Goal: Task Accomplishment & Management: Manage account settings

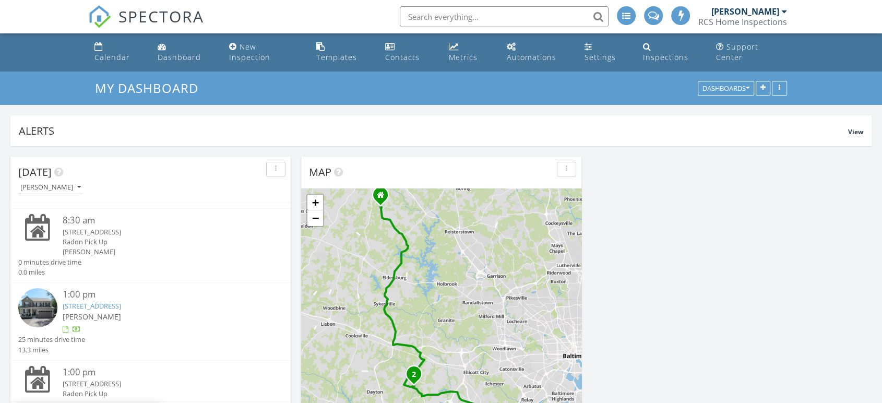
scroll to position [104, 0]
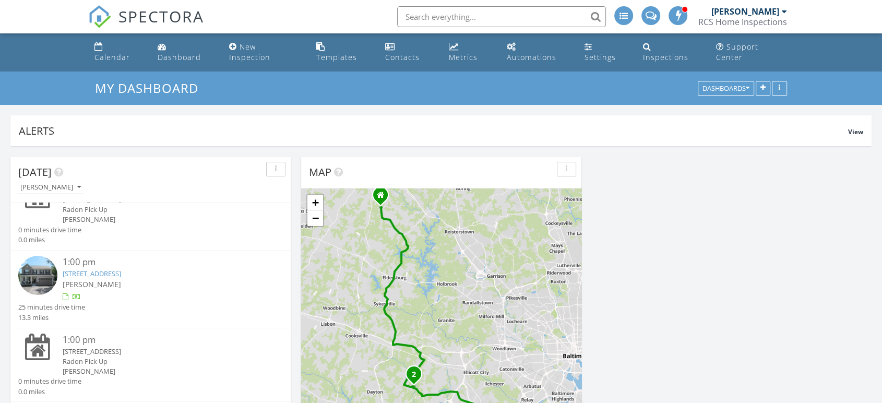
click at [38, 266] on img at bounding box center [37, 275] width 39 height 39
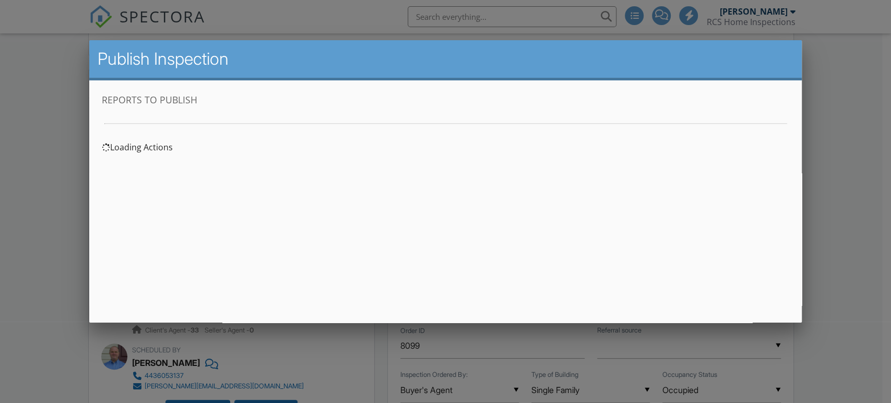
click at [22, 185] on div at bounding box center [445, 200] width 891 height 504
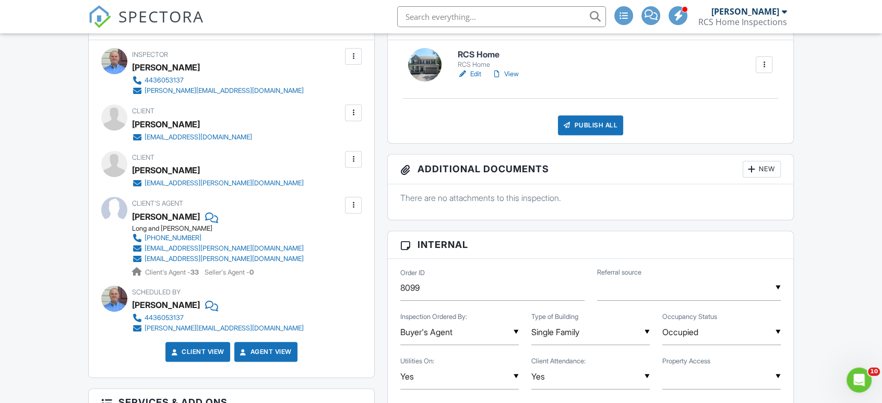
click at [513, 74] on link "View" at bounding box center [505, 74] width 27 height 10
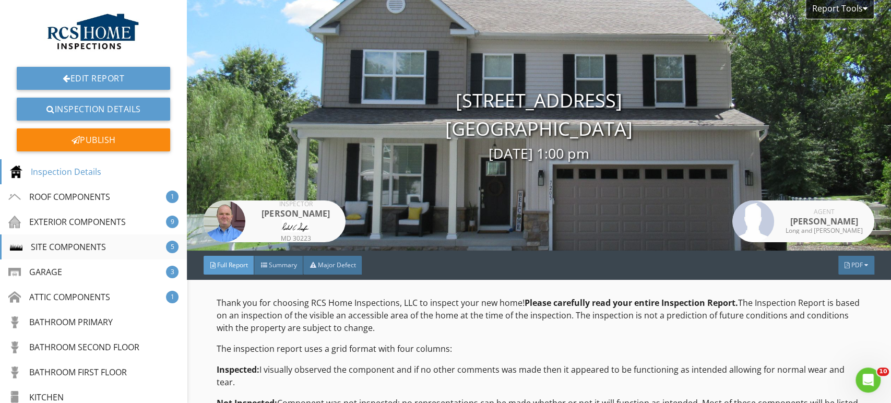
scroll to position [243, 0]
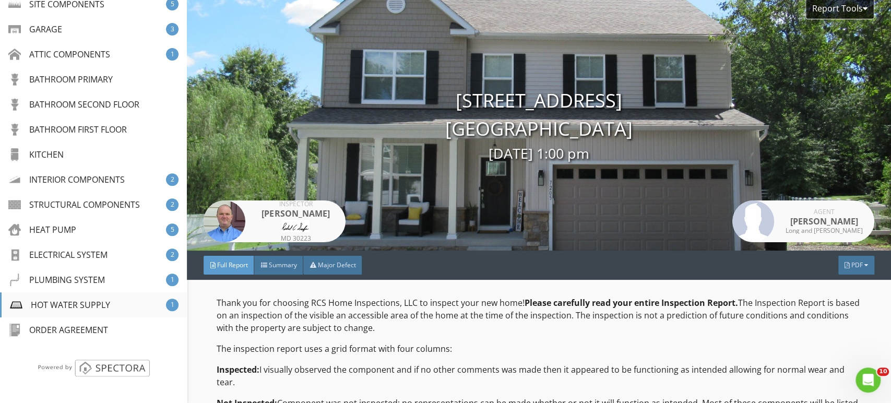
click at [68, 302] on div "HOT WATER SUPPLY" at bounding box center [60, 305] width 100 height 13
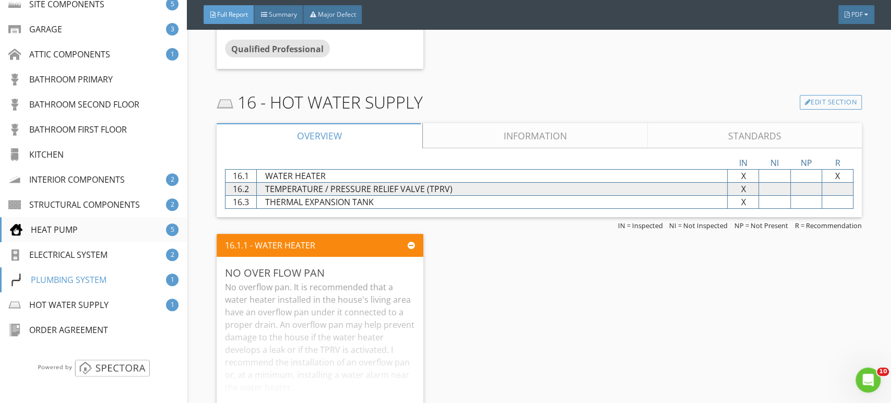
click at [55, 229] on div "HEAT PUMP" at bounding box center [44, 229] width 68 height 13
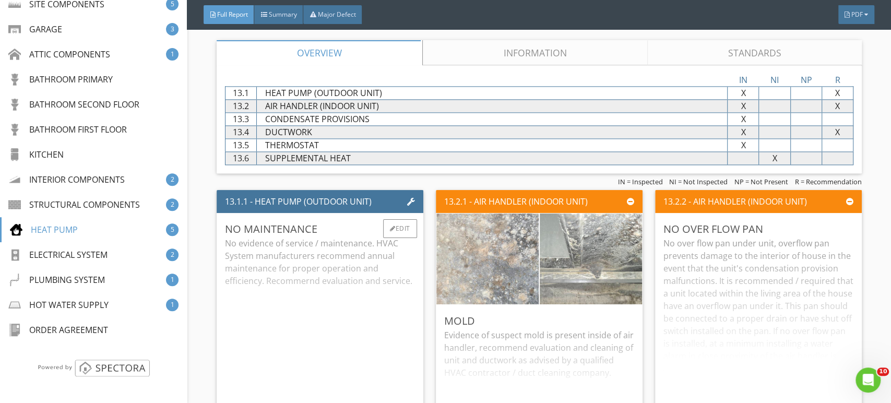
scroll to position [6439, 0]
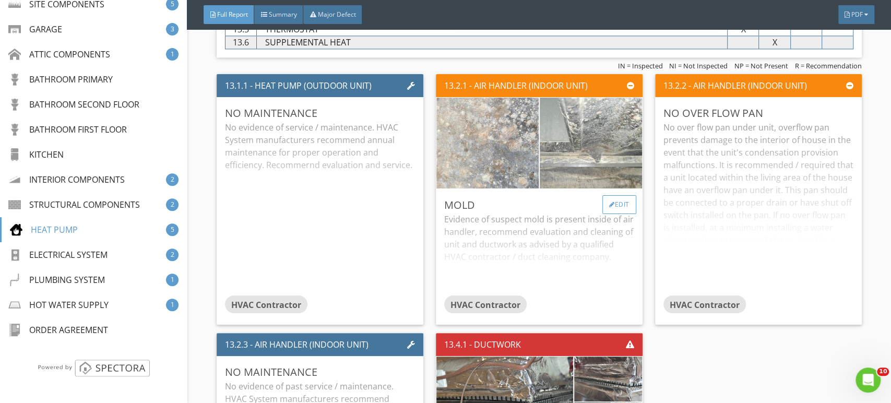
click at [608, 195] on div "Edit" at bounding box center [620, 204] width 34 height 19
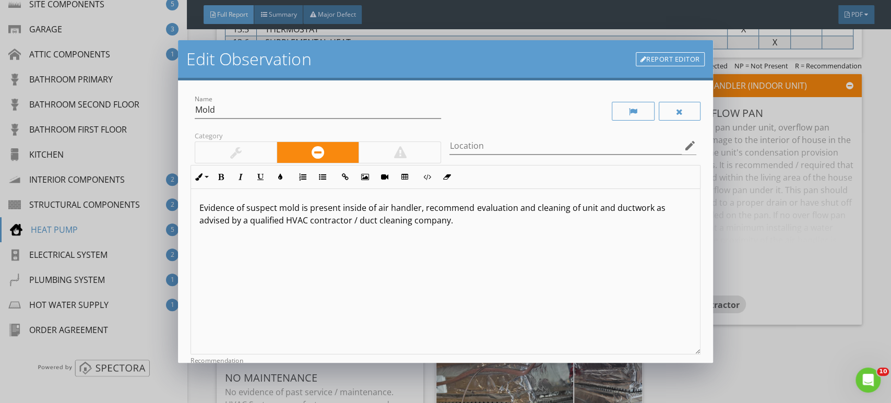
click at [410, 158] on div at bounding box center [400, 152] width 82 height 21
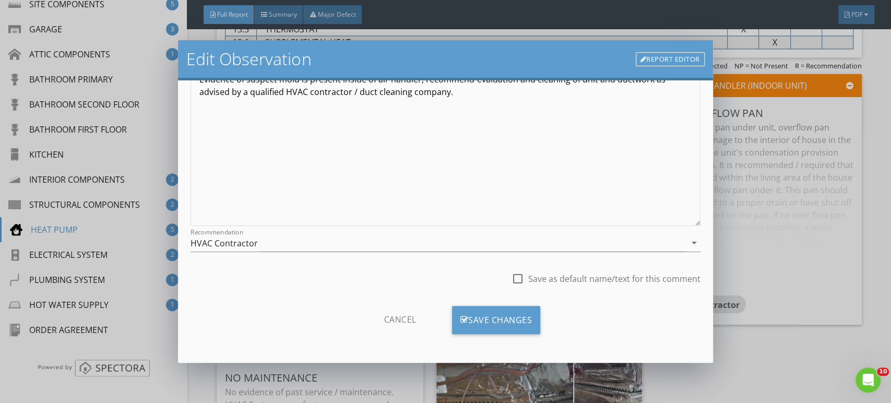
scroll to position [0, 0]
click at [499, 326] on div "Save Changes" at bounding box center [496, 320] width 89 height 28
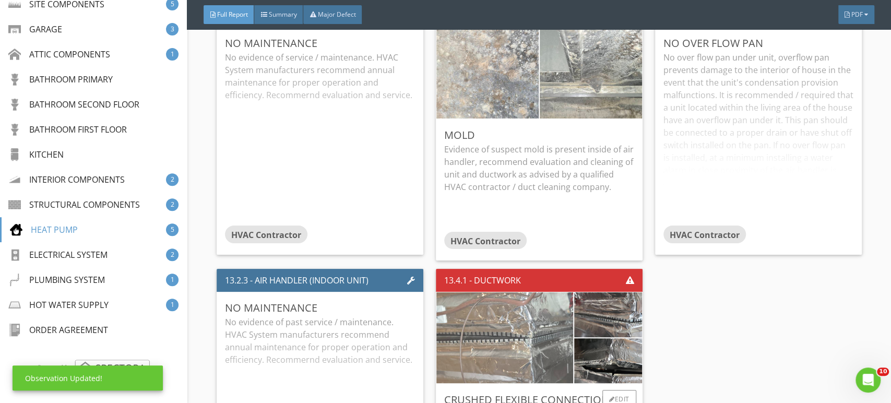
scroll to position [6671, 0]
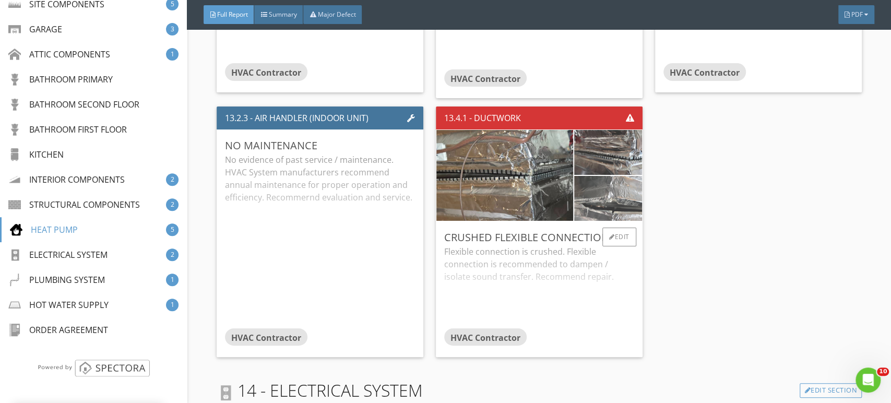
click at [595, 197] on img at bounding box center [609, 199] width 150 height 112
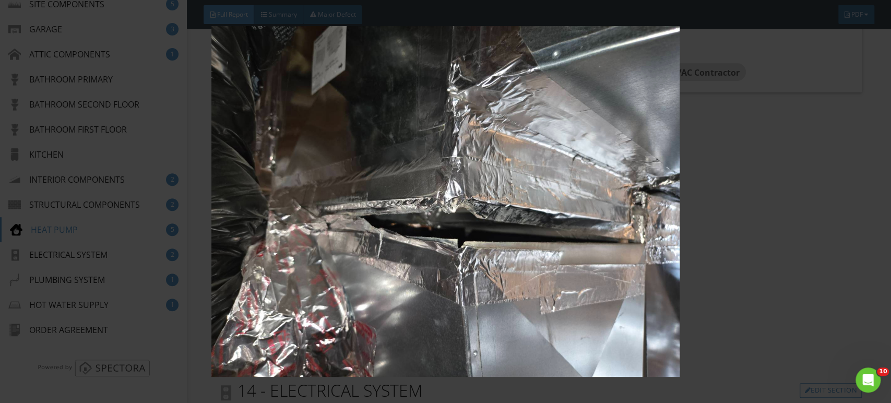
click at [488, 237] on img at bounding box center [445, 201] width 815 height 351
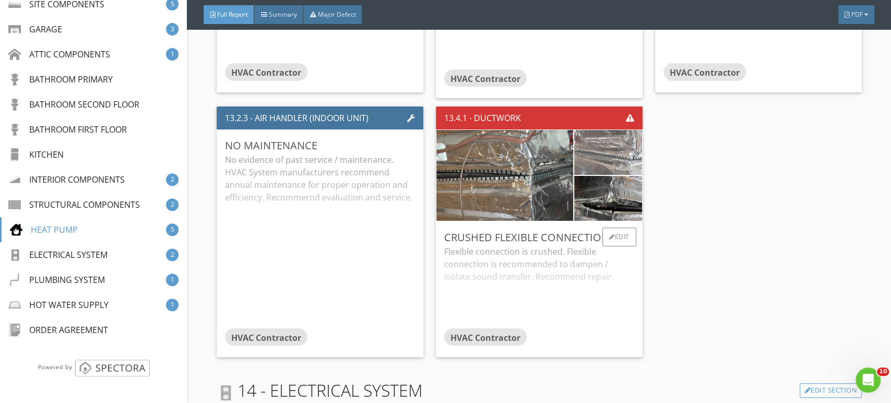
click at [585, 148] on img at bounding box center [609, 153] width 150 height 112
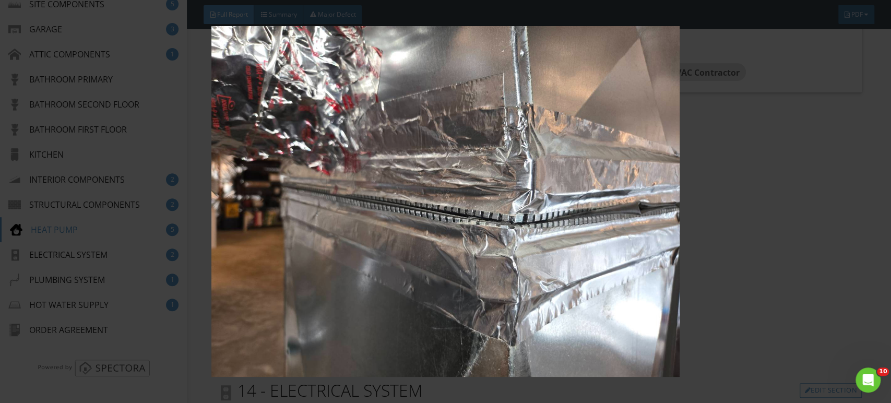
click at [469, 250] on img at bounding box center [445, 201] width 815 height 351
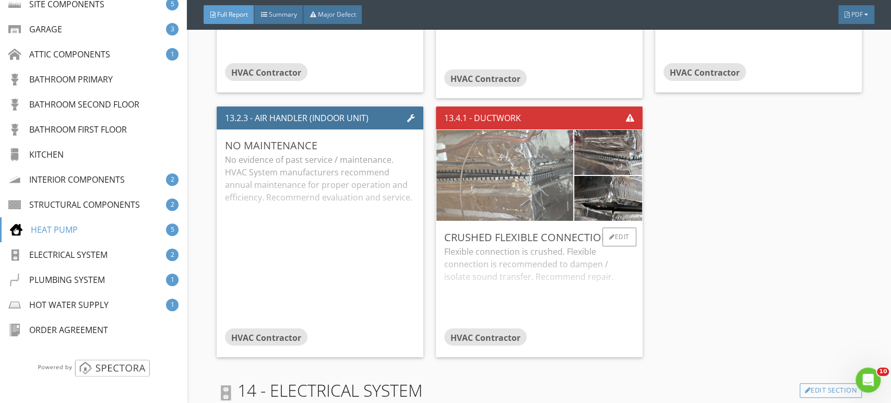
click at [475, 189] on img at bounding box center [505, 175] width 303 height 227
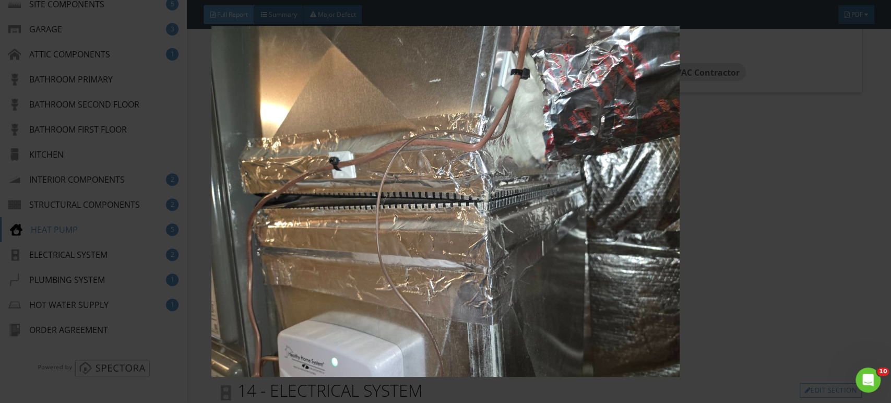
click at [476, 189] on img at bounding box center [445, 201] width 815 height 351
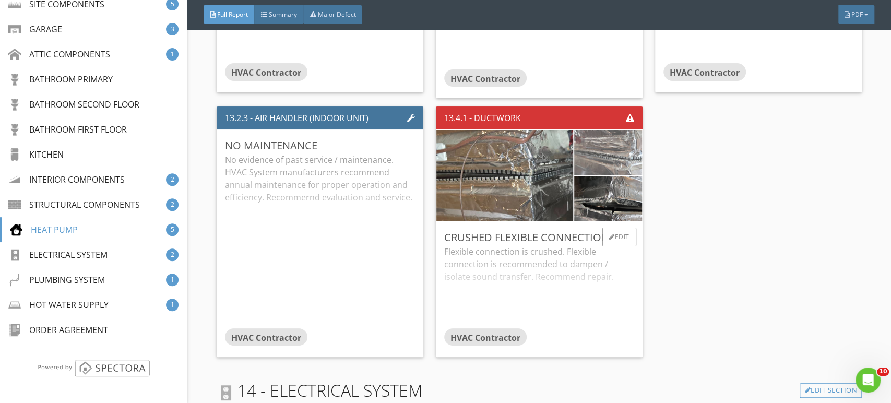
click at [614, 152] on img at bounding box center [609, 153] width 150 height 112
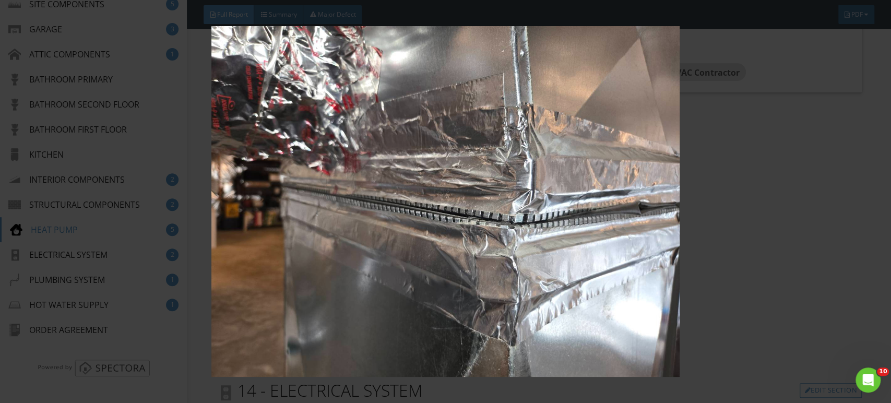
click at [444, 216] on img at bounding box center [445, 201] width 815 height 351
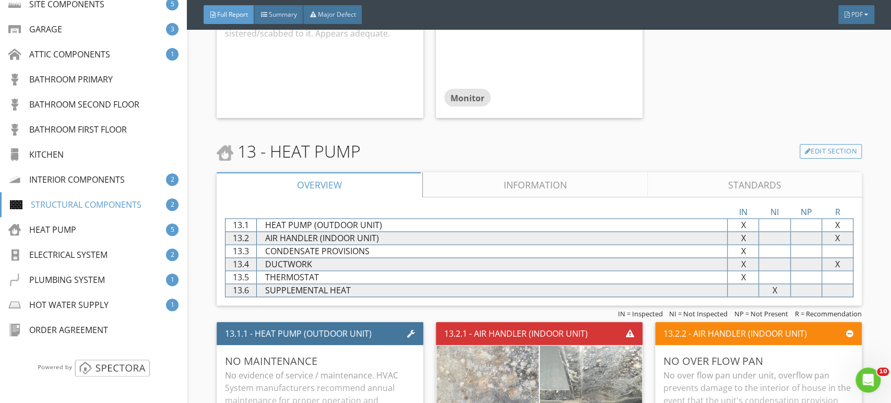
scroll to position [6149, 0]
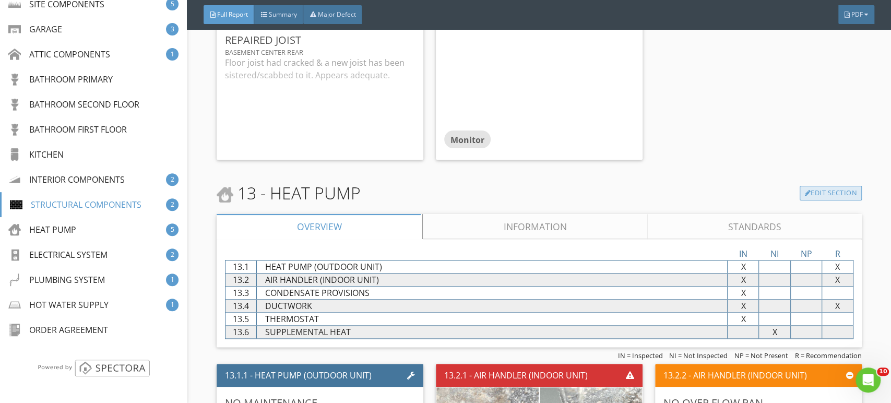
click at [825, 189] on link "Edit Section" at bounding box center [831, 193] width 62 height 15
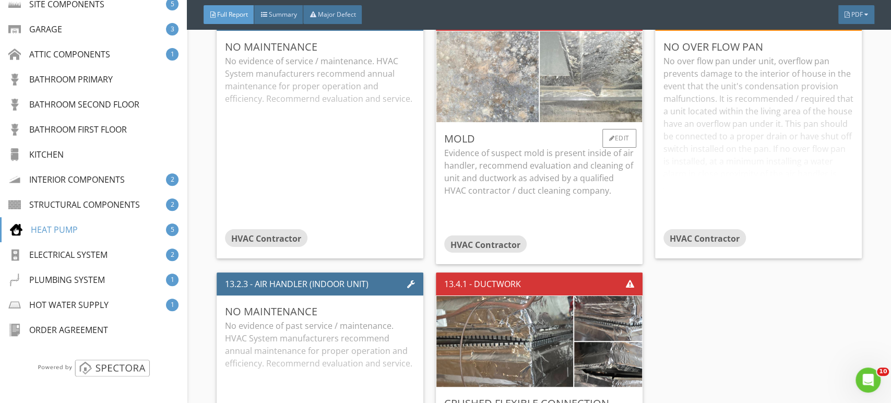
scroll to position [6613, 0]
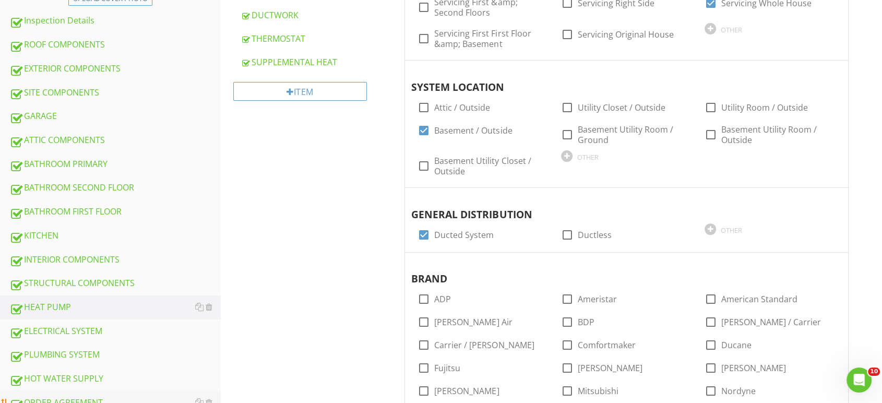
scroll to position [348, 0]
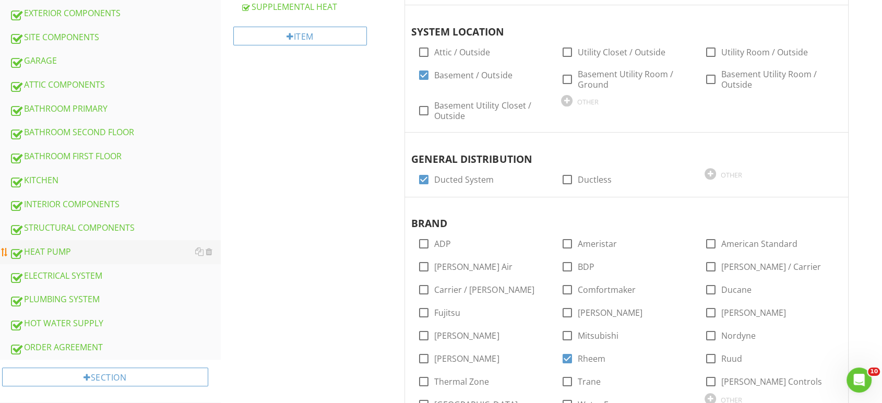
click at [50, 245] on div "HEAT PUMP" at bounding box center [114, 252] width 211 height 14
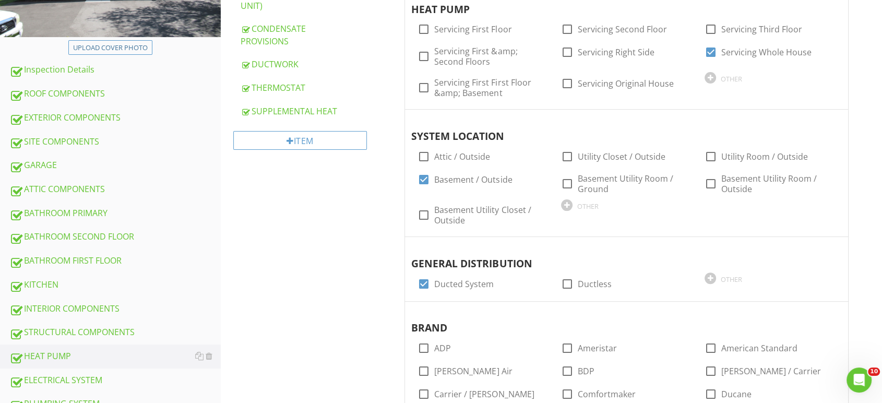
scroll to position [116, 0]
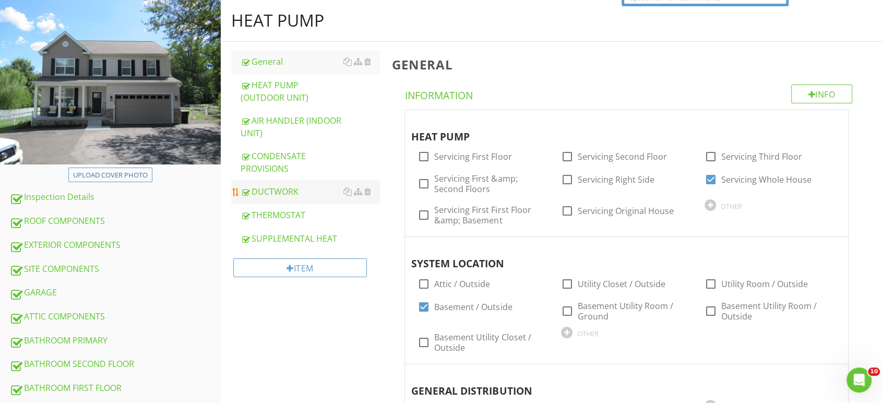
click at [272, 185] on div "DUCTWORK" at bounding box center [310, 191] width 139 height 13
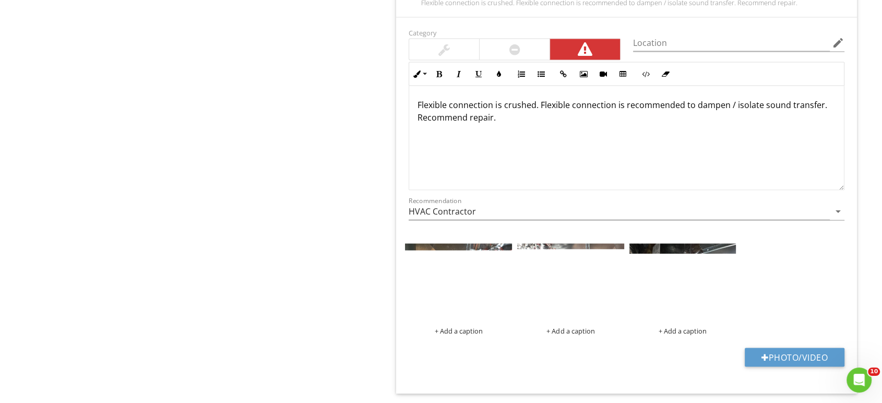
scroll to position [1972, 0]
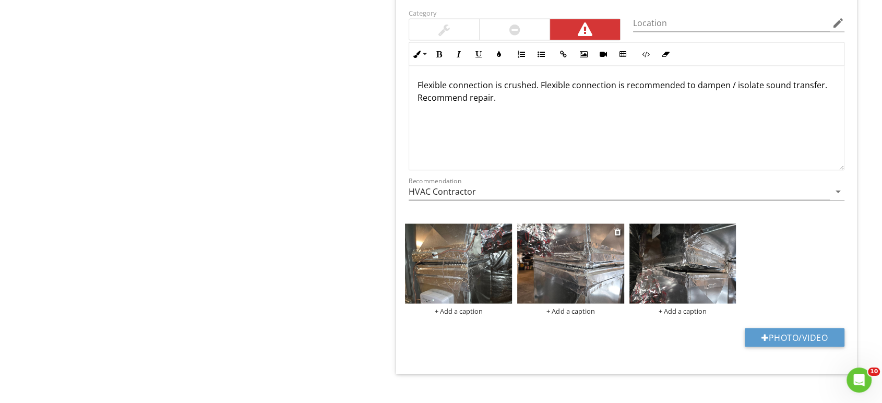
click at [557, 257] on img at bounding box center [570, 263] width 107 height 80
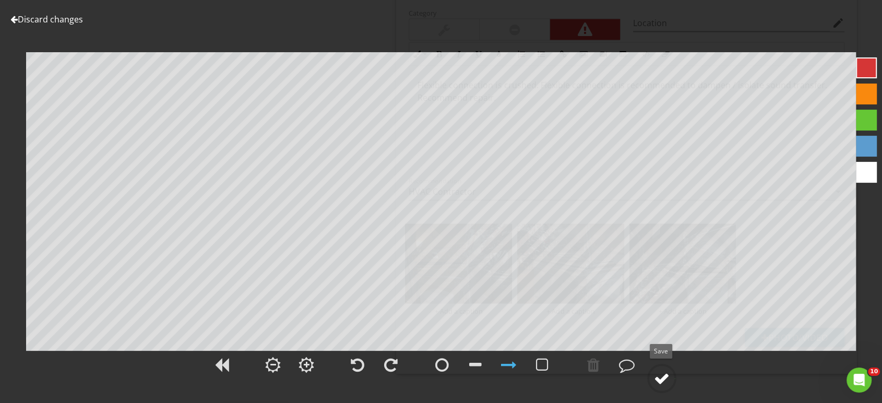
click at [663, 378] on div at bounding box center [662, 379] width 16 height 16
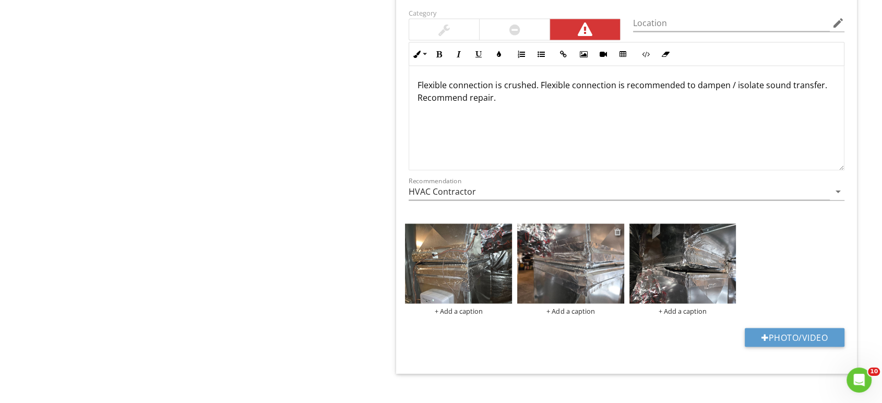
click at [619, 227] on div at bounding box center [618, 231] width 7 height 8
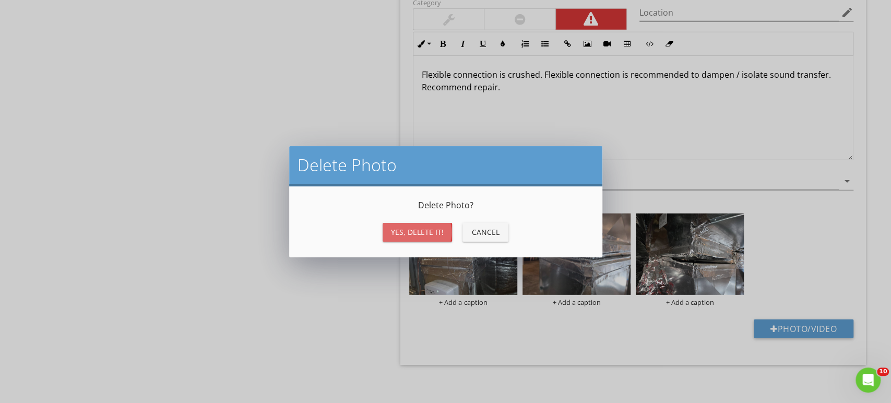
click at [412, 231] on div "Yes, Delete it!" at bounding box center [417, 232] width 53 height 11
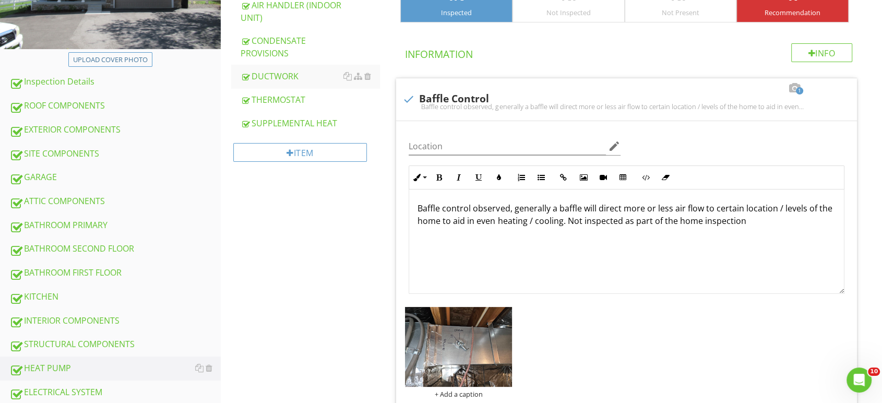
scroll to position [0, 0]
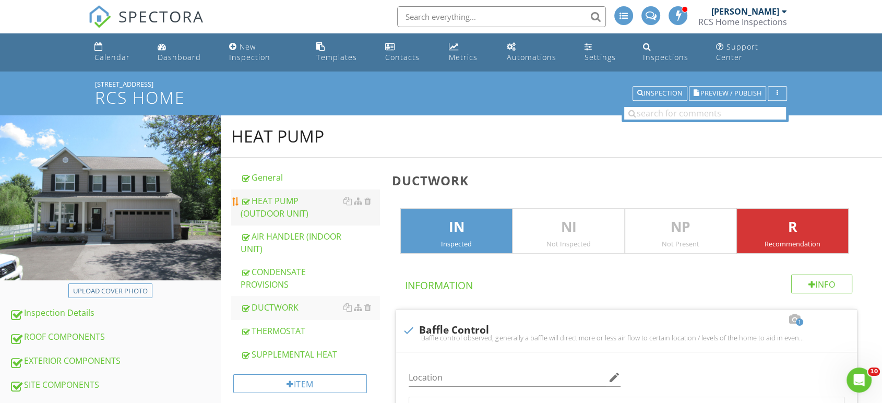
click at [277, 195] on div "HEAT PUMP (OUTDOOR UNIT)" at bounding box center [310, 207] width 139 height 25
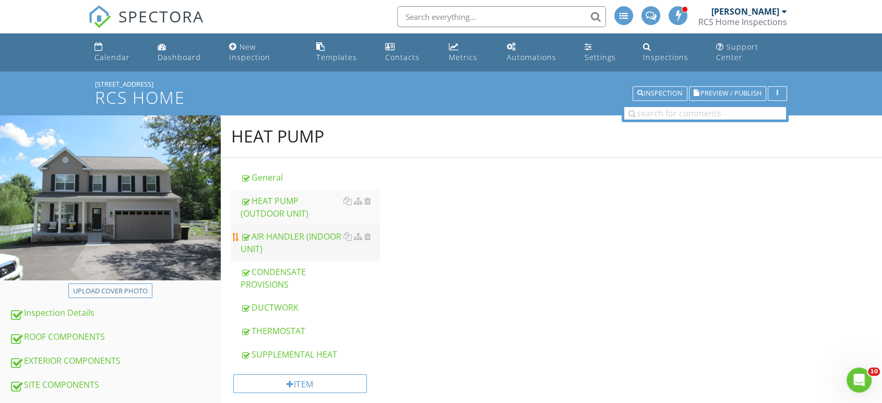
click at [288, 230] on div "AIR HANDLER (INDOOR UNIT)" at bounding box center [310, 242] width 139 height 25
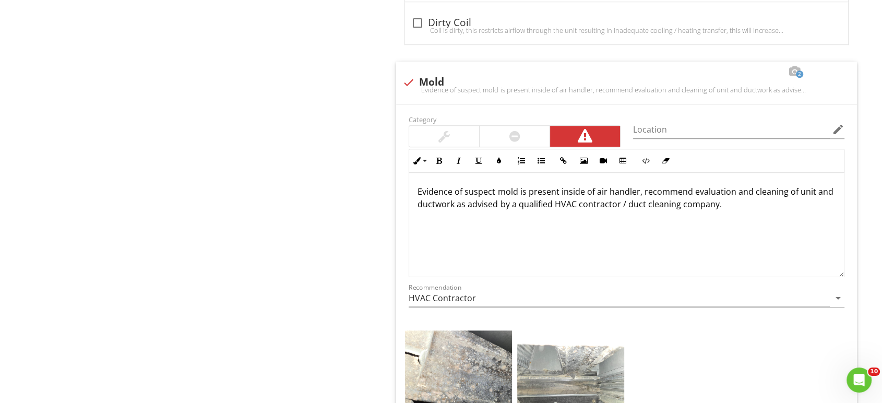
scroll to position [754, 0]
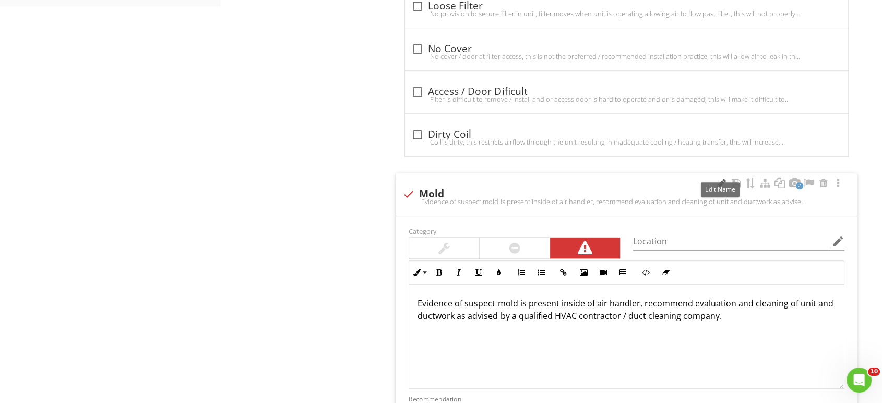
click at [719, 178] on div at bounding box center [721, 183] width 13 height 10
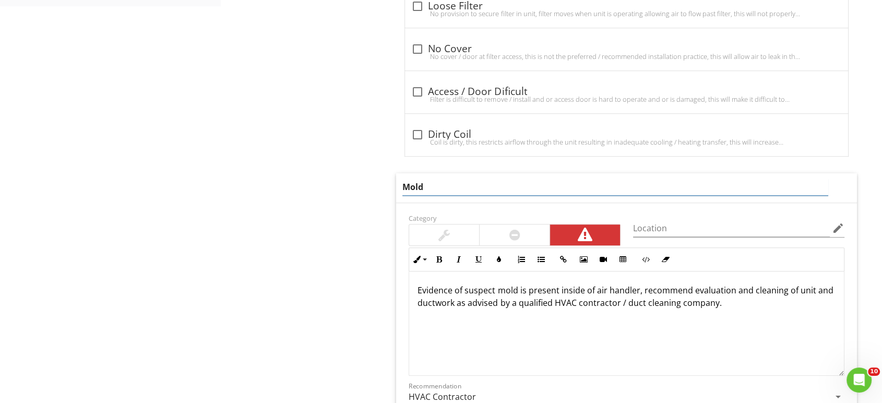
click at [404, 179] on input "Mold" at bounding box center [616, 187] width 426 height 17
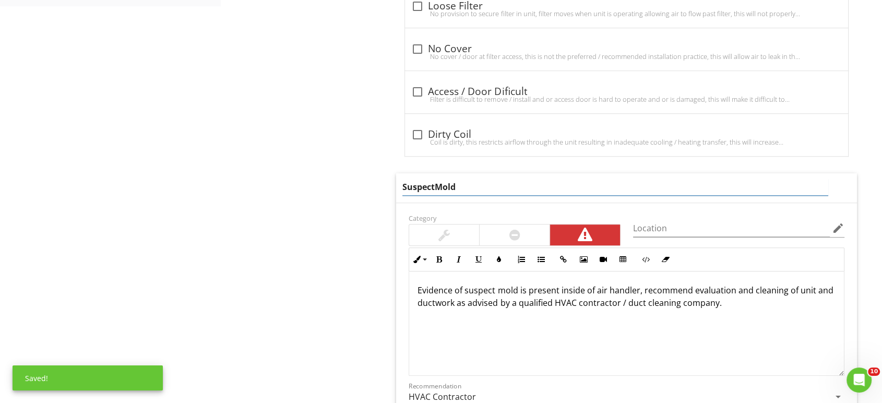
type input "Suspect Mold"
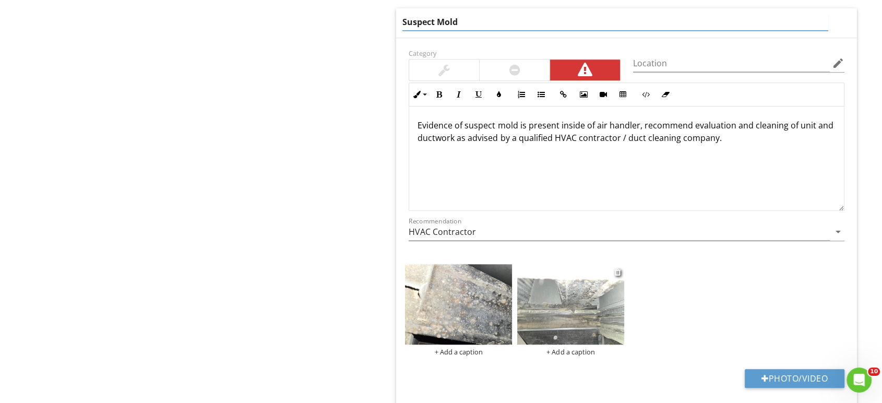
scroll to position [928, 0]
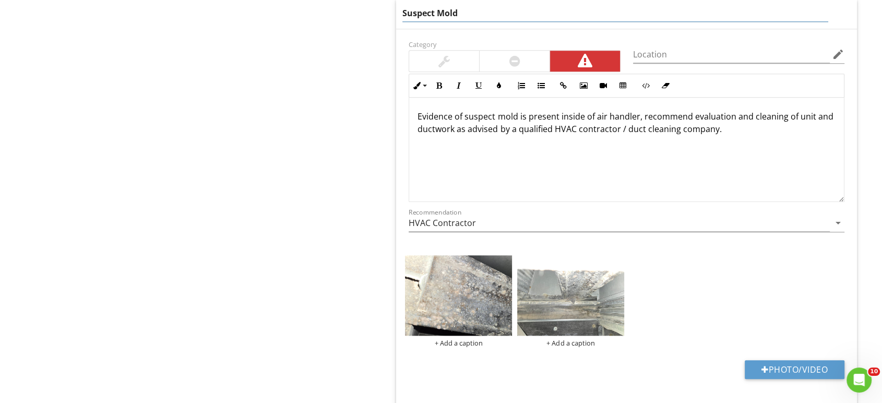
click at [636, 110] on p "Evidence of suspect mold is present inside of air handler, recommend evaluation…" at bounding box center [627, 122] width 418 height 25
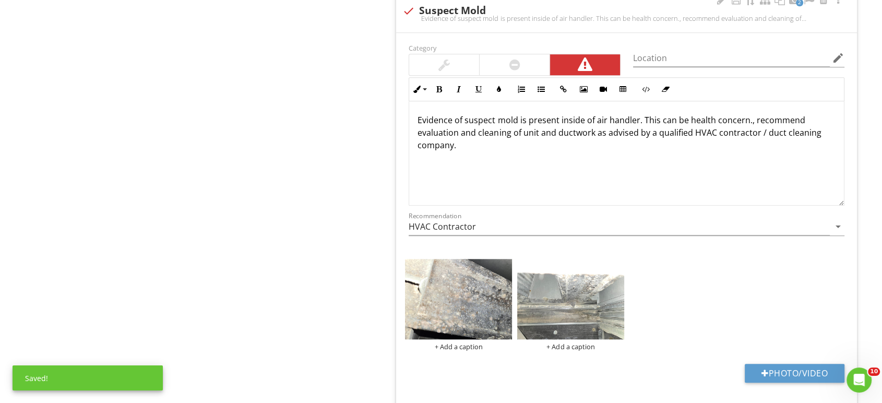
click at [754, 114] on p "Evidence of suspect mold is present inside of air handler. This can be health c…" at bounding box center [627, 133] width 418 height 38
click at [446, 218] on input "HVAC Contractor" at bounding box center [619, 226] width 421 height 17
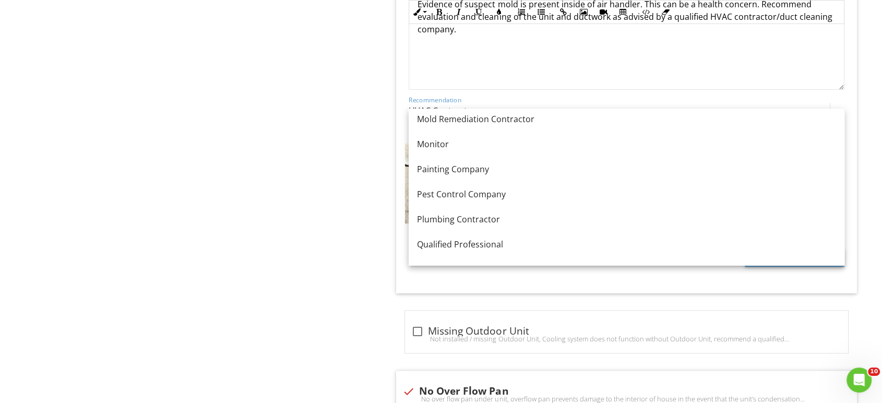
scroll to position [1044, 0]
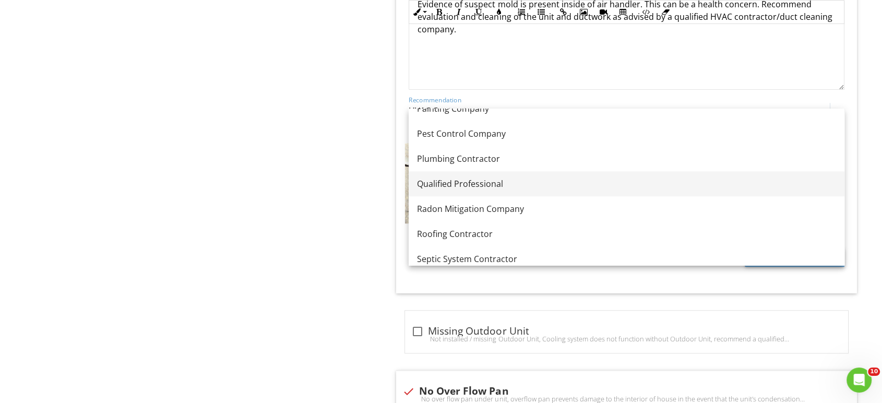
click at [473, 181] on div "Qualified Professional" at bounding box center [626, 184] width 419 height 13
type input "Qualified Professional"
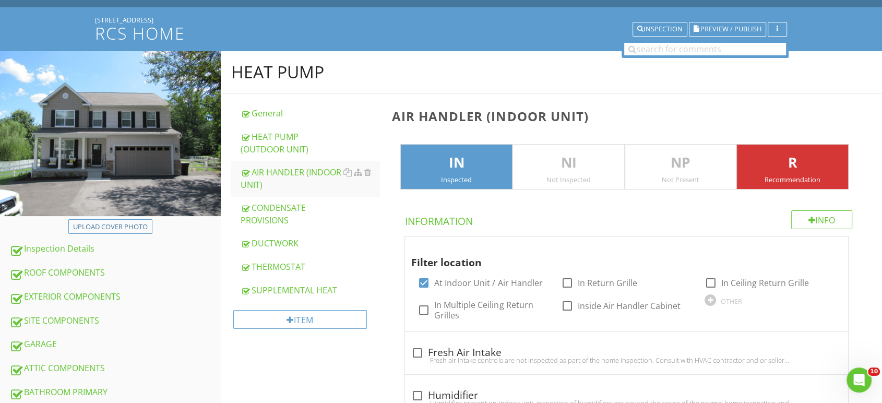
scroll to position [44, 0]
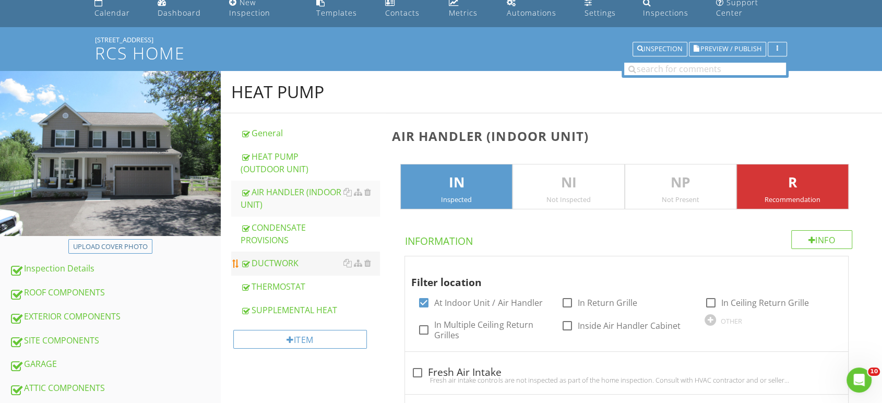
click at [273, 257] on div "DUCTWORK" at bounding box center [310, 263] width 139 height 13
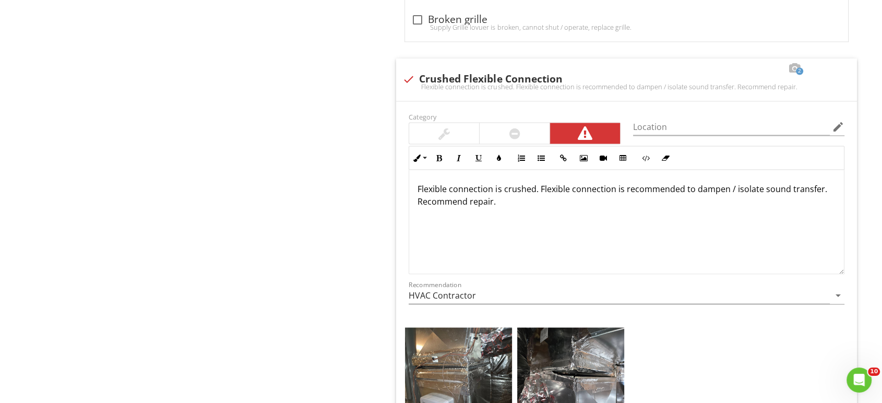
scroll to position [1785, 0]
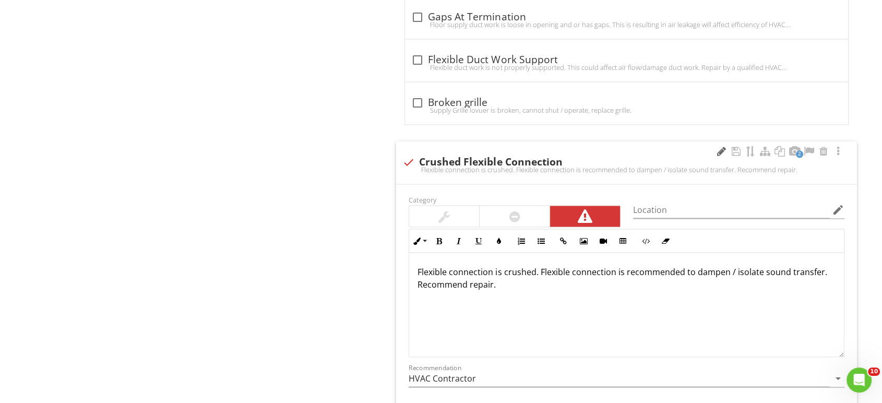
click at [720, 146] on div at bounding box center [721, 151] width 13 height 10
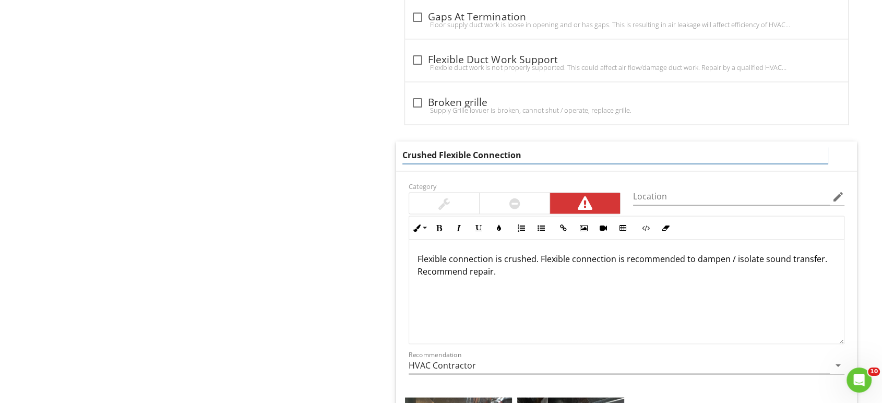
click at [404, 147] on input "Crushed Flexible Connection" at bounding box center [616, 155] width 426 height 17
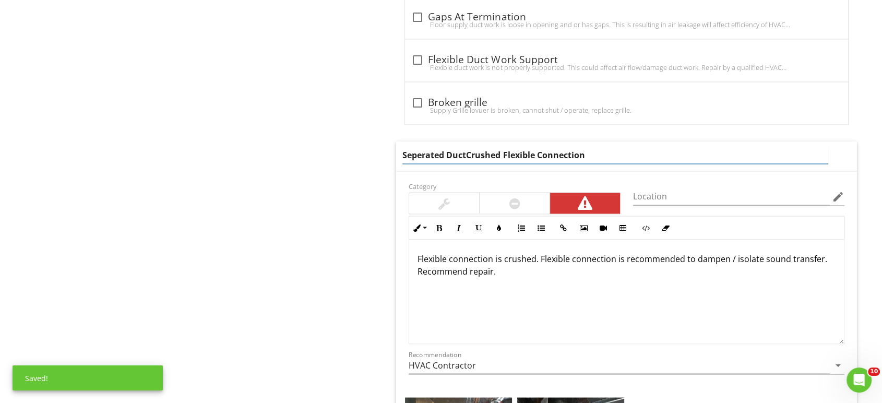
type input "Seperated Duct/Crushed Flexible Connection"
click at [649, 183] on div "Location edit" at bounding box center [738, 199] width 211 height 34
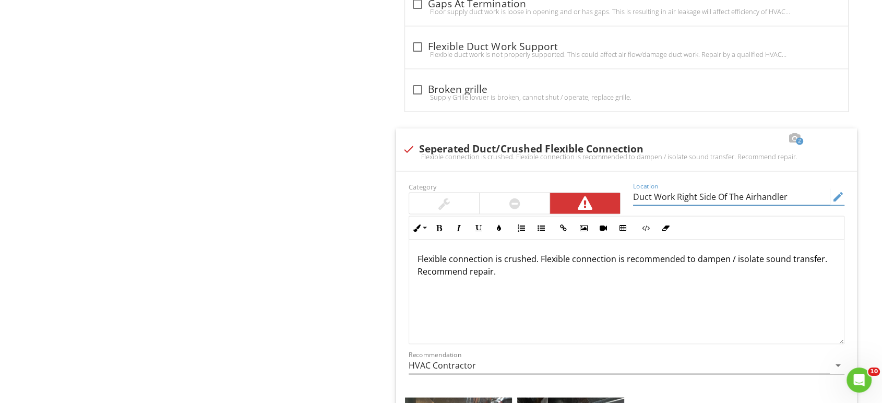
scroll to position [1856, 0]
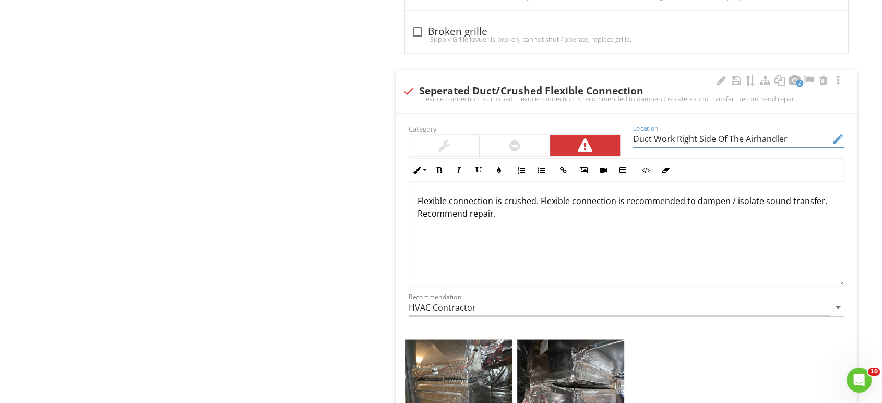
click at [762, 130] on input "Duct Work Right Side Of The Airhandler" at bounding box center [731, 138] width 197 height 17
type input "Duct Work Right Side Of The Air Handler"
click at [733, 194] on p "Flexible connection is crushed. Flexible connection is recommended to dampen / …" at bounding box center [627, 206] width 418 height 25
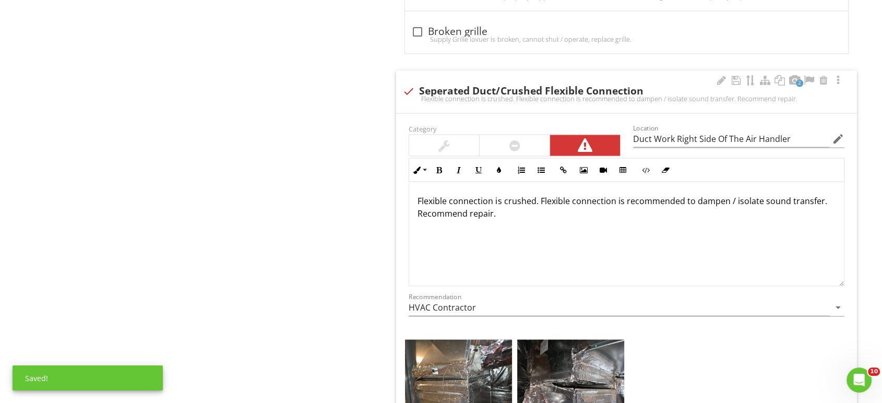
drag, startPoint x: 419, startPoint y: 186, endPoint x: 422, endPoint y: 192, distance: 6.1
click at [419, 194] on p "Flexible connection is crushed. Flexible connection is recommended to dampen / …" at bounding box center [627, 206] width 418 height 25
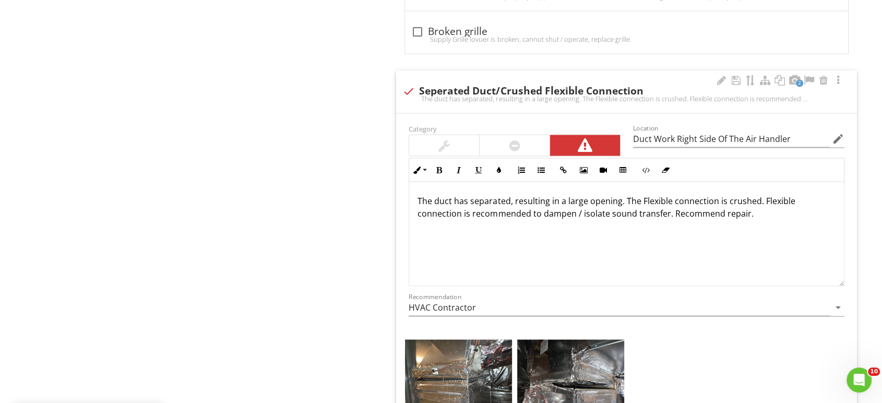
click at [510, 194] on p "The duct has separated, resulting in a large opening. The Flexible connection i…" at bounding box center [627, 206] width 418 height 25
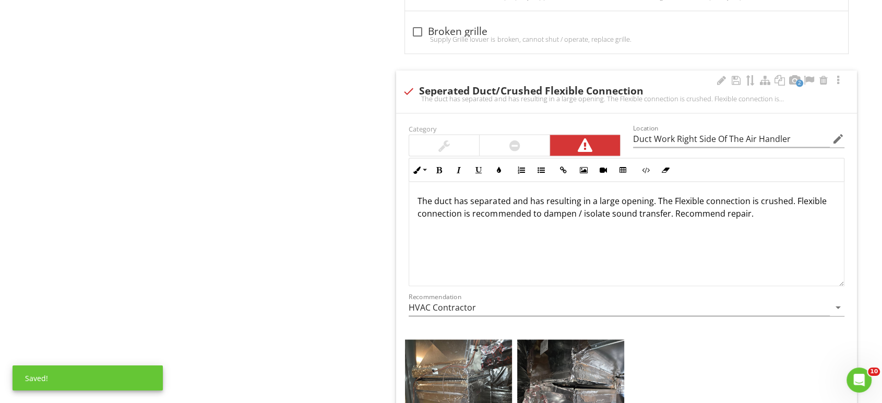
click at [578, 194] on p "The duct has separated and has resulting in a large opening. The Flexible conne…" at bounding box center [627, 206] width 418 height 25
click at [506, 242] on div "The duct has separated and has resulted in a large opening. The Flexible connec…" at bounding box center [626, 234] width 435 height 104
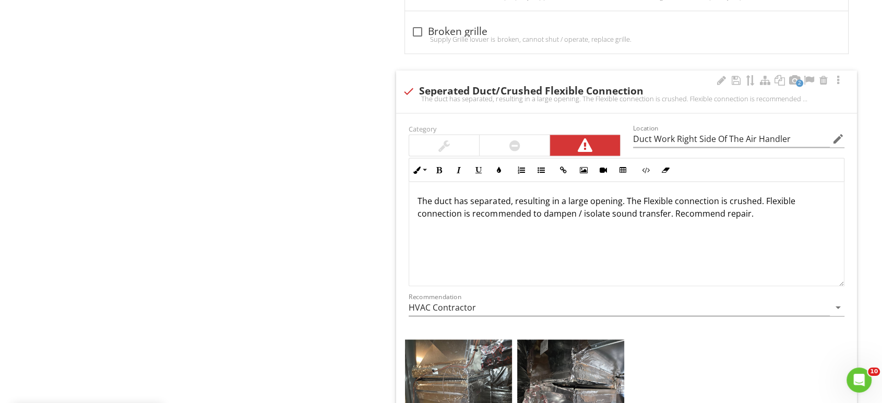
click at [623, 194] on p "The duct has separated, resulting in a large opening. The Flexible connection i…" at bounding box center [627, 206] width 418 height 25
click at [764, 194] on p "The duct has separated, resulting in a large opening. Air is leaking from the d…" at bounding box center [627, 213] width 418 height 38
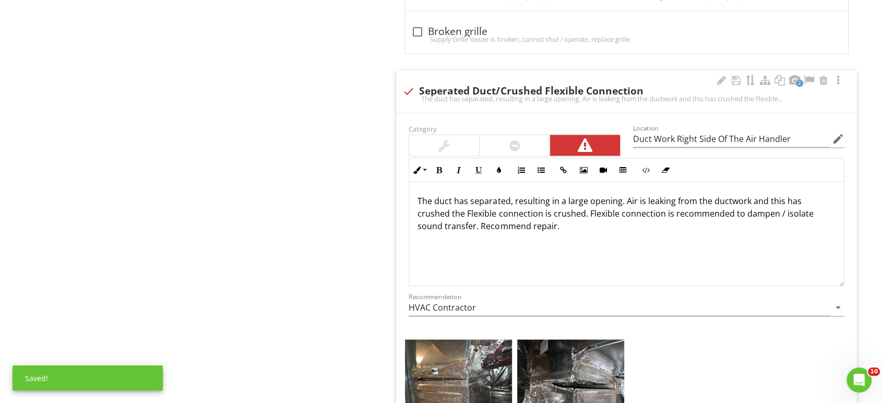
click at [470, 201] on p "The duct has separated, resulting in a large opening. Air is leaking from the d…" at bounding box center [627, 213] width 418 height 38
click at [581, 200] on p "The duct has separated, resulting in a large opening. Air is leaking from the d…" at bounding box center [627, 213] width 418 height 38
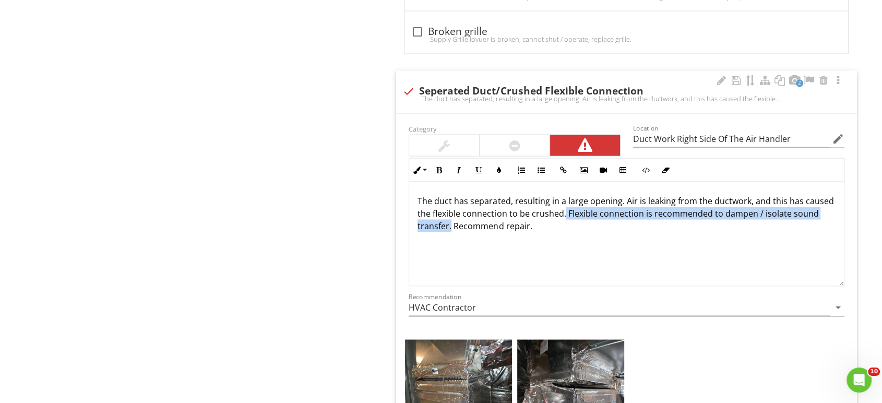
drag, startPoint x: 477, startPoint y: 215, endPoint x: 594, endPoint y: 202, distance: 117.7
click at [594, 202] on p "The duct has separated, resulting in a large opening. Air is leaking from the d…" at bounding box center [627, 213] width 418 height 38
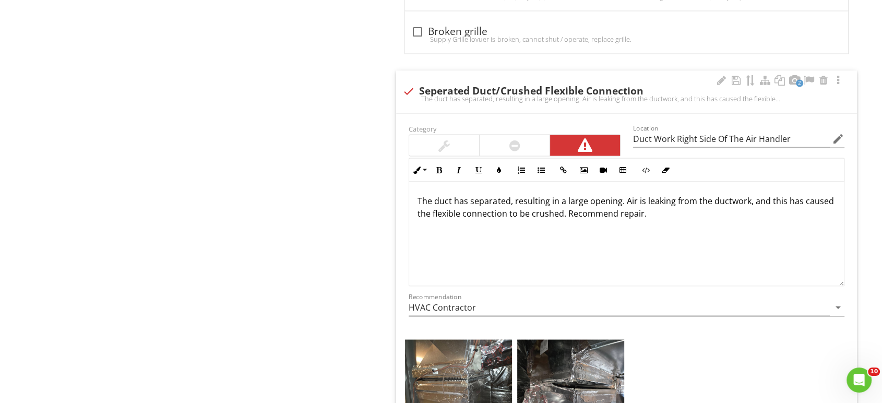
click at [683, 204] on p "The duct has separated, resulting in a large opening. Air is leaking from the d…" at bounding box center [627, 206] width 418 height 25
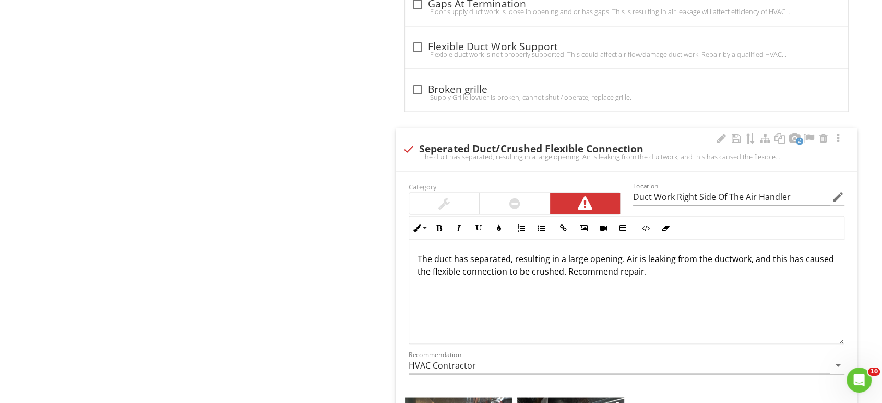
scroll to position [1972, 0]
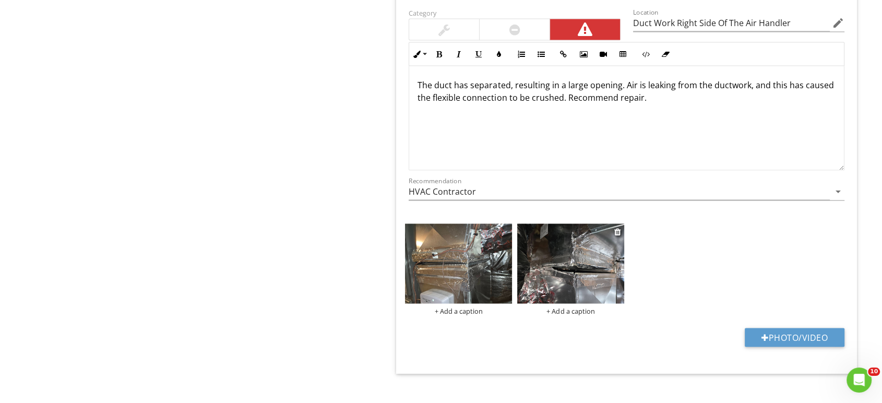
click at [566, 262] on img at bounding box center [570, 263] width 107 height 80
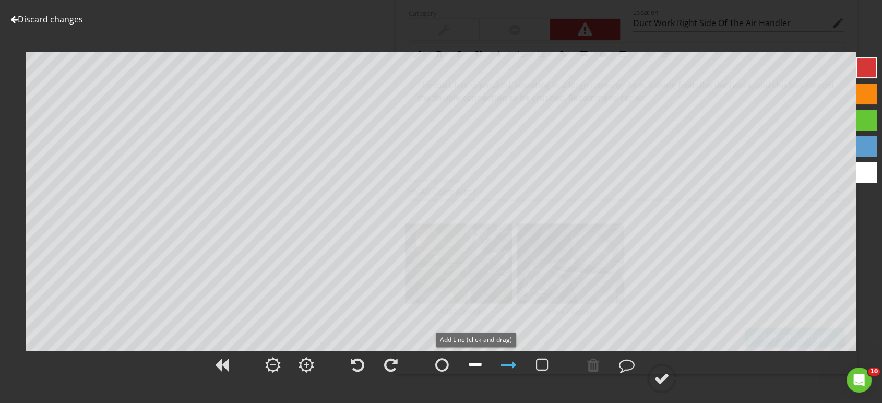
click at [475, 363] on div at bounding box center [475, 365] width 13 height 16
click at [663, 376] on div at bounding box center [662, 379] width 16 height 16
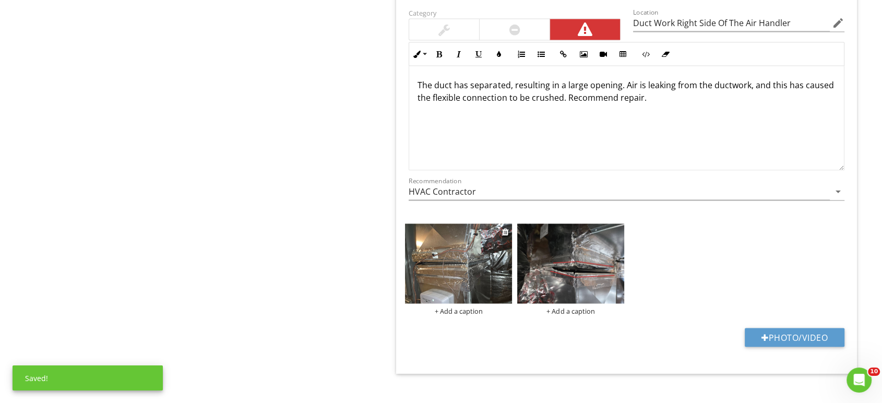
click at [464, 267] on img at bounding box center [458, 263] width 107 height 80
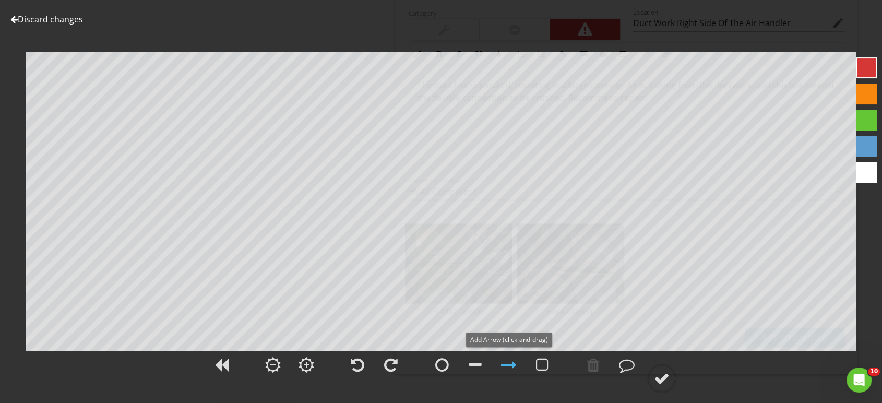
click at [510, 365] on div at bounding box center [509, 365] width 16 height 16
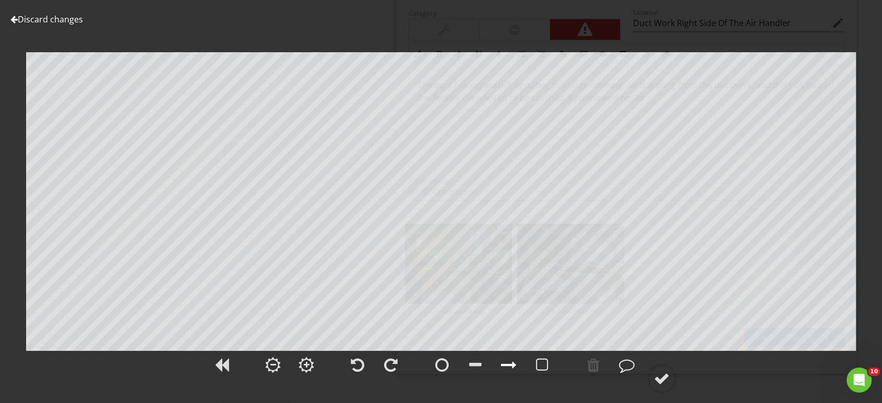
click at [508, 360] on div at bounding box center [509, 365] width 16 height 16
click at [656, 375] on div at bounding box center [662, 379] width 16 height 16
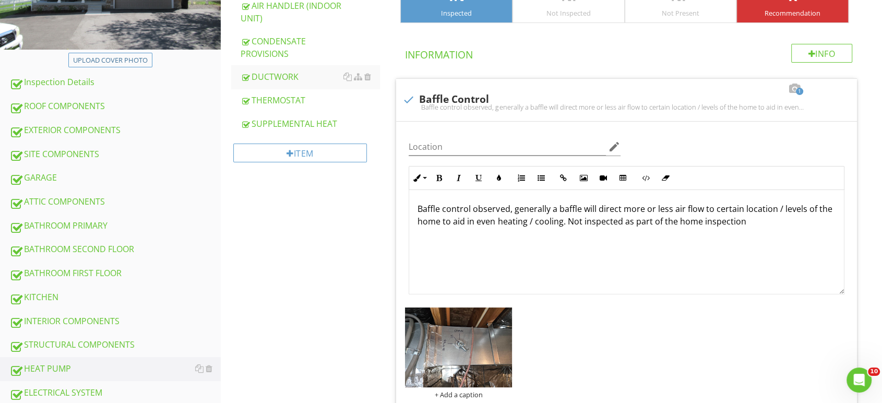
scroll to position [0, 0]
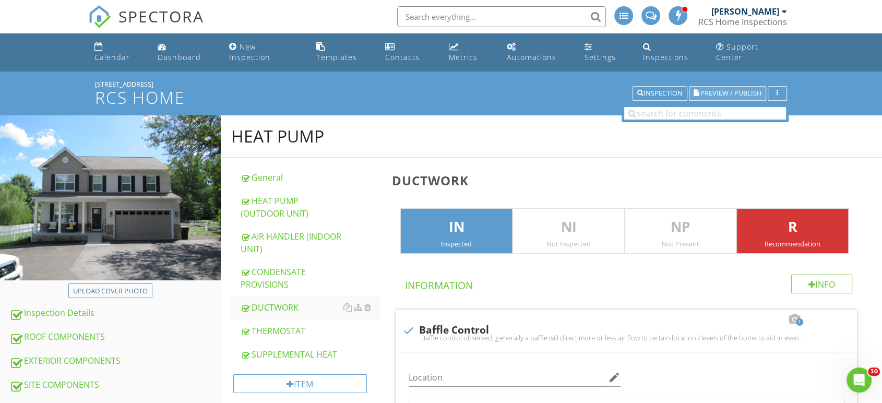
click at [723, 90] on span "Preview / Publish" at bounding box center [731, 93] width 61 height 7
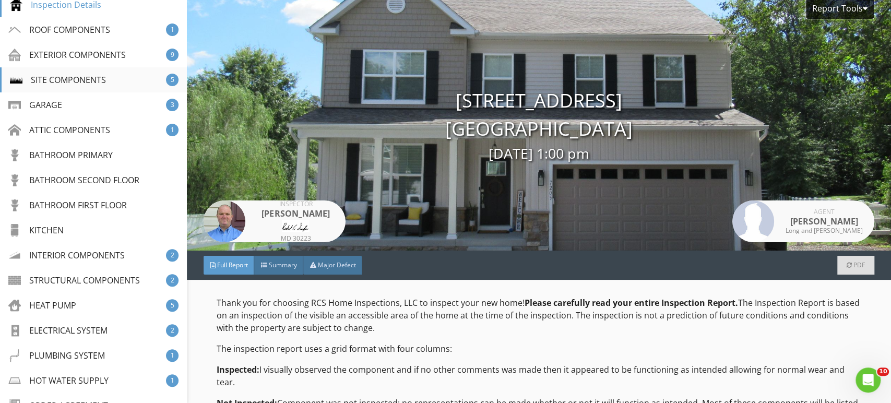
scroll to position [243, 0]
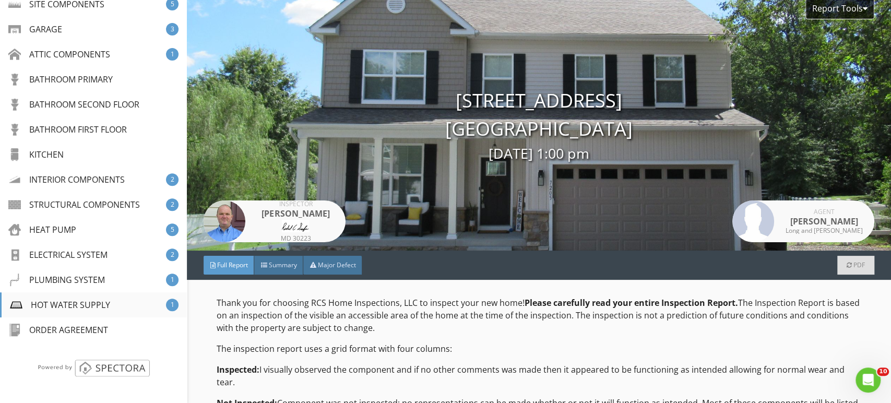
click at [84, 306] on div "HOT WATER SUPPLY" at bounding box center [60, 305] width 100 height 13
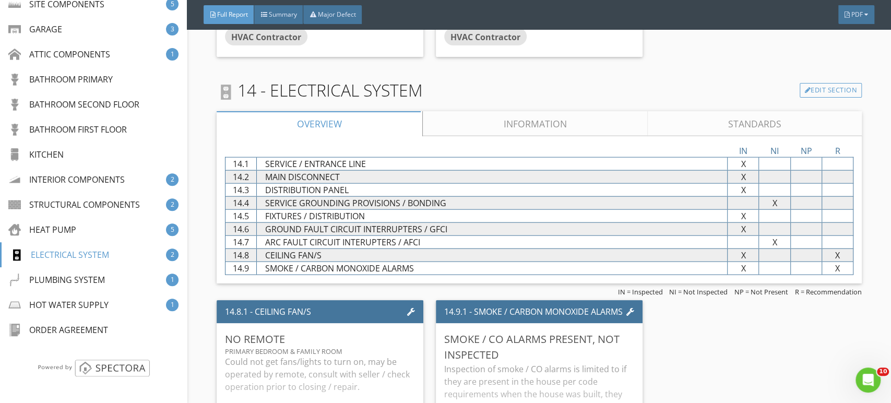
scroll to position [7066, 0]
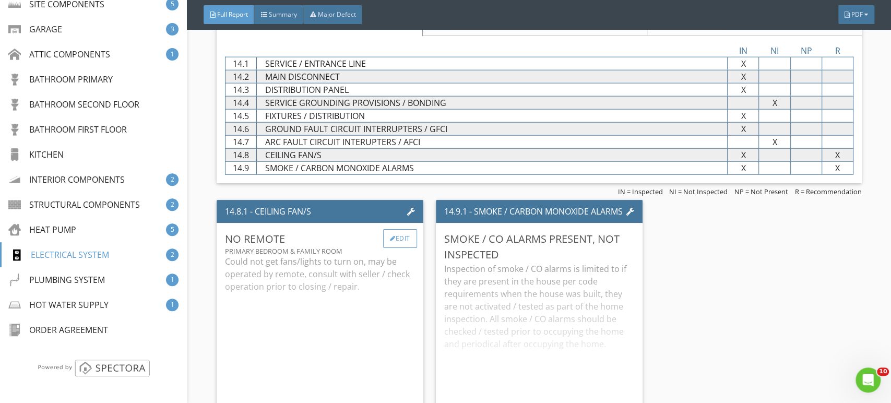
click at [390, 236] on div at bounding box center [393, 239] width 6 height 6
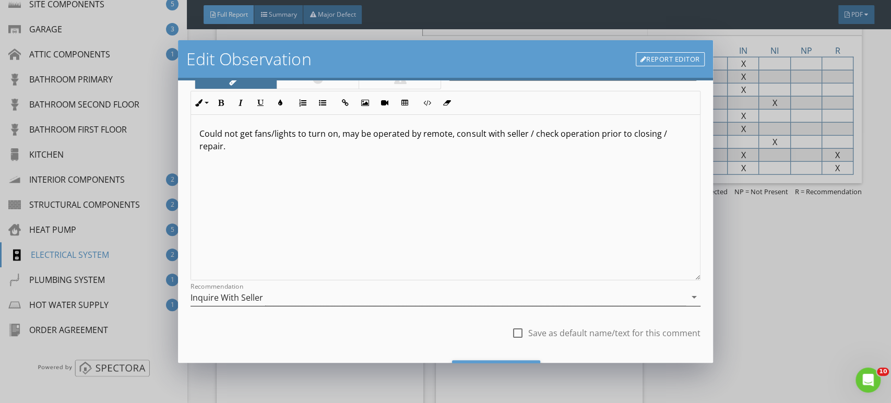
scroll to position [128, 0]
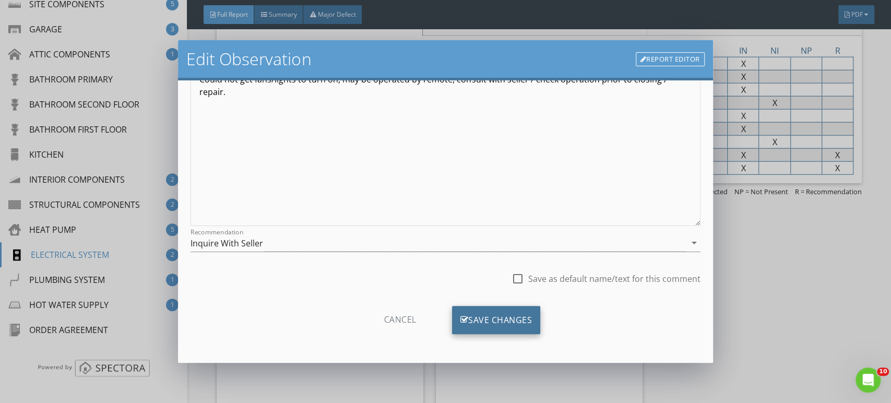
click at [480, 315] on div "Save Changes" at bounding box center [496, 320] width 89 height 28
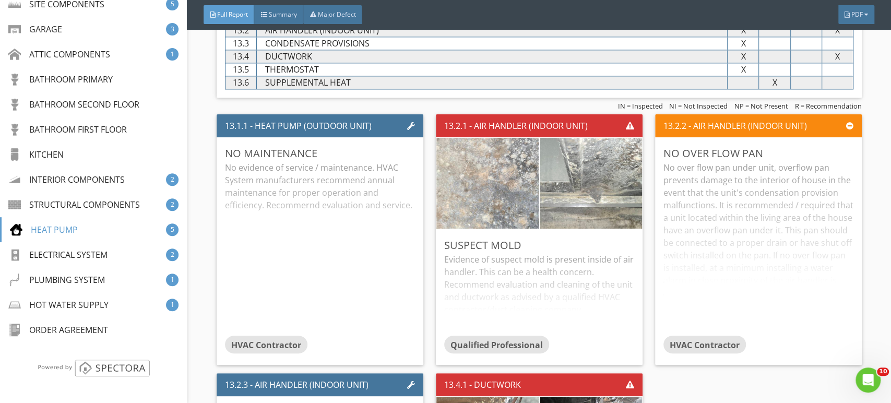
scroll to position [6370, 0]
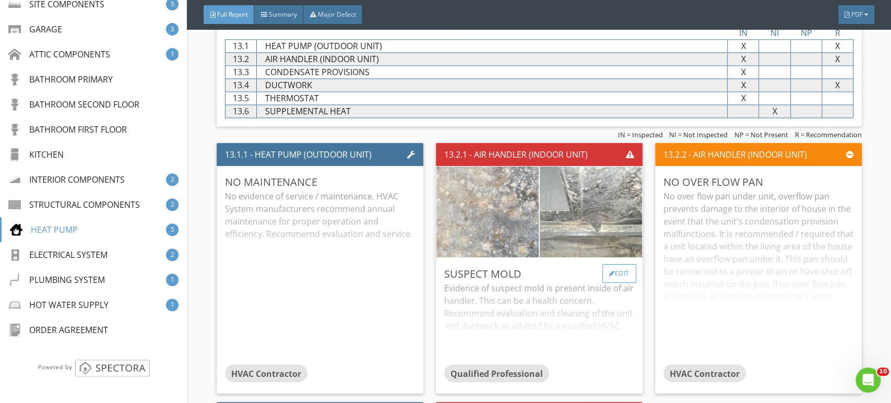
click at [609, 266] on div "Edit" at bounding box center [620, 273] width 34 height 19
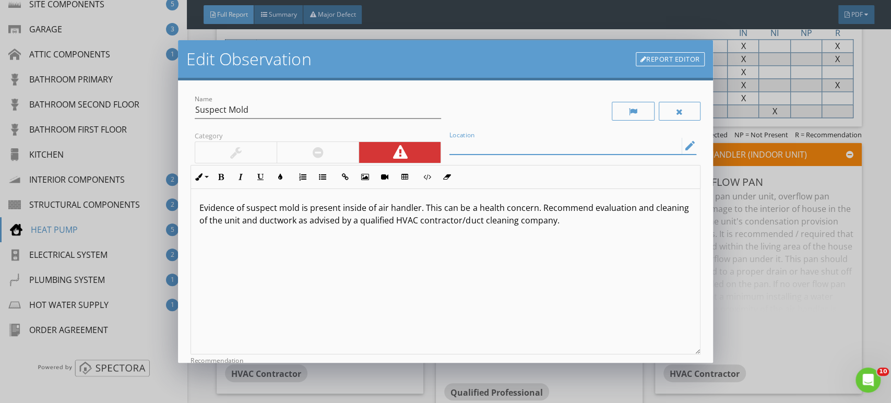
click at [475, 141] on input "Location" at bounding box center [566, 145] width 232 height 17
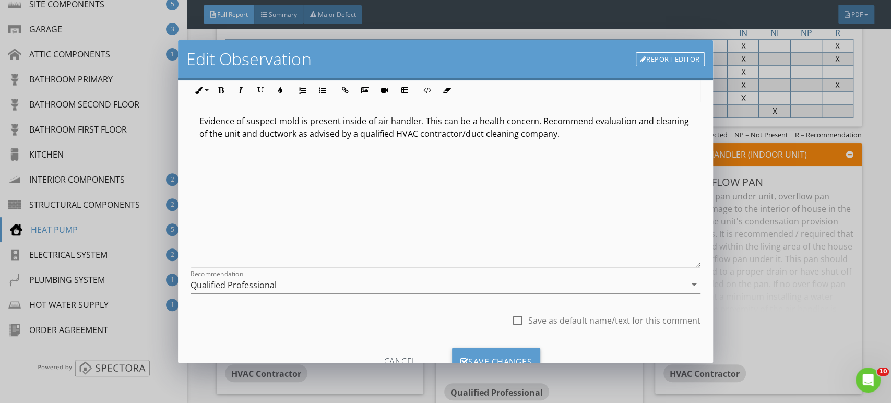
scroll to position [128, 0]
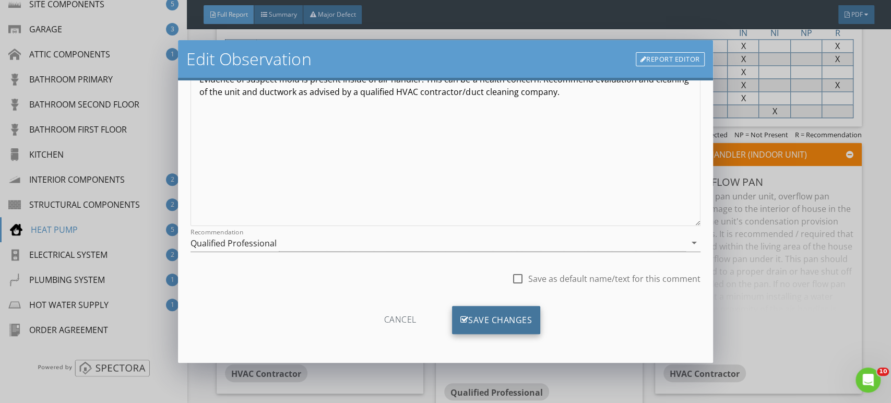
type input "Inside Bottom OF The Air Handler"
click at [497, 322] on div "Save Changes" at bounding box center [496, 320] width 89 height 28
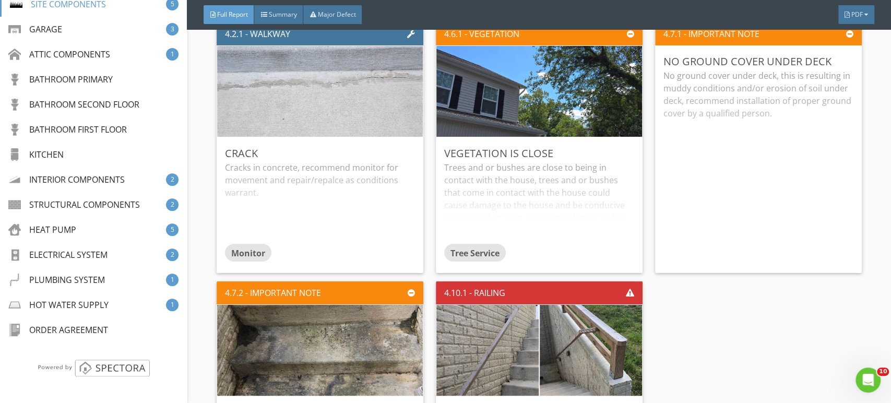
scroll to position [2773, 0]
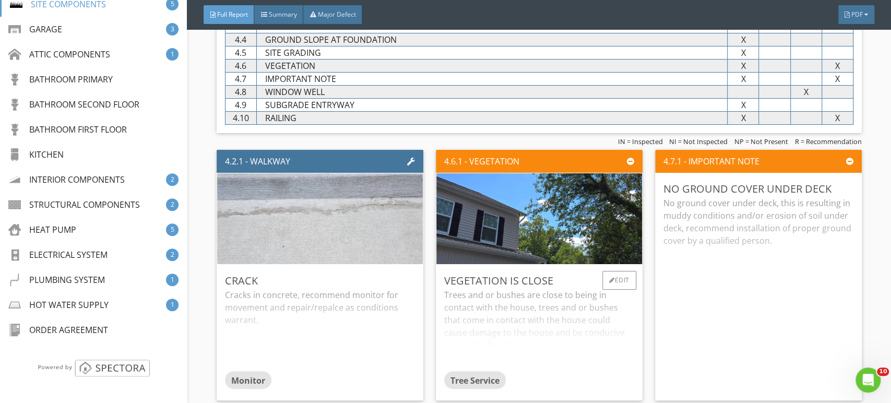
click at [519, 297] on div "Trees and or bushes are close to being in contact with the house, trees and or …" at bounding box center [539, 330] width 190 height 83
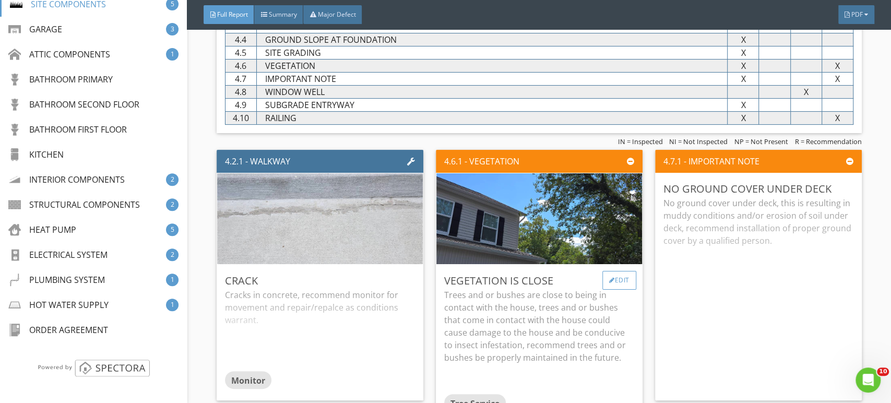
click at [607, 277] on div "Edit" at bounding box center [620, 280] width 34 height 19
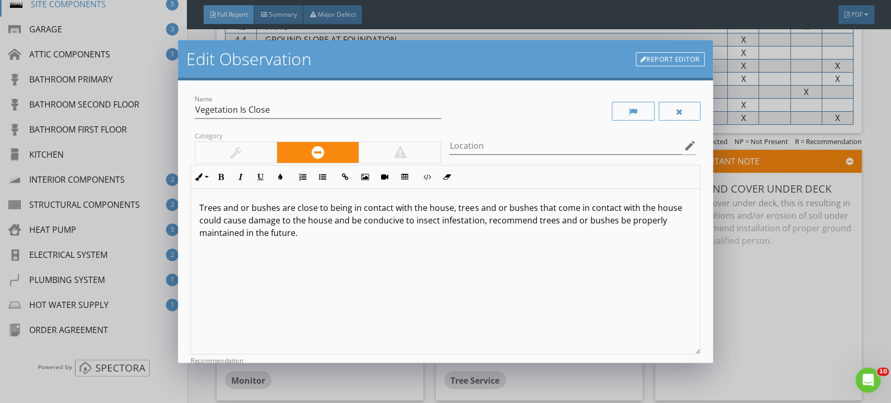
click at [292, 209] on p "Trees and or bushes are close to being in contact with the house, trees and or …" at bounding box center [445, 221] width 492 height 38
click at [506, 210] on p "Tree branches are close to being in contact with the house, trees and or bushes…" at bounding box center [445, 221] width 492 height 38
click at [546, 270] on div "Tree branches are close to being in contact with the house. Tree branches that …" at bounding box center [445, 272] width 509 height 166
click at [581, 220] on p "Tree branches are close to being in contact with the house. Tree branches that …" at bounding box center [445, 221] width 492 height 38
drag, startPoint x: 572, startPoint y: 222, endPoint x: 571, endPoint y: 230, distance: 8.4
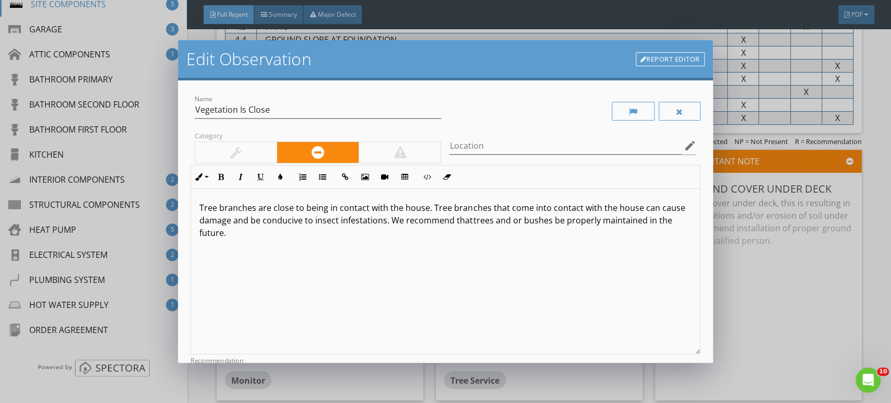
click at [572, 222] on p "Tree branches are close to being in contact with the house. Tree branches that …" at bounding box center [445, 221] width 492 height 38
click at [489, 221] on p "Tree branches are close to being in contact with the house. Tree branches that …" at bounding box center [445, 214] width 492 height 25
click at [476, 225] on p "Tree branches are close to being in contact with the house. Tree branches that …" at bounding box center [445, 214] width 492 height 25
click at [654, 231] on div "Tree branches are close to being in contact with the house. Tree branches that …" at bounding box center [445, 272] width 509 height 166
drag, startPoint x: 649, startPoint y: 223, endPoint x: 547, endPoint y: 226, distance: 101.4
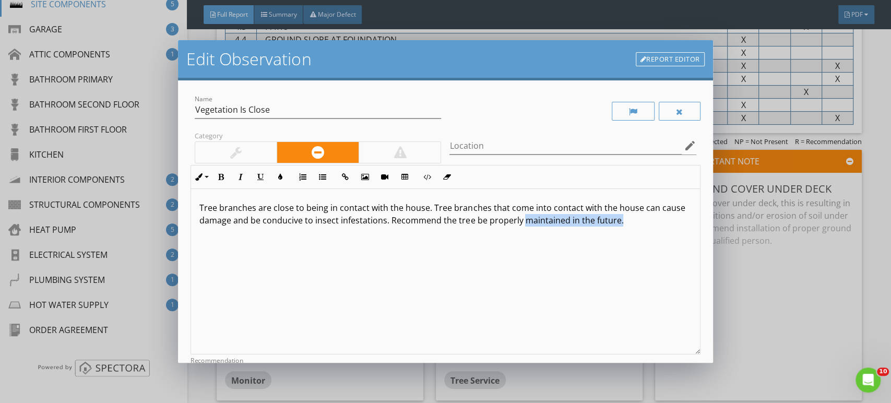
click at [547, 226] on div "Tree branches are close to being in contact with the house. Tree branches that …" at bounding box center [445, 272] width 509 height 166
type textarea "<p>Tree branches are close to being in contact with the house. Tree branches th…"
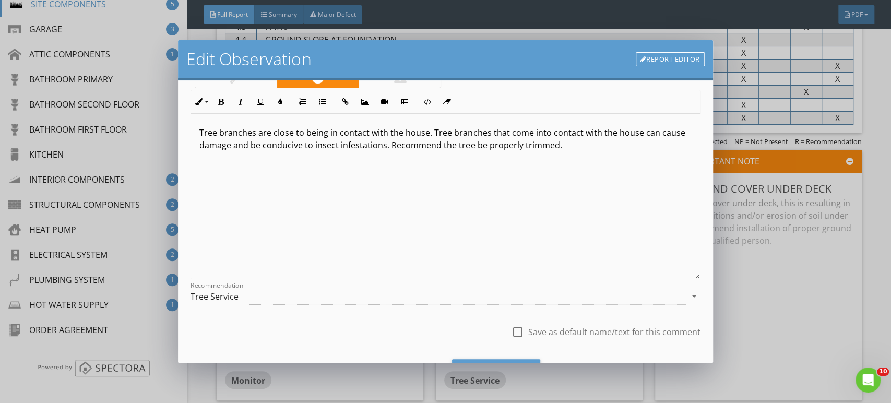
scroll to position [128, 0]
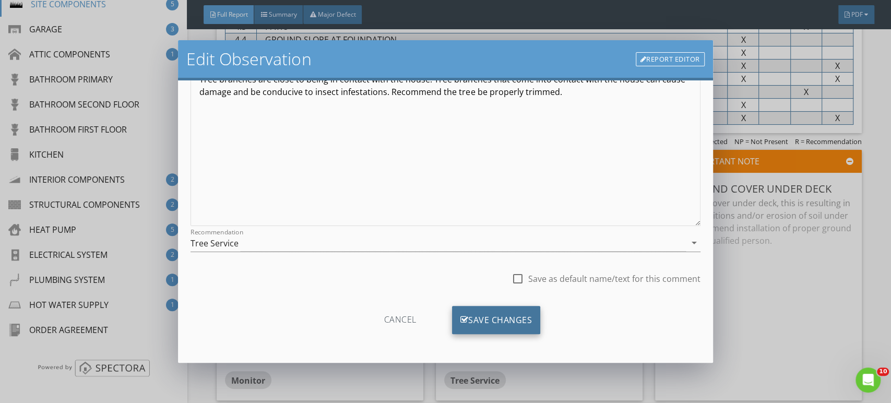
click at [508, 320] on div "Save Changes" at bounding box center [496, 320] width 89 height 28
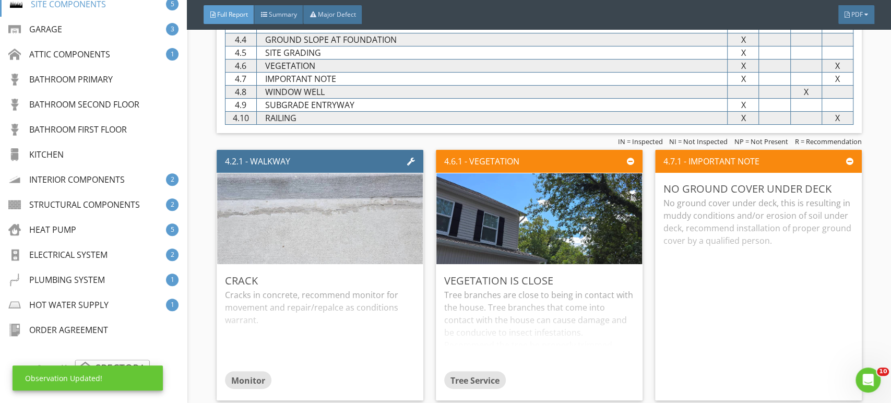
scroll to position [5, 0]
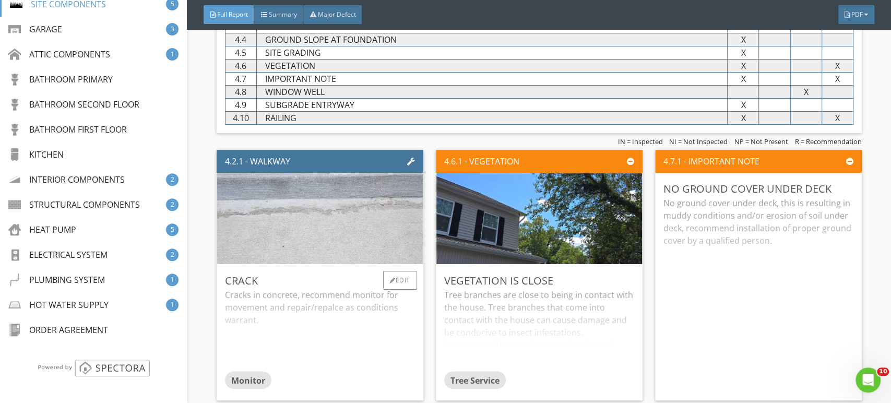
click at [346, 289] on div "Cracks in concrete, recommend monitor for movement and repair/repalce as condit…" at bounding box center [320, 330] width 190 height 83
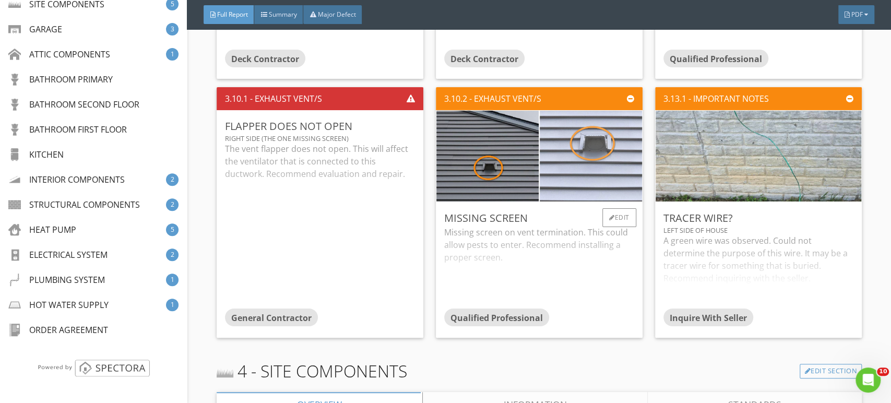
scroll to position [2309, 0]
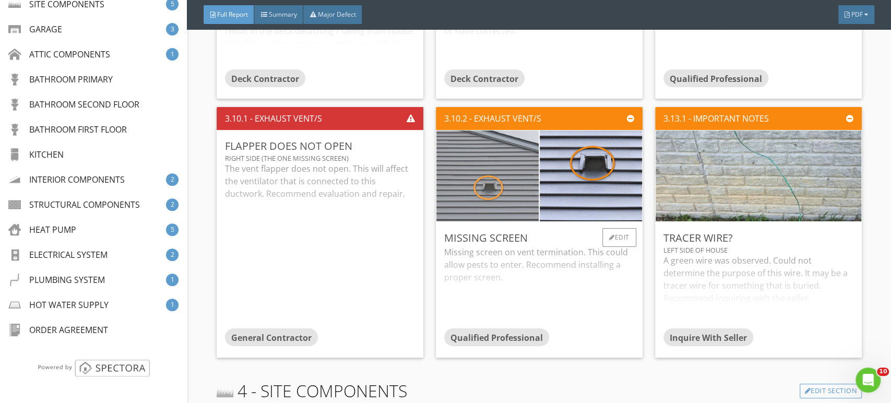
click at [494, 187] on img at bounding box center [488, 176] width 256 height 192
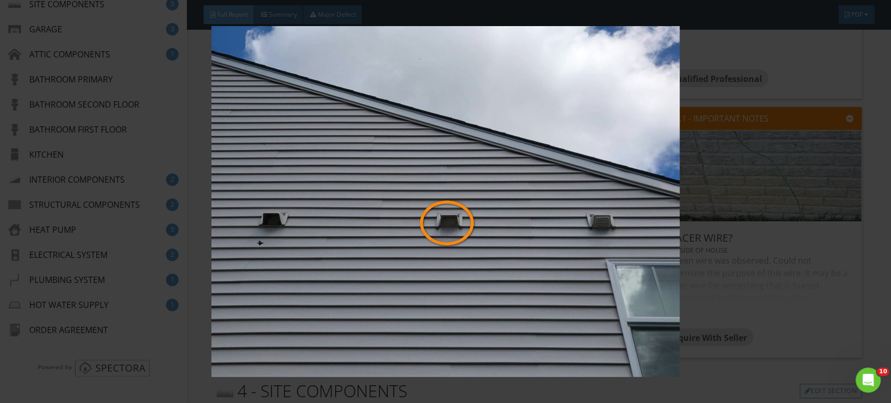
click at [499, 200] on img at bounding box center [445, 201] width 815 height 351
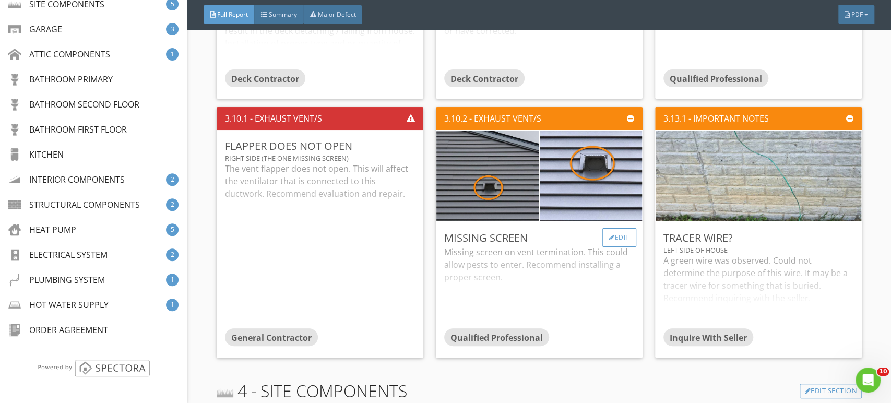
click at [613, 229] on div "Edit" at bounding box center [620, 237] width 34 height 19
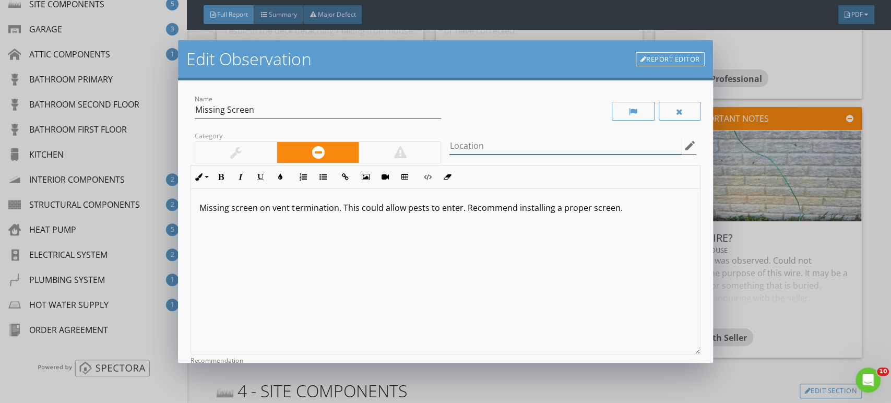
click at [470, 138] on input "Location" at bounding box center [566, 145] width 232 height 17
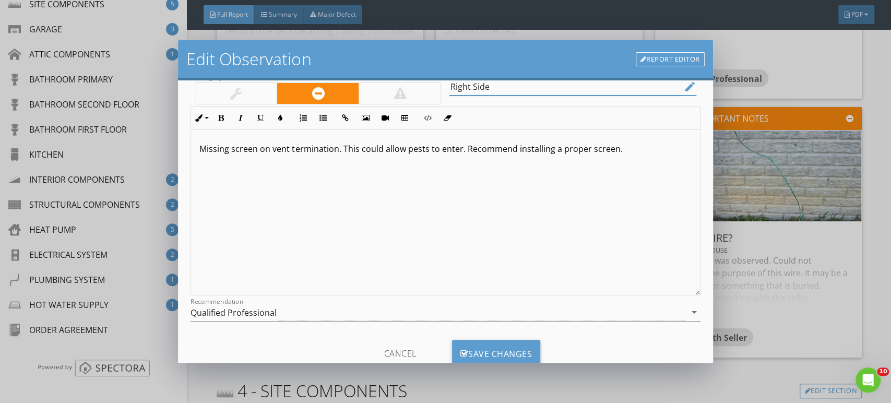
scroll to position [92, 0]
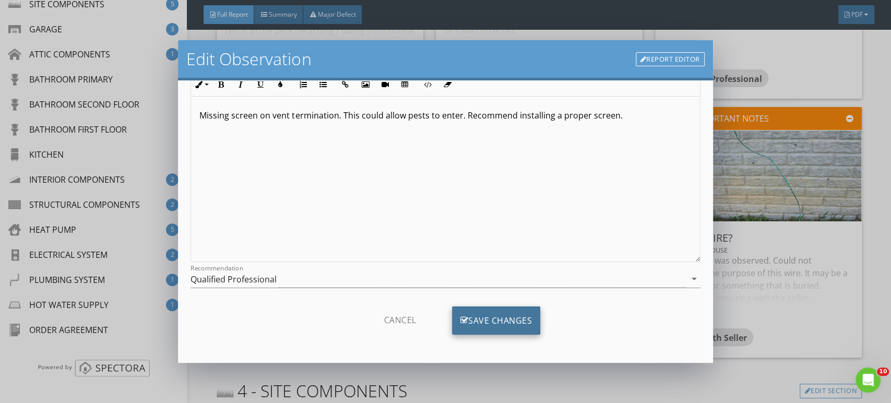
type input "Right Side"
click at [500, 320] on div "Save Changes" at bounding box center [496, 321] width 89 height 28
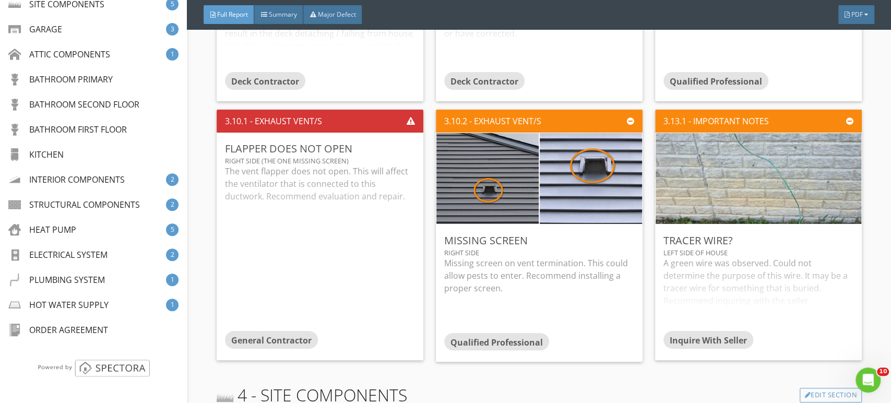
scroll to position [2309, 0]
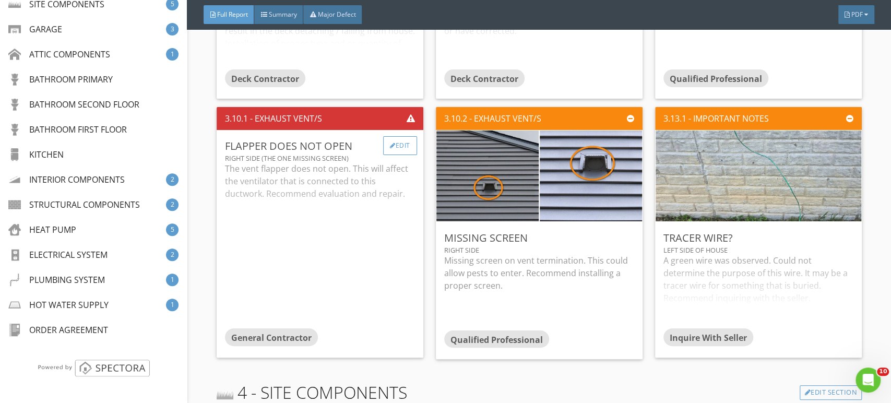
click at [397, 142] on div "Edit" at bounding box center [400, 145] width 34 height 19
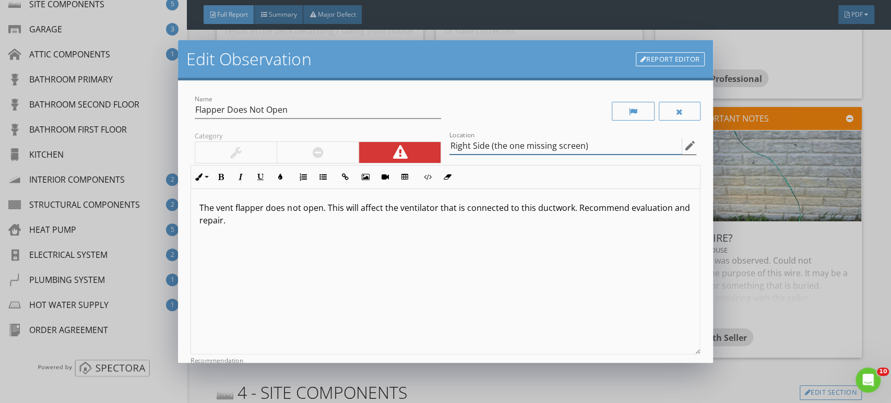
click at [577, 146] on input "Right Side (the one missing screen)" at bounding box center [566, 145] width 232 height 17
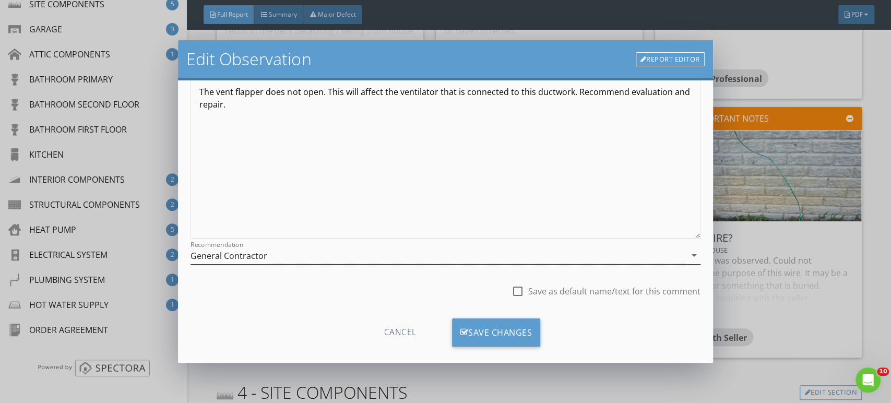
scroll to position [128, 0]
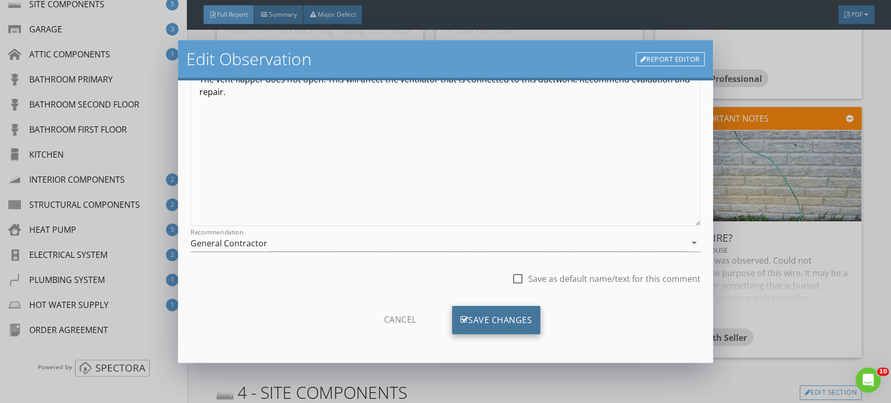
type input "Right Side (the one missing screen/center vent)"
click at [496, 324] on div "Save Changes" at bounding box center [496, 320] width 89 height 28
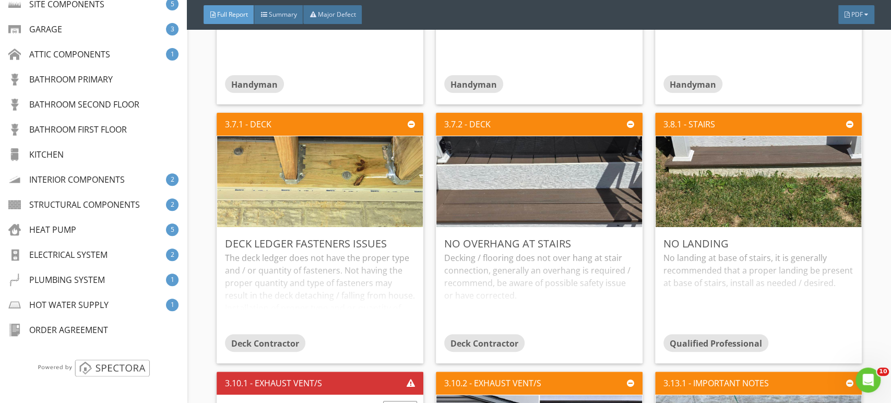
scroll to position [2018, 0]
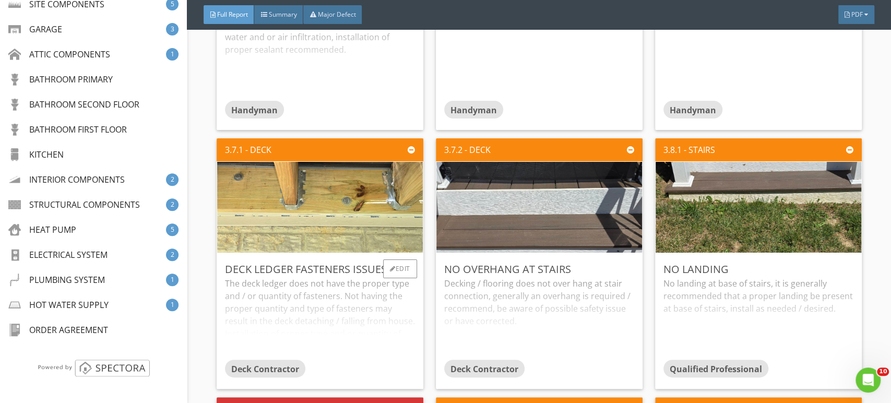
drag, startPoint x: 322, startPoint y: 315, endPoint x: 334, endPoint y: 313, distance: 12.7
click at [326, 314] on div "The deck ledger does not have the proper type and / or quantity of fasteners. N…" at bounding box center [320, 318] width 190 height 83
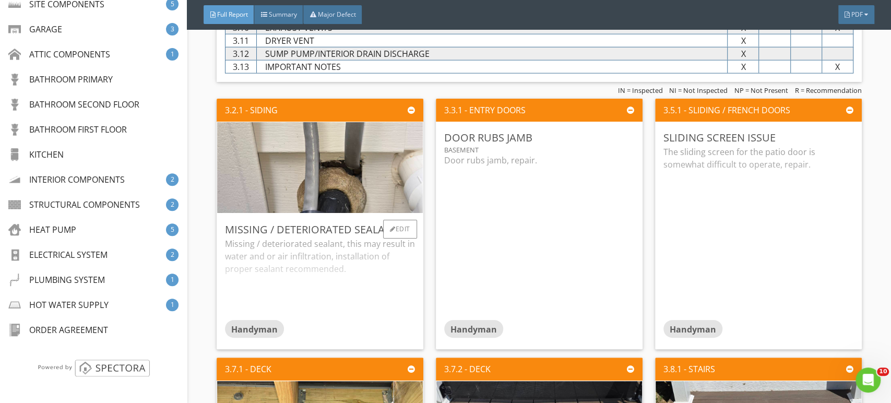
scroll to position [1786, 0]
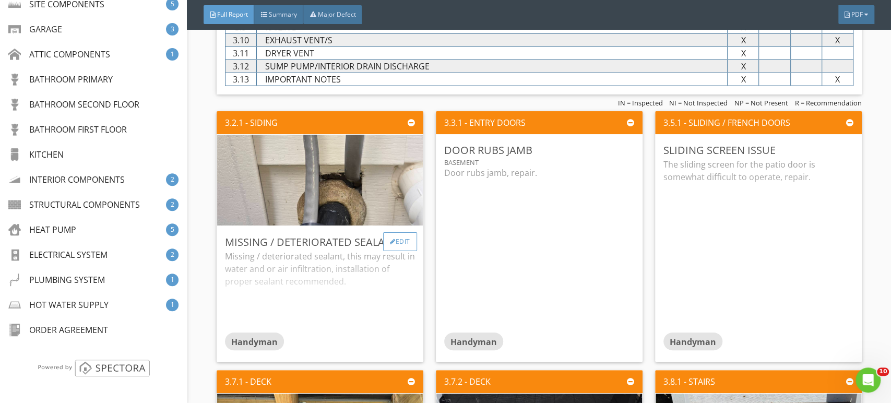
click at [400, 246] on div "Edit" at bounding box center [400, 241] width 34 height 19
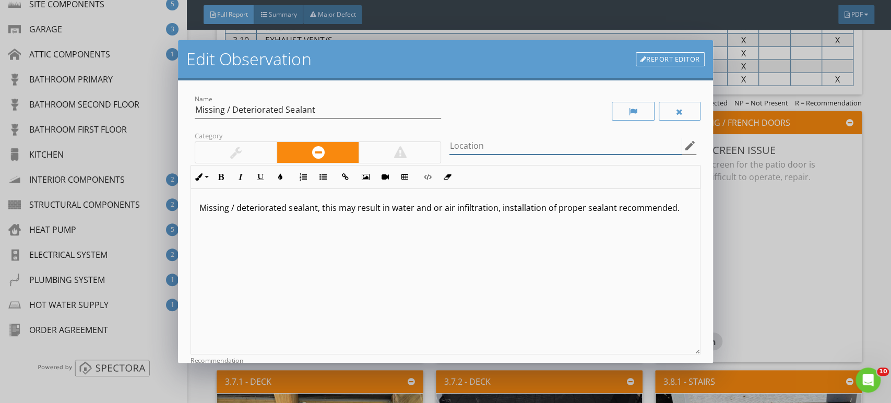
click at [493, 146] on input "Location" at bounding box center [566, 145] width 232 height 17
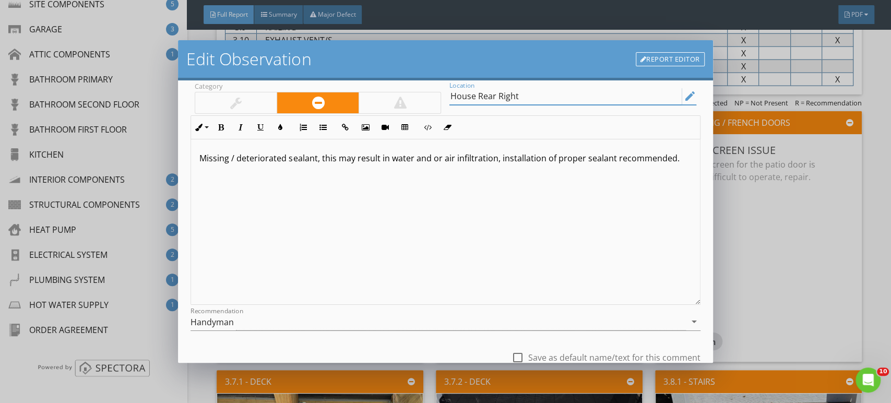
scroll to position [116, 0]
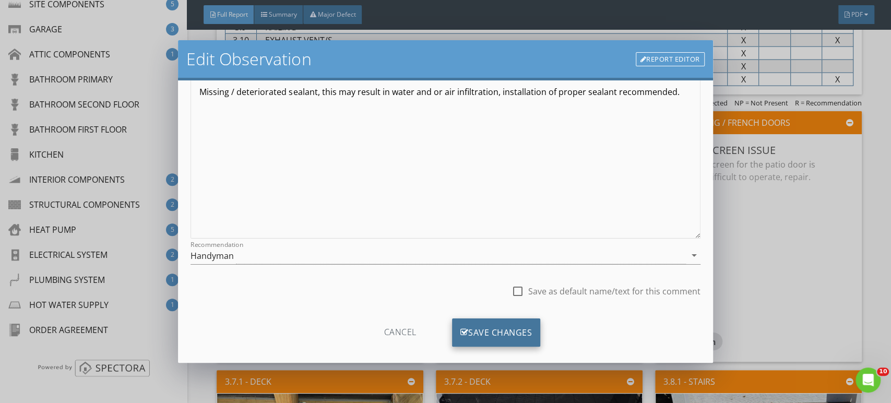
type input "House Rear Right"
click at [480, 339] on div "Save Changes" at bounding box center [496, 333] width 89 height 28
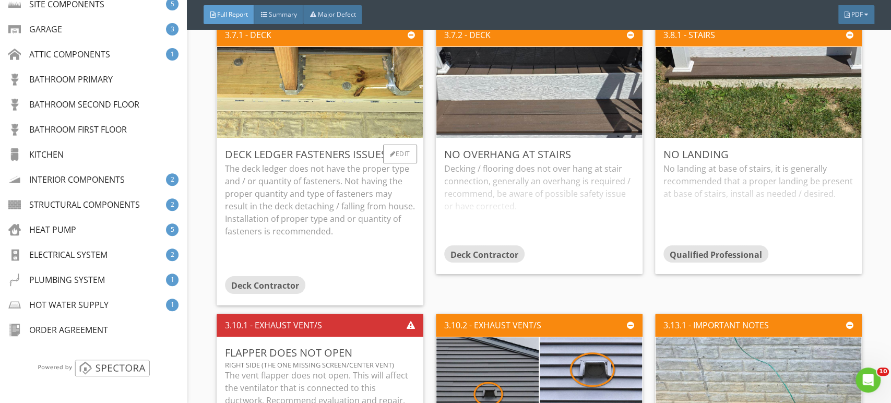
scroll to position [2076, 0]
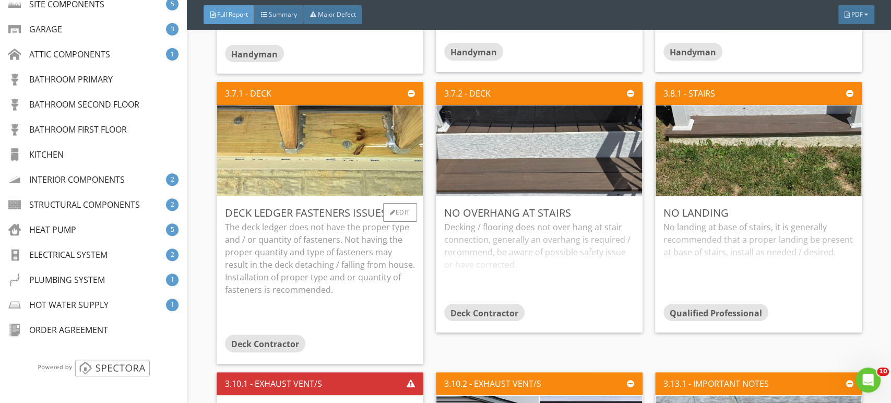
click at [352, 254] on p "The deck ledger does not have the proper type and / or quantity of fasteners. N…" at bounding box center [320, 258] width 190 height 75
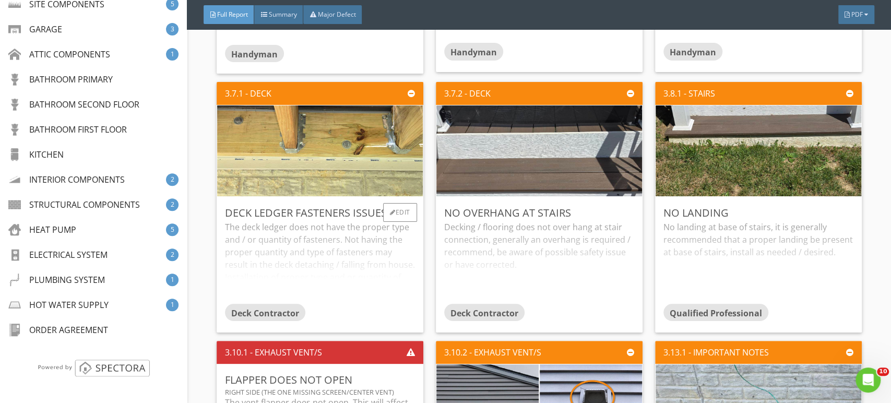
click at [348, 254] on div "The deck ledger does not have the proper type and / or quantity of fasteners. N…" at bounding box center [320, 262] width 190 height 83
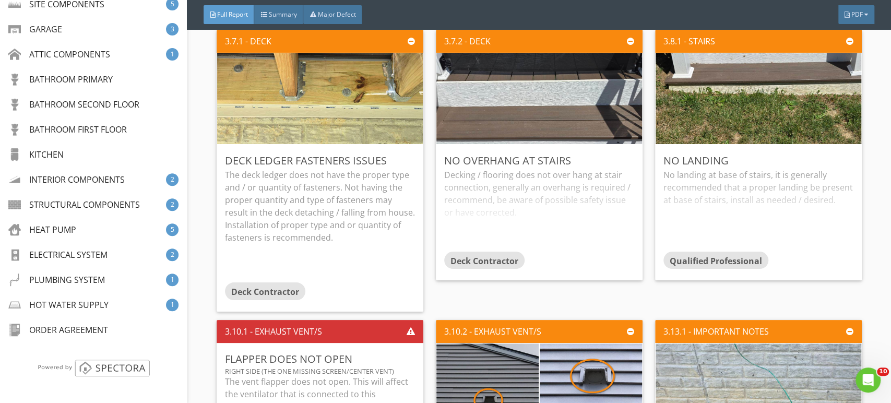
scroll to position [2135, 0]
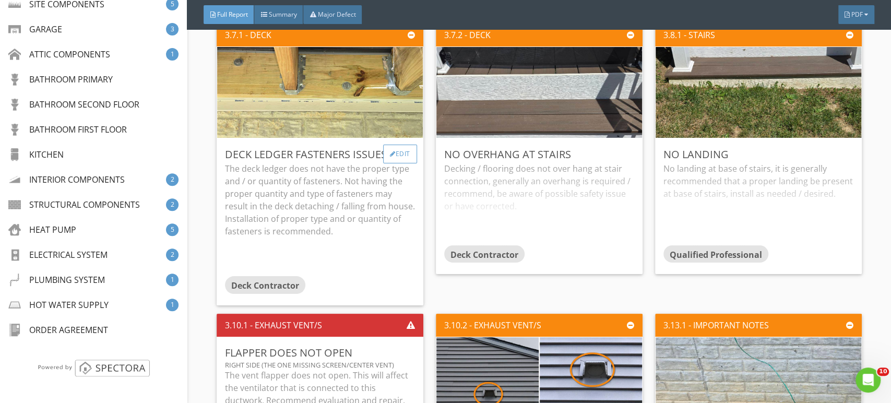
click at [391, 150] on div "Edit" at bounding box center [400, 154] width 34 height 19
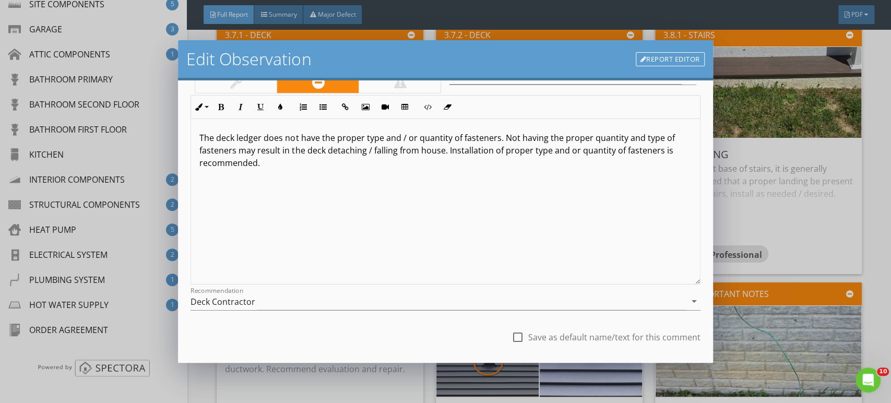
scroll to position [128, 0]
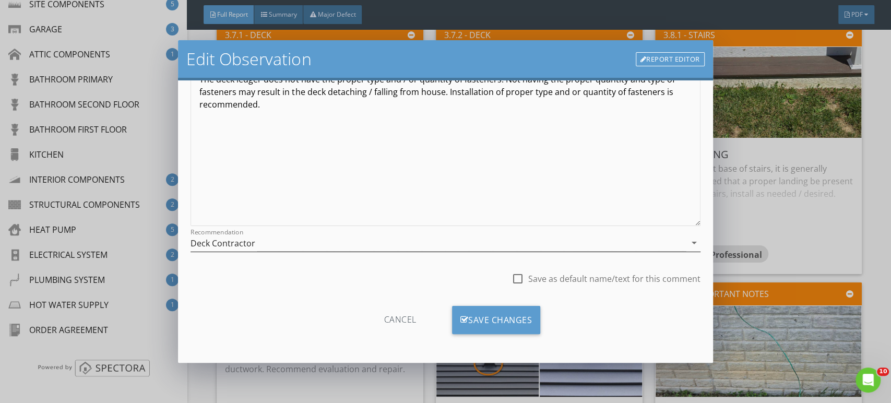
click at [234, 236] on div "Deck Contractor" at bounding box center [438, 242] width 495 height 17
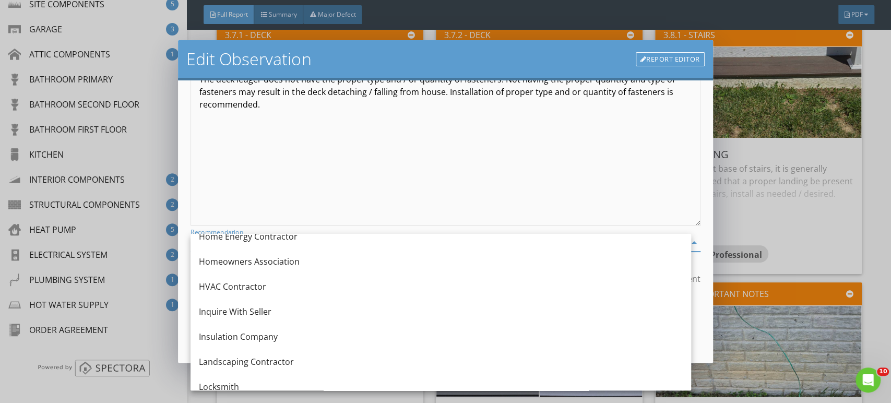
scroll to position [738, 0]
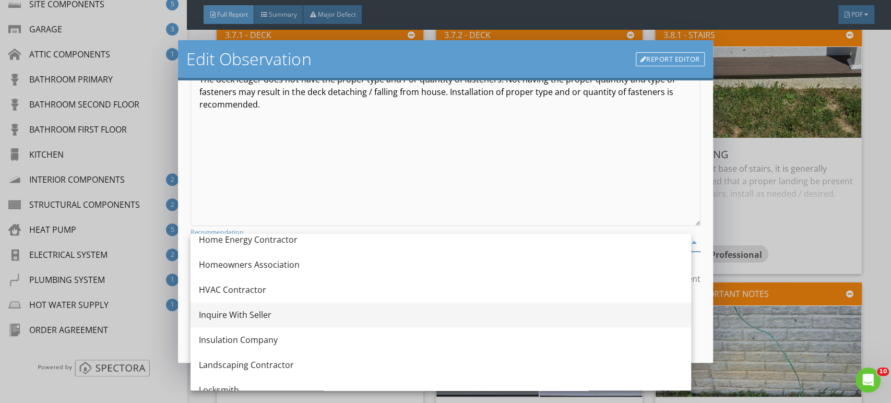
click at [239, 321] on div "Inquire With Seller" at bounding box center [441, 314] width 484 height 25
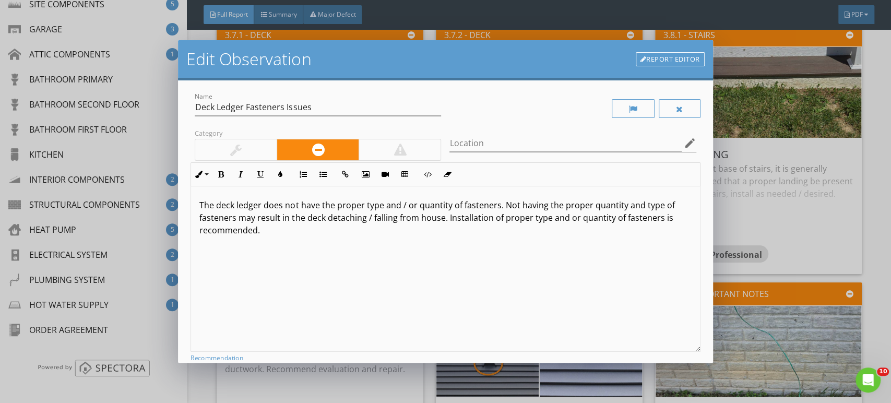
scroll to position [0, 0]
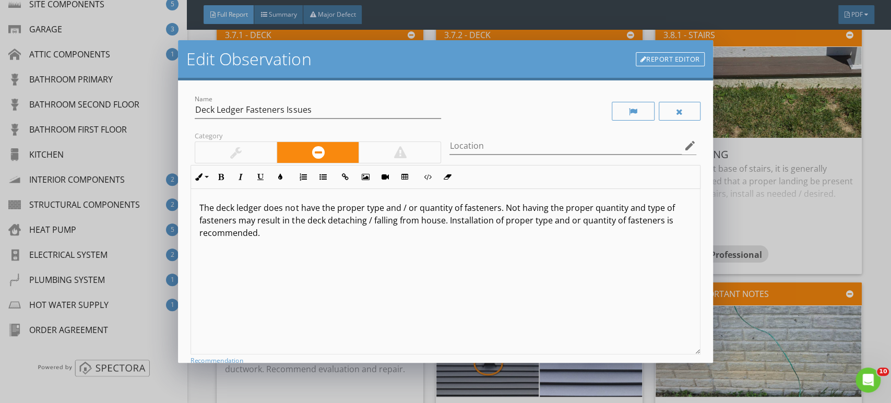
drag, startPoint x: 278, startPoint y: 237, endPoint x: 237, endPoint y: 209, distance: 50.0
click at [237, 209] on p "The deck ledger does not have the proper type and / or quantity of fasteners. N…" at bounding box center [445, 221] width 492 height 38
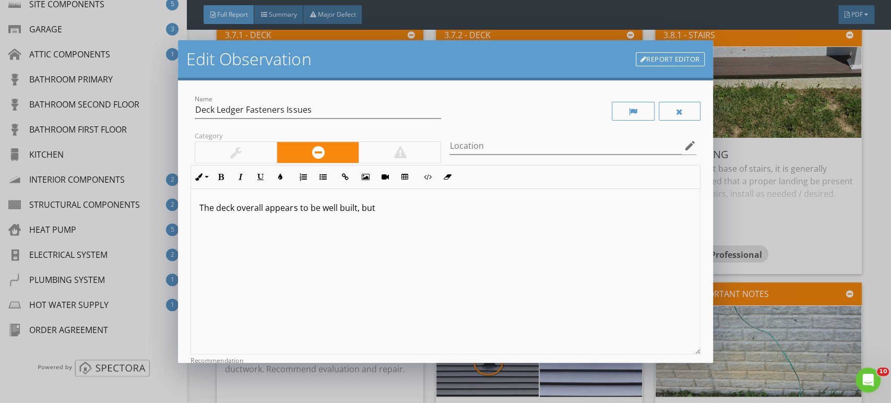
drag, startPoint x: 378, startPoint y: 208, endPoint x: 399, endPoint y: 215, distance: 23.0
click at [378, 208] on p "The deck overall appears to be well built, but" at bounding box center [445, 208] width 492 height 13
click at [490, 211] on p "The deck overall appears to be well built, but two items are of concern." at bounding box center [445, 208] width 492 height 13
click at [538, 208] on p "The deck overall appears to be well built, but two items are of concern. The de…" at bounding box center [445, 208] width 492 height 13
click at [567, 211] on p "The deck overall appears to be well built, but two items are of concern. The de…" at bounding box center [445, 208] width 492 height 13
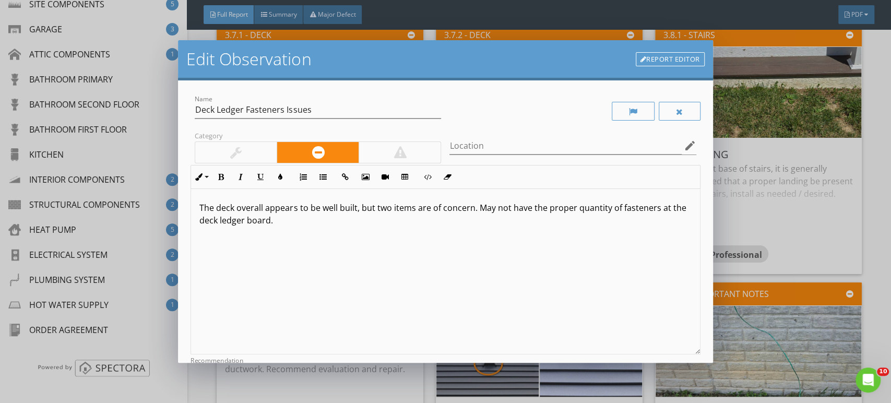
click at [287, 221] on p "The deck overall appears to be well built, but two items are of concern. May no…" at bounding box center [445, 214] width 492 height 25
click at [573, 220] on p "The deck overall appears to be well built, but two items are of concern. May no…" at bounding box center [445, 214] width 492 height 25
click at [580, 220] on p "The deck overall appears to be well built, but two items are of concern. May no…" at bounding box center [445, 214] width 492 height 25
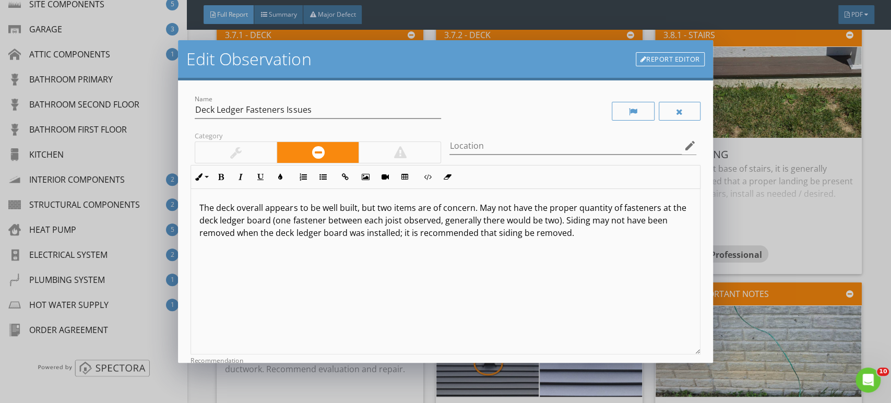
click at [422, 237] on p "The deck overall appears to be well built, but two items are of concern. May no…" at bounding box center [445, 221] width 492 height 38
click at [598, 235] on p "The deck overall appears to be well built, but two items are of concern. May no…" at bounding box center [445, 221] width 492 height 38
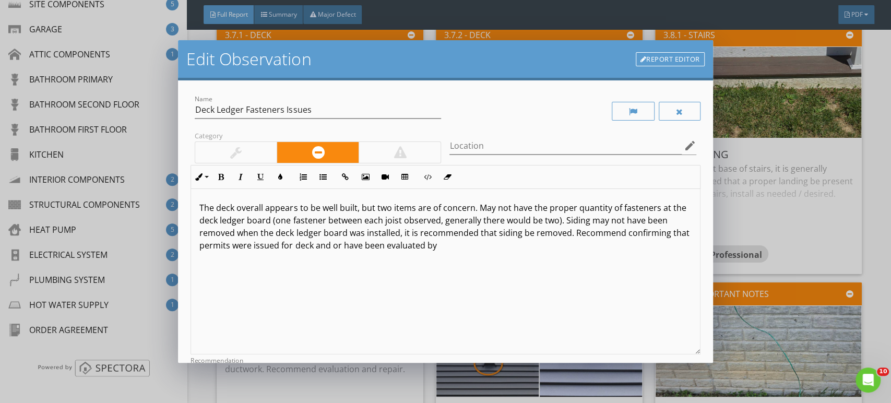
click at [442, 250] on p "The deck overall appears to be well built, but two items are of concern. May no…" at bounding box center [445, 227] width 492 height 50
click at [491, 252] on div "The deck overall appears to be well built, but two items are of concern. May no…" at bounding box center [445, 272] width 509 height 166
click at [426, 247] on p "The deck overall appears to be well built, but two items are of concern. May no…" at bounding box center [445, 227] width 492 height 50
click at [623, 249] on p "The deck overall appears to be well built, but two items are of concern. May no…" at bounding box center [445, 227] width 492 height 50
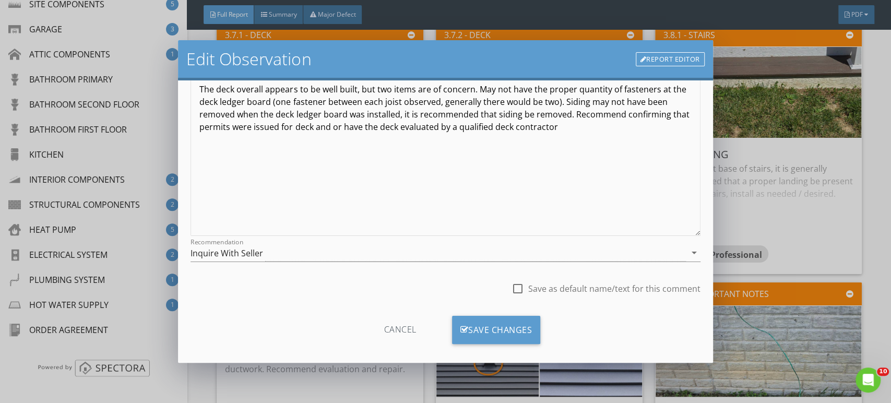
scroll to position [128, 0]
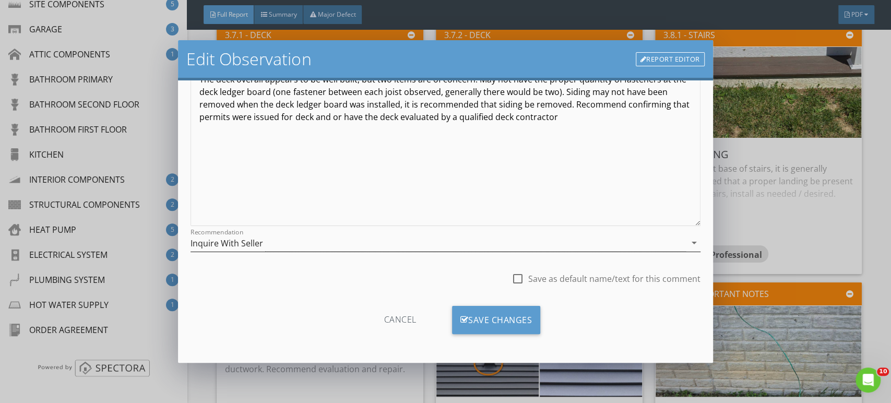
click at [229, 244] on div "Inquire With Seller" at bounding box center [227, 243] width 73 height 9
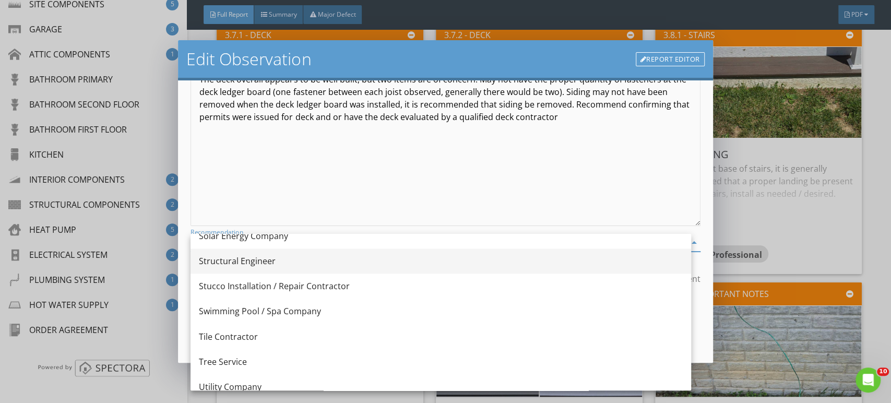
scroll to position [1098, 0]
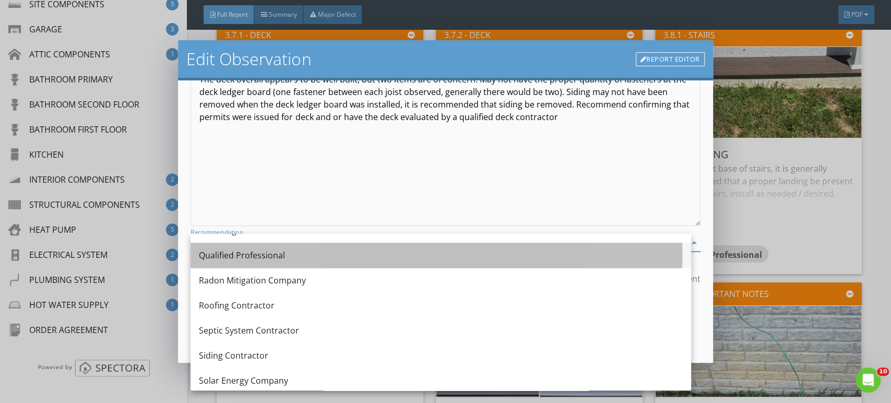
click at [239, 248] on div "Qualified Professional" at bounding box center [441, 255] width 484 height 25
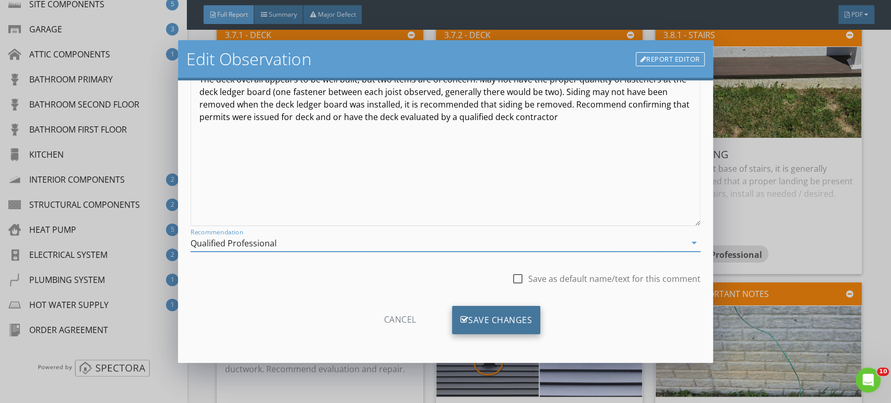
click at [485, 312] on div "Save Changes" at bounding box center [496, 320] width 89 height 28
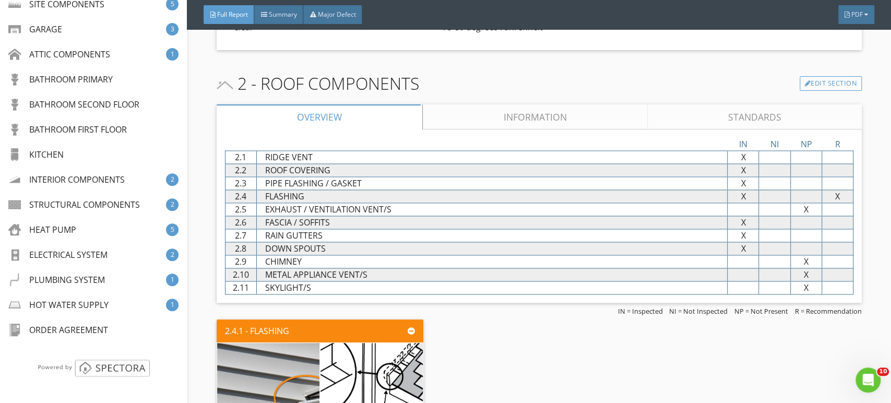
scroll to position [800, 0]
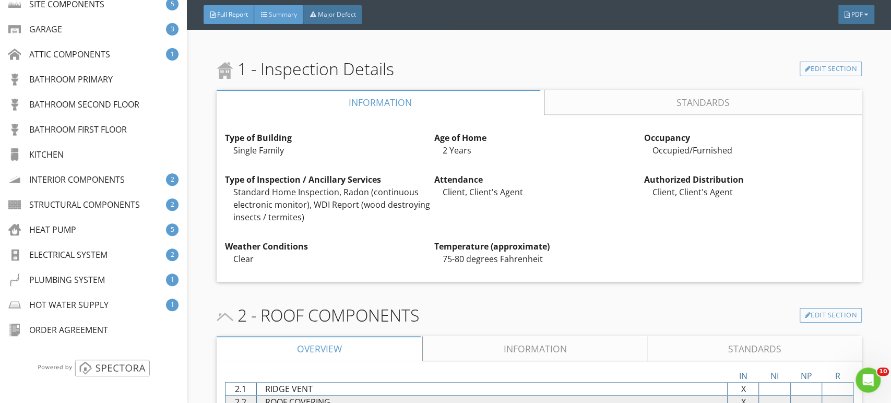
click at [290, 13] on span "Summary" at bounding box center [282, 14] width 28 height 9
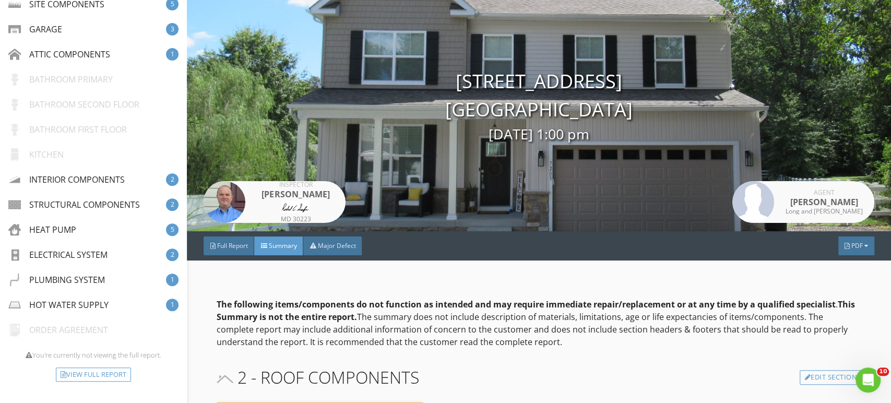
scroll to position [0, 0]
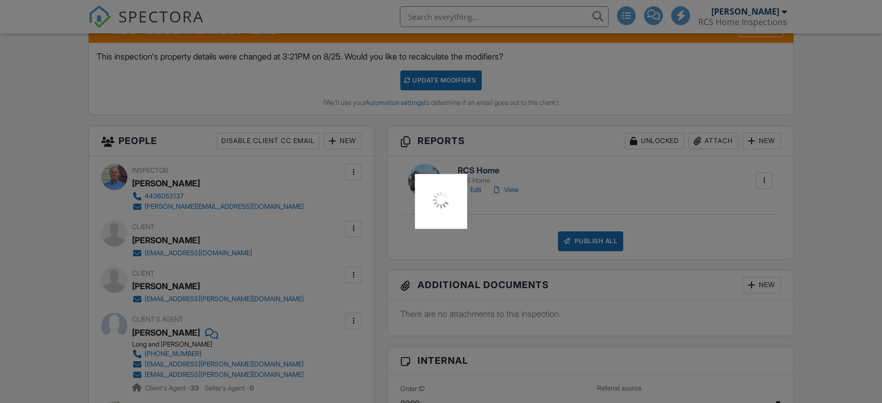
scroll to position [290, 0]
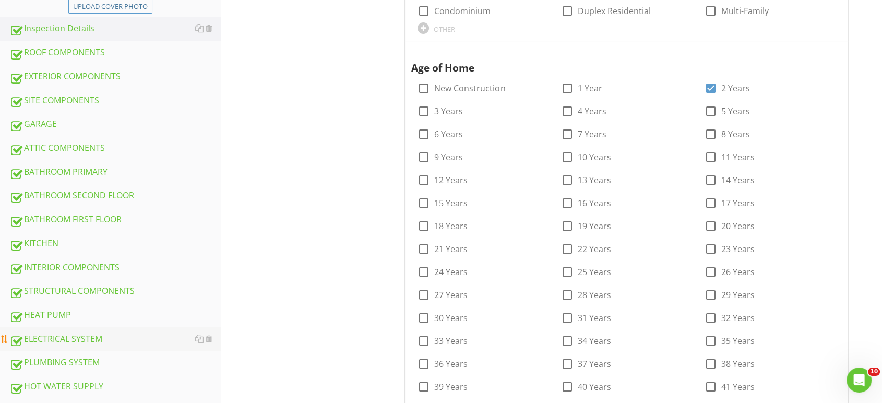
scroll to position [290, 0]
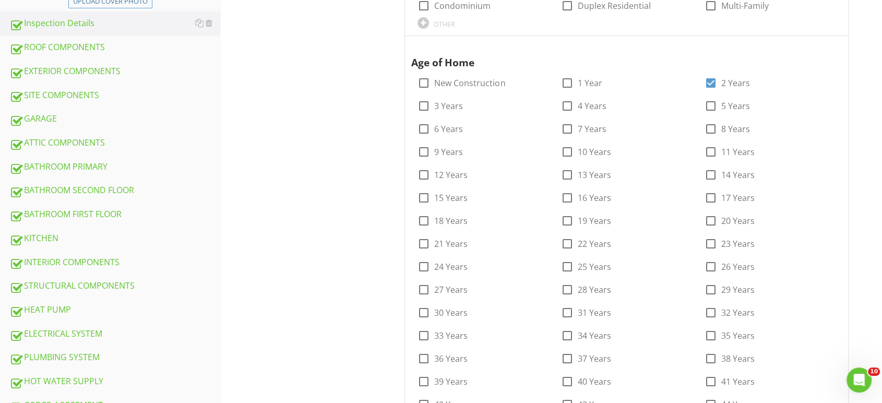
drag, startPoint x: 69, startPoint y: 271, endPoint x: 386, endPoint y: 251, distance: 317.6
click at [70, 279] on div "STRUCTURAL COMPONENTS" at bounding box center [114, 286] width 211 height 14
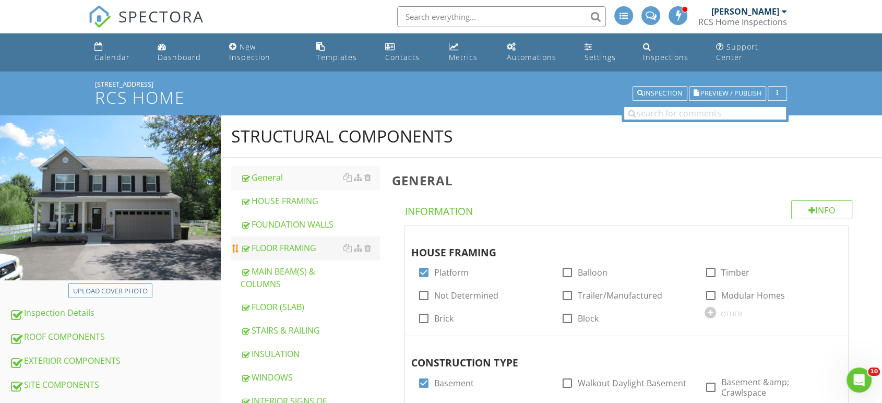
click at [276, 242] on div "FLOOR FRAMING" at bounding box center [310, 248] width 139 height 13
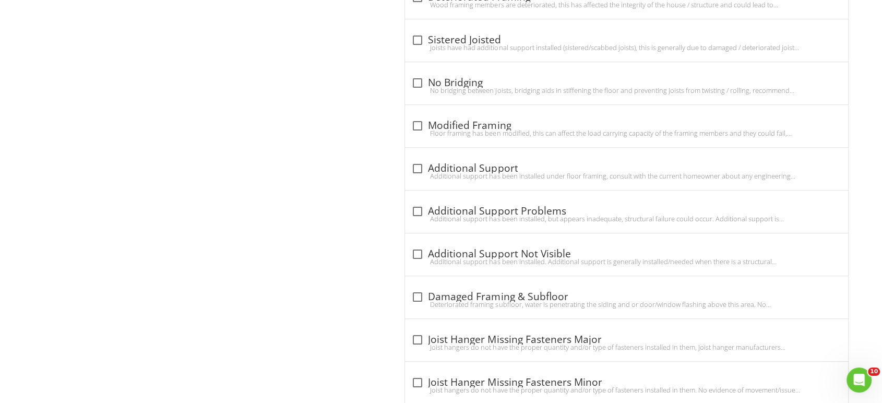
scroll to position [778, 0]
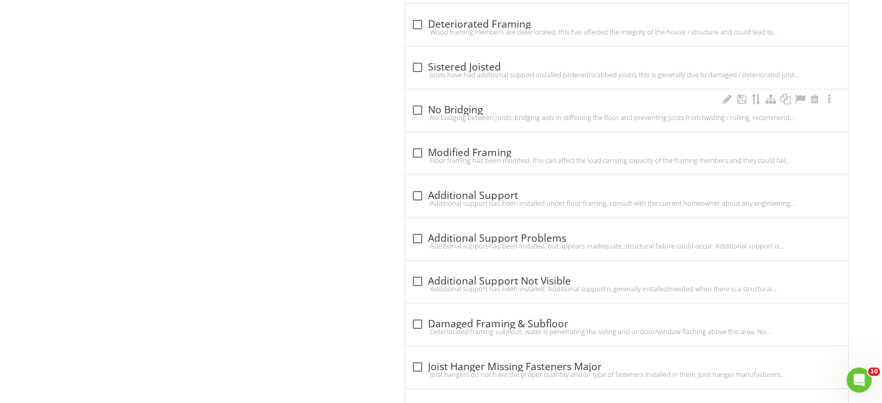
click at [418, 101] on div at bounding box center [418, 110] width 18 height 18
checkbox input "true"
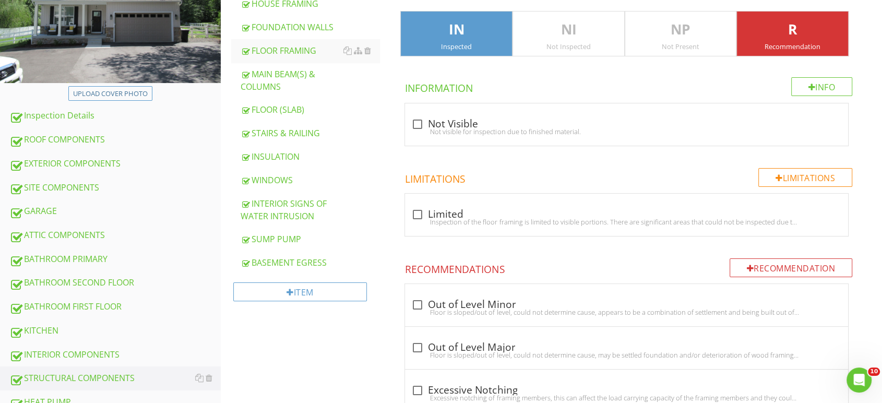
scroll to position [0, 0]
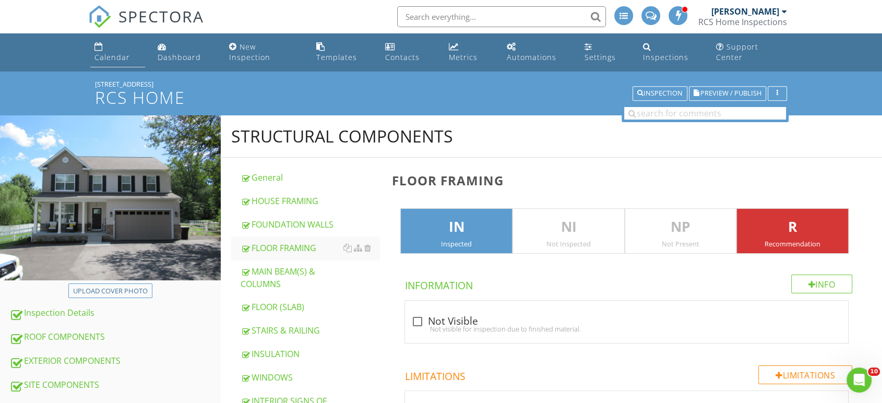
click at [118, 52] on div "Calendar" at bounding box center [113, 57] width 36 height 10
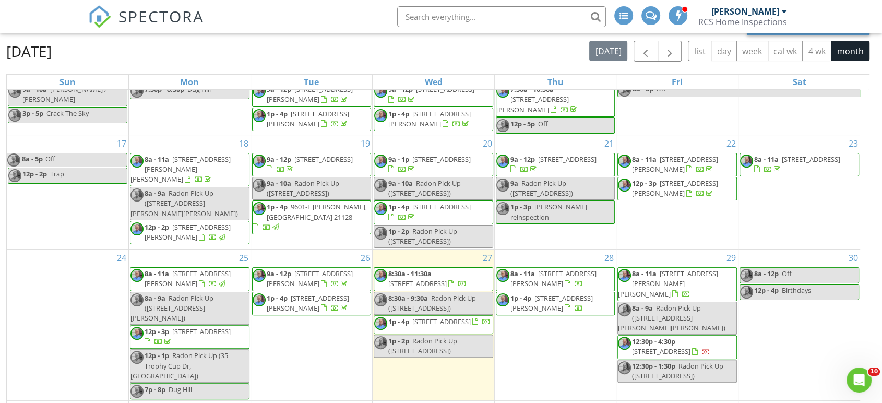
scroll to position [139, 0]
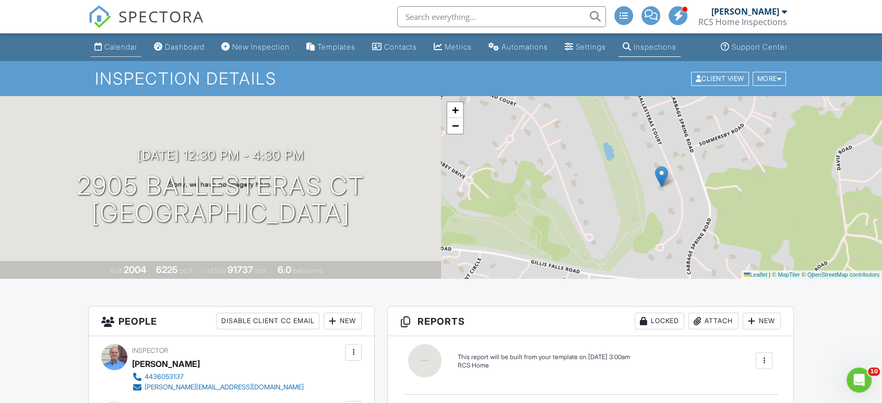
click at [124, 46] on div "Calendar" at bounding box center [120, 46] width 33 height 9
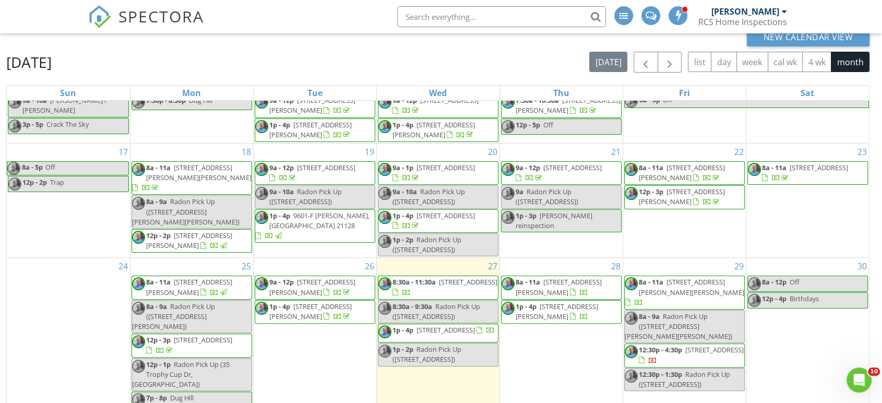
scroll to position [139, 0]
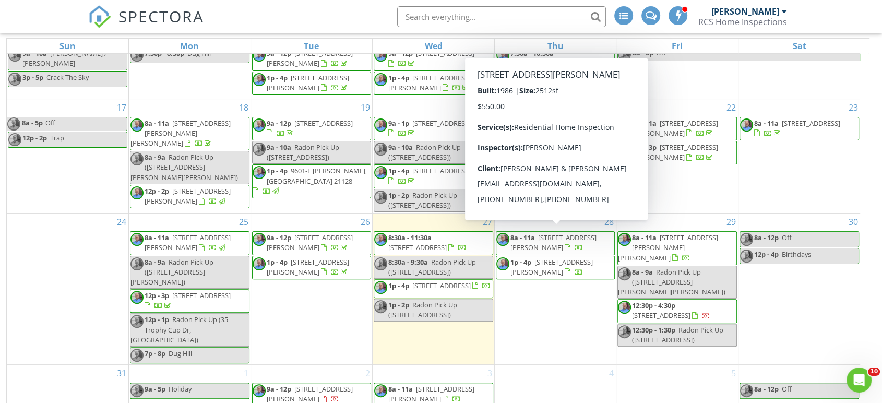
click at [522, 233] on span "2536 Coon Club Rd, Westminster 21157" at bounding box center [554, 242] width 86 height 19
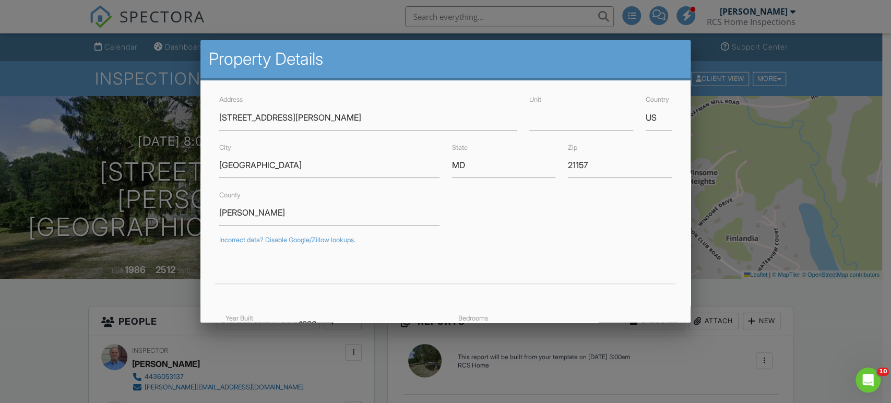
click at [50, 336] on div at bounding box center [445, 200] width 891 height 504
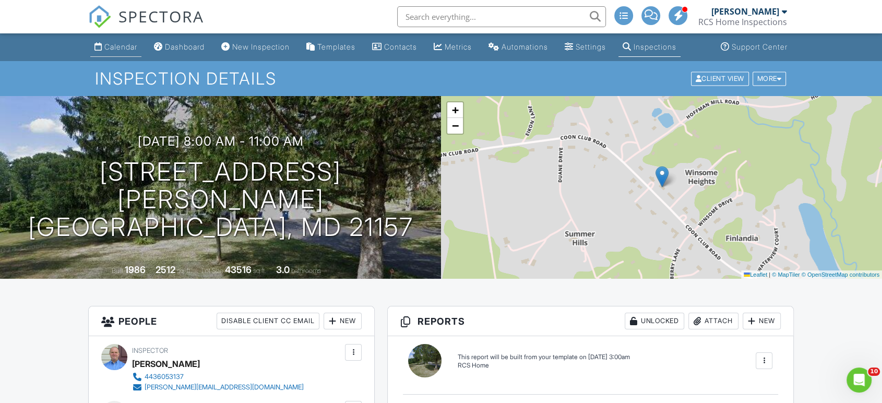
click at [121, 43] on div "Calendar" at bounding box center [120, 46] width 33 height 9
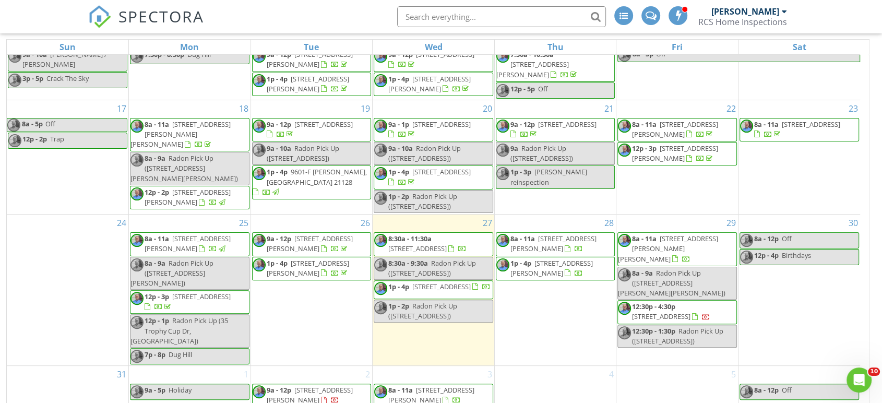
scroll to position [139, 0]
click at [576, 257] on span "1p - 4p [STREET_ADDRESS][PERSON_NAME]" at bounding box center [556, 267] width 119 height 20
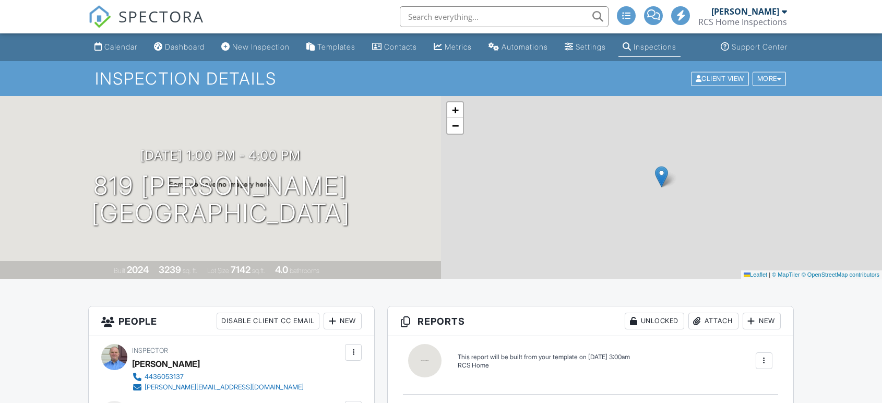
click at [305, 187] on h1 "819 [PERSON_NAME] [GEOGRAPHIC_DATA], MD 21001" at bounding box center [220, 199] width 259 height 55
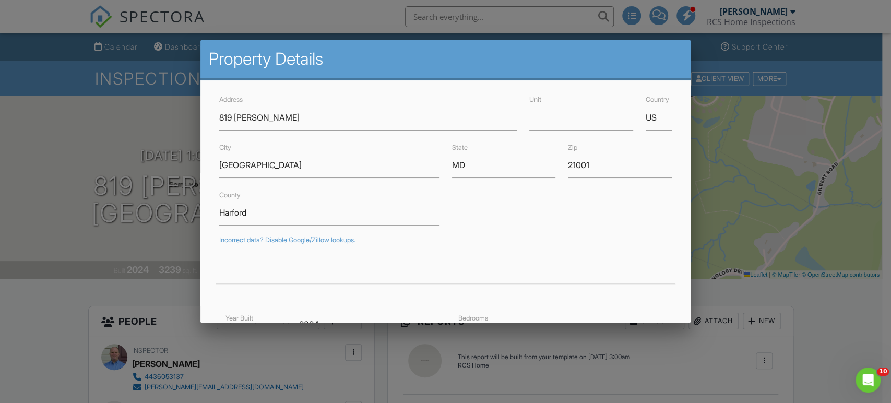
click at [54, 332] on div at bounding box center [445, 200] width 891 height 504
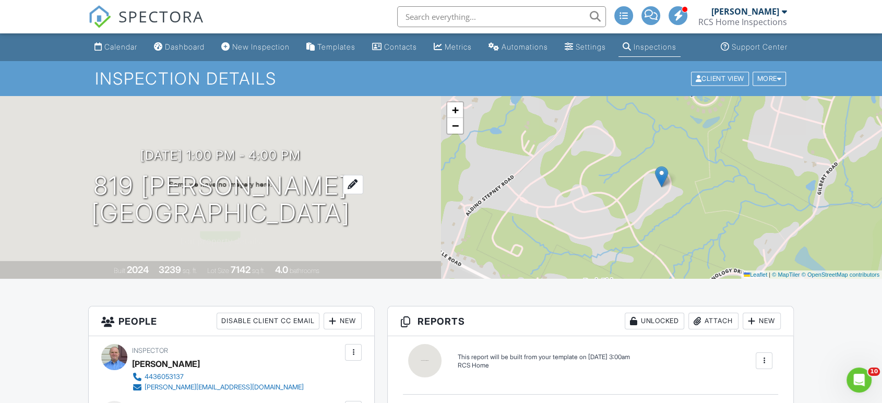
click at [229, 191] on h1 "819 [PERSON_NAME] [GEOGRAPHIC_DATA], MD 21001" at bounding box center [220, 199] width 259 height 55
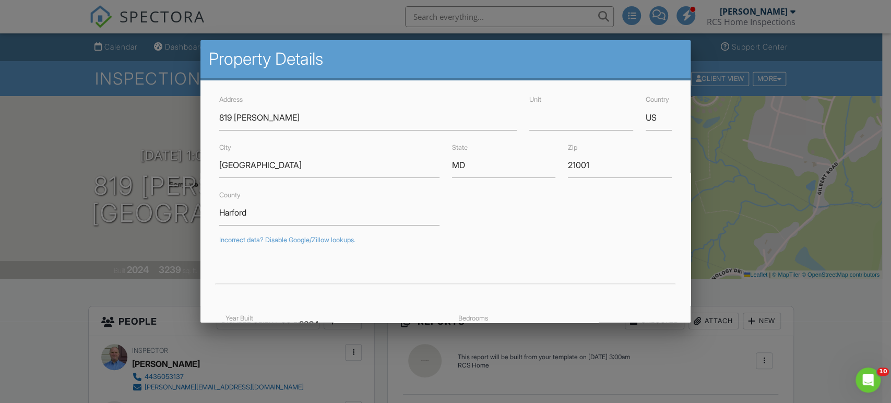
click at [79, 325] on div at bounding box center [445, 200] width 891 height 504
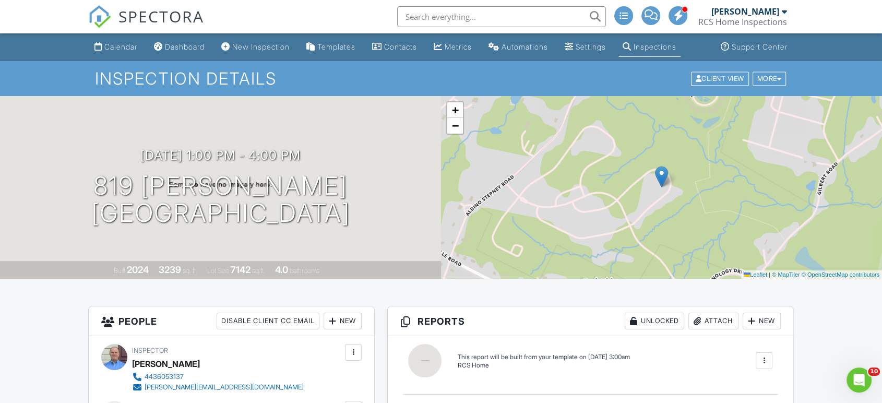
click at [664, 44] on div "Inspections" at bounding box center [655, 46] width 43 height 9
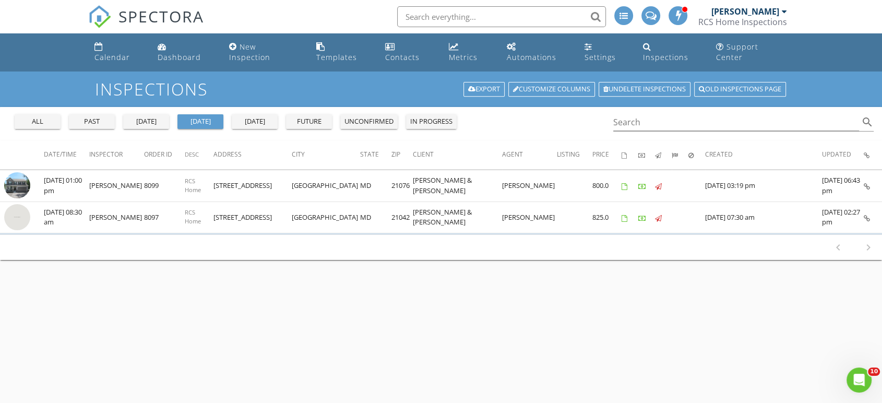
click at [47, 116] on div "all" at bounding box center [38, 121] width 38 height 10
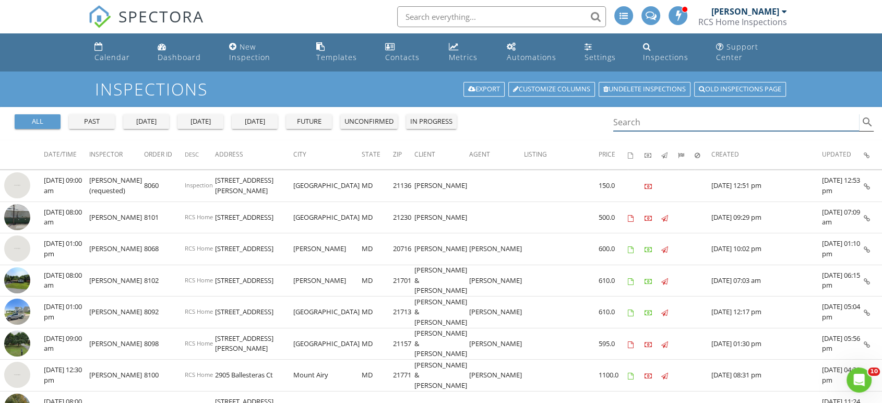
click at [649, 114] on input "Search" at bounding box center [737, 122] width 246 height 17
paste input "819 [PERSON_NAME]"
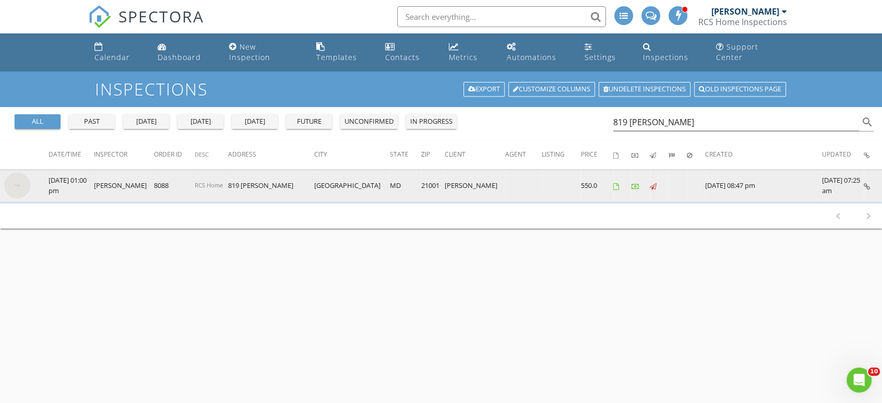
drag, startPoint x: 472, startPoint y: 174, endPoint x: 426, endPoint y: 173, distance: 46.0
click at [426, 173] on tr "check_box_outline_blank 08/28/2025 01:00 pm Richard Saylor 8088 RCS Home 819 Le…" at bounding box center [441, 186] width 882 height 32
copy tr "[PERSON_NAME]"
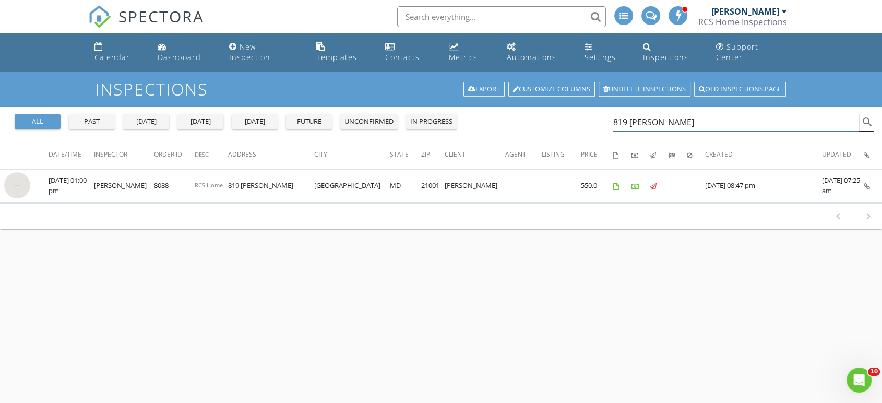
click at [652, 114] on input "819 [PERSON_NAME]" at bounding box center [737, 122] width 246 height 17
drag, startPoint x: 670, startPoint y: 112, endPoint x: 611, endPoint y: 115, distance: 58.6
click at [611, 115] on div "all past yesterday today tomorrow future unconfirmed in progress 819 Leni Wy se…" at bounding box center [441, 123] width 882 height 33
paste input "[PERSON_NAME]"
click at [633, 114] on input "[PERSON_NAME]" at bounding box center [737, 122] width 246 height 17
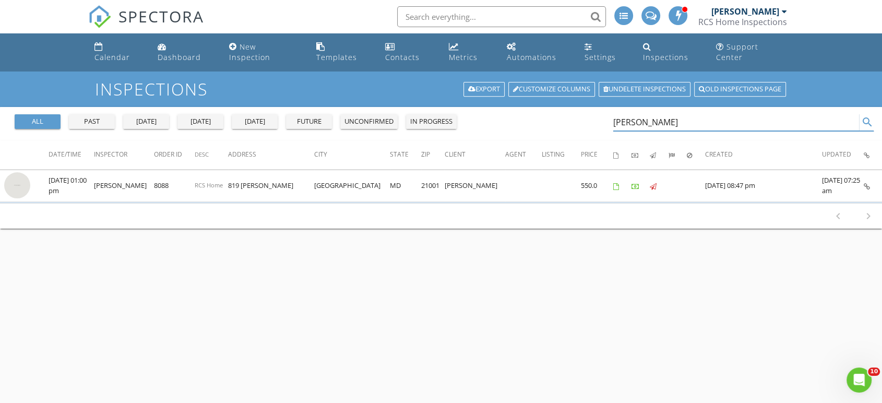
click at [676, 114] on input "[PERSON_NAME]" at bounding box center [737, 122] width 246 height 17
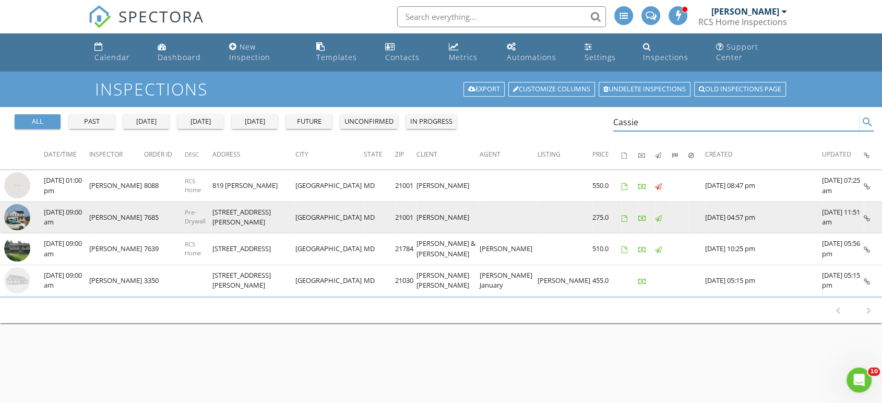
type input "Cassie"
click at [10, 208] on img at bounding box center [17, 217] width 26 height 26
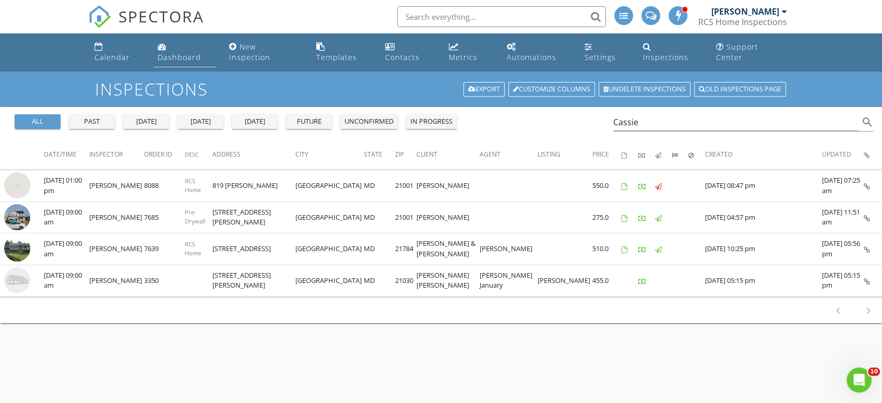
click at [198, 52] on div "Dashboard" at bounding box center [179, 57] width 43 height 10
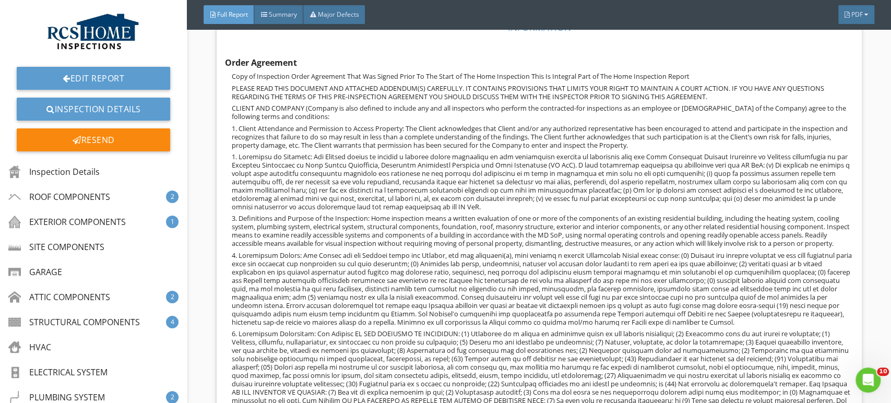
scroll to position [4932, 0]
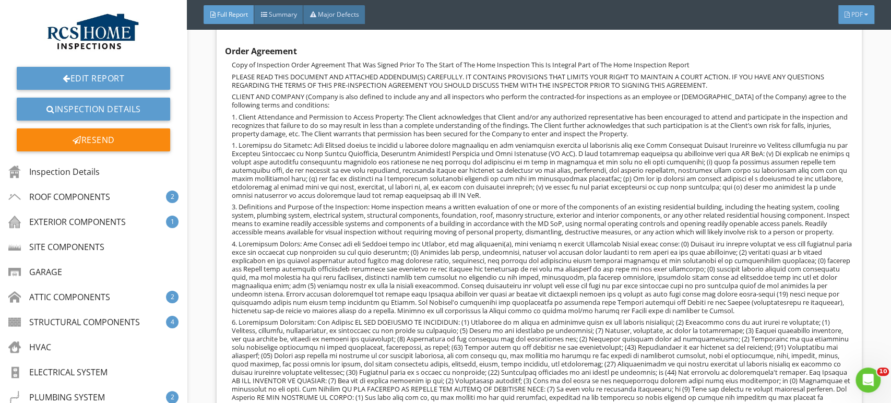
click at [863, 19] on div "PDF" at bounding box center [857, 14] width 36 height 19
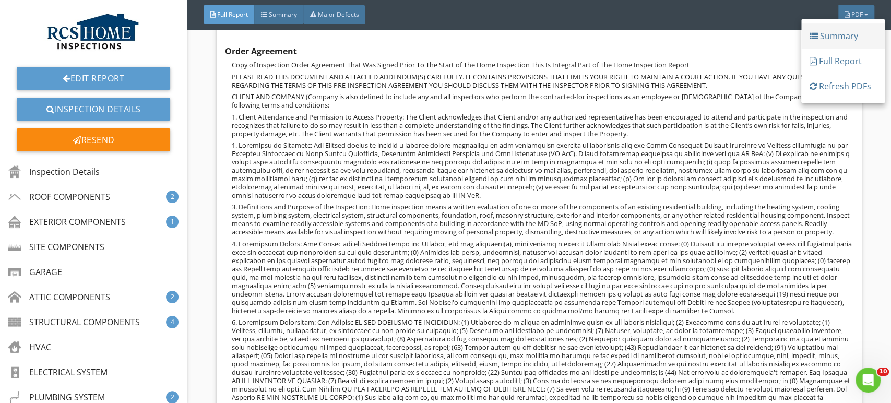
click at [846, 39] on div "Summary" at bounding box center [843, 36] width 67 height 13
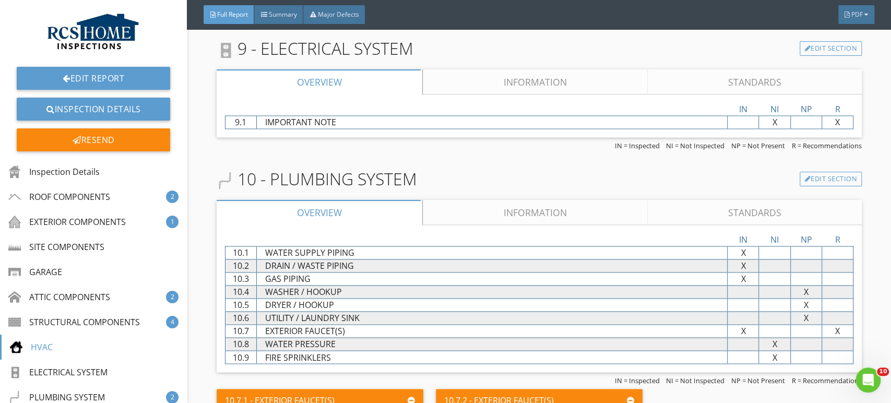
scroll to position [3597, 0]
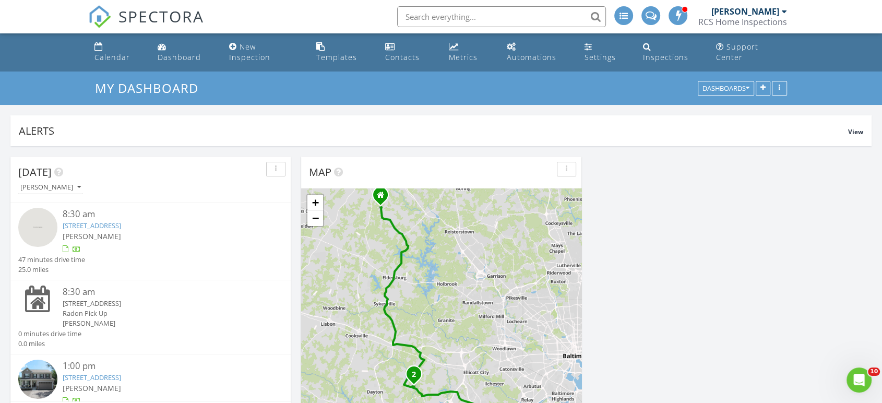
click at [35, 220] on img at bounding box center [37, 227] width 39 height 39
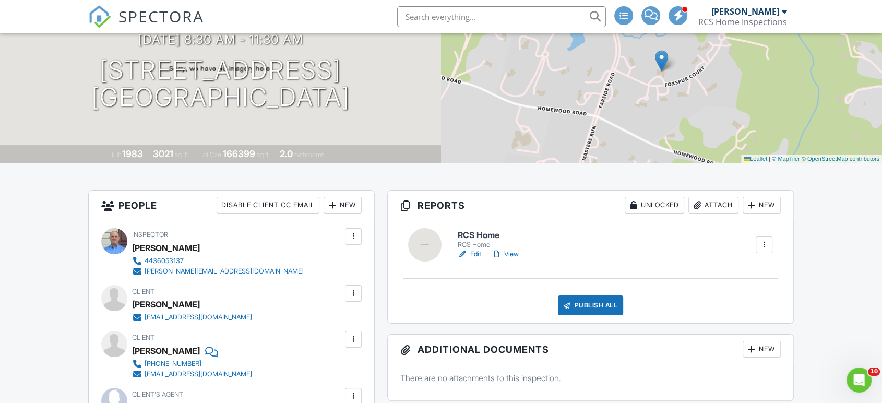
click at [476, 252] on link "Edit" at bounding box center [469, 254] width 23 height 10
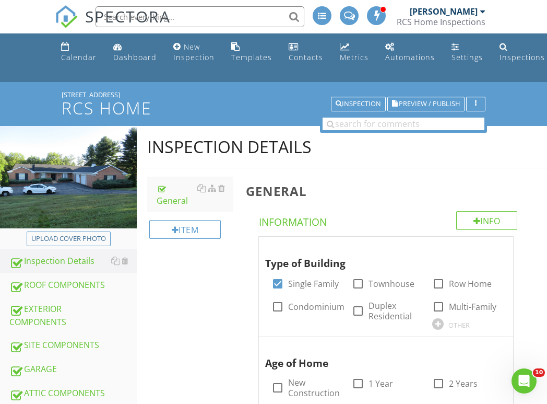
drag, startPoint x: 54, startPoint y: 283, endPoint x: 227, endPoint y: 302, distance: 173.9
click at [54, 283] on div "ROOF COMPONENTS" at bounding box center [72, 285] width 127 height 14
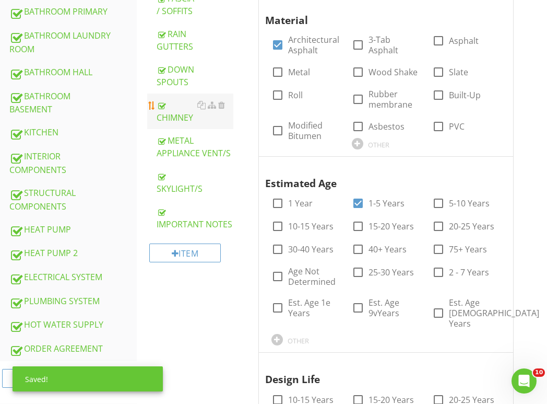
scroll to position [464, 0]
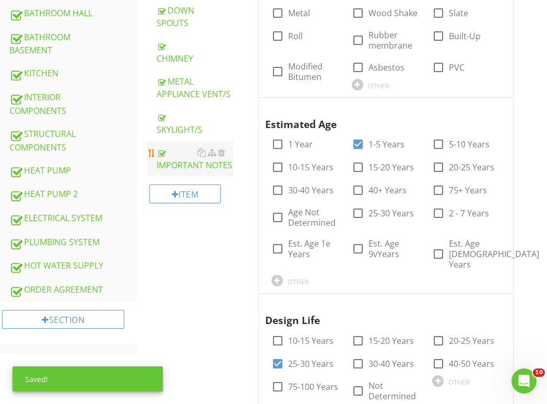
click at [188, 159] on div "IMPORTANT NOTES" at bounding box center [195, 158] width 77 height 25
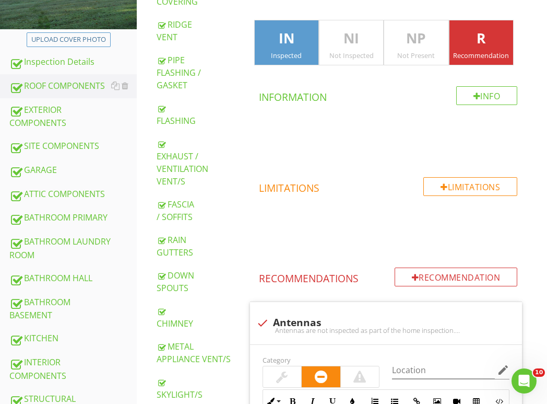
scroll to position [174, 0]
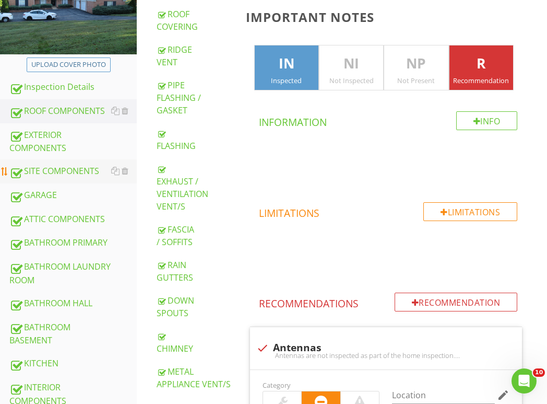
click at [37, 169] on div "SITE COMPONENTS" at bounding box center [72, 171] width 127 height 14
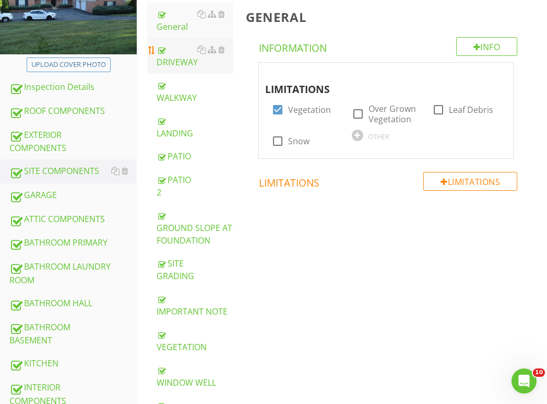
click at [171, 65] on div "DRIVEWAY" at bounding box center [195, 55] width 77 height 25
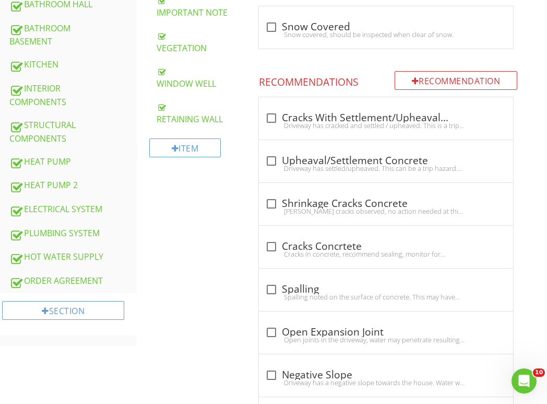
scroll to position [406, 0]
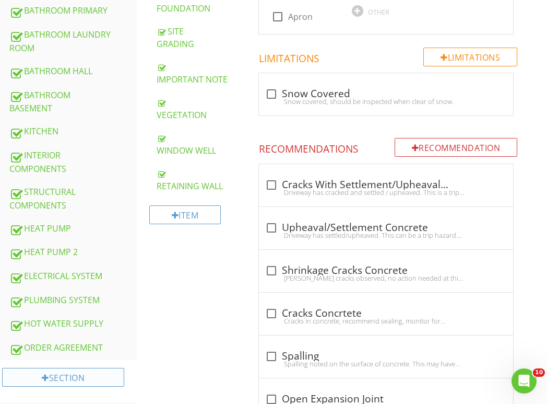
click at [77, 373] on div "Section" at bounding box center [63, 377] width 122 height 19
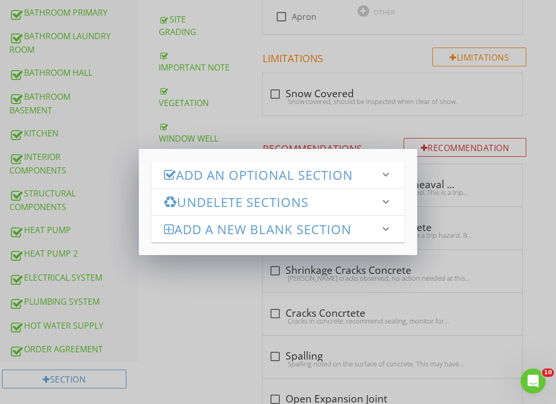
click at [240, 172] on h3 "Add an Optional Section" at bounding box center [272, 175] width 216 height 14
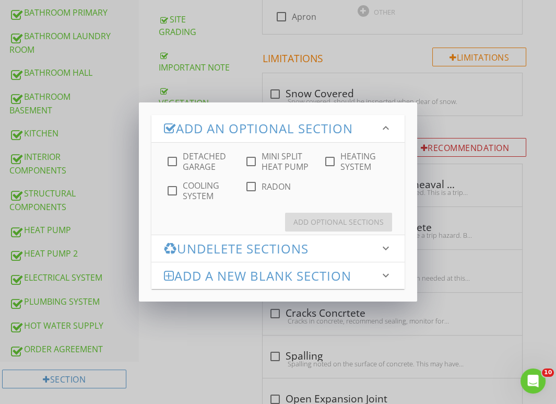
click at [251, 186] on div at bounding box center [251, 187] width 18 height 18
checkbox input "true"
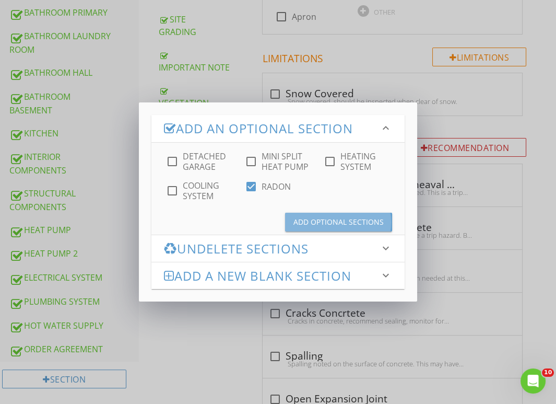
click at [323, 221] on div "Add Optional Sections" at bounding box center [338, 221] width 90 height 11
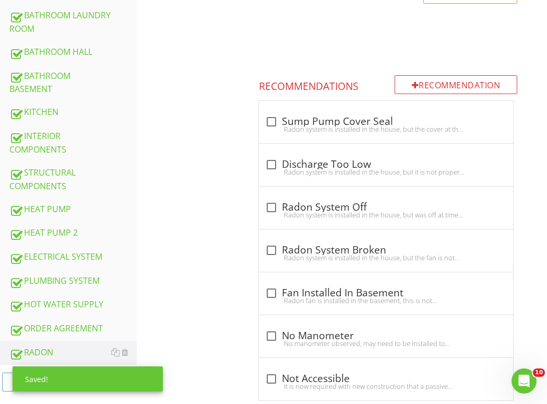
scroll to position [436, 0]
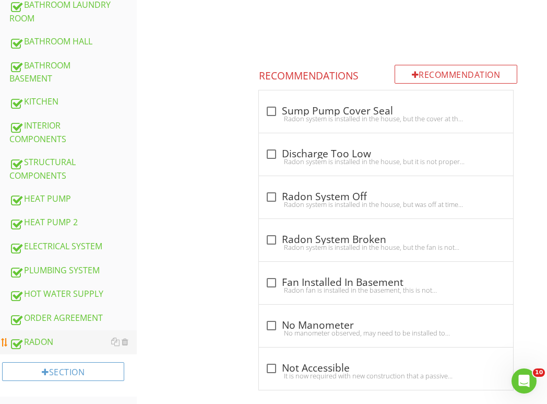
click at [38, 340] on div "RADON" at bounding box center [72, 342] width 127 height 14
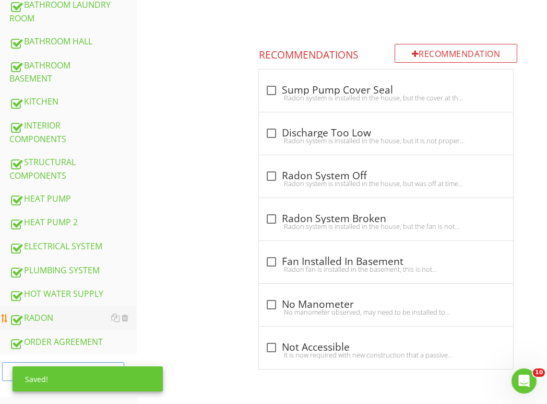
click at [41, 317] on div "RADON" at bounding box center [72, 318] width 127 height 14
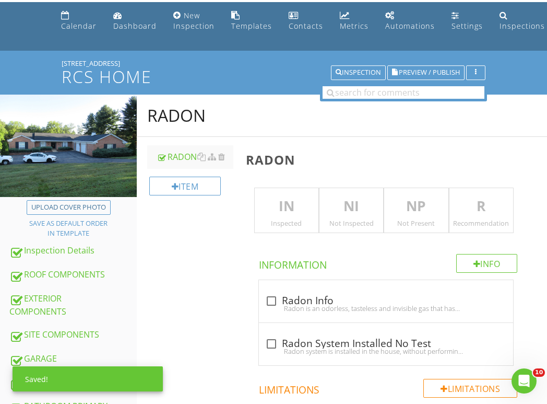
scroll to position [0, 0]
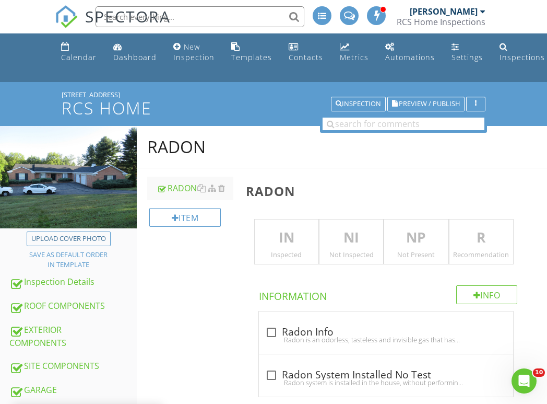
click at [278, 248] on div "IN Inspected" at bounding box center [286, 242] width 65 height 46
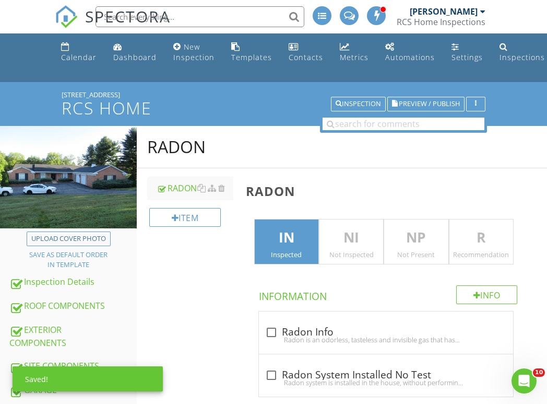
click at [483, 238] on p "R" at bounding box center [482, 237] width 64 height 21
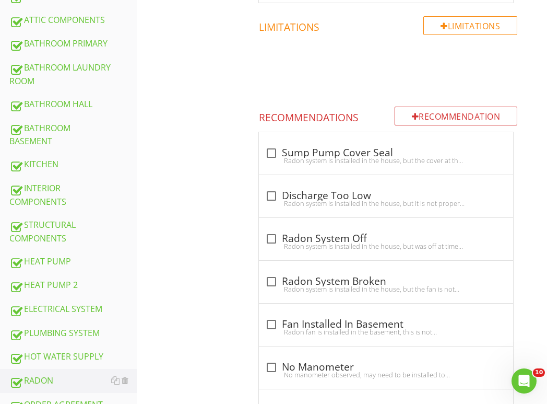
scroll to position [406, 0]
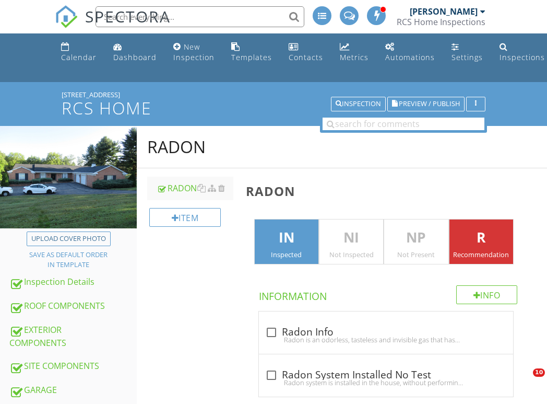
scroll to position [406, 0]
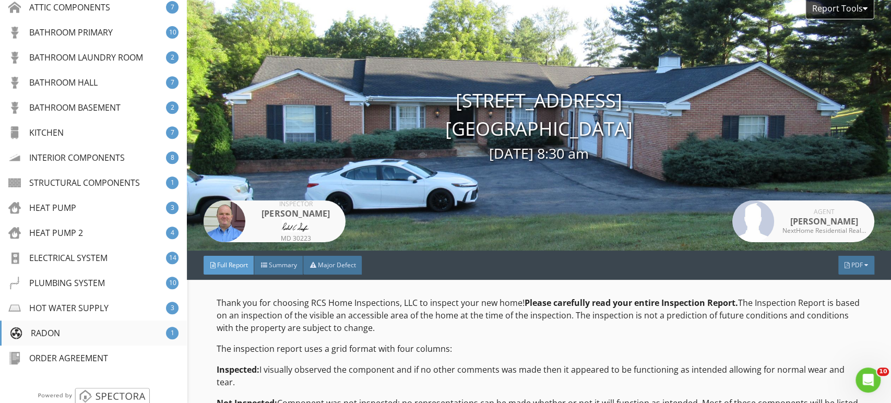
scroll to position [318, 0]
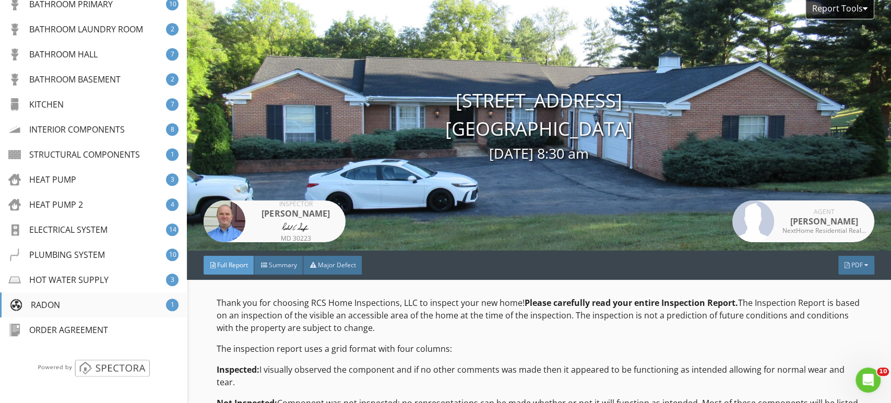
click at [50, 302] on div "RADON" at bounding box center [35, 305] width 50 height 13
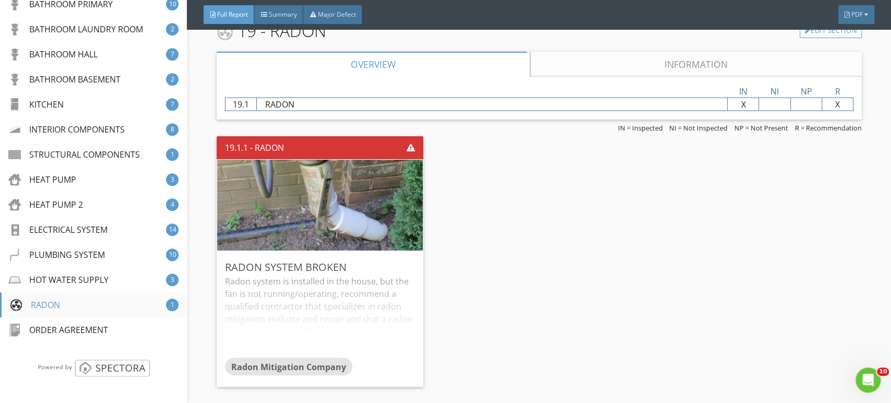
scroll to position [17549, 0]
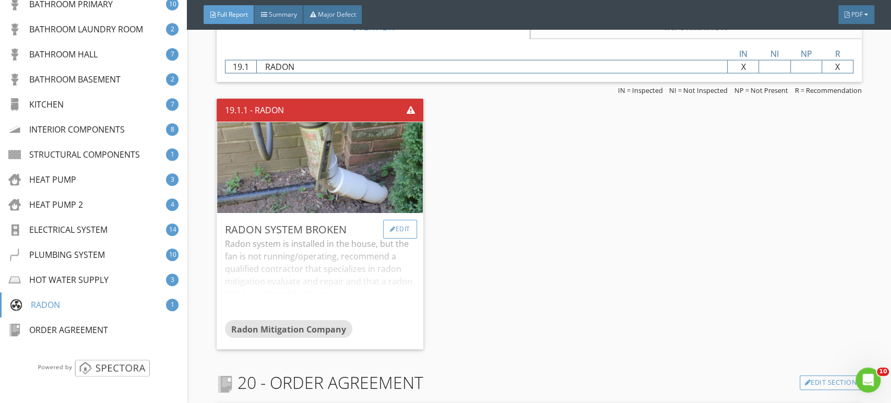
click at [406, 221] on div "Edit" at bounding box center [400, 229] width 34 height 19
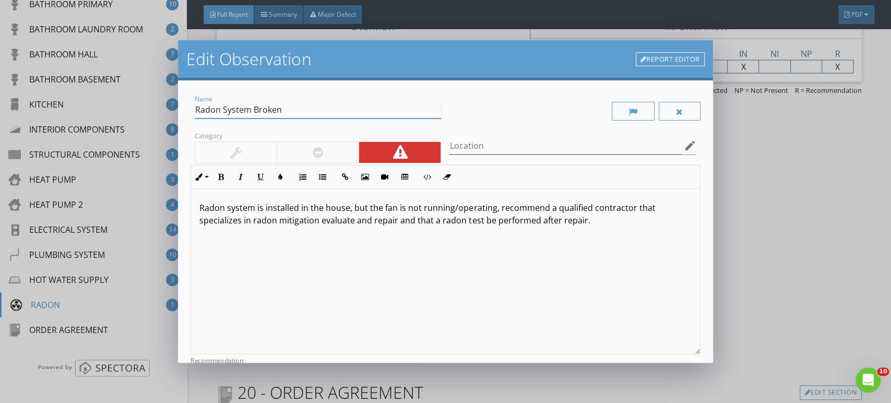
drag, startPoint x: 253, startPoint y: 108, endPoint x: 176, endPoint y: 111, distance: 76.3
click at [179, 111] on div "Name Radon System Broken Category Location edit Inline Style XLarge Large Norma…" at bounding box center [445, 221] width 535 height 282
click at [261, 111] on input "Broken" at bounding box center [318, 109] width 246 height 17
type input "Broken Manometer"
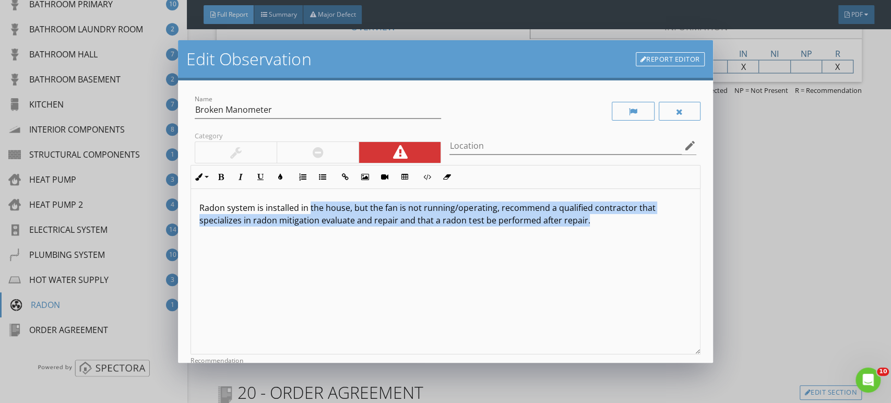
drag, startPoint x: 592, startPoint y: 221, endPoint x: 308, endPoint y: 202, distance: 284.2
click at [308, 202] on p "Radon system is installed in the house, but the fan is not running/operating, r…" at bounding box center [445, 214] width 492 height 25
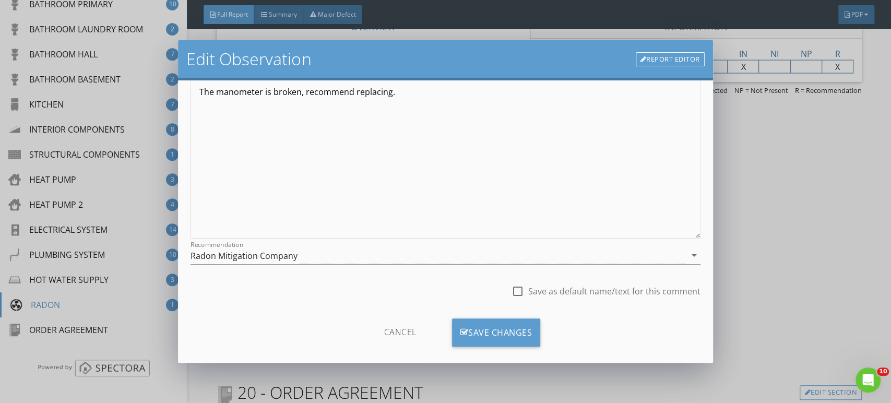
scroll to position [0, 0]
click at [485, 327] on div "Save Changes" at bounding box center [496, 333] width 89 height 28
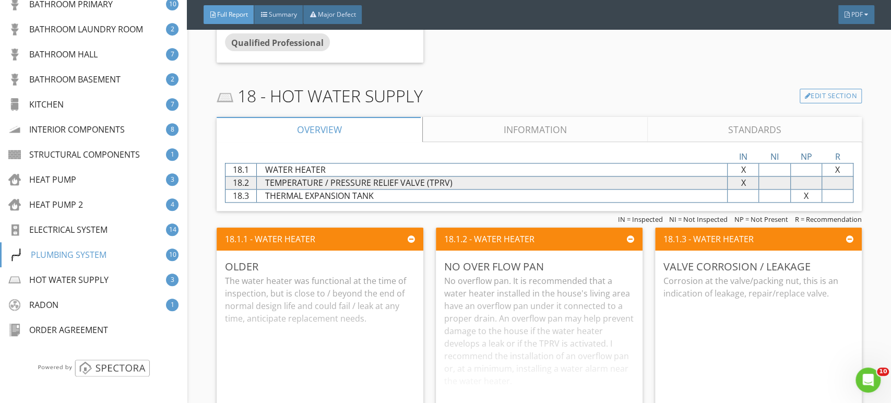
scroll to position [17027, 0]
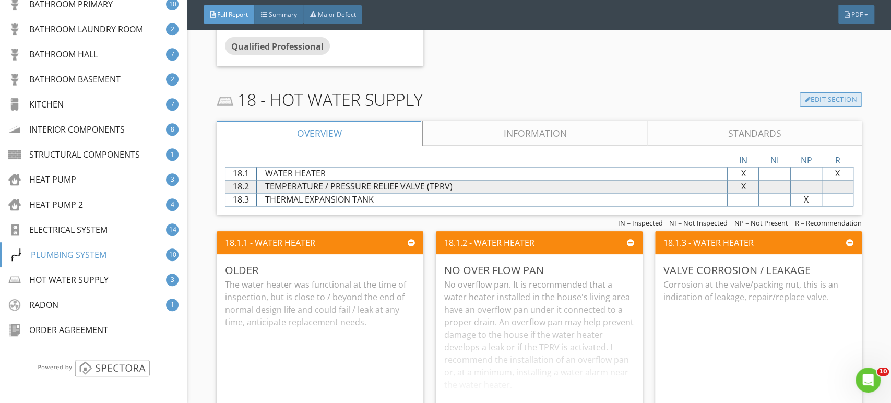
click at [813, 92] on link "Edit Section" at bounding box center [831, 99] width 62 height 15
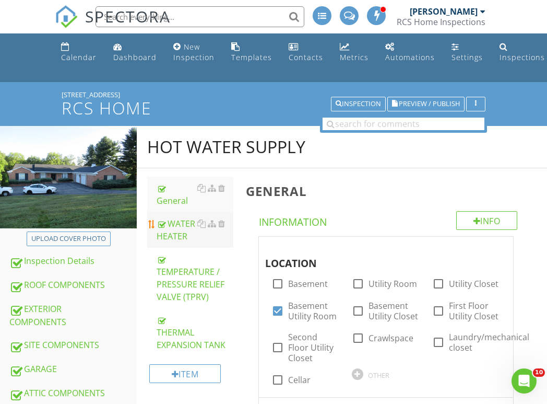
click at [171, 227] on div "WATER HEATER" at bounding box center [195, 229] width 77 height 25
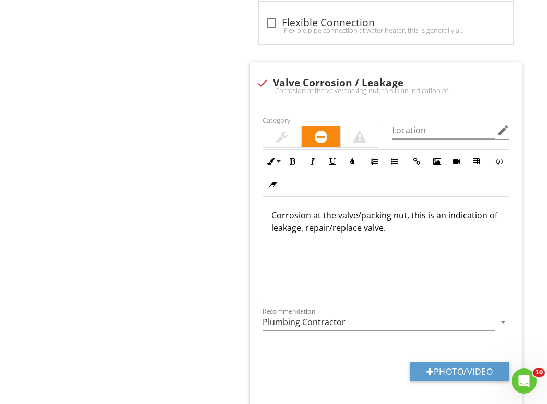
scroll to position [1682, 0]
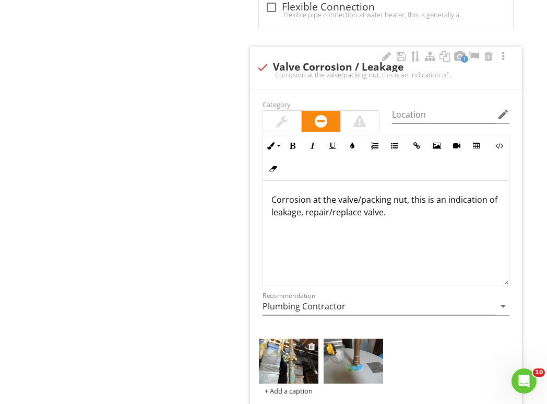
click at [283, 362] on img at bounding box center [289, 360] width 60 height 45
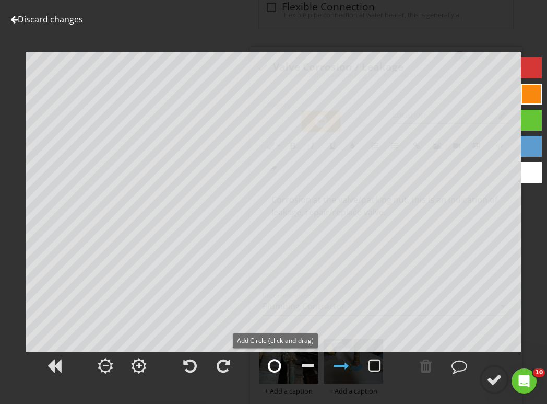
click at [275, 366] on div at bounding box center [275, 366] width 14 height 16
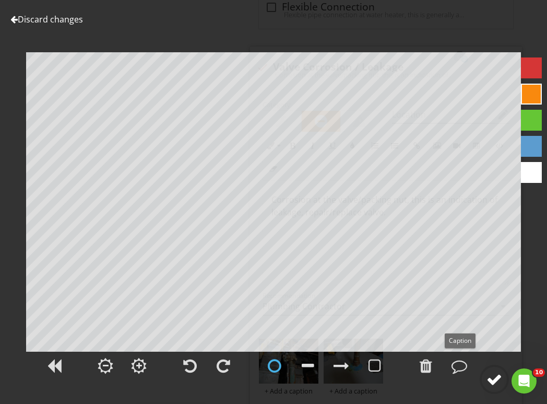
click at [494, 382] on div at bounding box center [495, 379] width 16 height 16
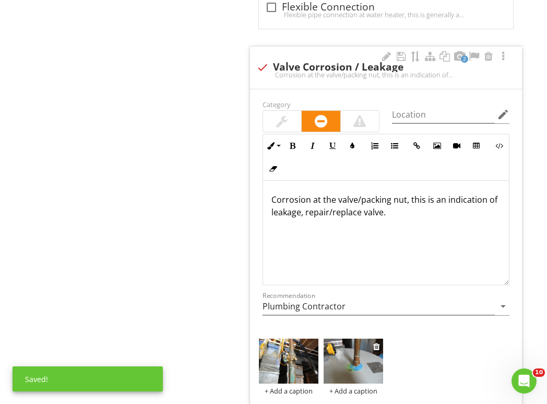
click at [345, 354] on img at bounding box center [354, 360] width 60 height 45
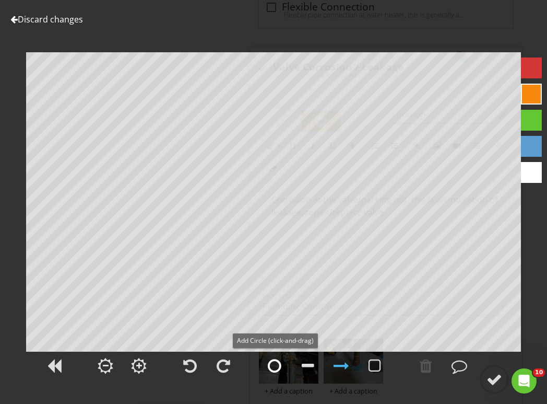
click at [268, 367] on div at bounding box center [275, 366] width 14 height 16
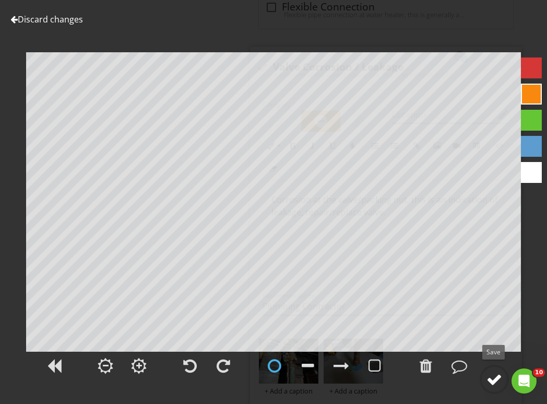
click at [488, 376] on div at bounding box center [495, 379] width 16 height 16
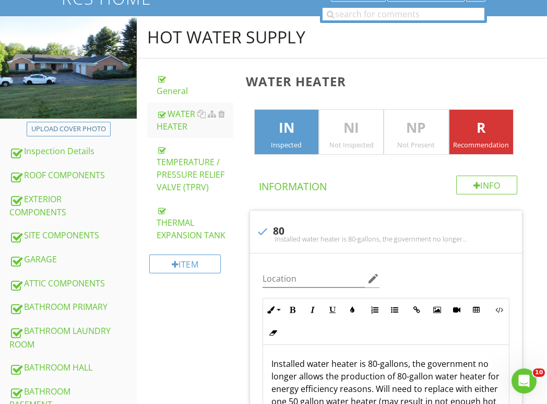
scroll to position [0, 0]
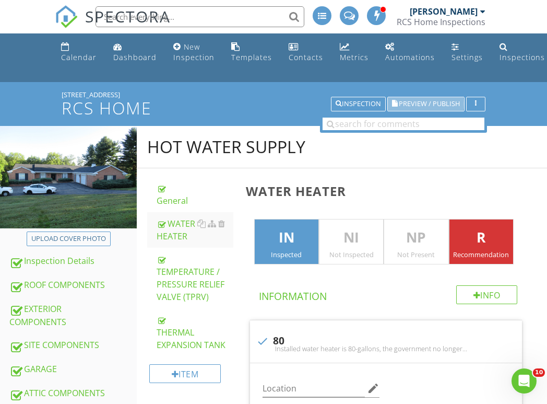
click at [439, 108] on button "Preview / Publish" at bounding box center [425, 104] width 77 height 15
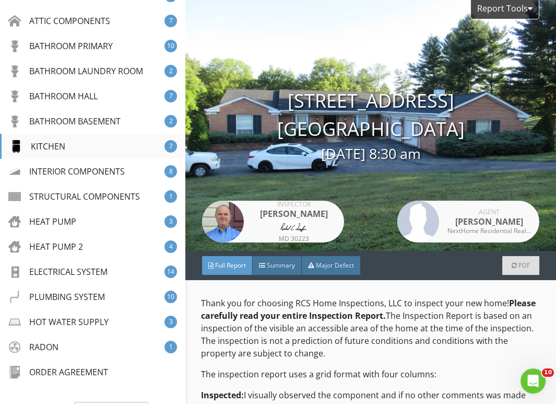
scroll to position [290, 0]
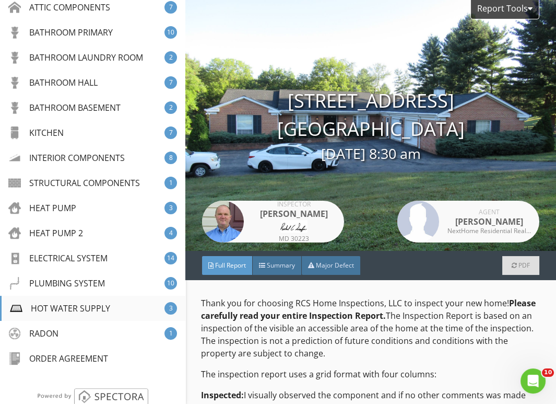
click at [58, 303] on div "HOT WATER SUPPLY" at bounding box center [60, 308] width 100 height 13
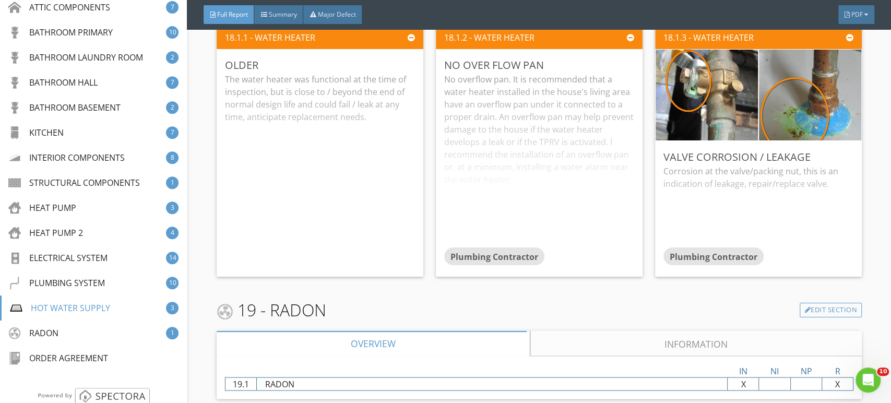
scroll to position [17174, 0]
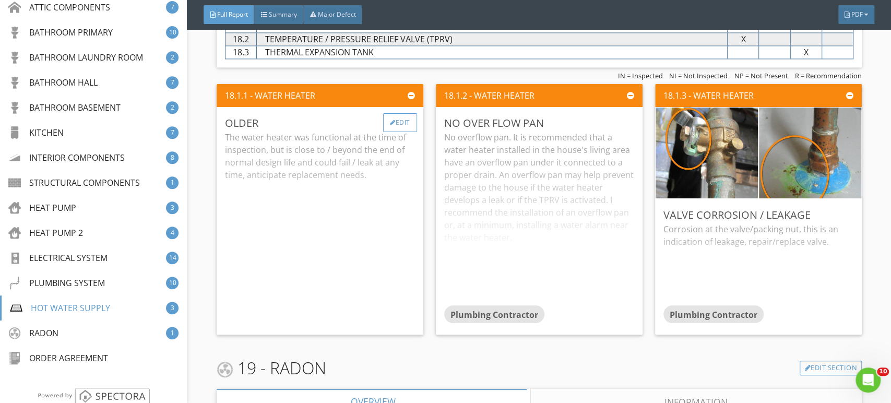
click at [398, 113] on div "Edit" at bounding box center [400, 122] width 34 height 19
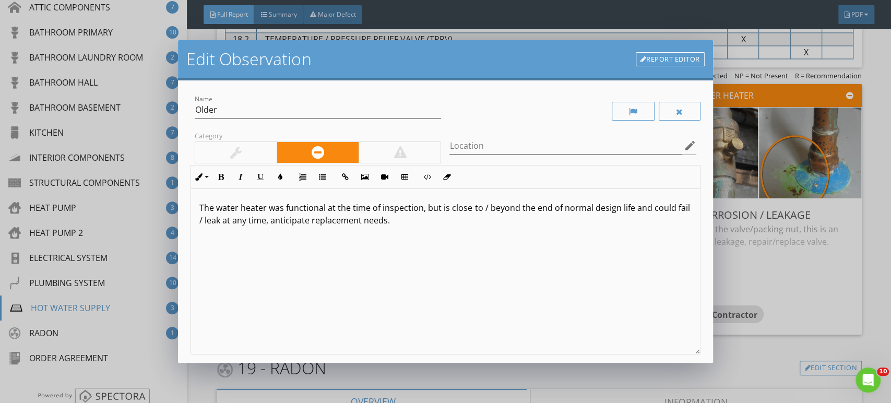
scroll to position [116, 0]
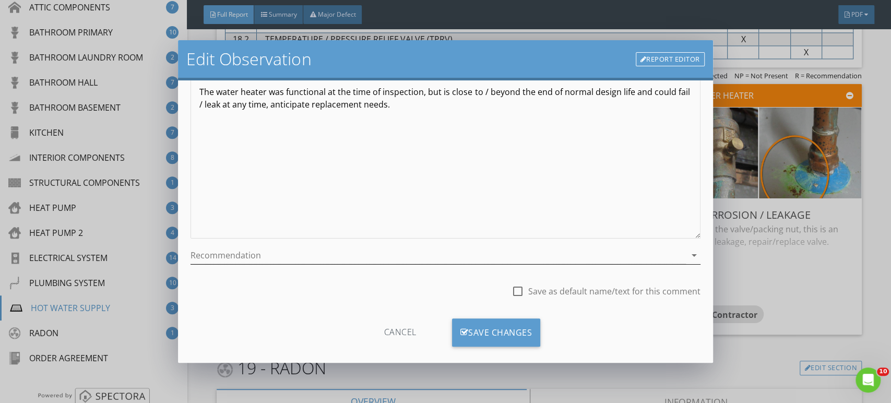
click at [229, 251] on div at bounding box center [438, 255] width 495 height 17
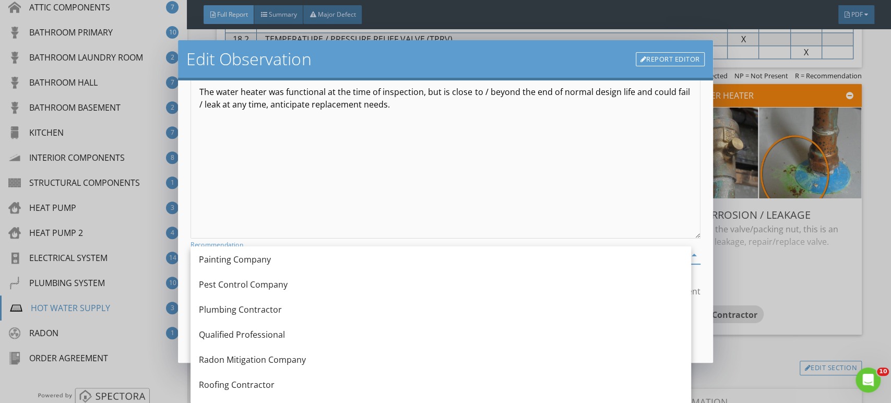
scroll to position [1086, 0]
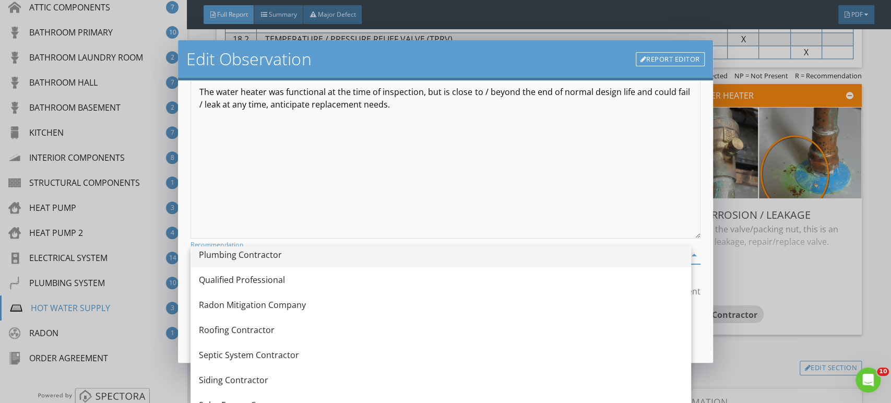
click at [238, 255] on div "Plumbing Contractor" at bounding box center [441, 255] width 484 height 13
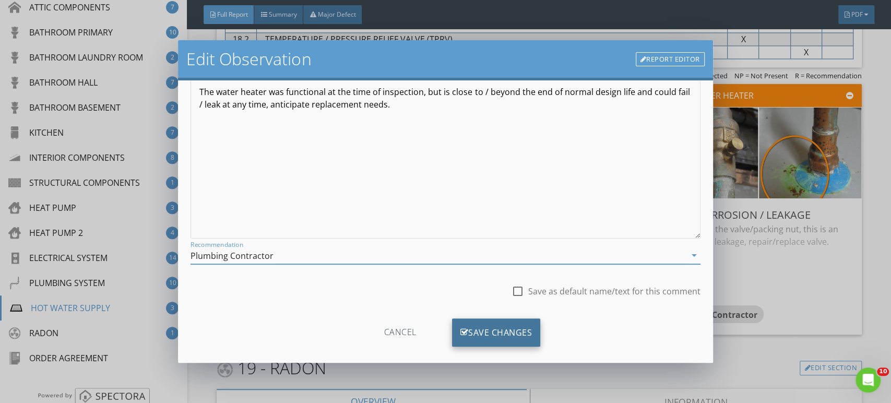
click at [509, 335] on div "Save Changes" at bounding box center [496, 333] width 89 height 28
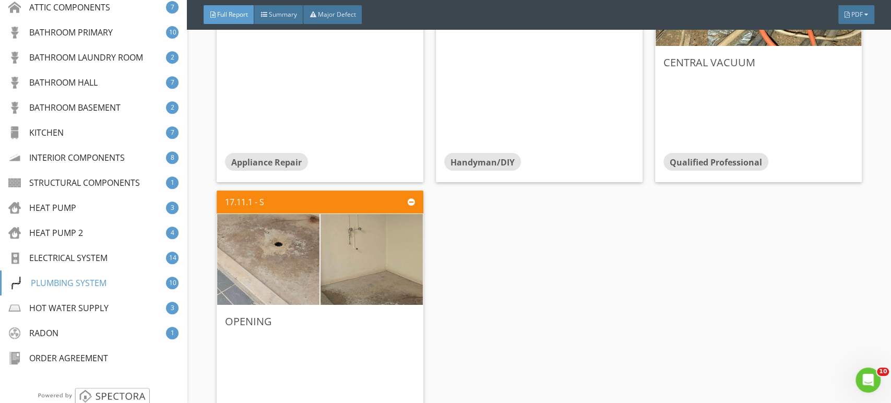
scroll to position [16710, 0]
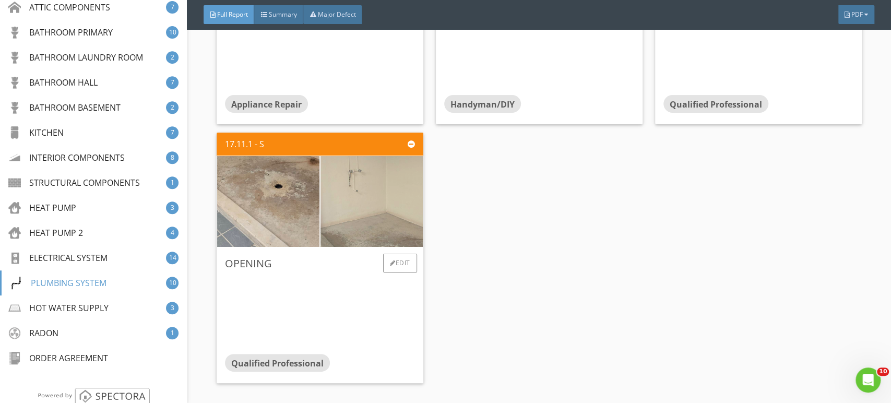
click at [383, 207] on img at bounding box center [372, 201] width 256 height 192
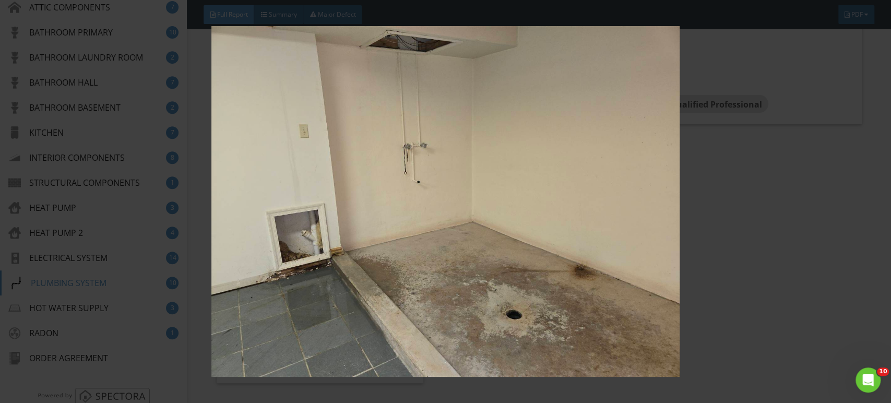
click at [436, 238] on img at bounding box center [445, 201] width 815 height 351
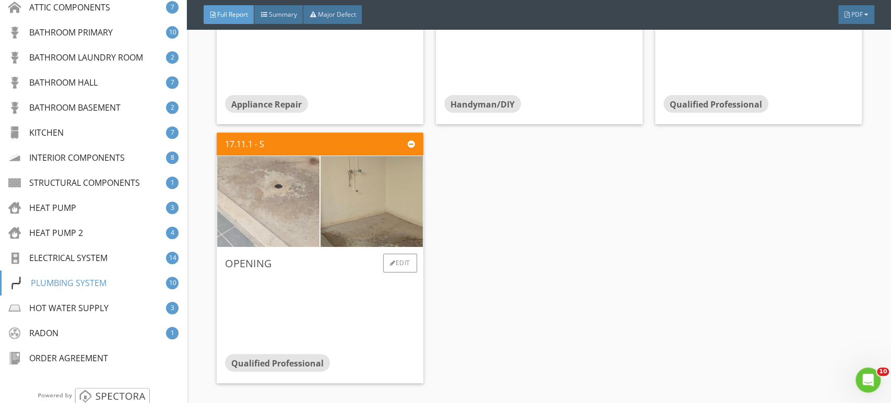
click at [257, 197] on img at bounding box center [268, 201] width 256 height 192
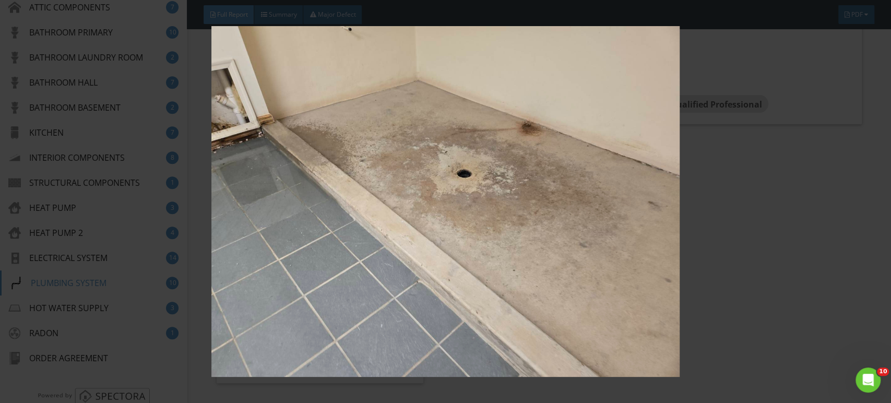
click at [399, 220] on img at bounding box center [445, 201] width 815 height 351
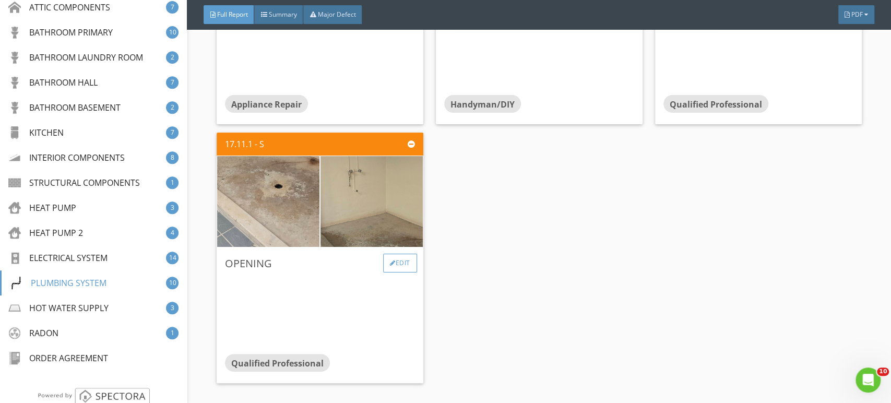
click at [395, 255] on div "Edit" at bounding box center [400, 263] width 34 height 19
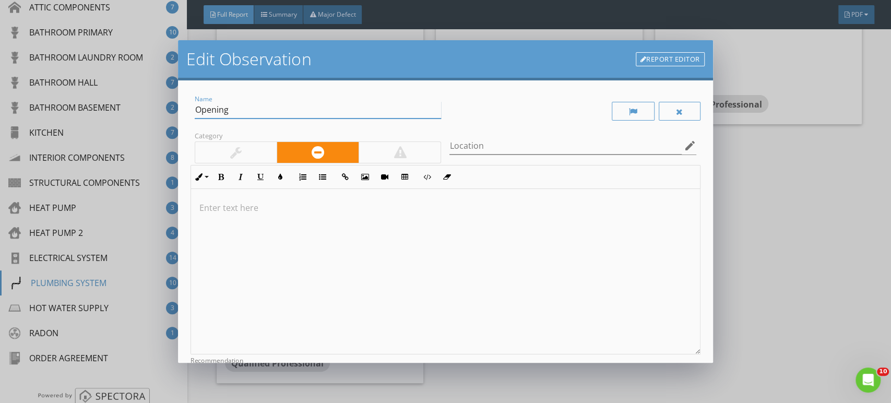
drag, startPoint x: 201, startPoint y: 108, endPoint x: 163, endPoint y: 108, distance: 37.1
click at [163, 108] on div "Edit Observation Report Editor Name Opening Category Location edit Inline Style…" at bounding box center [445, 201] width 891 height 403
type input "Multiple Issues"
click at [237, 205] on p at bounding box center [445, 208] width 492 height 13
click at [431, 211] on p "Multiple issues observed, including, but not limited to." at bounding box center [445, 208] width 492 height 13
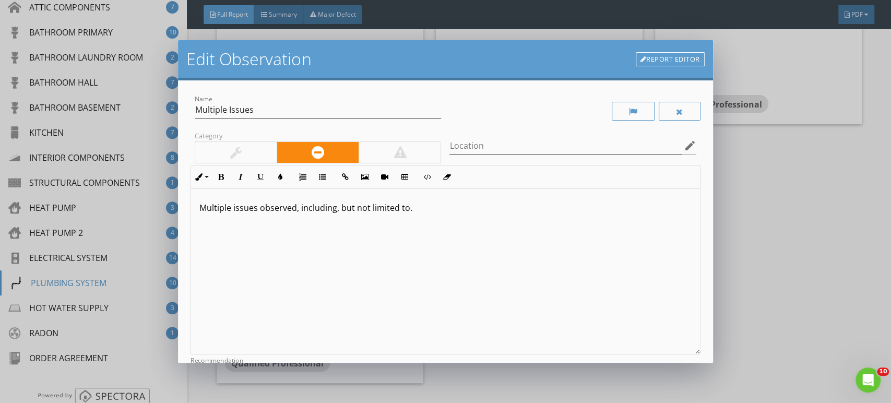
click at [417, 211] on p "Multiple issues observed, including, but not limited to." at bounding box center [445, 208] width 492 height 13
click at [556, 206] on p "Multiple issues observed, including, but not limited to. The drain trap is drie…" at bounding box center [445, 208] width 492 height 13
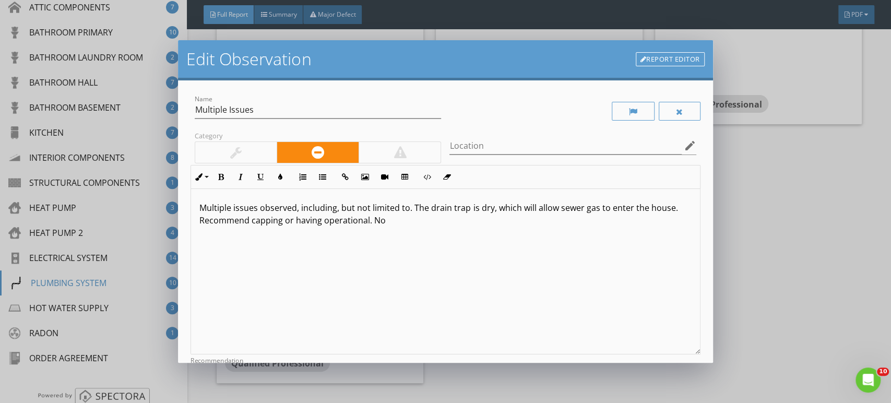
click at [387, 222] on p "Multiple issues observed, including, but not limited to. The drain trap is dry,…" at bounding box center [445, 214] width 492 height 25
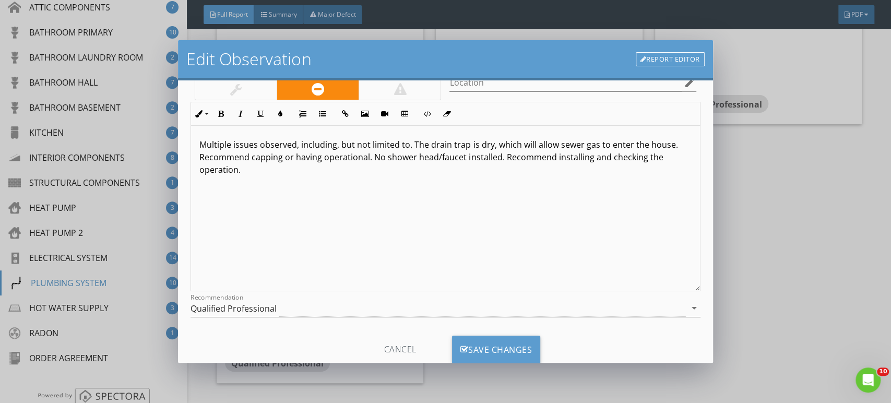
scroll to position [92, 0]
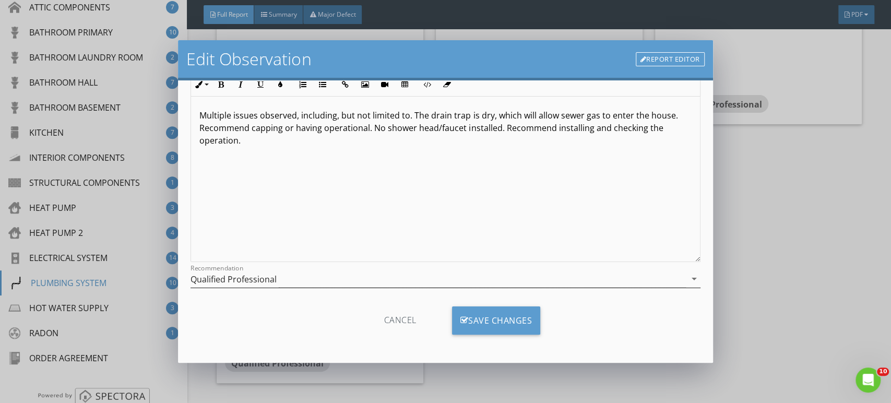
click at [234, 280] on div "Qualified Professional" at bounding box center [234, 279] width 86 height 9
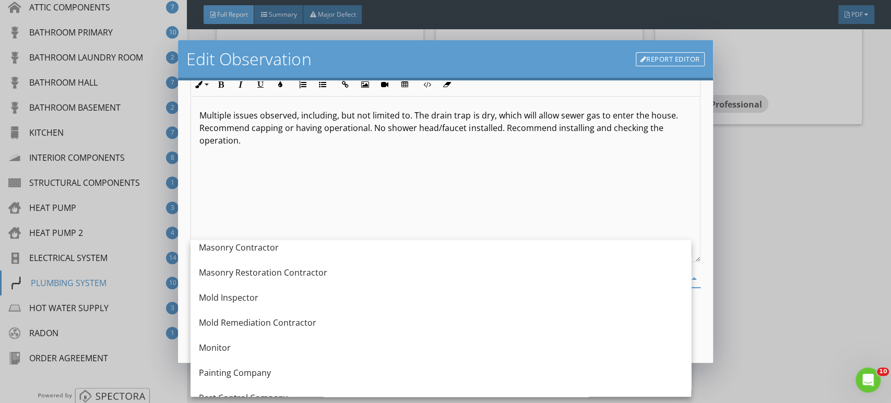
scroll to position [1028, 0]
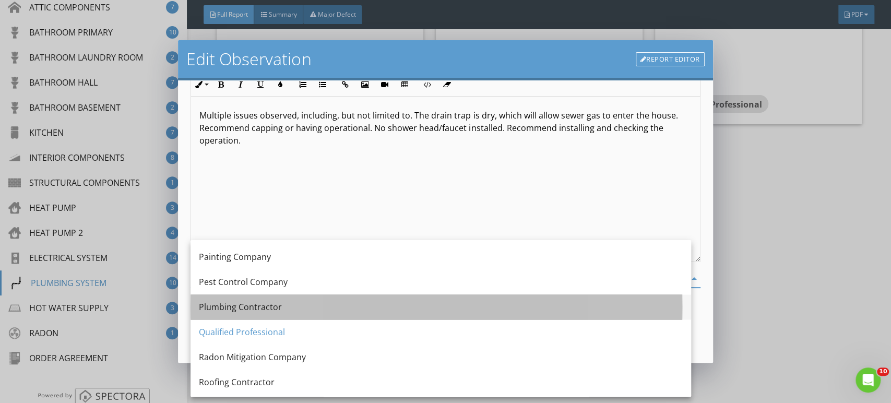
click at [234, 304] on div "Plumbing Contractor" at bounding box center [441, 307] width 484 height 13
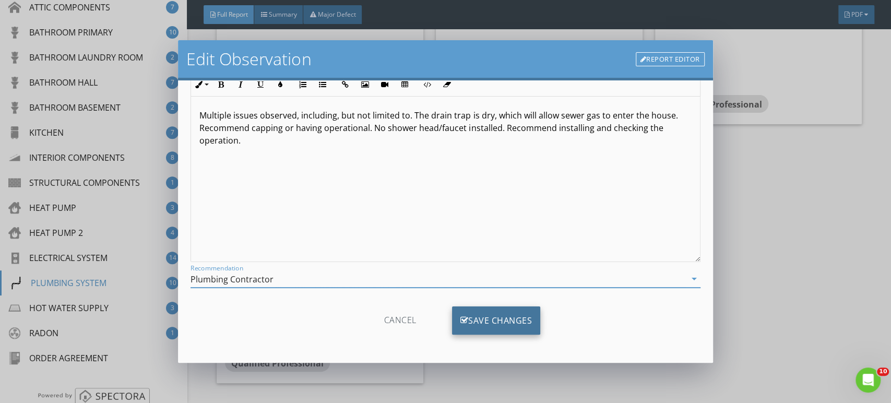
click at [495, 317] on div "Save Changes" at bounding box center [496, 321] width 89 height 28
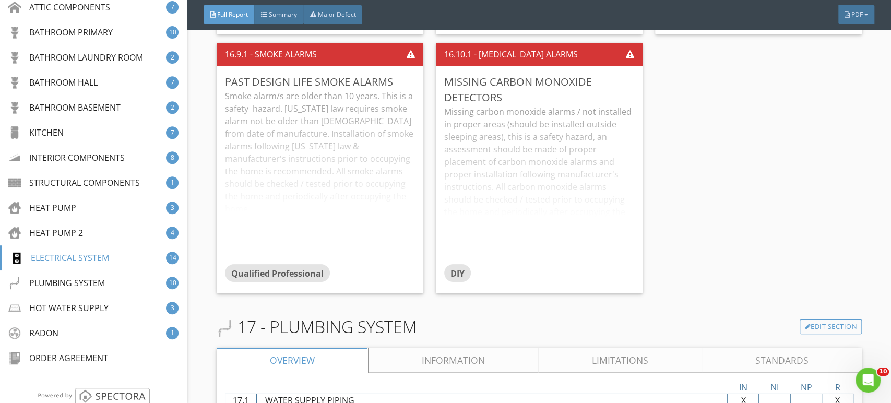
scroll to position [15550, 0]
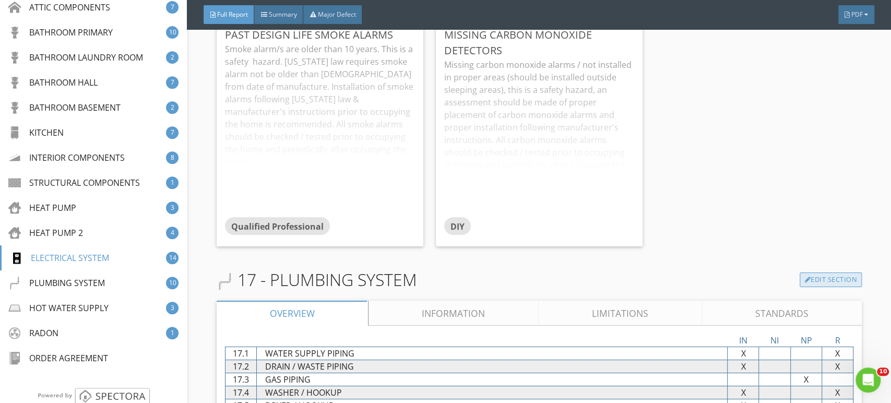
click at [556, 273] on link "Edit Section" at bounding box center [831, 280] width 62 height 15
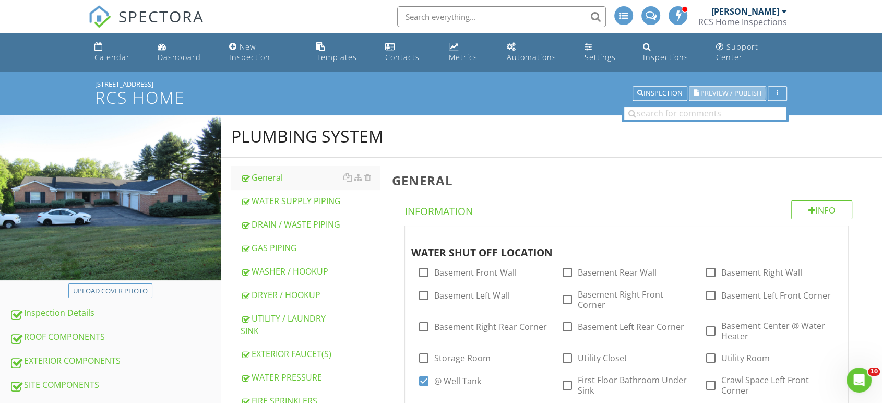
click at [735, 90] on span "Preview / Publish" at bounding box center [731, 93] width 61 height 7
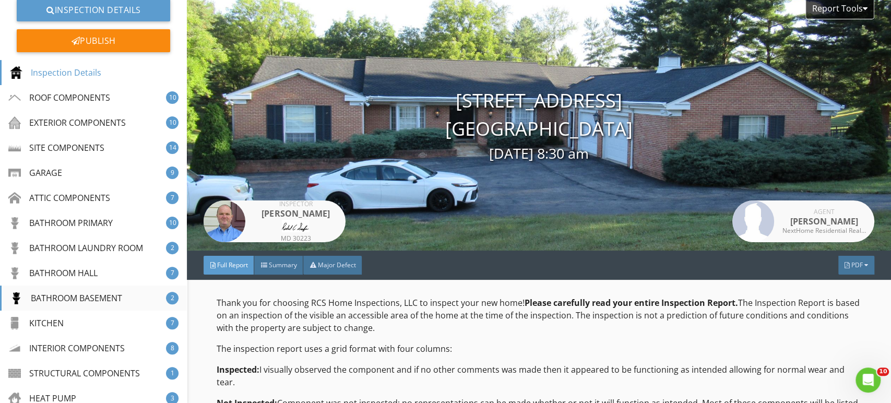
scroll to position [290, 0]
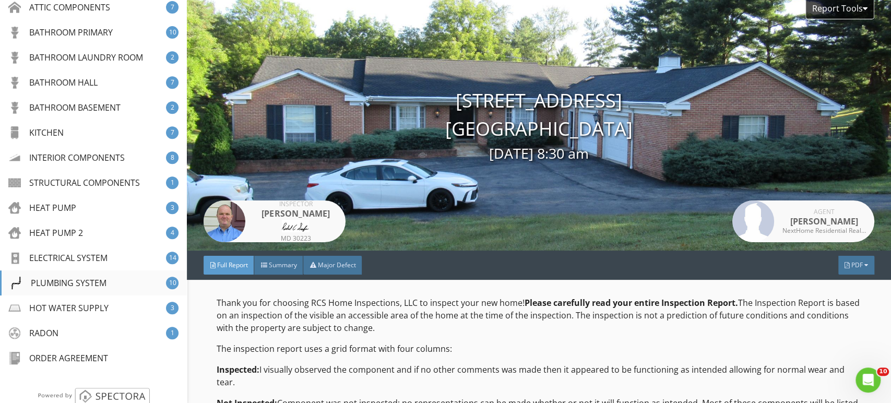
click at [72, 279] on div "PLUMBING SYSTEM" at bounding box center [58, 283] width 97 height 13
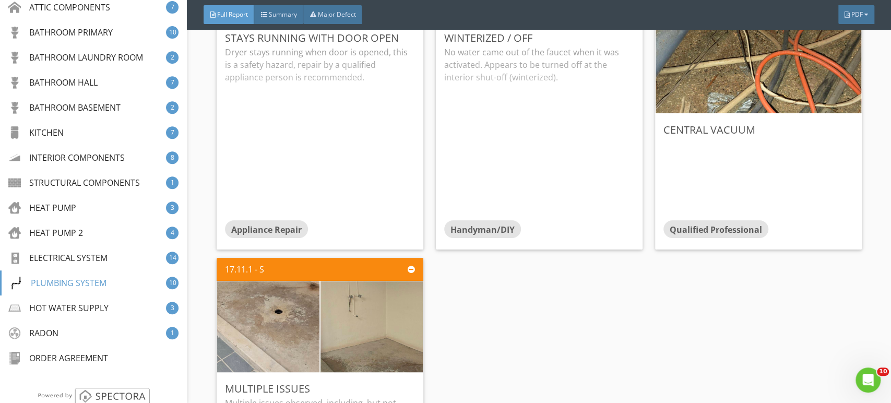
scroll to position [16649, 0]
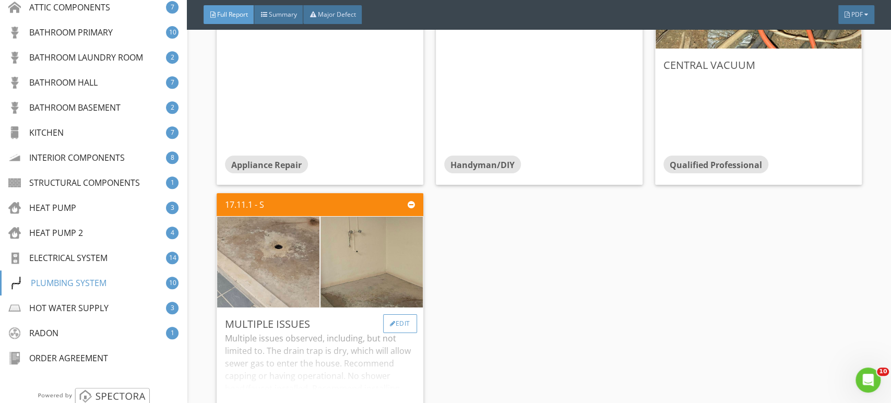
click at [397, 318] on div "Edit" at bounding box center [400, 323] width 34 height 19
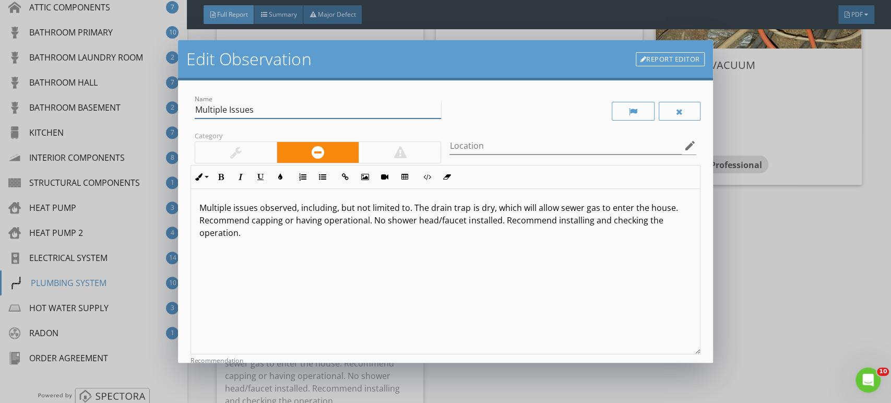
click at [271, 108] on input "Multiple Issues" at bounding box center [318, 109] width 246 height 17
click at [389, 142] on div at bounding box center [400, 152] width 82 height 21
click at [389, 147] on div at bounding box center [400, 152] width 82 height 21
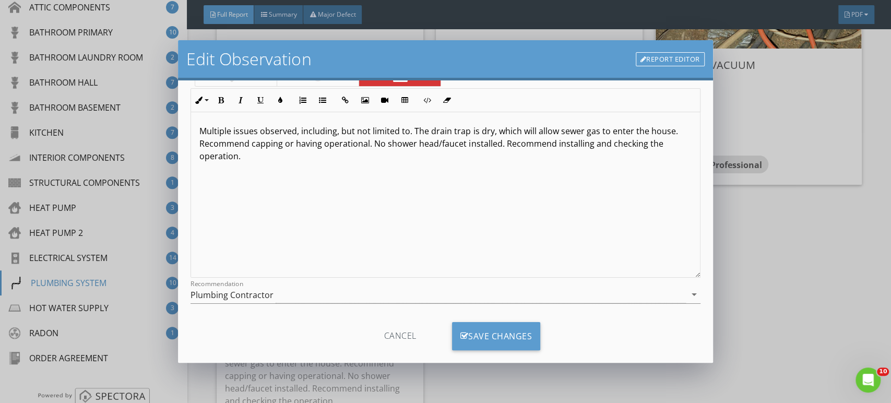
scroll to position [92, 0]
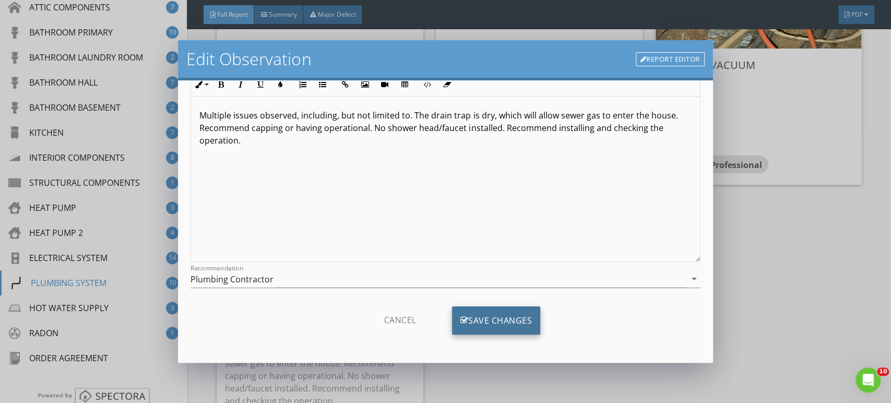
click at [508, 321] on div "Save Changes" at bounding box center [496, 321] width 89 height 28
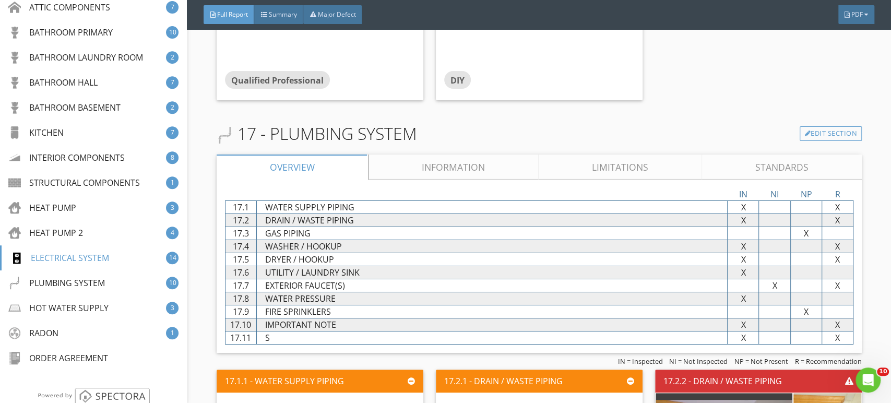
scroll to position [15605, 0]
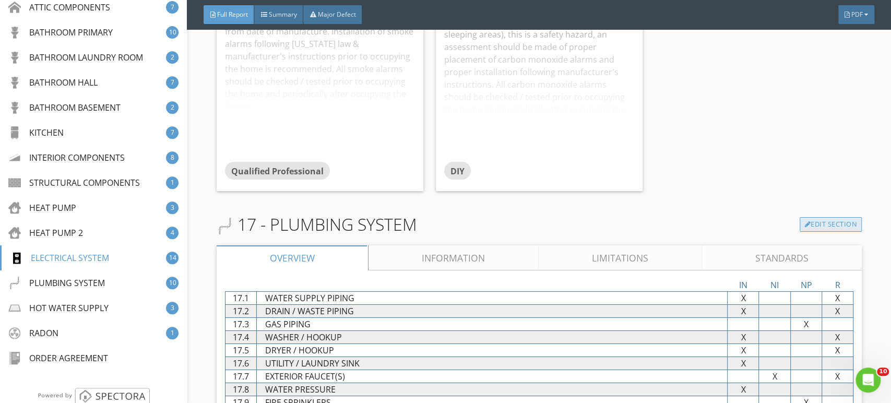
click at [836, 217] on link "Edit Section" at bounding box center [831, 224] width 62 height 15
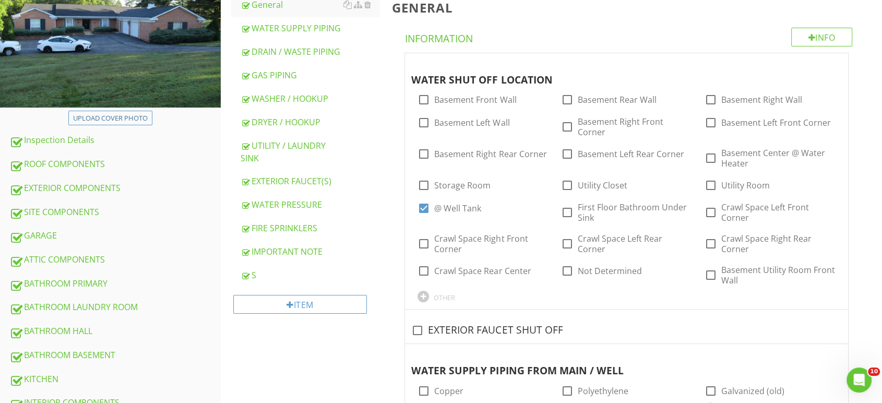
scroll to position [174, 0]
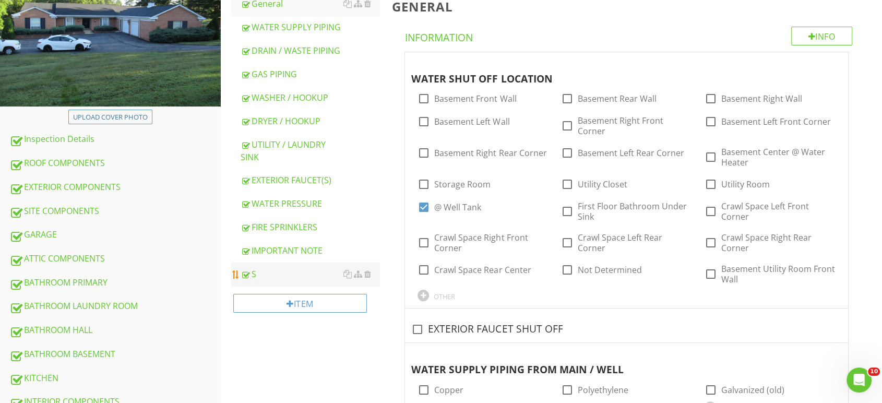
click at [261, 268] on div "S" at bounding box center [310, 274] width 139 height 13
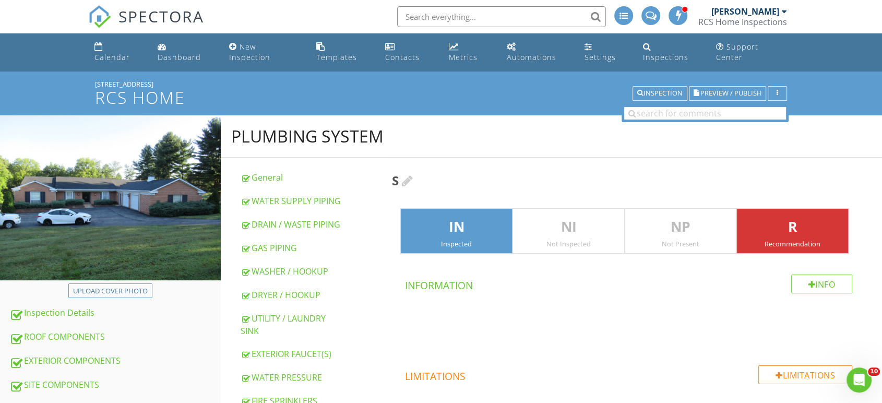
click at [410, 174] on div at bounding box center [407, 180] width 11 height 13
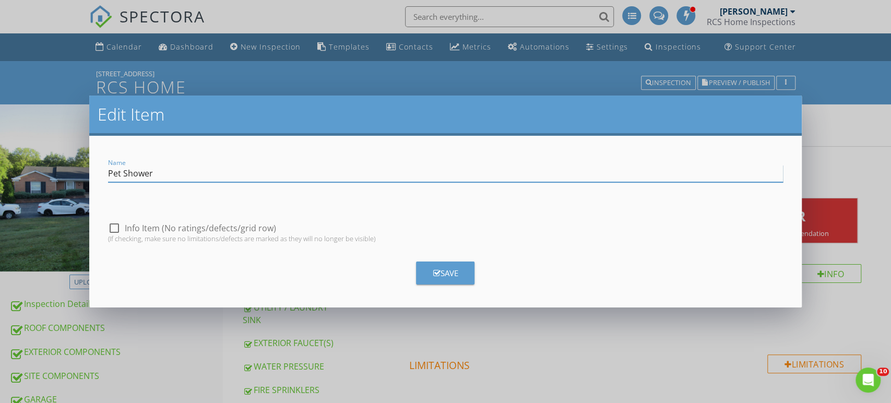
type input "Pet Shower"
click at [438, 273] on icon "button" at bounding box center [436, 273] width 7 height 8
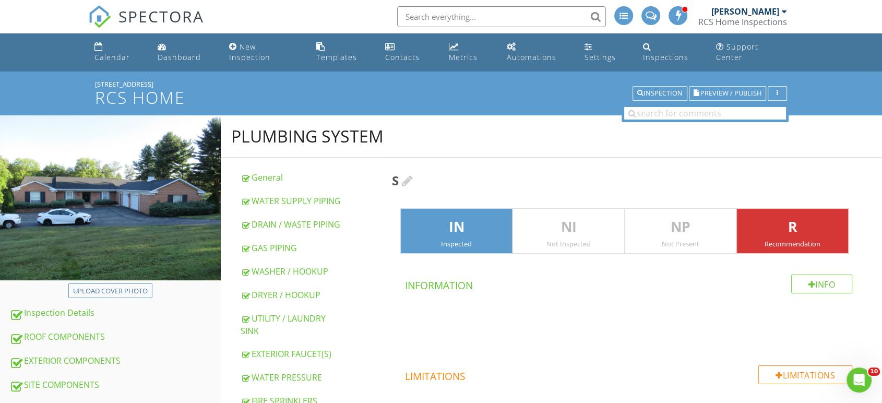
click at [414, 174] on div at bounding box center [407, 180] width 11 height 13
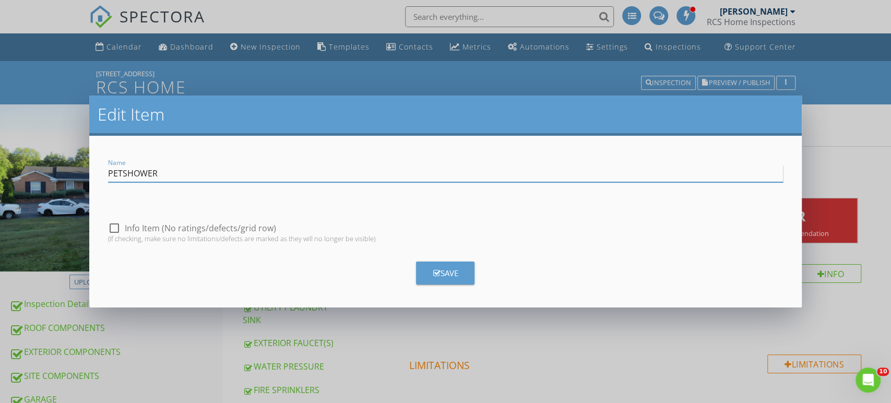
click at [122, 171] on input "PETSHOWER" at bounding box center [446, 173] width 676 height 17
type input "PET SHOWER"
click at [439, 272] on icon "button" at bounding box center [436, 273] width 7 height 8
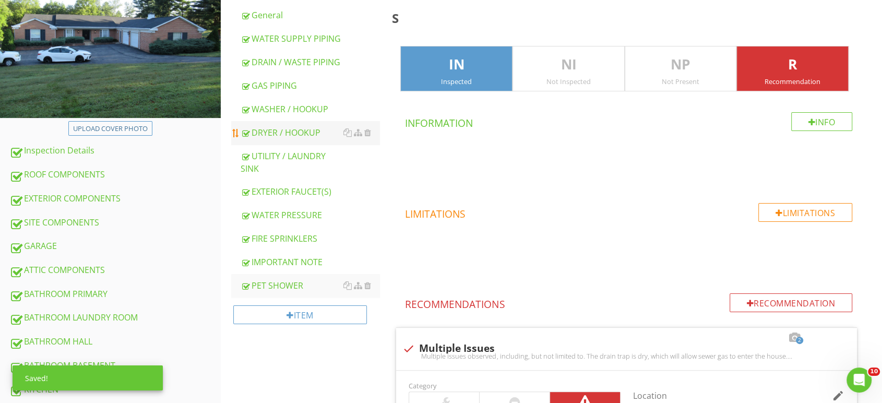
scroll to position [174, 0]
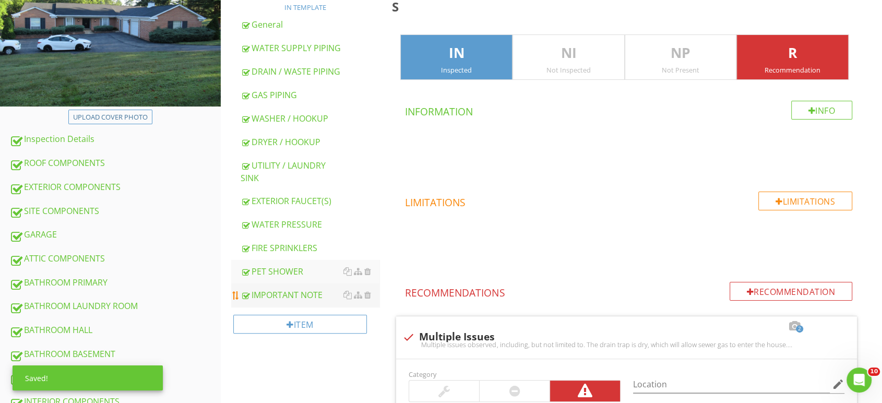
click at [277, 289] on div "IMPORTANT NOTE" at bounding box center [310, 295] width 139 height 13
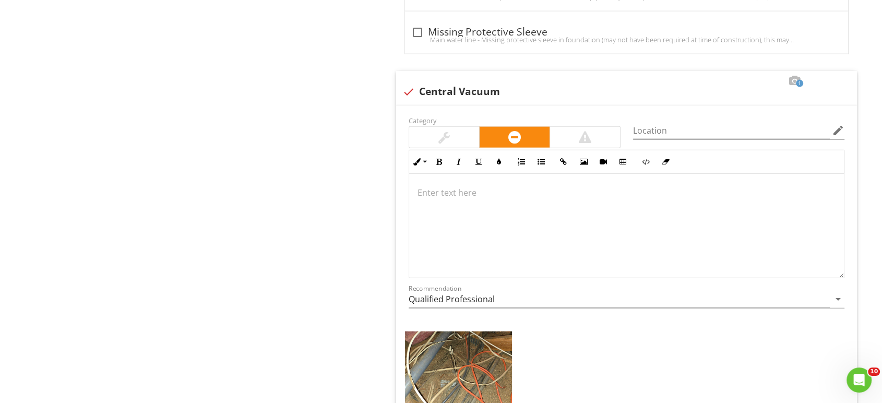
scroll to position [2486, 0]
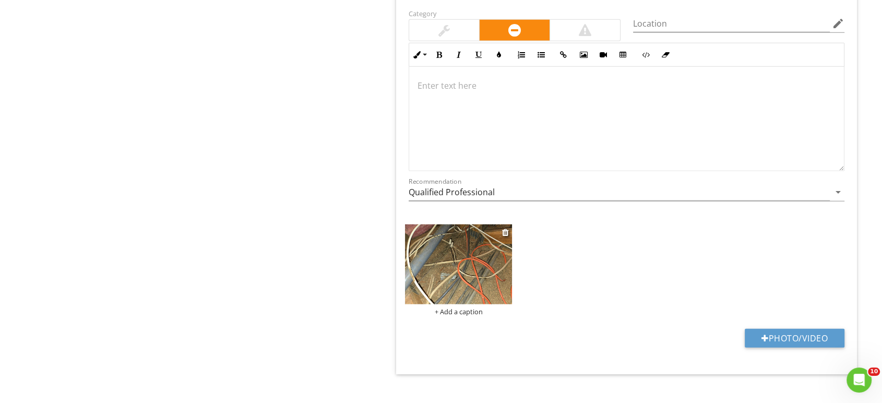
click at [458, 240] on img at bounding box center [458, 265] width 107 height 80
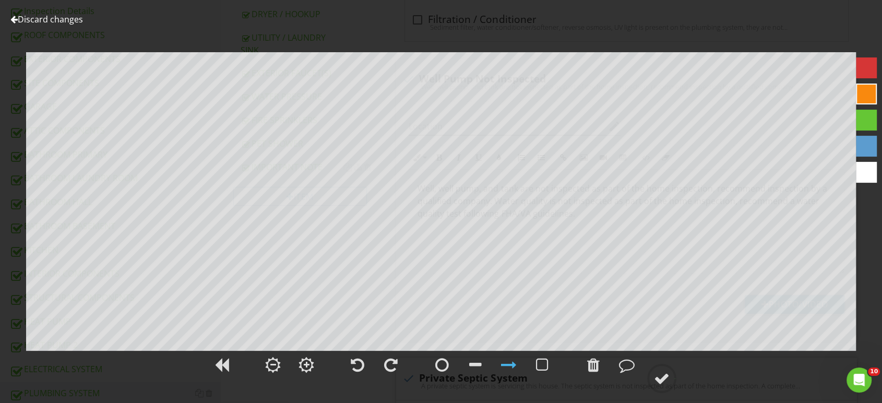
scroll to position [223, 0]
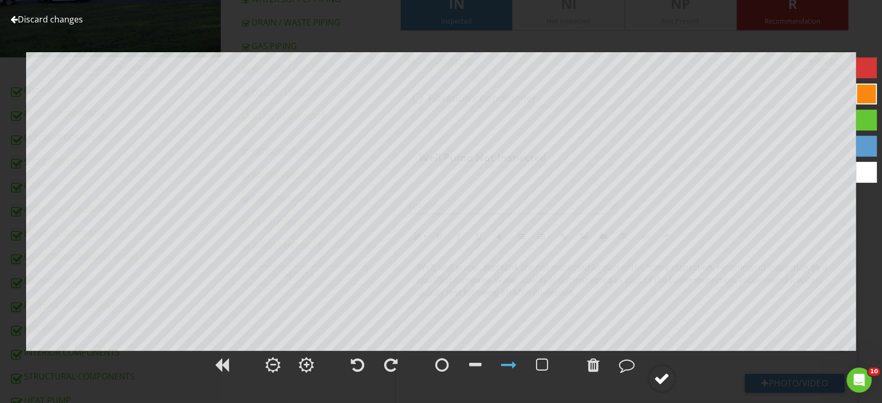
click at [656, 373] on div at bounding box center [662, 379] width 16 height 16
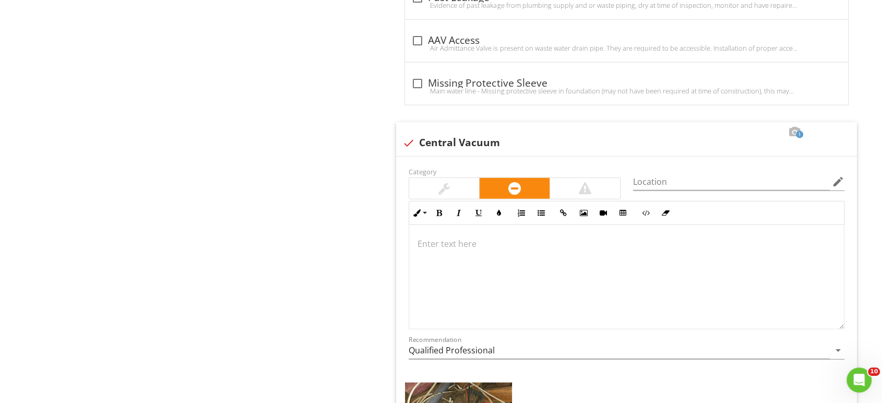
scroll to position [2254, 0]
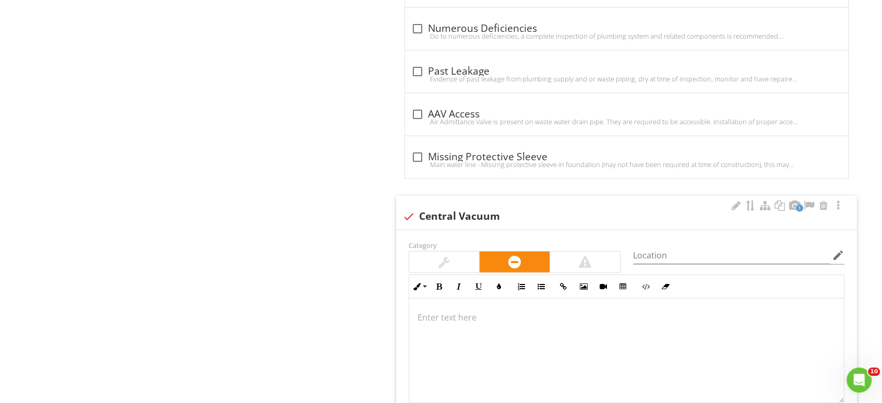
click at [408, 208] on div at bounding box center [409, 217] width 18 height 18
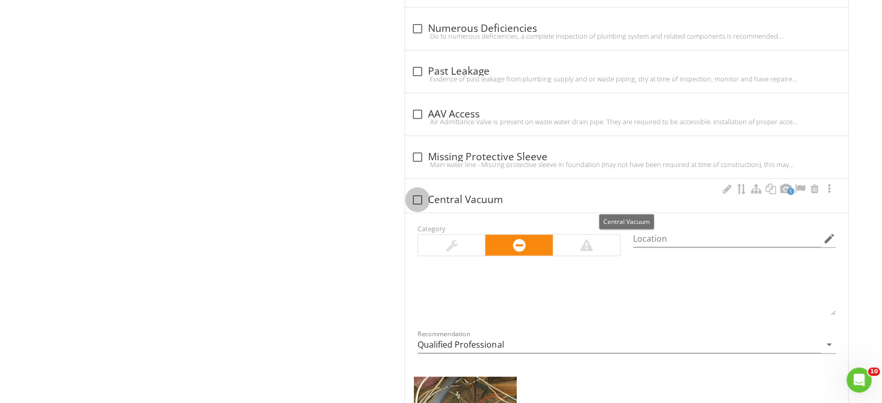
checkbox input "true"
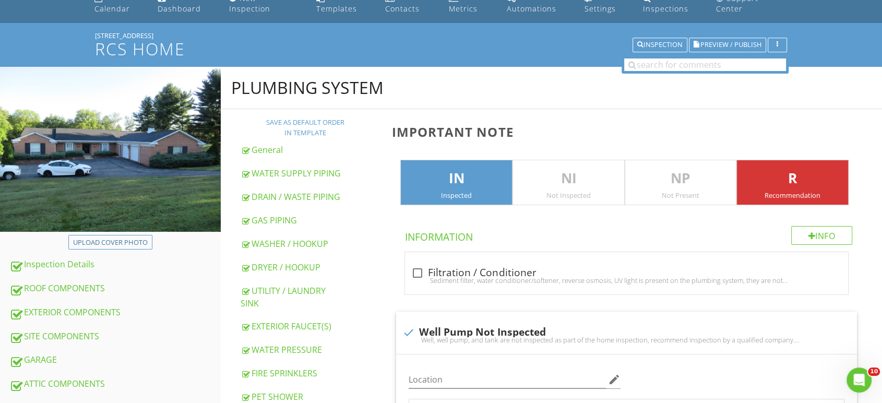
scroll to position [116, 0]
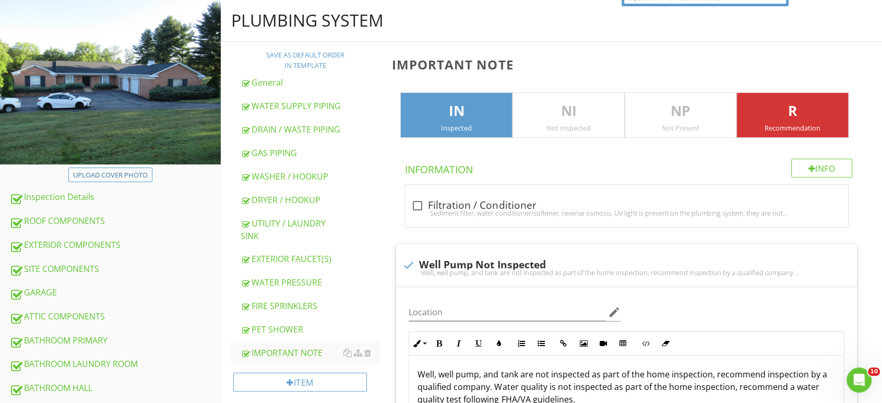
click at [480, 92] on div "IN Inspected" at bounding box center [457, 115] width 112 height 46
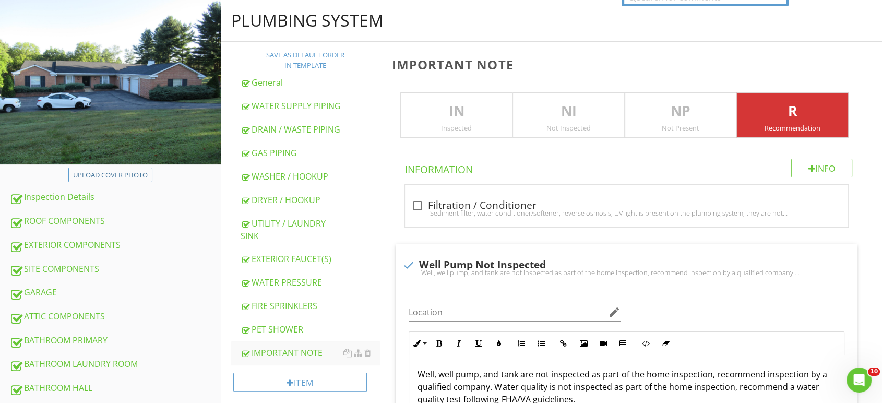
click at [536, 101] on p "NI" at bounding box center [568, 111] width 111 height 21
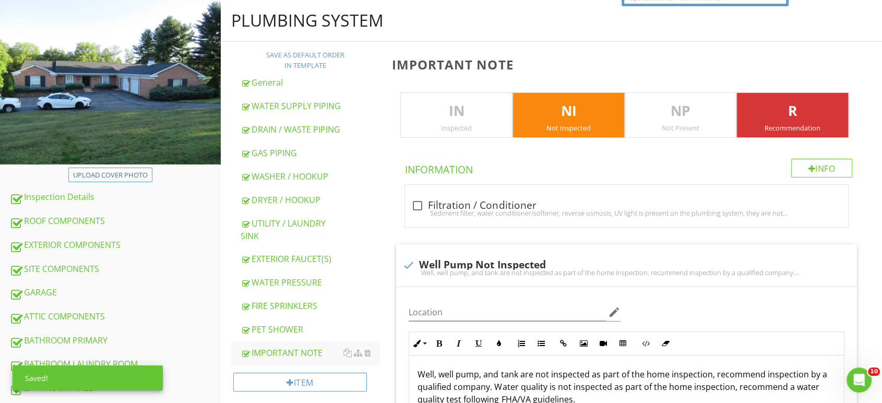
click at [789, 101] on p "R" at bounding box center [792, 111] width 111 height 21
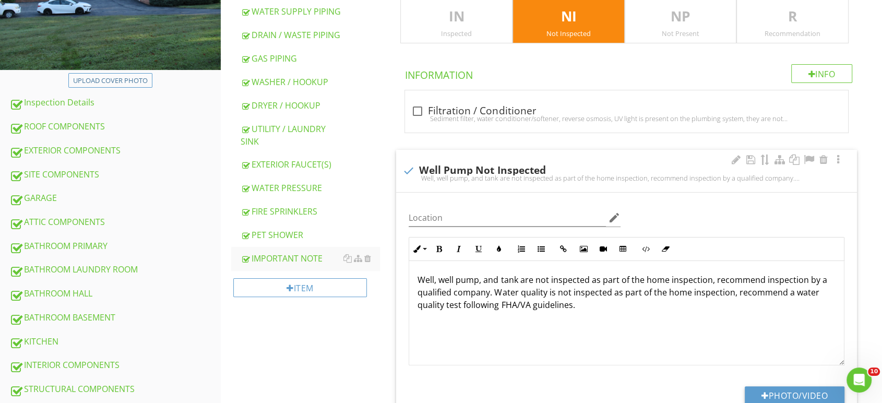
scroll to position [46, 0]
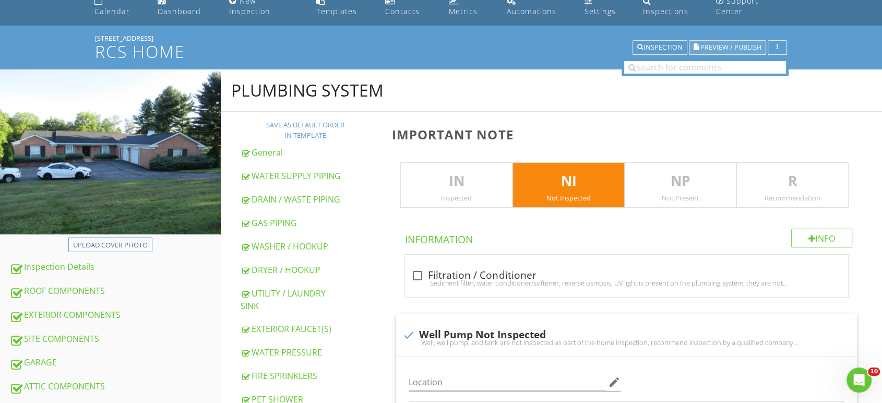
click at [736, 44] on span "Preview / Publish" at bounding box center [731, 47] width 61 height 7
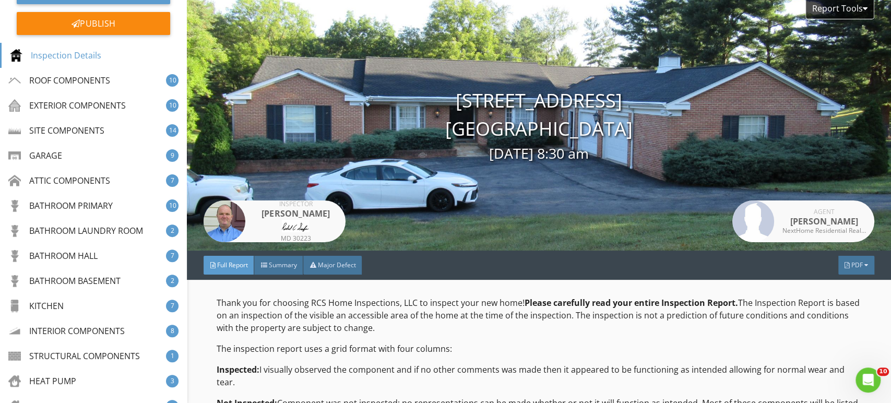
scroll to position [318, 0]
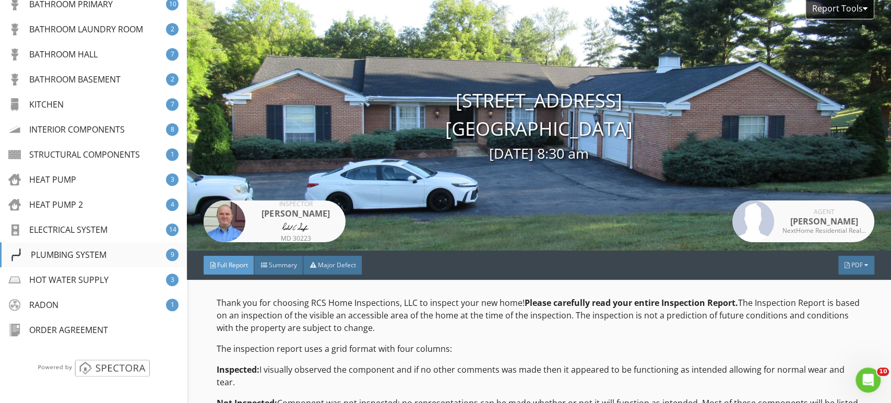
click at [66, 254] on div "PLUMBING SYSTEM" at bounding box center [58, 255] width 97 height 13
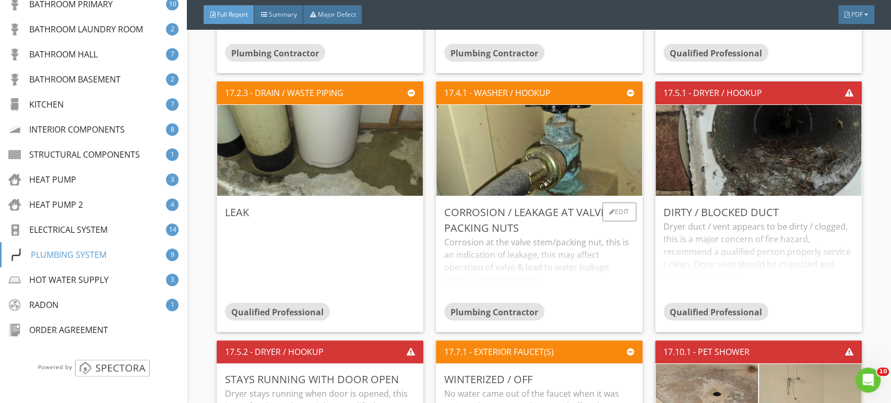
scroll to position [16185, 0]
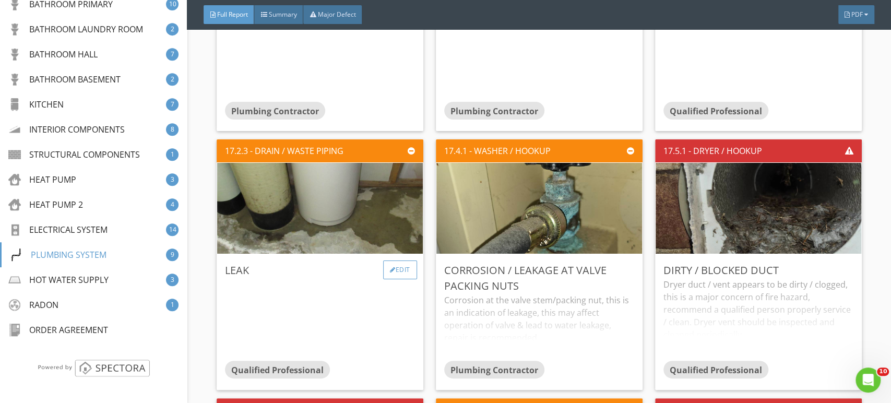
click at [393, 261] on div "Edit" at bounding box center [400, 270] width 34 height 19
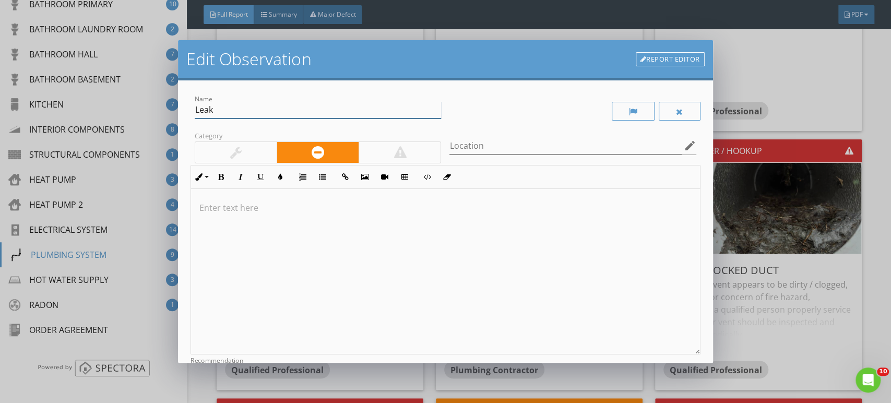
click at [238, 108] on input "Leak" at bounding box center [318, 109] width 246 height 17
click at [489, 146] on input "Location" at bounding box center [566, 145] width 232 height 17
type input "At Conditioner/Softener Tanks"
click at [225, 215] on div at bounding box center [445, 272] width 509 height 166
click at [356, 208] on p "[PERSON_NAME] observed, could not determine" at bounding box center [445, 208] width 492 height 13
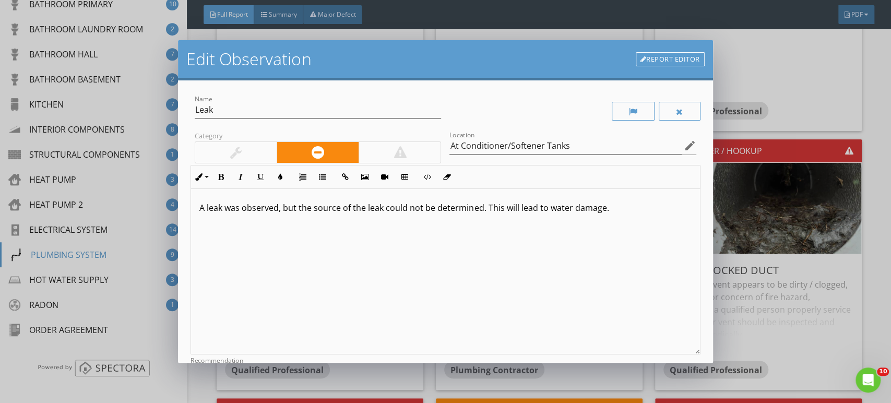
click at [619, 213] on p "A leak was observed, but the source of the leak could not be determined. This w…" at bounding box center [445, 208] width 492 height 13
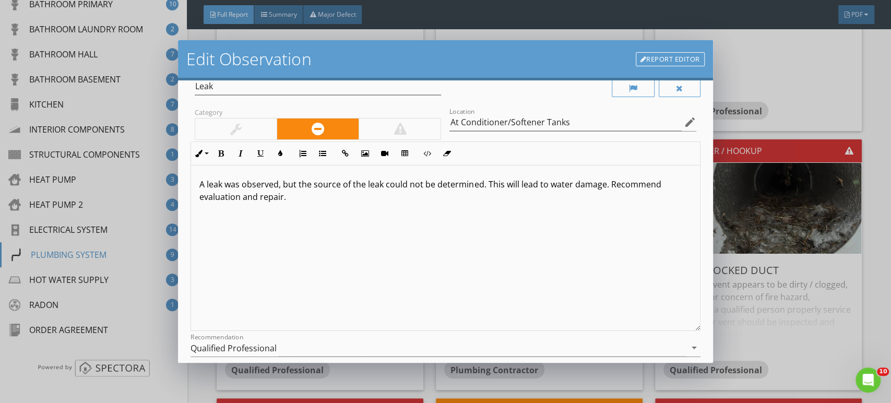
scroll to position [58, 0]
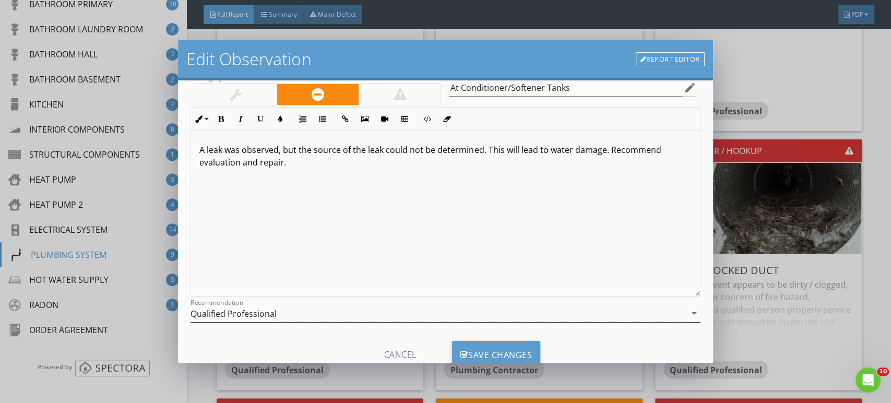
click at [232, 311] on div "Qualified Professional" at bounding box center [234, 313] width 86 height 9
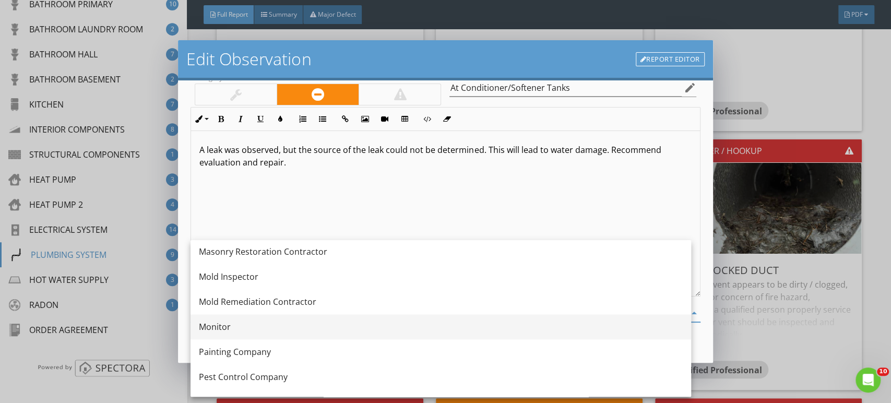
scroll to position [991, 0]
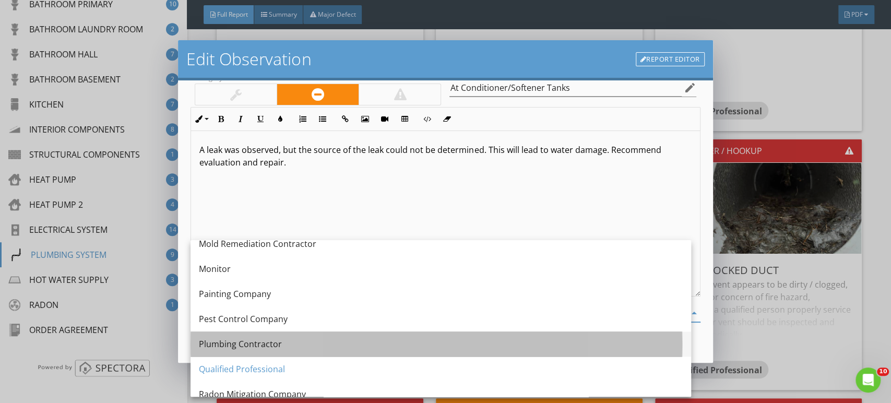
click at [242, 343] on div "Plumbing Contractor" at bounding box center [441, 344] width 484 height 13
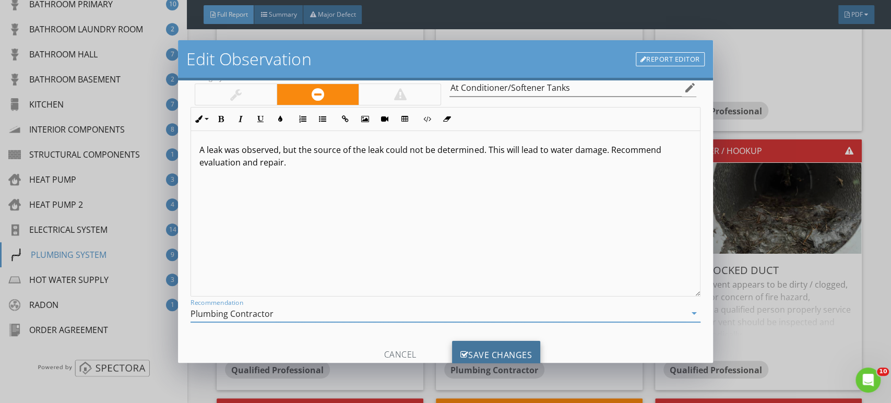
click at [478, 350] on div "Save Changes" at bounding box center [496, 355] width 89 height 28
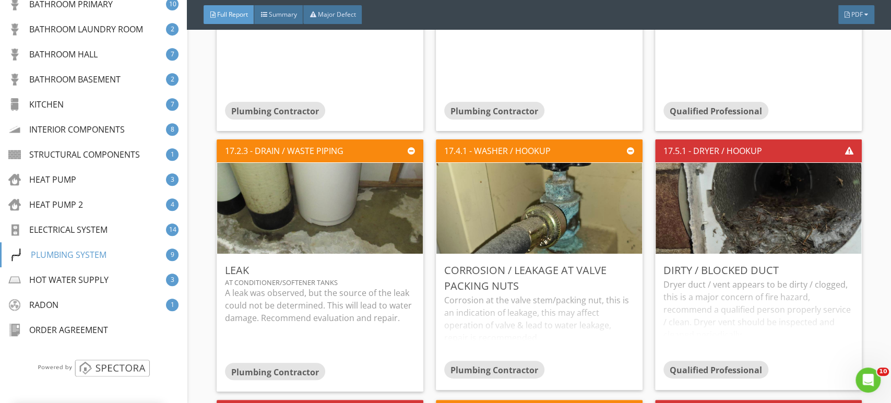
scroll to position [0, 0]
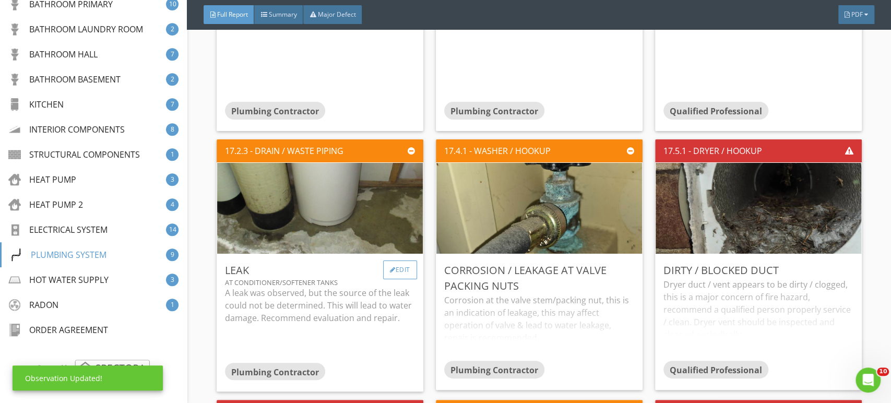
click at [394, 263] on div "Edit" at bounding box center [400, 270] width 34 height 19
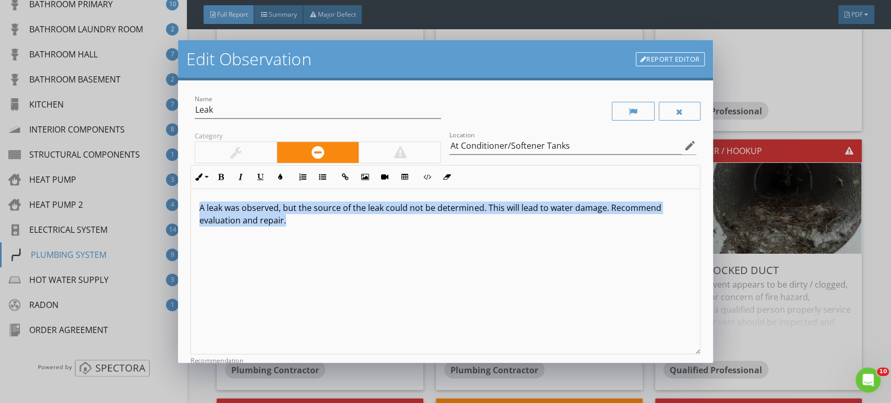
drag, startPoint x: 300, startPoint y: 229, endPoint x: 257, endPoint y: 220, distance: 43.3
click at [175, 205] on div "Edit Observation Report Editor Name Leak Category Location At Conditioner/Softe…" at bounding box center [445, 201] width 891 height 403
copy p "A leak was observed, but the source of the leak could not be determined. This w…"
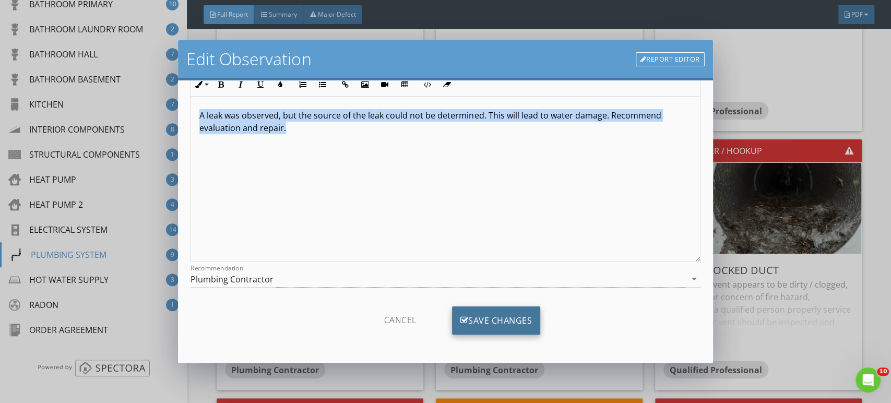
click at [517, 323] on div "Save Changes" at bounding box center [496, 321] width 89 height 28
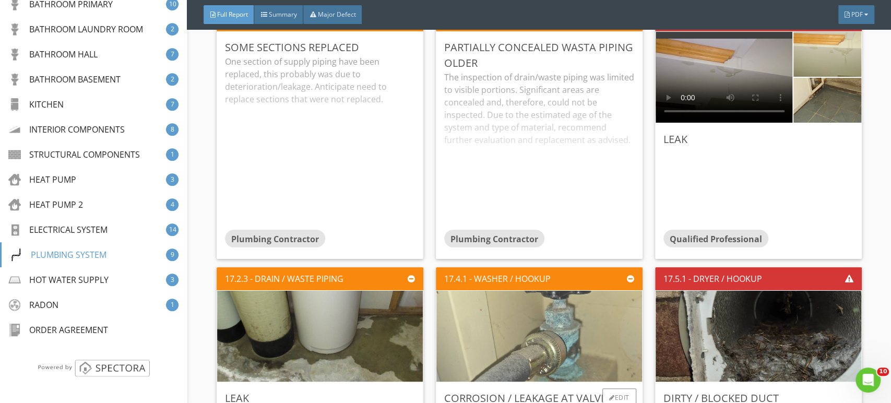
scroll to position [16069, 0]
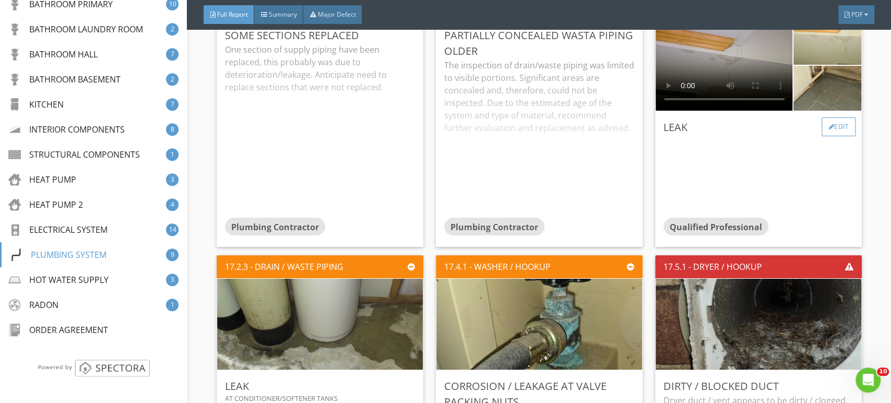
click at [829, 124] on div at bounding box center [832, 127] width 6 height 6
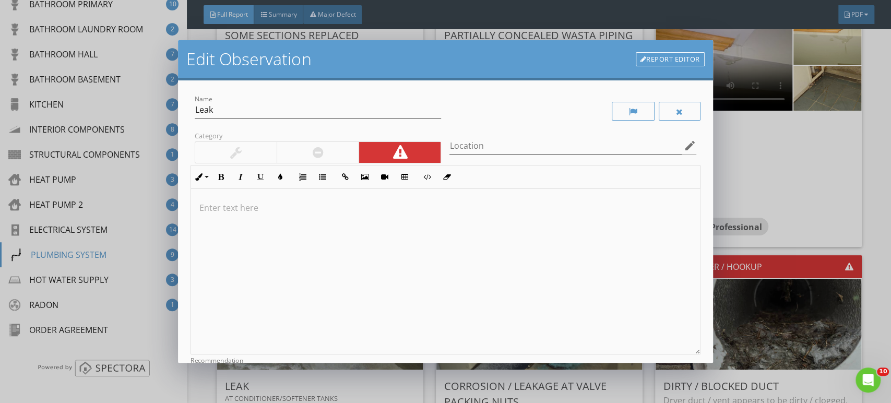
click at [296, 229] on div at bounding box center [445, 272] width 509 height 166
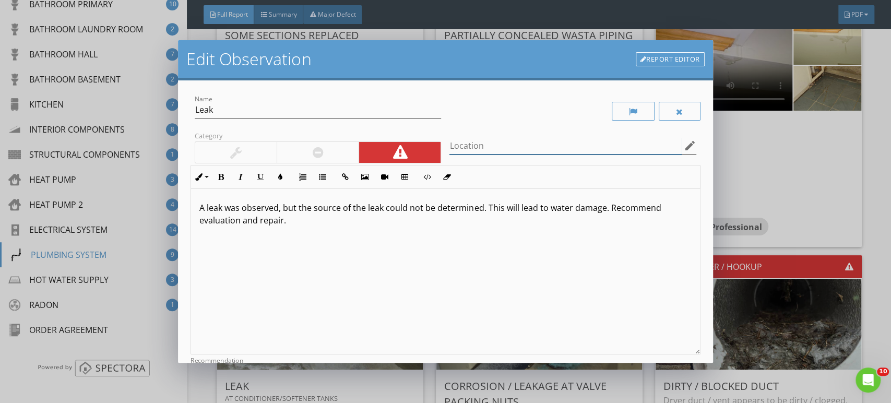
click at [489, 144] on input "Location" at bounding box center [566, 145] width 232 height 17
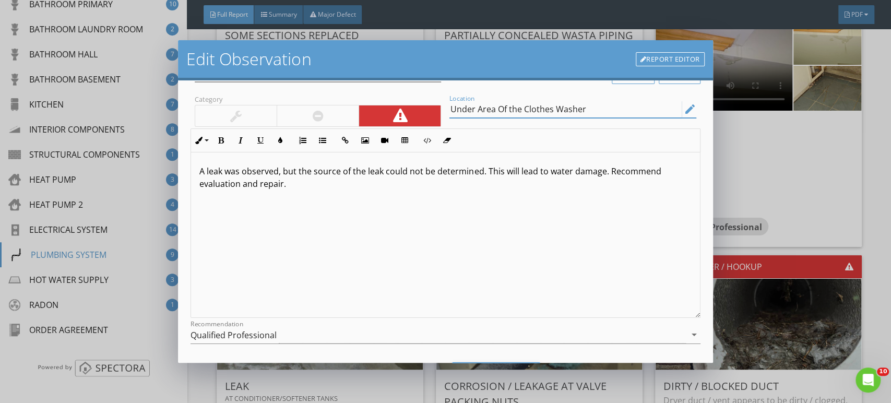
scroll to position [92, 0]
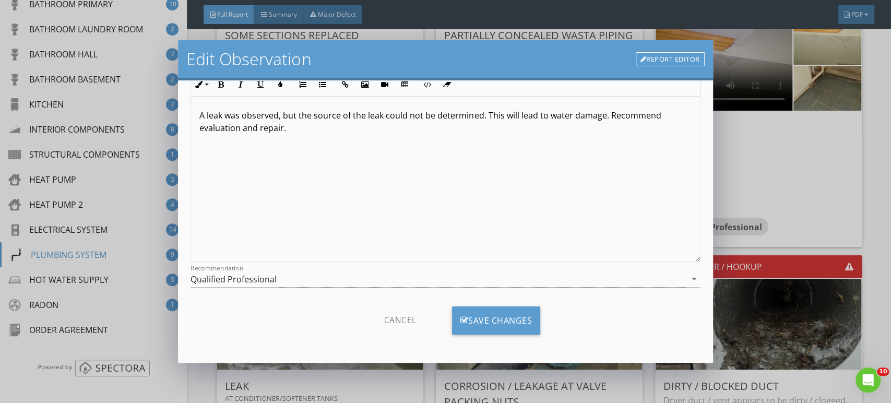
type input "Under Area Of the Clothes Washer"
click at [213, 279] on div "Qualified Professional" at bounding box center [234, 279] width 86 height 9
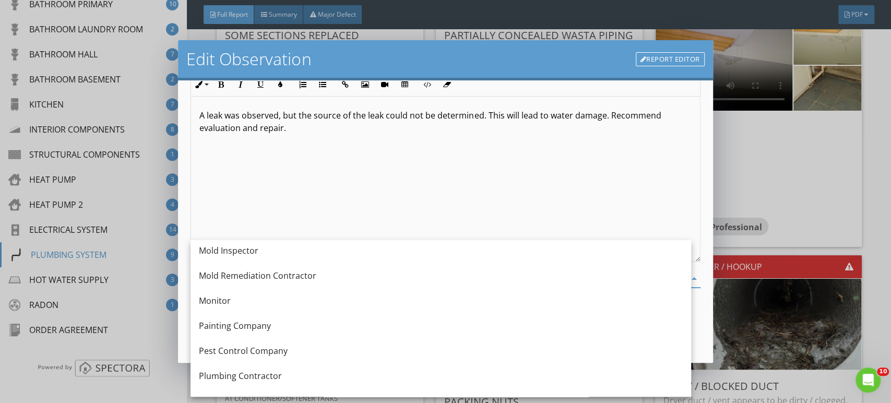
scroll to position [970, 0]
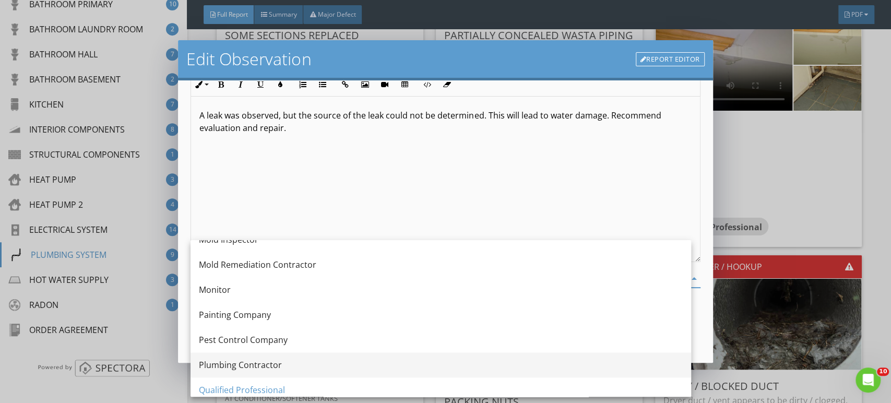
click at [238, 359] on div "Plumbing Contractor" at bounding box center [441, 365] width 484 height 13
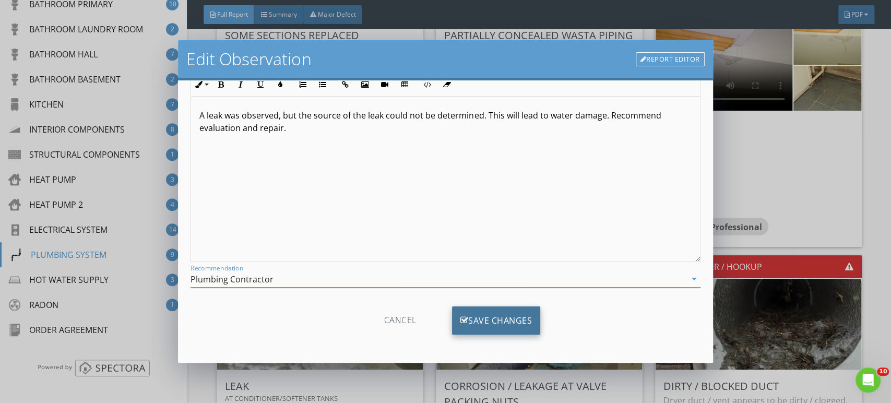
click at [490, 315] on div "Save Changes" at bounding box center [496, 321] width 89 height 28
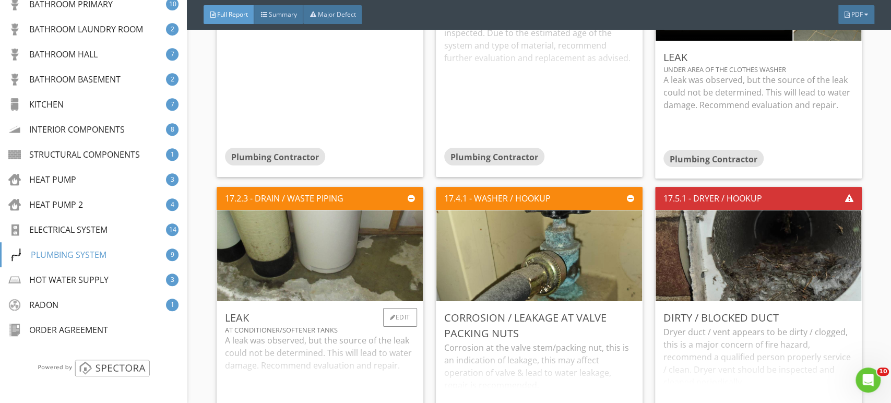
scroll to position [16185, 0]
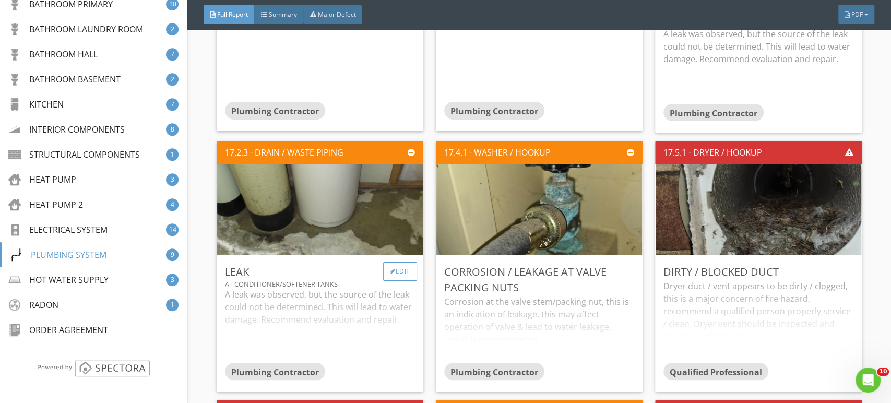
click at [401, 262] on div "Edit" at bounding box center [400, 271] width 34 height 19
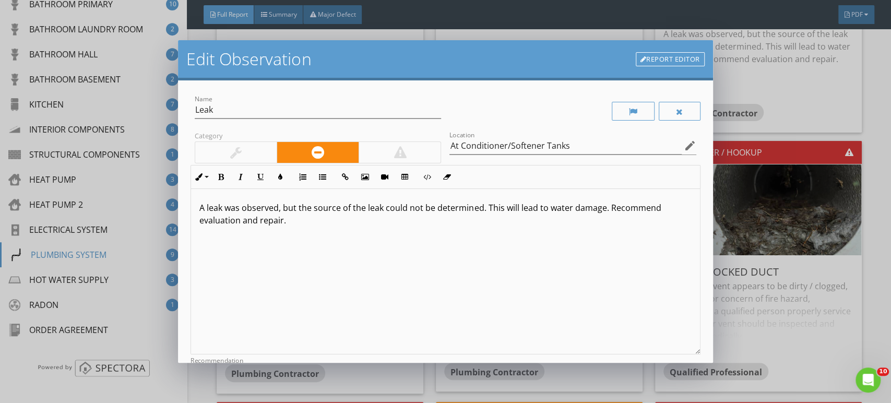
click at [423, 150] on div at bounding box center [400, 152] width 82 height 21
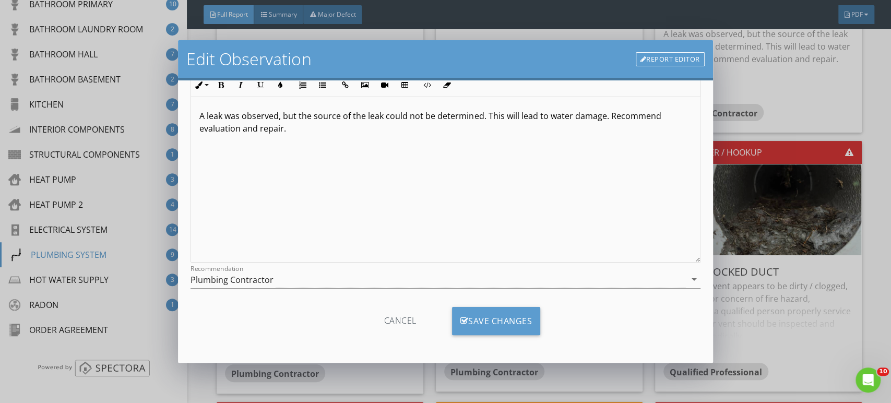
scroll to position [92, 0]
click at [496, 352] on div "Name Leak Category Location At Conditioner/Softener Tanks edit Inline Style XLa…" at bounding box center [445, 221] width 535 height 282
click at [499, 332] on div "Save Changes" at bounding box center [496, 321] width 89 height 28
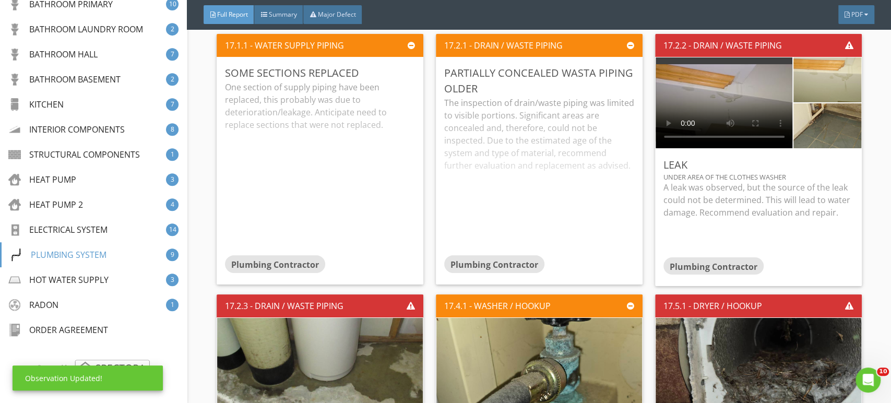
scroll to position [16011, 0]
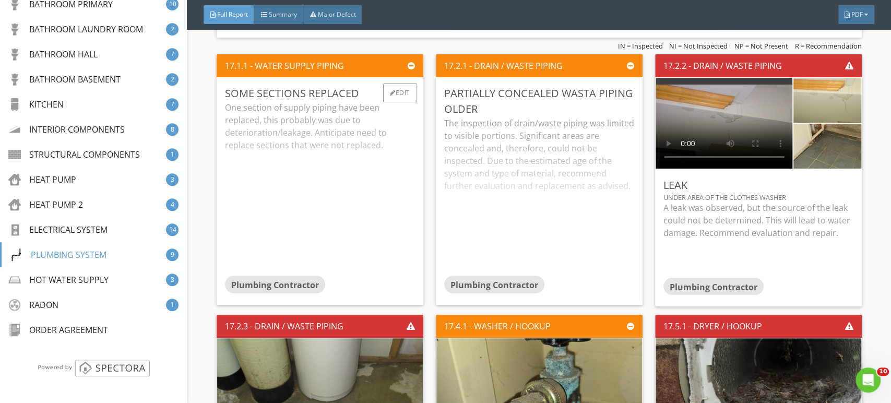
click at [297, 131] on div "One section of supply piping have been replaced, this probably was due to deter…" at bounding box center [320, 188] width 190 height 174
click at [403, 84] on div "Edit" at bounding box center [400, 93] width 34 height 19
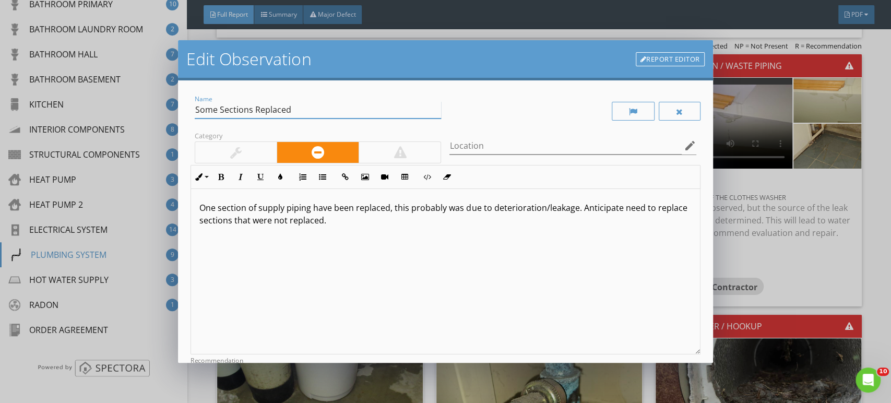
drag, startPoint x: 221, startPoint y: 110, endPoint x: 163, endPoint y: 107, distance: 57.5
click at [167, 108] on div "Edit Observation Report Editor Name Some Sections Replaced Category Location ed…" at bounding box center [445, 201] width 891 height 403
type input "Sections Replaced"
click at [221, 207] on p "One section of supply piping have been replaced, this probably was due to deter…" at bounding box center [445, 214] width 492 height 25
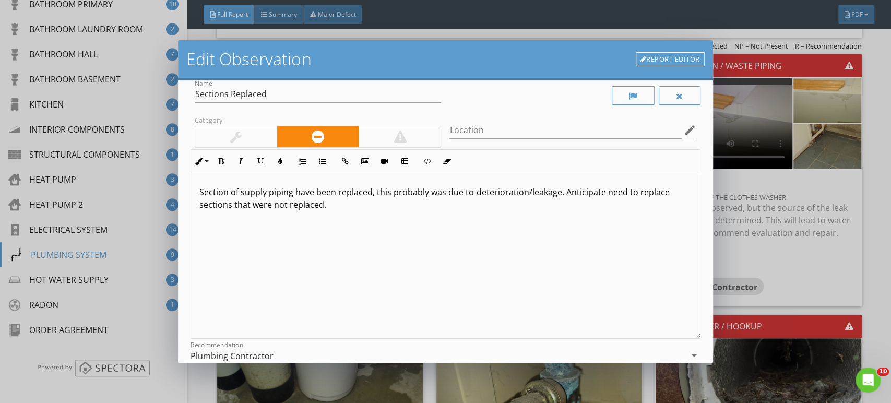
scroll to position [0, 0]
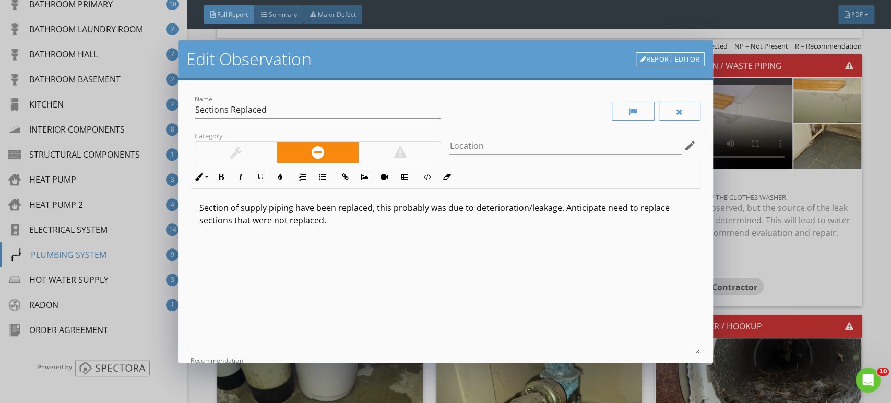
click at [354, 223] on p "Section of supply piping have been replaced, this probably was due to deteriora…" at bounding box center [445, 214] width 492 height 25
click at [568, 223] on p "Section of supply piping have been replaced, this probably was due to deteriora…" at bounding box center [445, 214] width 492 height 25
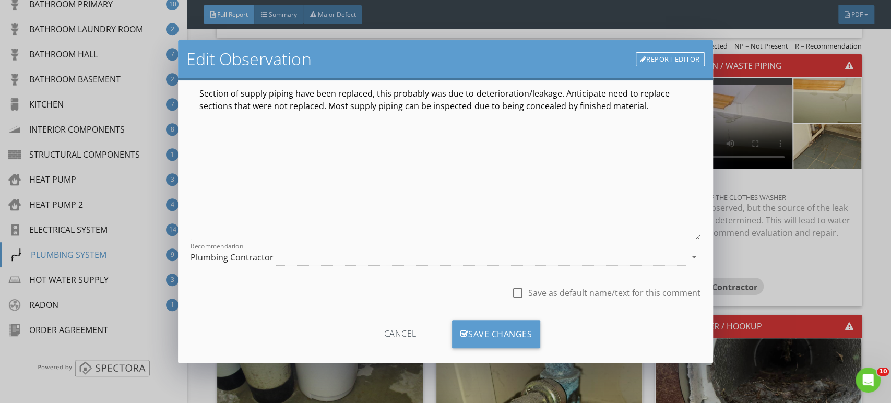
scroll to position [116, 0]
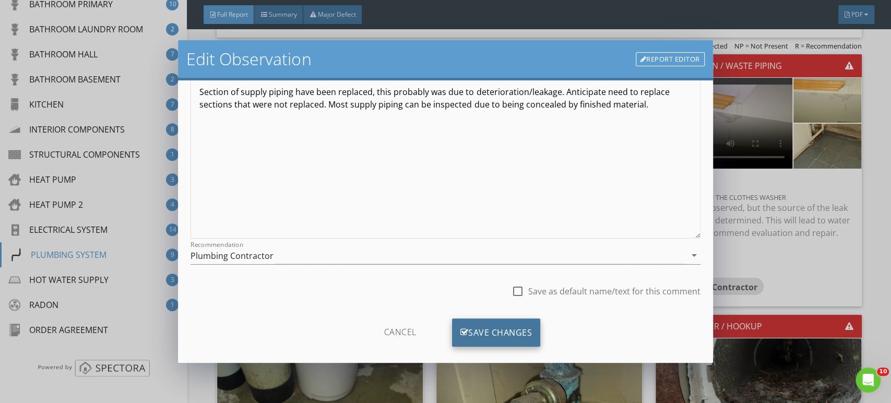
click at [488, 327] on div "Save Changes" at bounding box center [496, 333] width 89 height 28
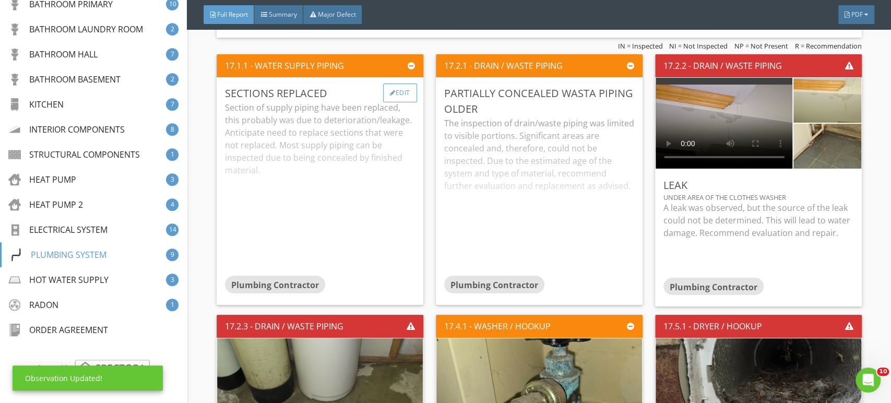
click at [407, 84] on div "Edit" at bounding box center [400, 93] width 34 height 19
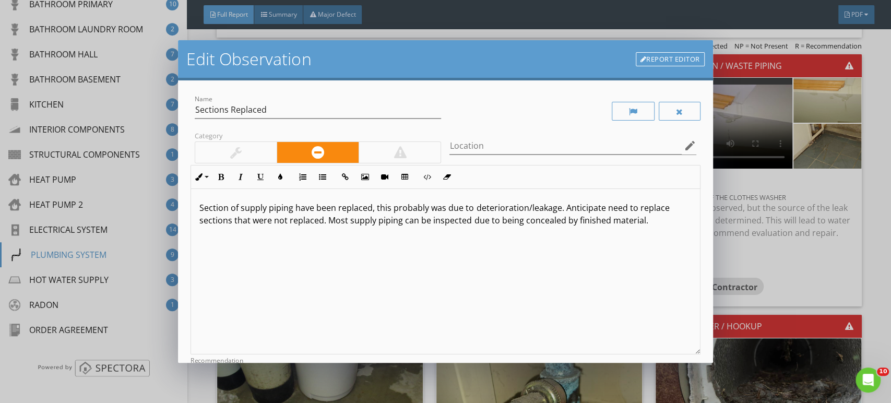
click at [505, 225] on p "Section of supply piping have been replaced, this probably was due to deteriora…" at bounding box center [445, 214] width 492 height 25
click at [658, 230] on div "Section of supply piping have been replaced, this probably was due to deteriora…" at bounding box center [445, 272] width 509 height 166
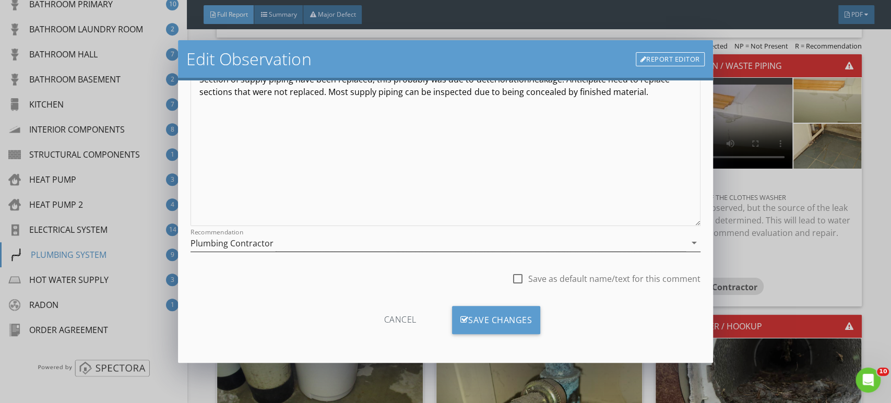
scroll to position [0, 0]
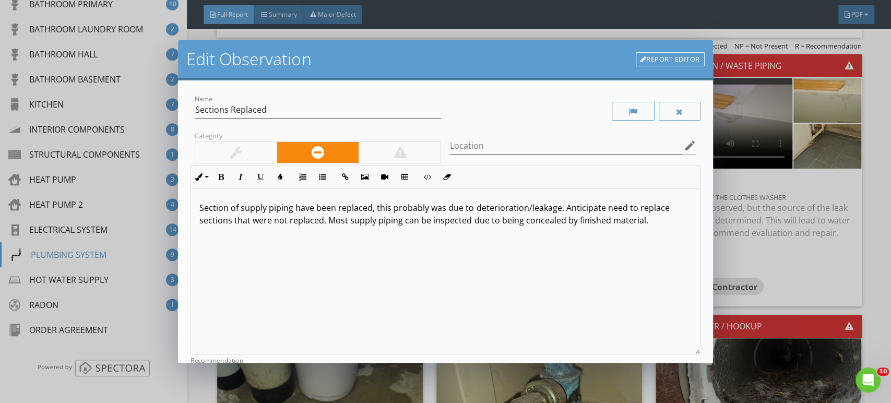
click at [454, 286] on div "Section of supply piping have been replaced, this probably was due to deteriora…" at bounding box center [445, 272] width 509 height 166
click at [424, 286] on div "Section of supply piping have been replaced, this probably was due to deteriora…" at bounding box center [445, 272] width 509 height 166
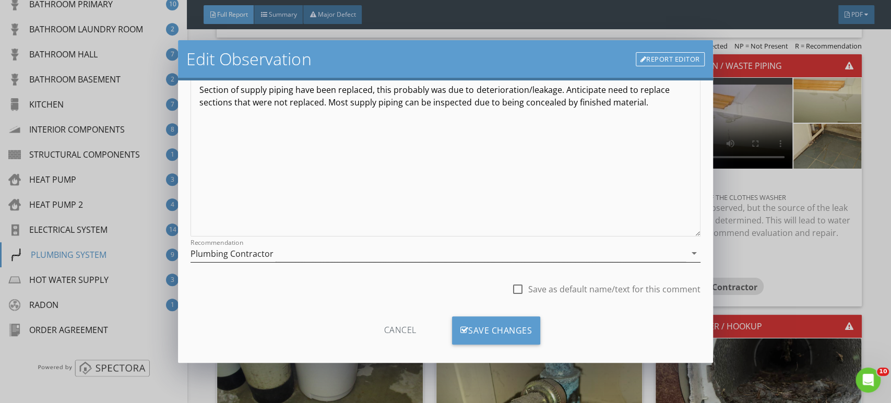
scroll to position [128, 0]
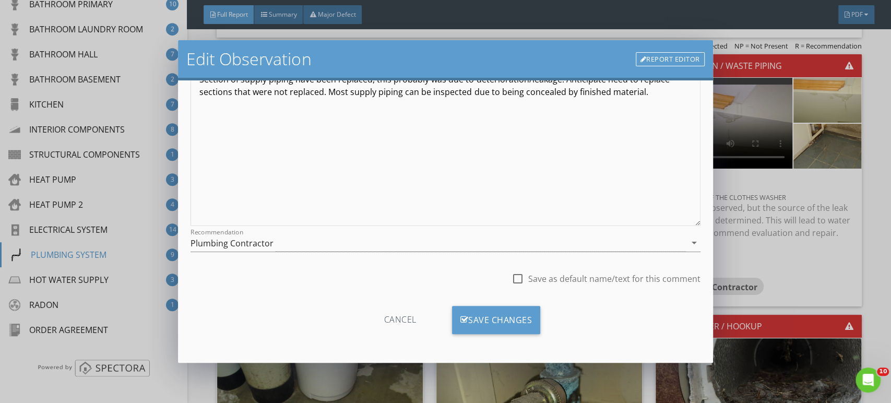
click at [498, 321] on div "Save Changes" at bounding box center [496, 320] width 89 height 28
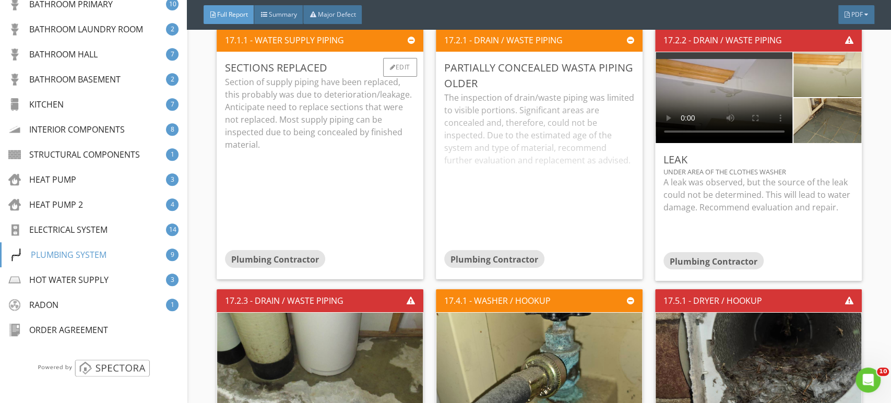
scroll to position [16011, 0]
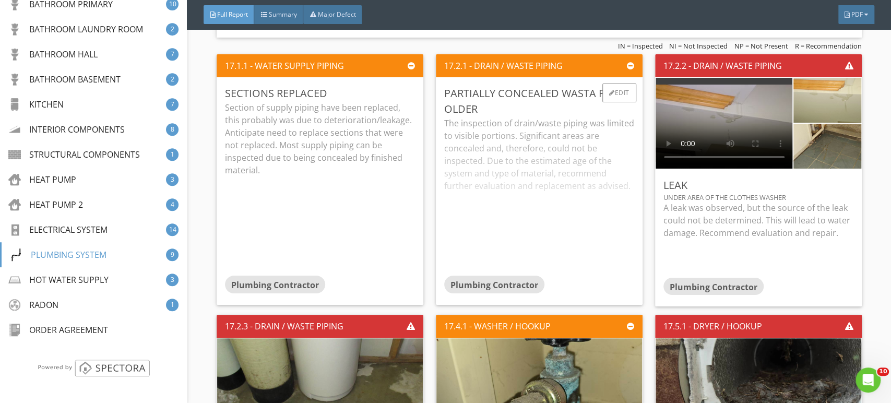
click at [540, 152] on div "The inspection of drain/waste piping was limited to visible portions. Significa…" at bounding box center [539, 196] width 190 height 159
click at [608, 84] on div "Edit" at bounding box center [620, 93] width 34 height 19
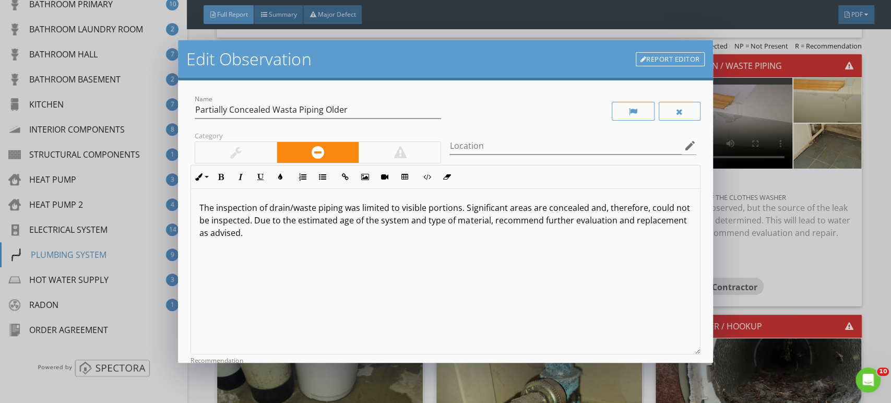
click at [871, 195] on div "Edit Observation Report Editor Name Partially Concealed Wasta Piping Older Cate…" at bounding box center [445, 201] width 891 height 403
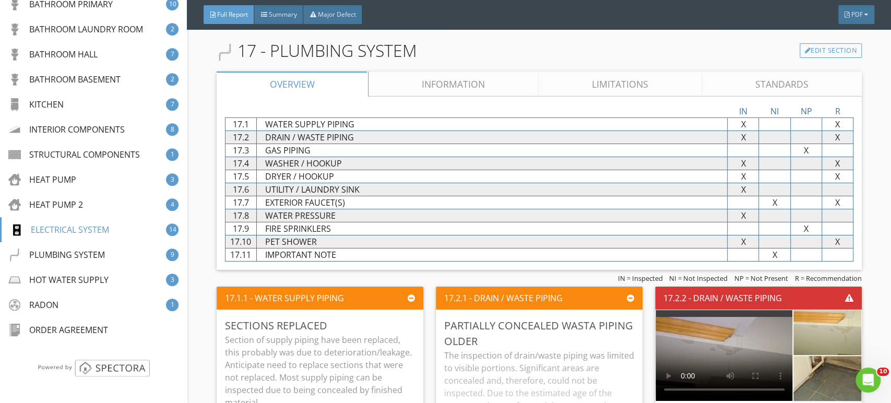
scroll to position [15721, 0]
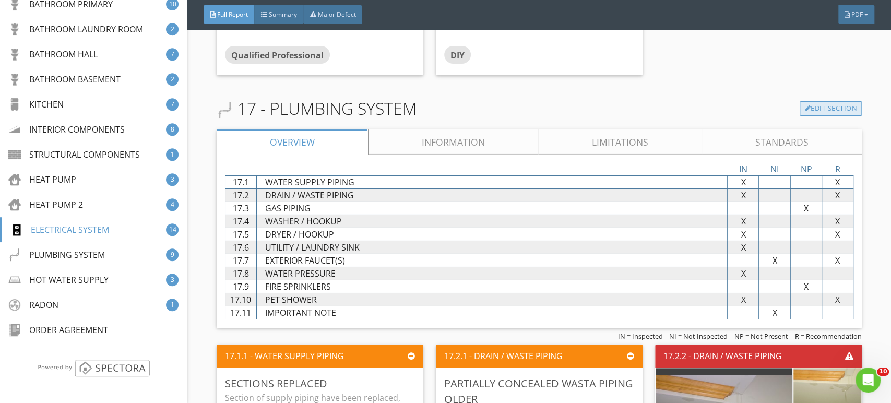
click at [827, 101] on link "Edit Section" at bounding box center [831, 108] width 62 height 15
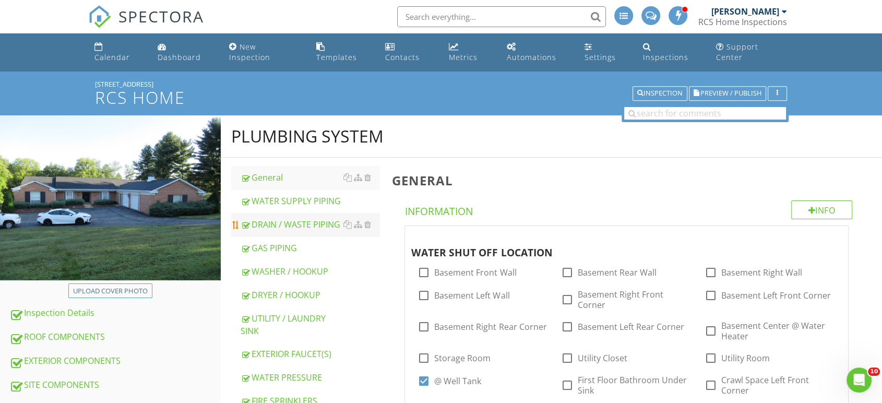
click at [264, 218] on div "DRAIN / WASTE PIPING" at bounding box center [310, 224] width 139 height 13
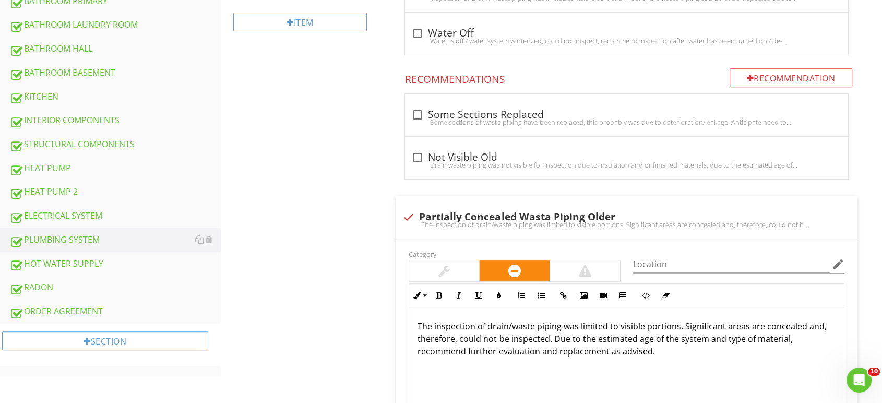
scroll to position [522, 0]
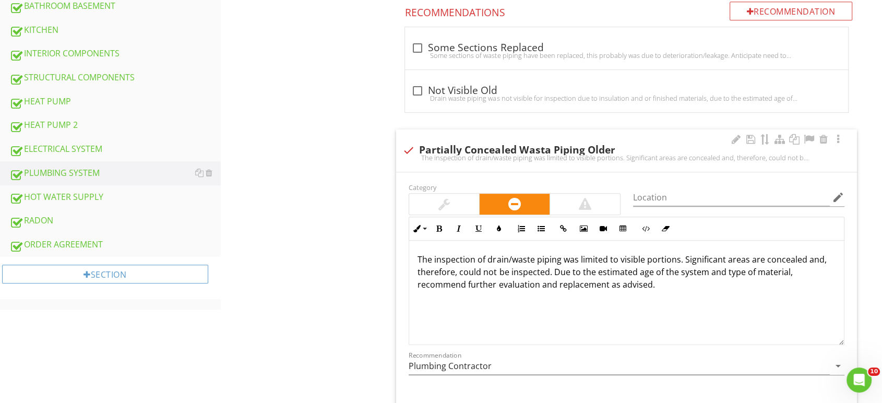
click at [410, 142] on div at bounding box center [409, 151] width 18 height 18
checkbox input "true"
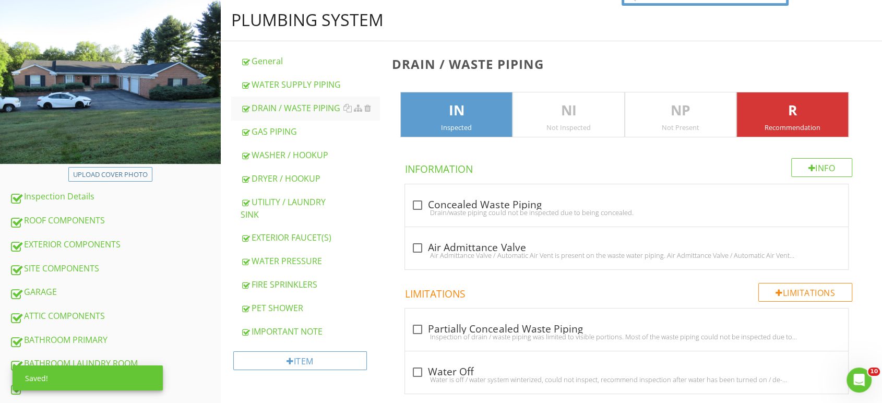
scroll to position [116, 0]
click at [803, 108] on p "R" at bounding box center [792, 111] width 111 height 21
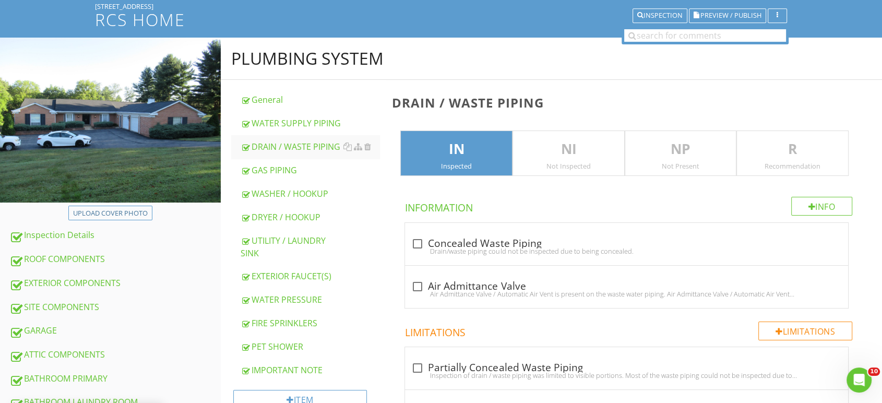
scroll to position [58, 0]
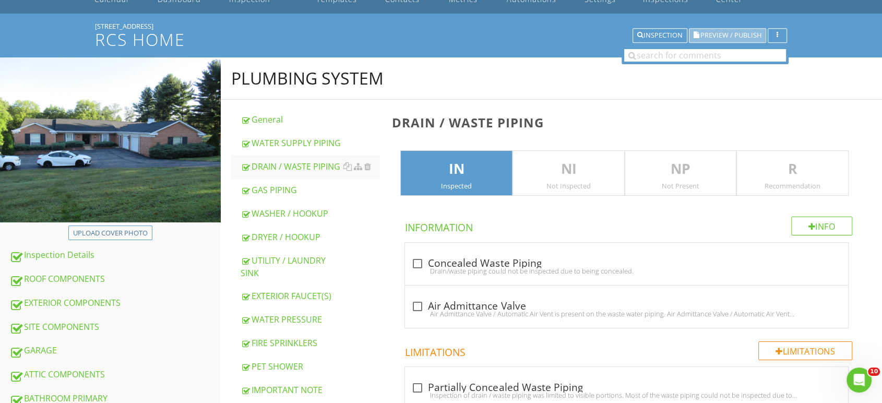
click at [731, 32] on span "Preview / Publish" at bounding box center [731, 35] width 61 height 7
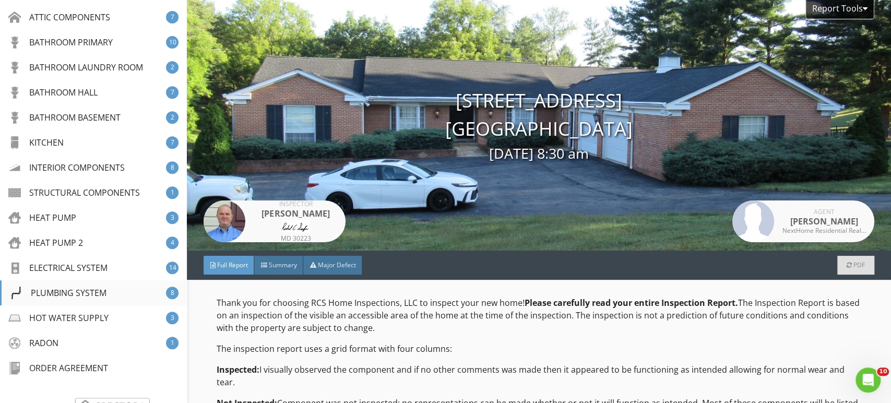
scroll to position [290, 0]
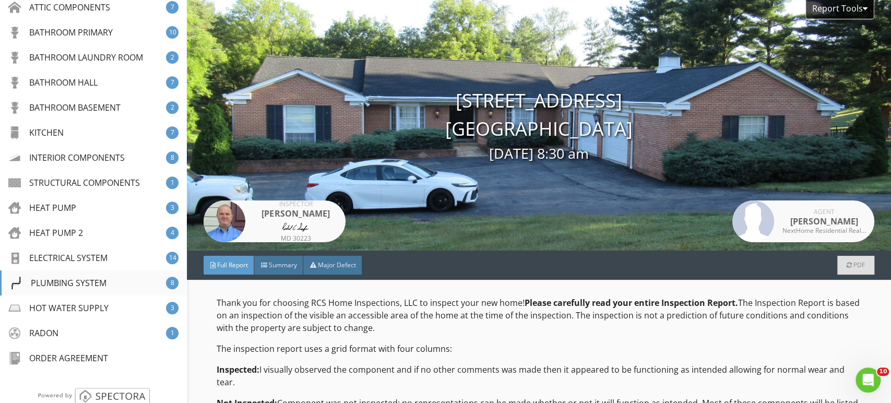
click at [71, 279] on div "PLUMBING SYSTEM" at bounding box center [58, 283] width 97 height 13
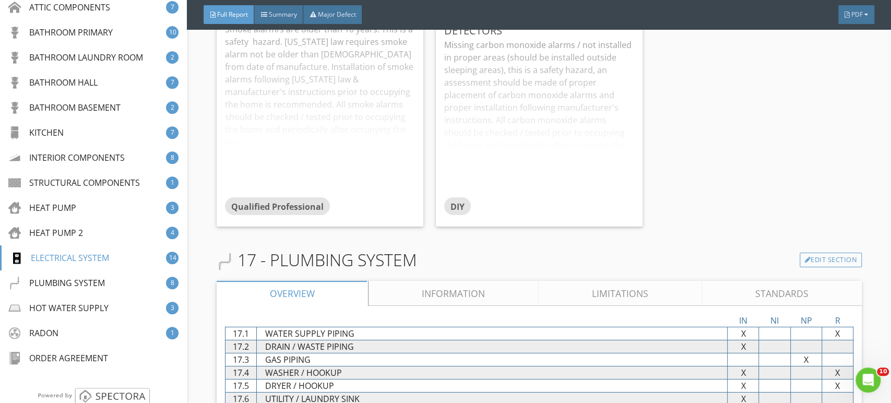
scroll to position [15663, 0]
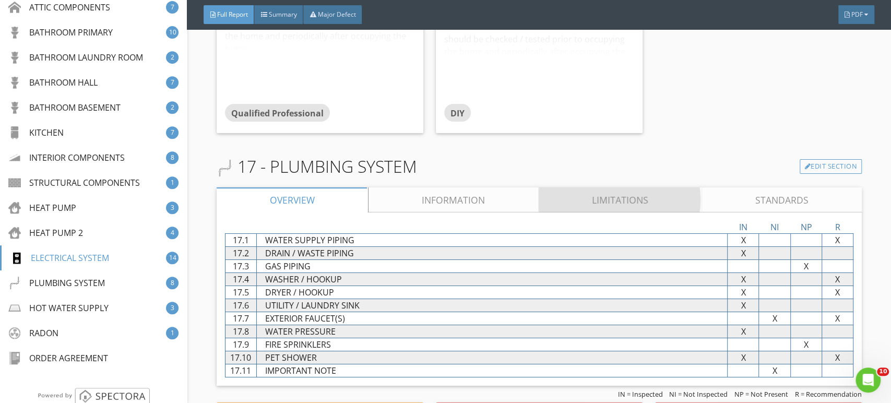
click at [629, 187] on link "Limitations" at bounding box center [620, 199] width 163 height 25
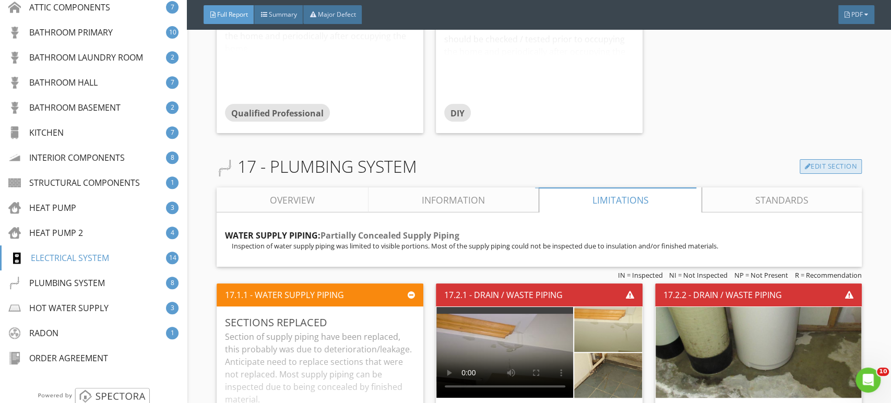
click at [802, 159] on link "Edit Section" at bounding box center [831, 166] width 62 height 15
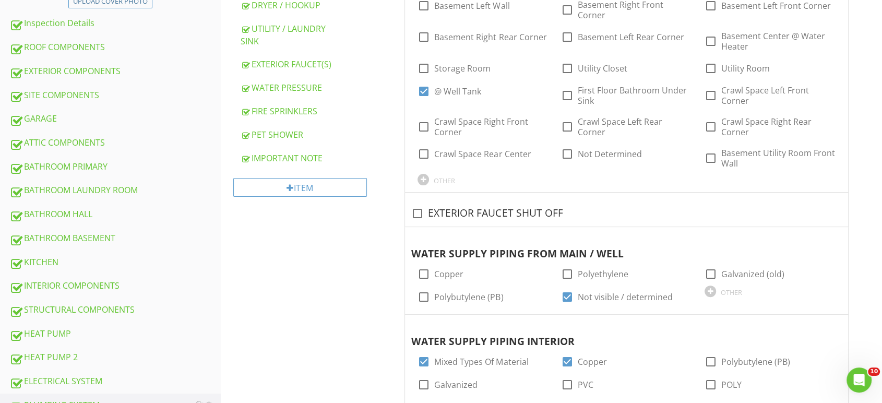
scroll to position [406, 0]
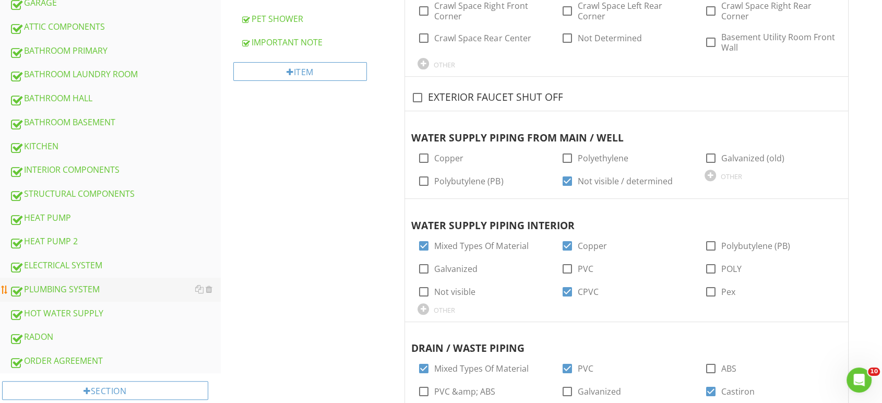
click at [67, 283] on div "PLUMBING SYSTEM" at bounding box center [114, 290] width 211 height 14
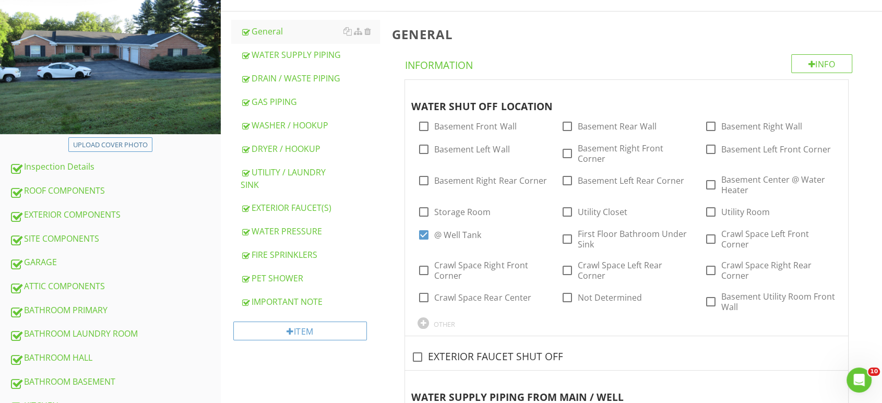
scroll to position [59, 0]
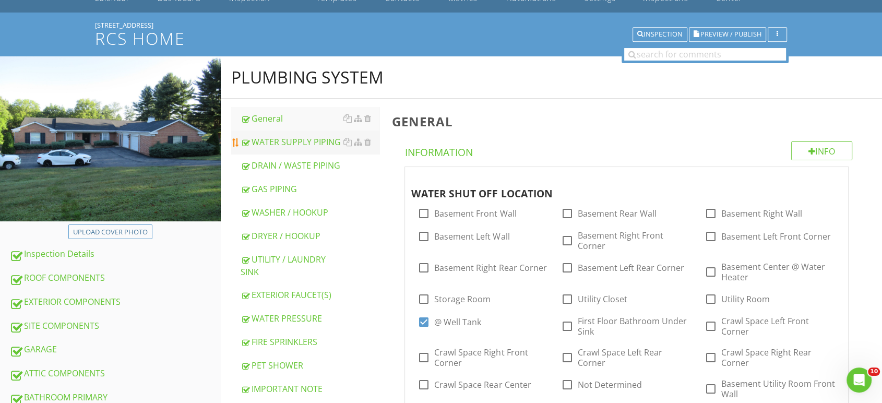
click at [309, 136] on div "WATER SUPPLY PIPING" at bounding box center [310, 142] width 139 height 13
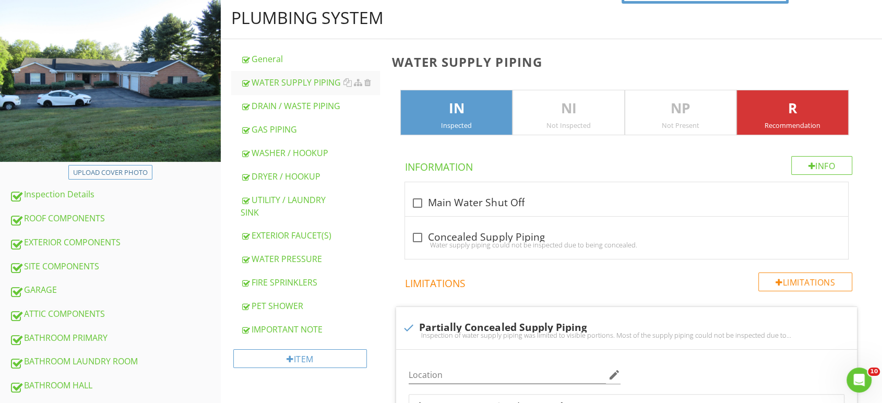
scroll to position [175, 0]
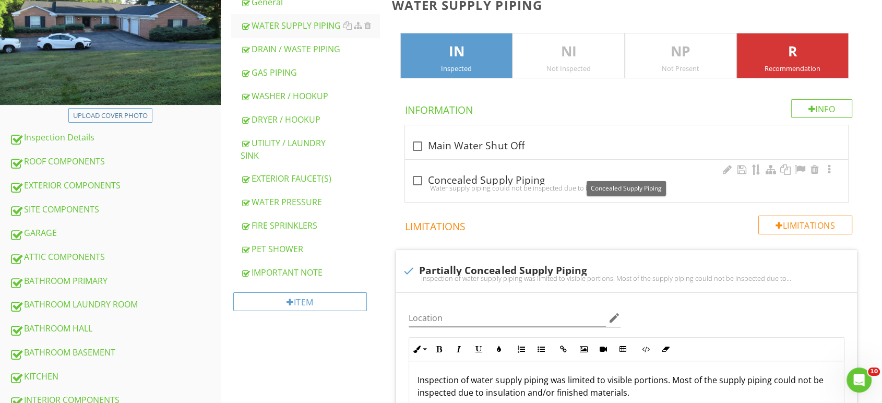
click at [419, 172] on div at bounding box center [418, 181] width 18 height 18
checkbox input "true"
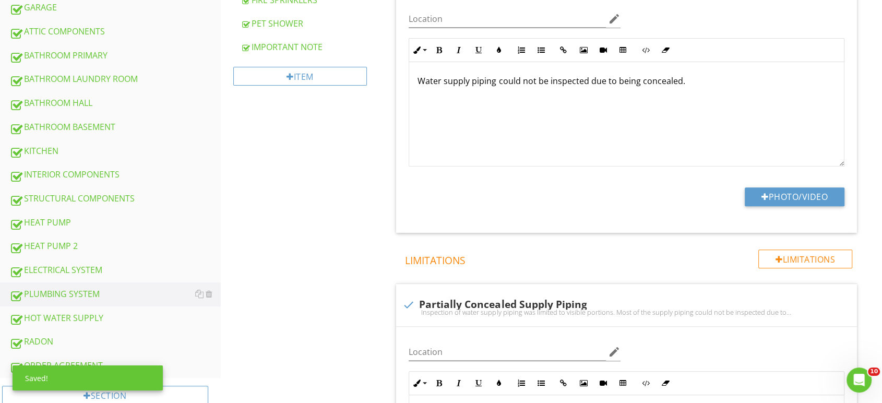
scroll to position [407, 0]
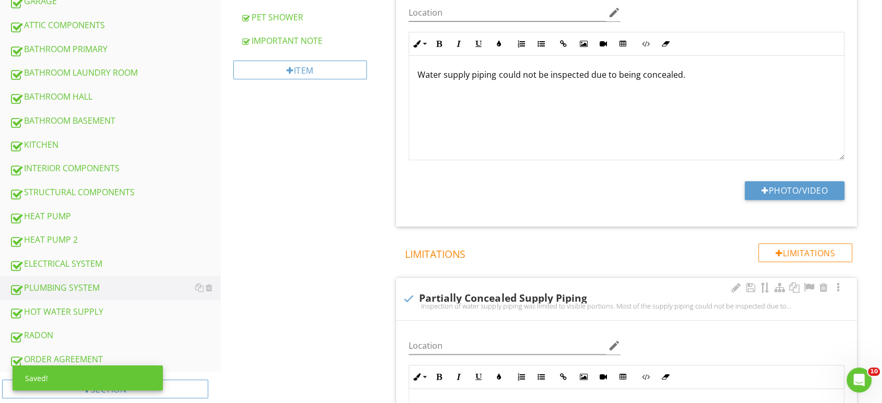
click at [409, 290] on div at bounding box center [409, 299] width 18 height 18
checkbox input "true"
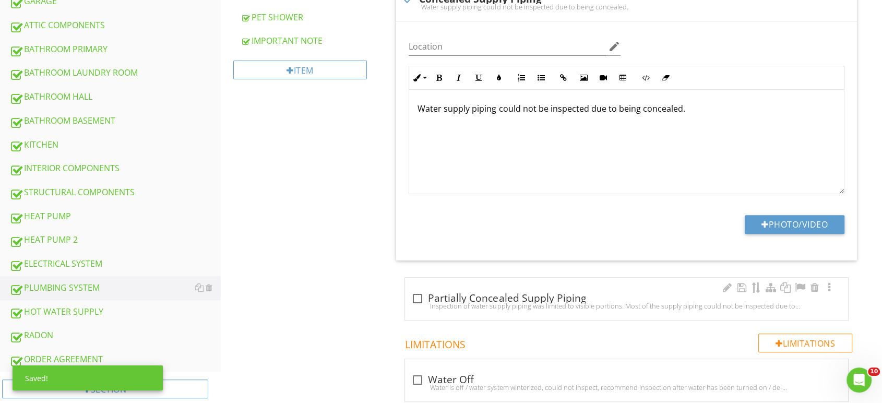
click at [418, 290] on div at bounding box center [418, 299] width 18 height 18
checkbox input "true"
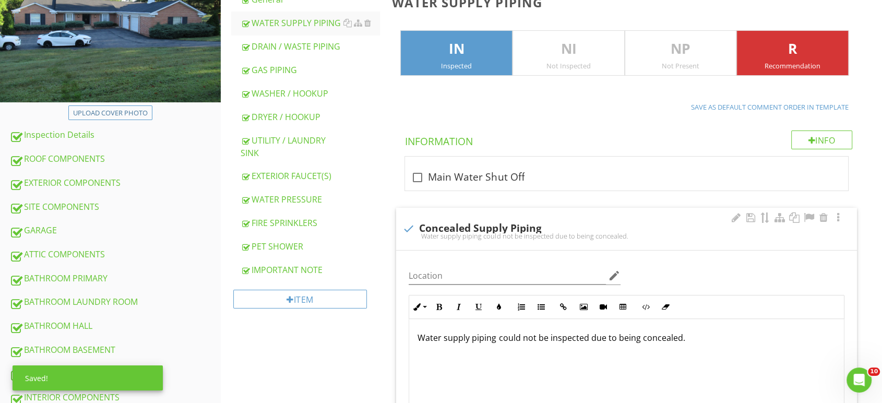
scroll to position [175, 0]
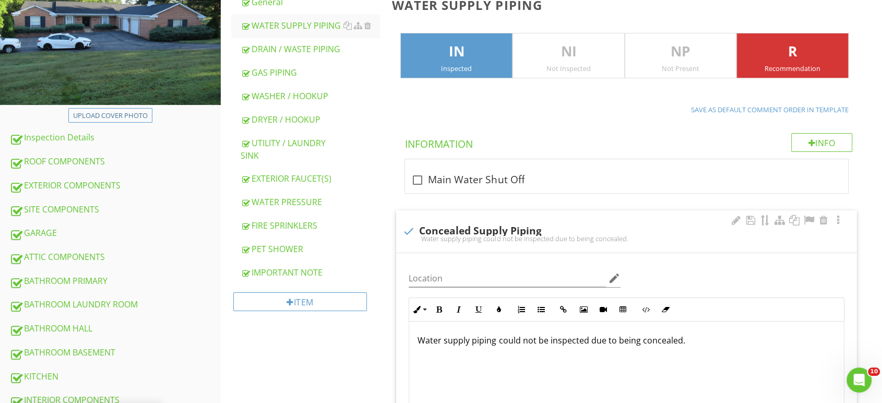
click at [406, 222] on div at bounding box center [409, 231] width 18 height 18
checkbox input "true"
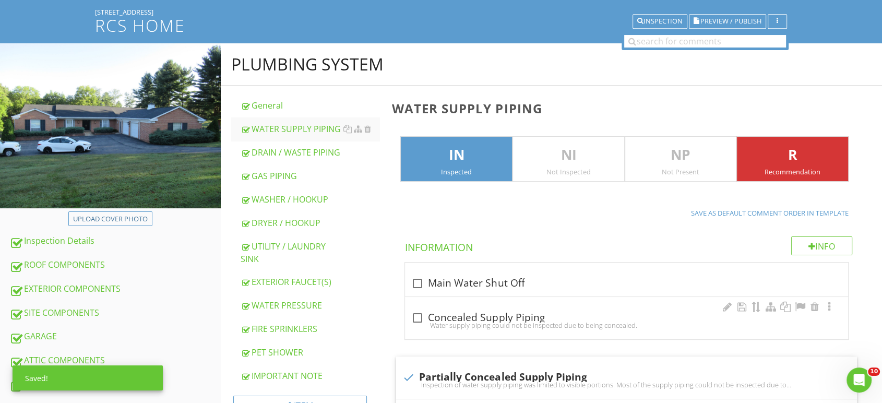
scroll to position [0, 0]
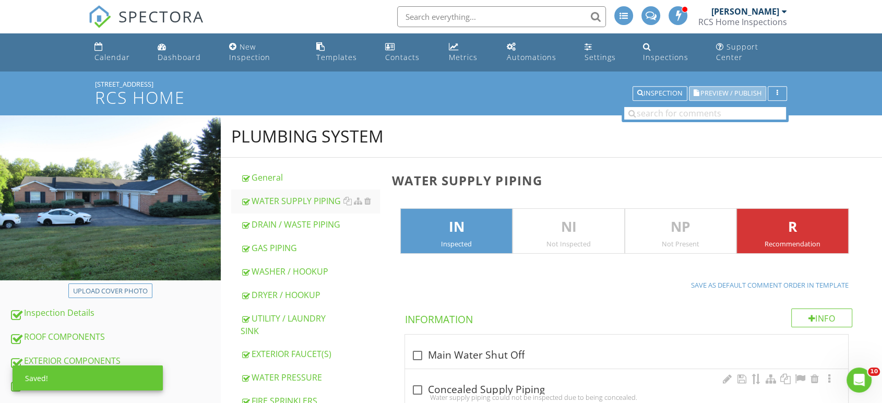
click at [715, 90] on span "Preview / Publish" at bounding box center [731, 93] width 61 height 7
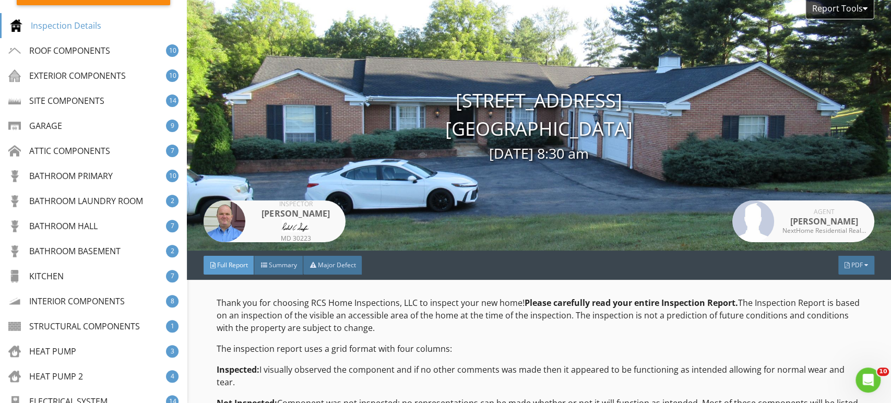
scroll to position [290, 0]
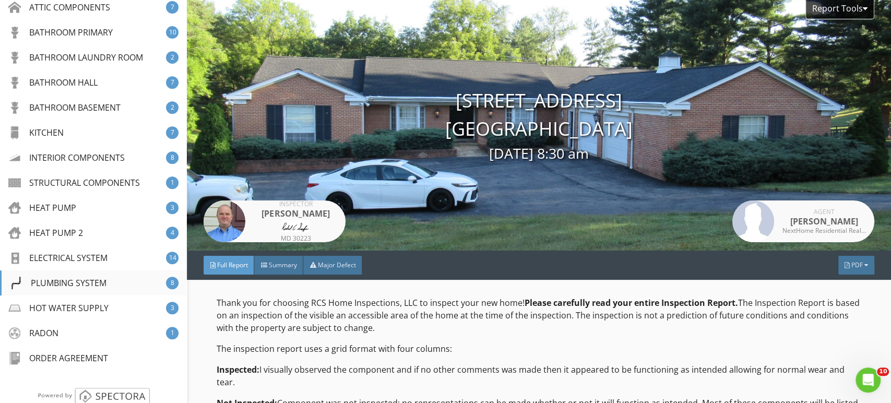
click at [72, 279] on div "PLUMBING SYSTEM" at bounding box center [58, 283] width 97 height 13
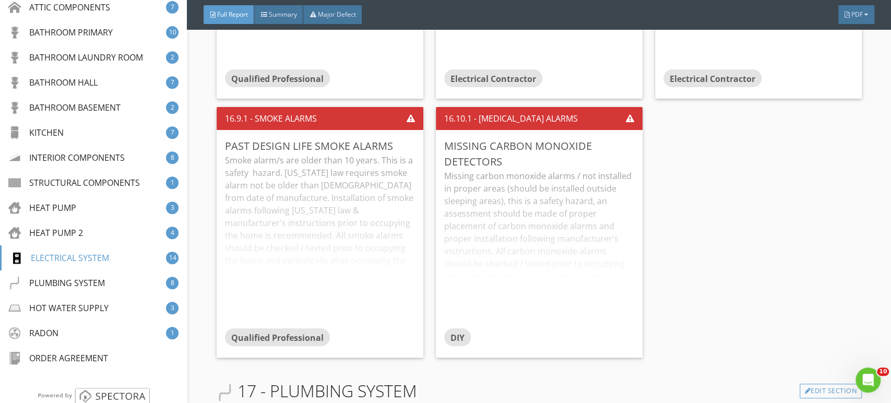
scroll to position [15431, 0]
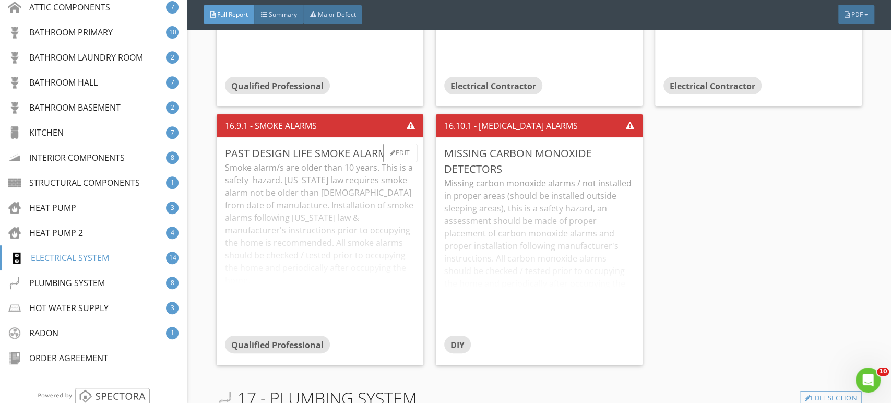
click at [333, 185] on div "Smoke alarm/s are older than 10 years. This is a safety hazard. [US_STATE] law …" at bounding box center [320, 248] width 190 height 174
click at [392, 149] on div "Edit" at bounding box center [400, 153] width 34 height 19
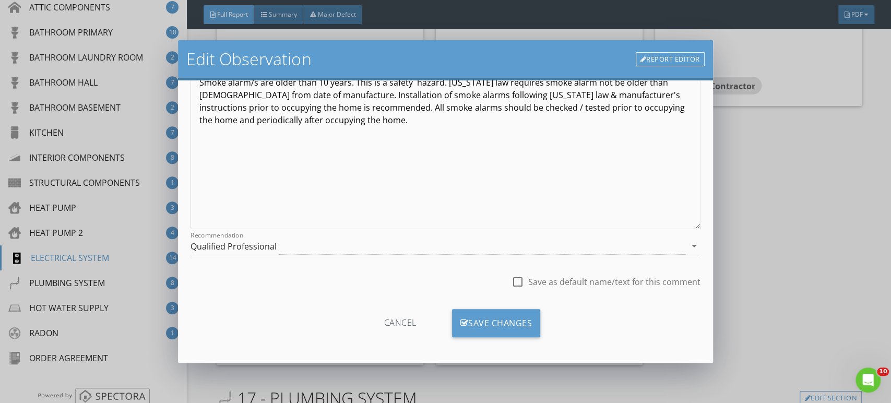
scroll to position [128, 0]
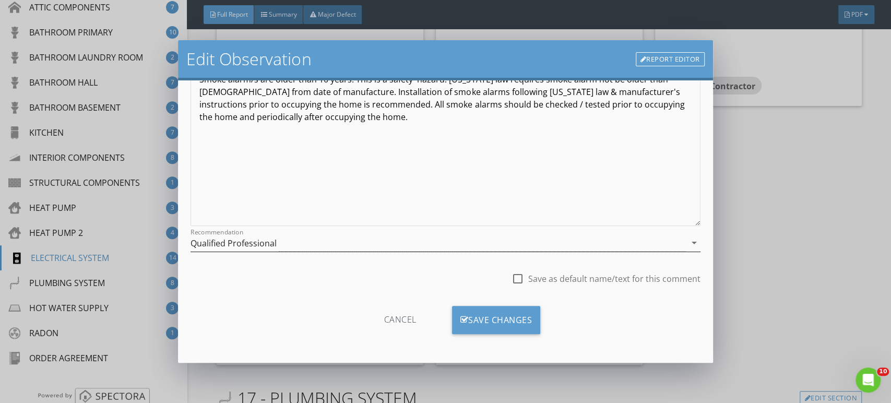
click at [227, 242] on div "Qualified Professional" at bounding box center [234, 243] width 86 height 9
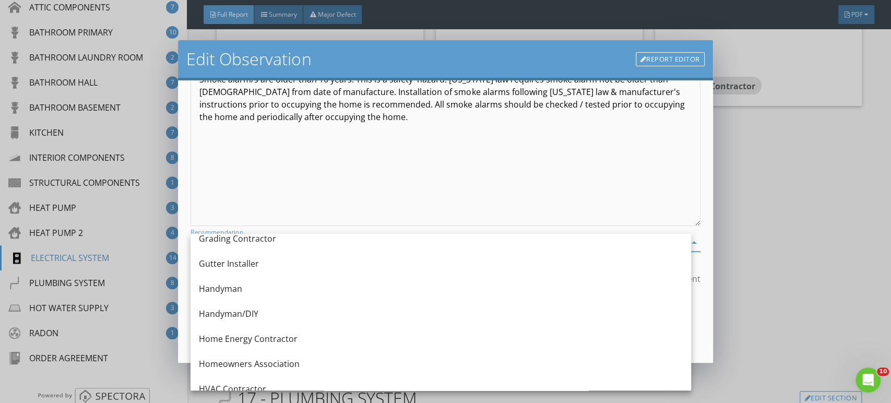
scroll to position [638, 0]
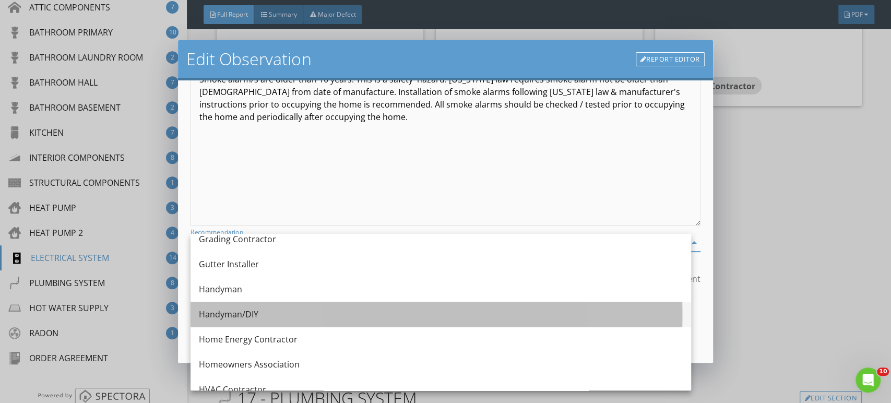
click at [233, 313] on div "Handyman/DIY" at bounding box center [441, 314] width 484 height 13
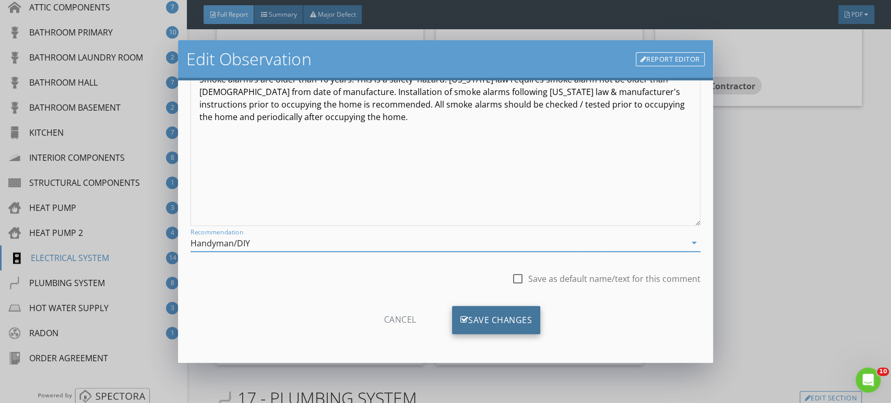
click at [510, 323] on div "Save Changes" at bounding box center [496, 320] width 89 height 28
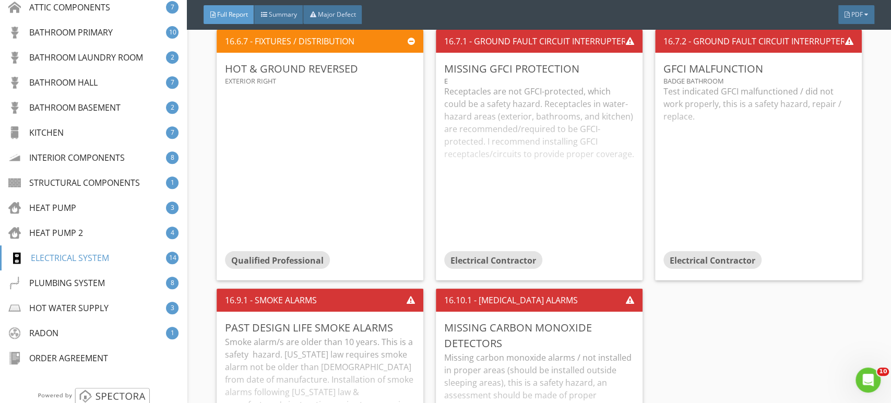
scroll to position [15199, 0]
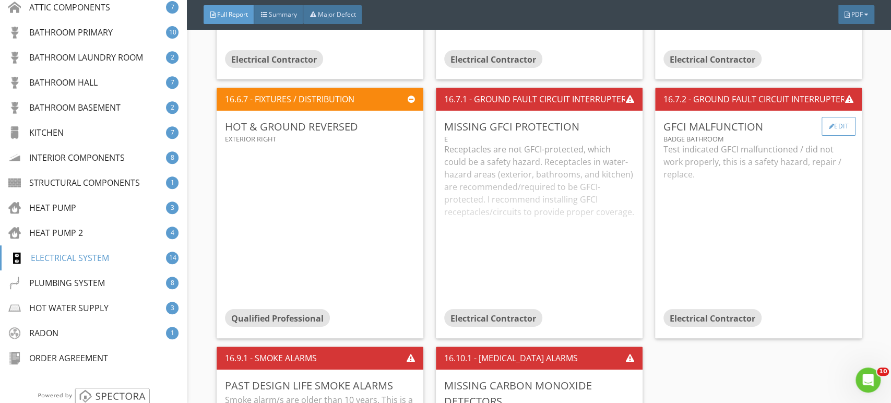
click at [825, 117] on div "Edit" at bounding box center [839, 126] width 34 height 19
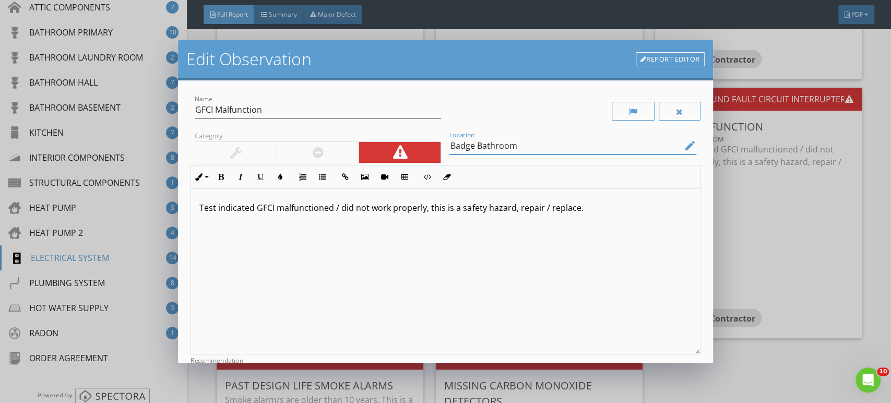
drag, startPoint x: 470, startPoint y: 144, endPoint x: 451, endPoint y: 150, distance: 20.8
click at [457, 148] on input "Badge Bathroom" at bounding box center [566, 145] width 232 height 17
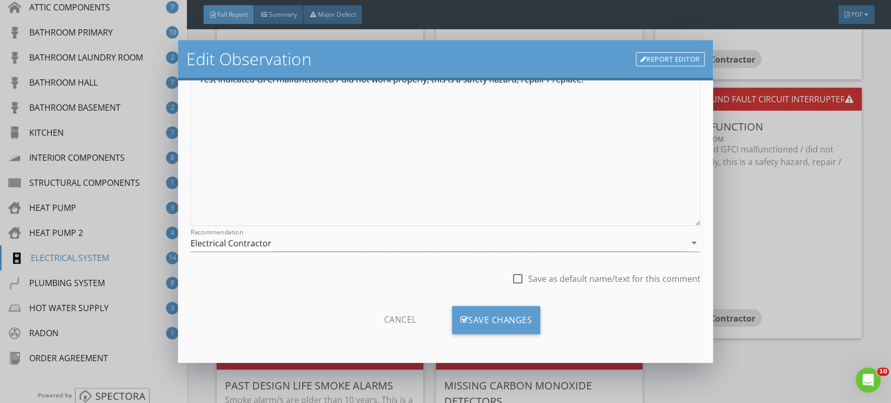
scroll to position [0, 0]
type input "Basement Bathroom"
click at [499, 317] on div "Save Changes" at bounding box center [496, 320] width 89 height 28
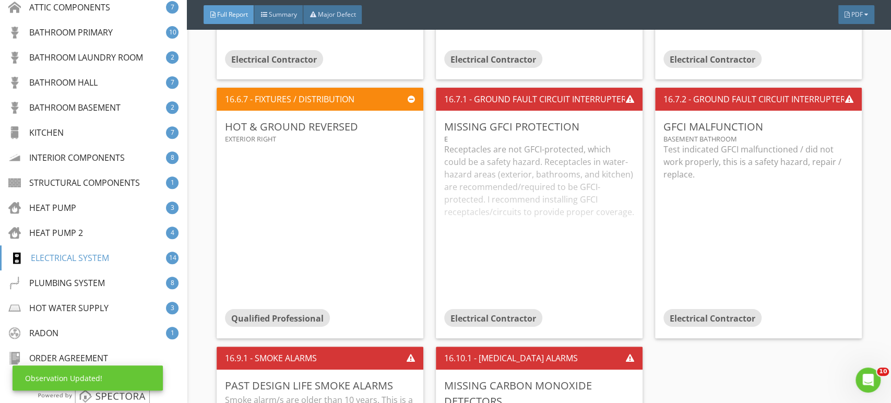
scroll to position [5, 0]
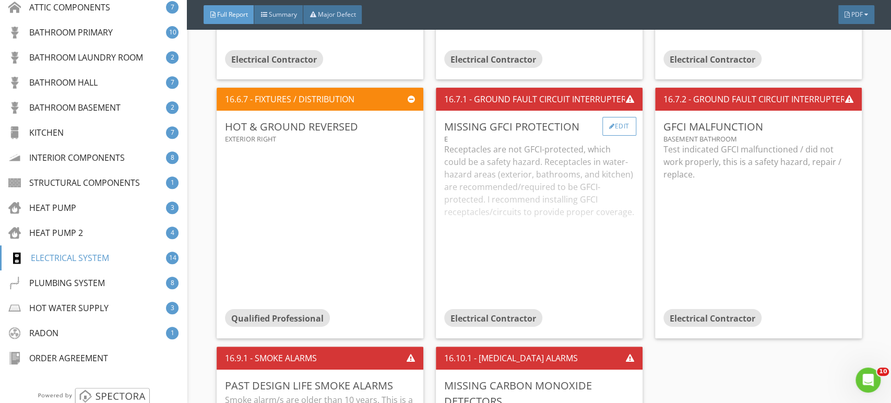
click at [615, 120] on div "Edit" at bounding box center [620, 126] width 34 height 19
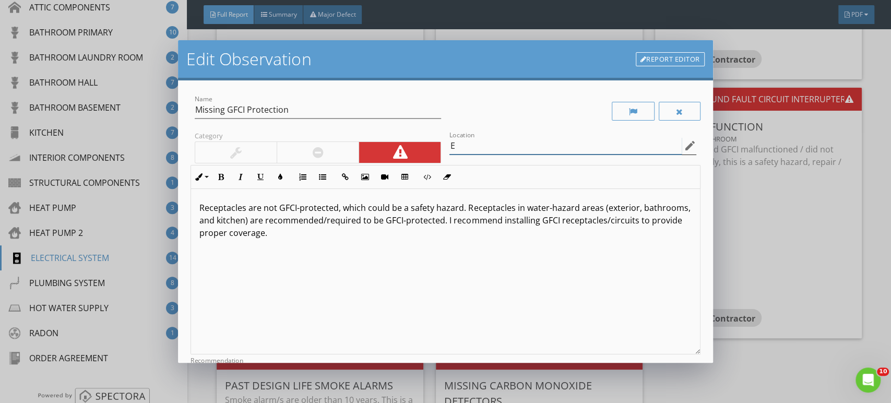
click at [464, 146] on input "E" at bounding box center [566, 145] width 232 height 17
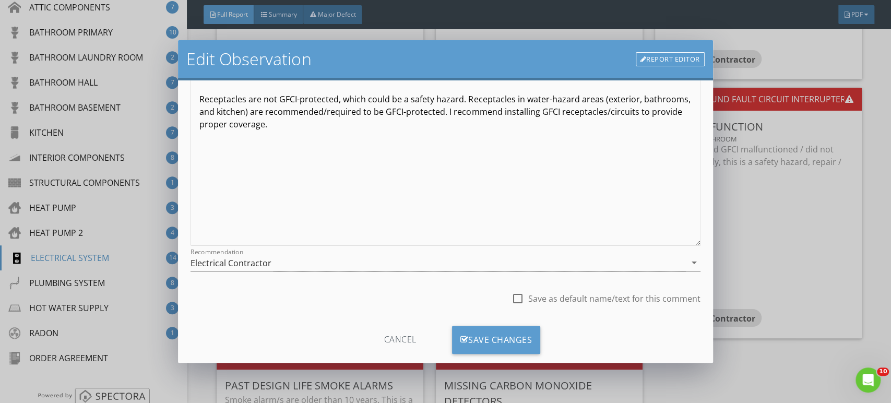
scroll to position [128, 0]
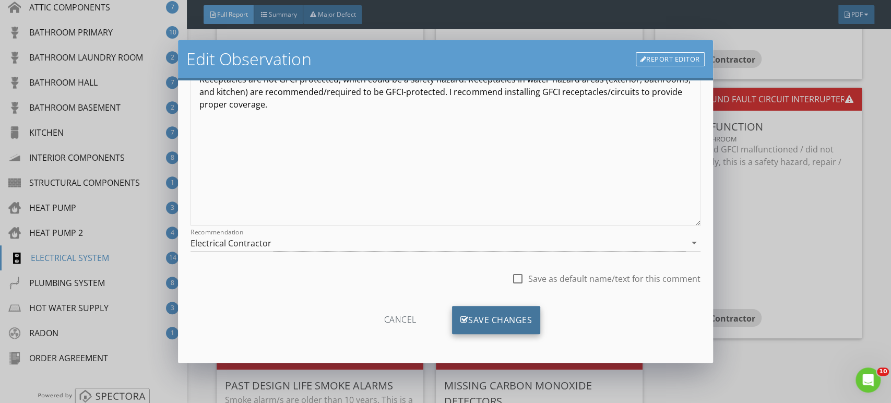
type input "Exterior, Garage, Kitchen, & Most Bathrooms"
click at [476, 316] on div "Save Changes" at bounding box center [496, 320] width 89 height 28
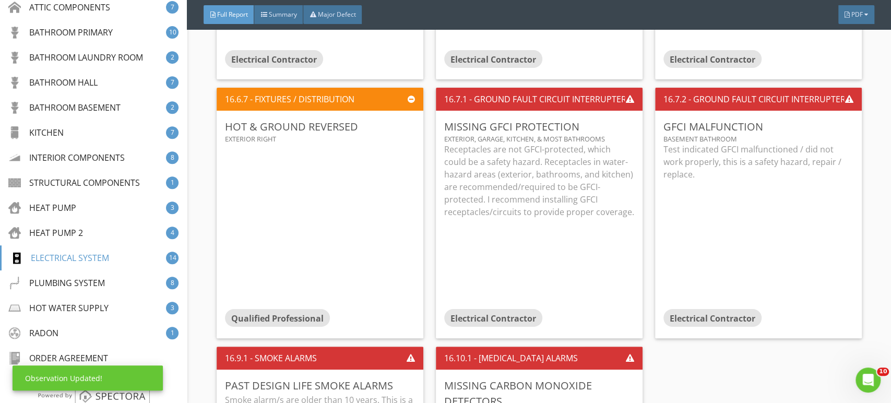
scroll to position [5, 0]
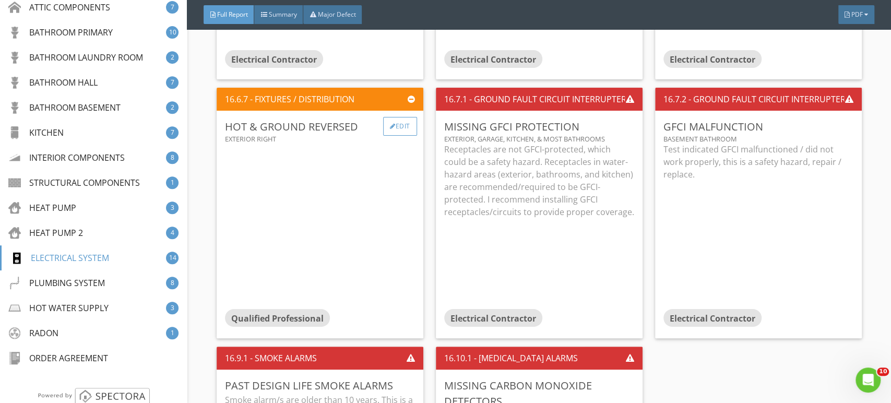
click at [392, 117] on div "Edit" at bounding box center [400, 126] width 34 height 19
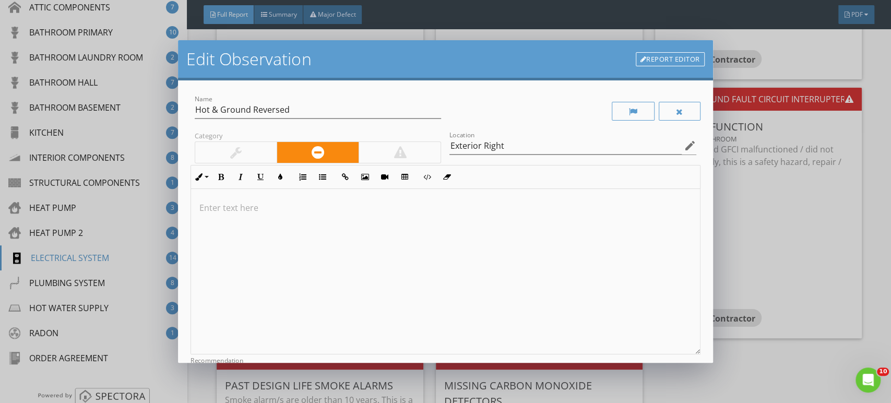
click at [394, 144] on div at bounding box center [400, 152] width 82 height 21
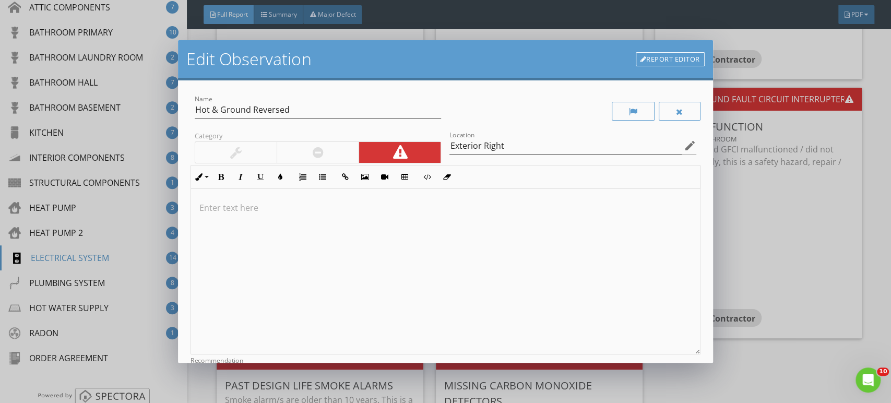
click at [227, 196] on div at bounding box center [445, 272] width 509 height 166
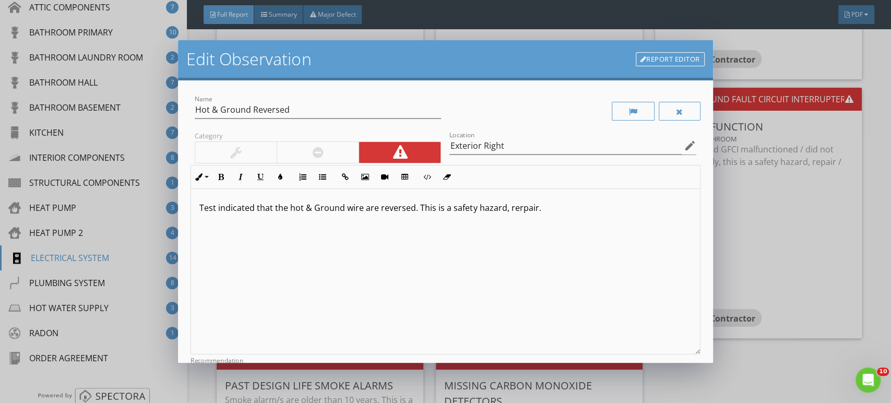
click at [362, 208] on p "Test indicated that the hot & Ground wire are reversed. This is a safety hazard…" at bounding box center [445, 208] width 492 height 13
click at [559, 214] on div "Test indicated that the hot & Ground wires are reversed. This is a safety hazar…" at bounding box center [445, 272] width 509 height 166
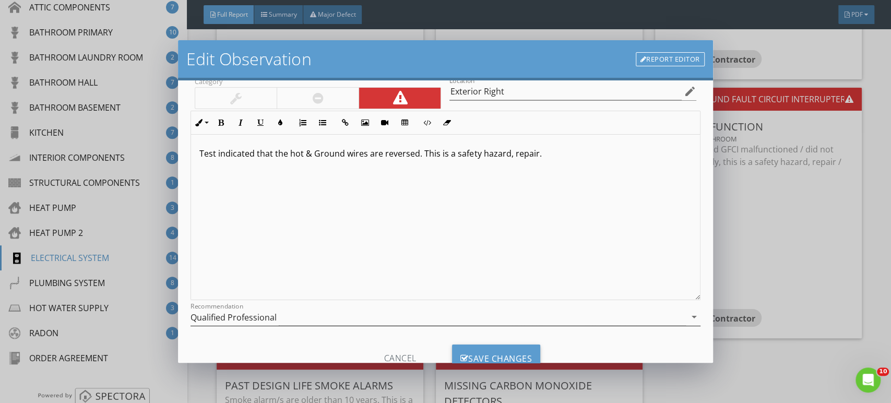
scroll to position [92, 0]
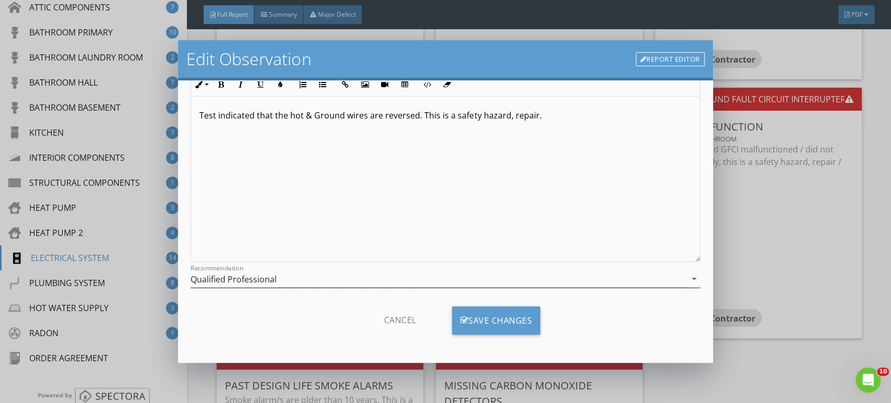
click at [268, 280] on div "Qualified Professional" at bounding box center [234, 279] width 86 height 9
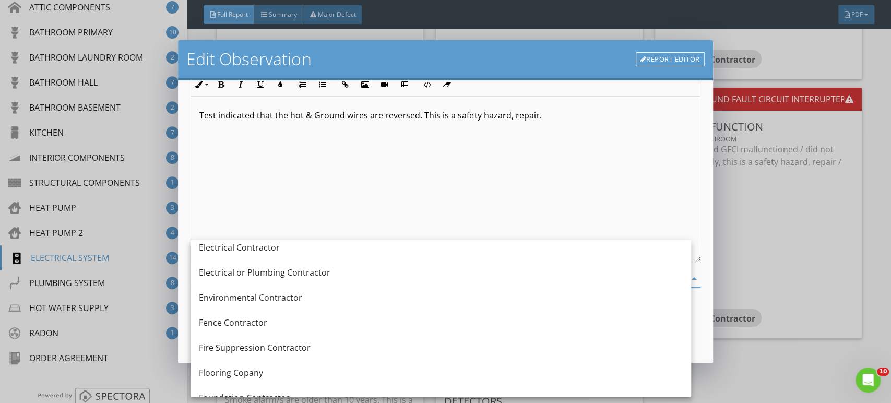
scroll to position [352, 0]
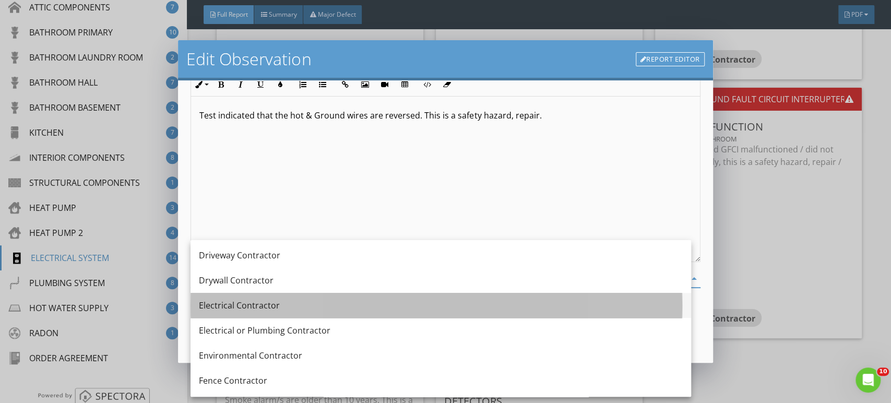
click at [230, 299] on div "Electrical Contractor" at bounding box center [441, 305] width 484 height 13
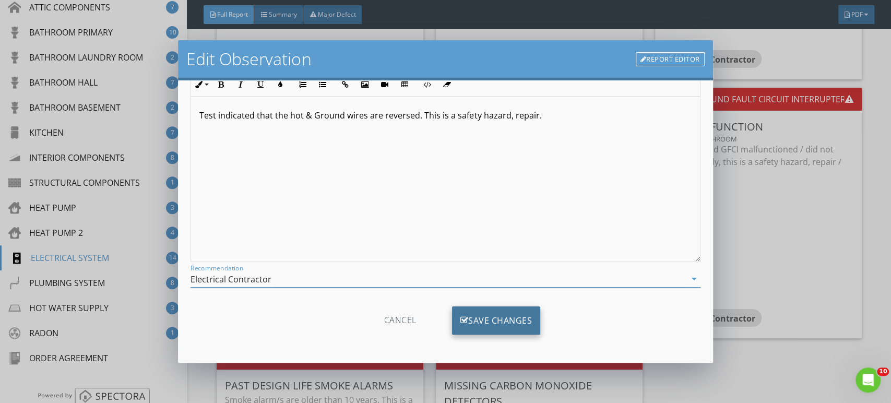
click at [497, 322] on div "Save Changes" at bounding box center [496, 321] width 89 height 28
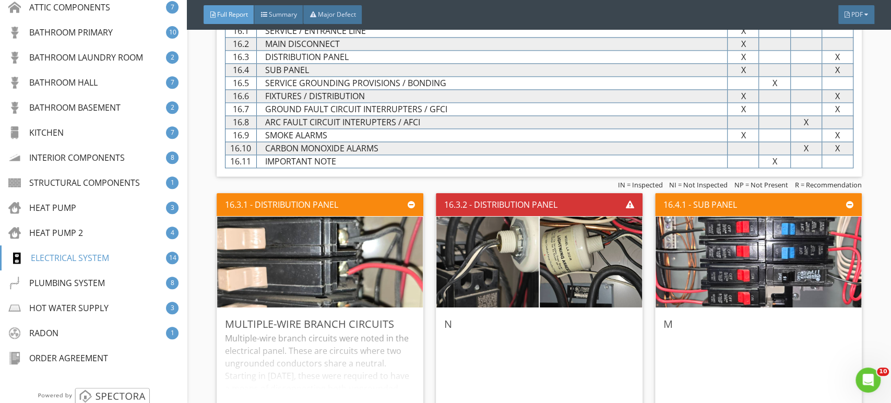
scroll to position [14212, 0]
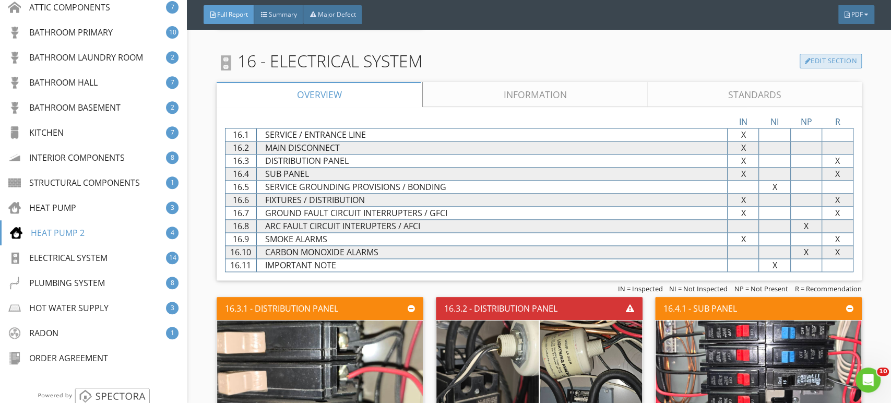
click at [823, 54] on link "Edit Section" at bounding box center [831, 61] width 62 height 15
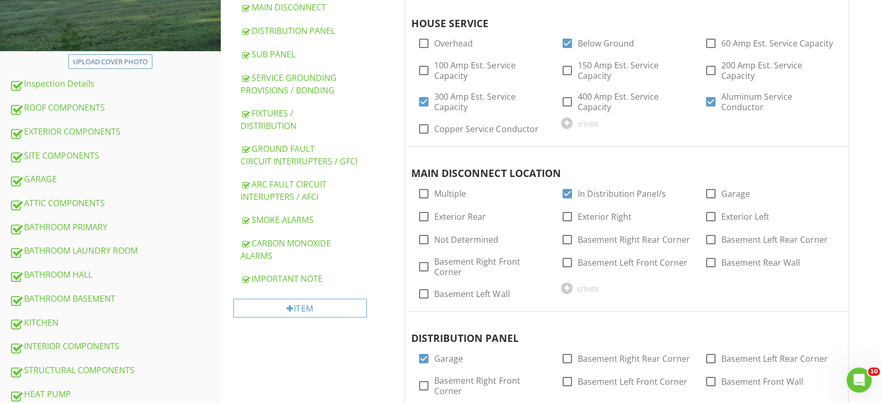
scroll to position [232, 0]
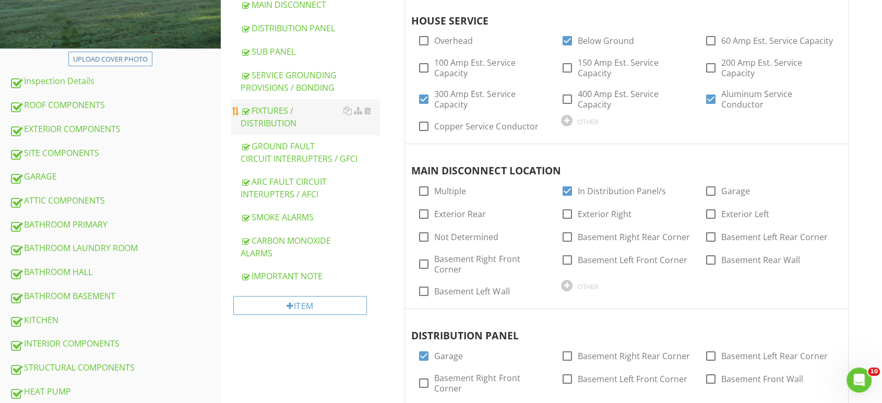
click at [280, 104] on div "FIXTURES / DISTRIBUTION" at bounding box center [310, 116] width 139 height 25
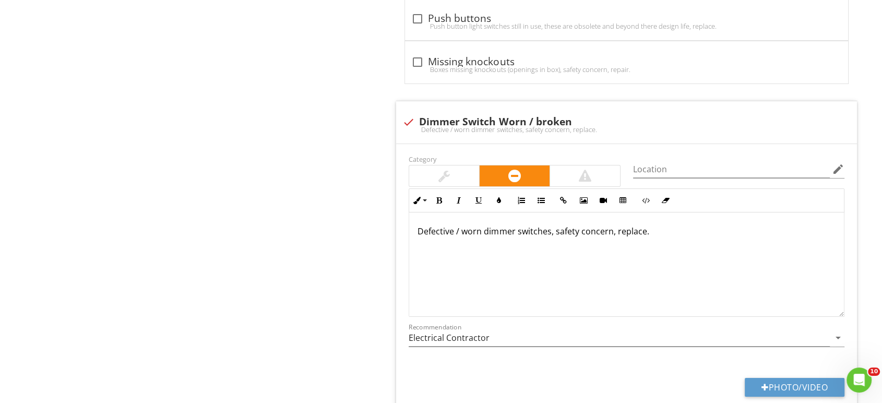
scroll to position [3655, 0]
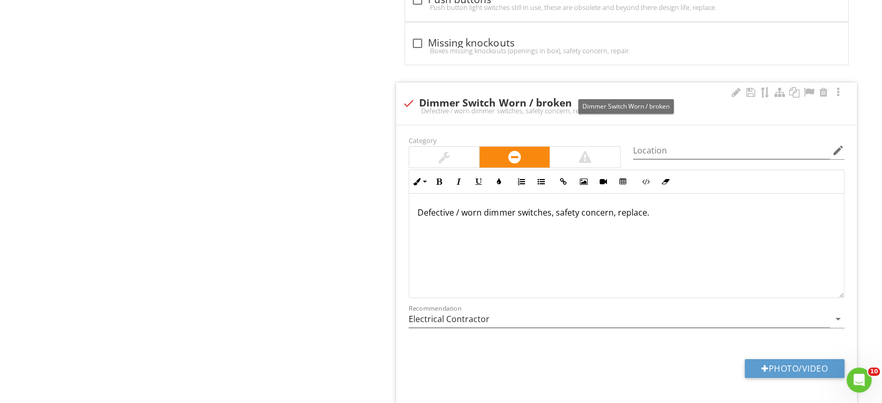
click at [410, 107] on div "Defective / worn dimmer switches, safety concern, replace." at bounding box center [627, 111] width 449 height 8
checkbox input "true"
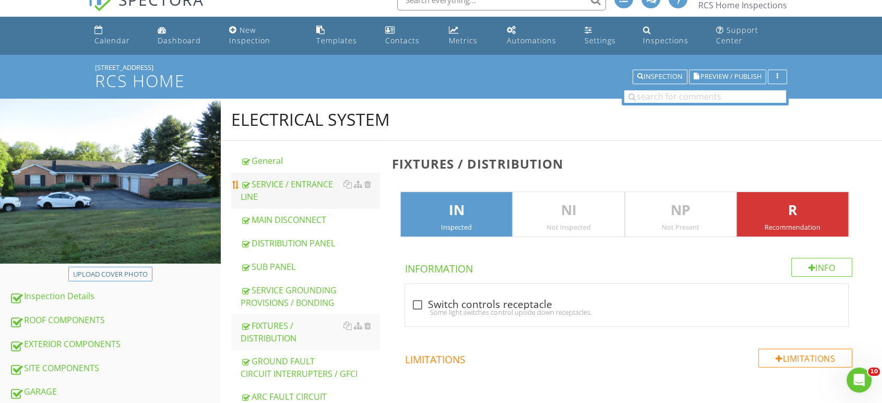
scroll to position [0, 0]
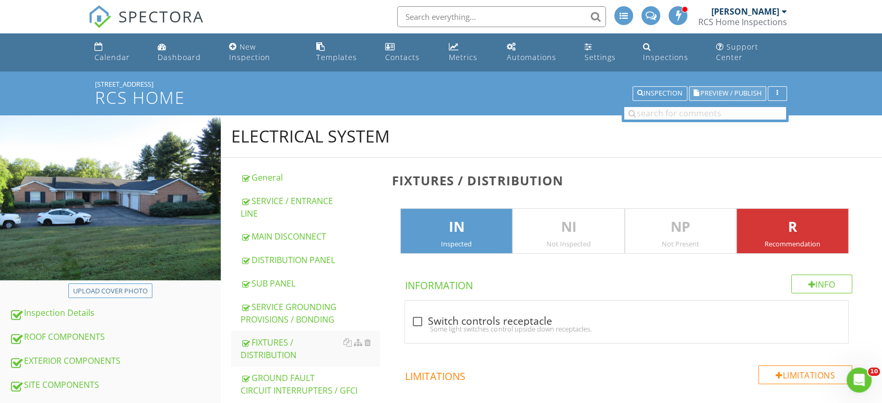
click at [738, 90] on span "Preview / Publish" at bounding box center [731, 93] width 61 height 7
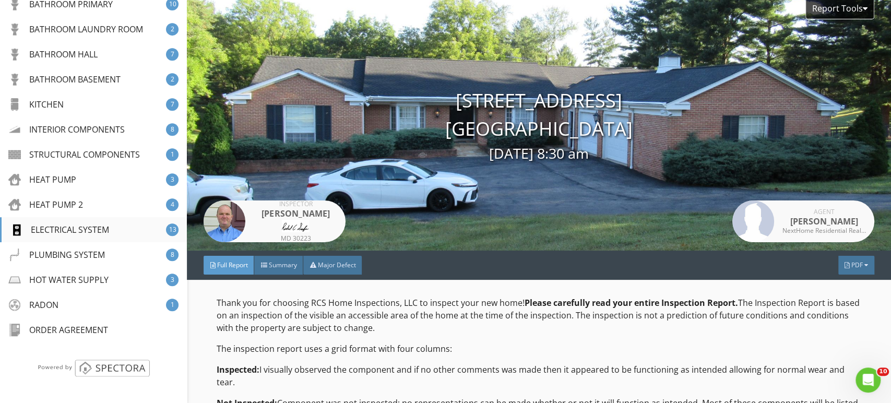
click at [59, 231] on div "ELECTRICAL SYSTEM" at bounding box center [59, 229] width 99 height 13
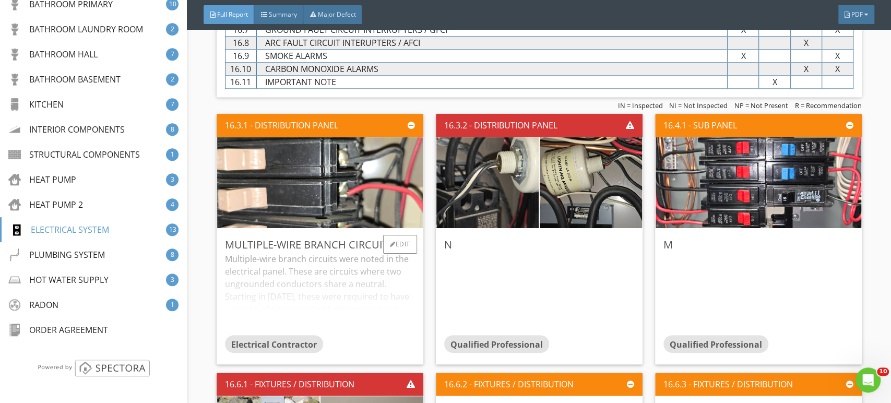
scroll to position [14398, 0]
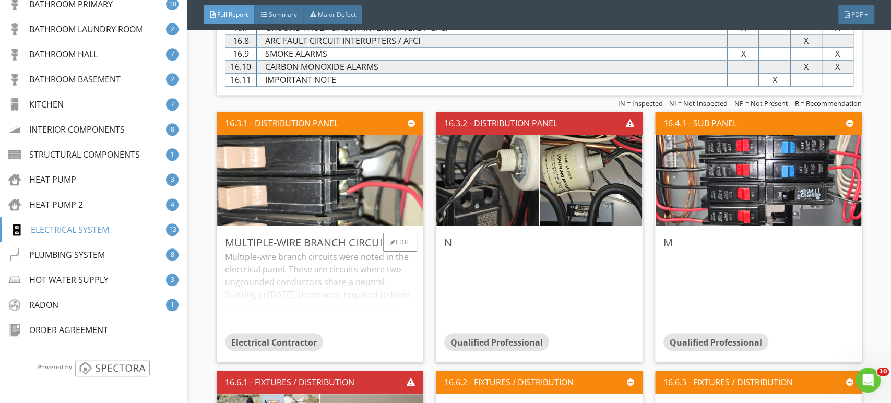
drag, startPoint x: 330, startPoint y: 261, endPoint x: 336, endPoint y: 258, distance: 7.3
click at [330, 260] on div "Multiple-wire branch circuits were noted in the electrical panel. These are cir…" at bounding box center [320, 292] width 190 height 83
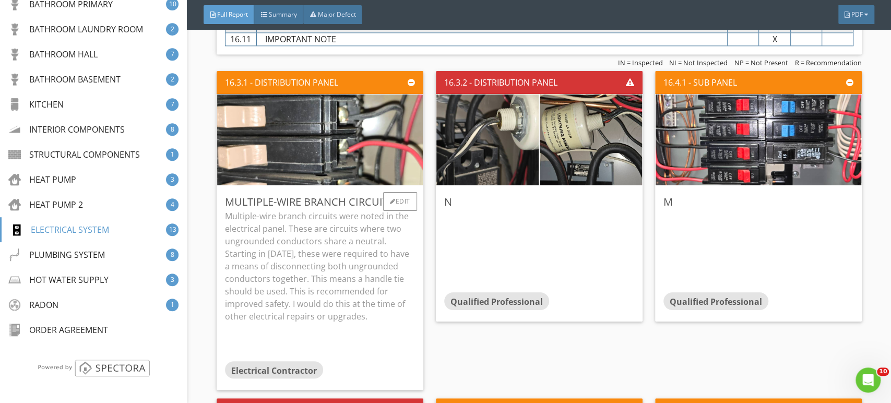
scroll to position [14456, 0]
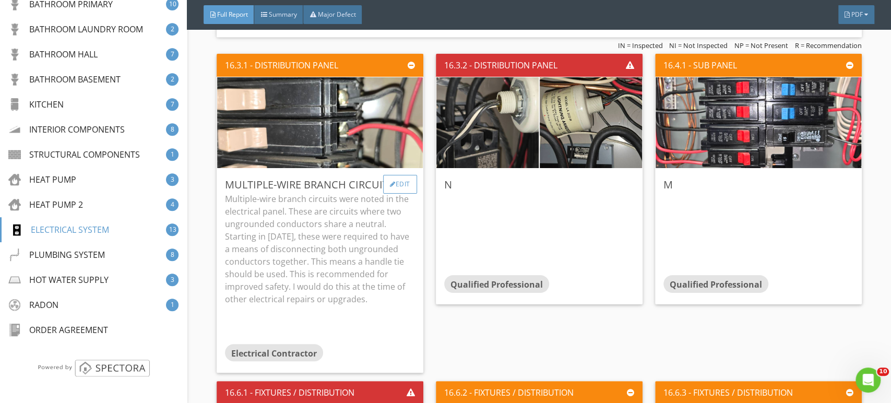
click at [395, 175] on div "Edit" at bounding box center [400, 184] width 34 height 19
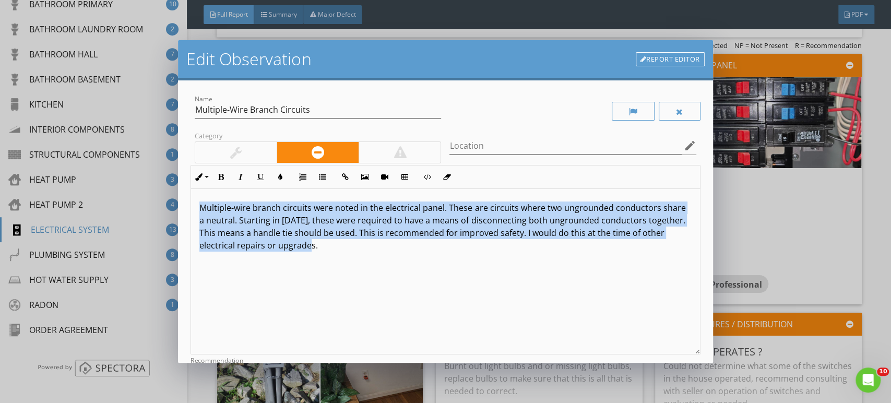
drag, startPoint x: 360, startPoint y: 256, endPoint x: 195, endPoint y: 207, distance: 172.2
click at [195, 207] on div "Multiple-wire branch circuits were noted in the electrical panel. These are cir…" at bounding box center [445, 272] width 509 height 166
copy p "Multiple-wire branch circuits were noted in the electrical panel. These are cir…"
click at [602, 267] on div "Multiple-wire branch circuits were noted in the electrical panel. These are cir…" at bounding box center [445, 272] width 509 height 166
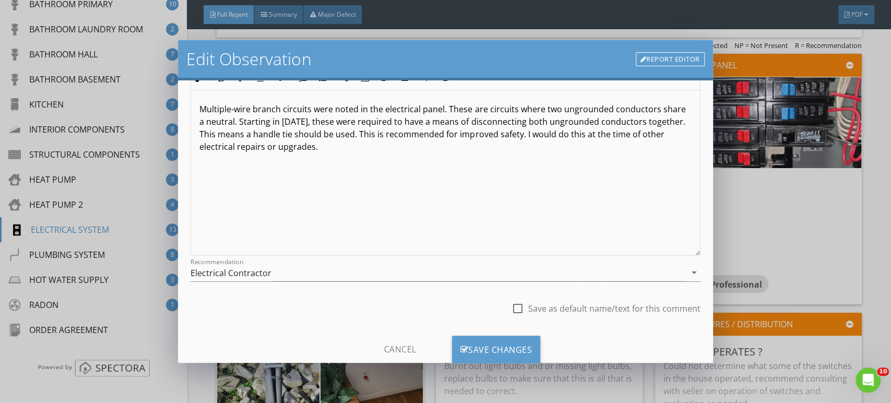
scroll to position [128, 0]
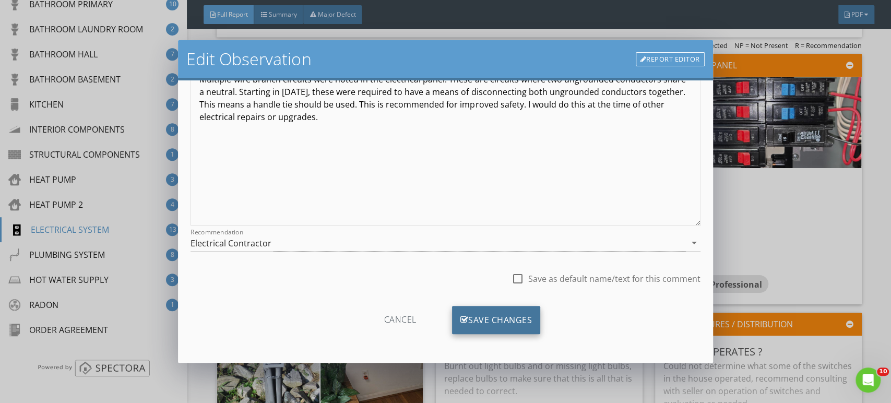
click at [498, 321] on div "Save Changes" at bounding box center [496, 320] width 89 height 28
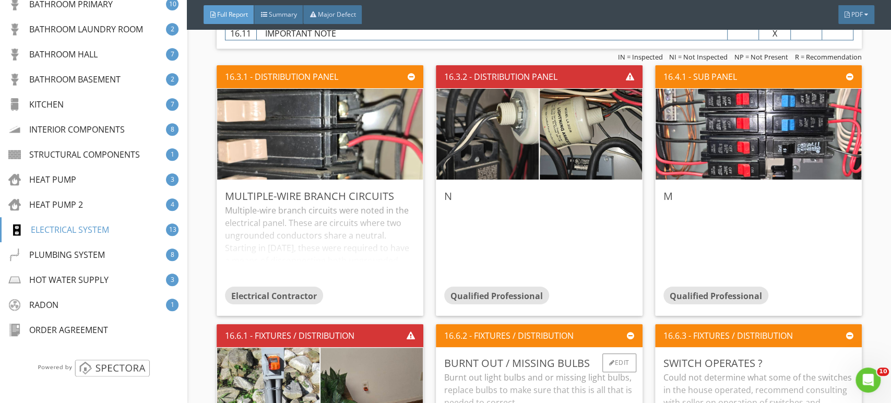
scroll to position [14514, 0]
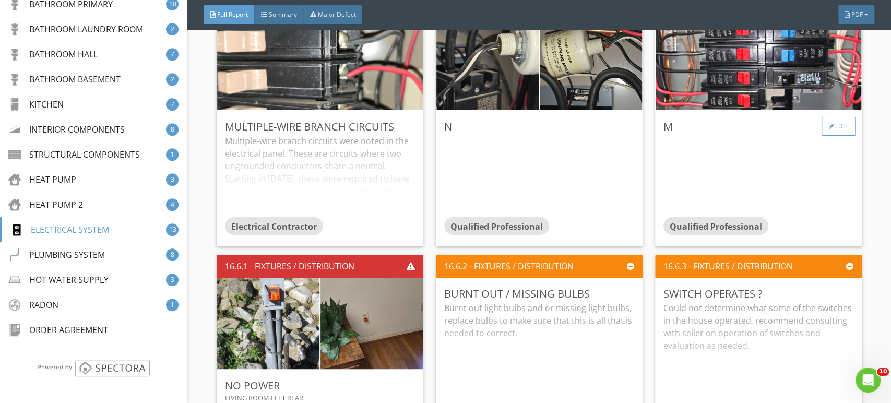
click at [831, 117] on div "Edit" at bounding box center [839, 126] width 34 height 19
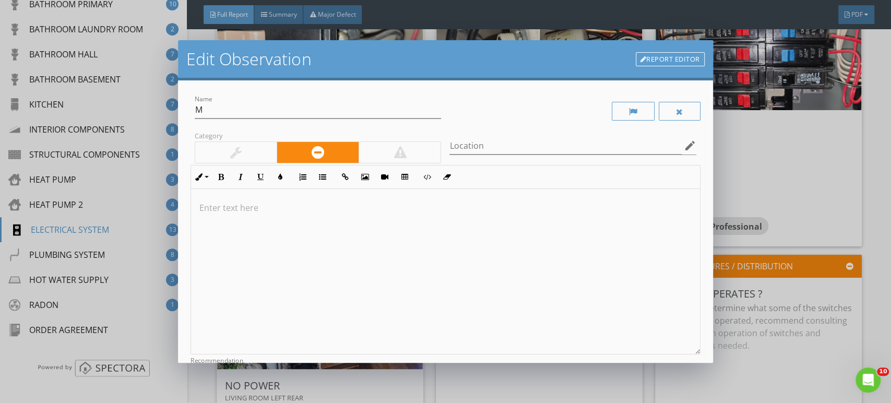
click at [407, 246] on div at bounding box center [445, 272] width 509 height 166
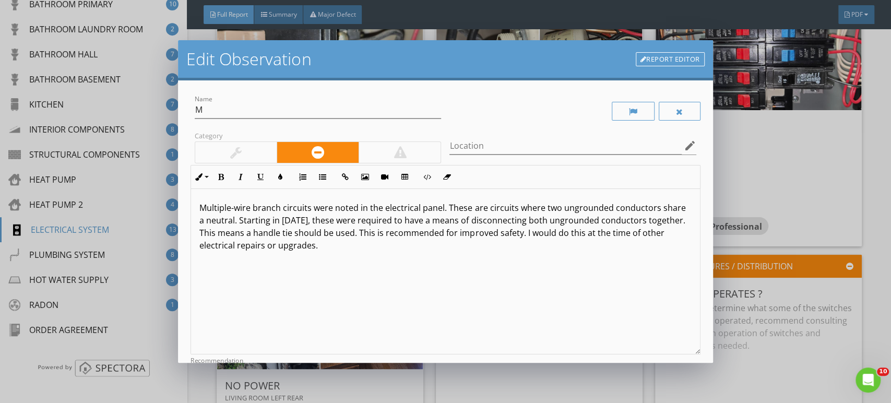
scroll to position [92, 0]
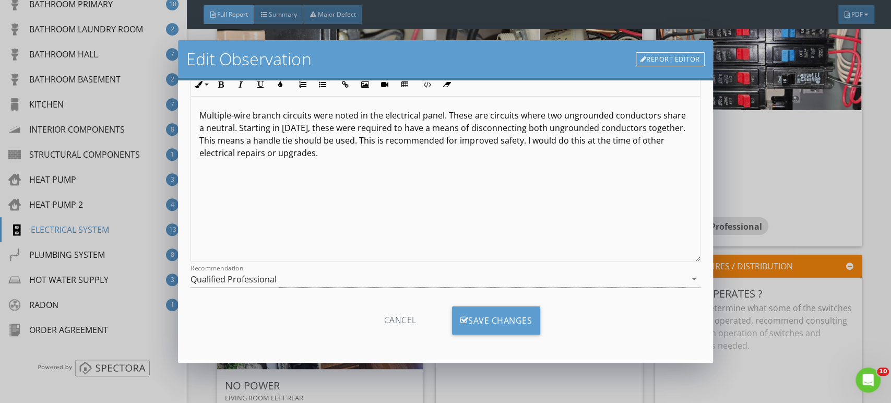
click at [305, 283] on div "Qualified Professional" at bounding box center [438, 278] width 495 height 17
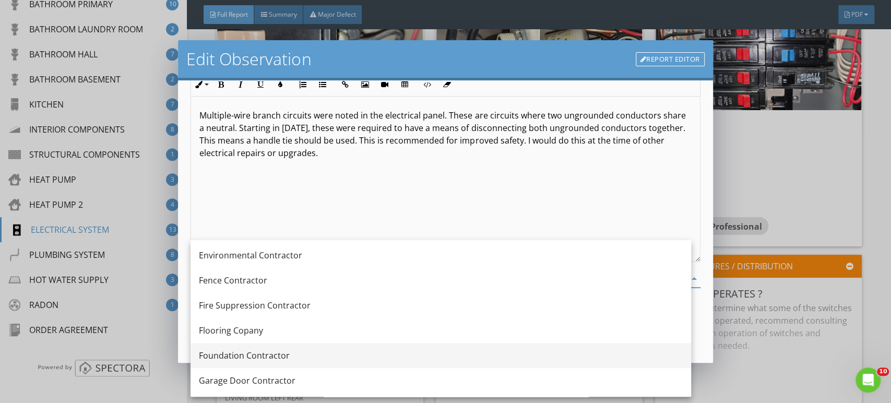
scroll to position [410, 0]
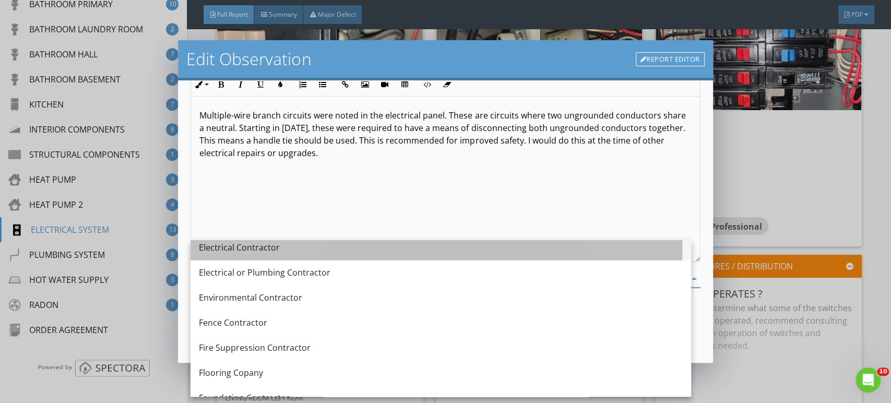
click at [249, 246] on div "Electrical Contractor" at bounding box center [441, 247] width 484 height 13
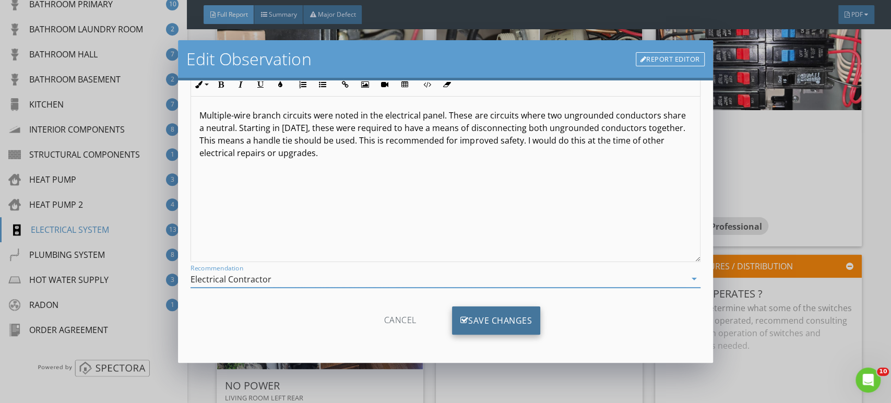
click at [500, 324] on div "Save Changes" at bounding box center [496, 321] width 89 height 28
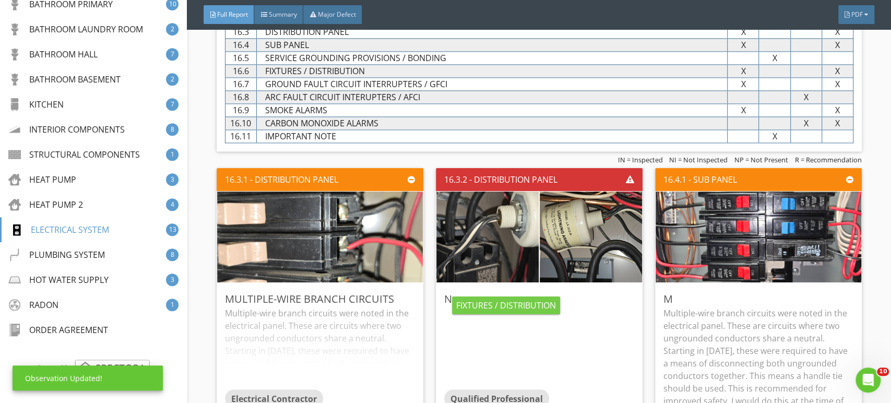
scroll to position [14340, 0]
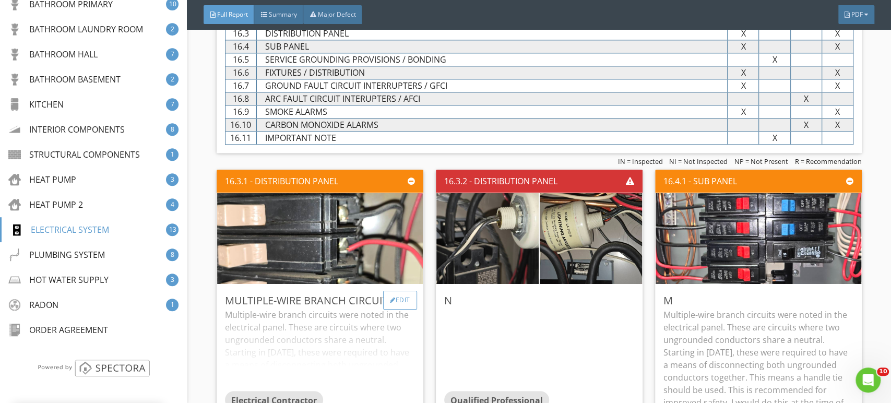
click at [399, 291] on div "Edit" at bounding box center [400, 300] width 34 height 19
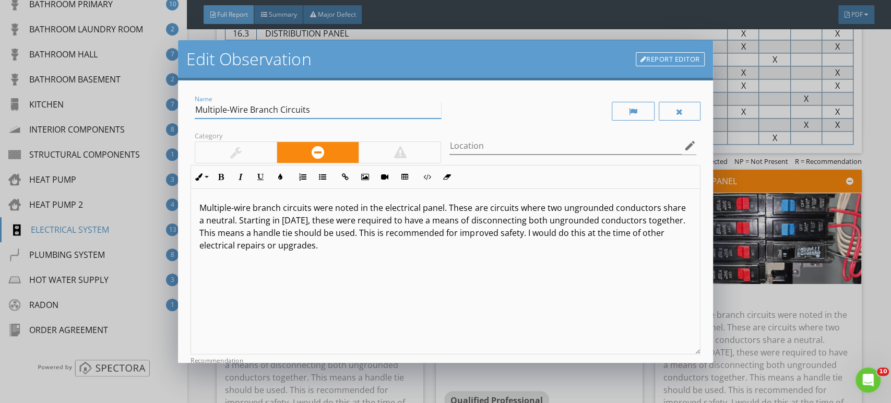
drag, startPoint x: 296, startPoint y: 107, endPoint x: 196, endPoint y: 109, distance: 99.8
click at [196, 109] on input "Multiple-Wire Branch Circuits" at bounding box center [318, 109] width 246 height 17
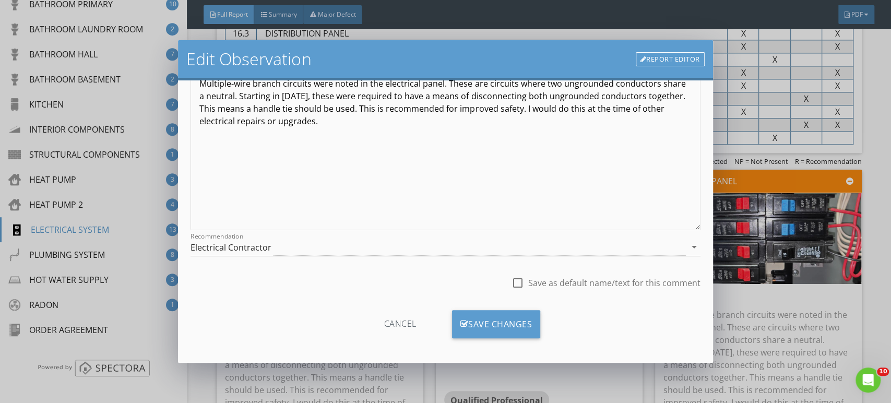
scroll to position [128, 0]
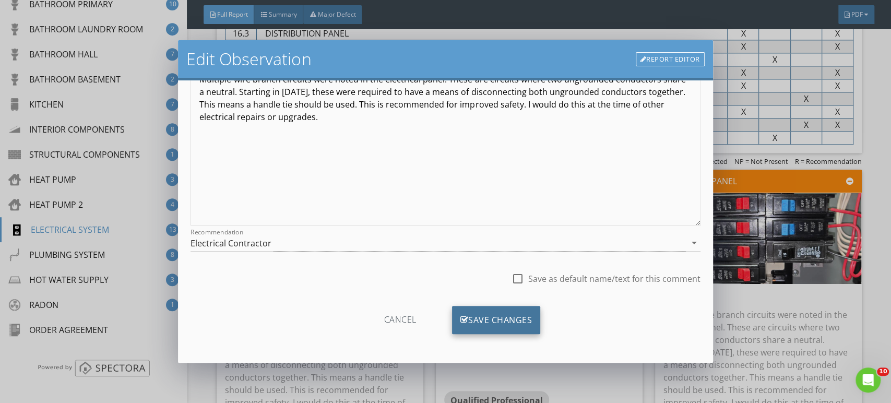
click at [481, 317] on div "Save Changes" at bounding box center [496, 320] width 89 height 28
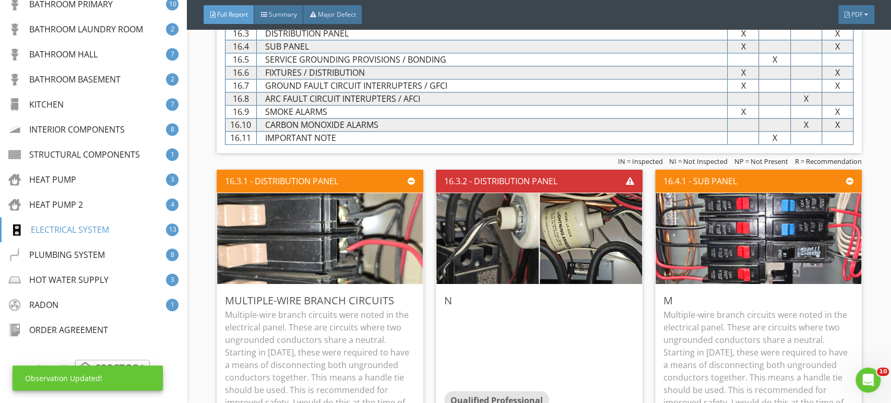
scroll to position [5, 0]
click at [831, 291] on div "Edit" at bounding box center [839, 300] width 34 height 19
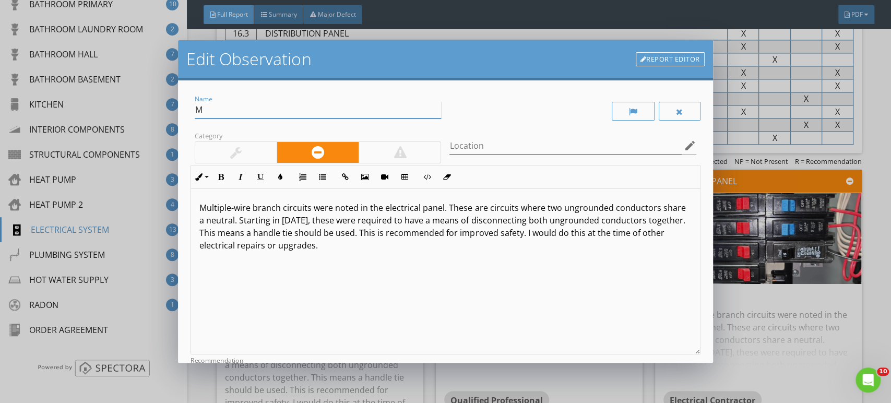
drag, startPoint x: 225, startPoint y: 110, endPoint x: 206, endPoint y: 108, distance: 18.4
click at [168, 110] on div "Edit Observation Report Editor Name M Category Location edit Inline Style XLarg…" at bounding box center [445, 201] width 891 height 403
paste input "ultiple-Wire Branch Circuits"
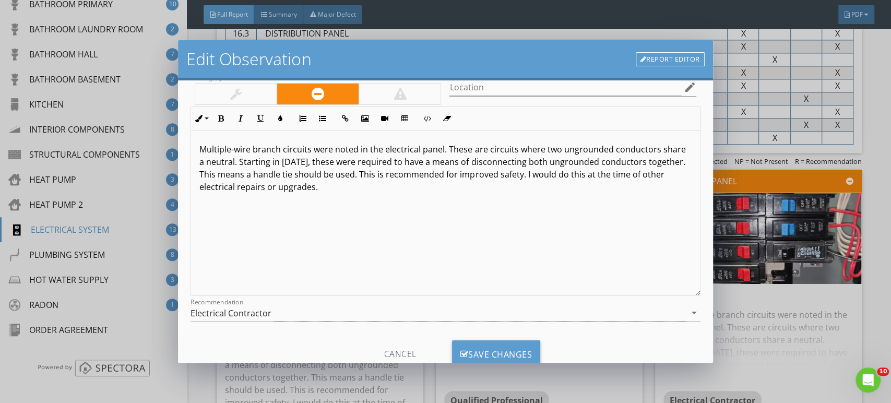
scroll to position [92, 0]
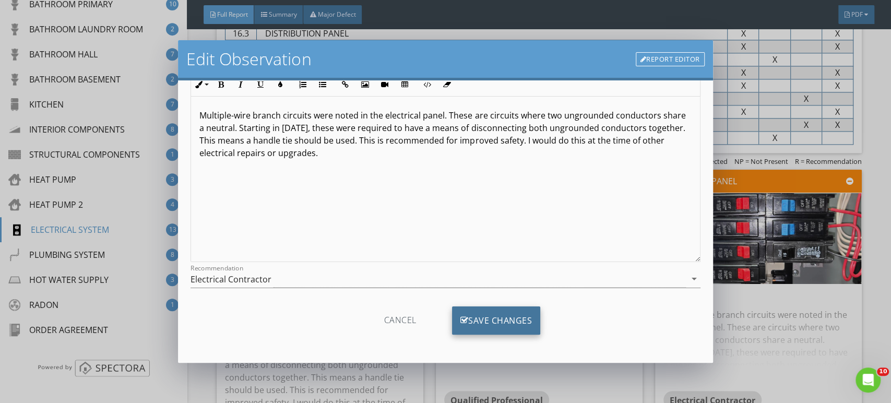
type input "Multiple-Wire Branch Circuits"
click at [501, 316] on div "Save Changes" at bounding box center [496, 321] width 89 height 28
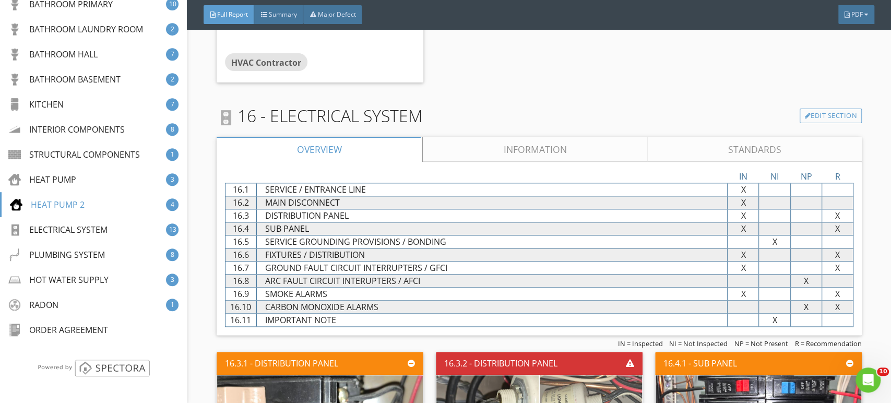
scroll to position [14049, 0]
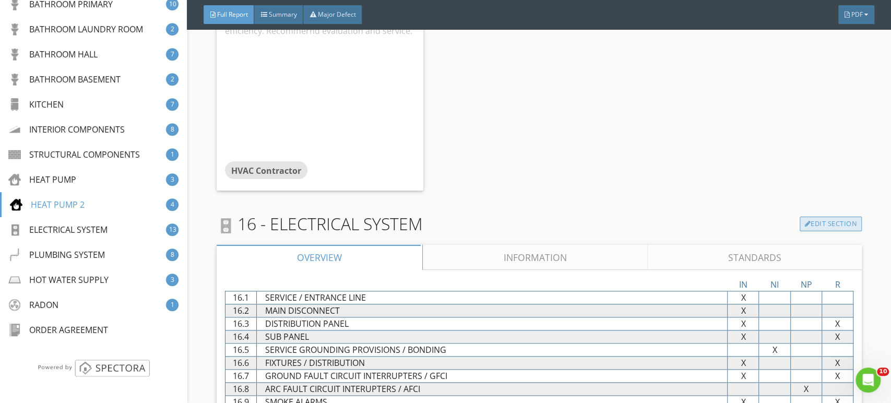
click at [814, 220] on link "Edit Section" at bounding box center [831, 224] width 62 height 15
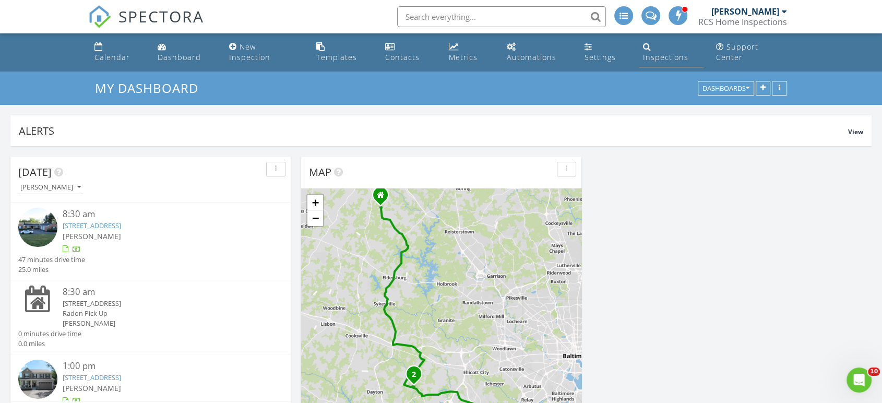
click at [662, 52] on div "Inspections" at bounding box center [665, 57] width 45 height 10
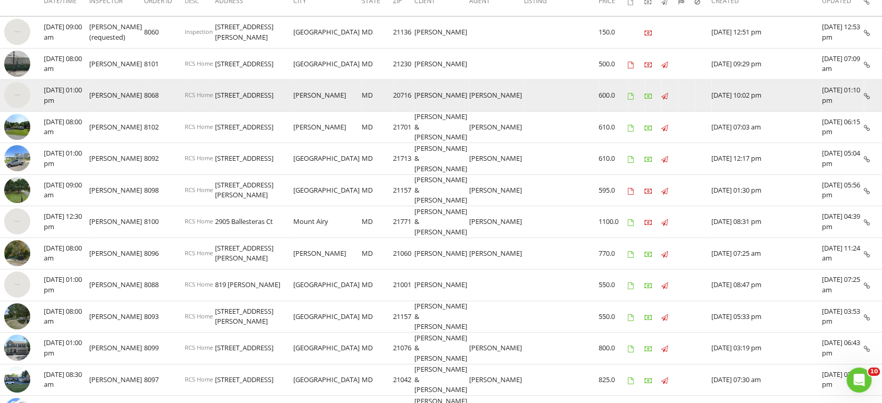
scroll to position [174, 0]
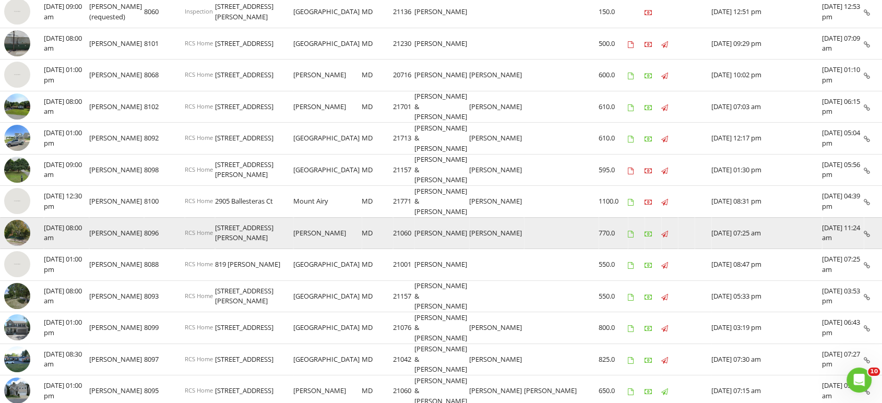
drag, startPoint x: 288, startPoint y: 220, endPoint x: 227, endPoint y: 218, distance: 61.1
click at [227, 218] on td "[STREET_ADDRESS][PERSON_NAME]" at bounding box center [254, 233] width 78 height 32
copy td "[STREET_ADDRESS][PERSON_NAME]"
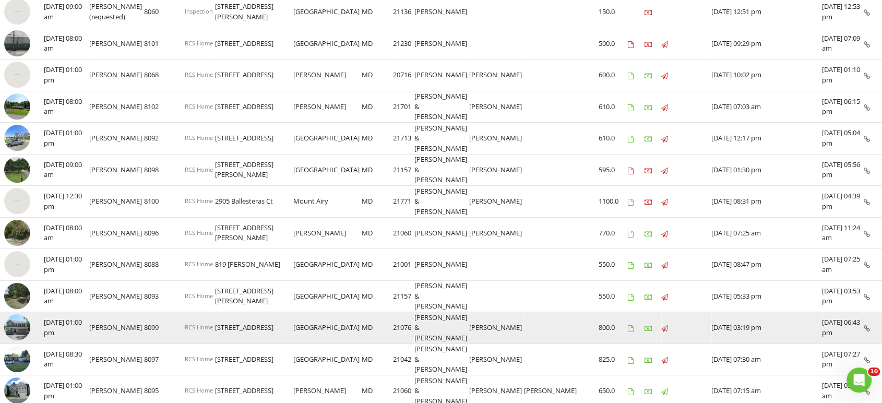
drag, startPoint x: 280, startPoint y: 316, endPoint x: 225, endPoint y: 318, distance: 54.9
click at [225, 318] on tr "check_box_outline_blank [DATE] 01:00 pm [PERSON_NAME] 8099 RCS Home [STREET_ADD…" at bounding box center [441, 328] width 882 height 32
copy tr "[STREET_ADDRESS]"
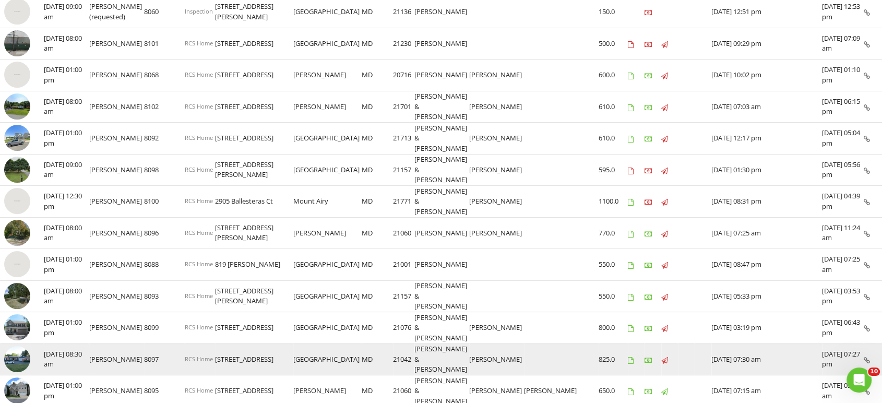
drag, startPoint x: 284, startPoint y: 348, endPoint x: 229, endPoint y: 348, distance: 55.4
click at [228, 348] on td "[STREET_ADDRESS]" at bounding box center [254, 360] width 78 height 32
copy td "[STREET_ADDRESS]"
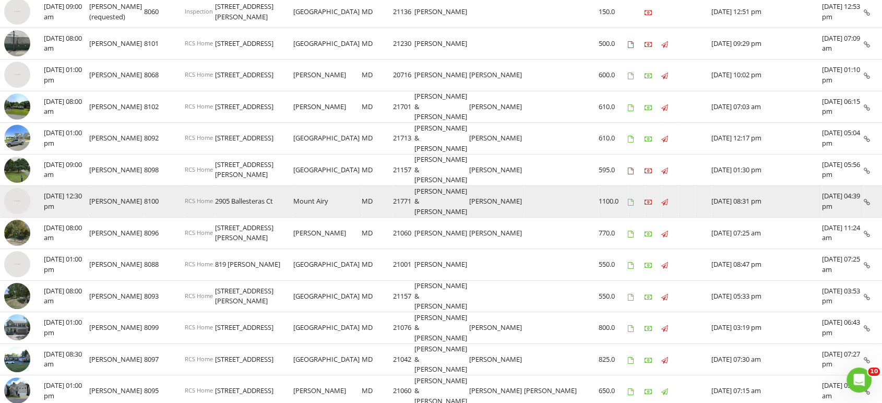
drag, startPoint x: 297, startPoint y: 191, endPoint x: 250, endPoint y: 193, distance: 47.0
click at [228, 187] on td "2905 Ballesteras Ct" at bounding box center [254, 202] width 78 height 32
copy td "2905 Ballesteras Ct"
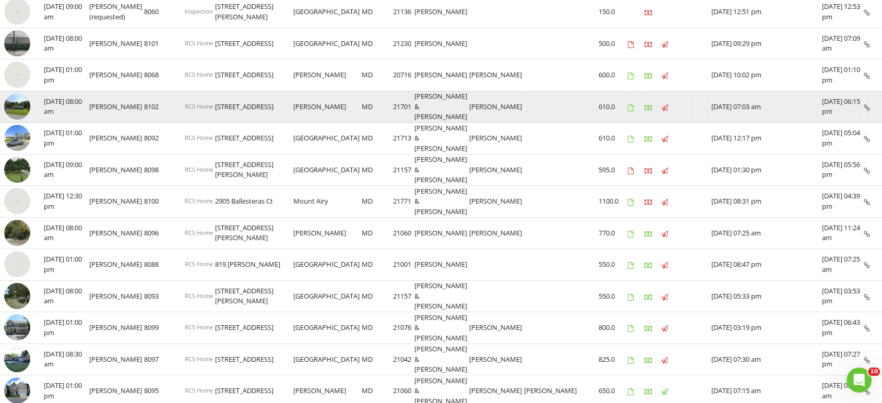
drag, startPoint x: 268, startPoint y: 96, endPoint x: 226, endPoint y: 95, distance: 41.8
click at [226, 95] on td "[STREET_ADDRESS]" at bounding box center [254, 107] width 78 height 32
copy td "[STREET_ADDRESS]"
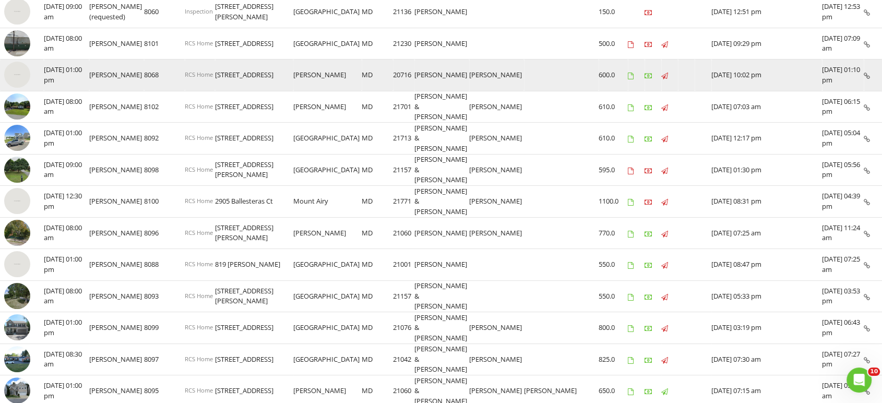
drag, startPoint x: 295, startPoint y: 68, endPoint x: 228, endPoint y: 66, distance: 66.9
click at [228, 66] on td "[STREET_ADDRESS]" at bounding box center [254, 76] width 78 height 32
copy td "[STREET_ADDRESS]"
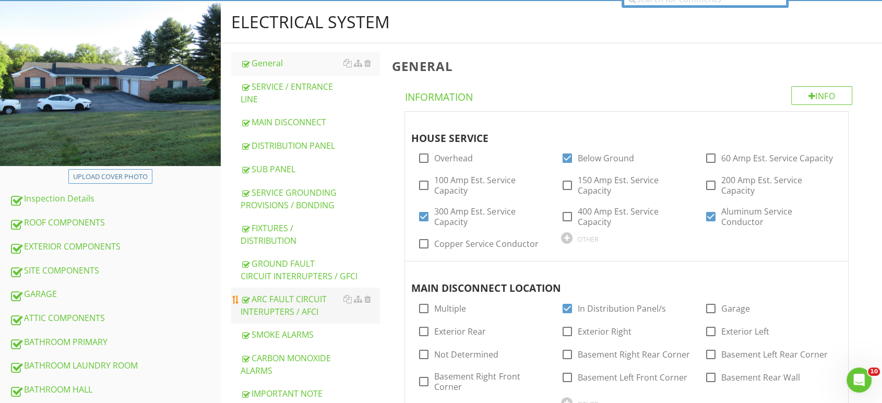
scroll to position [116, 0]
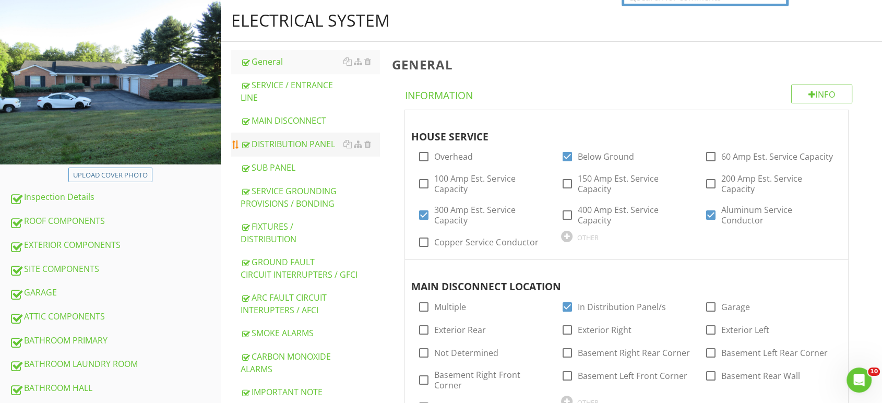
click at [276, 138] on div "DISTRIBUTION PANEL" at bounding box center [310, 144] width 139 height 13
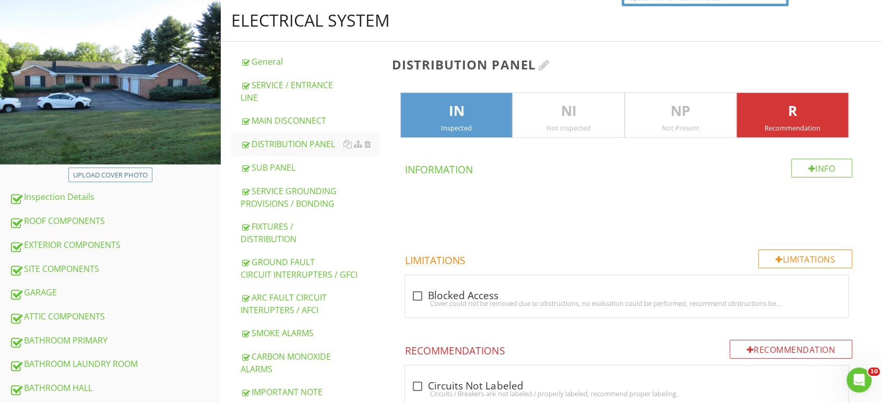
click at [549, 58] on div at bounding box center [543, 64] width 11 height 13
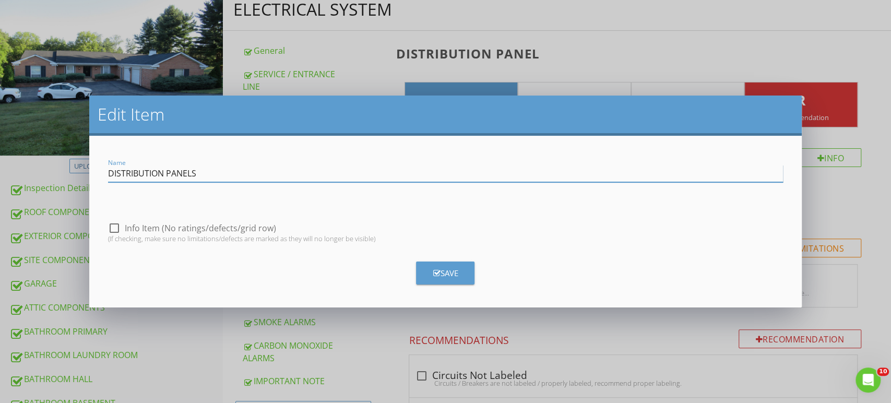
type input "DISTRIBUTION PANELS"
click at [442, 274] on div "Save" at bounding box center [445, 273] width 25 height 12
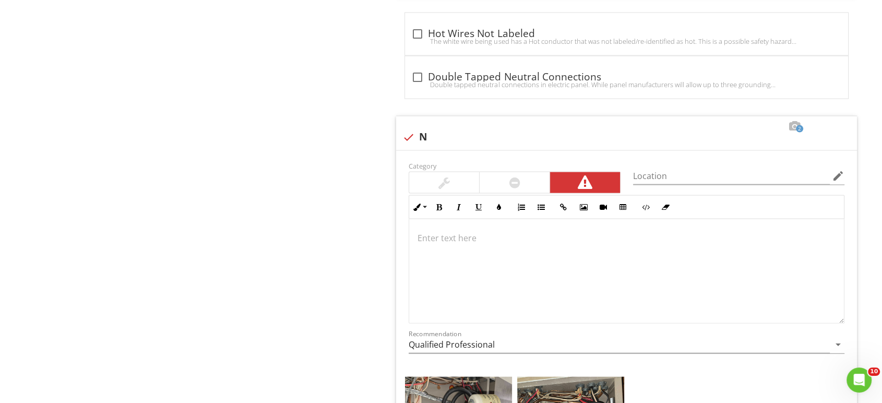
scroll to position [2147, 0]
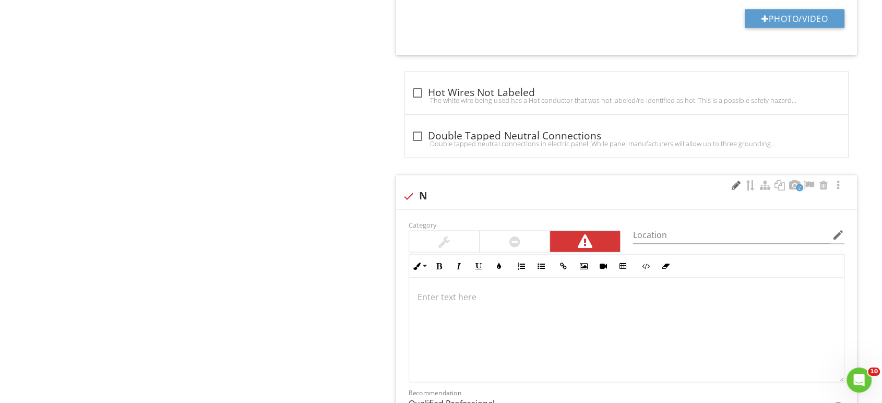
click at [736, 180] on div at bounding box center [736, 185] width 13 height 10
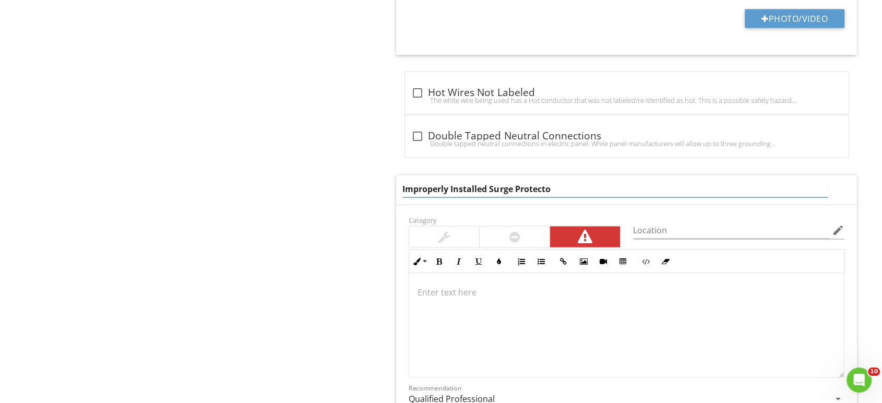
type input "Improperly Installed Surge Protector"
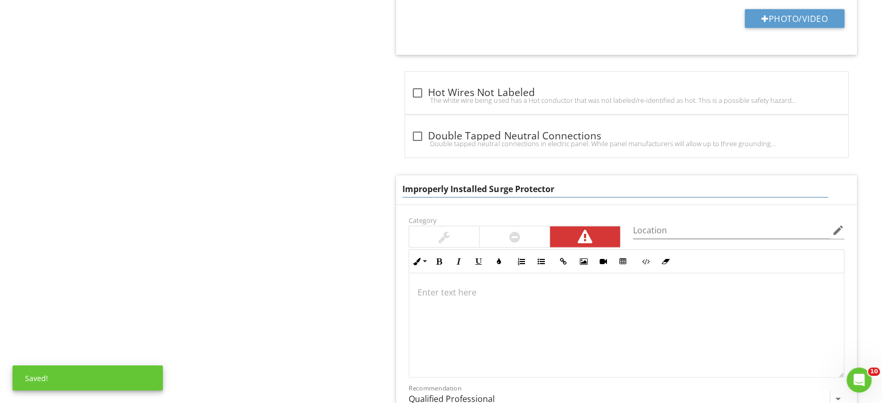
click at [464, 391] on input "Qualified Professional" at bounding box center [619, 399] width 421 height 17
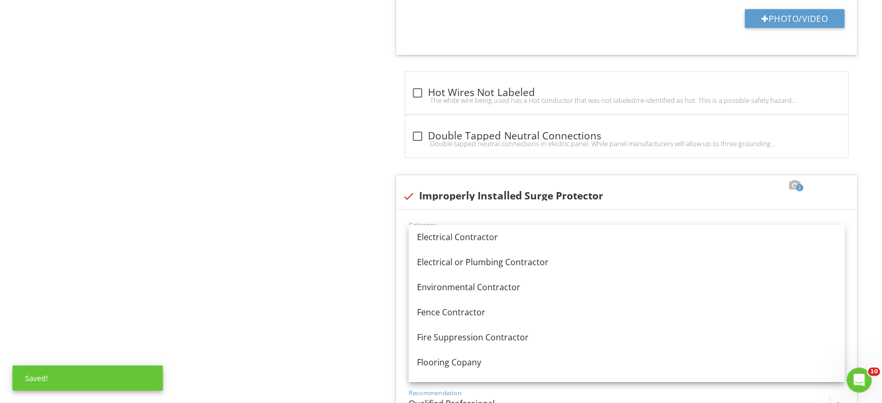
scroll to position [348, 0]
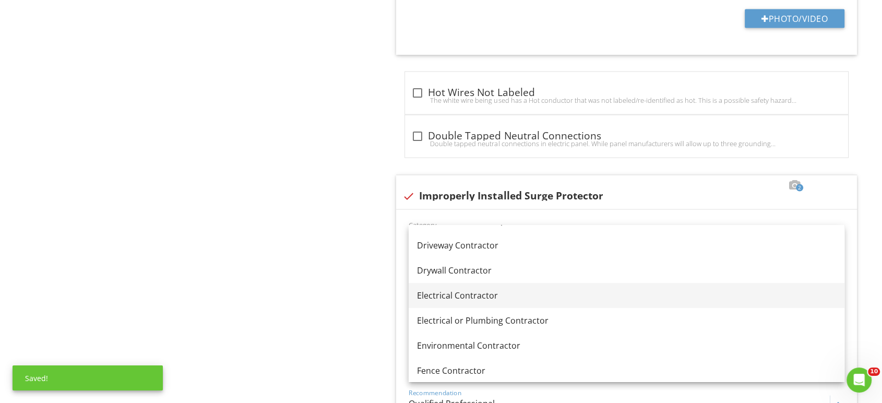
click at [451, 296] on div "Electrical Contractor" at bounding box center [626, 295] width 419 height 13
type input "Electrical Contractor"
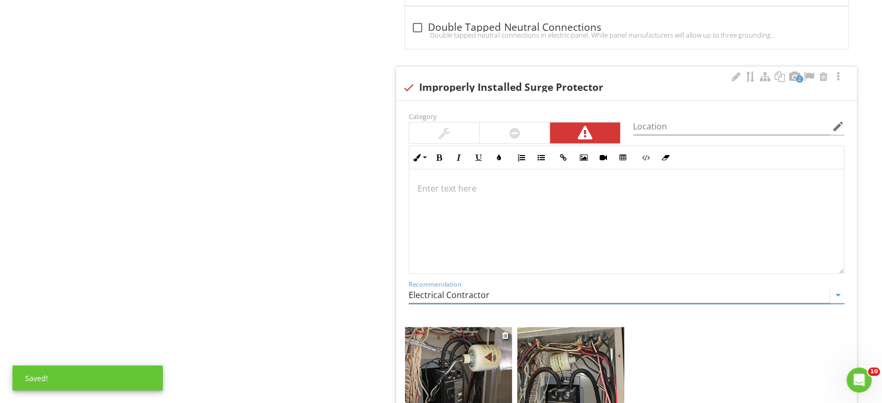
scroll to position [2263, 0]
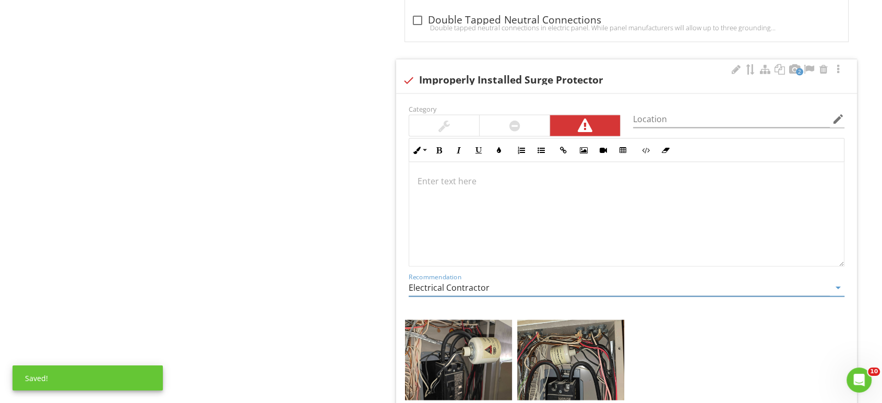
click at [455, 175] on p at bounding box center [627, 181] width 418 height 13
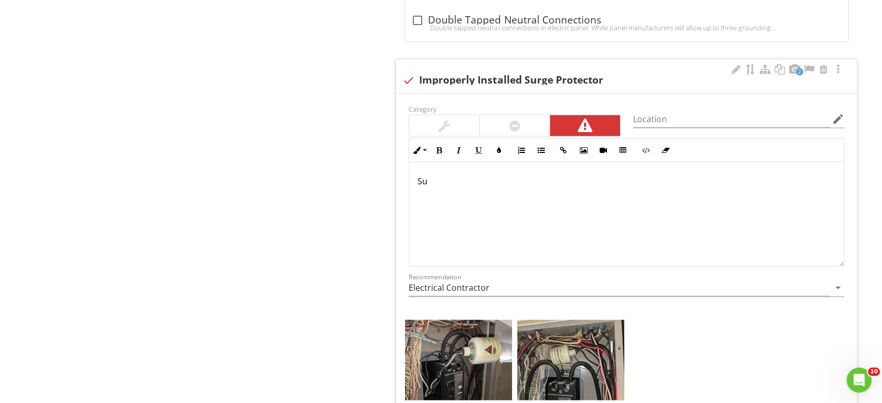
scroll to position [2271, 0]
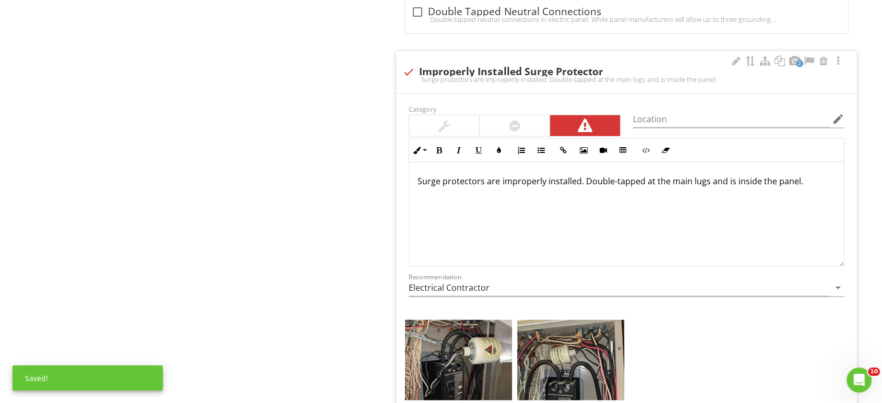
click at [799, 175] on p "Surge protectors are improperly installed. Double-tapped at the main lugs and i…" at bounding box center [627, 181] width 418 height 13
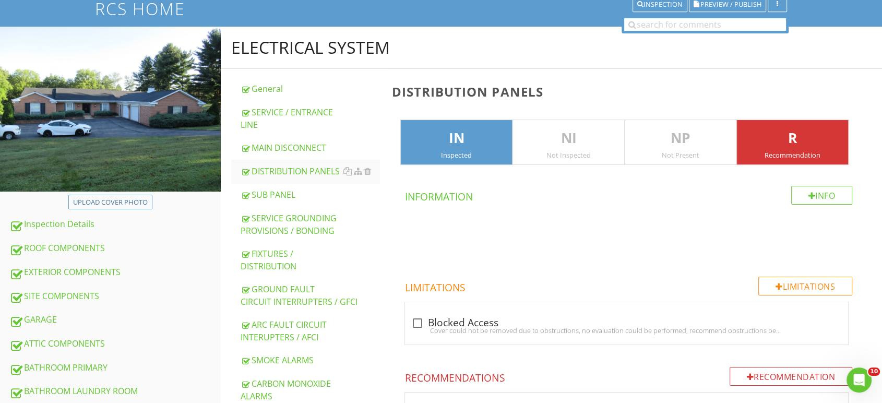
scroll to position [0, 0]
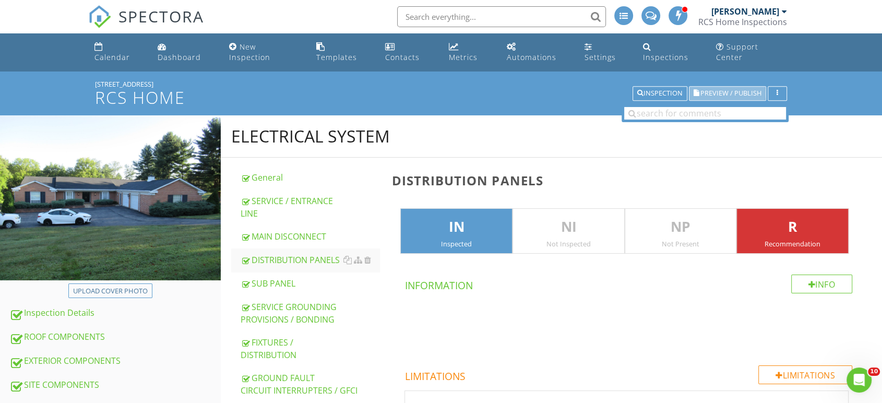
click at [712, 90] on span "Preview / Publish" at bounding box center [731, 93] width 61 height 7
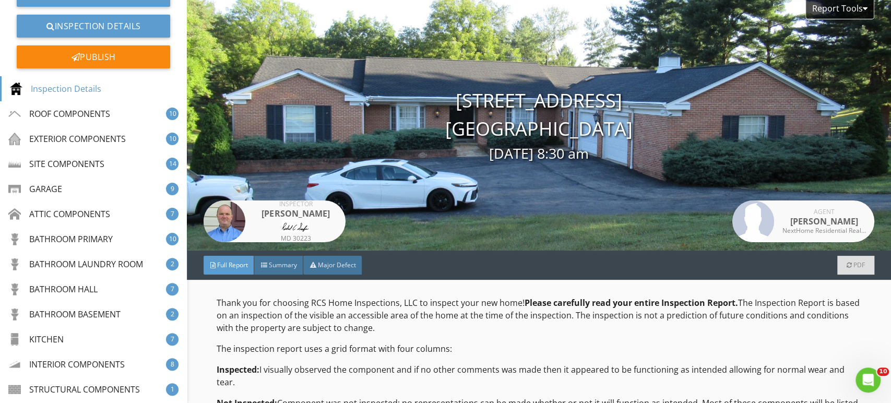
scroll to position [290, 0]
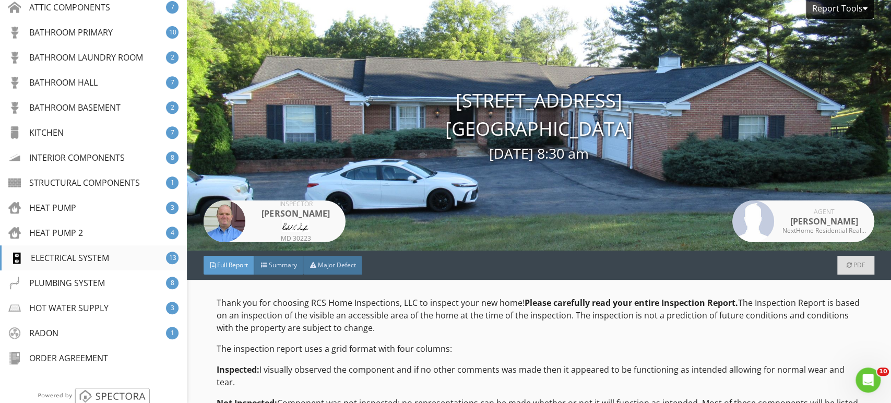
click at [74, 249] on div "ELECTRICAL SYSTEM 13" at bounding box center [93, 257] width 187 height 25
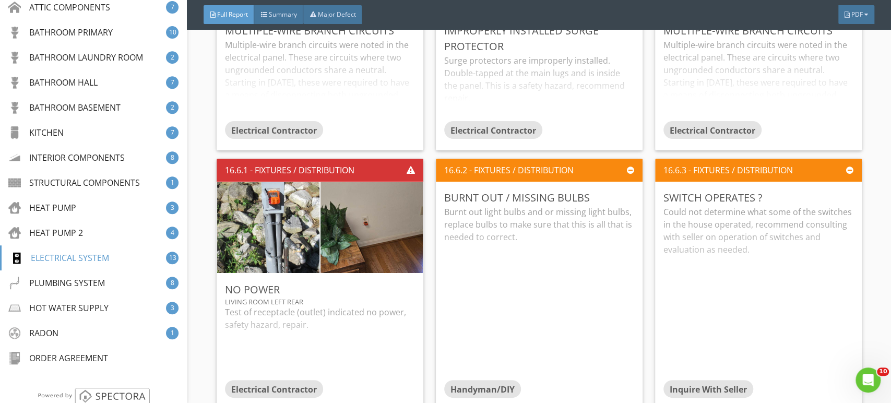
scroll to position [14630, 0]
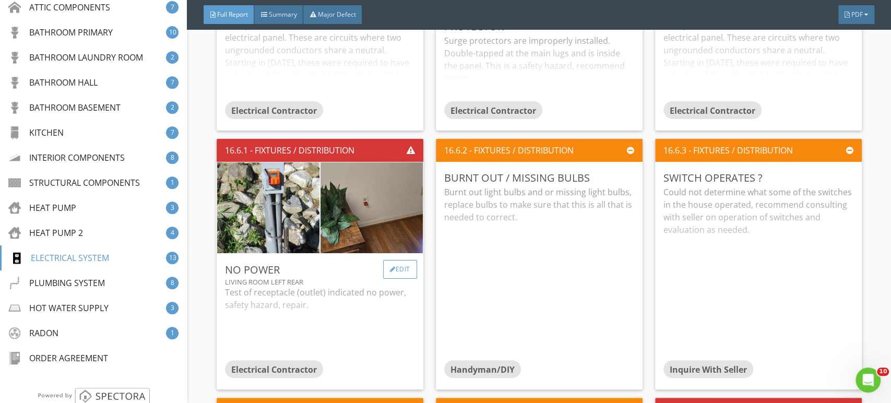
click at [397, 261] on div "Edit" at bounding box center [400, 269] width 34 height 19
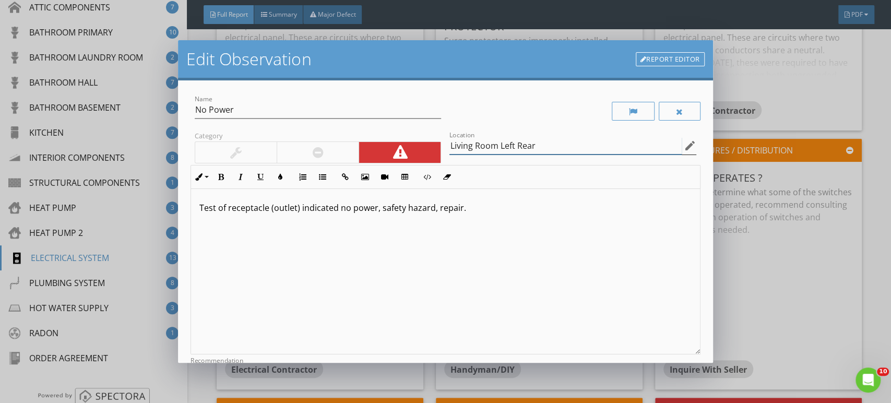
click at [450, 143] on input "Living Room Left Rear" at bounding box center [566, 145] width 232 height 17
click at [497, 144] on input "At Dog Kennal Area & Living Room Left Rear" at bounding box center [566, 145] width 232 height 17
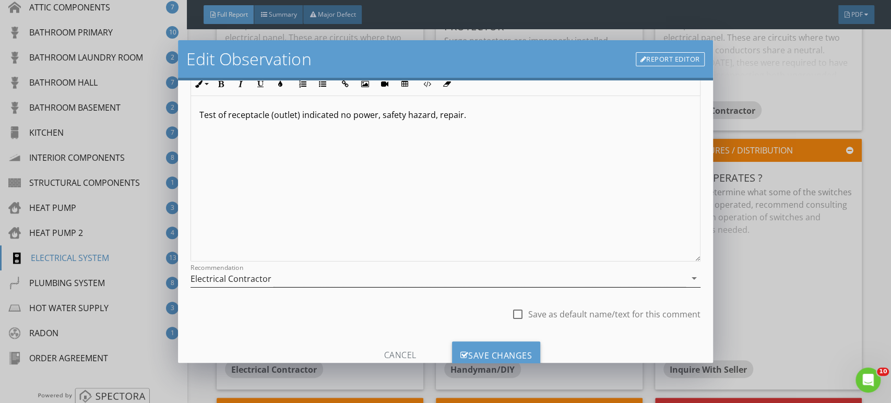
scroll to position [128, 0]
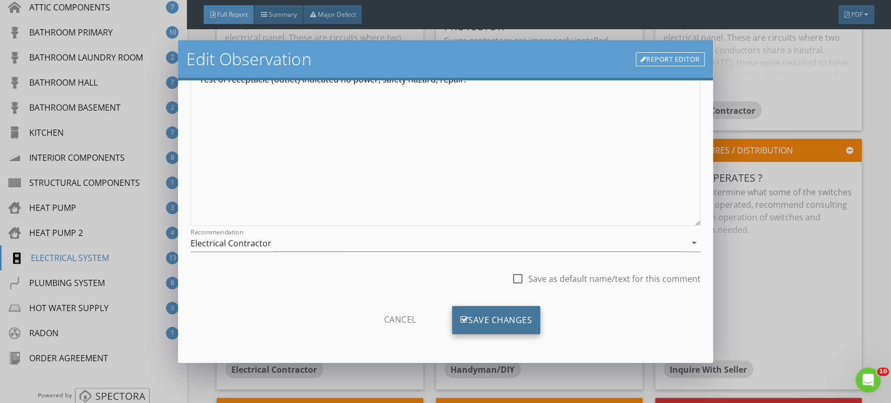
type input "At Dog Kennel Area & Living Room Left Rear"
click at [505, 331] on div "Save Changes" at bounding box center [496, 320] width 89 height 28
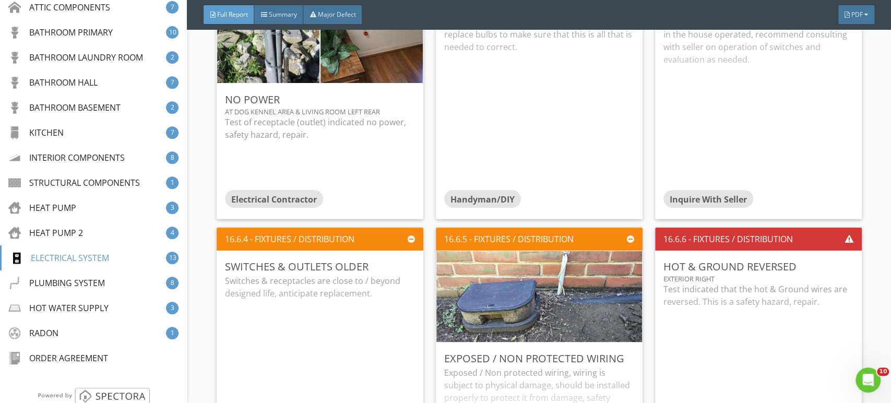
scroll to position [14862, 0]
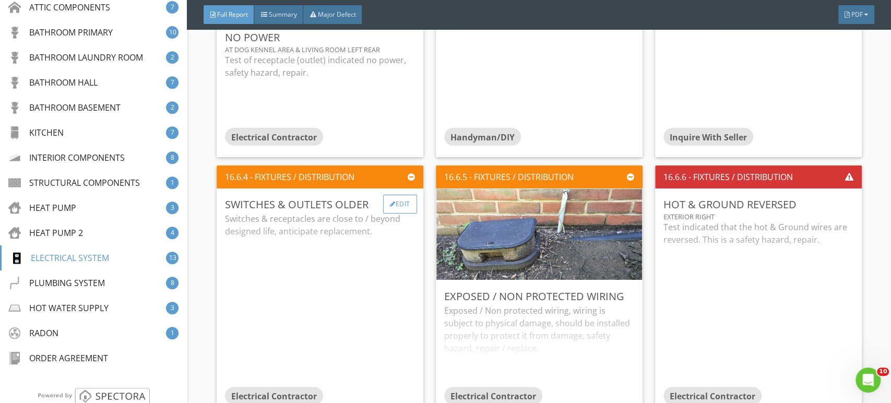
click at [406, 195] on div "Edit" at bounding box center [400, 204] width 34 height 19
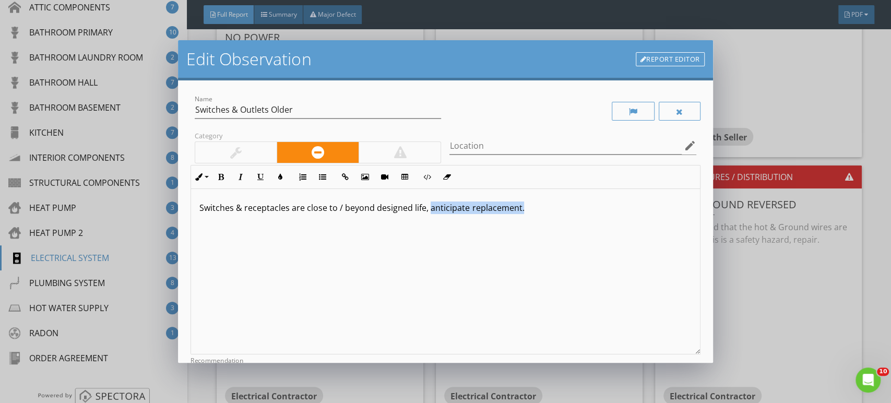
drag, startPoint x: 522, startPoint y: 214, endPoint x: 430, endPoint y: 208, distance: 92.1
click at [430, 208] on div "Switches & receptacles are close to / beyond designed life, anticipate replacem…" at bounding box center [445, 272] width 509 height 166
click at [325, 241] on div "Switches & receptacles are close to/beyond designed life, this could affect ope…" at bounding box center [445, 272] width 509 height 166
click at [290, 224] on p "Switches & receptacles are close to/beyond designed life, this could affect ope…" at bounding box center [445, 214] width 492 height 25
click at [281, 216] on p "Switches & receptacles are close to/beyond designed life, this could affect ope…" at bounding box center [445, 214] width 492 height 25
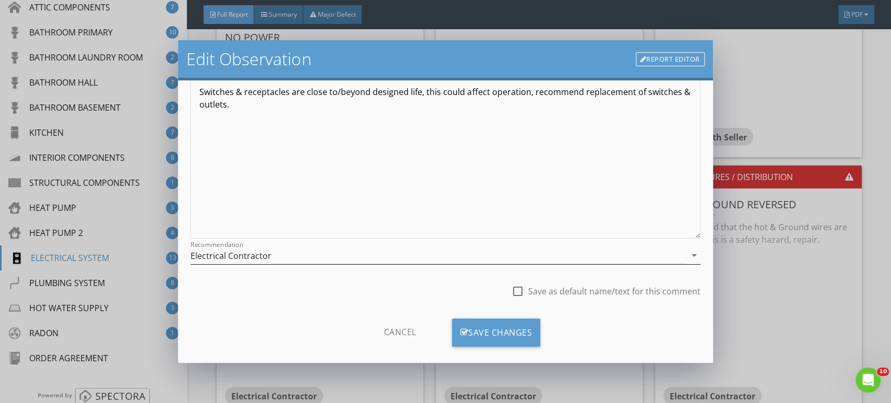
scroll to position [128, 0]
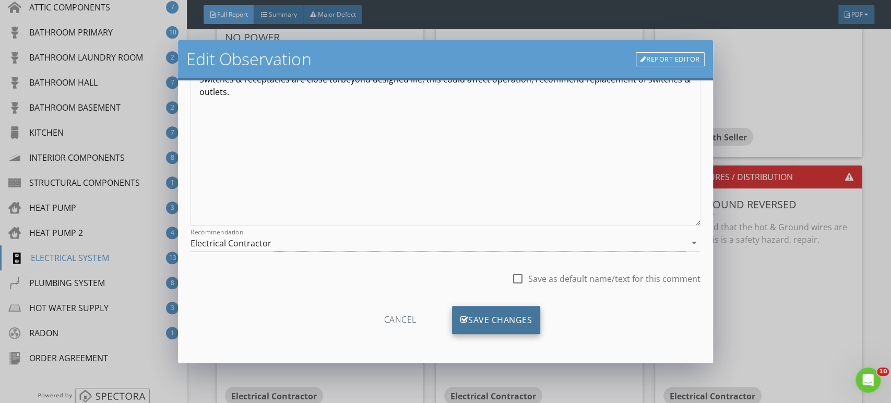
click at [480, 310] on div "Save Changes" at bounding box center [496, 320] width 89 height 28
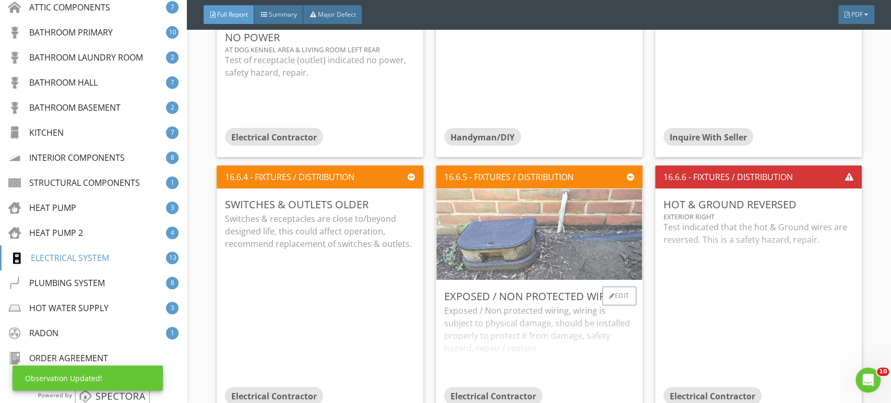
click at [596, 236] on img at bounding box center [539, 234] width 303 height 227
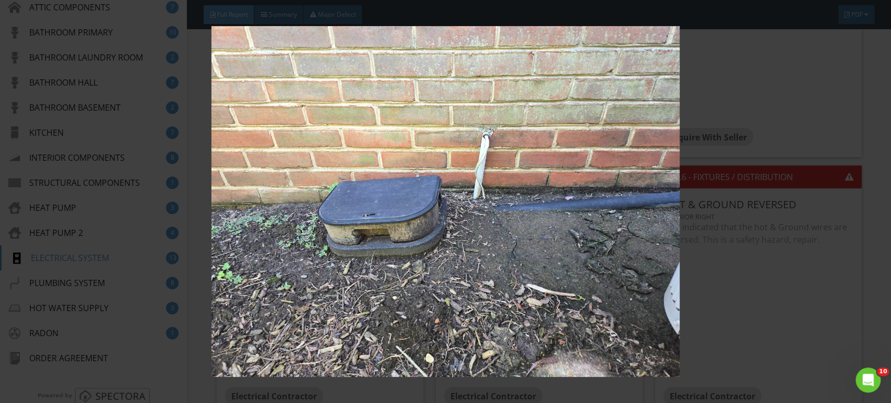
click at [484, 231] on img at bounding box center [445, 201] width 815 height 351
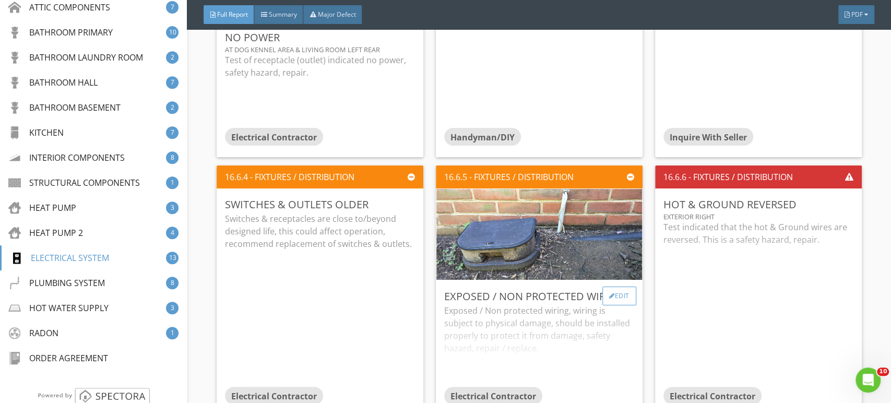
click at [614, 288] on div "Edit" at bounding box center [620, 296] width 34 height 19
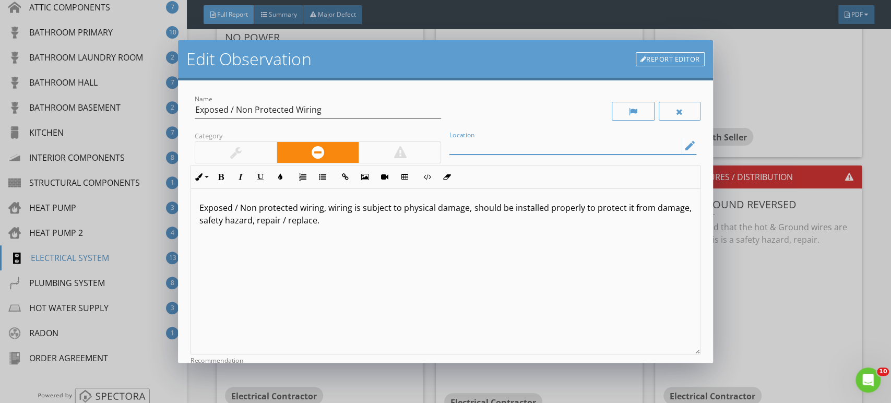
click at [486, 145] on input "Location" at bounding box center [566, 145] width 232 height 17
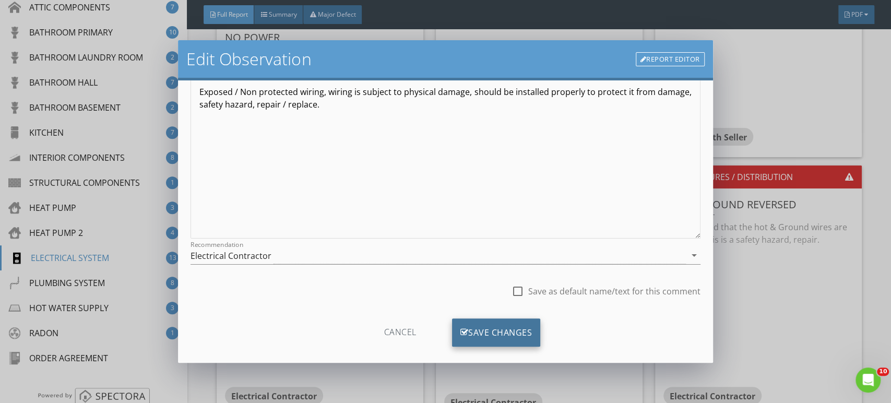
type input "Exterior Left Side"
click at [515, 328] on div "Save Changes" at bounding box center [496, 333] width 89 height 28
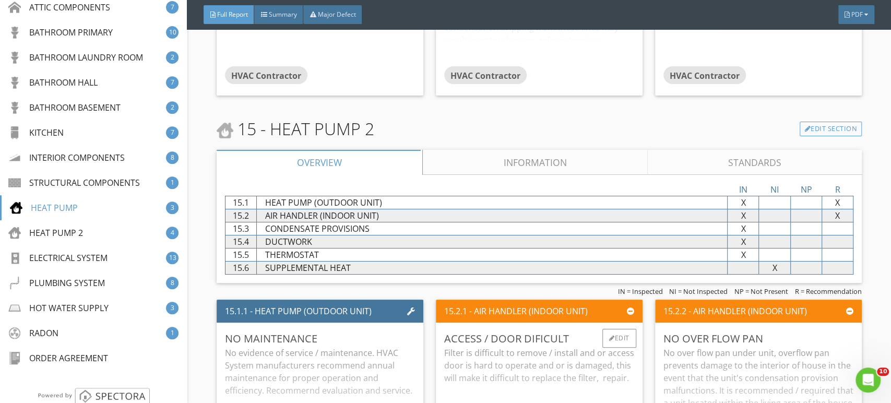
scroll to position [13411, 0]
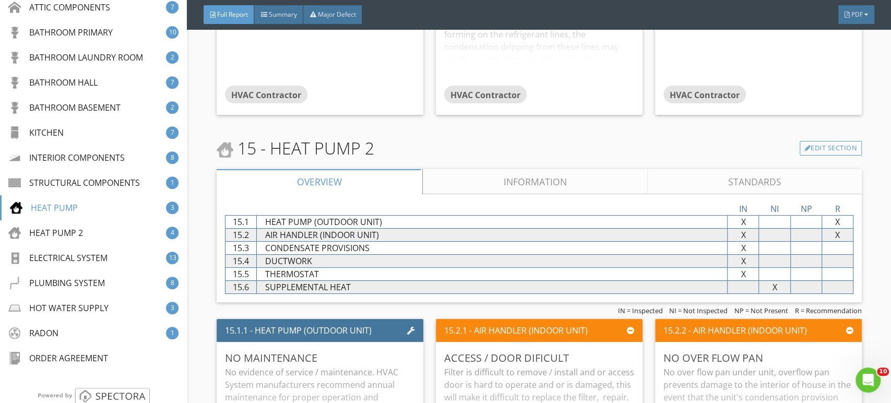
click at [493, 176] on link "Information" at bounding box center [535, 181] width 225 height 25
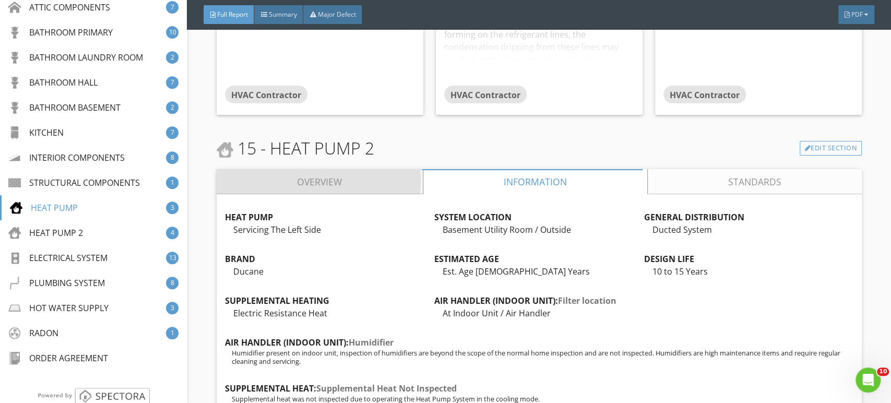
click at [291, 169] on link "Overview" at bounding box center [320, 181] width 206 height 25
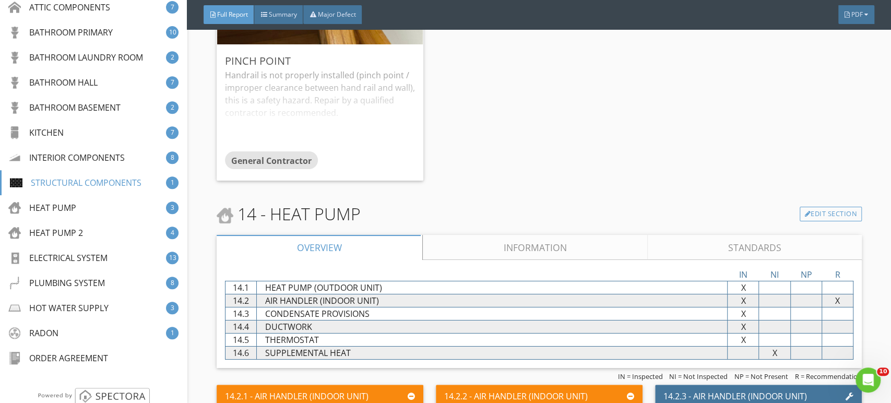
scroll to position [12889, 0]
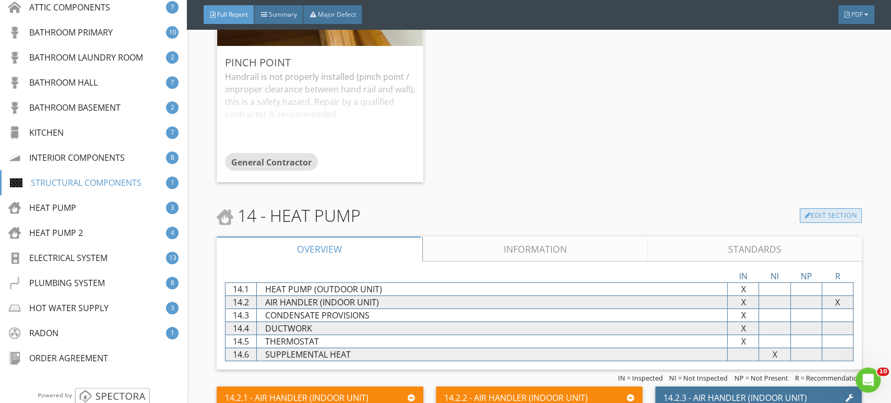
click at [825, 209] on link "Edit Section" at bounding box center [831, 215] width 62 height 15
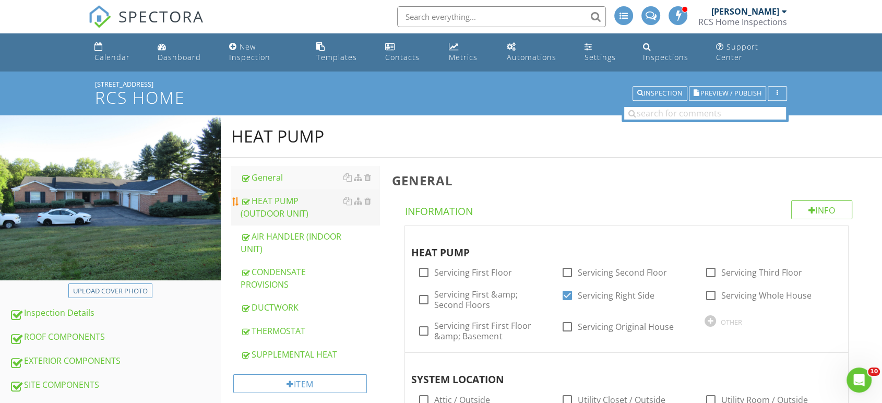
click at [279, 195] on div "HEAT PUMP (OUTDOOR UNIT)" at bounding box center [310, 207] width 139 height 25
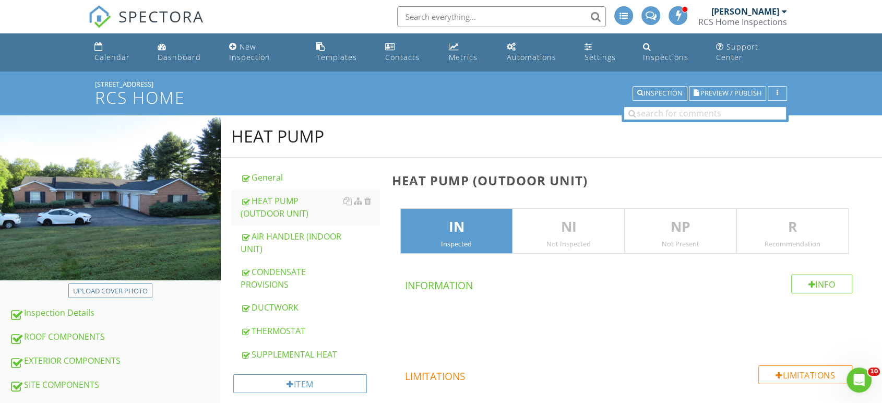
click at [774, 220] on p "R" at bounding box center [792, 227] width 111 height 21
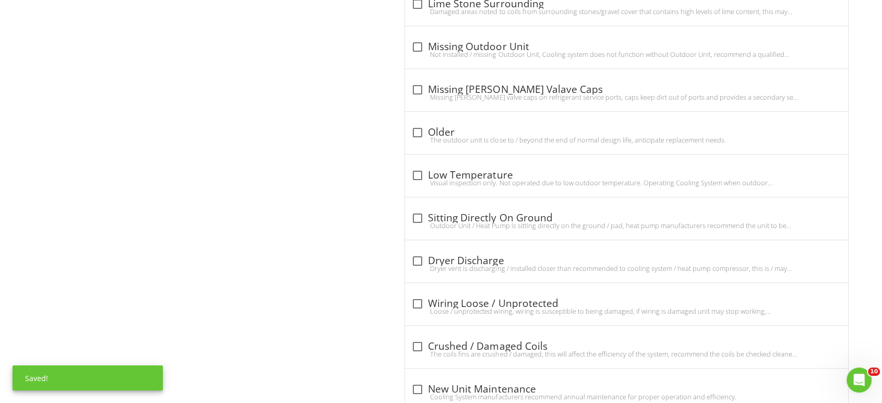
scroll to position [948, 0]
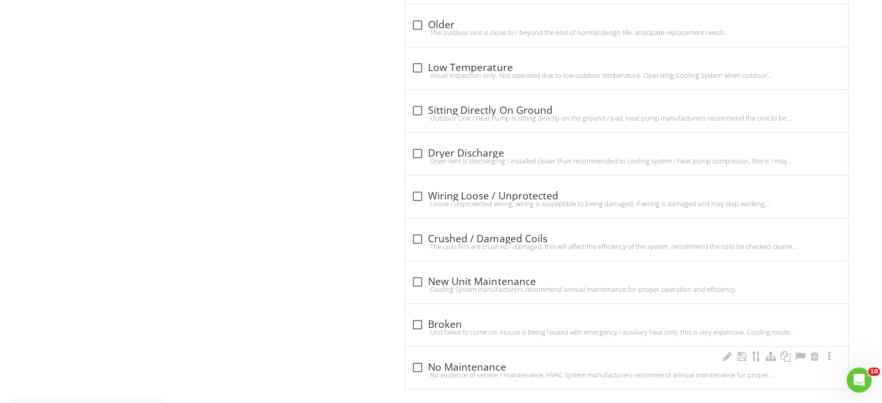
click at [498, 371] on div "No evidence of service / maintenance. HVAC System manufacturers recommend annua…" at bounding box center [626, 375] width 431 height 8
checkbox input "true"
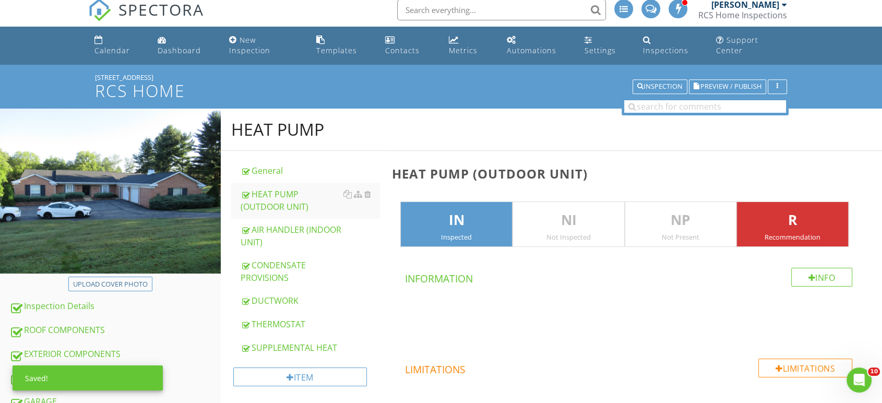
scroll to position [0, 0]
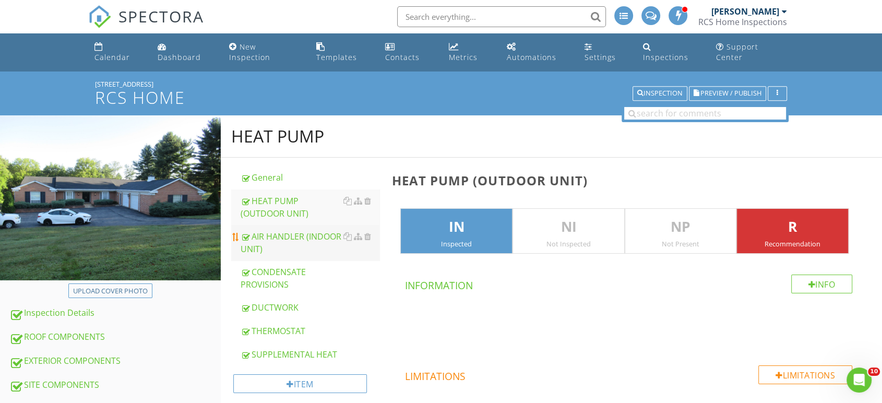
click at [275, 230] on div "AIR HANDLER (INDOOR UNIT)" at bounding box center [310, 242] width 139 height 25
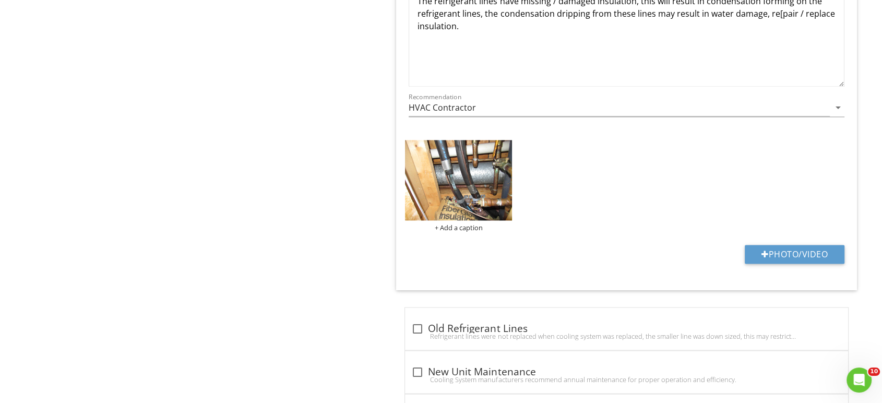
scroll to position [1567, 0]
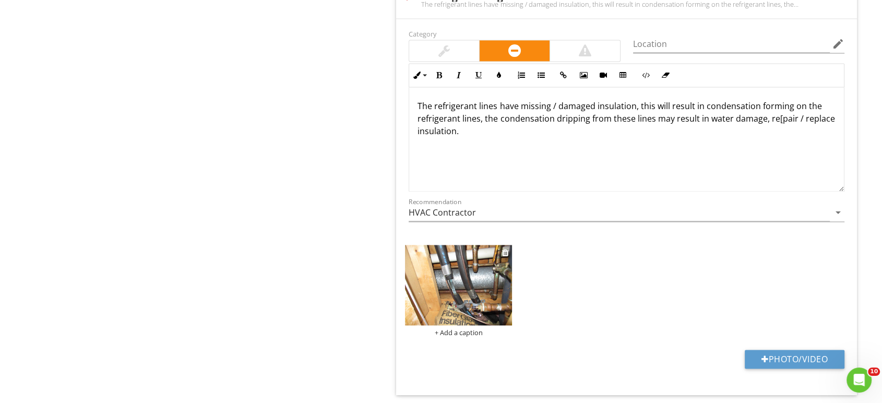
click at [461, 277] on img at bounding box center [458, 285] width 107 height 80
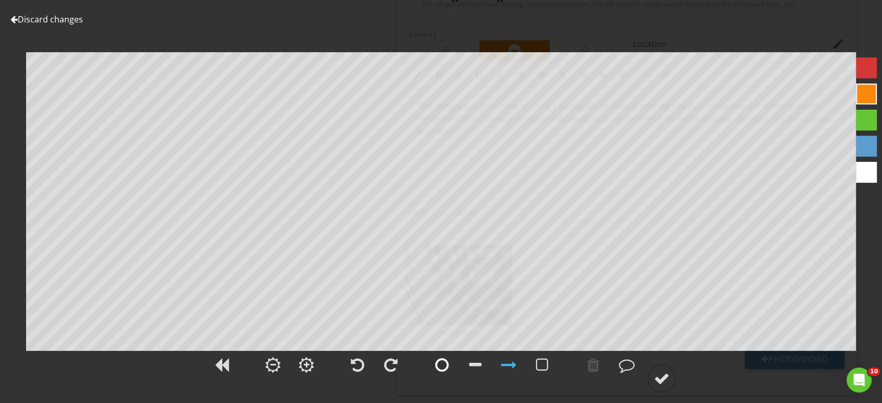
click at [442, 363] on div at bounding box center [443, 365] width 14 height 16
click at [660, 376] on div at bounding box center [662, 379] width 16 height 16
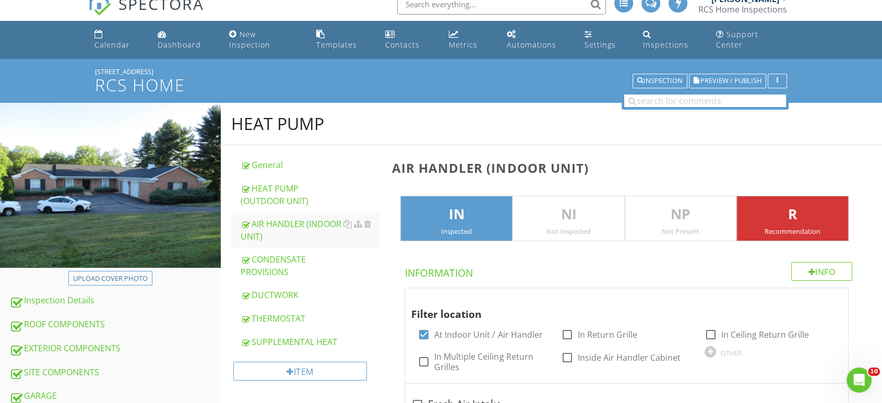
scroll to position [0, 0]
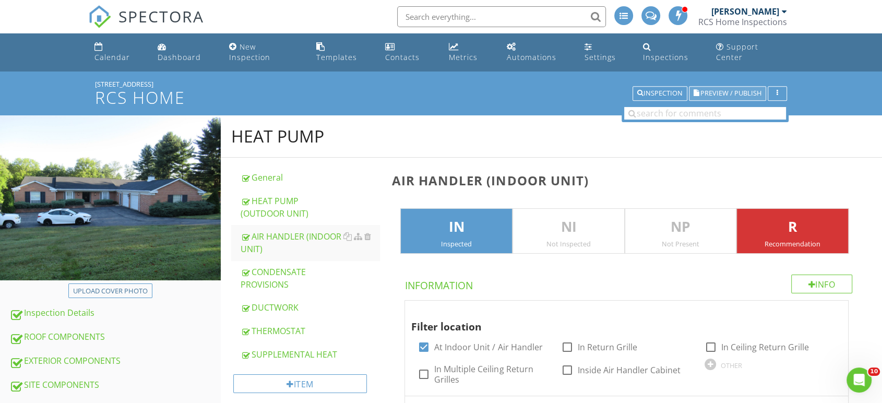
click at [724, 90] on span "Preview / Publish" at bounding box center [731, 93] width 61 height 7
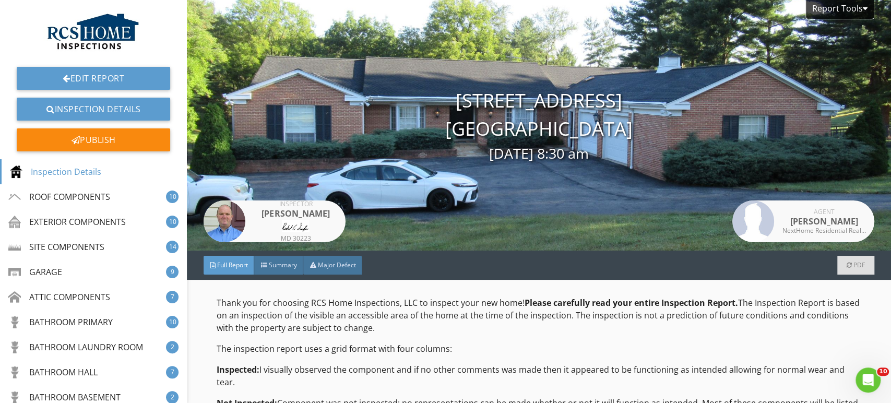
scroll to position [290, 0]
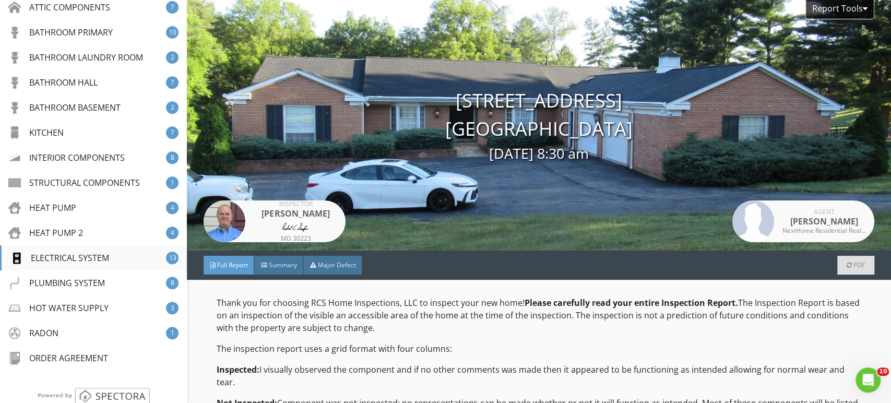
click at [58, 252] on div "ELECTRICAL SYSTEM" at bounding box center [59, 258] width 99 height 13
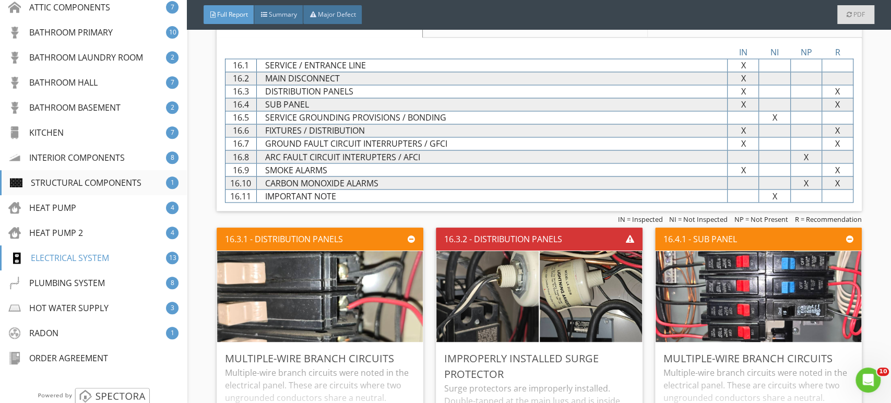
click at [60, 178] on div "STRUCTURAL COMPONENTS" at bounding box center [76, 182] width 132 height 13
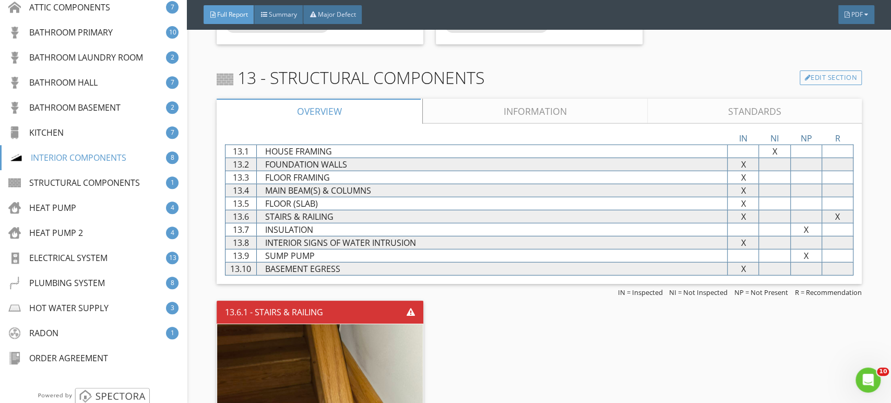
scroll to position [12462, 0]
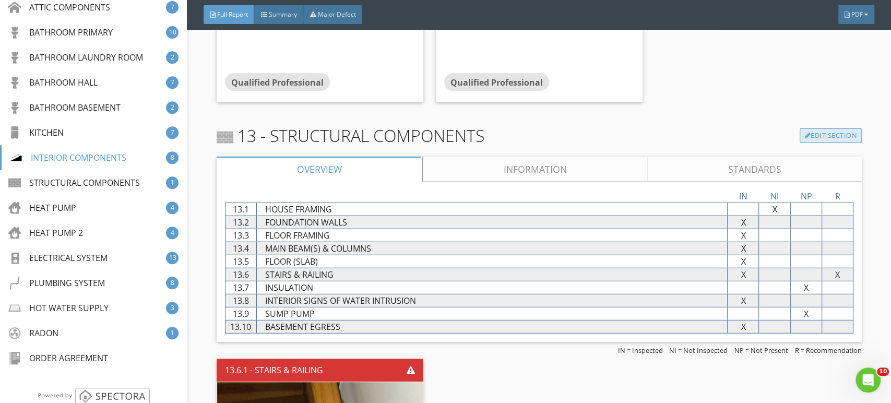
click at [829, 130] on link "Edit Section" at bounding box center [831, 135] width 62 height 15
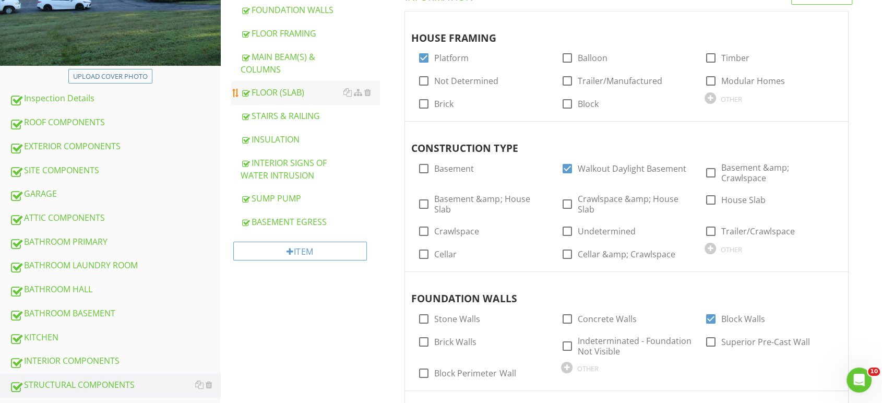
scroll to position [232, 0]
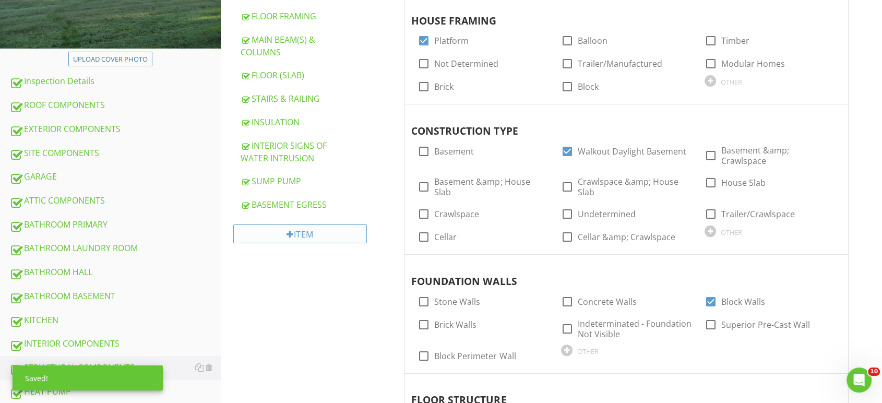
click at [292, 225] on div "Item" at bounding box center [300, 234] width 134 height 19
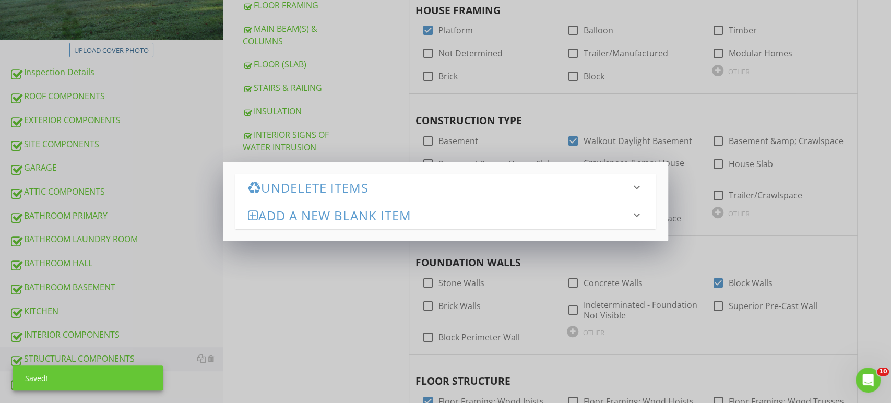
click at [311, 181] on h3 "Undelete Items" at bounding box center [439, 188] width 383 height 14
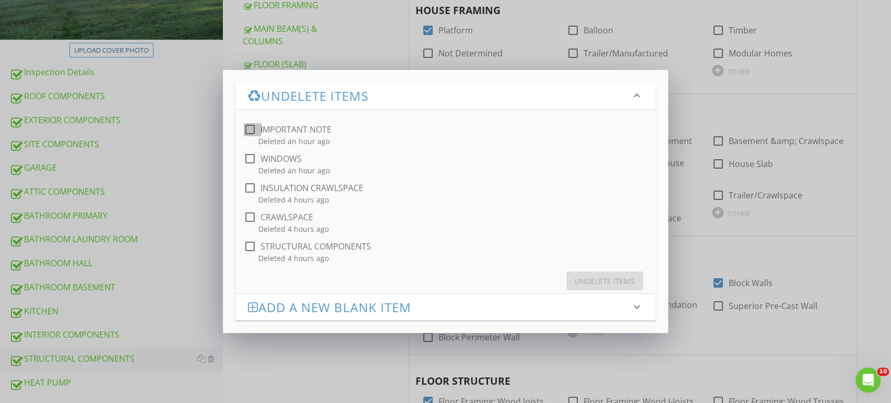
click at [251, 130] on div at bounding box center [250, 130] width 18 height 18
checkbox input "true"
click at [617, 281] on div "Undelete Items" at bounding box center [605, 281] width 60 height 11
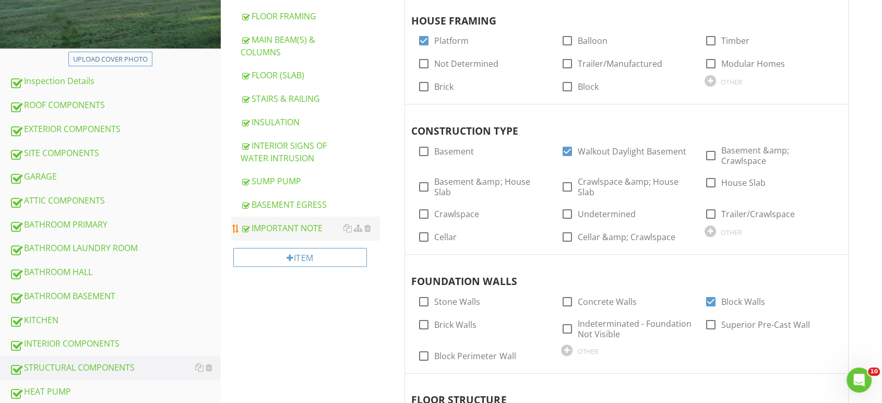
click at [279, 222] on div "IMPORTANT NOTE" at bounding box center [310, 228] width 139 height 13
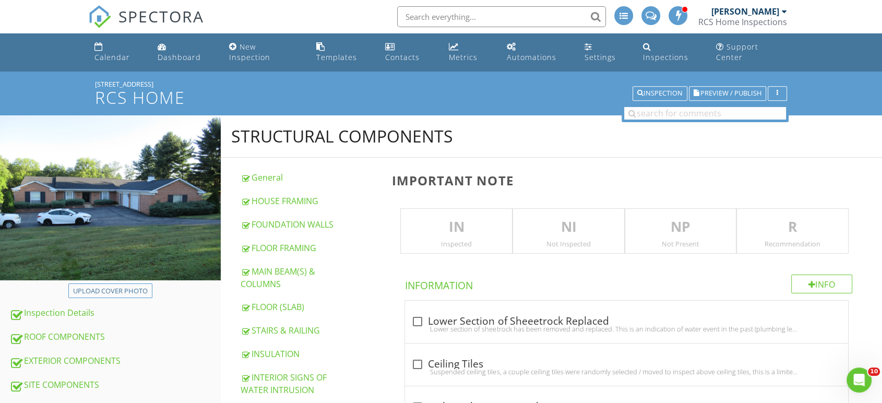
click at [584, 219] on p "NI" at bounding box center [568, 227] width 111 height 21
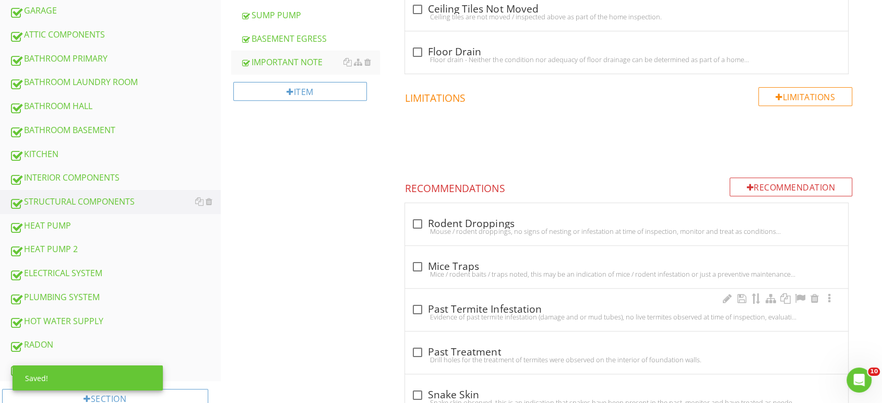
scroll to position [290, 0]
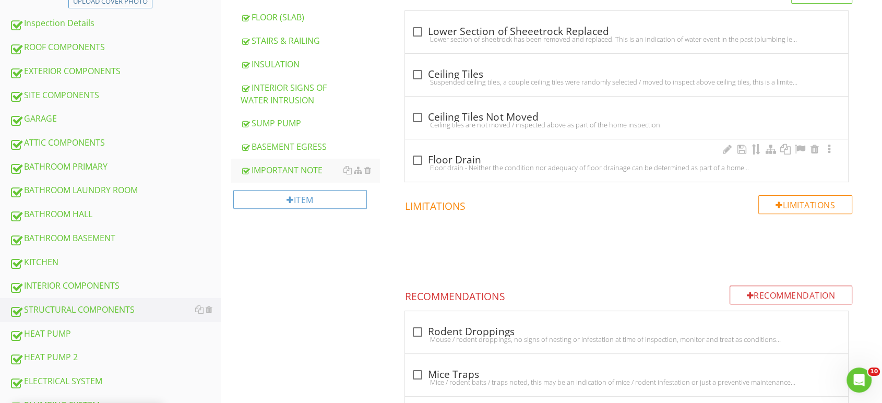
click at [416, 151] on div at bounding box center [418, 160] width 18 height 18
checkbox input "true"
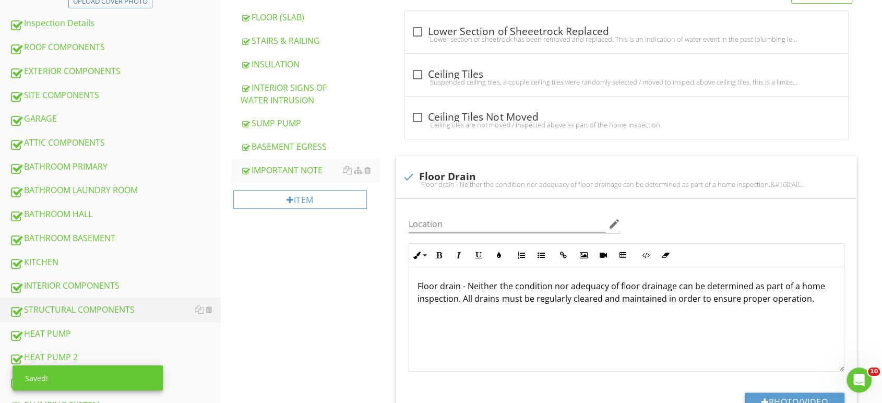
scroll to position [0, 0]
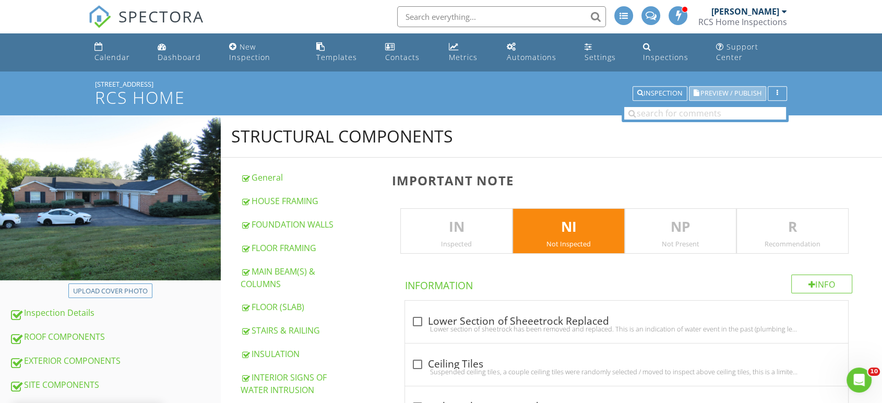
click at [729, 90] on span "Preview / Publish" at bounding box center [731, 93] width 61 height 7
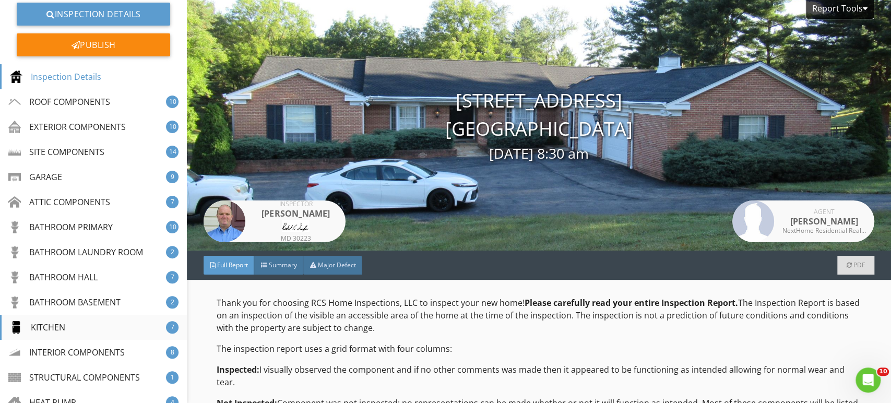
scroll to position [174, 0]
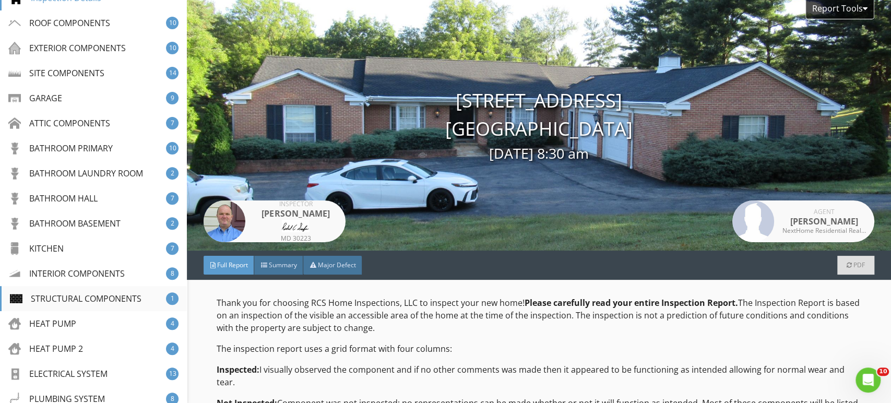
click at [62, 295] on div "STRUCTURAL COMPONENTS" at bounding box center [76, 298] width 132 height 13
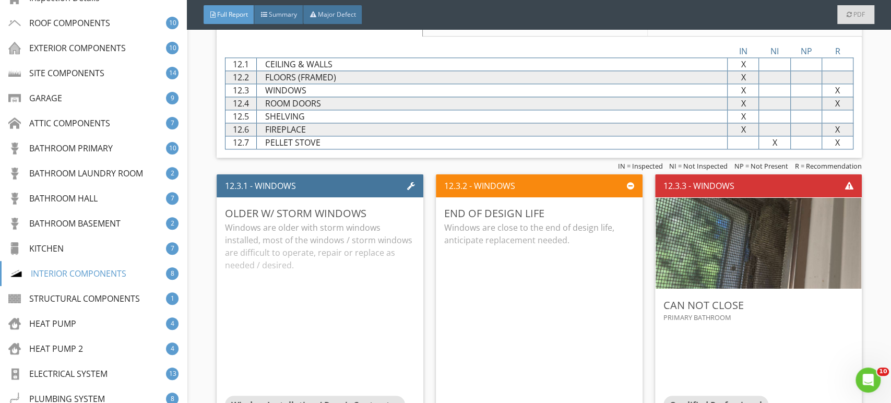
scroll to position [11447, 0]
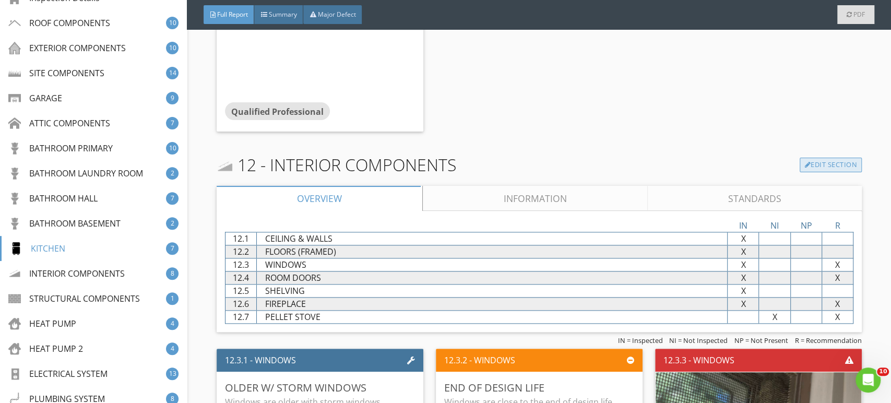
click at [833, 158] on link "Edit Section" at bounding box center [831, 165] width 62 height 15
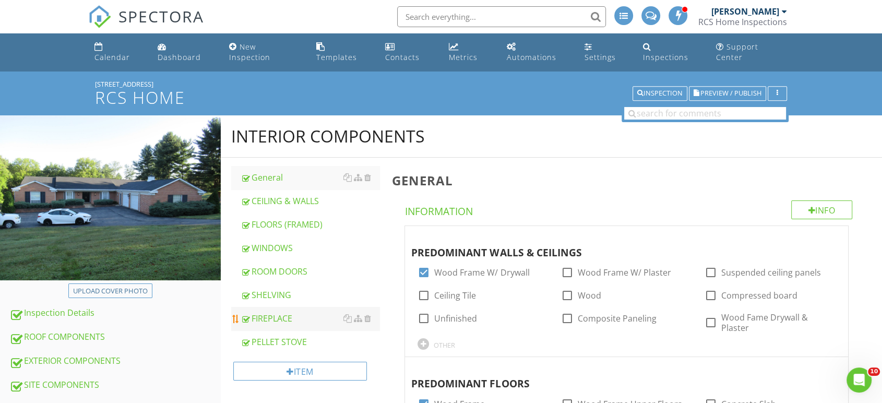
click at [263, 312] on div "FIREPLACE" at bounding box center [310, 318] width 139 height 13
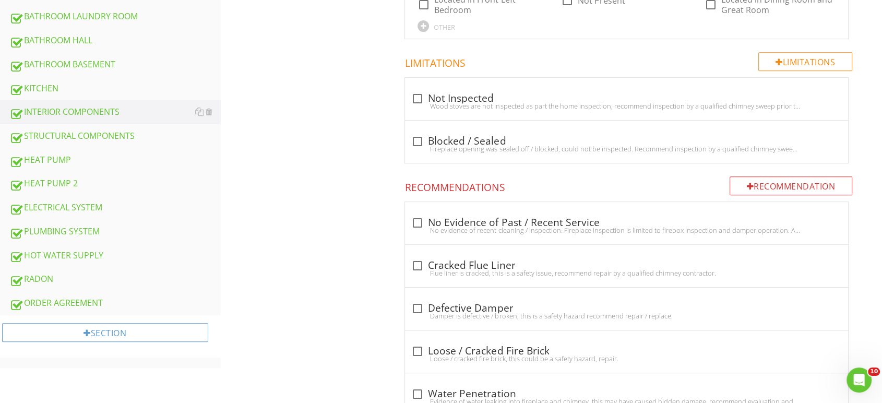
scroll to position [522, 0]
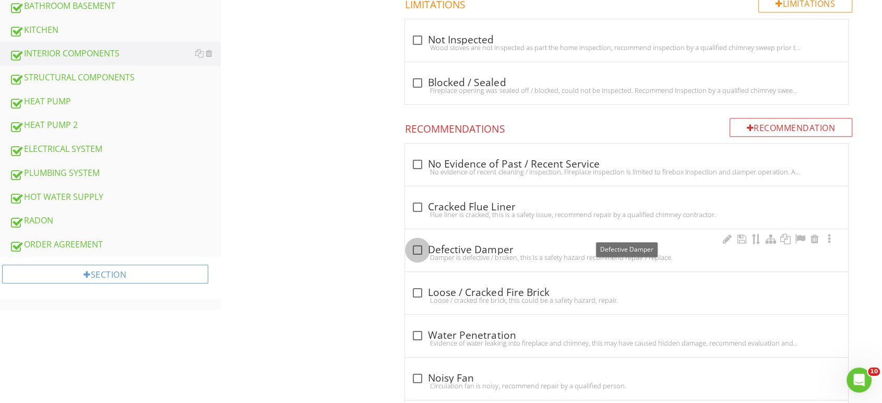
click at [411, 241] on div at bounding box center [418, 250] width 18 height 18
checkbox input "true"
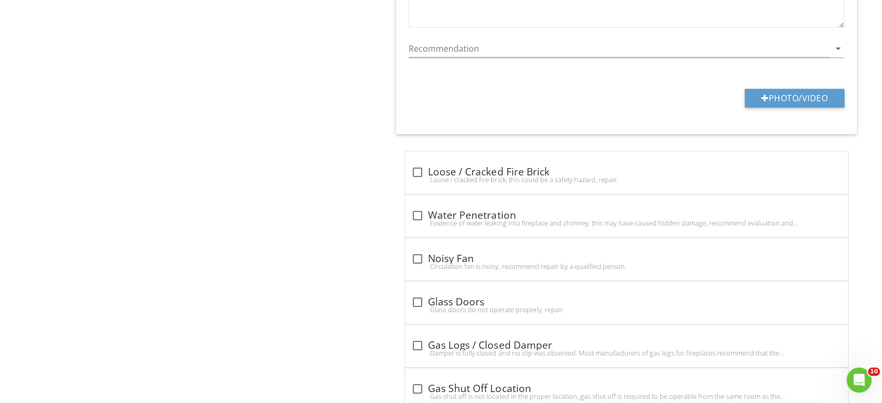
scroll to position [940, 0]
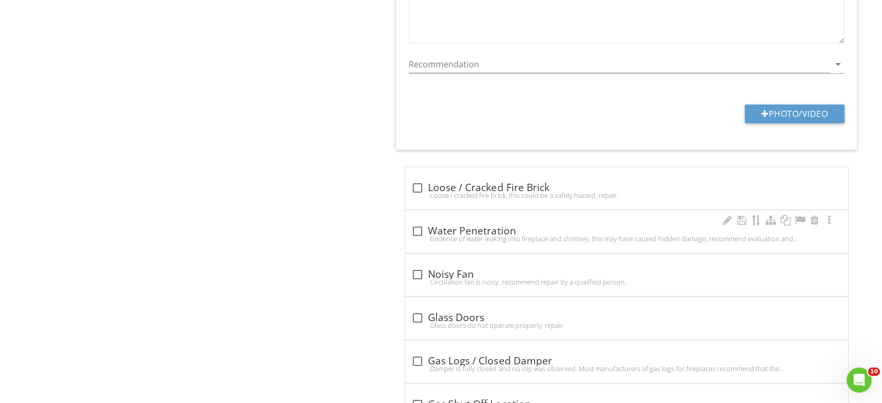
click at [432, 225] on div "check_box_outline_blank Water Penetration" at bounding box center [626, 231] width 431 height 13
checkbox input "true"
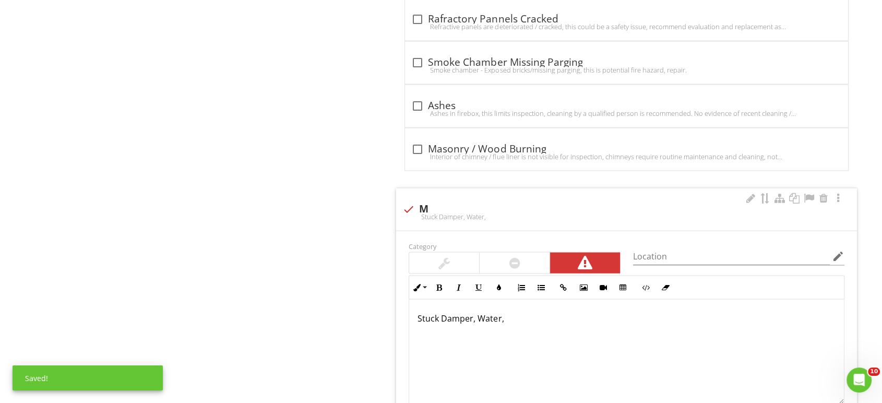
scroll to position [2112, 0]
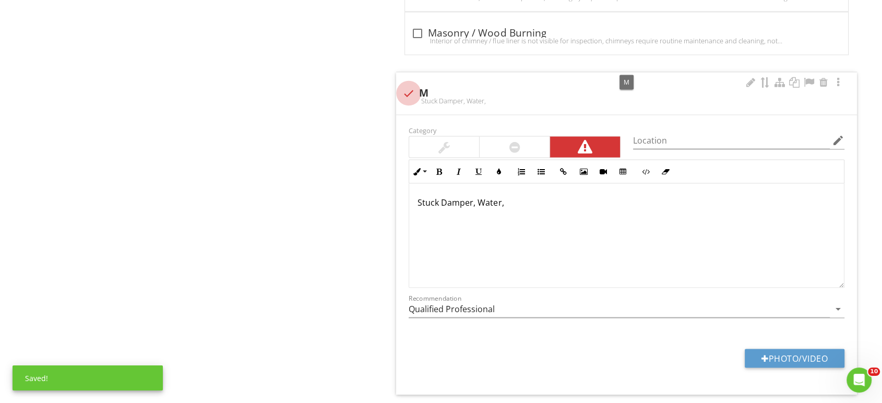
click at [409, 85] on div at bounding box center [409, 94] width 18 height 18
checkbox input "true"
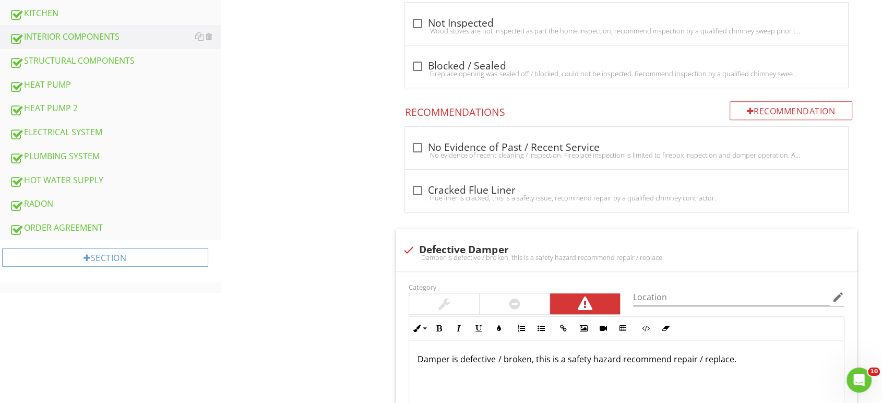
scroll to position [651, 0]
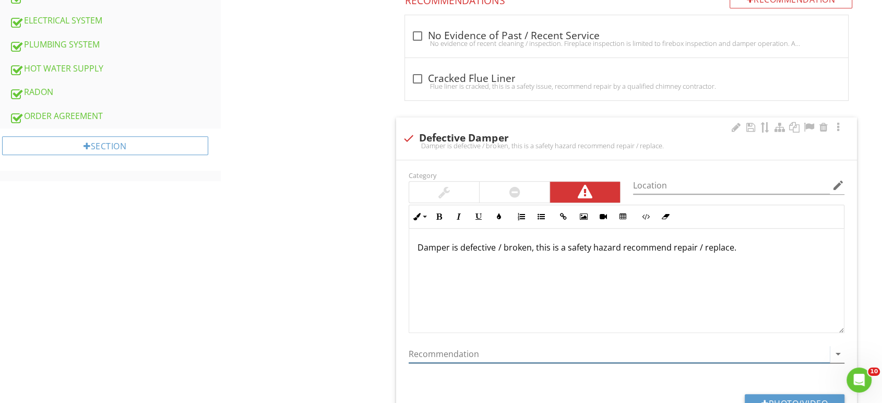
click at [436, 346] on input "Recommendation" at bounding box center [619, 354] width 421 height 17
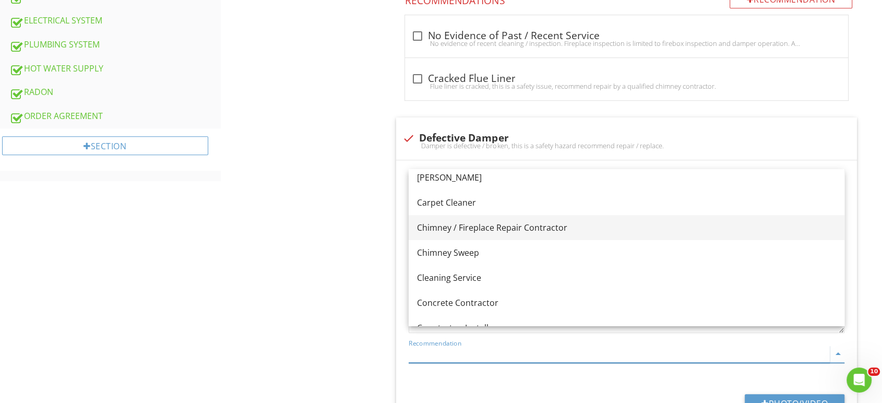
scroll to position [116, 0]
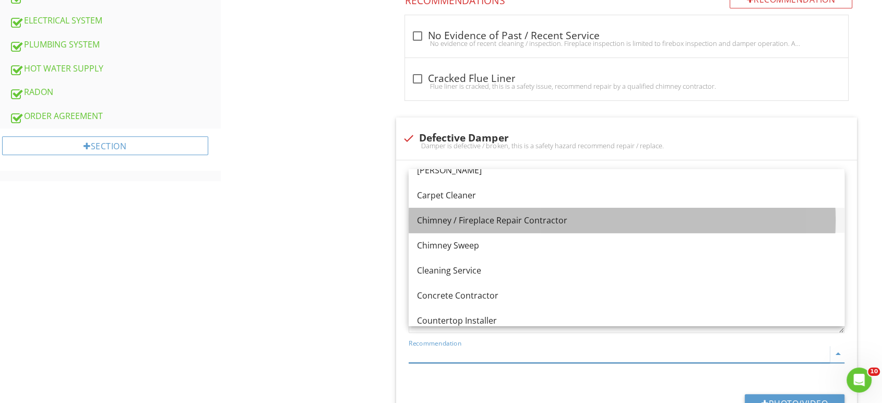
click at [501, 219] on div "Chimney / Fireplace Repair Contractor" at bounding box center [626, 220] width 419 height 13
type input "Chimney / Fireplace Repair Contractor"
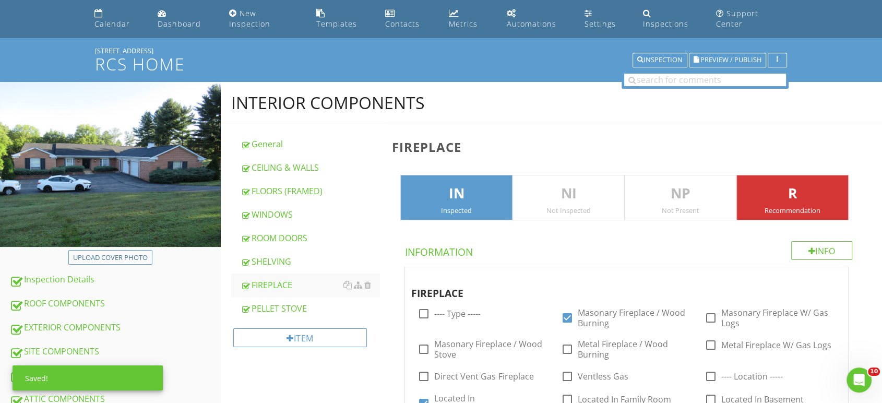
scroll to position [0, 0]
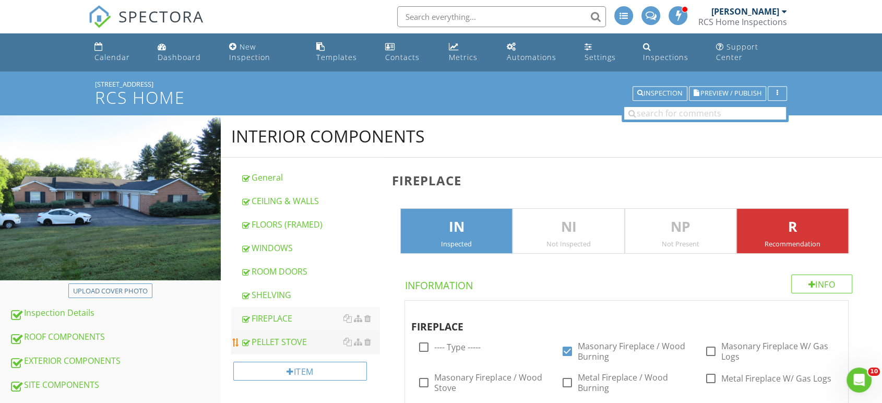
click at [256, 337] on div "PELLET STOVE" at bounding box center [310, 342] width 139 height 13
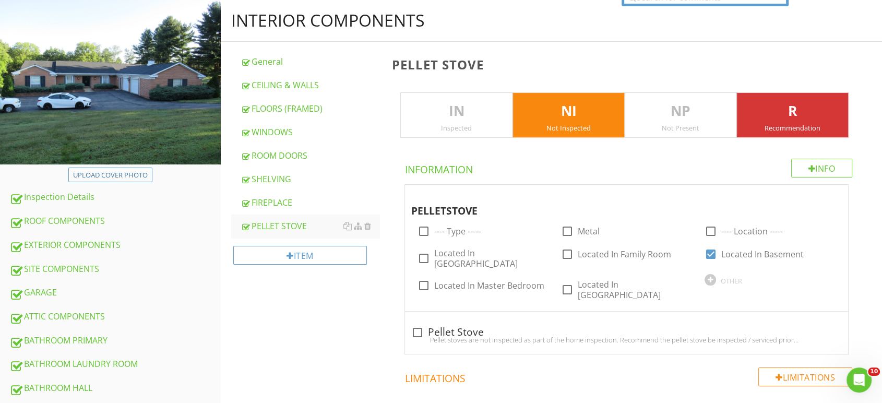
scroll to position [183, 0]
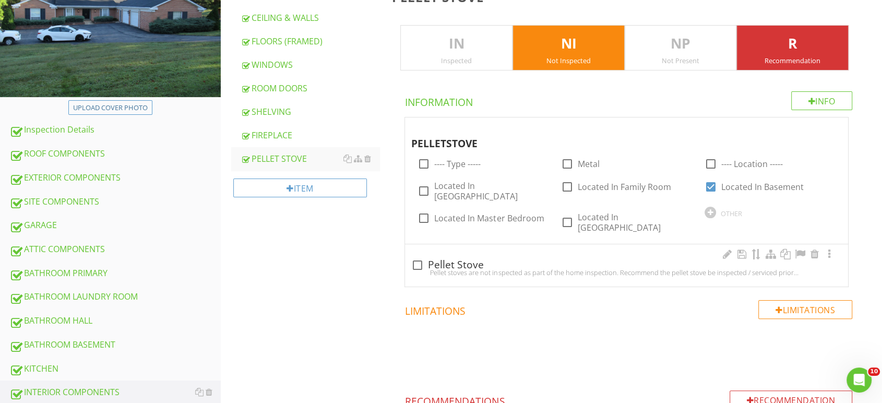
click at [415, 268] on div "Pellet stoves are not inspected as part of the home inspection. Recommend the p…" at bounding box center [626, 272] width 431 height 8
checkbox input "true"
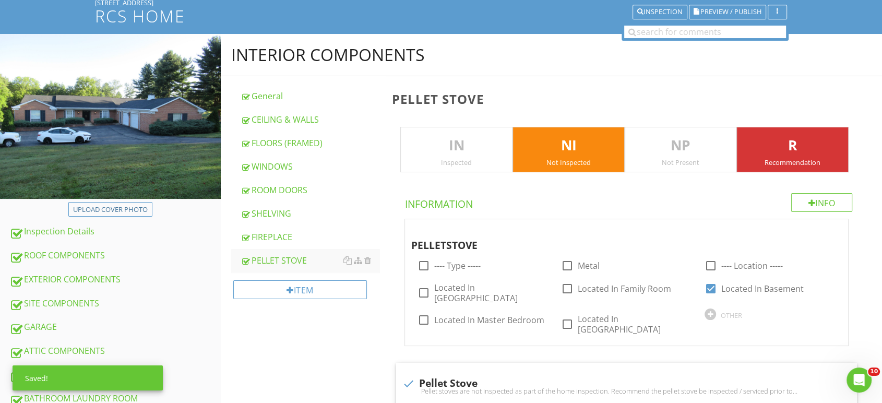
scroll to position [9, 0]
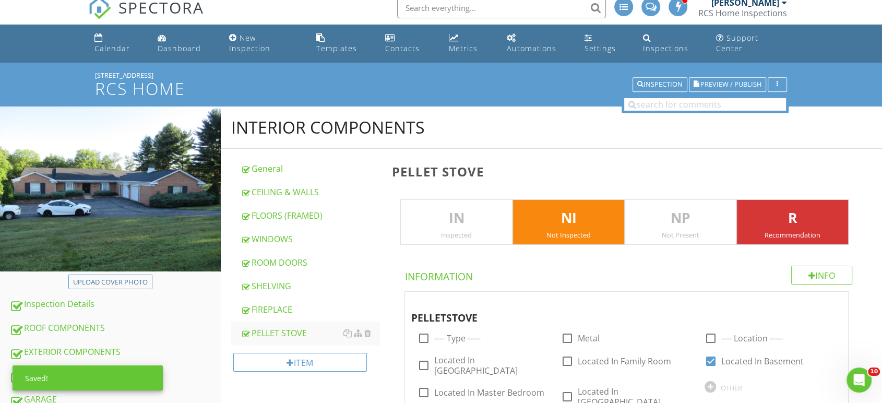
click at [781, 215] on p "R" at bounding box center [792, 218] width 111 height 21
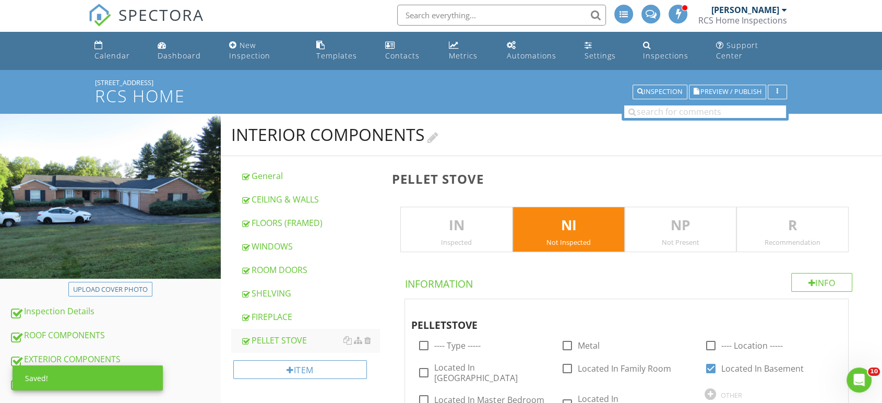
scroll to position [0, 0]
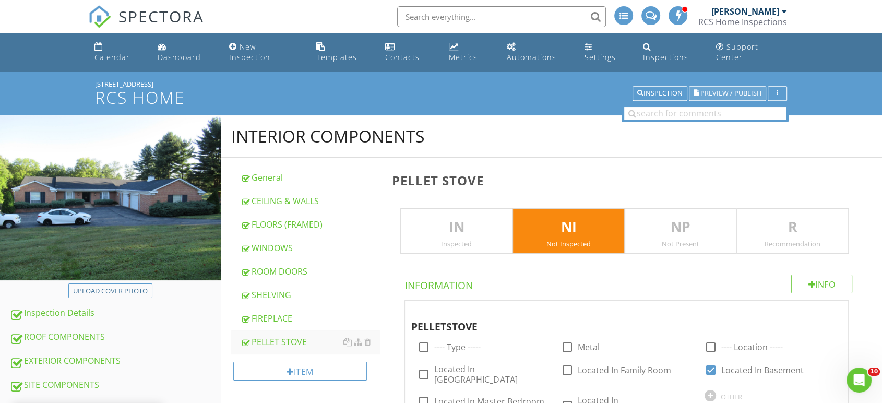
click at [735, 90] on span "Preview / Publish" at bounding box center [731, 93] width 61 height 7
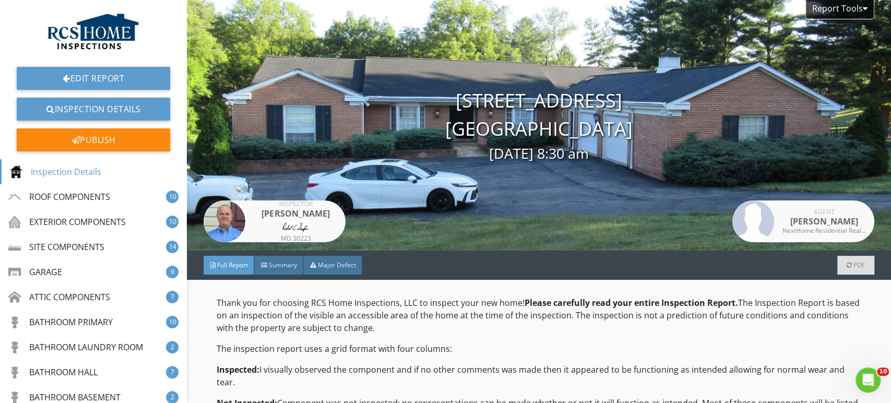
scroll to position [232, 0]
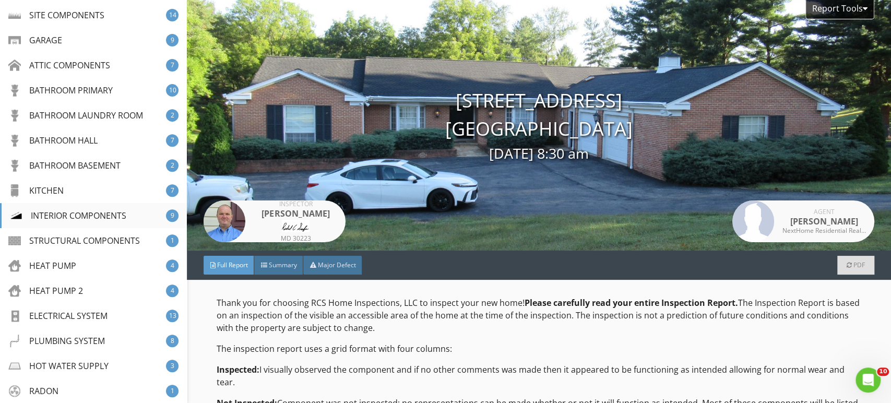
click at [53, 214] on div "INTERIOR COMPONENTS" at bounding box center [68, 215] width 116 height 13
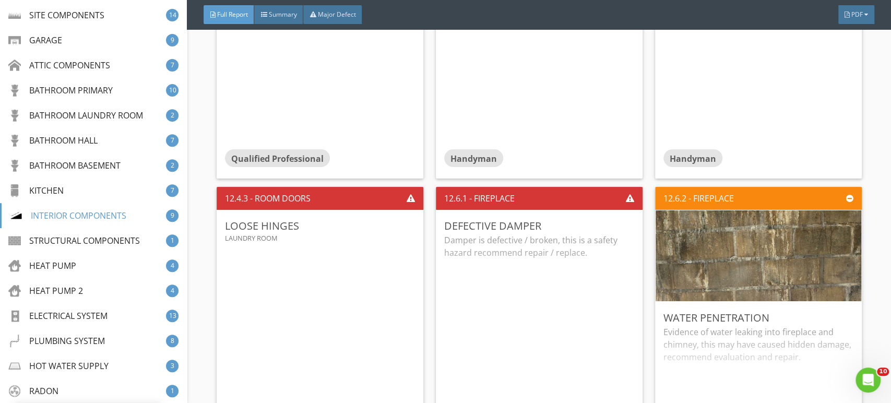
scroll to position [12203, 0]
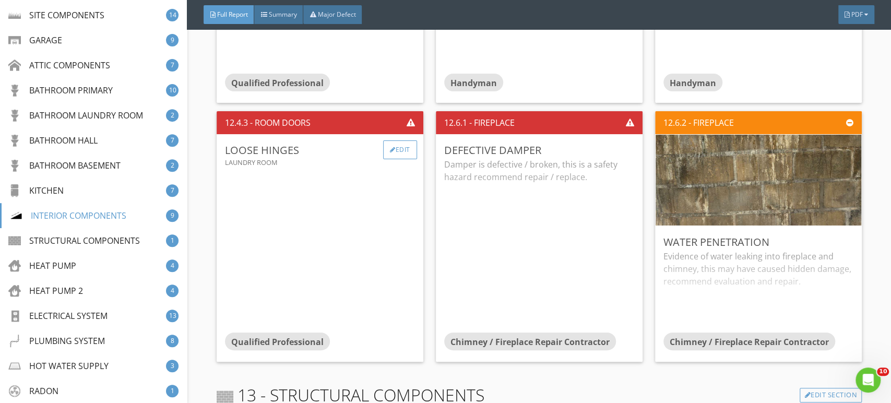
click at [390, 147] on div at bounding box center [393, 150] width 6 height 6
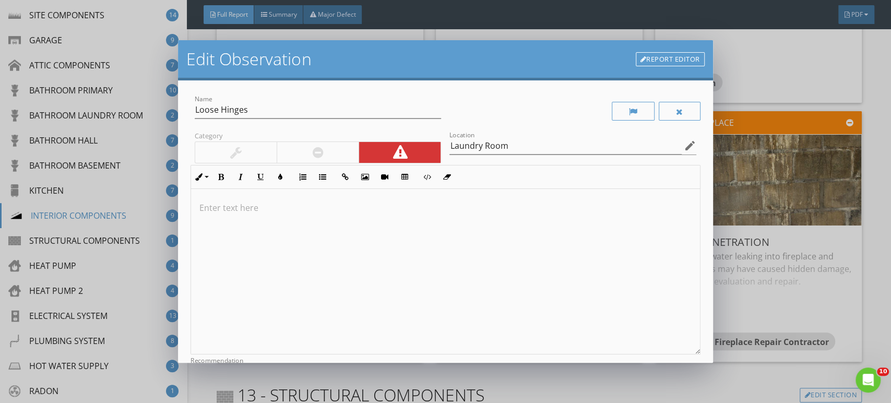
click at [220, 208] on p at bounding box center [445, 208] width 492 height 13
click at [312, 209] on p "Thge door hinges are loose. This is" at bounding box center [445, 208] width 492 height 13
click at [311, 208] on p "Thge door hinges are loose. This is" at bounding box center [445, 208] width 492 height 13
click at [310, 208] on p "Thge door hinges are loose. This is" at bounding box center [445, 208] width 492 height 13
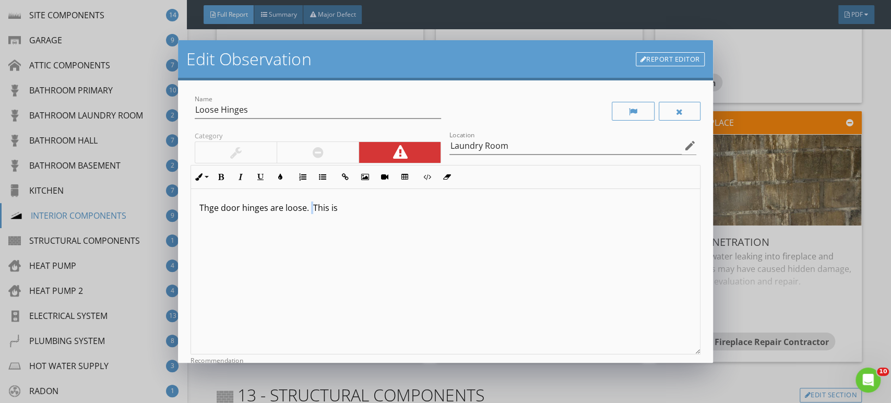
click at [310, 208] on p "Thge door hinges are loose. This is" at bounding box center [445, 208] width 492 height 13
click at [347, 210] on p "Thge door hinges are loose. This is" at bounding box center [445, 208] width 492 height 13
click at [212, 208] on p "Thge door hinges are loose. This is resulting in the door hitting the door jab.…" at bounding box center [445, 208] width 492 height 13
click at [487, 212] on p "The door hinges are loose. This is resulting in the door hitting the door jab. …" at bounding box center [445, 208] width 492 height 13
click at [483, 208] on p "The door hinges are loose. This is resulting in the door hitting the door jab. …" at bounding box center [445, 208] width 492 height 13
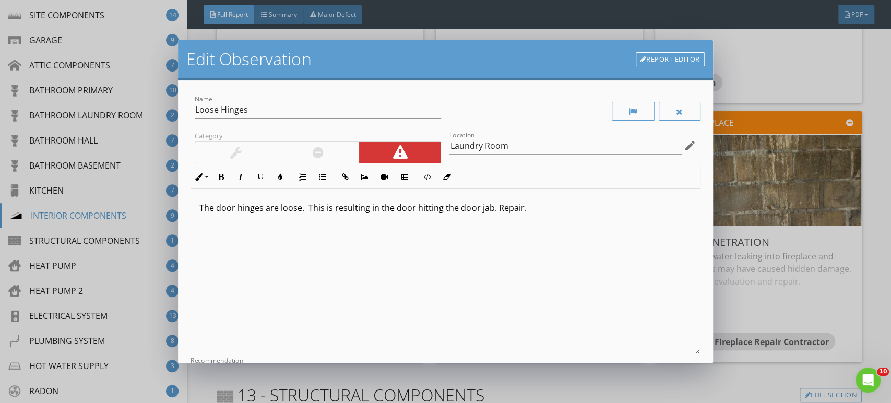
click at [489, 210] on p "The door hinges are loose. This is resulting in the door hitting the door jab. …" at bounding box center [445, 208] width 492 height 13
click at [562, 205] on p "The door hinges are loose. This is resulting in the door hitting the door jamb.…" at bounding box center [445, 208] width 492 height 13
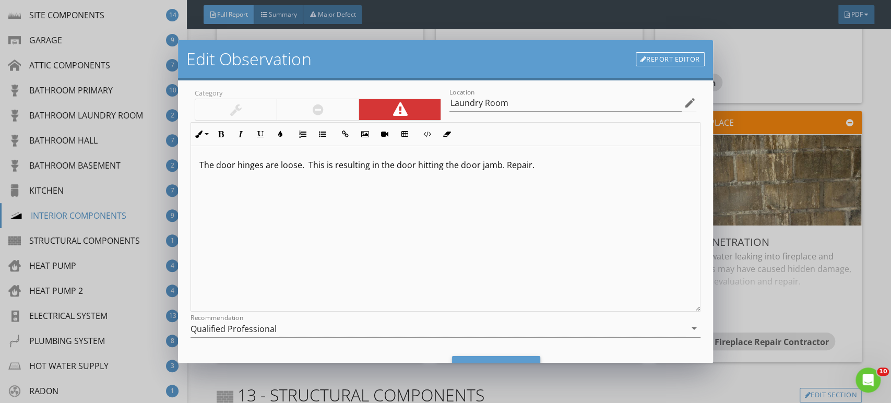
scroll to position [92, 0]
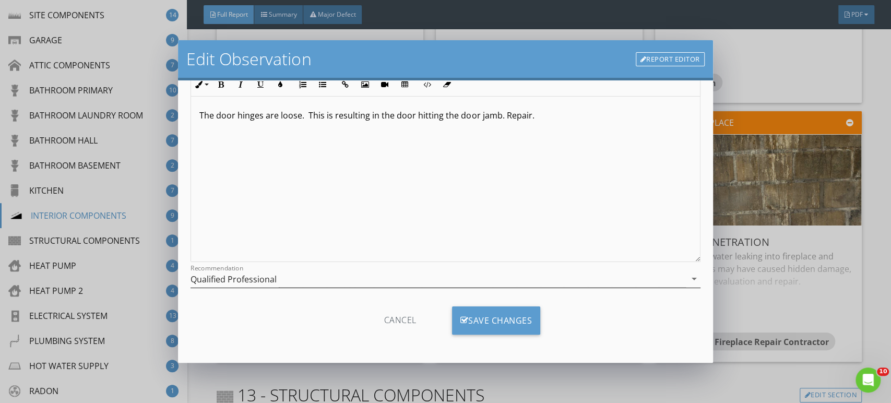
click at [248, 279] on div "Qualified Professional" at bounding box center [234, 279] width 86 height 9
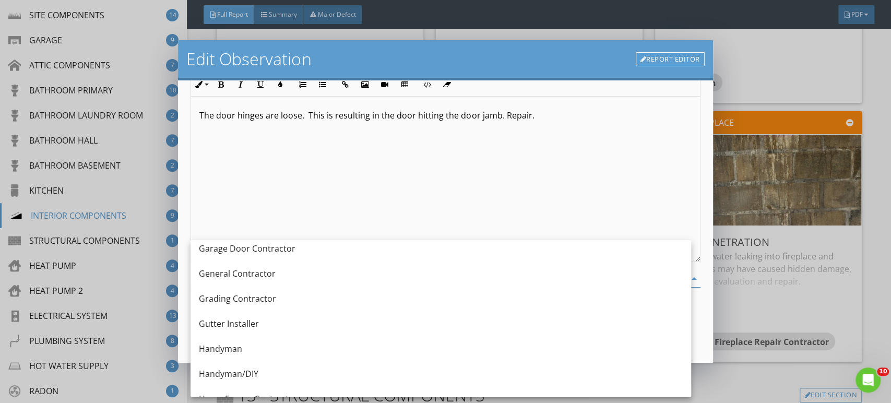
scroll to position [643, 0]
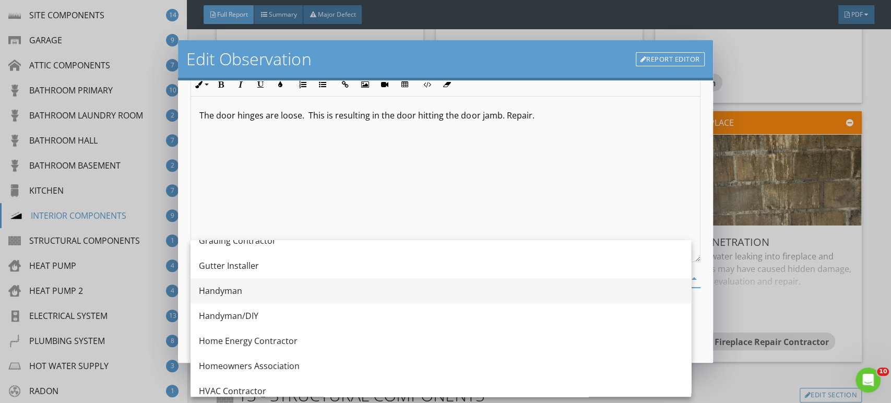
click at [236, 287] on div "Handyman" at bounding box center [441, 291] width 484 height 13
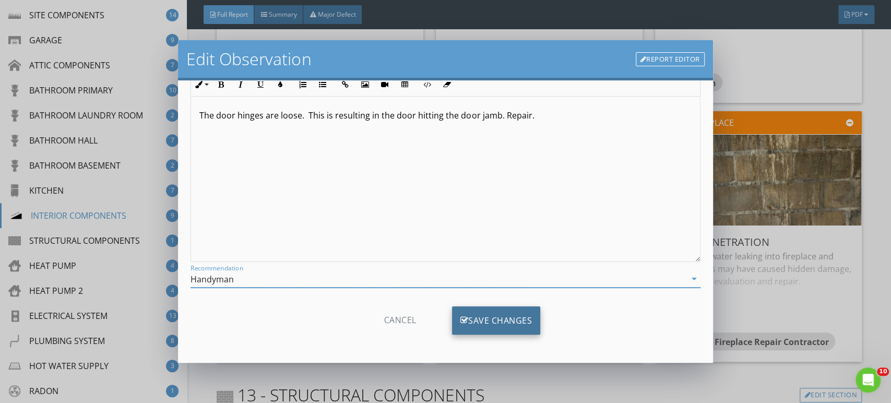
click at [497, 315] on div "Save Changes" at bounding box center [496, 321] width 89 height 28
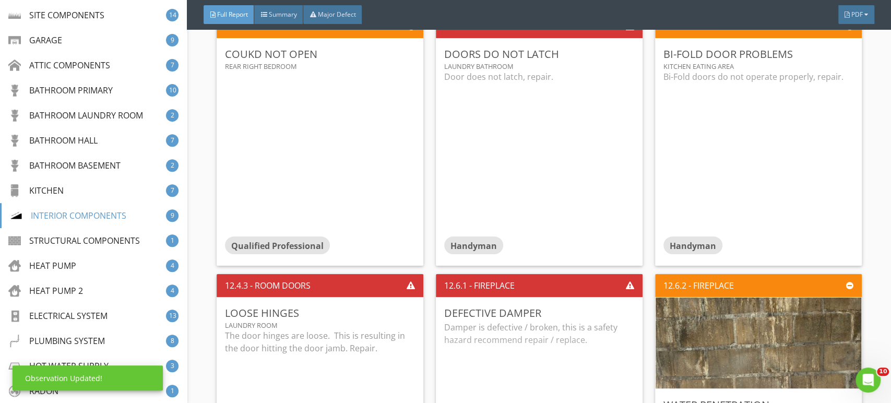
scroll to position [11970, 0]
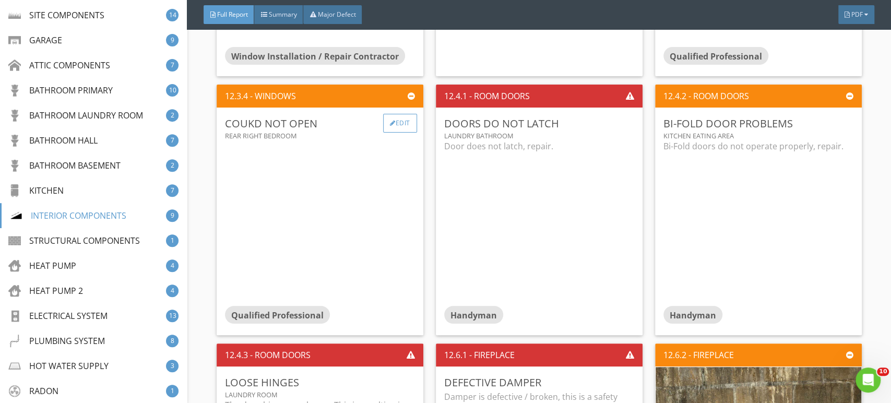
click at [405, 114] on div "Edit" at bounding box center [400, 123] width 34 height 19
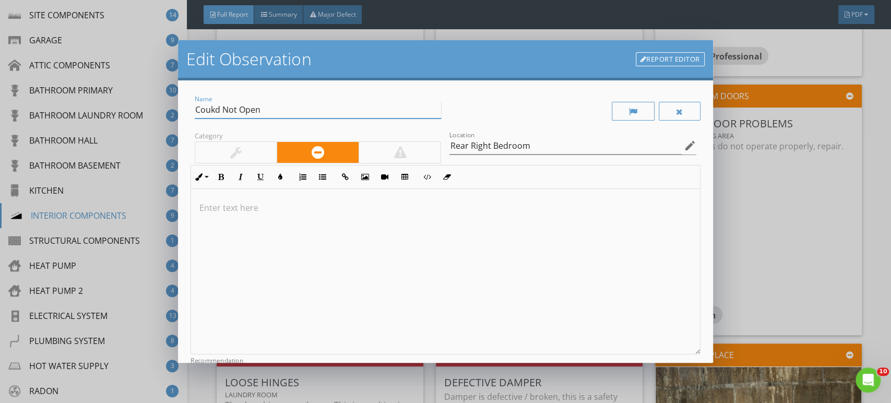
click at [213, 110] on input "Coukd Not Open" at bounding box center [318, 109] width 246 height 17
type input "Could Not Open"
click at [266, 202] on p at bounding box center [445, 208] width 492 height 13
click at [243, 211] on p at bounding box center [445, 208] width 492 height 13
click at [218, 210] on p at bounding box center [445, 208] width 492 height 13
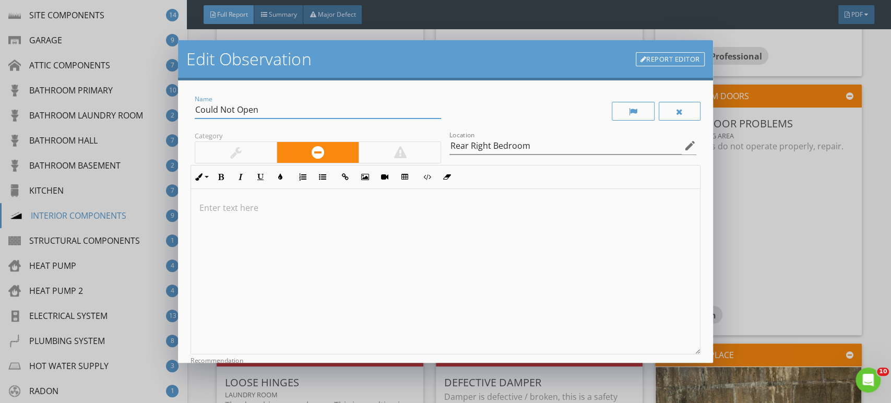
click at [217, 208] on p at bounding box center [445, 208] width 492 height 13
click at [879, 185] on div "Edit Observation Report Editor Name Could Not Open Category Location Rear Right…" at bounding box center [445, 201] width 891 height 403
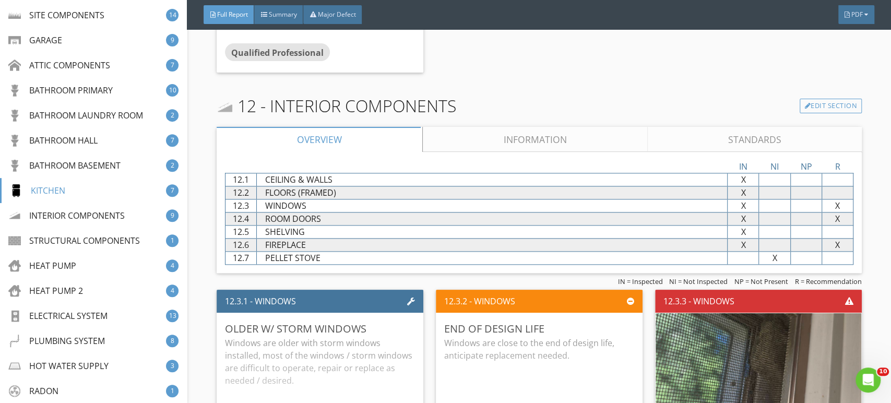
scroll to position [11100, 0]
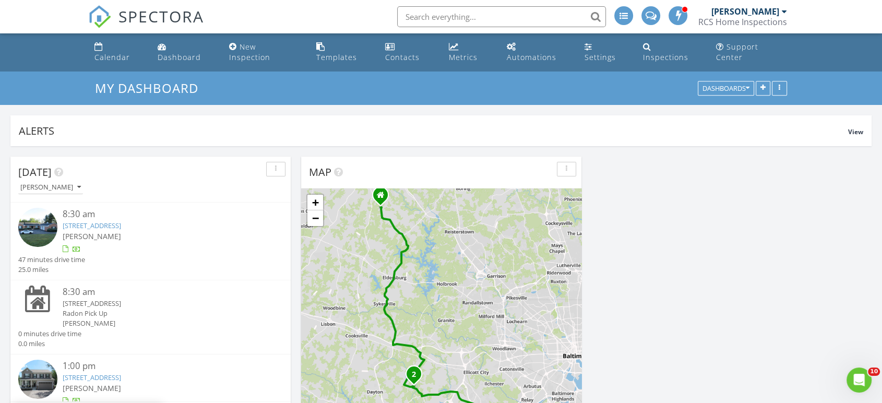
click at [39, 216] on img at bounding box center [37, 227] width 39 height 39
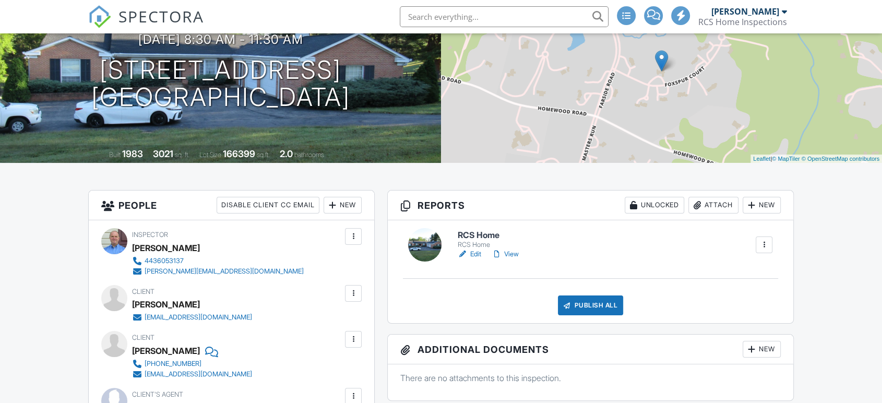
click at [519, 254] on link "View" at bounding box center [505, 254] width 27 height 10
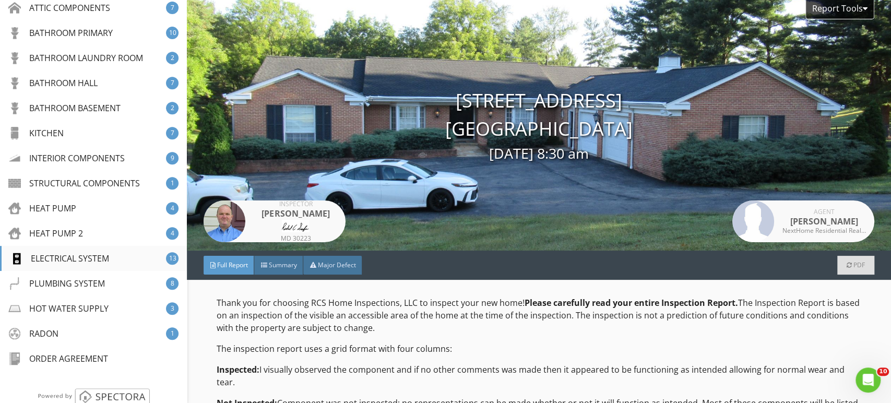
scroll to position [290, 0]
click at [54, 157] on div "INTERIOR COMPONENTS" at bounding box center [68, 157] width 116 height 13
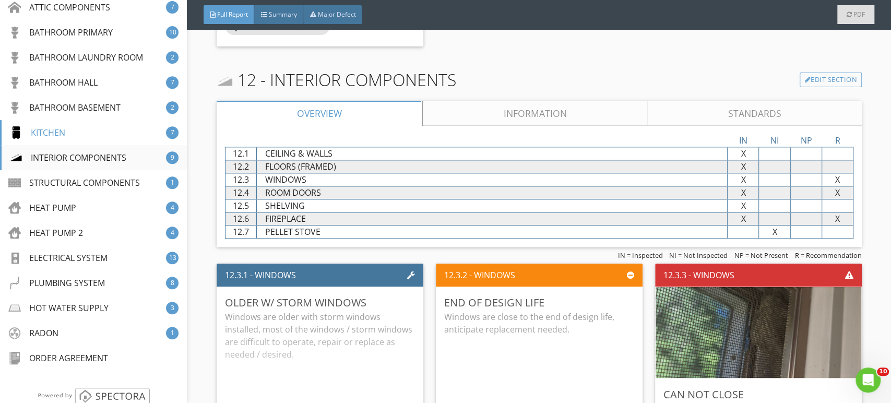
scroll to position [11622, 0]
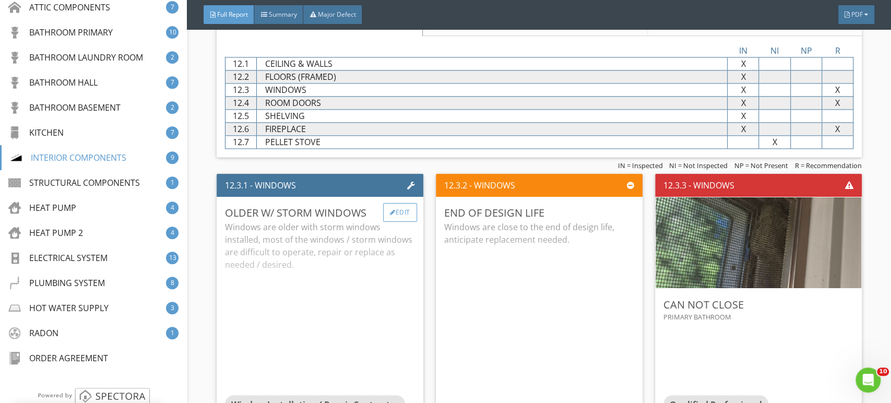
click at [390, 209] on div at bounding box center [393, 212] width 6 height 6
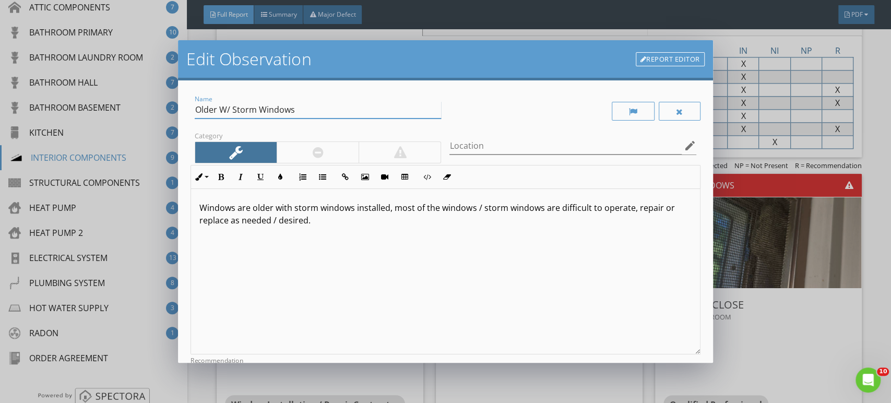
click at [226, 110] on input "Older W/ Storm Windows" at bounding box center [318, 109] width 246 height 17
click at [230, 111] on input "Older W/ Storm Windows" at bounding box center [318, 109] width 246 height 17
click at [253, 108] on input "Older W/ Storm Windows" at bounding box center [318, 109] width 246 height 17
click at [313, 108] on input "Older Single Pane Windows" at bounding box center [318, 109] width 246 height 17
type input "Older Single Pane Windows"
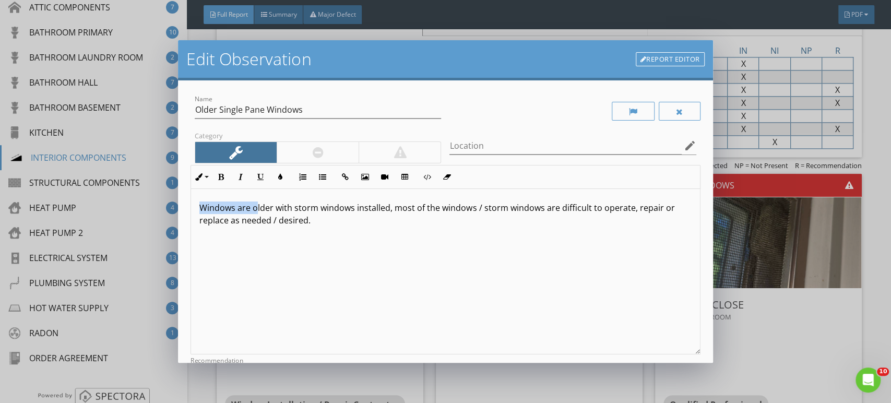
drag, startPoint x: 258, startPoint y: 209, endPoint x: 185, endPoint y: 209, distance: 73.1
click at [185, 209] on div "Name Older Single Pane Windows Category Location edit Inline Style XLarge Large…" at bounding box center [445, 221] width 535 height 282
click at [221, 210] on p "Older with storm windows installed, most of the windows / storm windows are dif…" at bounding box center [445, 214] width 492 height 25
click at [352, 208] on p "Older single pane windows with storm windows installed, most of the windows / s…" at bounding box center [445, 214] width 492 height 25
click at [388, 210] on p "Older single pane windows with storm windows installed, most of the windows / s…" at bounding box center [445, 214] width 492 height 25
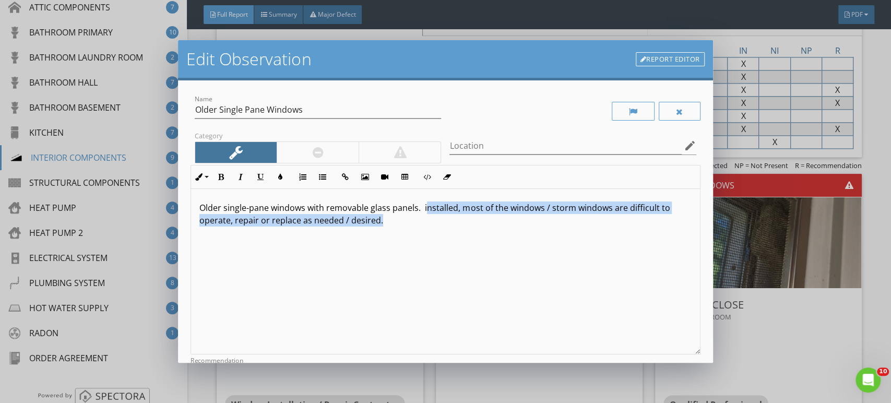
drag, startPoint x: 393, startPoint y: 225, endPoint x: 427, endPoint y: 208, distance: 38.1
click at [427, 208] on p "Older single-pane windows with removable glass panels. installed, most of the w…" at bounding box center [445, 214] width 492 height 25
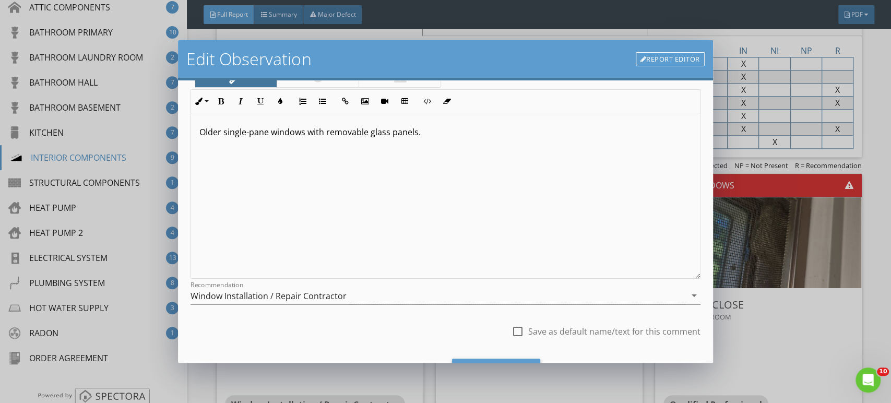
scroll to position [128, 0]
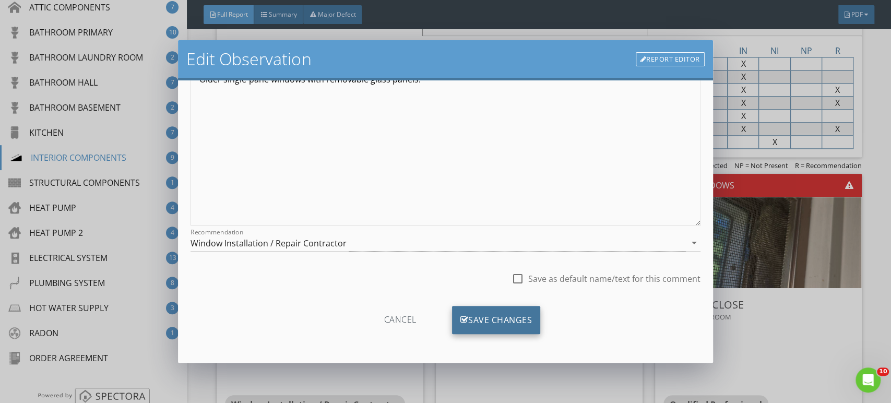
click at [484, 308] on div "Save Changes" at bounding box center [496, 320] width 89 height 28
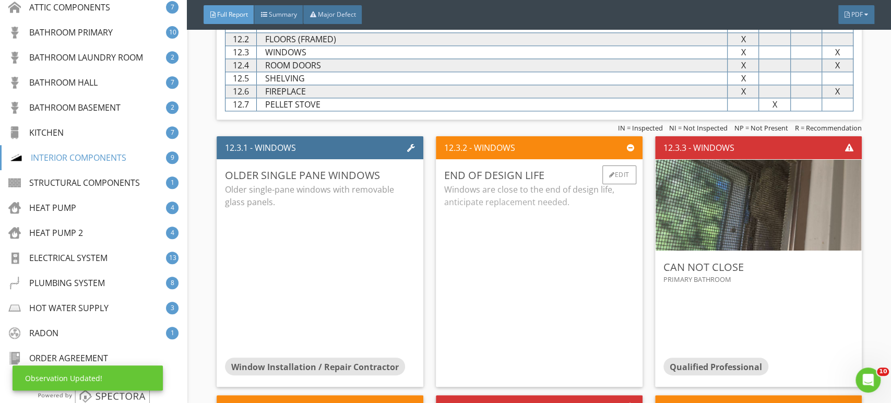
scroll to position [11680, 0]
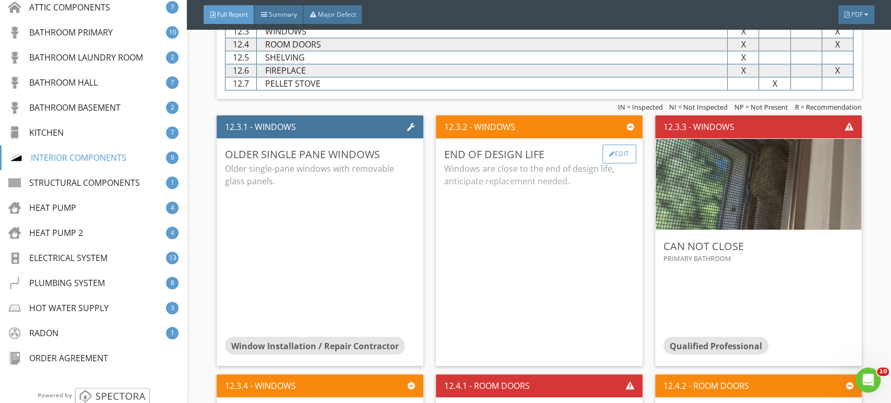
click at [606, 145] on div "Edit" at bounding box center [620, 154] width 34 height 19
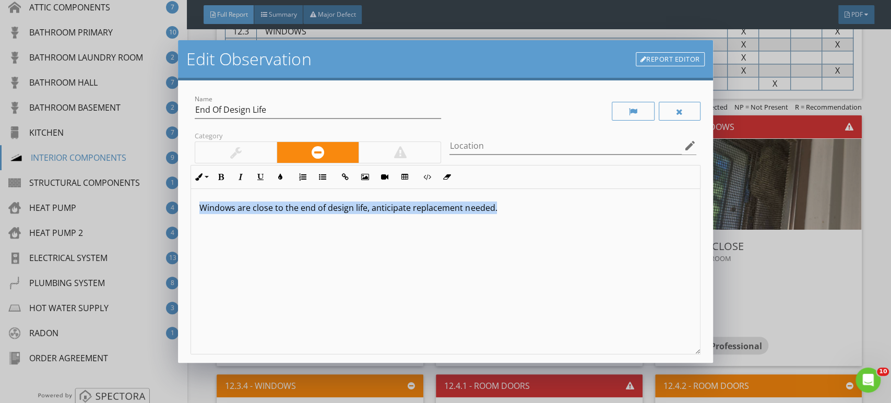
drag, startPoint x: 515, startPoint y: 216, endPoint x: 202, endPoint y: 207, distance: 313.5
click at [201, 207] on div "Windows are close to the end of design life, anticipate replacement needed." at bounding box center [445, 272] width 509 height 166
copy p "Windows are close to the end of design life, anticipate replacement needed."
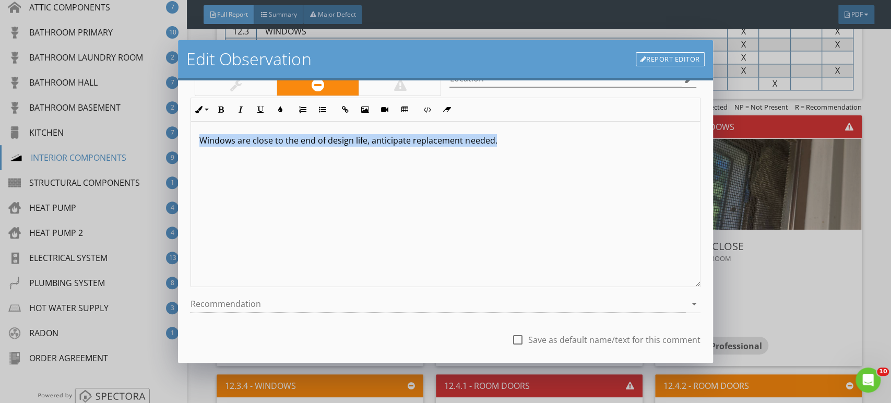
scroll to position [128, 0]
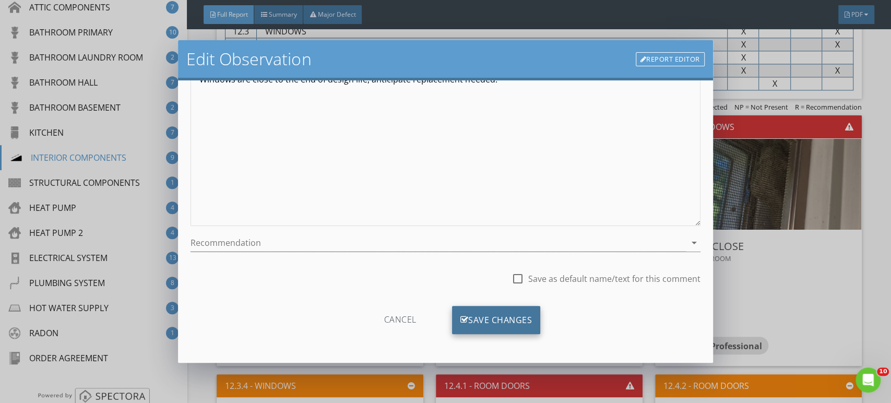
click at [516, 316] on div "Save Changes" at bounding box center [496, 320] width 89 height 28
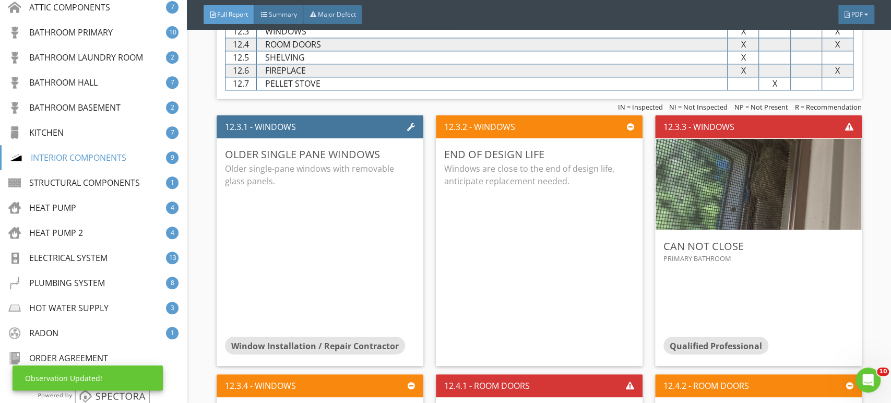
scroll to position [5, 0]
click at [408, 149] on div "Edit" at bounding box center [400, 154] width 34 height 19
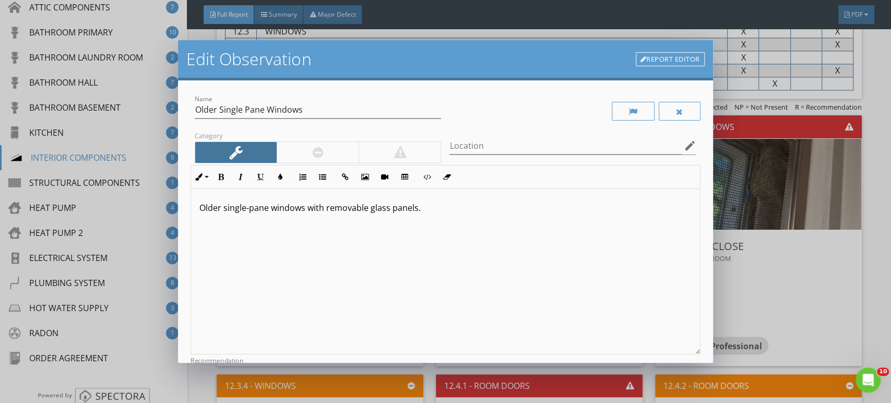
click at [487, 221] on div "Older single-pane windows with removable glass panels." at bounding box center [445, 272] width 509 height 166
click at [426, 208] on p "Older single-pane windows with removable glass panels. Windows are close to the…" at bounding box center [445, 214] width 492 height 25
click at [332, 150] on div at bounding box center [318, 152] width 82 height 21
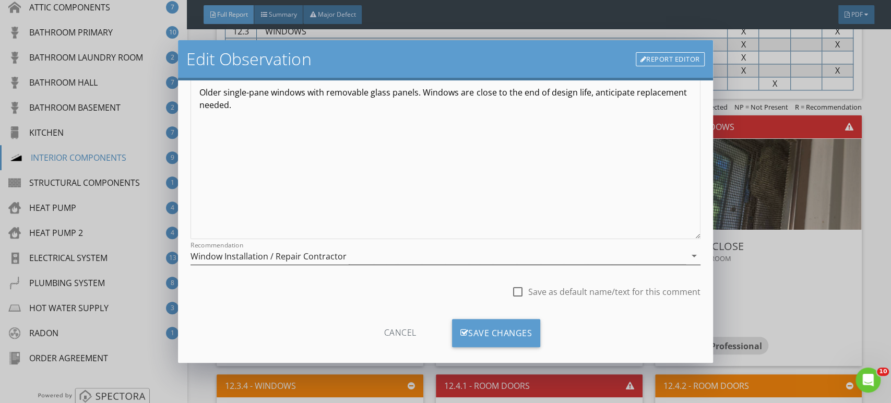
scroll to position [128, 0]
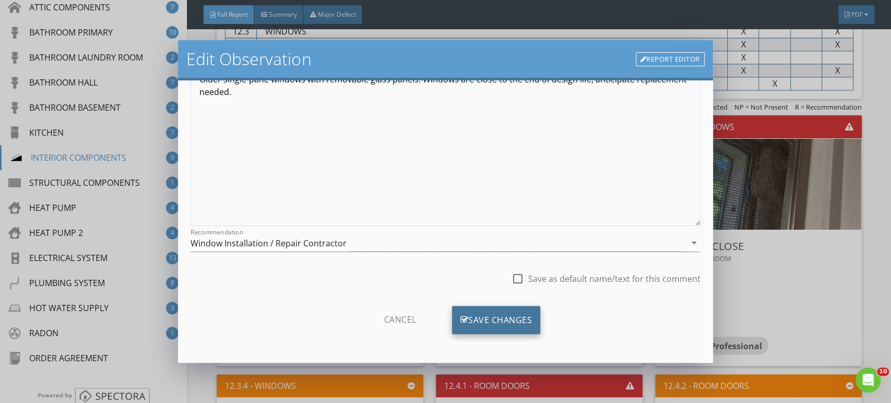
click at [497, 325] on div "Save Changes" at bounding box center [496, 320] width 89 height 28
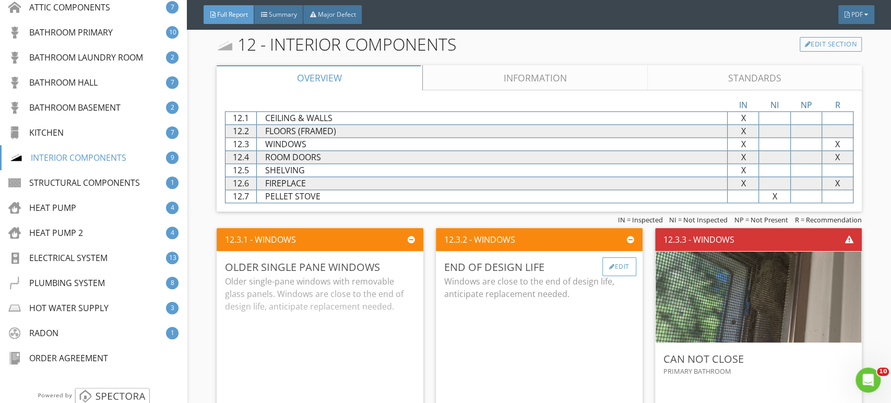
scroll to position [11564, 0]
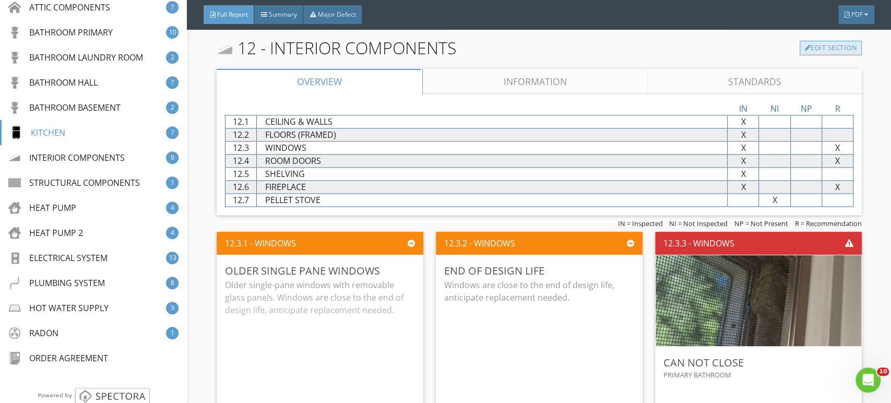
click at [821, 41] on link "Edit Section" at bounding box center [831, 48] width 62 height 15
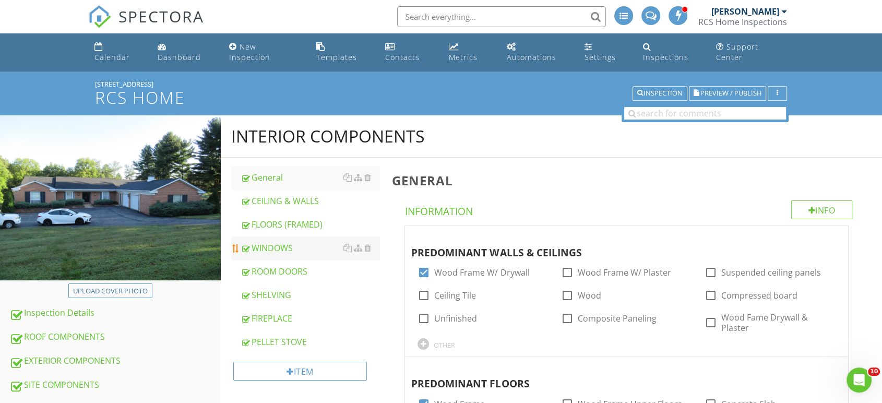
click at [273, 242] on div "WINDOWS" at bounding box center [310, 248] width 139 height 13
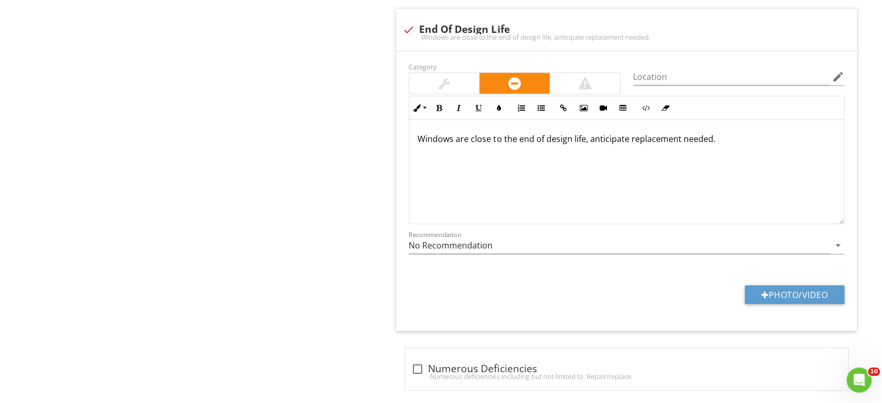
scroll to position [1914, 0]
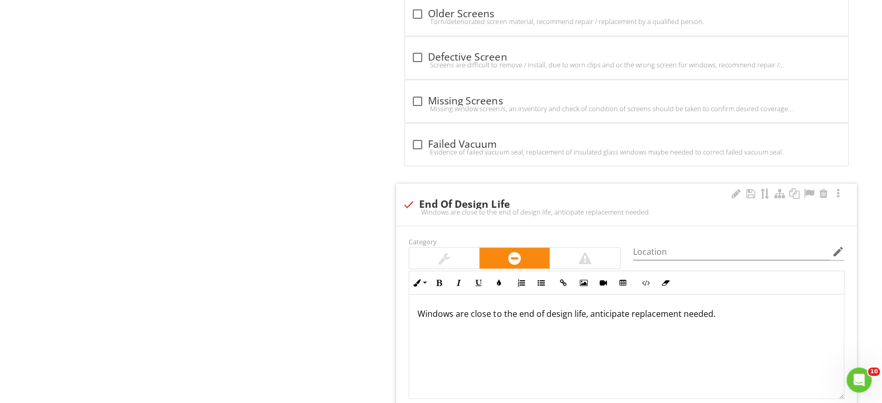
click at [406, 195] on div at bounding box center [409, 204] width 18 height 18
checkbox input "true"
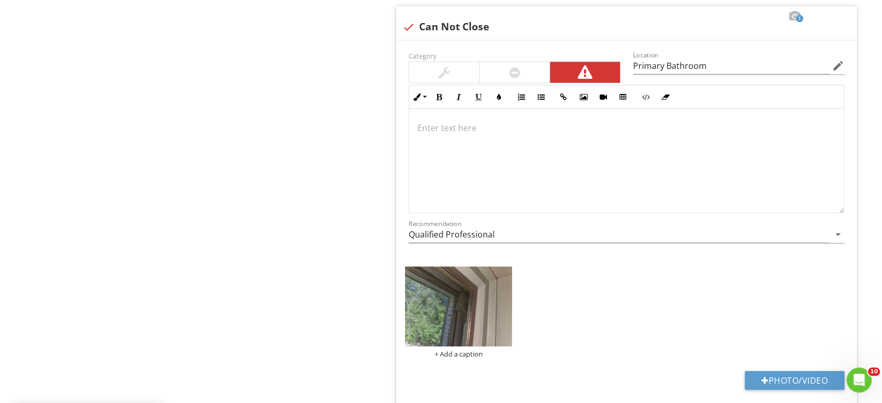
scroll to position [2205, 0]
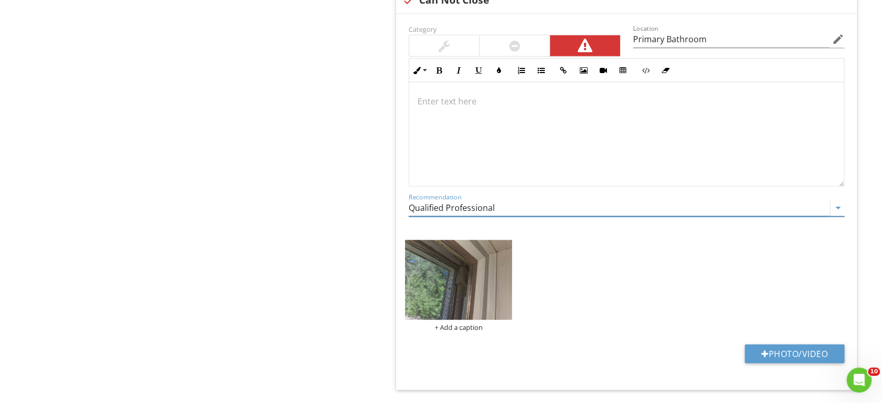
click at [451, 199] on input "Qualified Professional" at bounding box center [619, 207] width 421 height 17
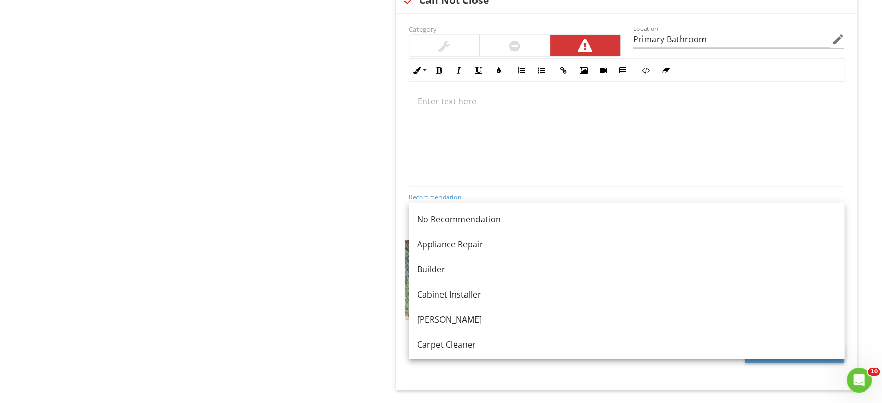
click at [451, 199] on input "Qualified Professional" at bounding box center [619, 207] width 421 height 17
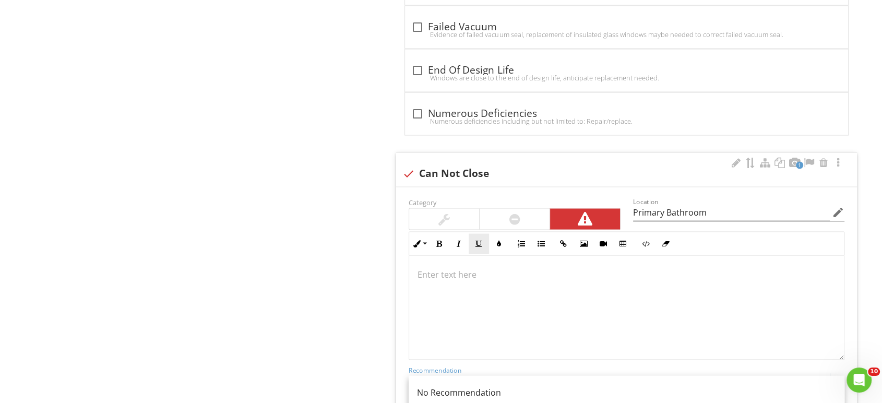
scroll to position [2030, 0]
click at [469, 269] on div at bounding box center [626, 309] width 435 height 104
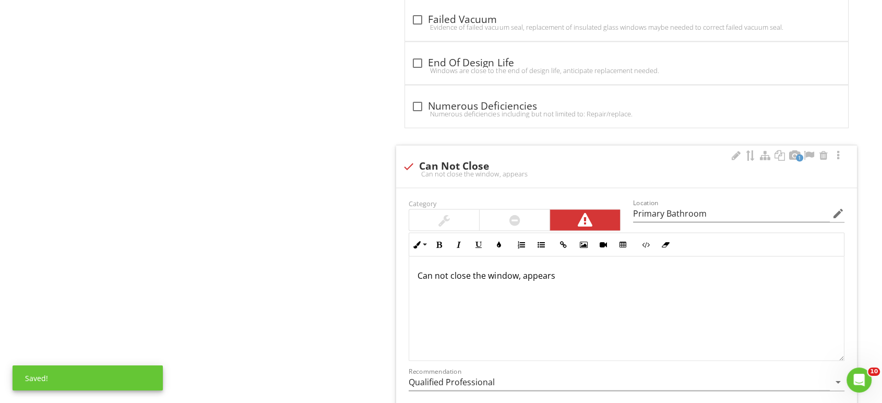
drag, startPoint x: 561, startPoint y: 263, endPoint x: 566, endPoint y: 265, distance: 5.5
click at [561, 269] on p "Can not close the window, appears" at bounding box center [627, 275] width 418 height 13
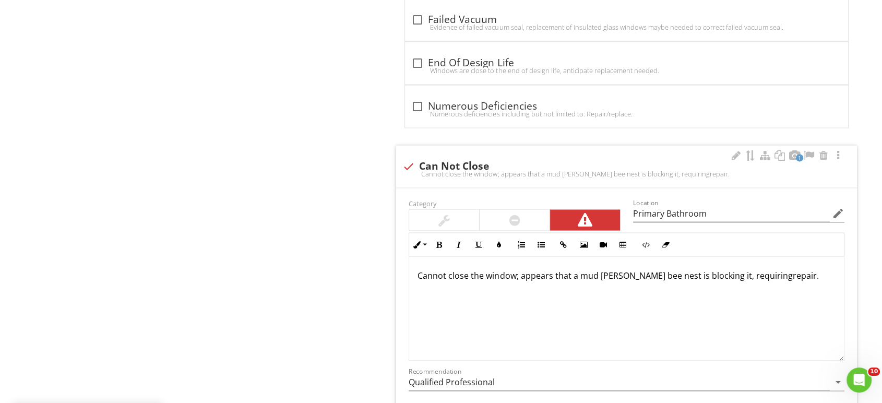
click at [567, 294] on div "Cannot close the window; appears that a mud [PERSON_NAME] bee nest is blocking …" at bounding box center [626, 309] width 435 height 104
click at [752, 269] on p "Cannot close the window; appears that a mud [PERSON_NAME] bee nest is blocking …" at bounding box center [627, 275] width 418 height 13
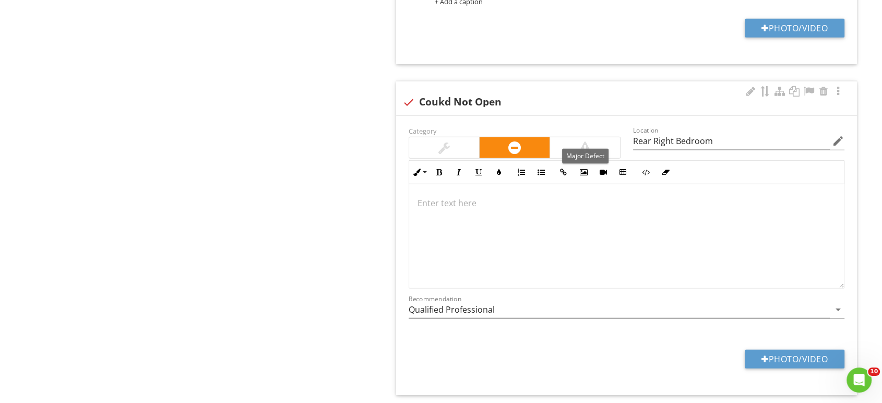
scroll to position [2559, 0]
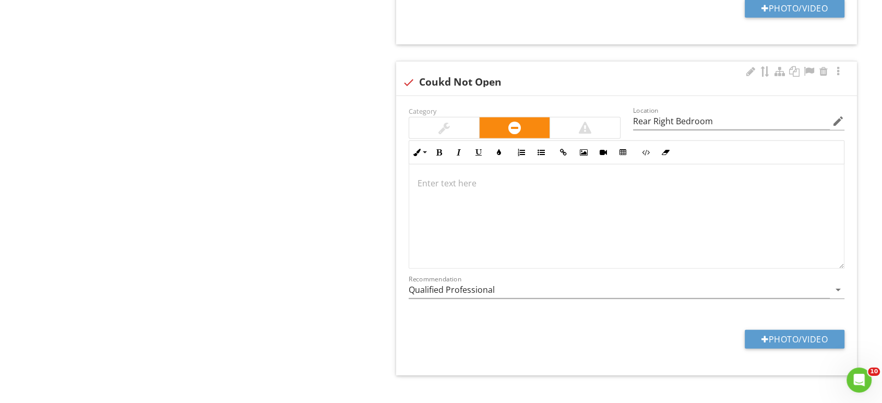
click at [439, 176] on div at bounding box center [626, 216] width 435 height 104
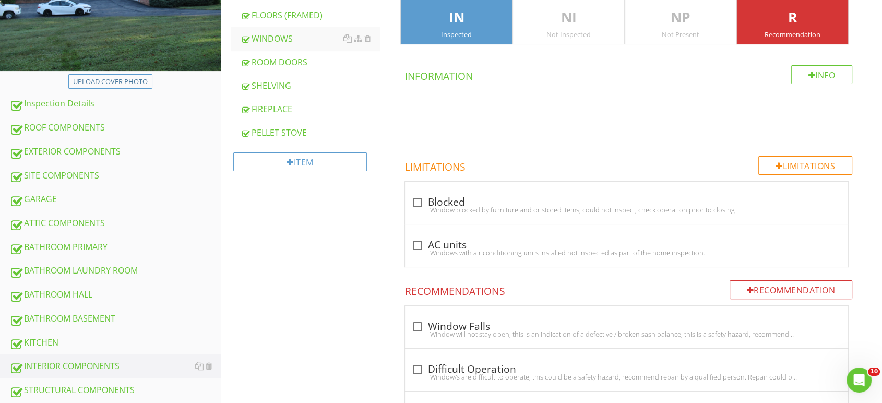
scroll to position [232, 0]
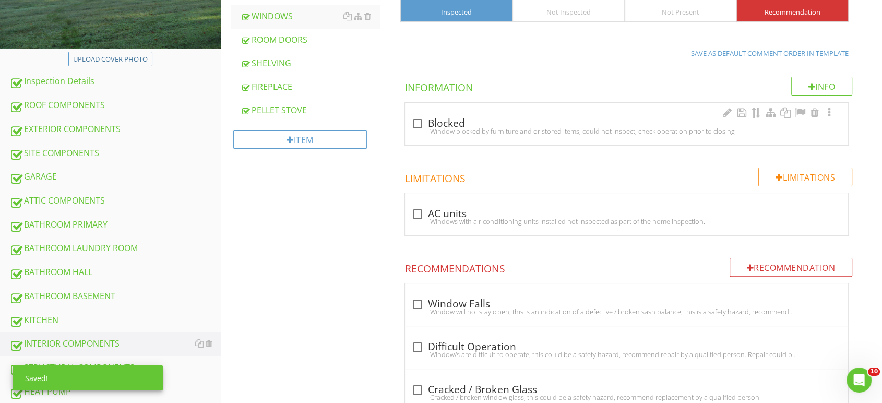
click at [417, 115] on div at bounding box center [418, 124] width 18 height 18
checkbox input "true"
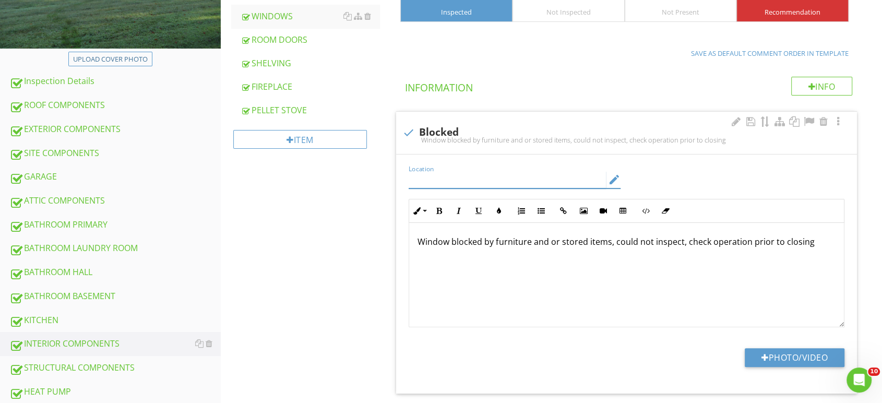
click at [481, 172] on input "Location" at bounding box center [507, 179] width 197 height 17
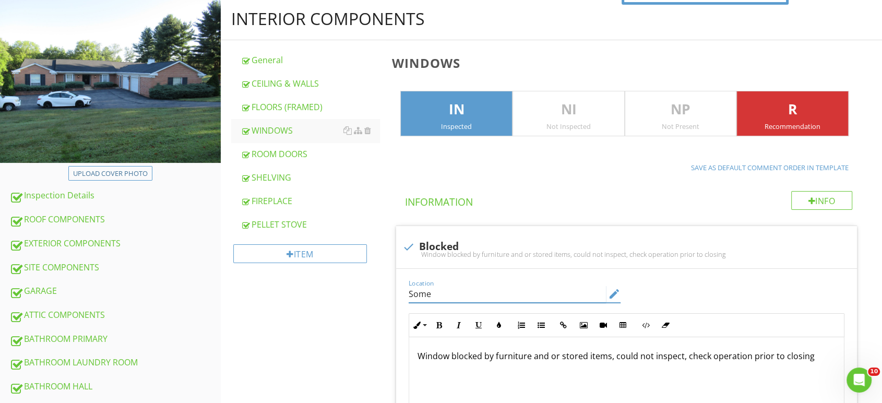
scroll to position [0, 0]
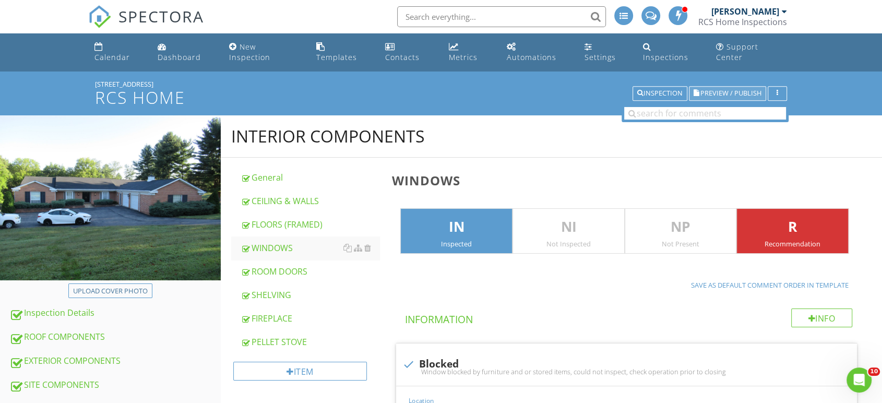
type input "Some"
click at [715, 86] on button "Preview / Publish" at bounding box center [727, 93] width 77 height 15
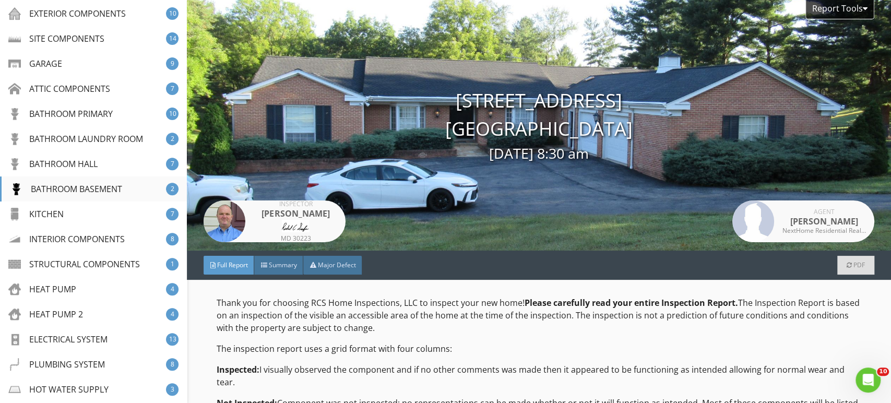
scroll to position [232, 0]
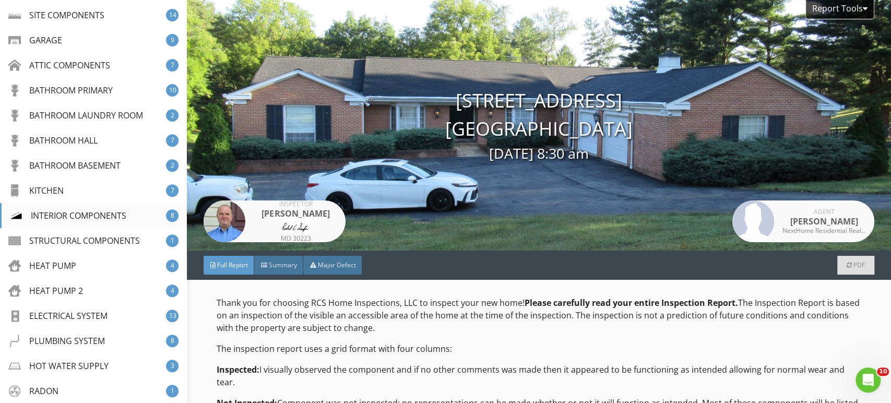
click at [57, 211] on div "INTERIOR COMPONENTS" at bounding box center [68, 215] width 116 height 13
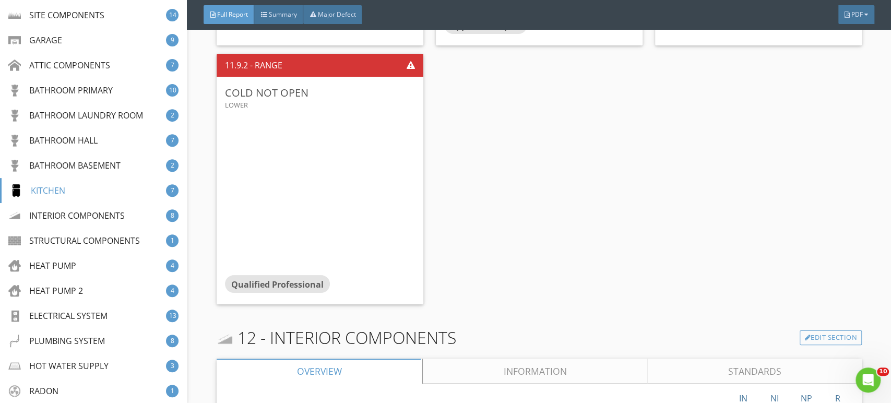
scroll to position [11216, 0]
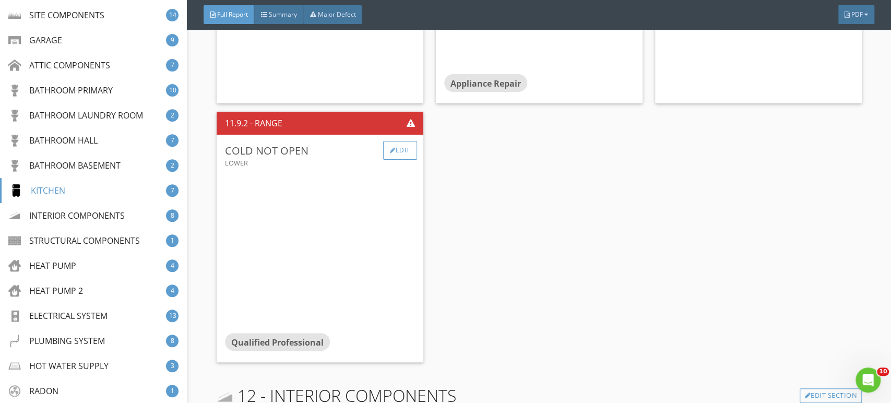
click at [407, 147] on div "Edit" at bounding box center [400, 150] width 34 height 19
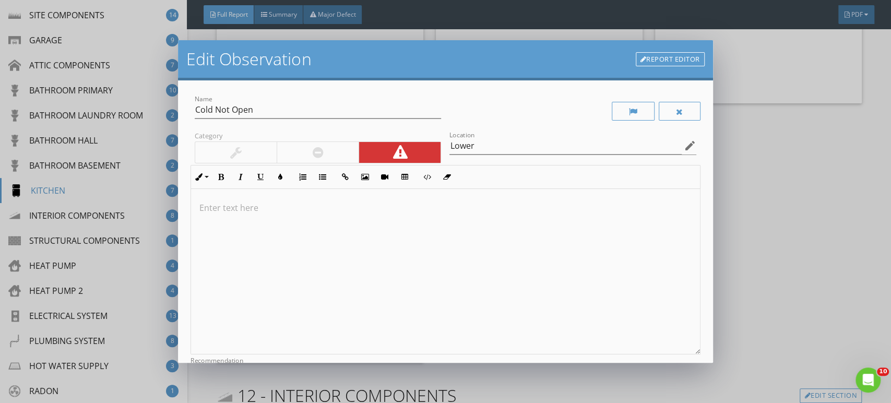
click at [265, 99] on div "Name Cold Not Open" at bounding box center [318, 112] width 246 height 34
click at [260, 119] on div "Name Cold Not Open" at bounding box center [318, 109] width 246 height 17
type input "Cold Not Open Door"
click at [265, 213] on p at bounding box center [445, 208] width 492 height 13
click at [335, 212] on p "The door is stuck, can not open" at bounding box center [445, 208] width 492 height 13
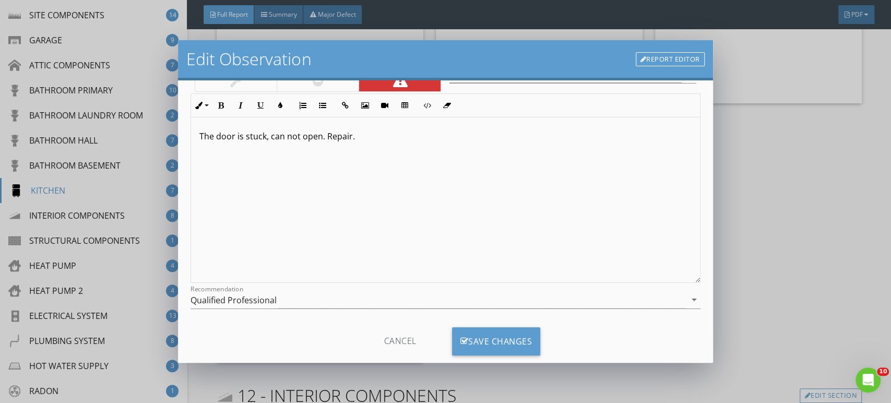
scroll to position [92, 0]
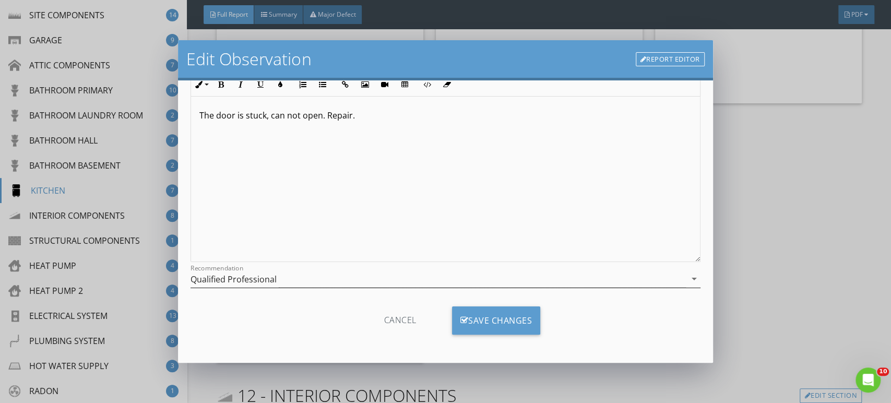
click at [233, 279] on div "Qualified Professional" at bounding box center [234, 279] width 86 height 9
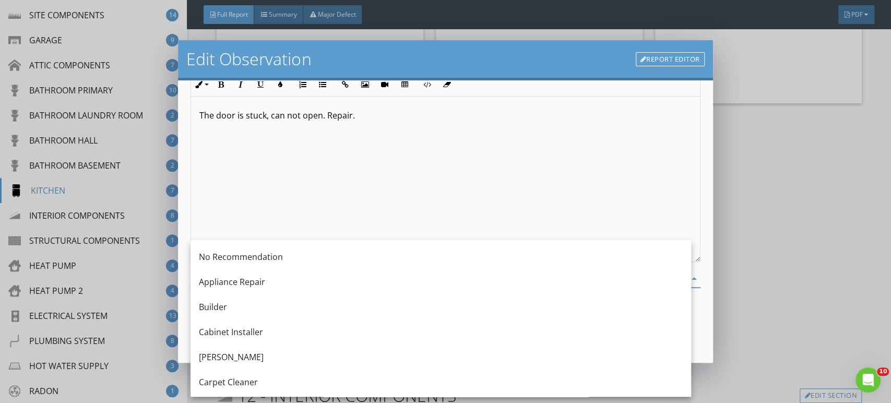
click at [227, 281] on div "Appliance Repair" at bounding box center [441, 282] width 484 height 13
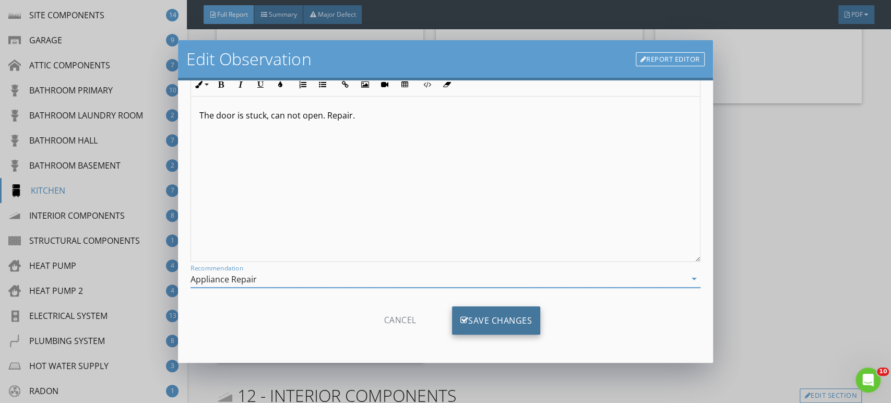
click at [513, 323] on div "Save Changes" at bounding box center [496, 321] width 89 height 28
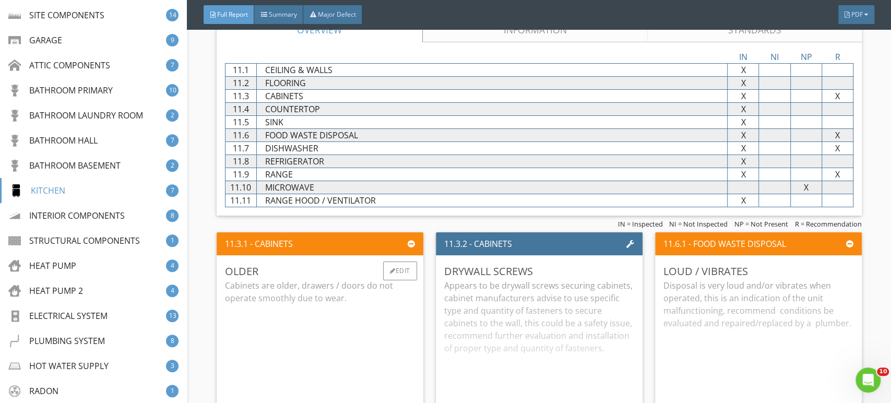
scroll to position [10462, 0]
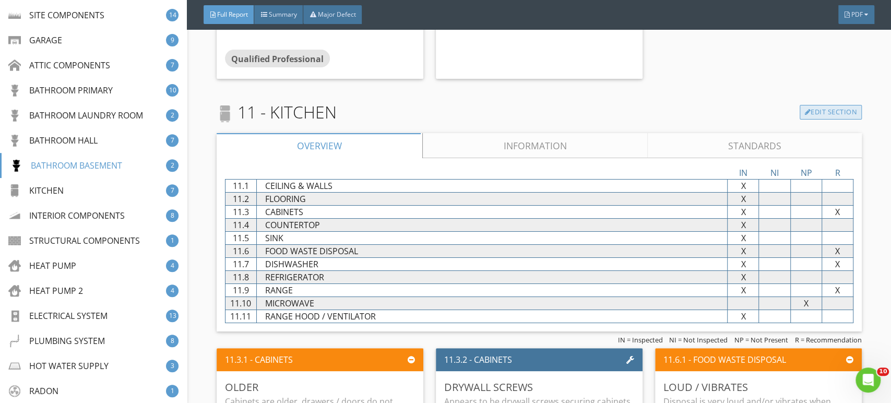
click at [806, 105] on link "Edit Section" at bounding box center [831, 112] width 62 height 15
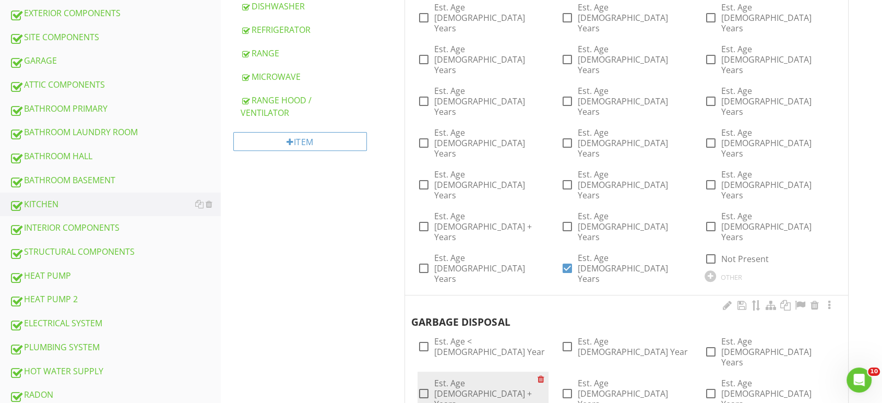
scroll to position [522, 0]
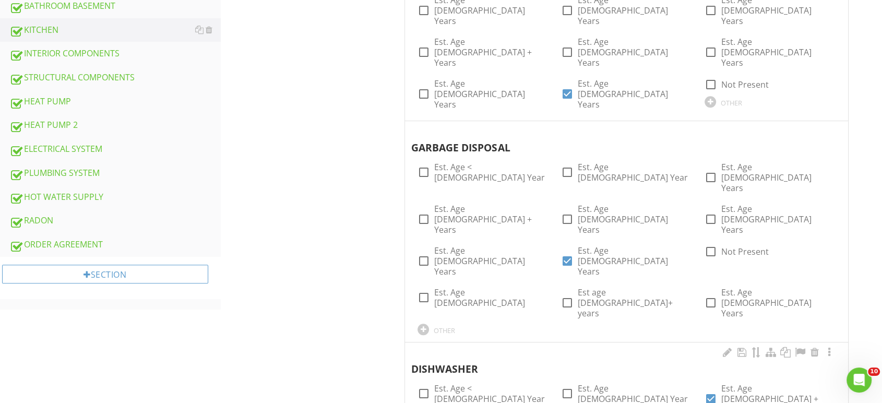
type input "Est. Age [DEMOGRAPHIC_DATA] + Years"
click at [714, 390] on div at bounding box center [711, 399] width 18 height 18
checkbox input "false"
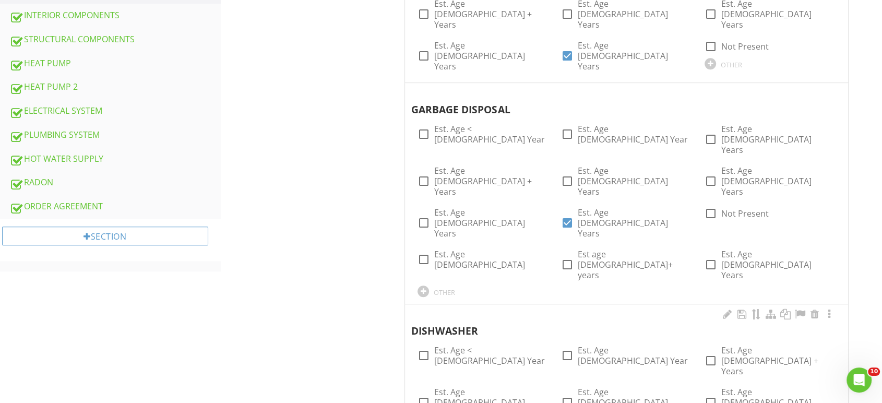
scroll to position [580, 0]
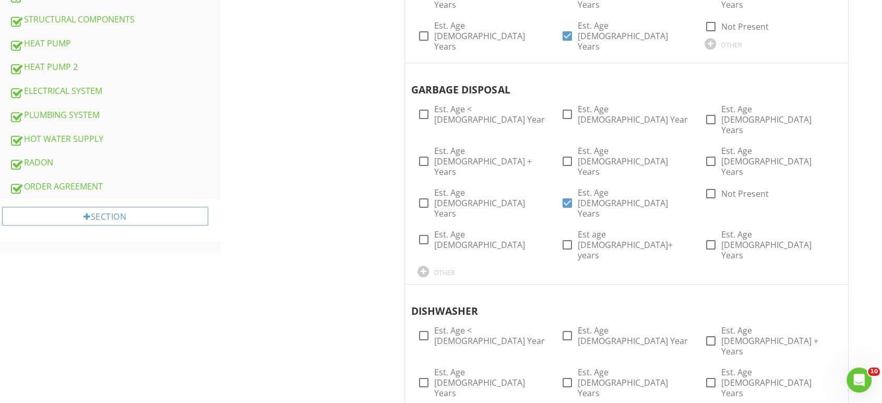
checkbox input "false"
type input "Est. Age [DEMOGRAPHIC_DATA] + Years"
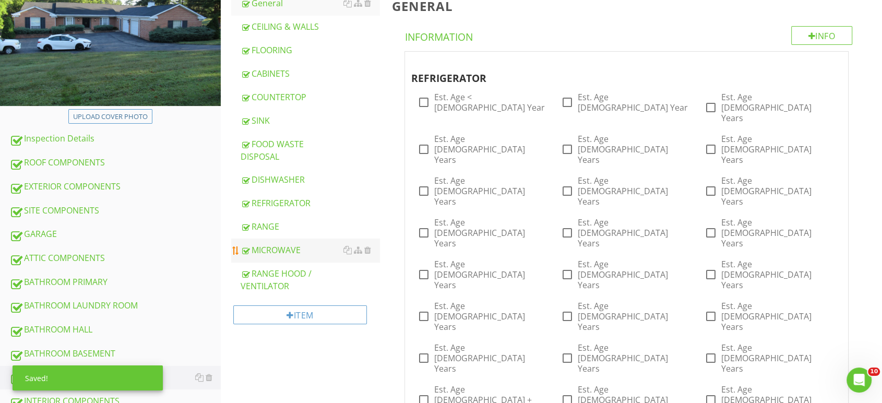
scroll to position [0, 0]
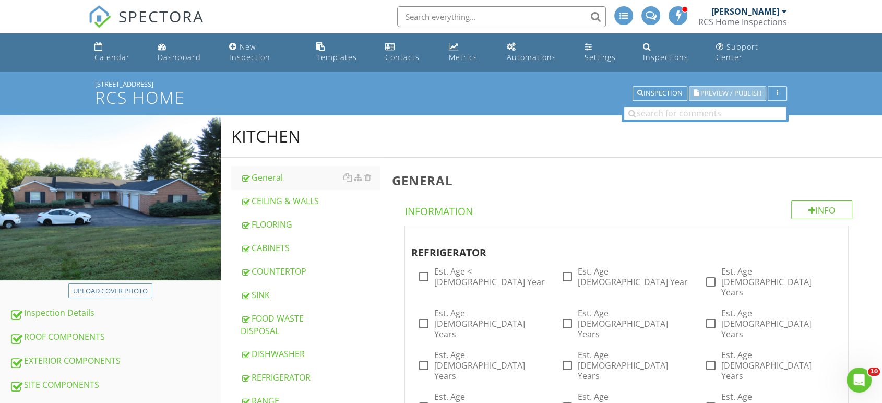
click at [721, 90] on span "Preview / Publish" at bounding box center [731, 93] width 61 height 7
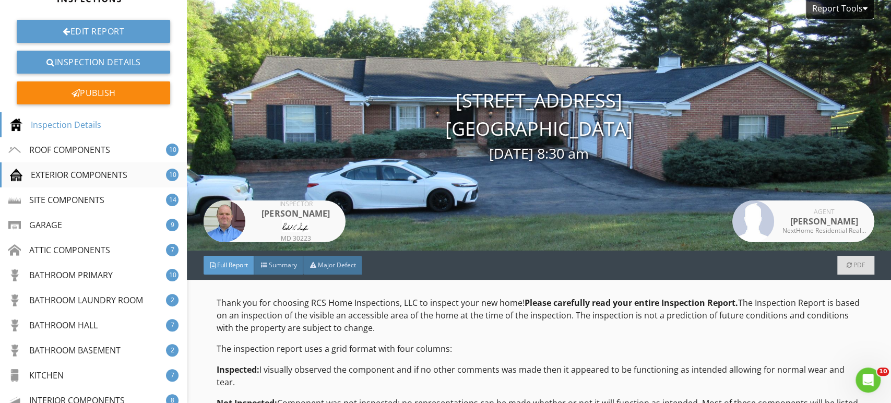
scroll to position [174, 0]
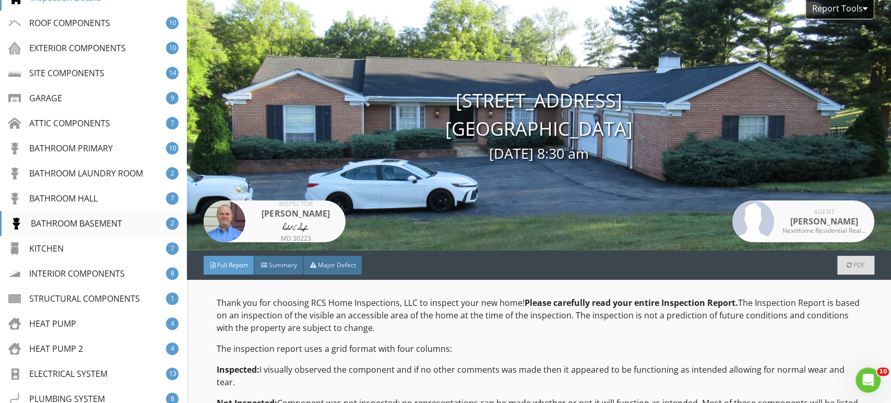
click at [58, 221] on div "BATHROOM BASEMENT" at bounding box center [66, 223] width 112 height 13
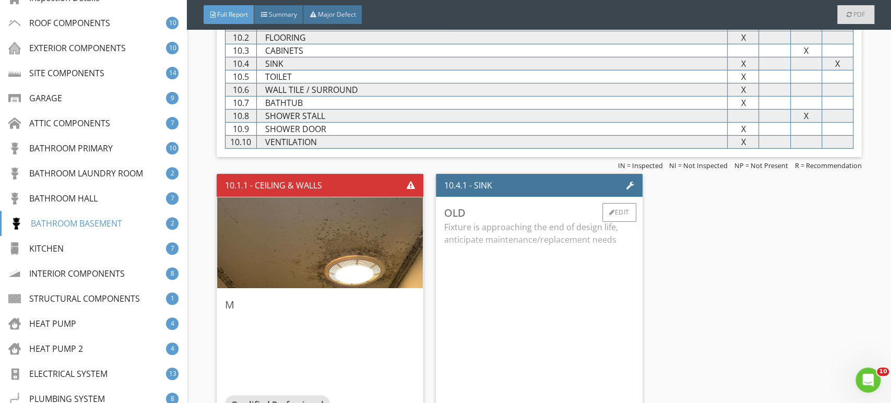
scroll to position [10136, 0]
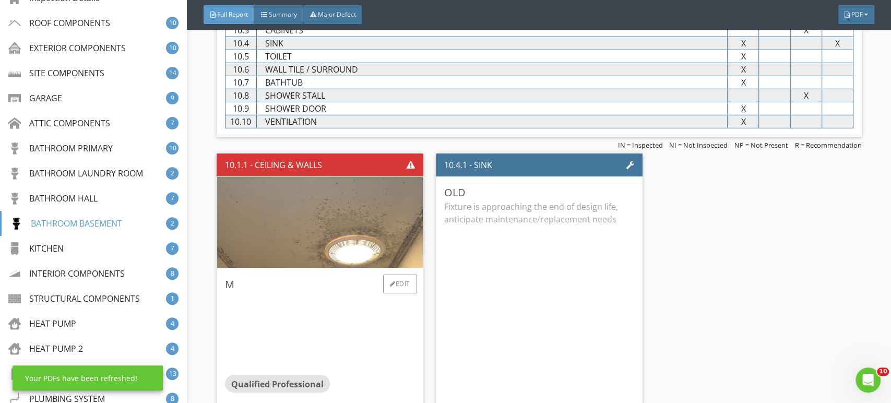
click at [337, 228] on img at bounding box center [320, 222] width 303 height 227
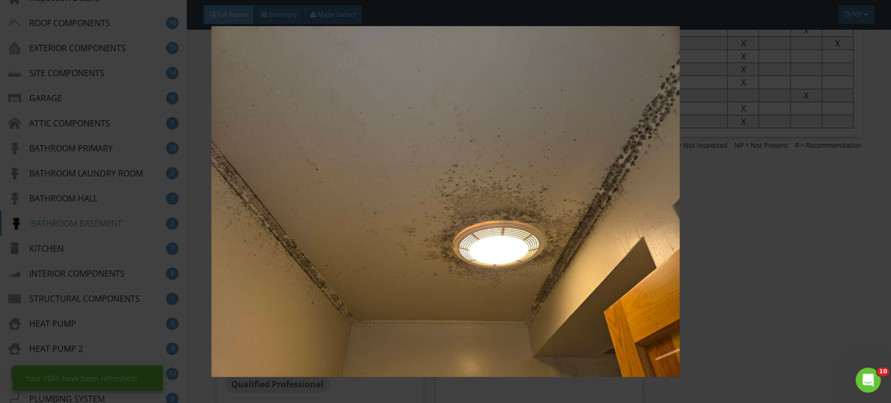
click at [411, 283] on img at bounding box center [445, 201] width 815 height 351
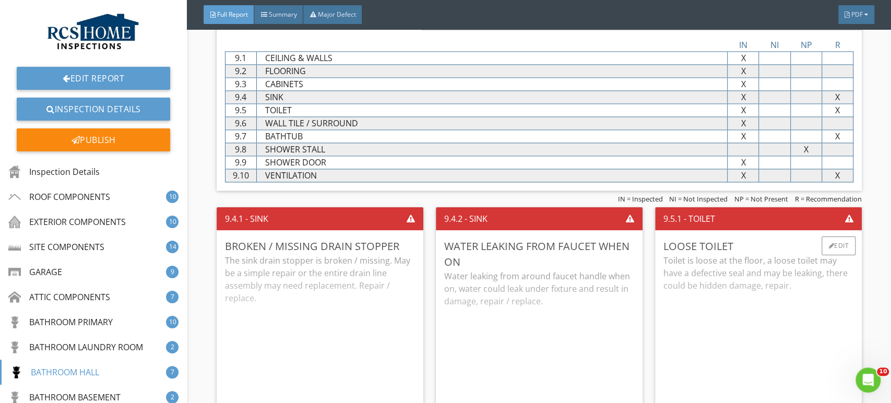
scroll to position [8976, 0]
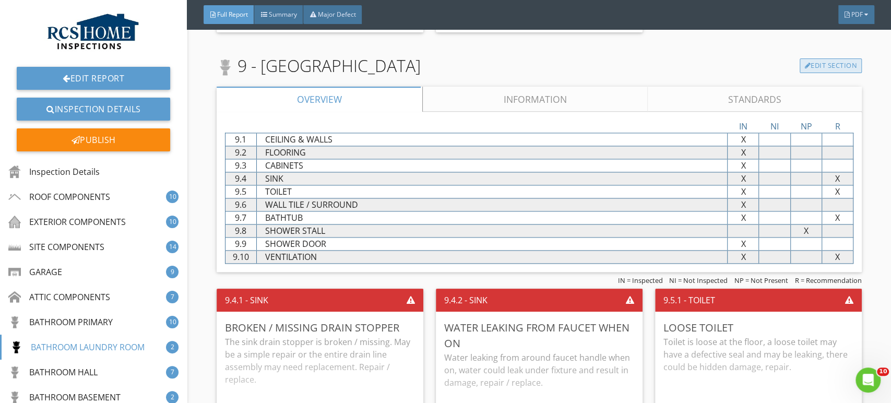
click at [828, 61] on link "Edit Section" at bounding box center [831, 65] width 62 height 15
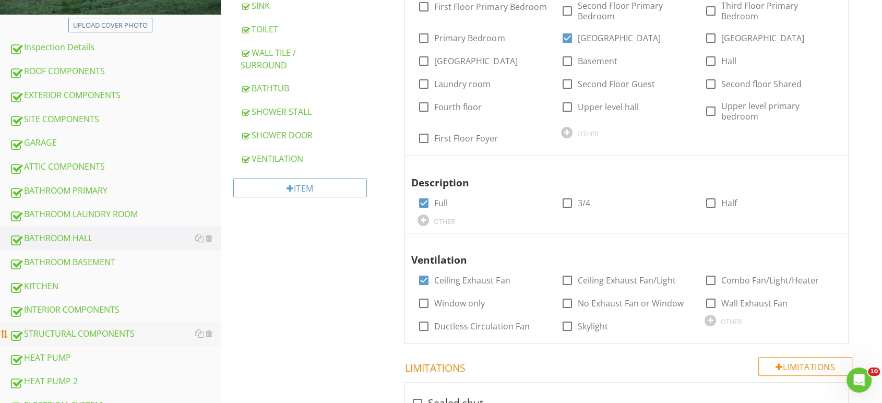
scroll to position [290, 0]
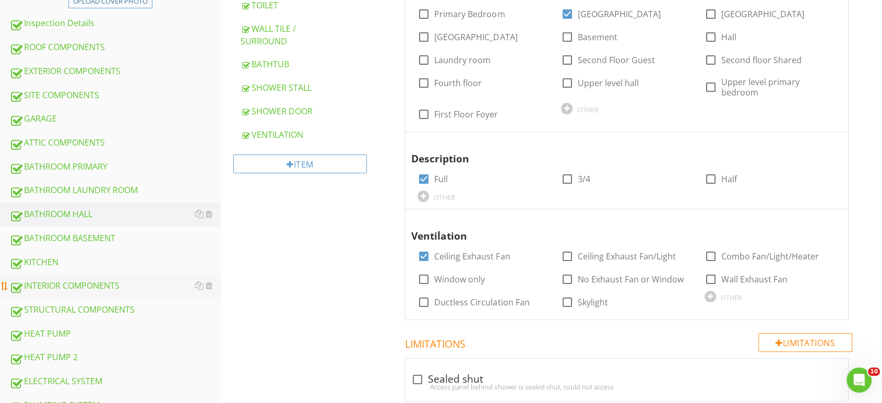
click at [64, 279] on div "INTERIOR COMPONENTS" at bounding box center [114, 286] width 211 height 14
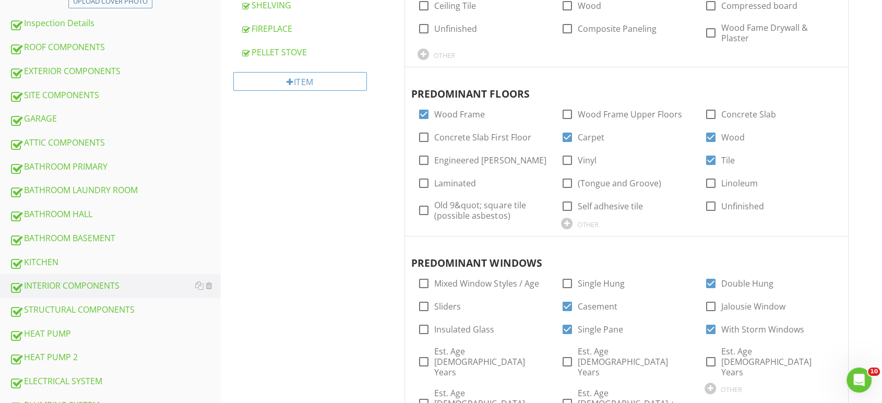
scroll to position [116, 0]
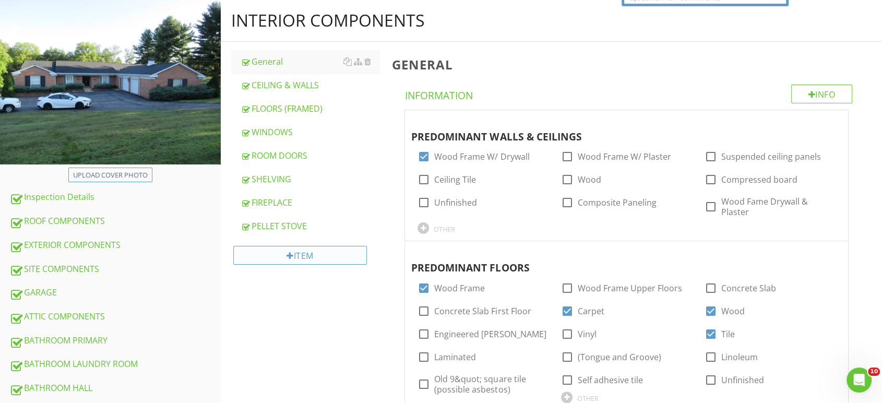
click at [302, 246] on div "Item" at bounding box center [300, 255] width 134 height 19
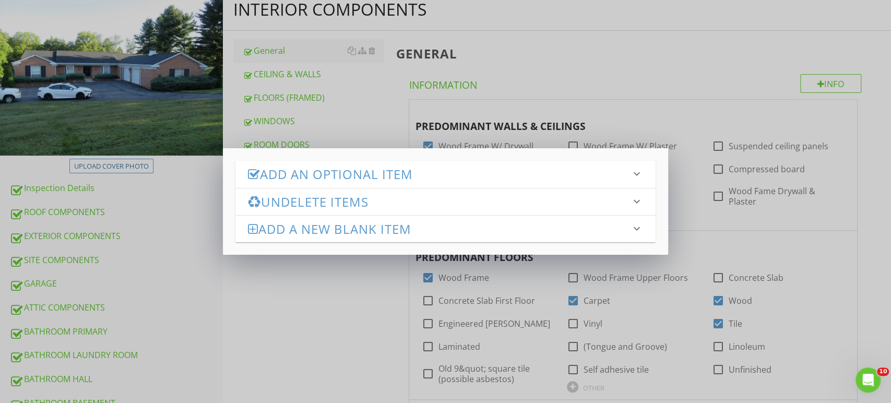
click at [316, 195] on h3 "Undelete Items" at bounding box center [439, 202] width 383 height 14
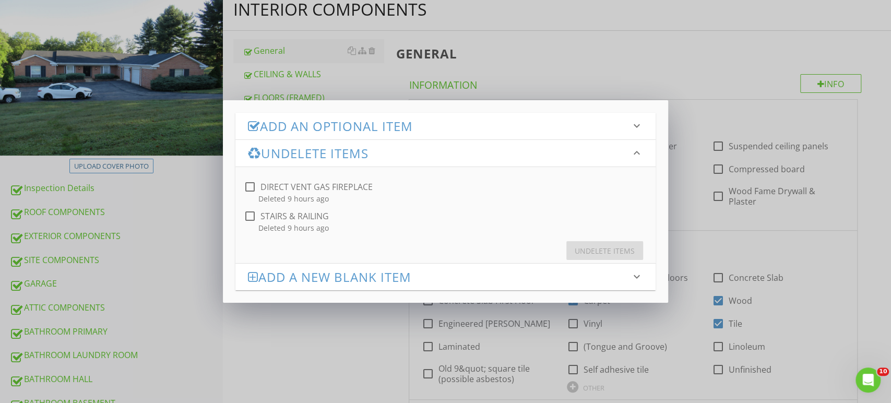
click at [318, 119] on h3 "Add an Optional Item" at bounding box center [439, 126] width 383 height 14
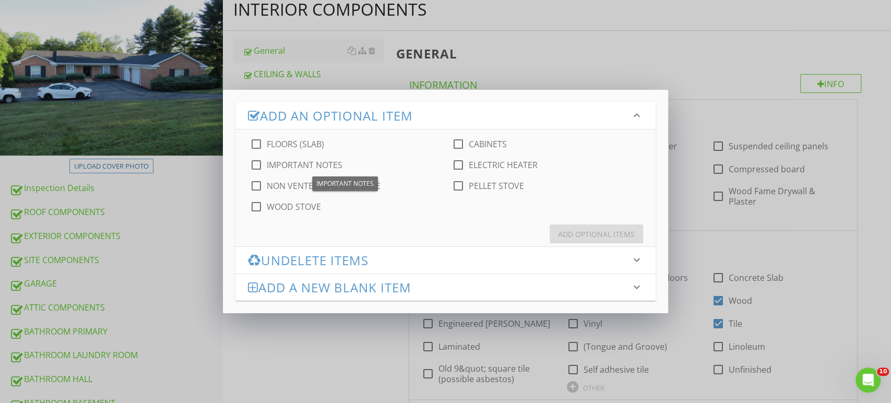
click at [267, 158] on div "check_box_outline_blank FLOORS (SLAB) check_box_outline_blank CABINETS check_bo…" at bounding box center [446, 172] width 421 height 84
click at [330, 166] on label "IMPORTANT NOTES" at bounding box center [305, 165] width 76 height 10
checkbox input "true"
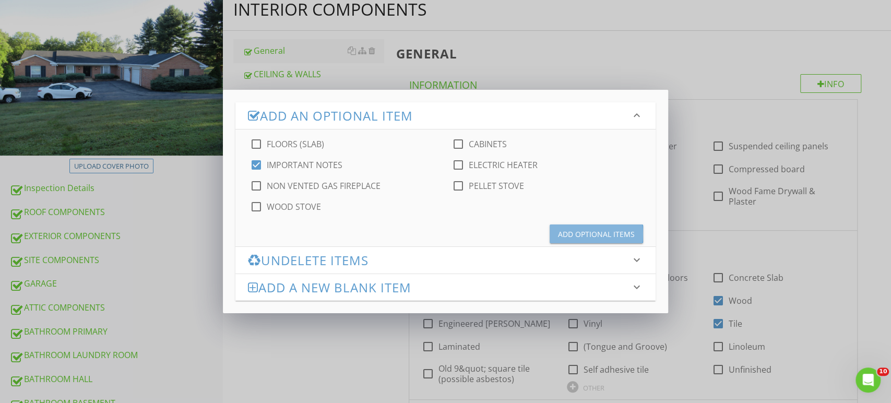
click at [593, 230] on div "Add Optional Items" at bounding box center [596, 234] width 77 height 11
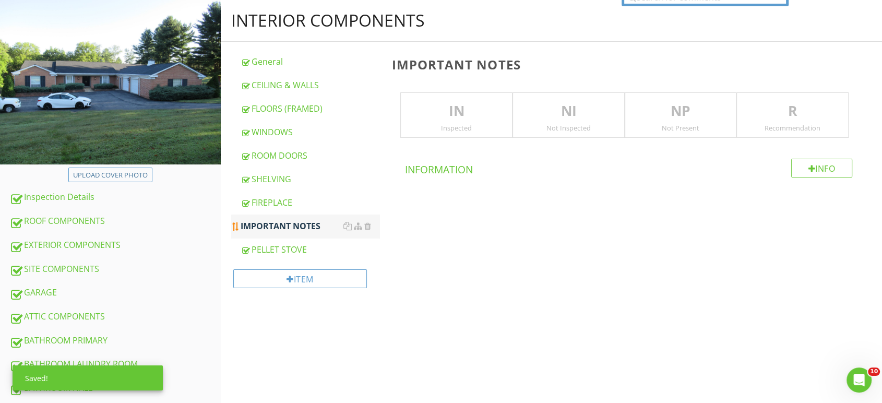
click at [270, 220] on div "IMPORTANT NOTES" at bounding box center [310, 226] width 139 height 13
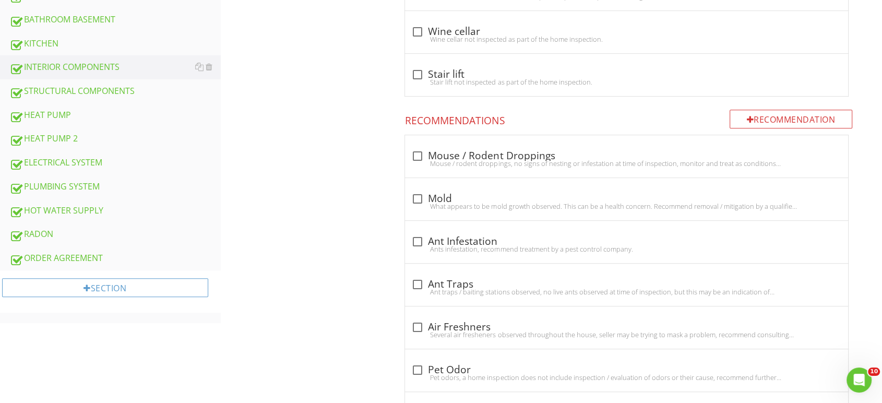
scroll to position [522, 0]
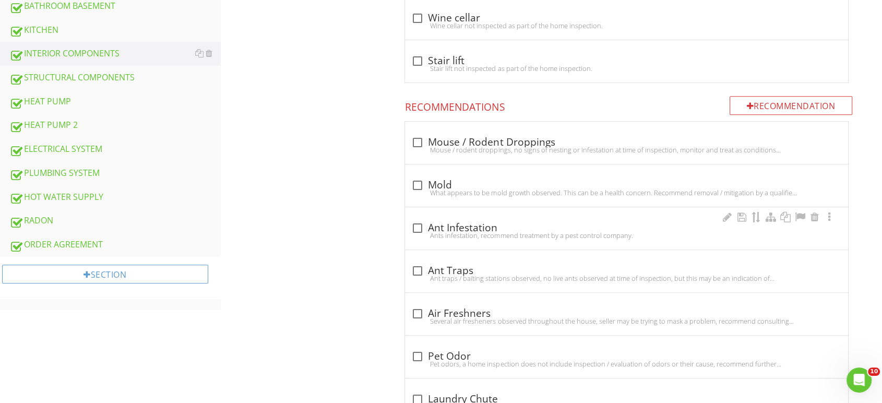
click at [441, 207] on div "check_box_outline_blank Ant Infestation Ants infestation, recommend treatment b…" at bounding box center [626, 228] width 443 height 42
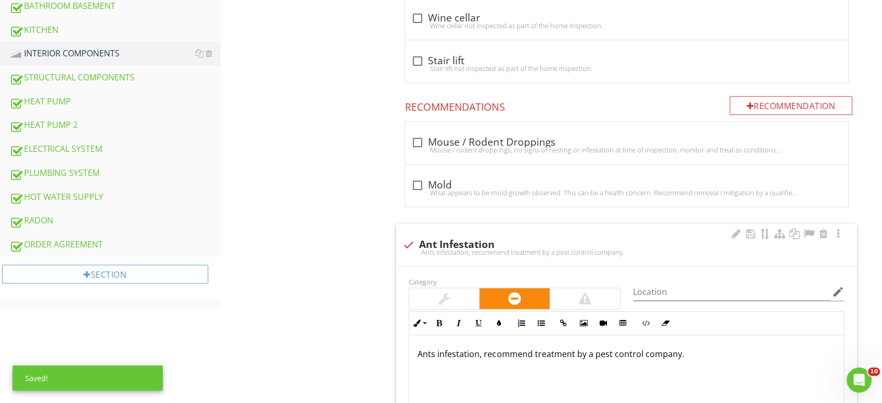
click at [419, 248] on div "Ants infestation, recommend treatment by a pest control company." at bounding box center [627, 252] width 449 height 8
checkbox input "true"
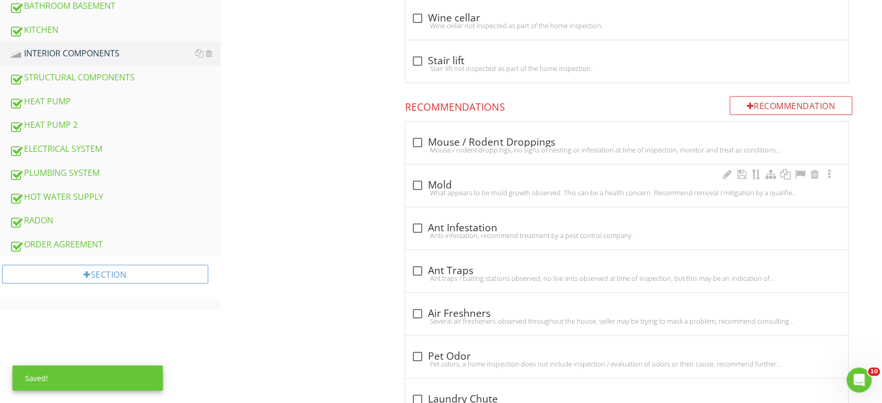
click at [431, 189] on div "What appears to be mold growth observed. This can be a health concern. Recommen…" at bounding box center [626, 193] width 431 height 8
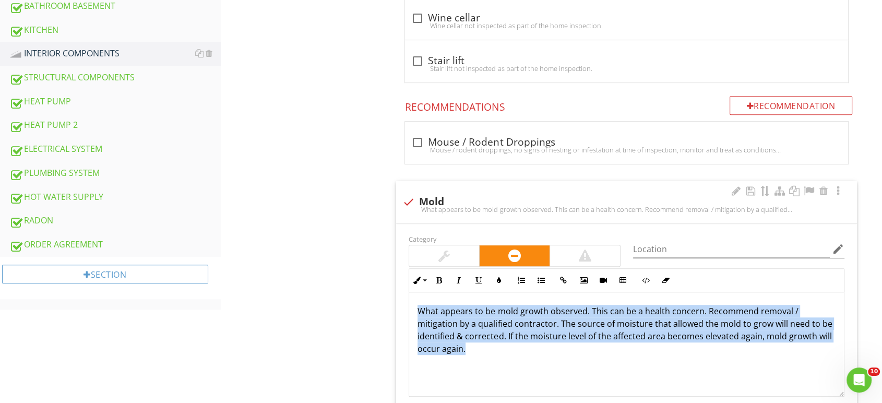
drag, startPoint x: 500, startPoint y: 342, endPoint x: 410, endPoint y: 297, distance: 101.1
click at [410, 297] on div "What appears to be mold growth observed. This can be a health concern. Recommen…" at bounding box center [626, 344] width 435 height 104
copy p "What appears to be mold growth observed. This can be a health concern. Recommen…"
click at [405, 193] on div at bounding box center [409, 202] width 18 height 18
checkbox input "true"
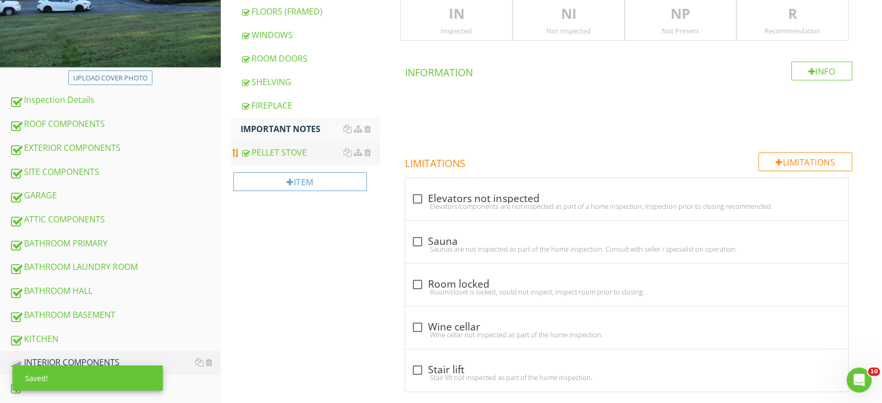
scroll to position [174, 0]
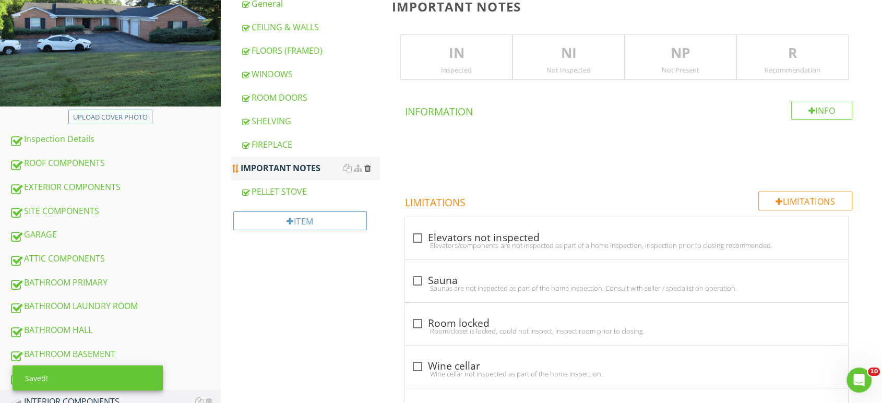
click at [368, 164] on div at bounding box center [367, 168] width 7 height 8
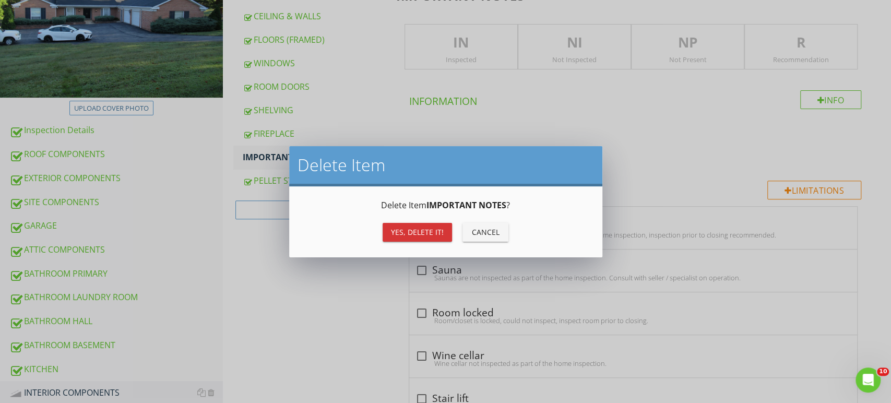
click at [396, 227] on div "Yes, Delete it!" at bounding box center [417, 232] width 53 height 11
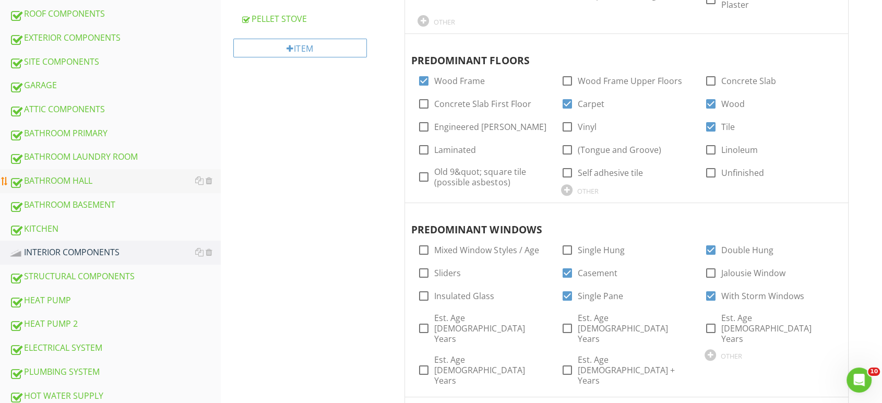
scroll to position [348, 0]
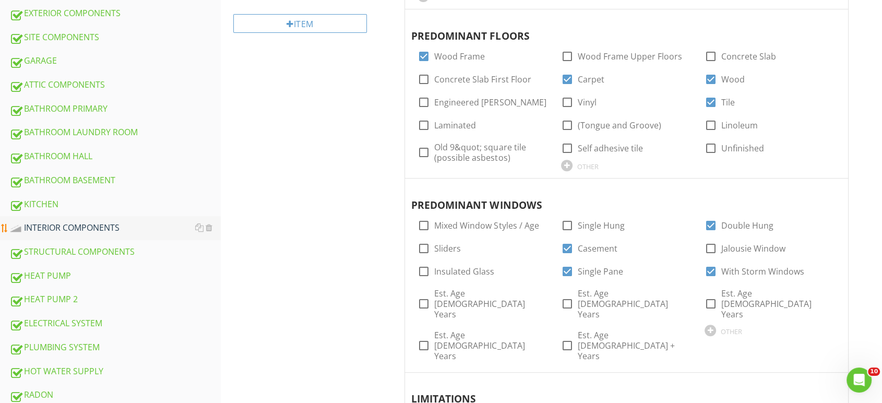
click at [79, 216] on link "INTERIOR COMPONENTS" at bounding box center [114, 228] width 211 height 24
click at [73, 221] on div "INTERIOR COMPONENTS" at bounding box center [114, 228] width 211 height 14
click at [62, 221] on div "INTERIOR COMPONENTS" at bounding box center [114, 228] width 211 height 14
click at [57, 199] on link "KITCHEN" at bounding box center [114, 205] width 211 height 24
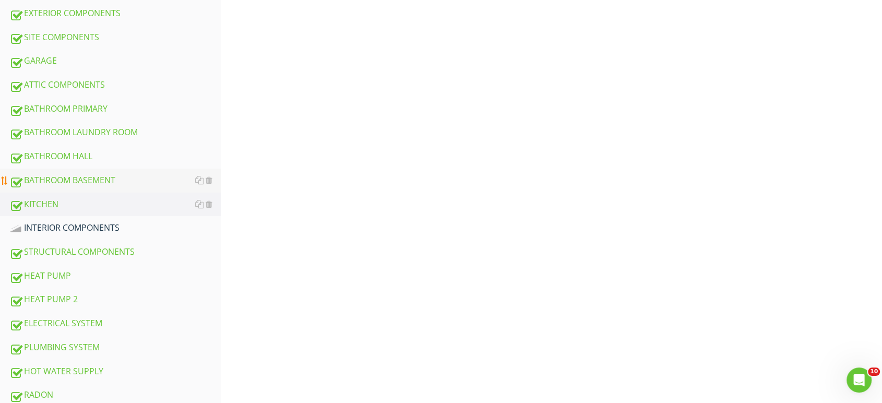
click at [67, 174] on div "BATHROOM BASEMENT" at bounding box center [114, 181] width 211 height 14
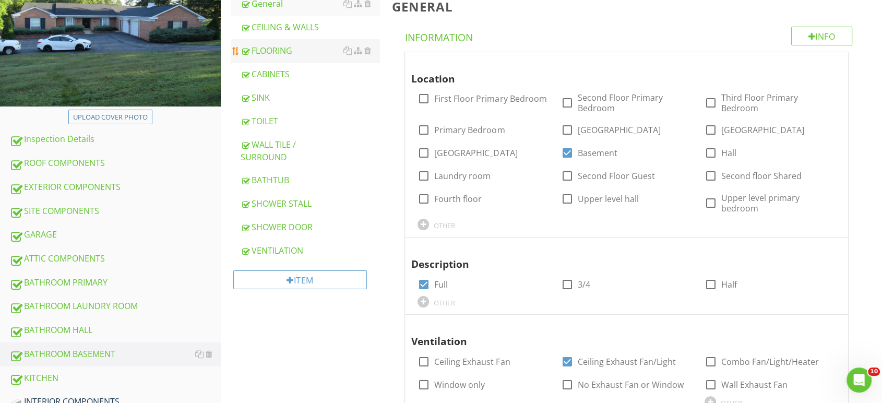
scroll to position [58, 0]
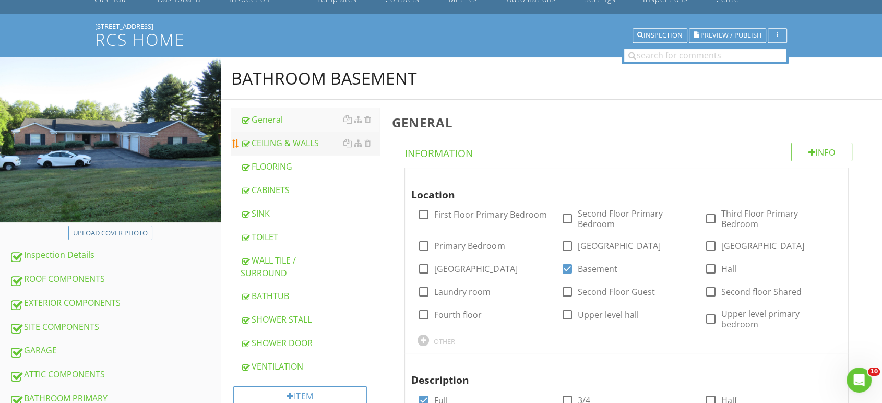
click at [273, 137] on div "CEILING & WALLS" at bounding box center [310, 143] width 139 height 13
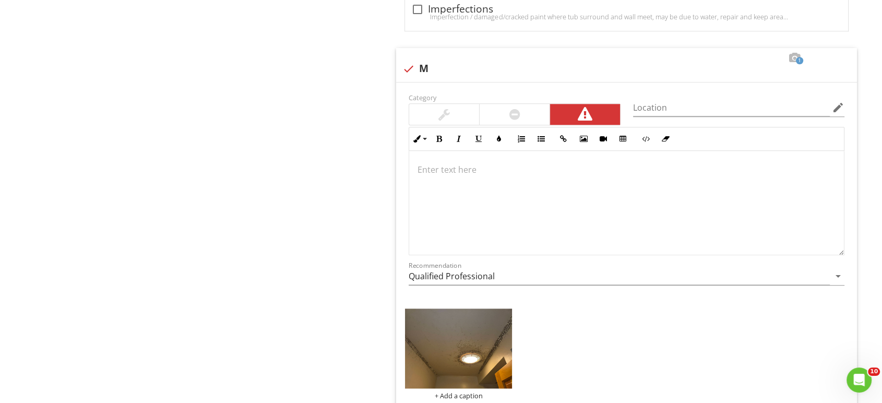
scroll to position [1090, 0]
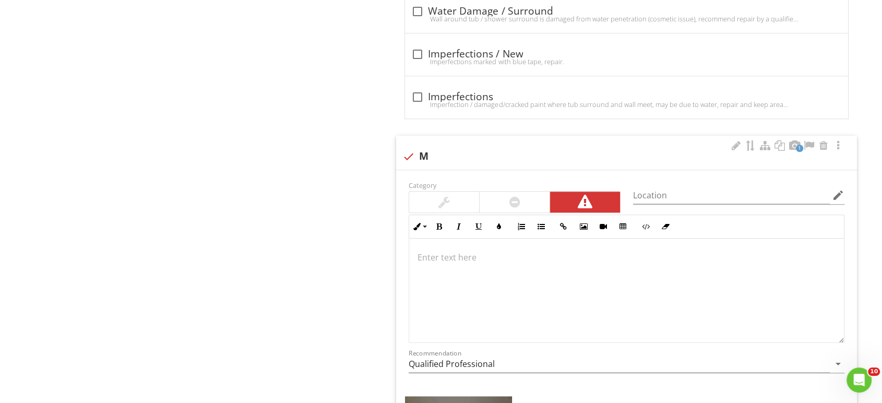
click at [442, 251] on p at bounding box center [627, 257] width 418 height 13
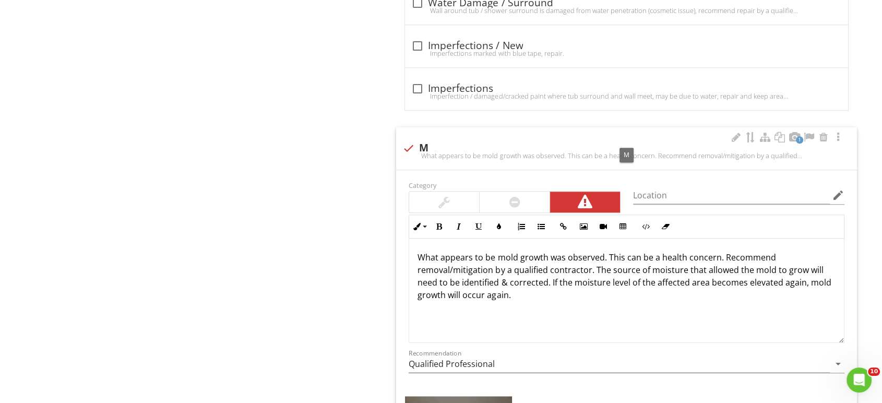
click at [742, 132] on div "1" at bounding box center [787, 138] width 115 height 13
checkbox input "true"
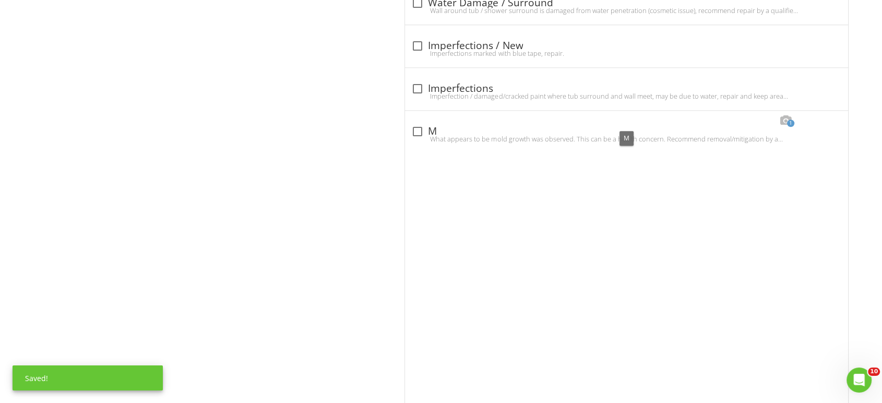
scroll to position [863, 0]
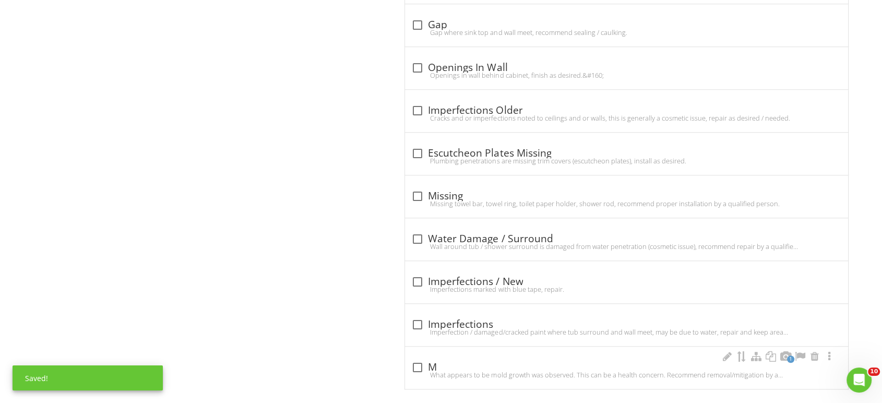
click at [482, 361] on div "check_box_outline_blank M" at bounding box center [626, 367] width 431 height 13
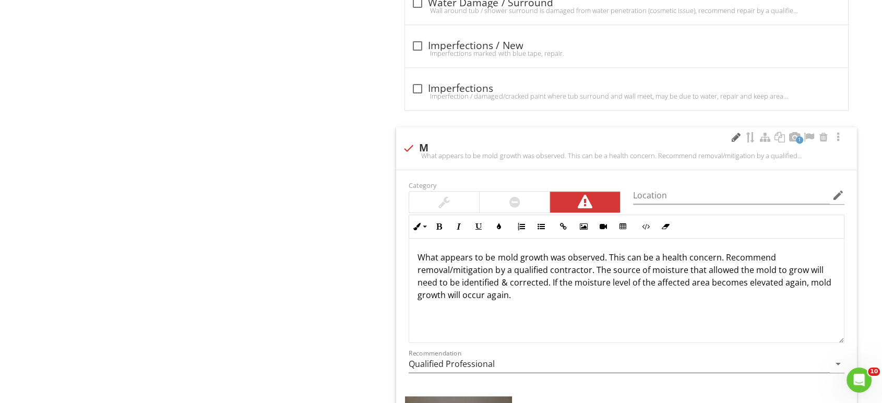
click at [736, 132] on div at bounding box center [736, 137] width 13 height 10
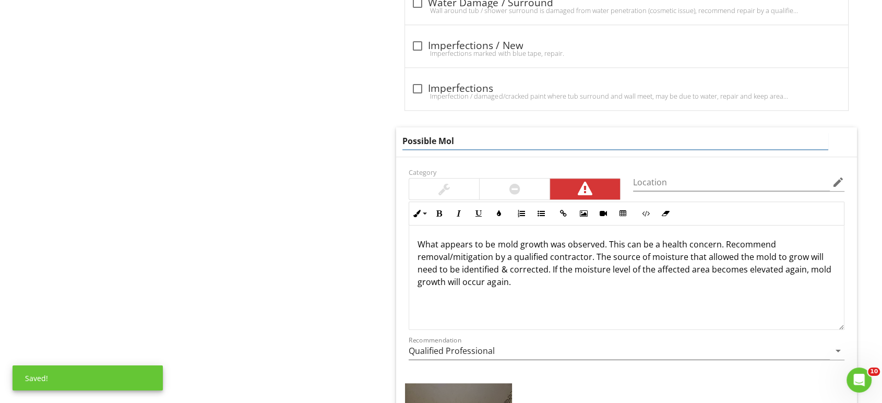
type input "Possible Mold"
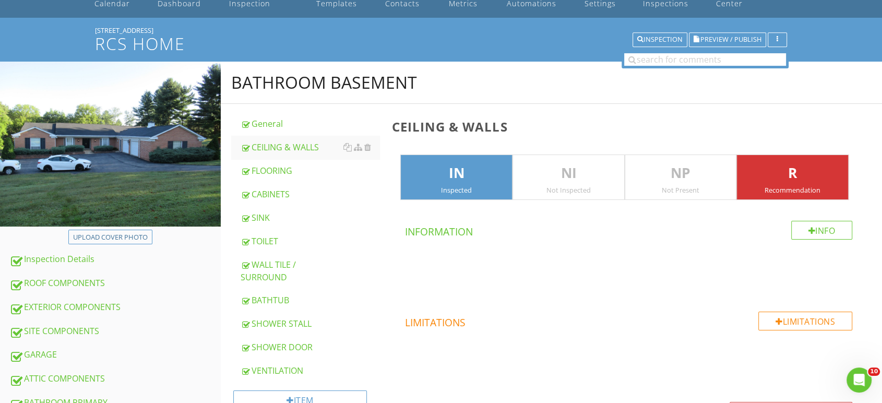
scroll to position [0, 0]
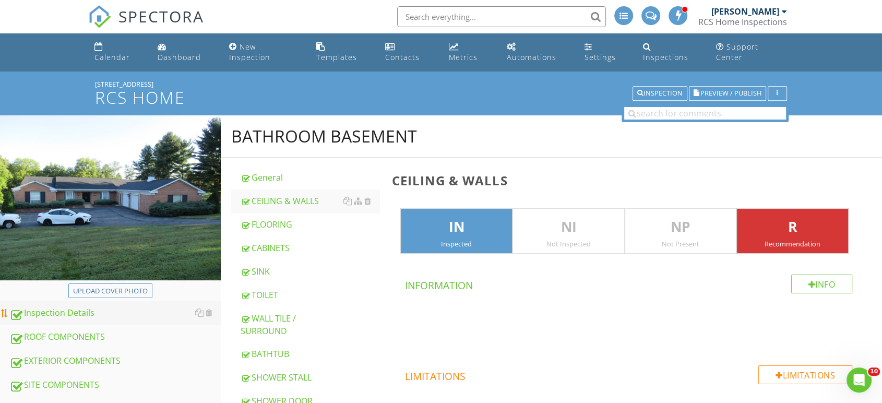
click at [63, 307] on div "Inspection Details" at bounding box center [114, 314] width 211 height 14
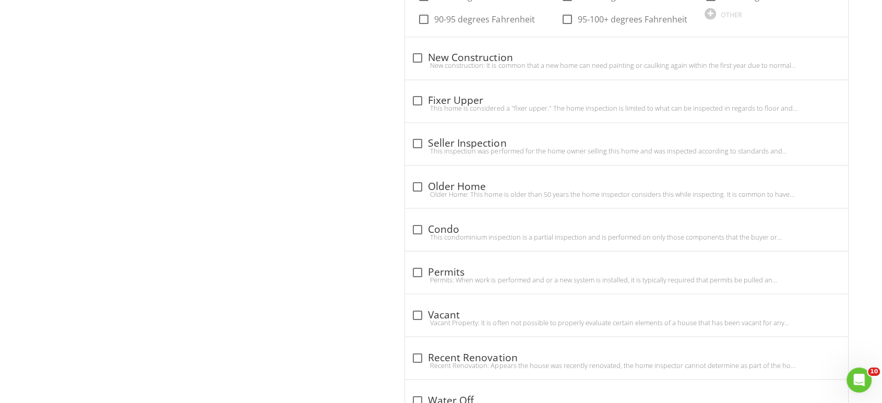
scroll to position [1798, 0]
click at [415, 177] on div at bounding box center [418, 186] width 18 height 18
checkbox input "true"
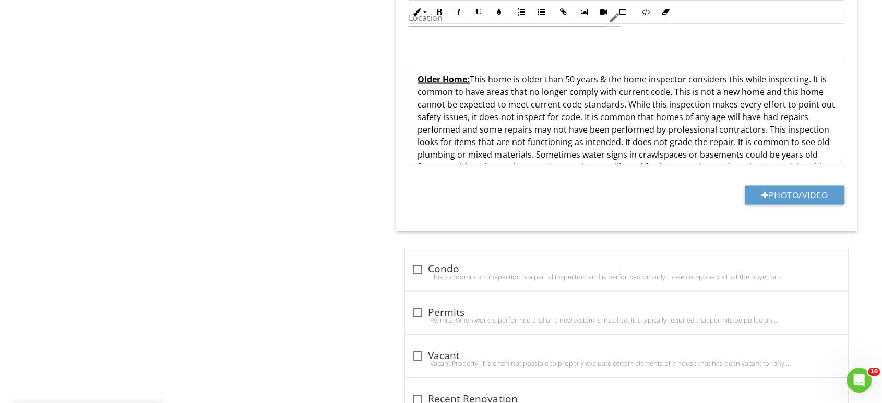
scroll to position [2147, 0]
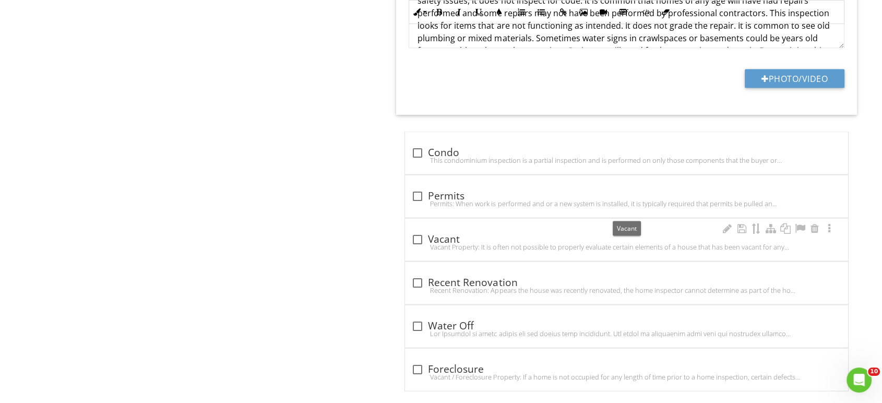
click at [418, 231] on div at bounding box center [418, 240] width 18 height 18
checkbox input "true"
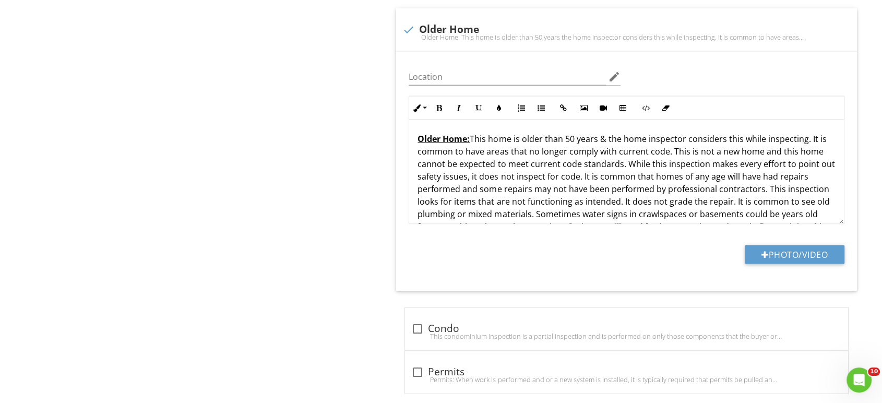
scroll to position [1863, 0]
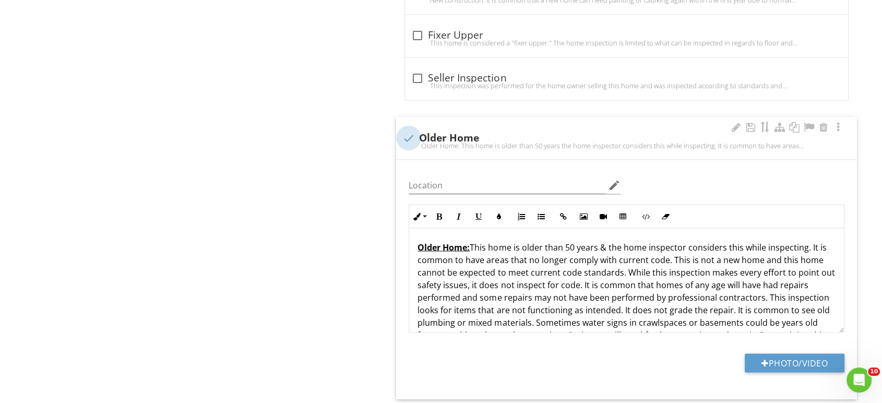
click at [412, 129] on div at bounding box center [409, 138] width 18 height 18
checkbox input "true"
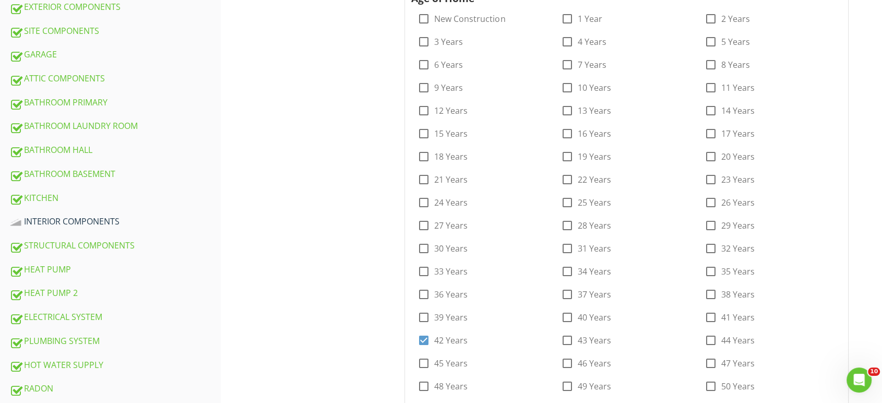
scroll to position [355, 0]
click at [67, 215] on div "INTERIOR COMPONENTS" at bounding box center [114, 222] width 211 height 14
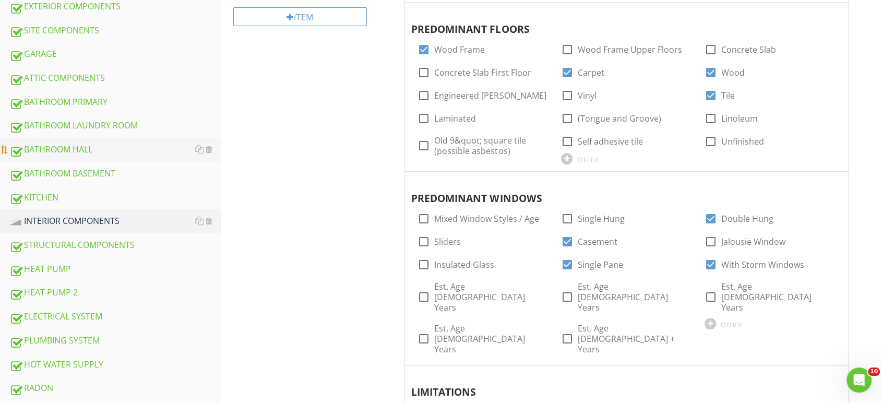
click at [48, 143] on div "BATHROOM HALL" at bounding box center [114, 150] width 211 height 14
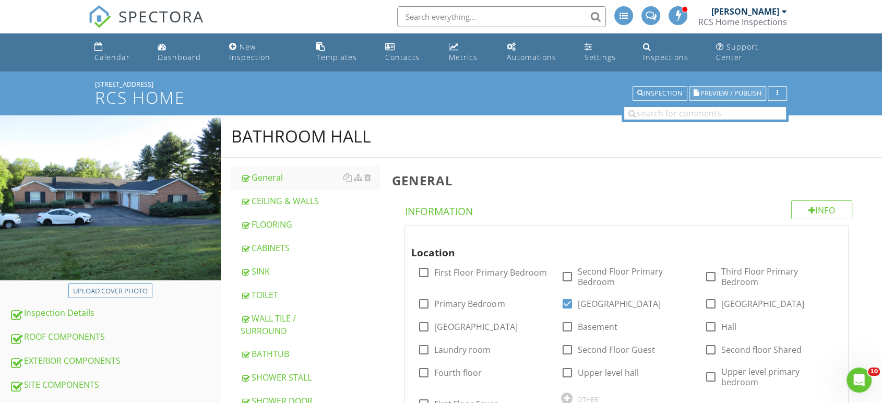
click at [735, 90] on span "Preview / Publish" at bounding box center [731, 93] width 61 height 7
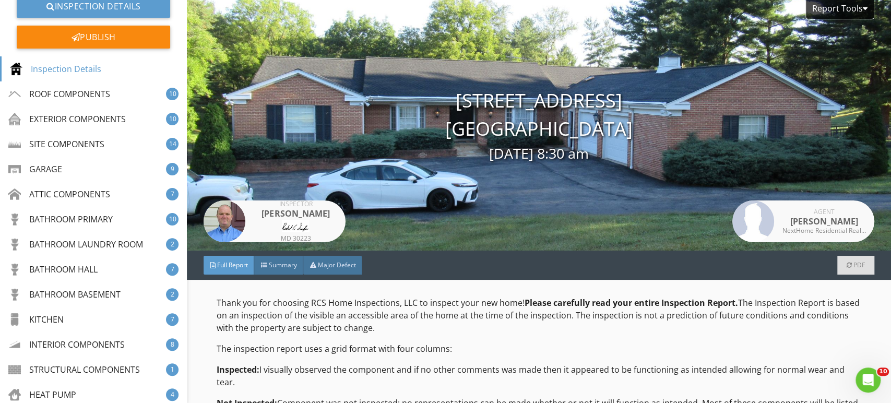
scroll to position [116, 0]
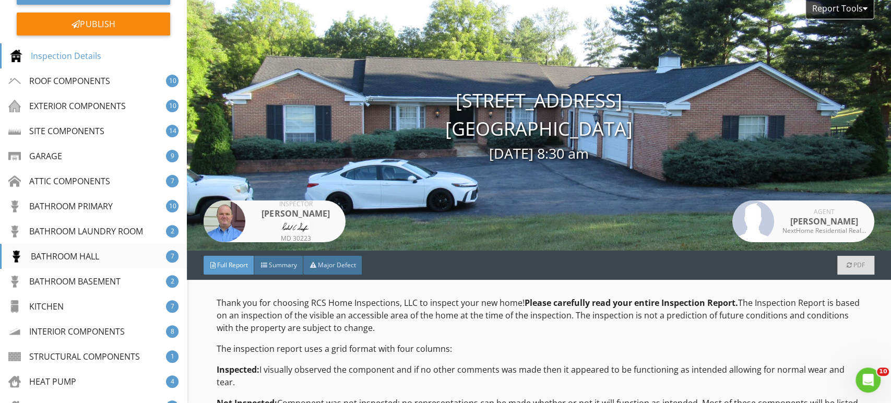
click at [73, 261] on div "BATHROOM HALL" at bounding box center [54, 256] width 89 height 13
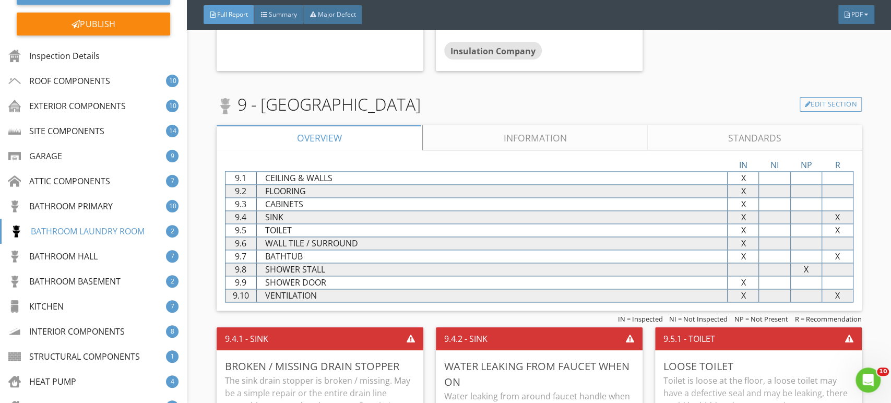
scroll to position [8833, 0]
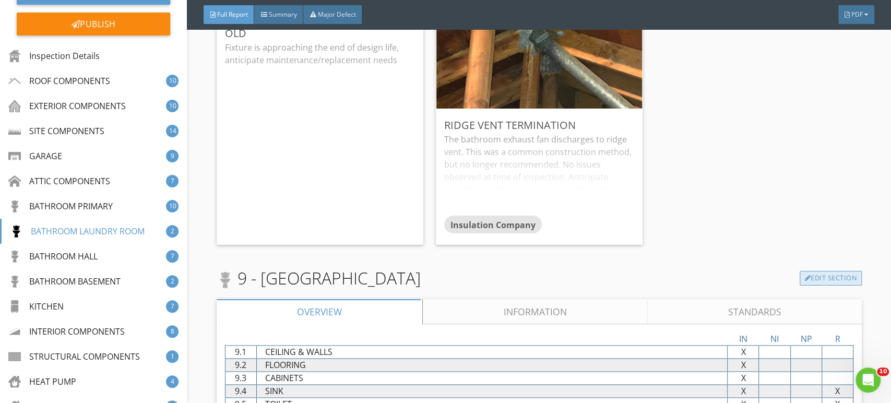
click at [823, 274] on link "Edit Section" at bounding box center [831, 278] width 62 height 15
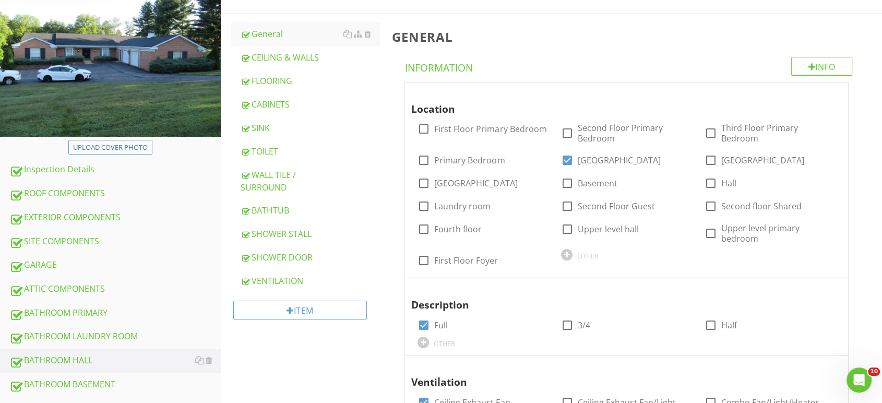
scroll to position [174, 0]
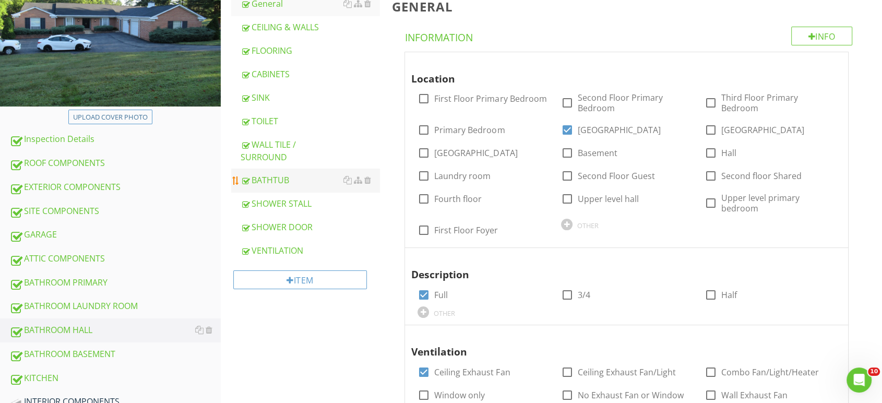
click at [277, 174] on div "BATHTUB" at bounding box center [310, 180] width 139 height 13
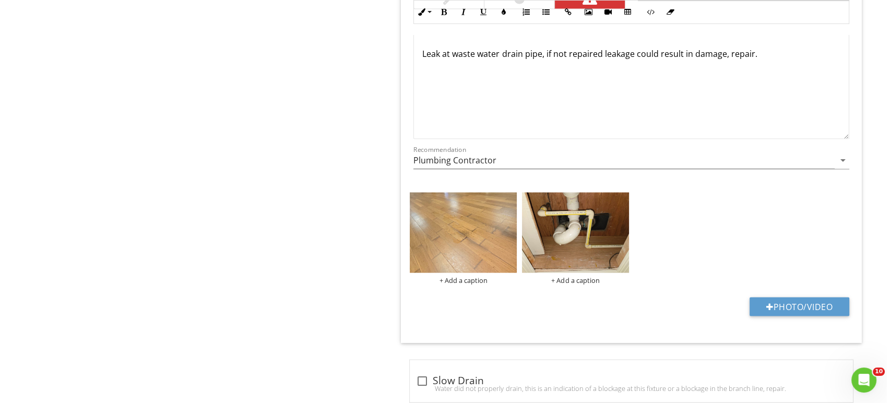
scroll to position [1914, 0]
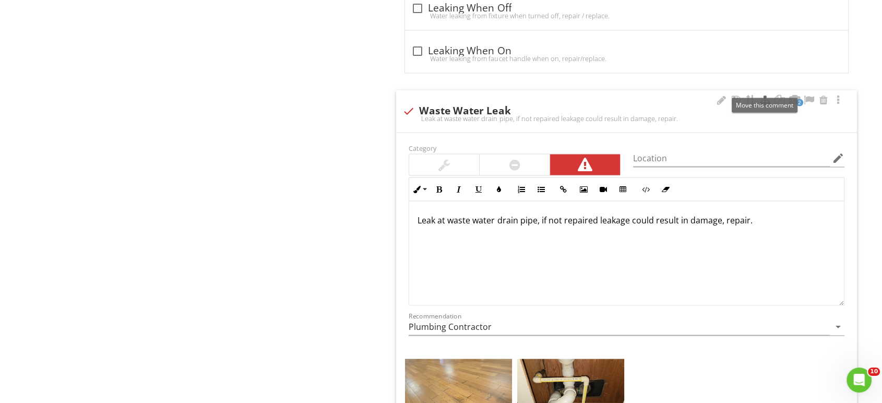
click at [764, 95] on div at bounding box center [765, 100] width 13 height 10
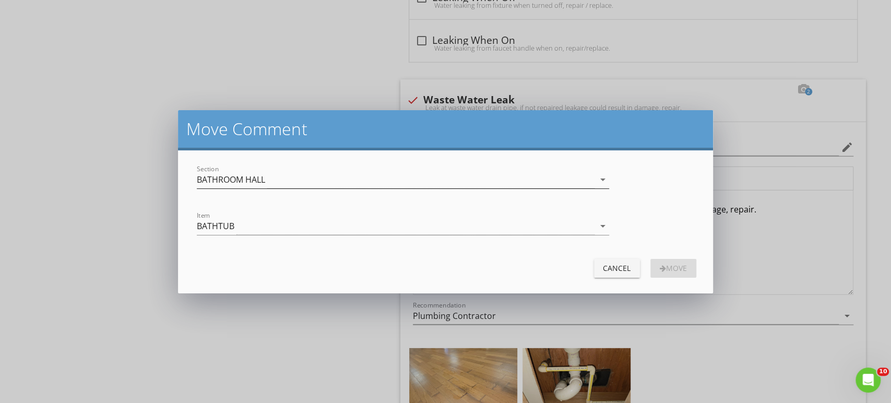
click at [285, 180] on div "BATHROOM HALL" at bounding box center [395, 179] width 397 height 17
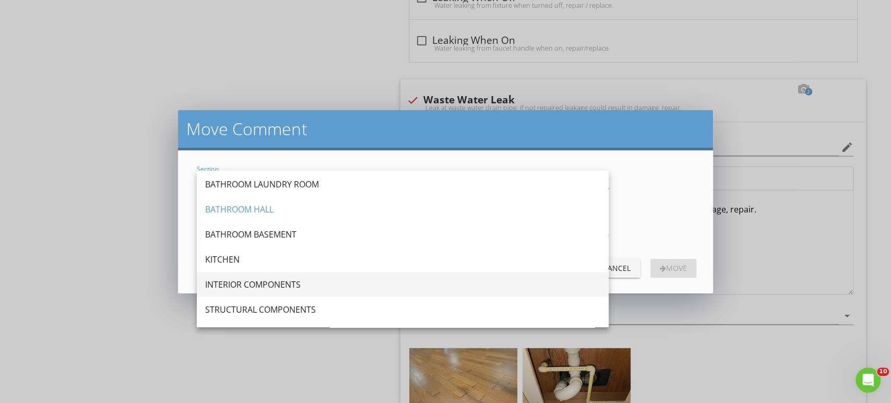
scroll to position [121, 0]
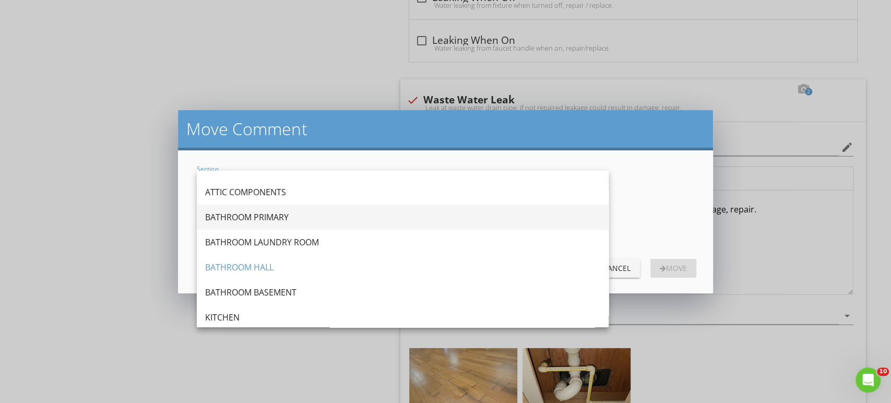
click at [270, 214] on div "BATHROOM PRIMARY" at bounding box center [402, 217] width 395 height 13
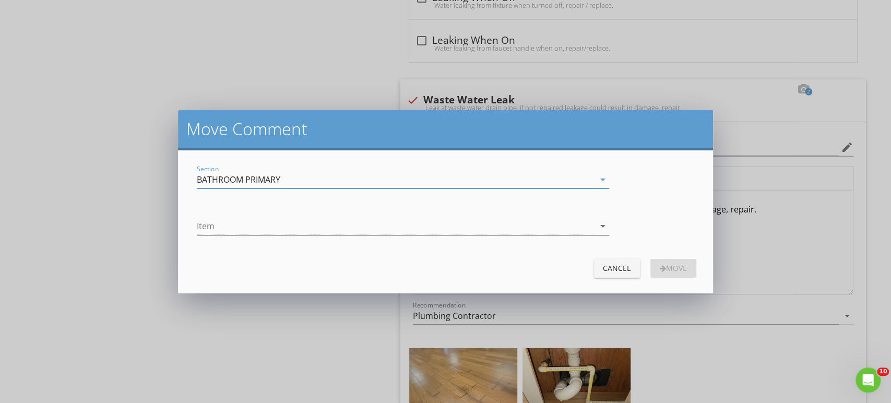
click at [238, 228] on div at bounding box center [395, 226] width 397 height 17
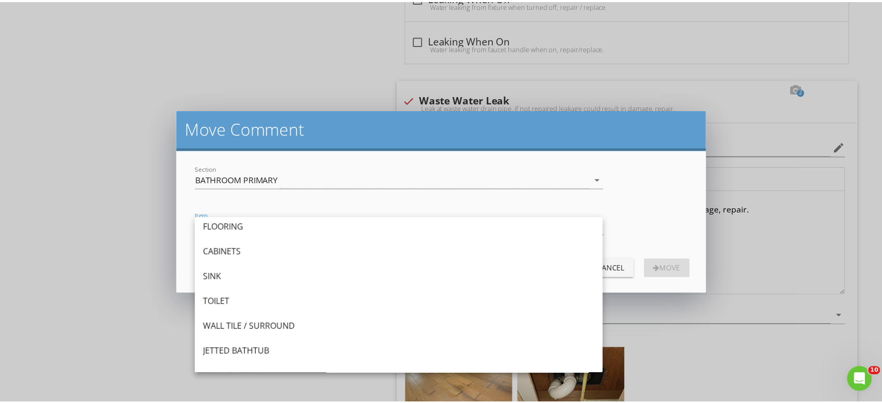
scroll to position [152, 0]
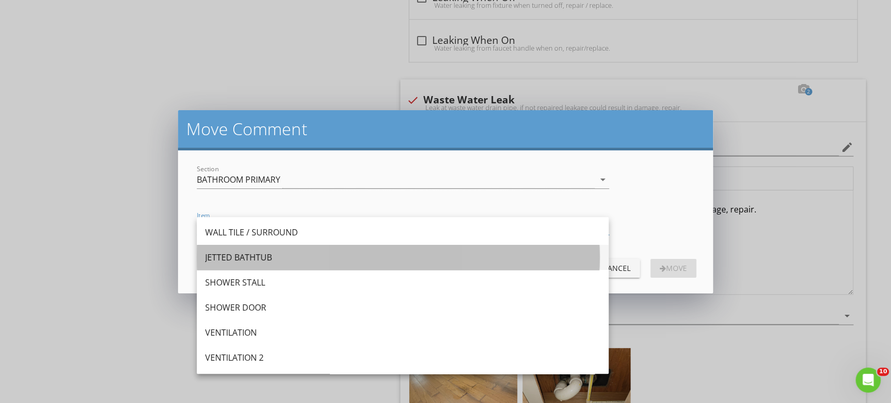
click at [249, 257] on div "JETTED BATHTUB" at bounding box center [402, 257] width 395 height 13
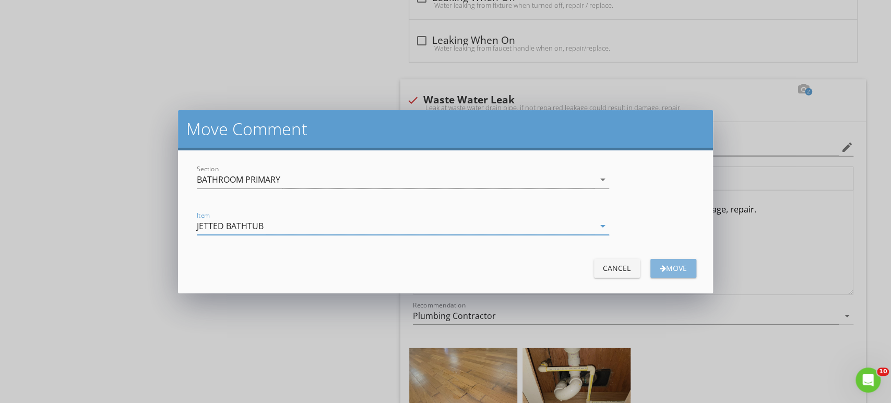
click at [685, 264] on div "Move" at bounding box center [673, 268] width 29 height 11
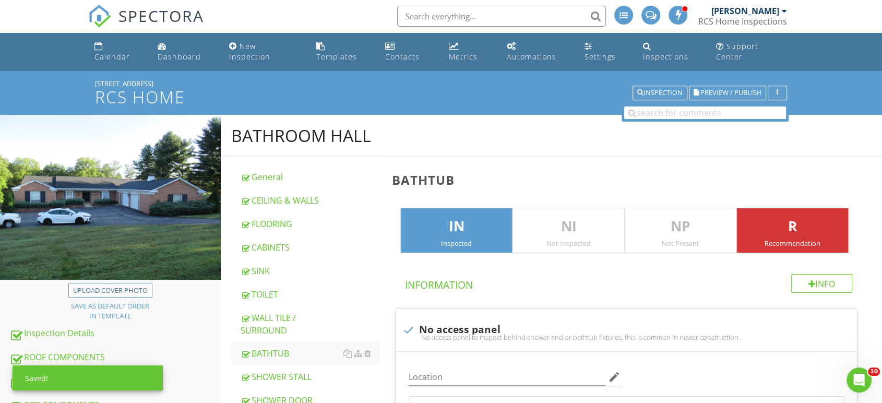
scroll to position [0, 0]
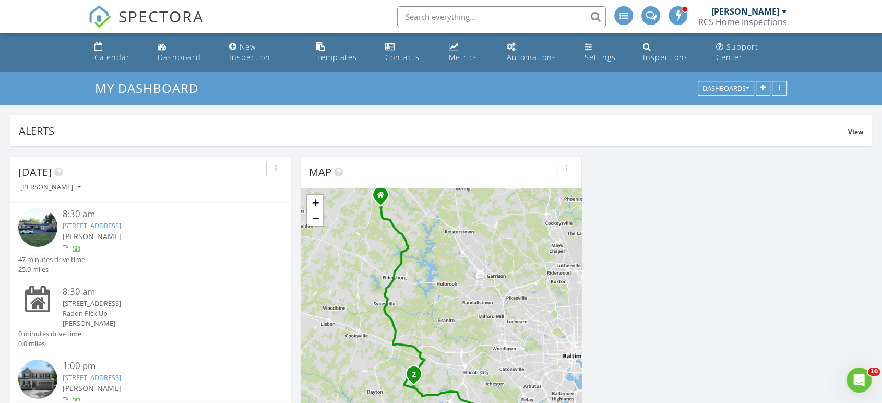
click at [33, 212] on img at bounding box center [37, 227] width 39 height 39
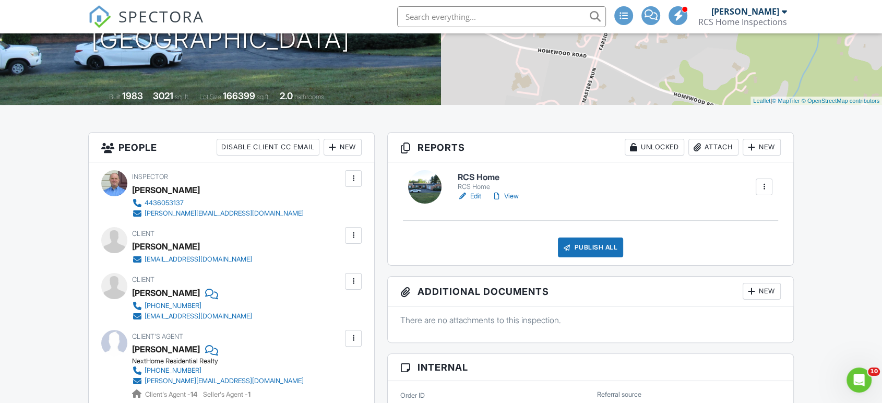
click at [511, 195] on link "View" at bounding box center [505, 196] width 27 height 10
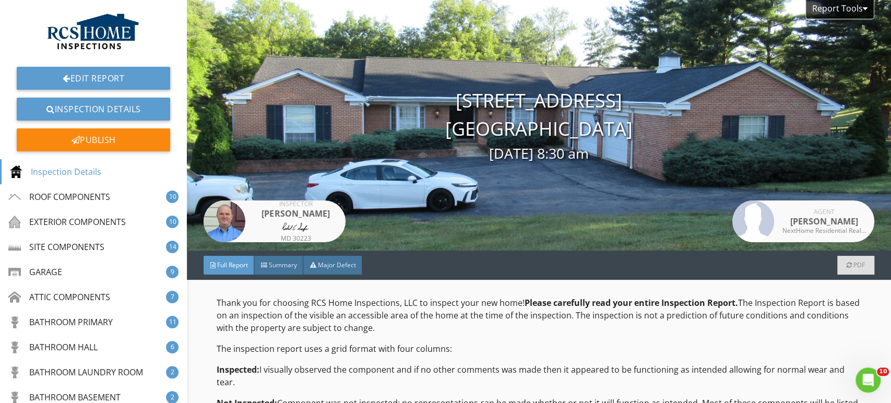
scroll to position [174, 0]
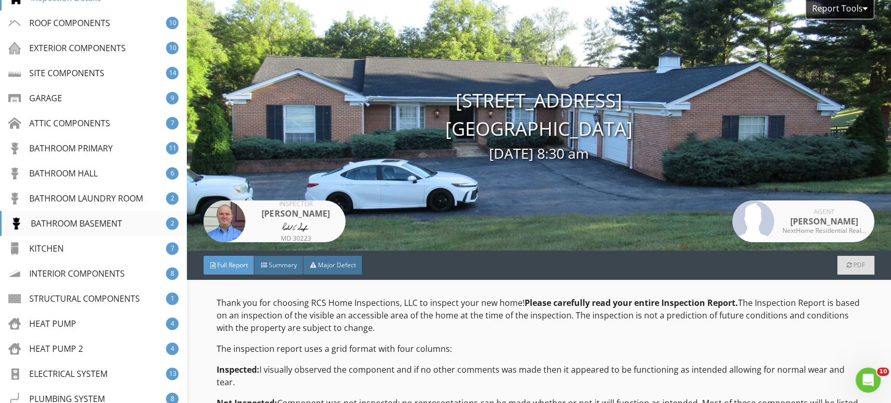
click at [50, 219] on div "BATHROOM BASEMENT" at bounding box center [66, 223] width 112 height 13
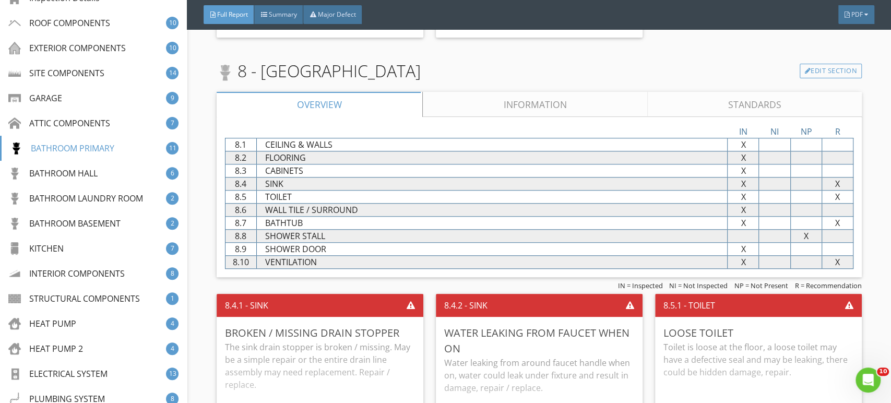
scroll to position [8438, 0]
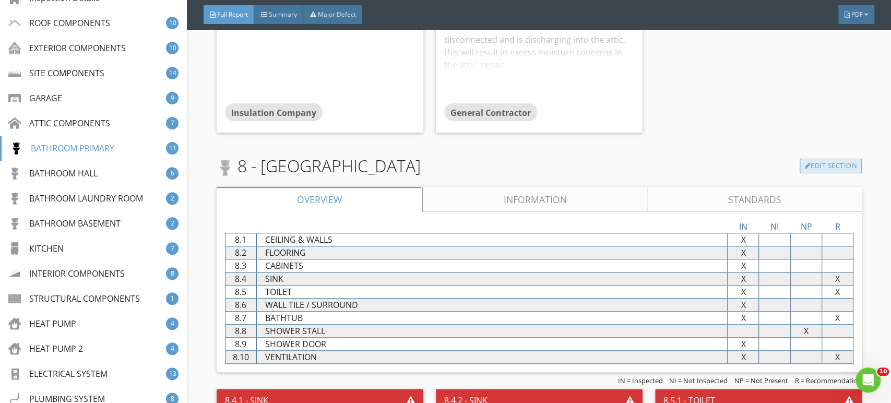
click at [834, 159] on link "Edit Section" at bounding box center [831, 166] width 62 height 15
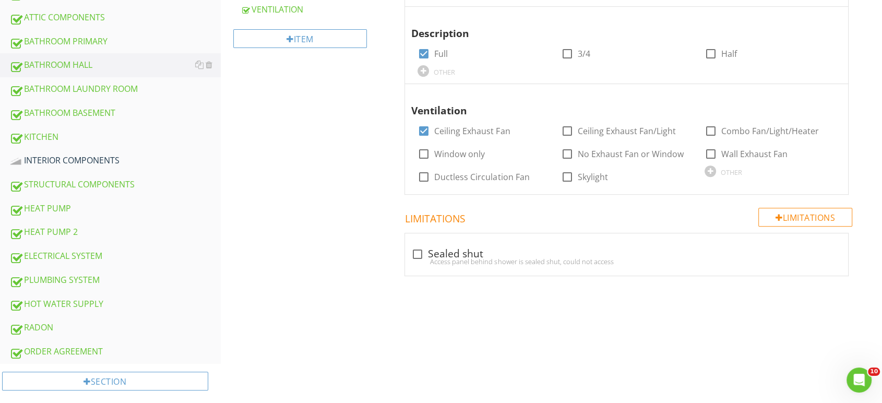
scroll to position [125, 0]
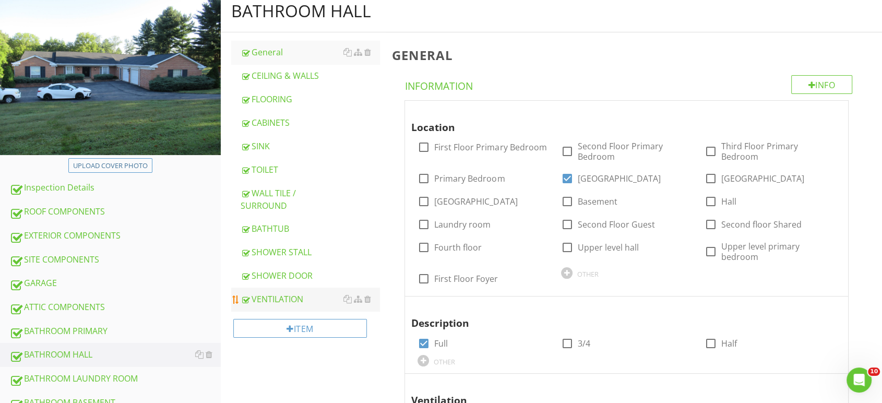
click at [289, 293] on div "VENTILATION" at bounding box center [310, 299] width 139 height 13
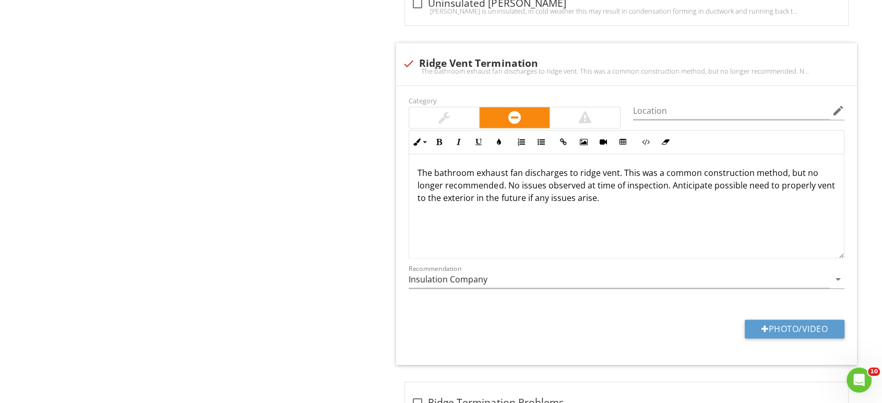
scroll to position [1344, 0]
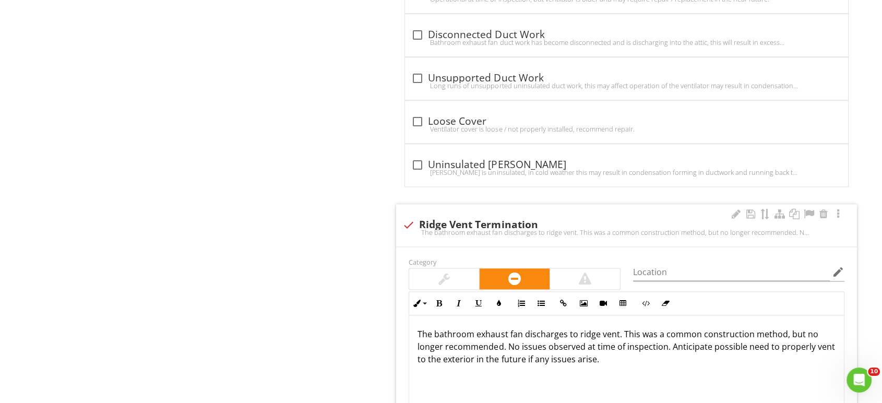
click at [402, 204] on div "check Ridge Vent Termination The bathroom exhaust fan discharges to ridge vent.…" at bounding box center [626, 225] width 461 height 42
checkbox input "true"
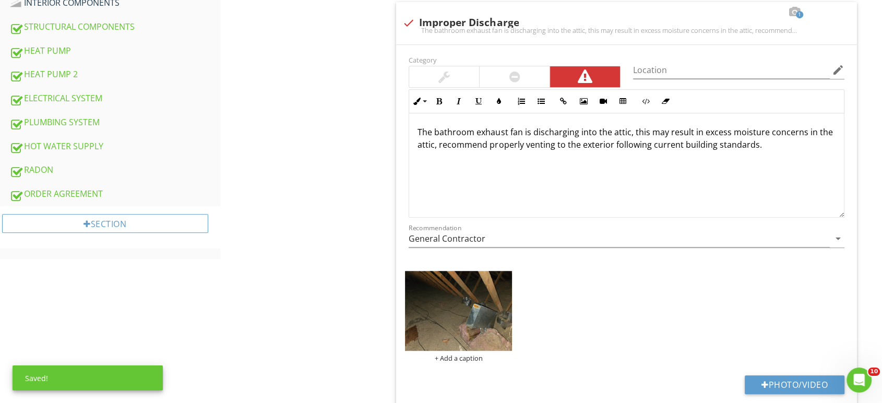
scroll to position [283, 0]
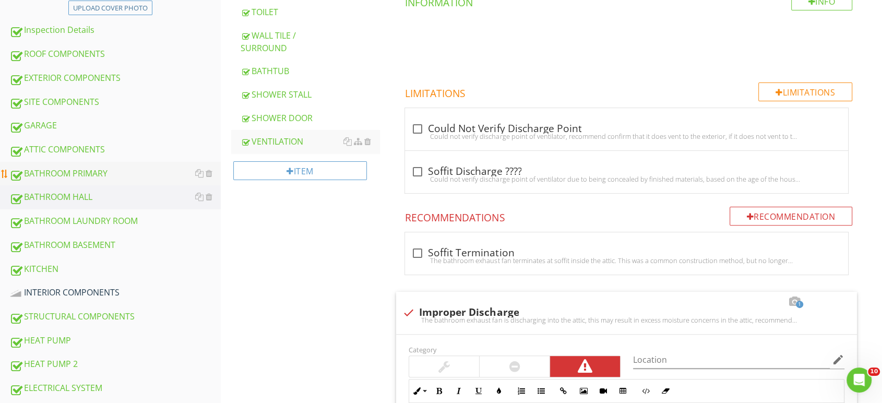
click at [77, 167] on div "BATHROOM PRIMARY" at bounding box center [114, 174] width 211 height 14
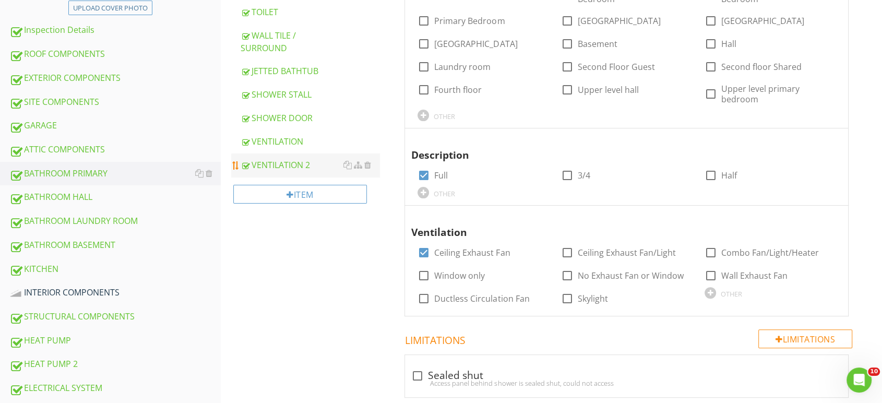
click at [274, 159] on div "VENTILATION 2" at bounding box center [310, 165] width 139 height 13
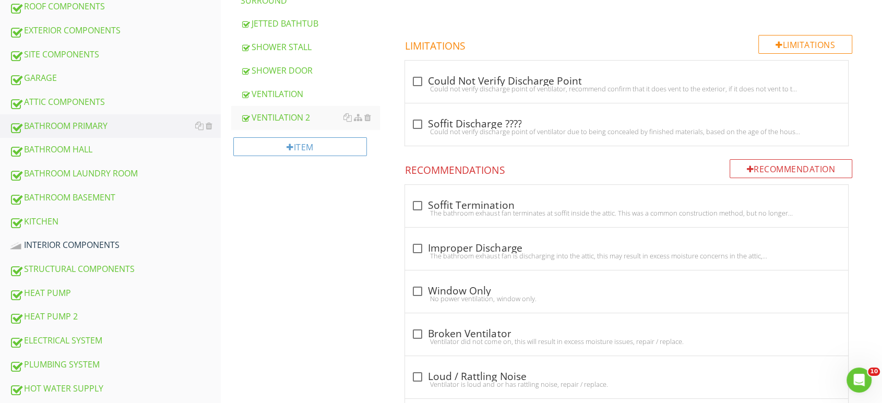
scroll to position [225, 0]
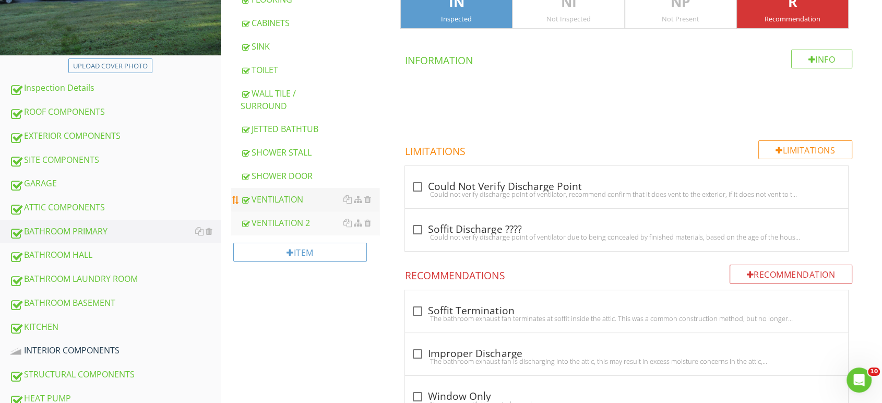
click at [285, 193] on div "VENTILATION" at bounding box center [310, 199] width 139 height 13
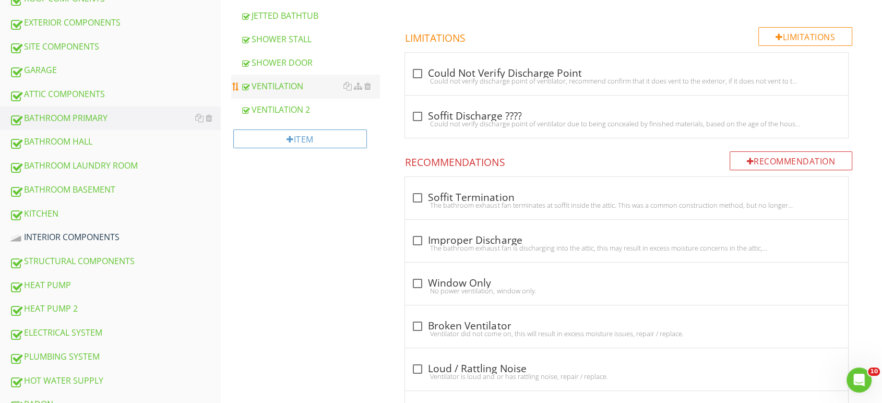
scroll to position [457, 0]
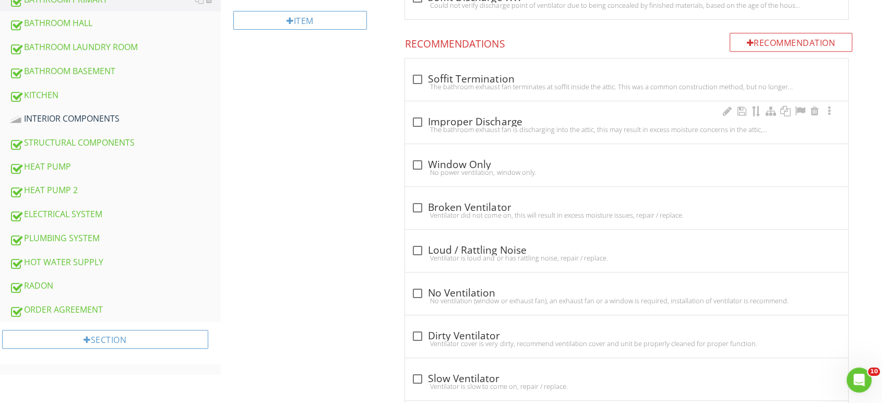
click at [435, 125] on div "The bathroom exhaust fan is discharging into the attic, this may result in exce…" at bounding box center [626, 129] width 431 height 8
checkbox input "true"
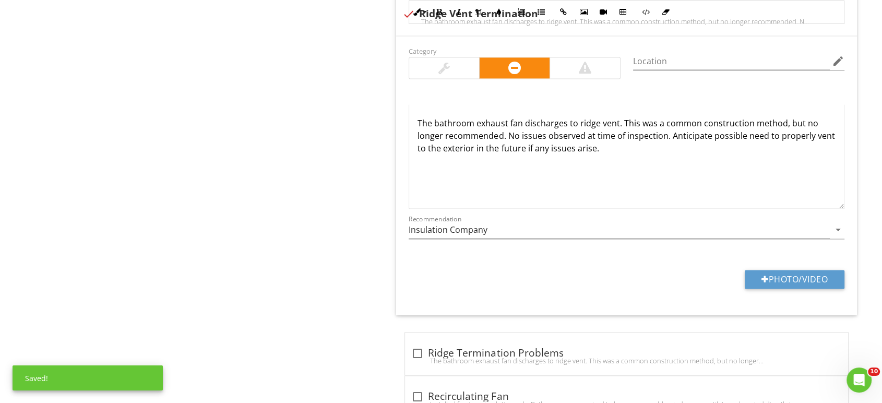
scroll to position [1385, 0]
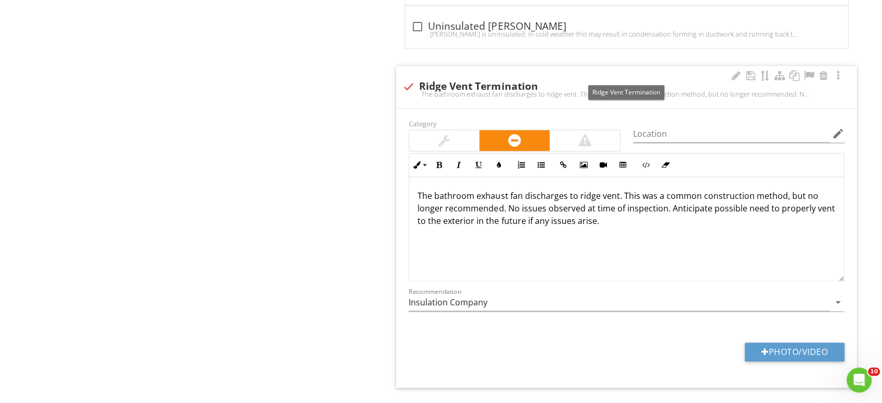
click at [407, 78] on div at bounding box center [409, 87] width 18 height 18
checkbox input "true"
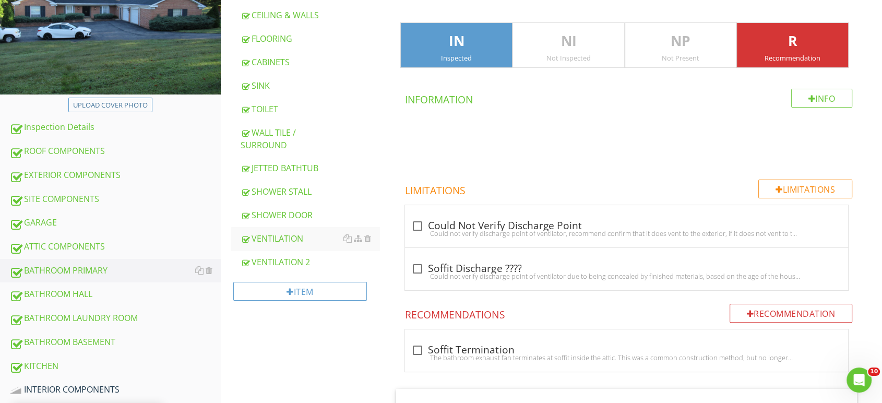
scroll to position [0, 0]
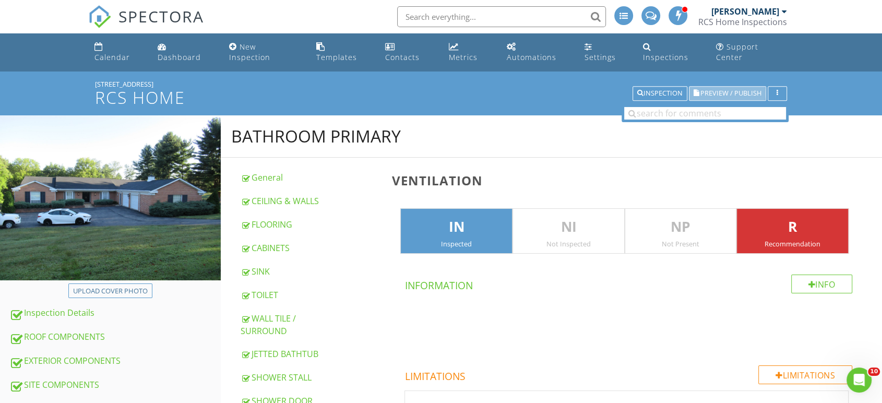
click at [722, 90] on span "Preview / Publish" at bounding box center [731, 93] width 61 height 7
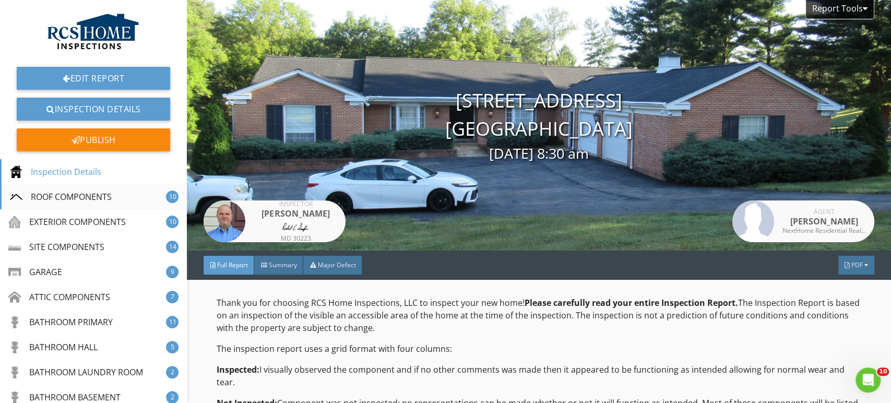
click at [85, 197] on div "ROOF COMPONENTS" at bounding box center [61, 197] width 102 height 13
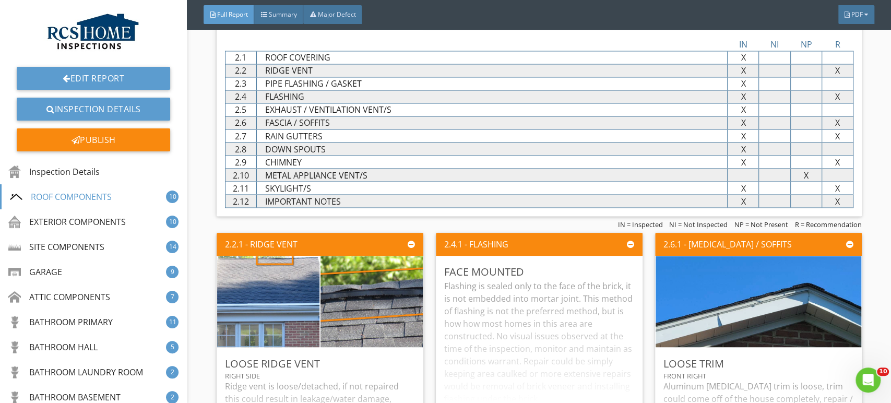
scroll to position [1259, 0]
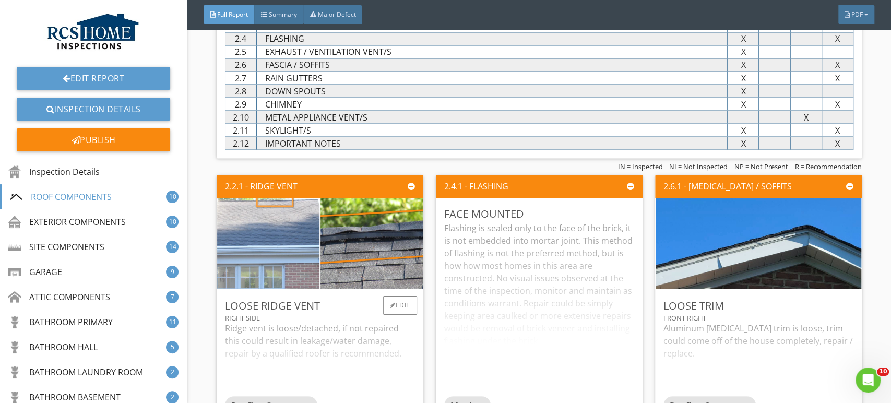
click at [278, 262] on img at bounding box center [268, 244] width 256 height 192
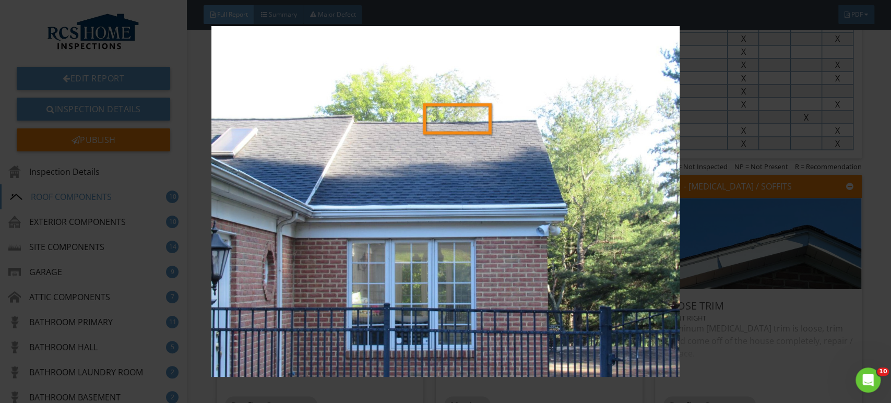
click at [416, 176] on img at bounding box center [445, 201] width 815 height 351
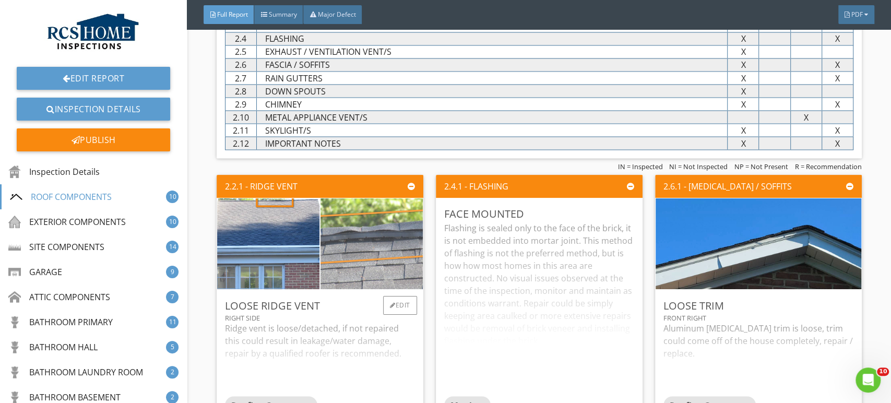
click at [384, 237] on img at bounding box center [372, 244] width 256 height 192
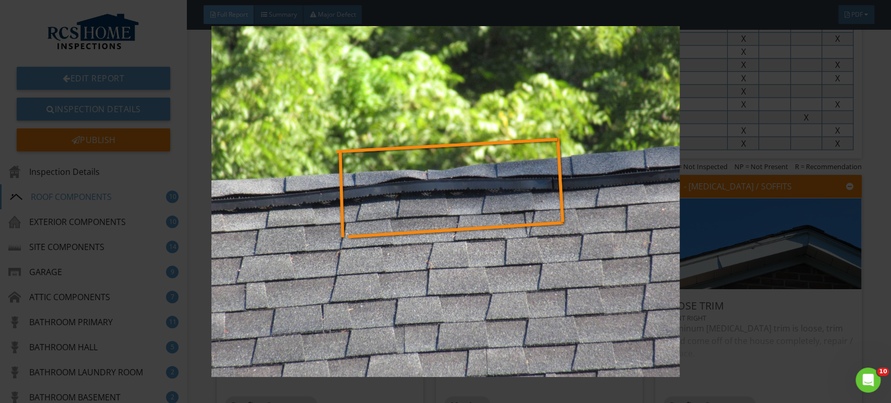
click at [451, 258] on img at bounding box center [445, 201] width 815 height 351
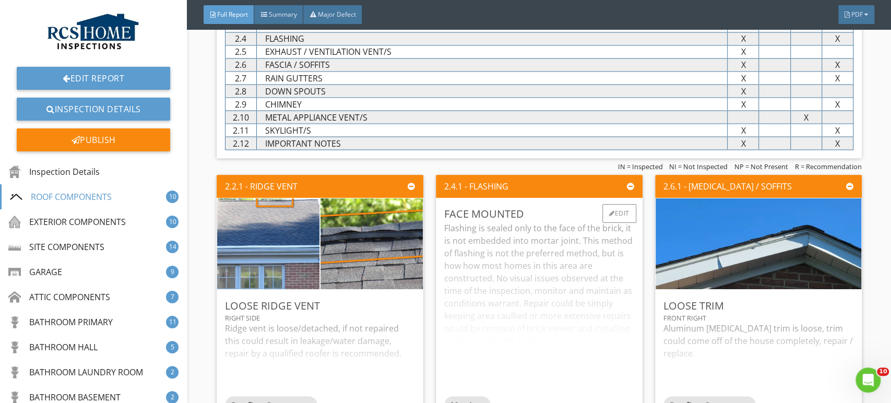
click at [558, 263] on div "Flashing is sealed only to the face of the brick, it is not embedded into morta…" at bounding box center [539, 309] width 190 height 174
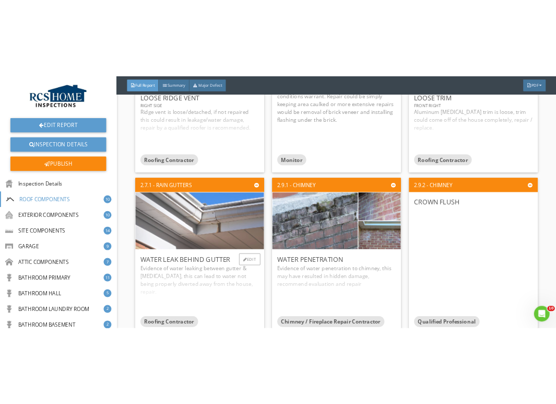
scroll to position [1549, 0]
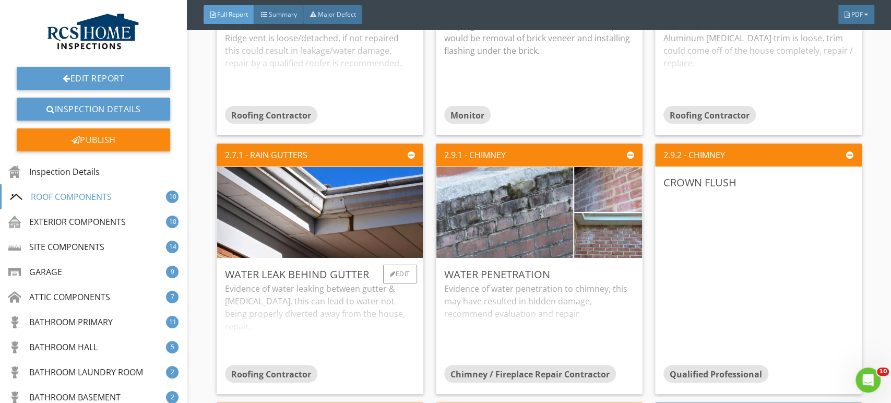
click at [344, 301] on div "Evidence of water leaking between gutter & fascia, this can lead to water not b…" at bounding box center [320, 324] width 190 height 83
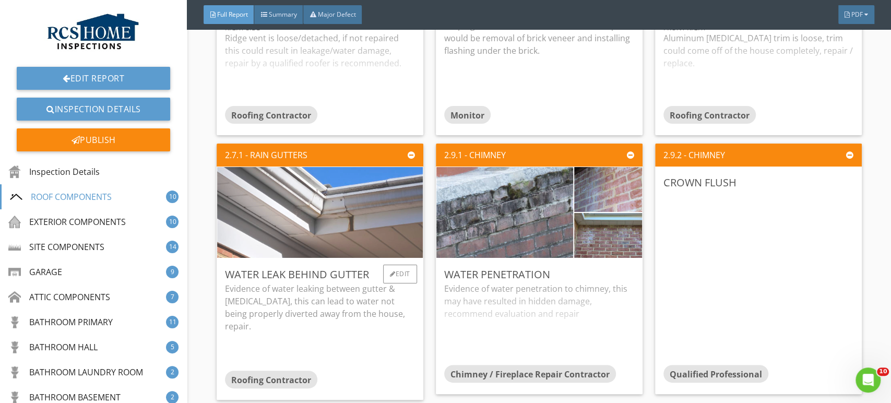
click at [361, 233] on img at bounding box center [320, 212] width 303 height 227
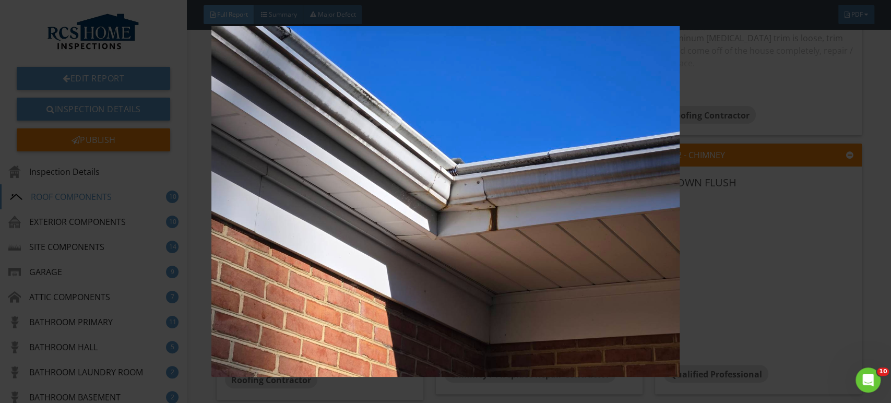
click at [881, 245] on div at bounding box center [445, 201] width 891 height 403
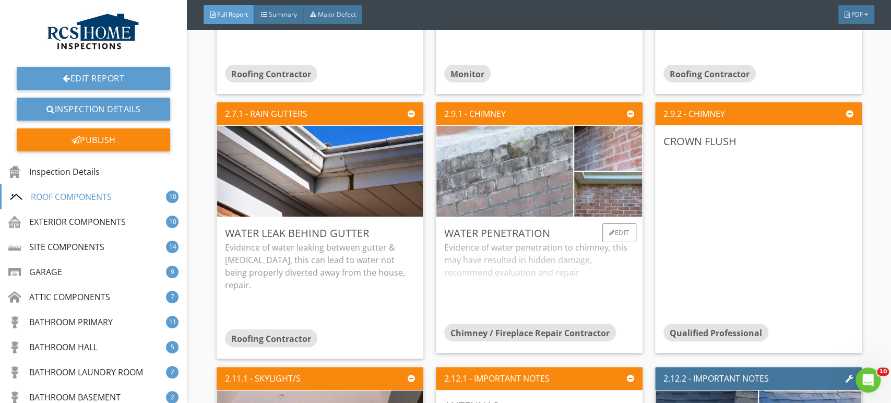
scroll to position [1607, 0]
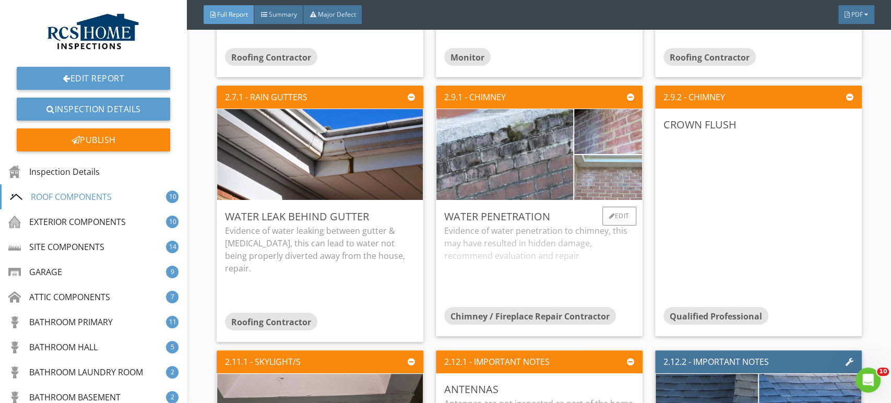
click at [575, 173] on img at bounding box center [609, 177] width 150 height 112
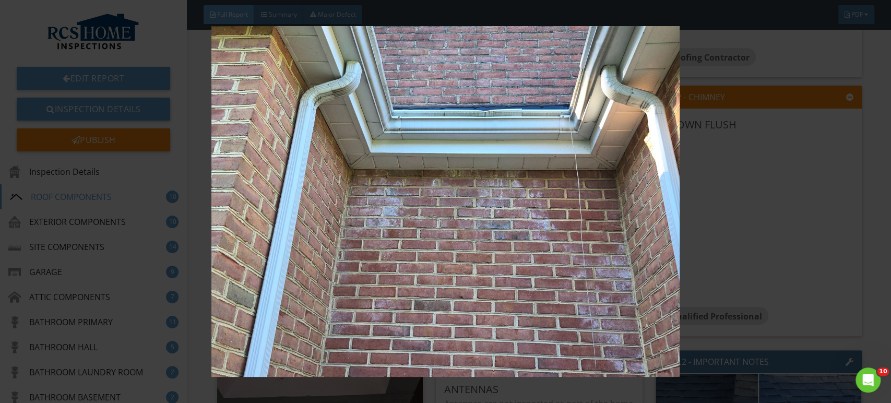
click at [525, 192] on img at bounding box center [445, 201] width 815 height 351
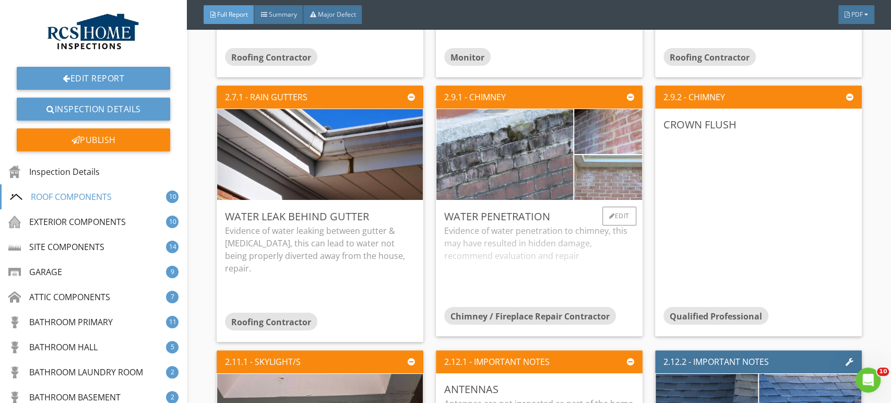
click at [608, 184] on img at bounding box center [609, 177] width 150 height 112
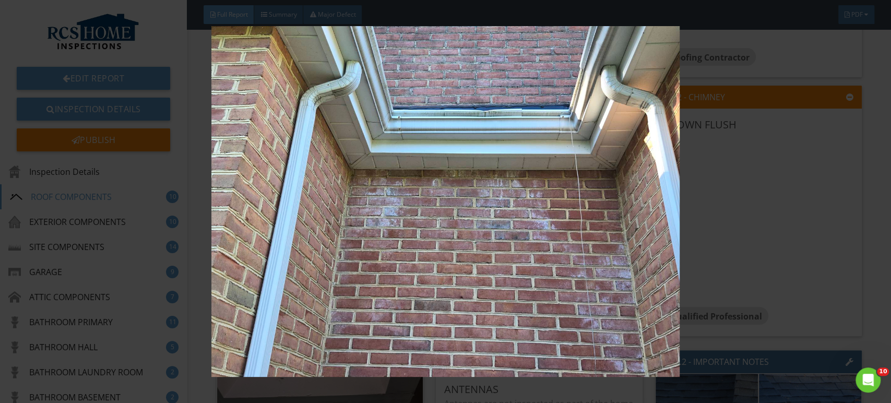
click at [503, 246] on img at bounding box center [445, 201] width 815 height 351
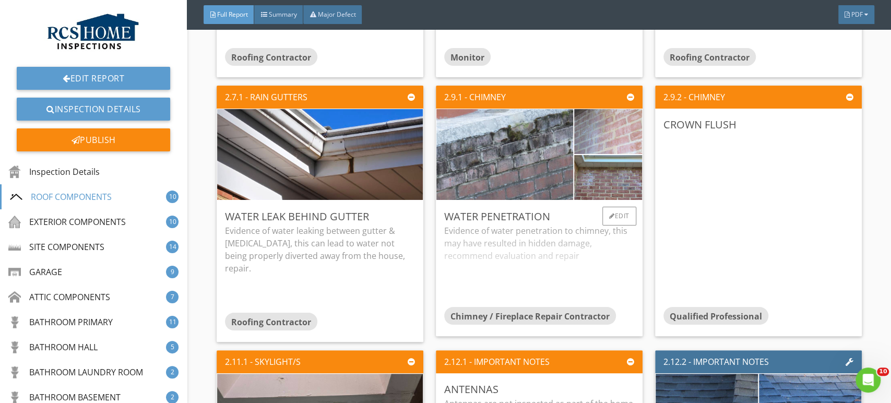
click at [597, 124] on img at bounding box center [609, 131] width 150 height 112
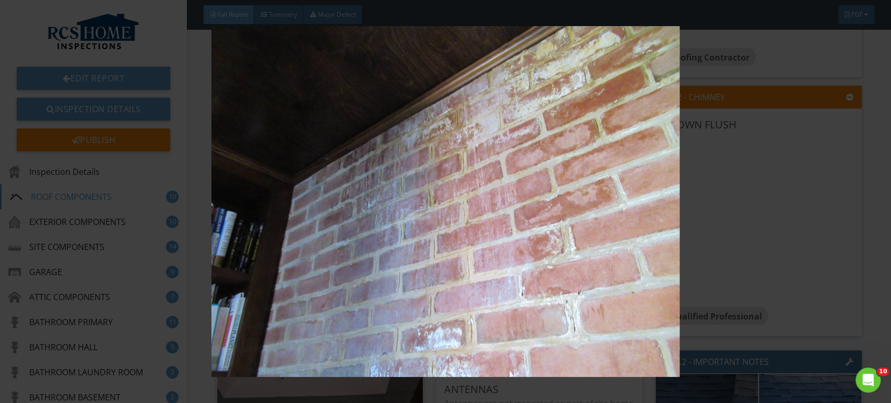
click at [502, 211] on img at bounding box center [445, 201] width 815 height 351
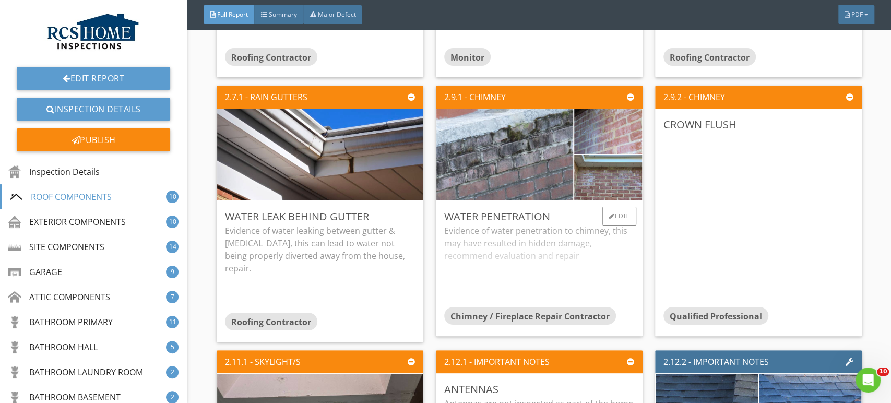
click at [512, 269] on div "Evidence of water penetration to chimney, this may have resulted in hidden dama…" at bounding box center [539, 266] width 190 height 83
click at [615, 215] on div "Edit" at bounding box center [620, 216] width 34 height 19
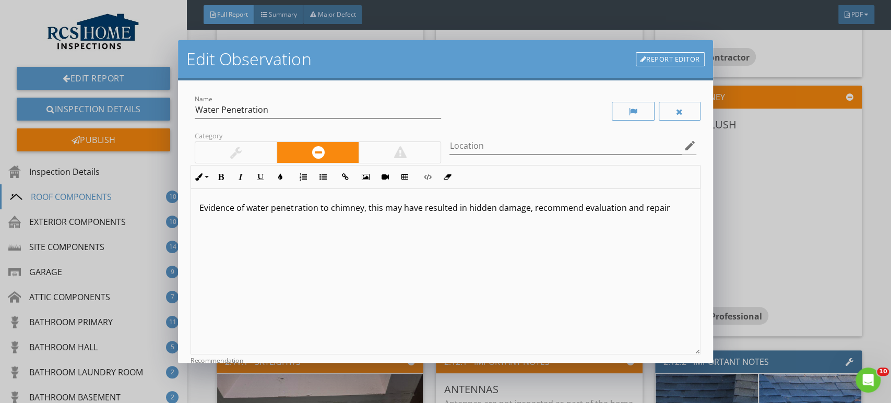
click at [666, 211] on p "Evidence of water penetration to chimney, this may have resulted in hidden dama…" at bounding box center [445, 208] width 492 height 13
click at [536, 225] on p "Evidence of water penetration to the chimney, this may have resulted in hidden …" at bounding box center [445, 214] width 492 height 25
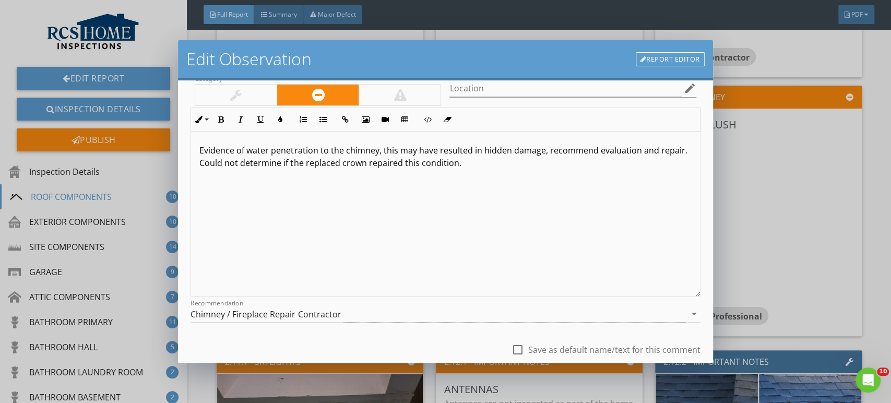
scroll to position [128, 0]
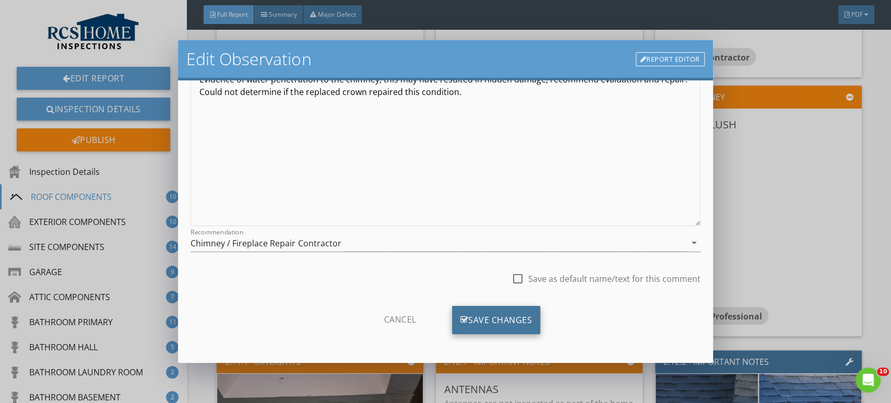
click at [483, 314] on div "Save Changes" at bounding box center [496, 320] width 89 height 28
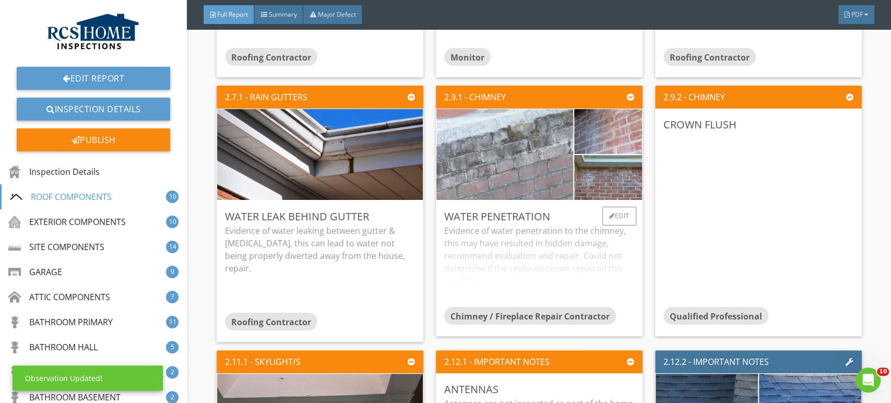
click at [511, 175] on img at bounding box center [505, 154] width 303 height 227
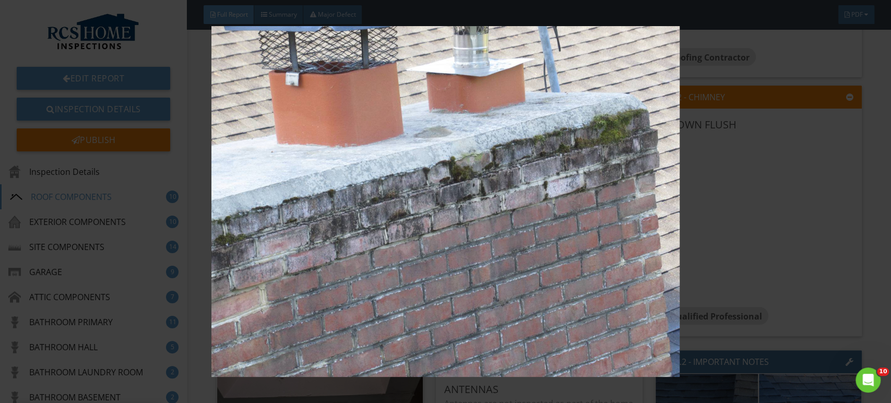
click at [506, 216] on img at bounding box center [445, 201] width 815 height 351
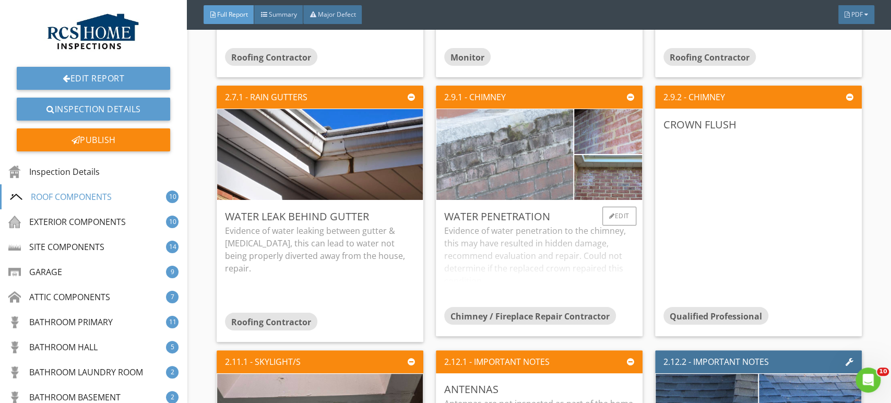
click at [531, 166] on img at bounding box center [505, 154] width 303 height 227
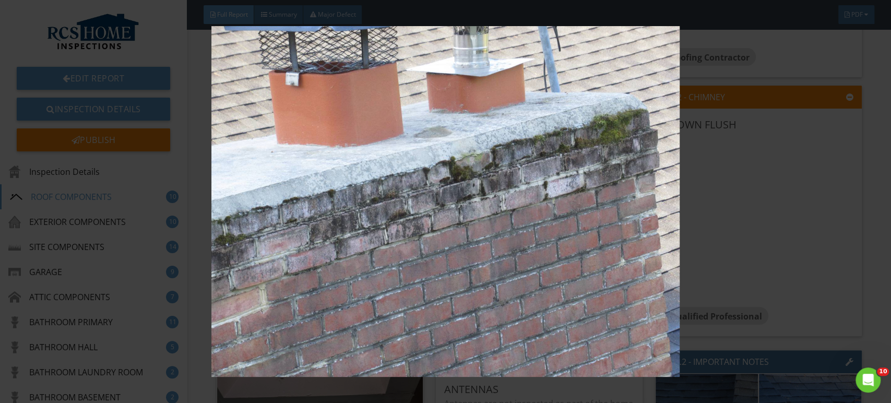
click at [494, 241] on img at bounding box center [445, 201] width 815 height 351
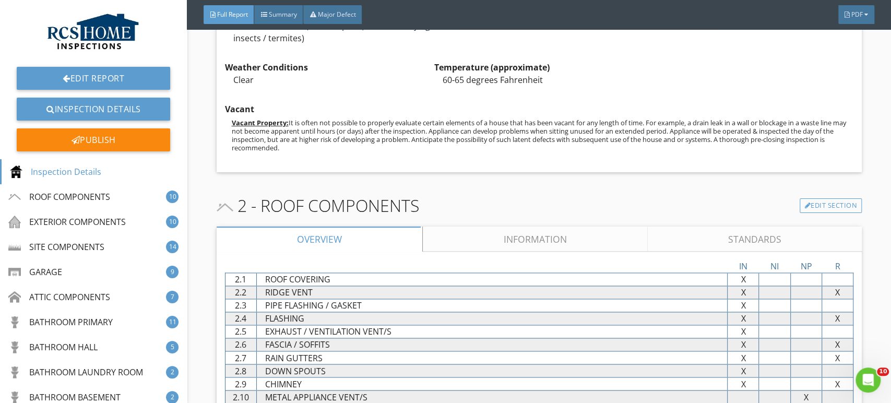
scroll to position [969, 0]
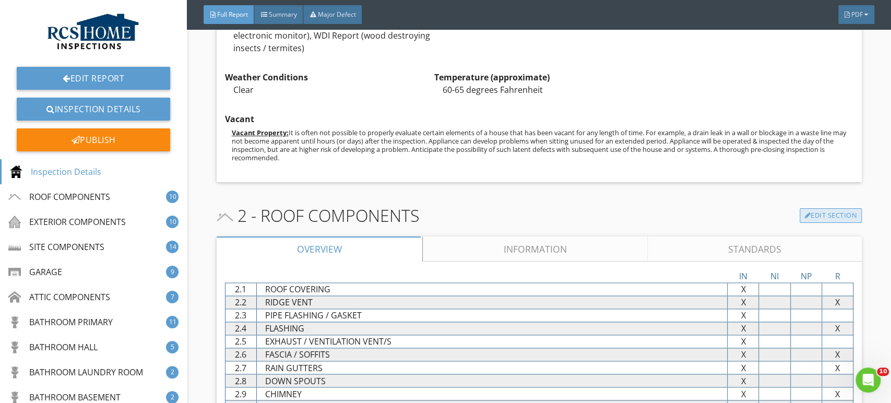
click at [806, 214] on link "Edit Section" at bounding box center [831, 215] width 62 height 15
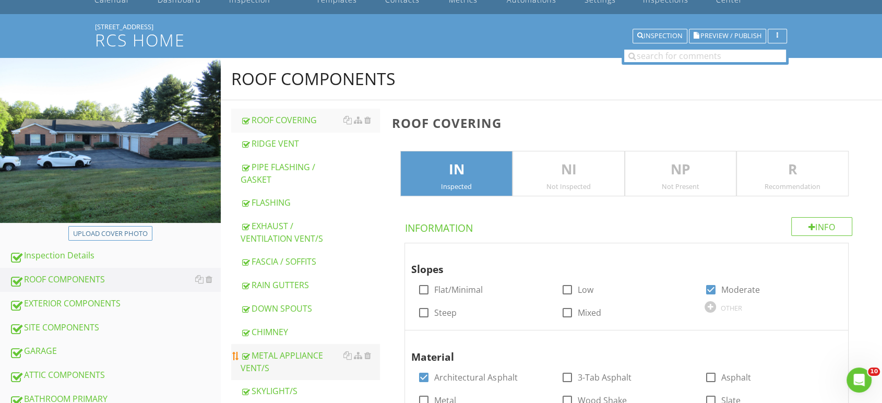
scroll to position [58, 0]
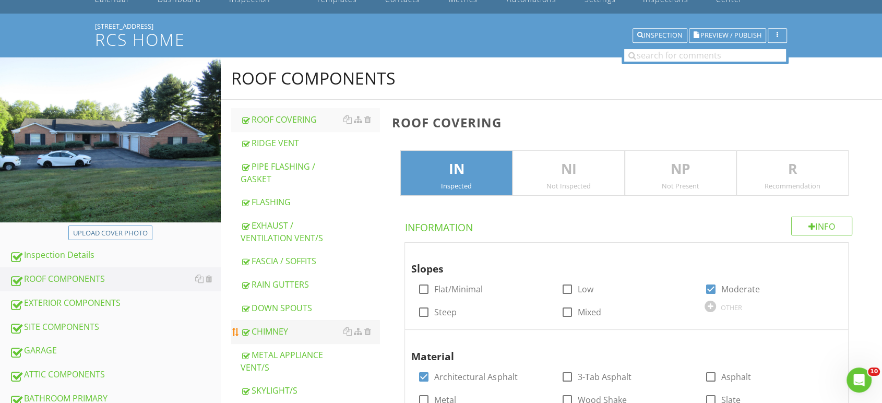
click at [274, 325] on div "CHIMNEY" at bounding box center [310, 331] width 139 height 13
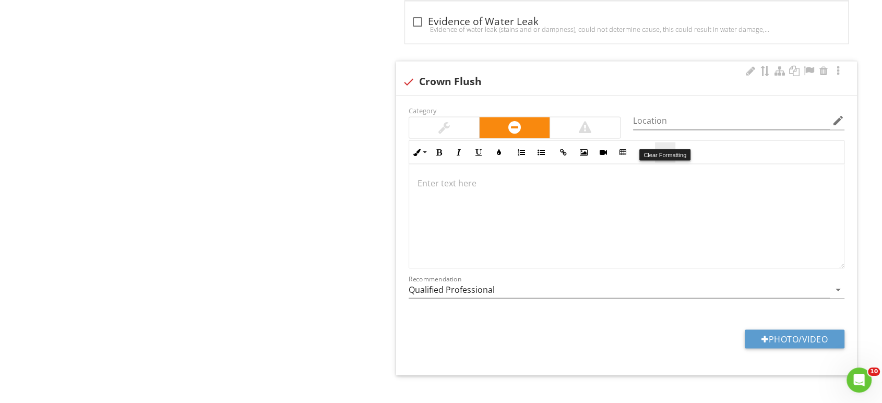
scroll to position [1834, 0]
click at [410, 73] on div at bounding box center [409, 82] width 18 height 18
checkbox input "true"
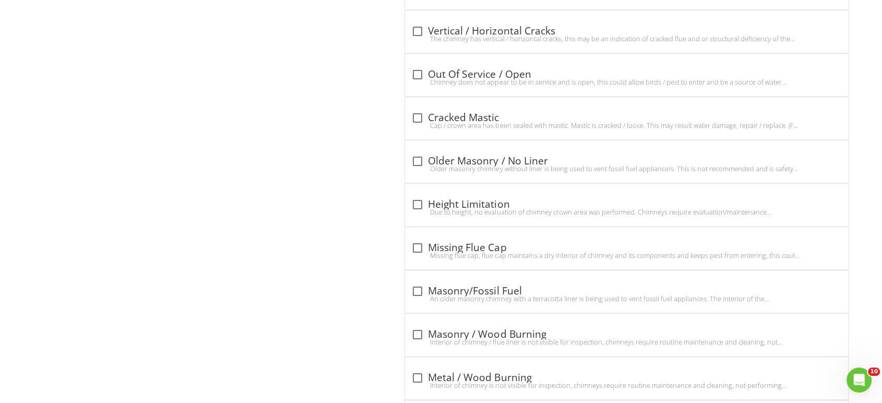
scroll to position [1406, 0]
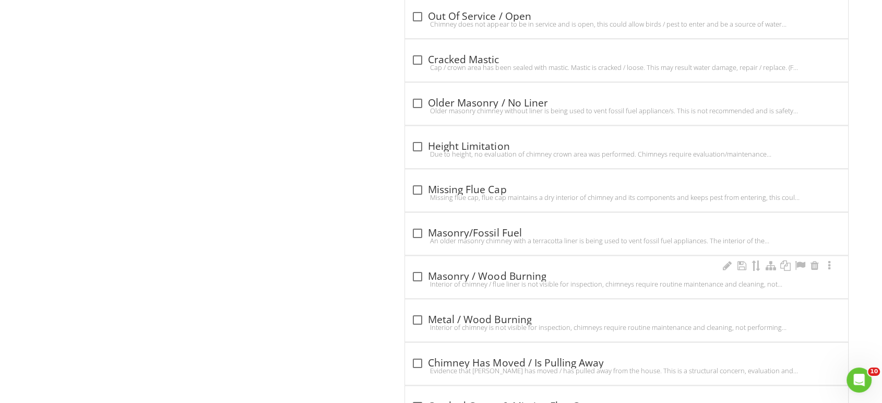
click at [576, 280] on div "Interior of chimney / flue liner is not visible for inspection, chimneys requir…" at bounding box center [626, 284] width 431 height 8
checkbox input "true"
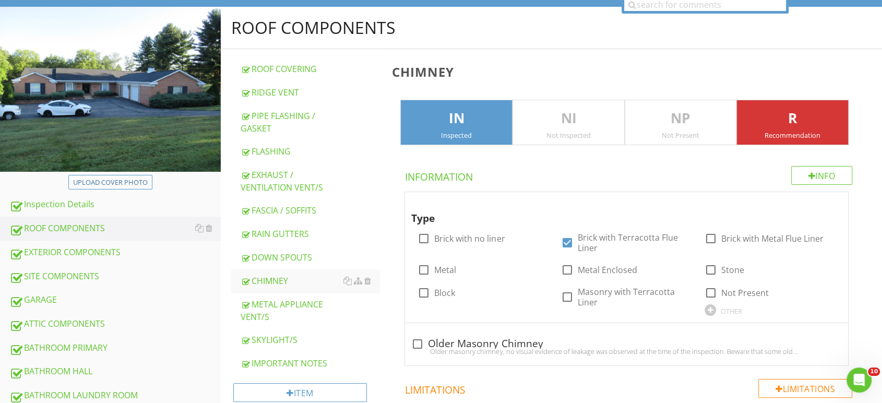
scroll to position [0, 0]
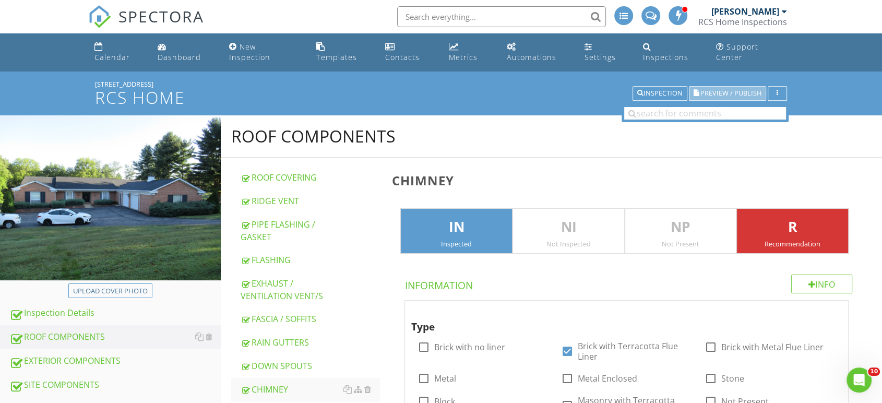
click at [722, 87] on button "Preview / Publish" at bounding box center [727, 93] width 77 height 15
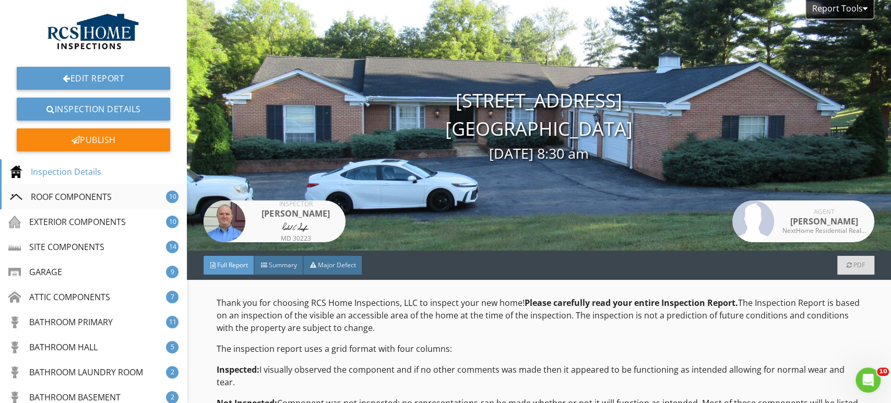
click at [70, 197] on div "ROOF COMPONENTS" at bounding box center [61, 197] width 102 height 13
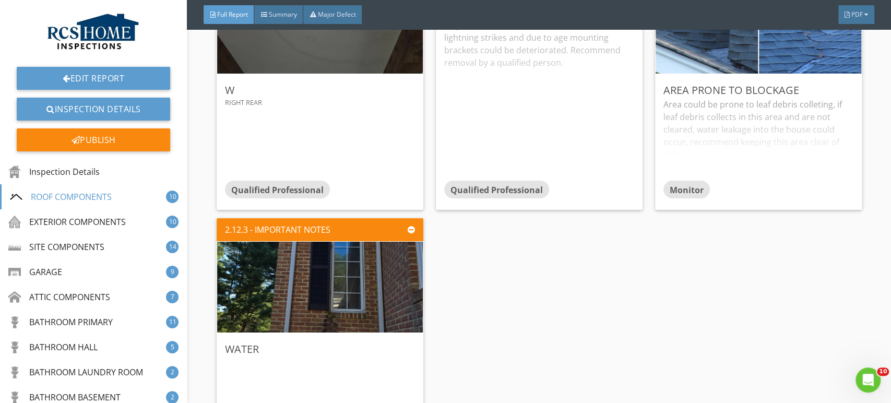
scroll to position [2014, 0]
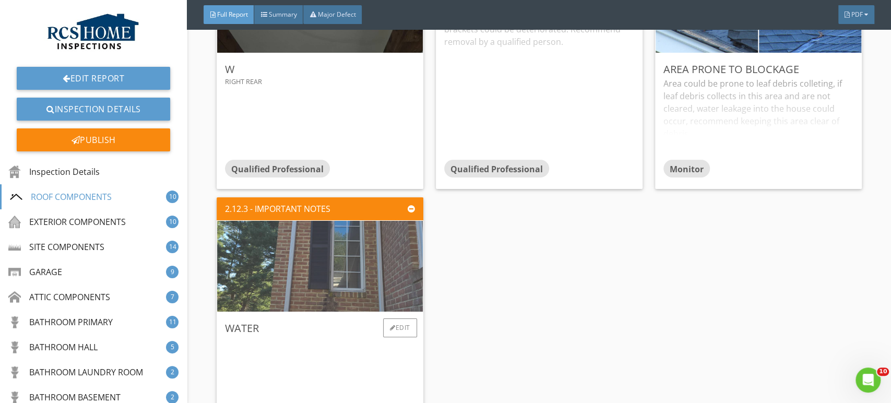
click at [327, 275] on img at bounding box center [320, 265] width 303 height 227
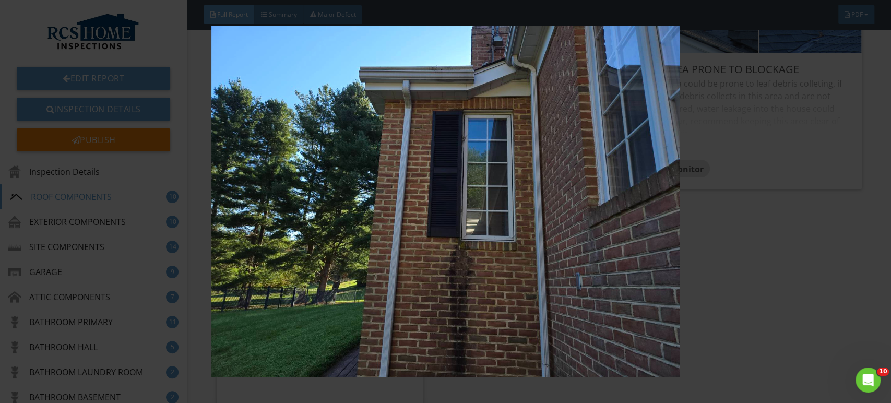
click at [864, 233] on div at bounding box center [445, 201] width 891 height 403
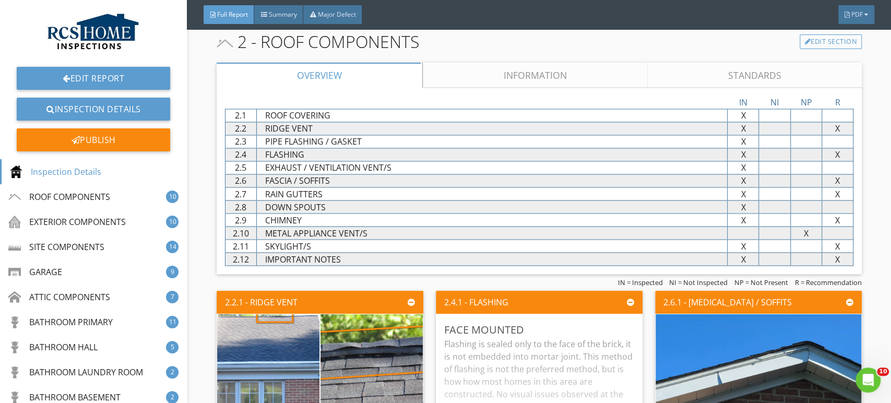
scroll to position [969, 0]
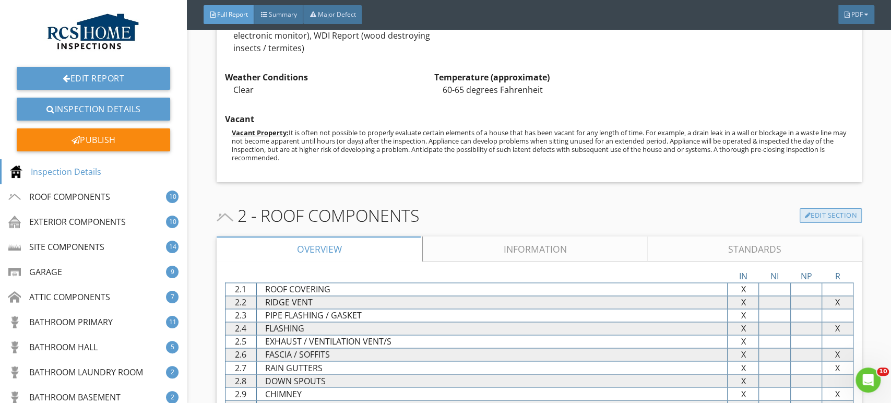
click at [825, 219] on link "Edit Section" at bounding box center [831, 215] width 62 height 15
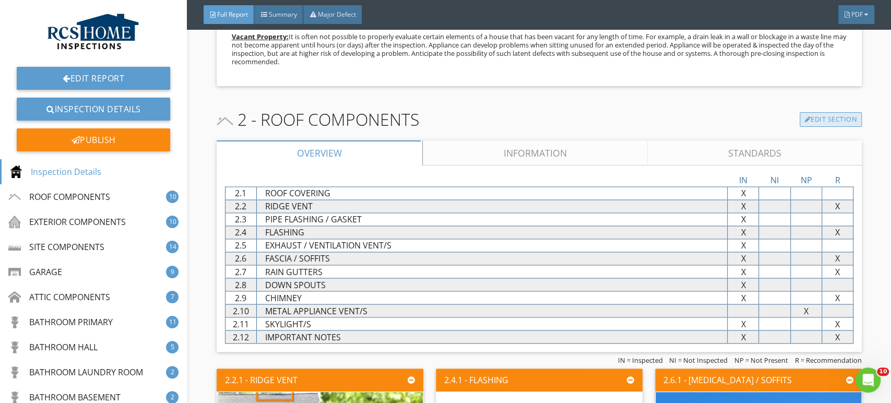
scroll to position [1085, 0]
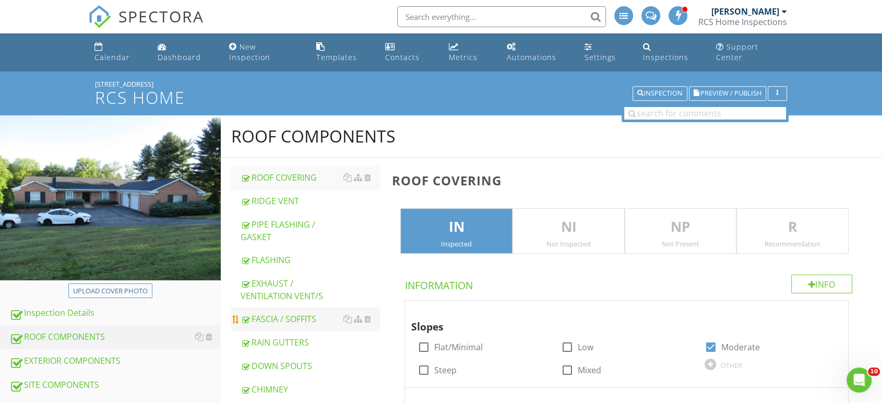
click at [302, 336] on div "RAIN GUTTERS" at bounding box center [310, 342] width 139 height 13
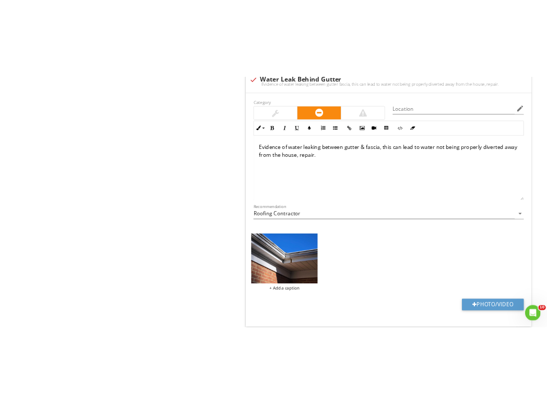
scroll to position [1276, 0]
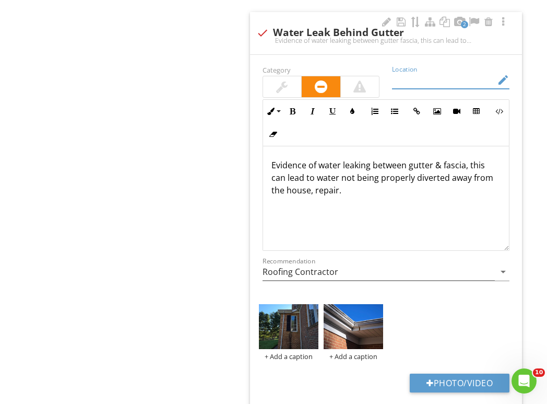
click at [422, 82] on input "Location" at bounding box center [443, 80] width 103 height 17
type input "Some Areas"
click at [310, 191] on p "Evidence of water leaking between gutter & fascia, this can lead to water not b…" at bounding box center [387, 178] width 230 height 38
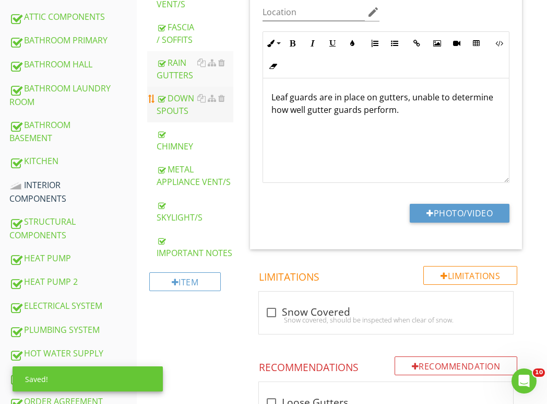
scroll to position [464, 0]
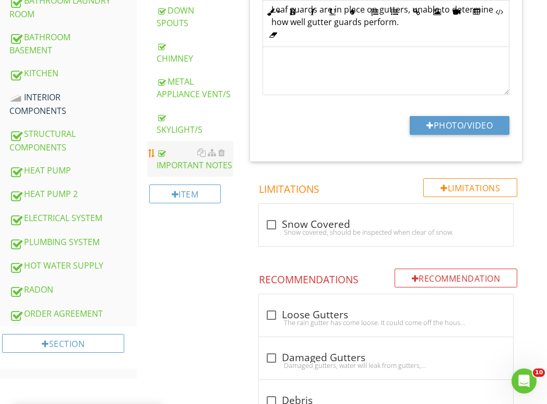
drag, startPoint x: 185, startPoint y: 153, endPoint x: 185, endPoint y: 159, distance: 6.3
click at [185, 153] on div "IMPORTANT NOTES" at bounding box center [195, 158] width 77 height 25
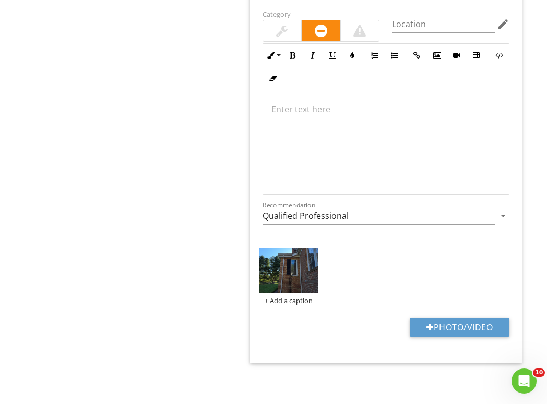
scroll to position [1324, 0]
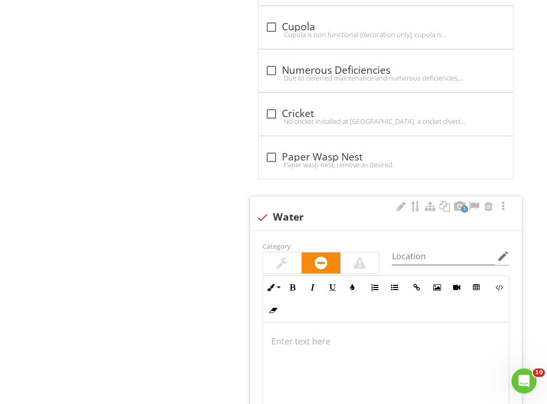
click at [269, 213] on div at bounding box center [263, 217] width 18 height 18
checkbox input "true"
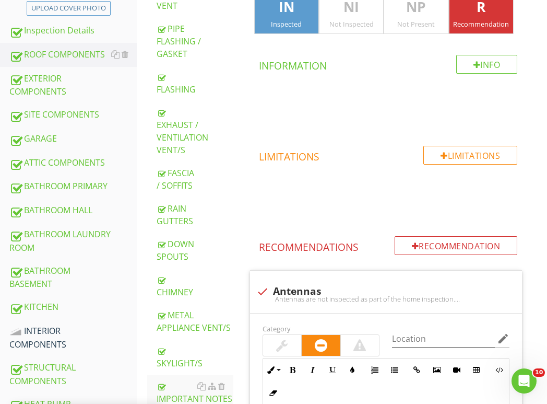
scroll to position [0, 0]
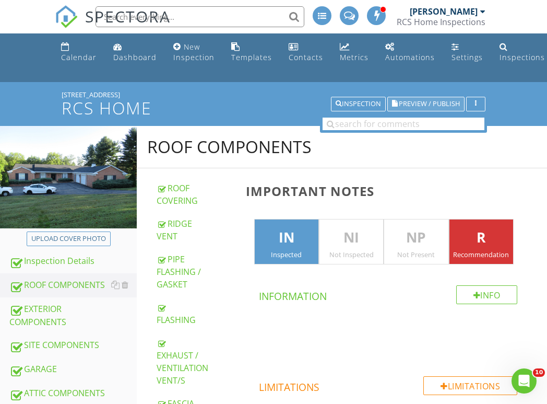
click at [423, 106] on span "Preview / Publish" at bounding box center [429, 104] width 61 height 7
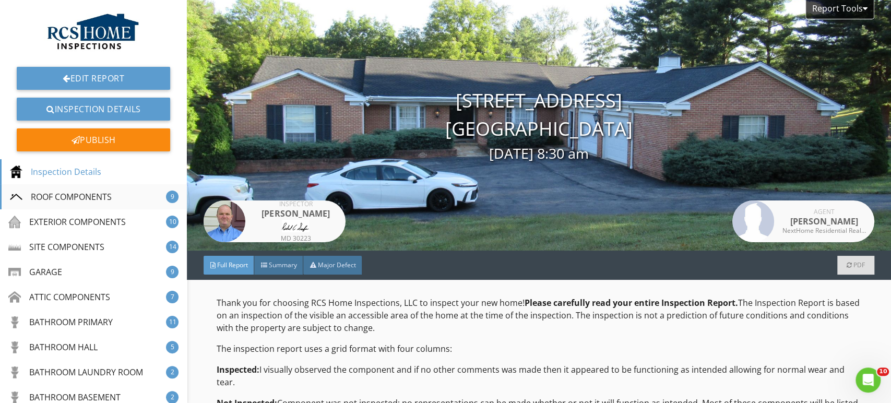
click at [98, 195] on div "ROOF COMPONENTS" at bounding box center [61, 197] width 102 height 13
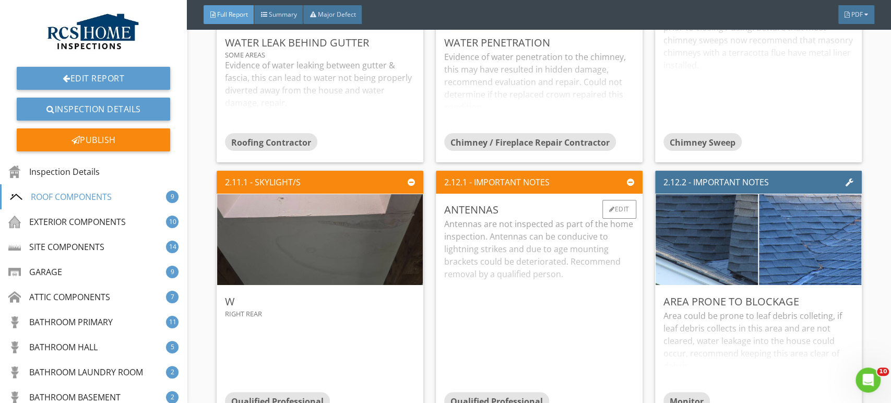
scroll to position [1839, 0]
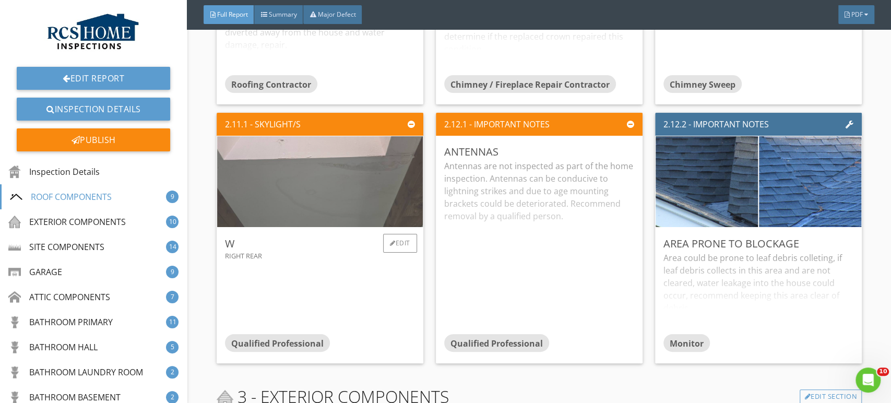
click at [347, 181] on img at bounding box center [320, 181] width 303 height 227
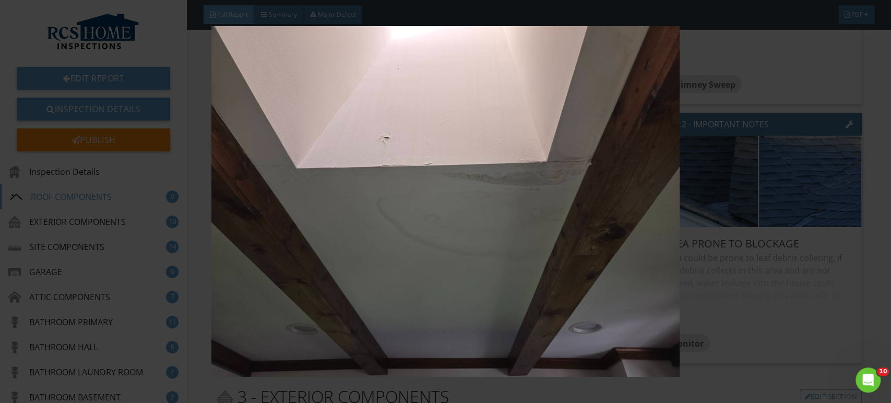
click at [492, 223] on img at bounding box center [445, 201] width 815 height 351
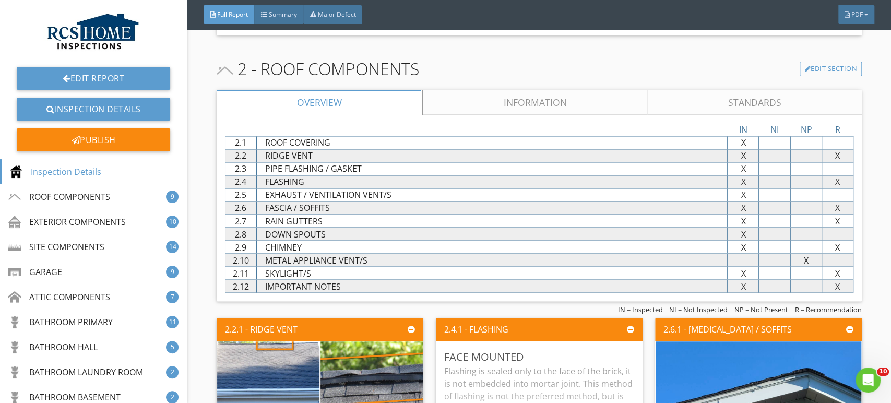
scroll to position [1027, 0]
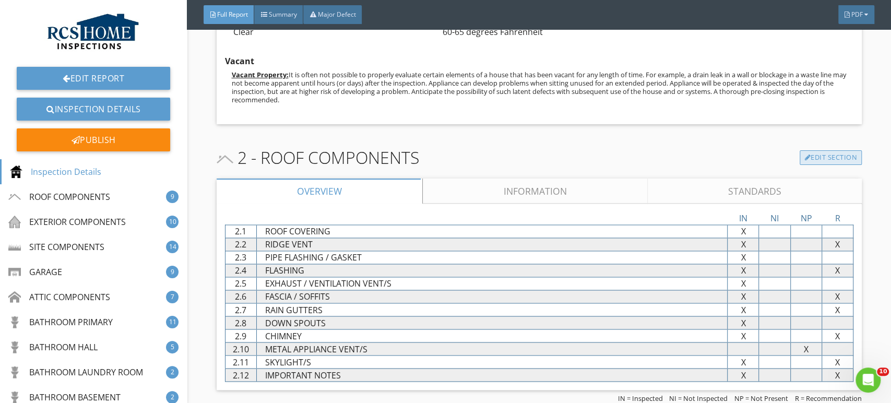
click at [556, 156] on link "Edit Section" at bounding box center [831, 157] width 62 height 15
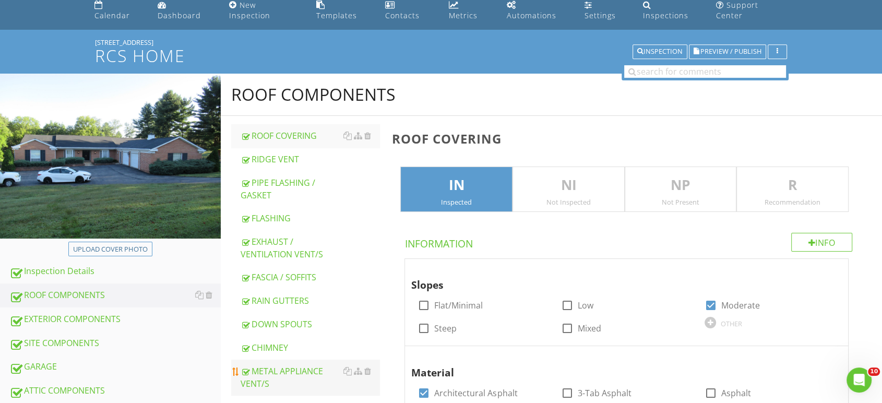
scroll to position [116, 0]
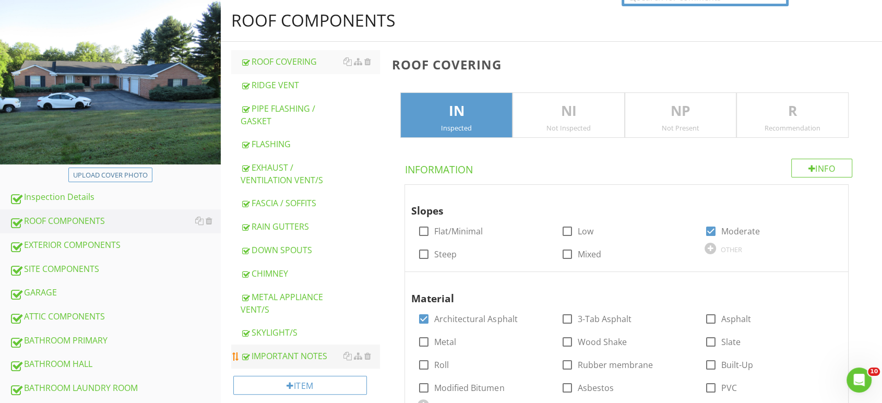
click at [287, 350] on div "IMPORTANT NOTES" at bounding box center [310, 356] width 139 height 13
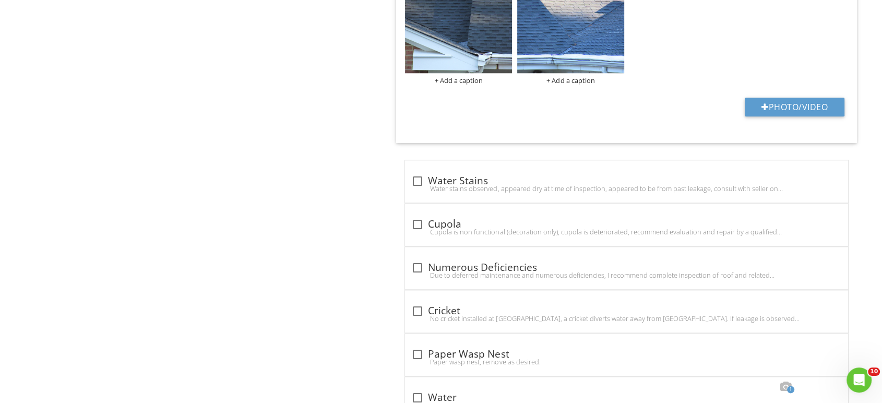
scroll to position [1128, 0]
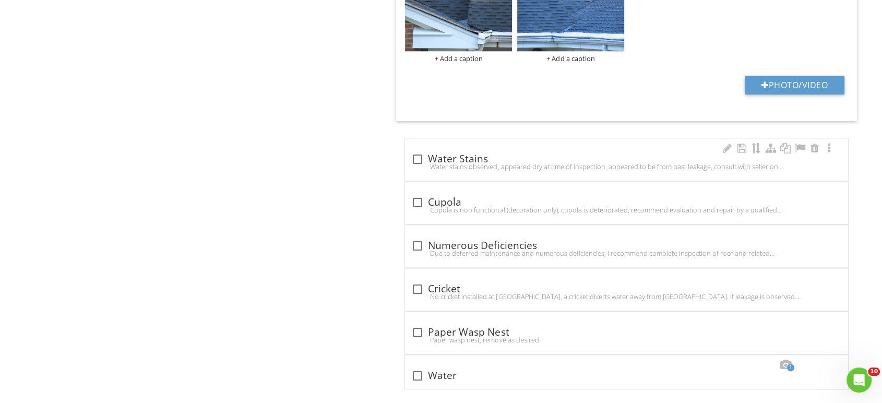
click at [535, 162] on div "Water stains observed, appeared dry at time of inspection, appeared to be from …" at bounding box center [626, 166] width 431 height 8
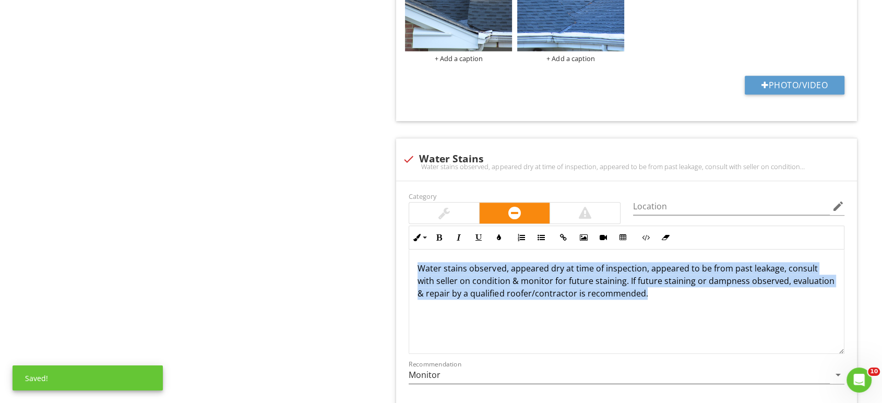
drag, startPoint x: 709, startPoint y: 286, endPoint x: 395, endPoint y: 254, distance: 315.5
click at [395, 254] on span "check Antennas Antennas are not inspected as part of the home inspection. Anten…" at bounding box center [629, 23] width 474 height 1323
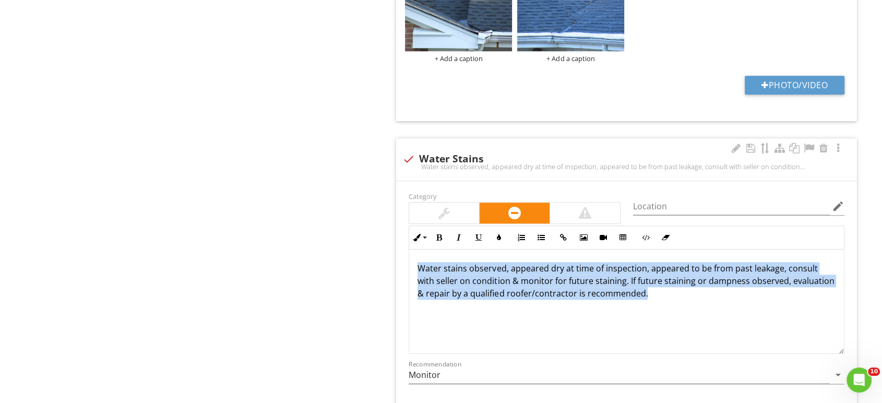
copy p "Water stains observed, appeared dry at time of inspection, appeared to be from …"
click at [411, 150] on div at bounding box center [409, 159] width 18 height 18
checkbox input "true"
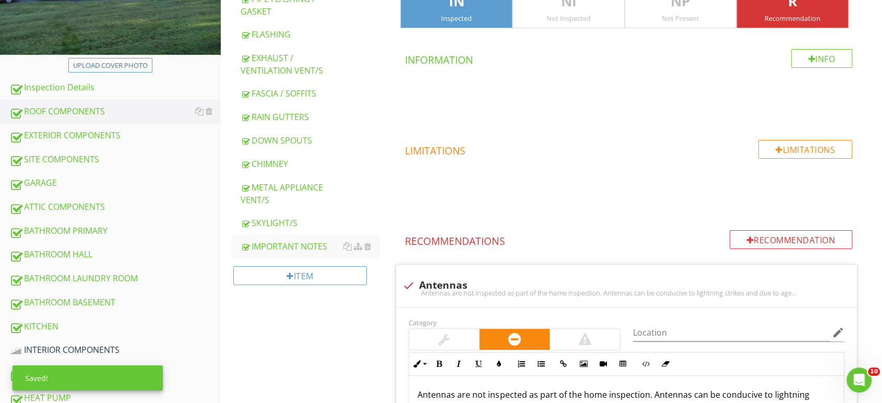
scroll to position [142, 0]
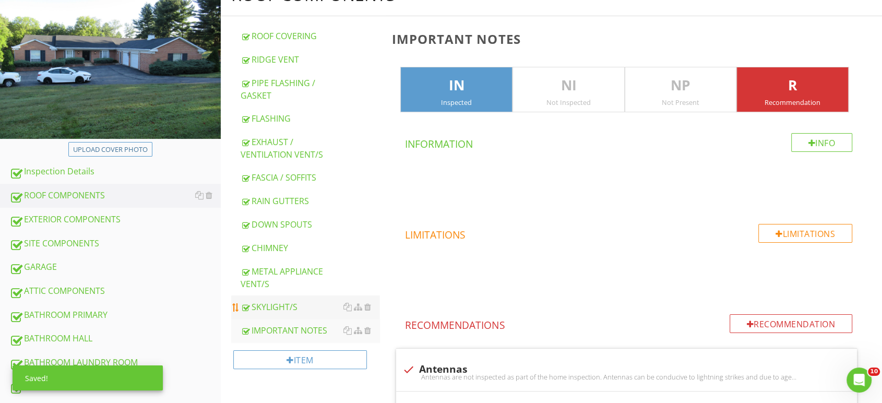
click at [274, 301] on div "SKYLIGHT/S" at bounding box center [310, 307] width 139 height 13
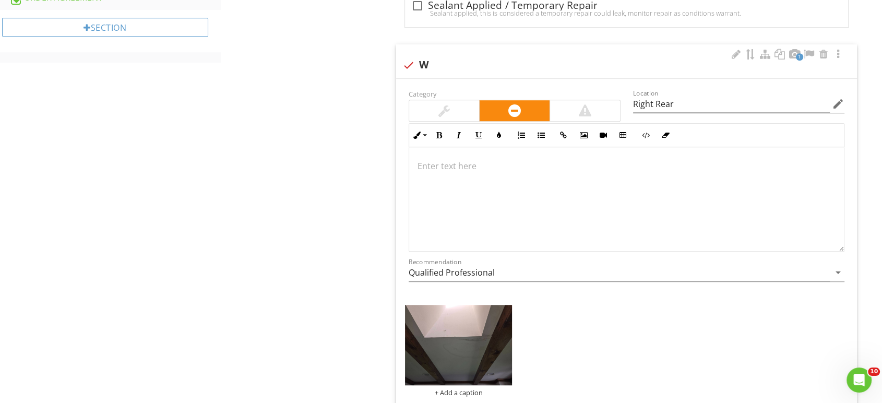
scroll to position [722, 0]
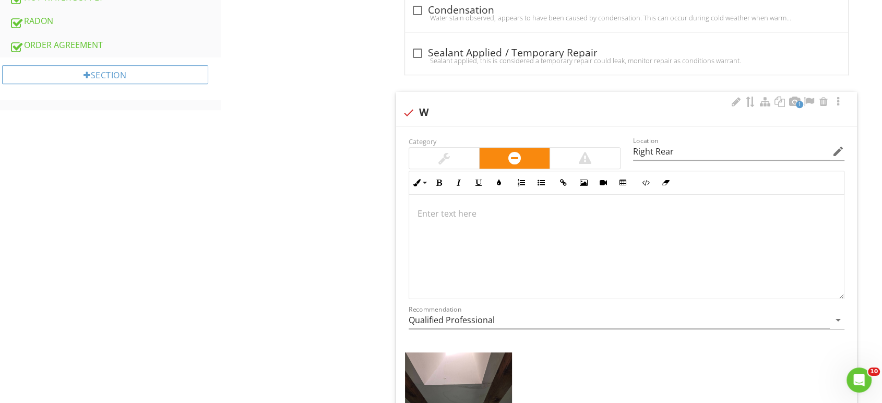
click at [467, 223] on div at bounding box center [626, 247] width 435 height 104
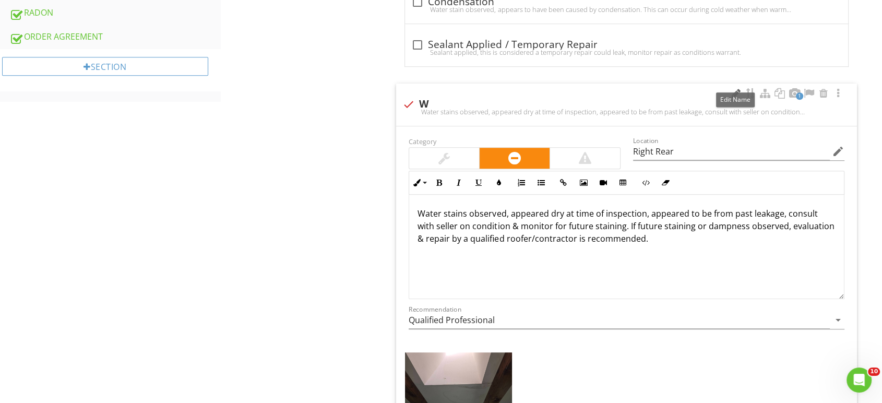
click at [735, 88] on div at bounding box center [736, 93] width 13 height 10
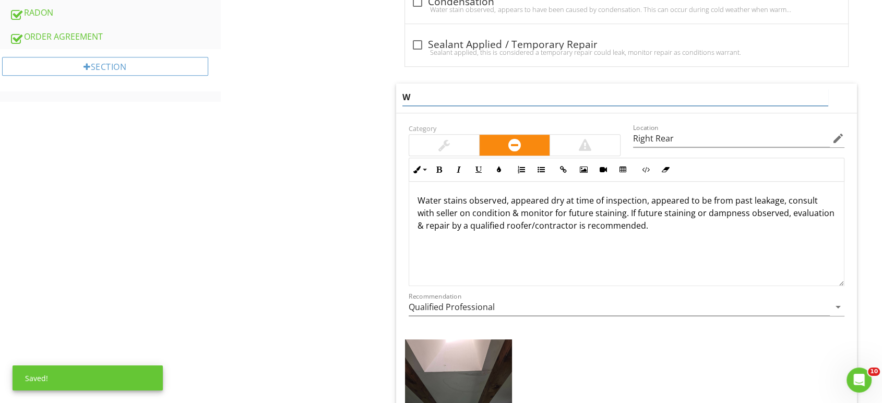
click at [456, 89] on input "W" at bounding box center [616, 97] width 426 height 17
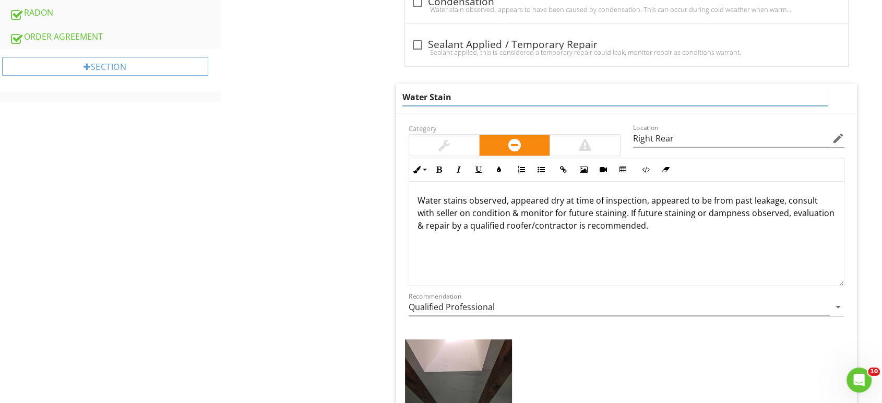
type input "Water Stains"
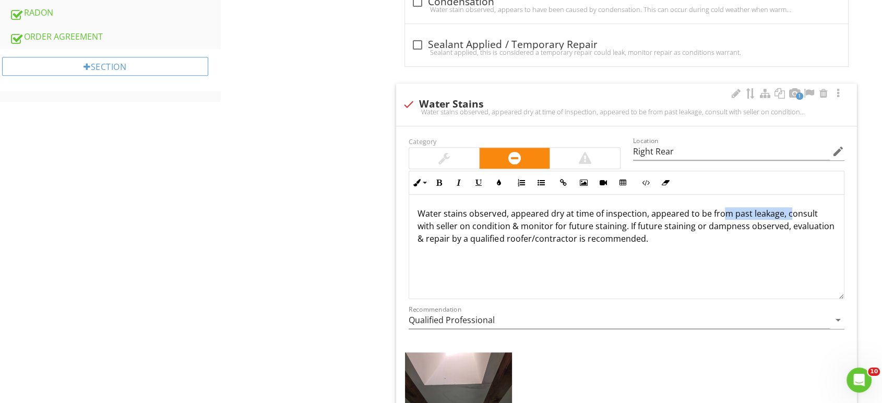
drag, startPoint x: 789, startPoint y: 203, endPoint x: 723, endPoint y: 207, distance: 66.4
click at [723, 207] on p "Water stains observed, appeared dry at time of inspection, appeared to be from …" at bounding box center [627, 226] width 418 height 38
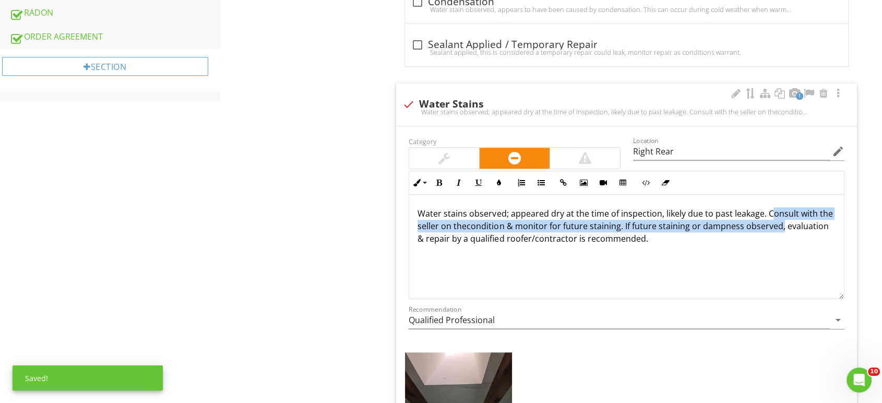
drag, startPoint x: 780, startPoint y: 217, endPoint x: 768, endPoint y: 205, distance: 17.7
click at [768, 207] on p "Water stains observed; appeared dry at the time of inspection, likely due to pa…" at bounding box center [627, 226] width 418 height 38
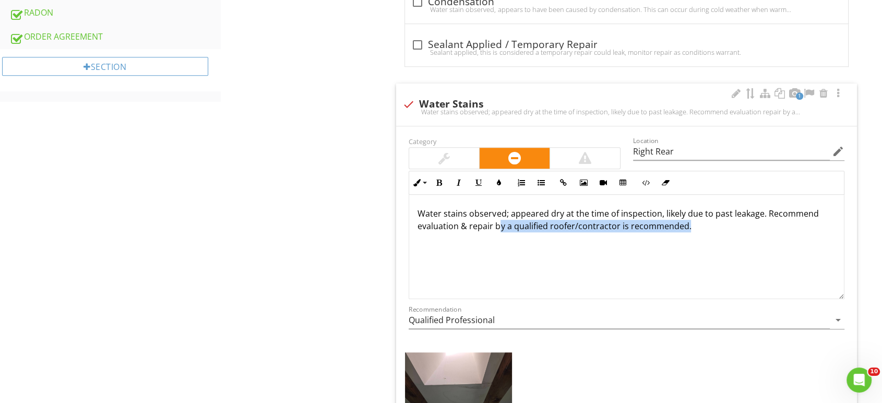
drag, startPoint x: 691, startPoint y: 218, endPoint x: 500, endPoint y: 221, distance: 191.1
click at [500, 221] on div "Water stains observed; appeared dry at the time of inspection, likely due to pa…" at bounding box center [626, 247] width 435 height 104
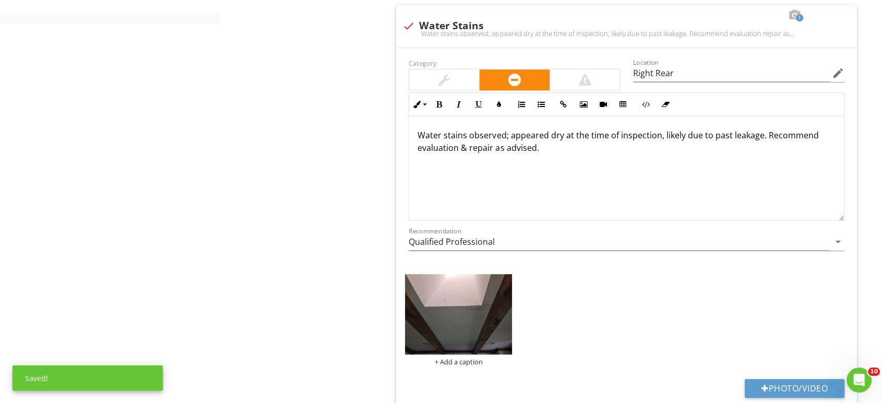
scroll to position [846, 0]
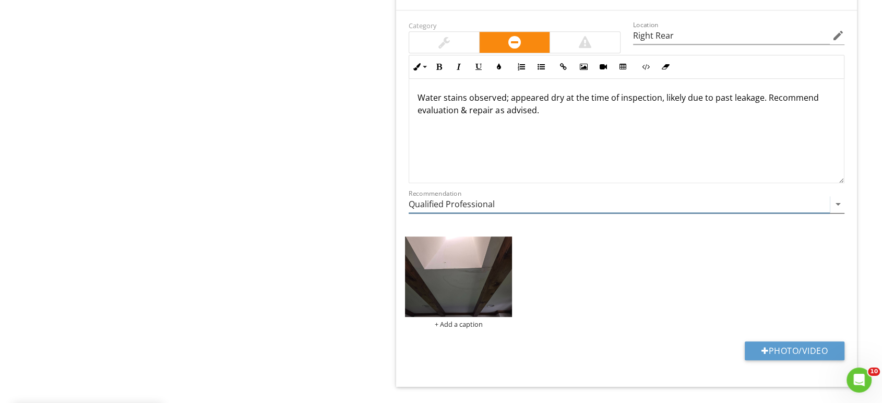
click at [466, 196] on input "Qualified Professional" at bounding box center [619, 204] width 421 height 17
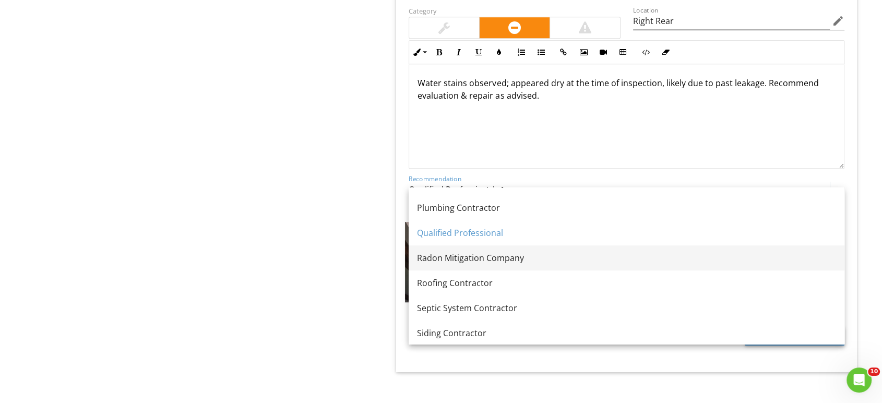
scroll to position [1102, 0]
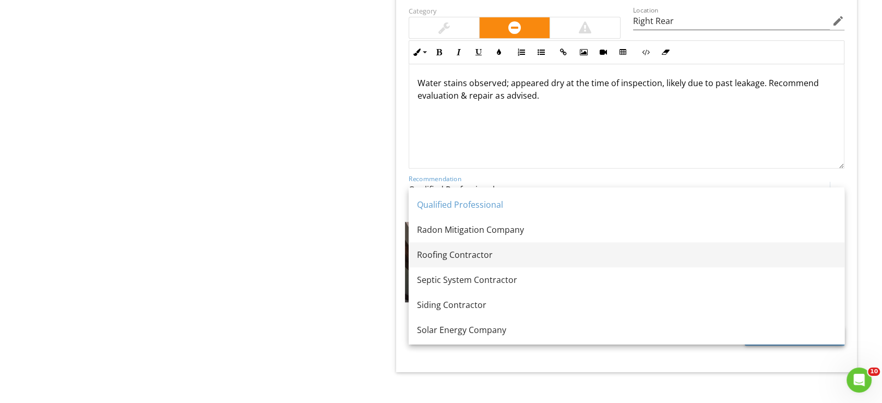
click at [472, 255] on div "Roofing Contractor" at bounding box center [626, 255] width 419 height 13
type input "Roofing Contractor"
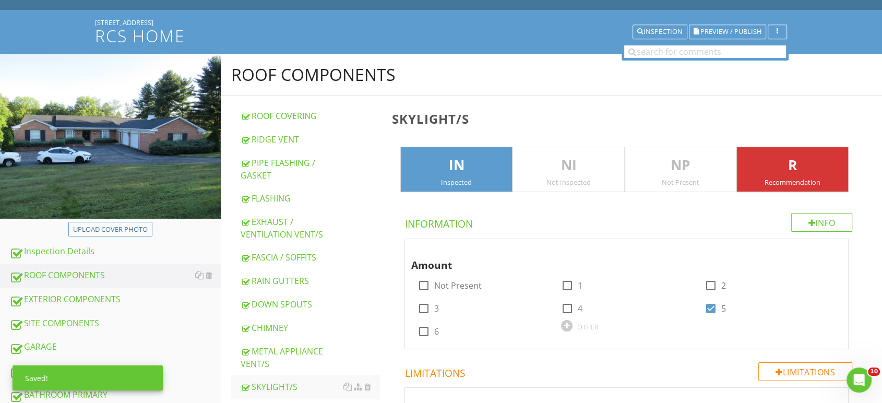
scroll to position [0, 0]
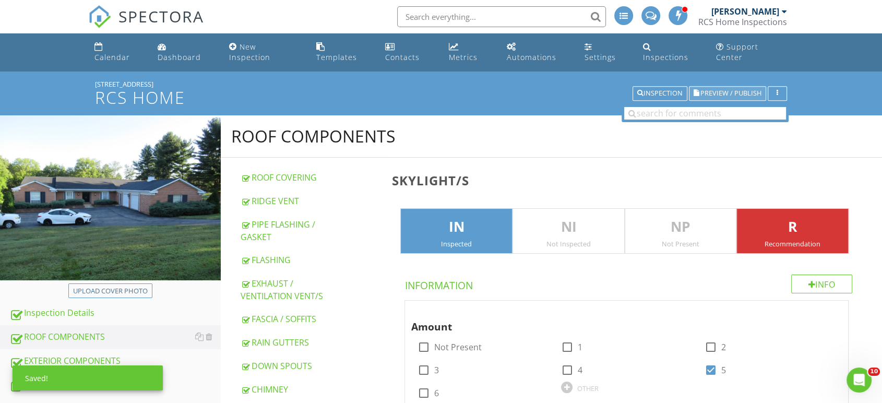
click at [724, 90] on span "Preview / Publish" at bounding box center [731, 93] width 61 height 7
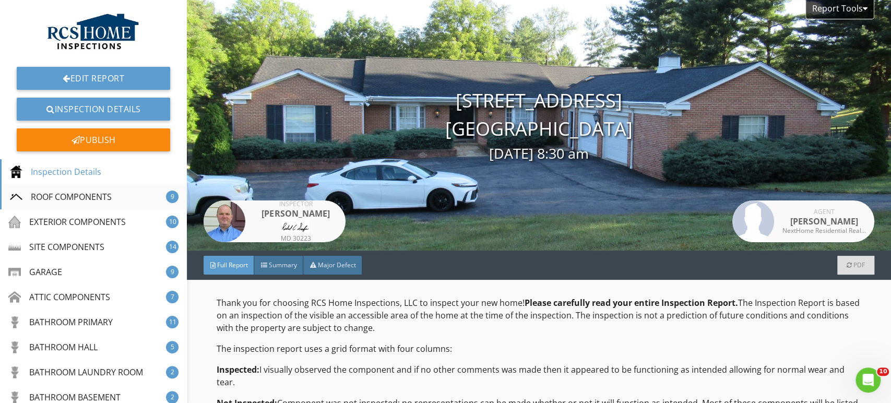
click at [63, 195] on div "ROOF COMPONENTS" at bounding box center [61, 197] width 102 height 13
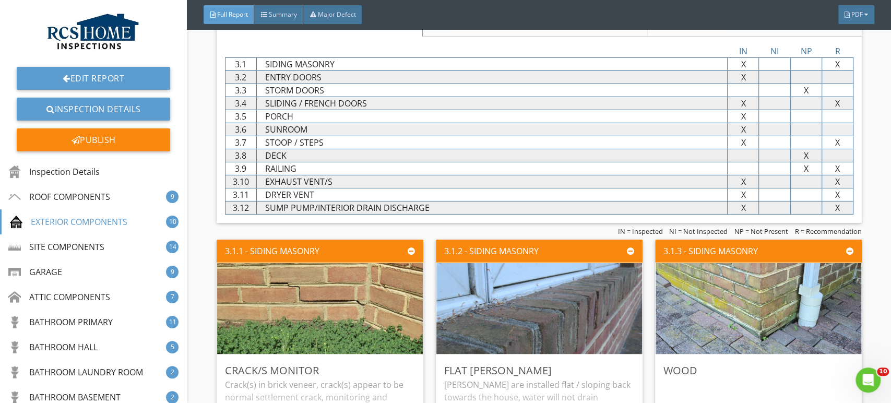
scroll to position [2361, 0]
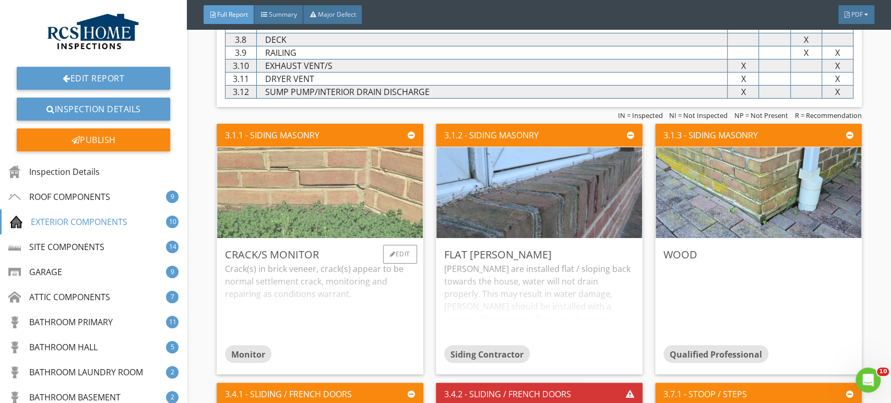
click at [332, 190] on img at bounding box center [320, 192] width 303 height 227
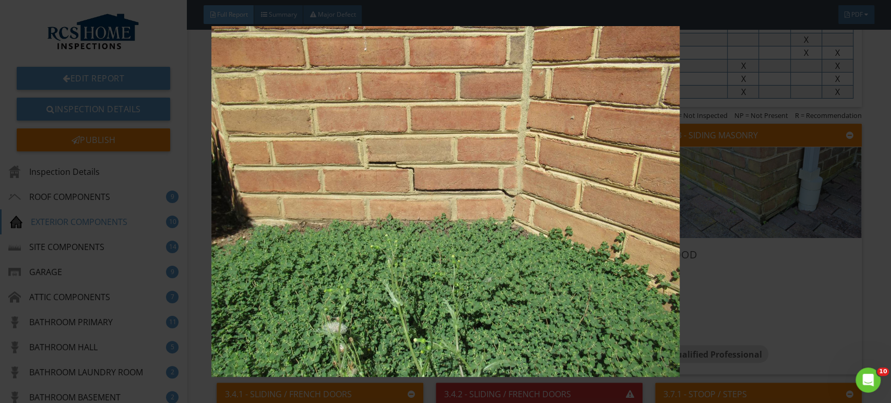
click at [389, 170] on img at bounding box center [445, 201] width 815 height 351
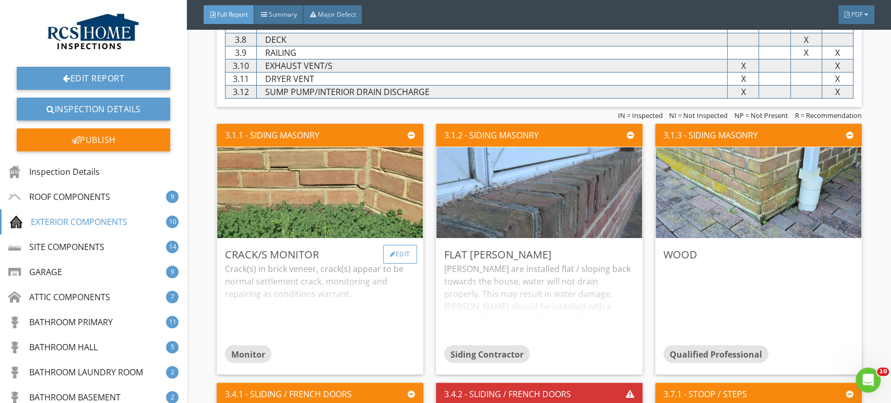
click at [397, 257] on div "Edit" at bounding box center [400, 254] width 34 height 19
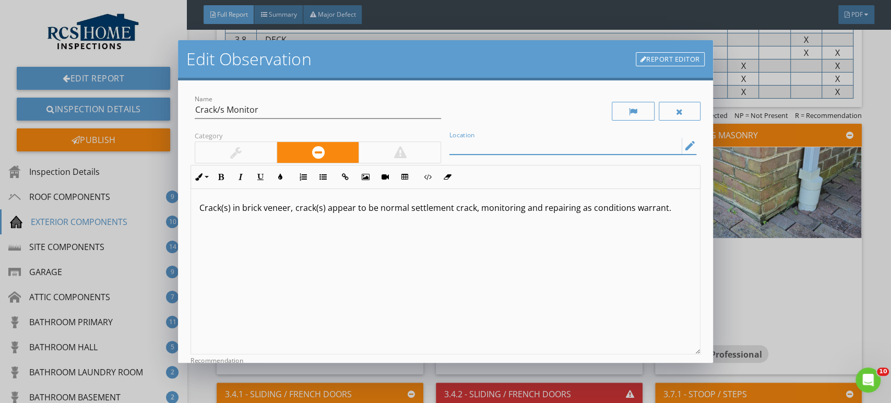
click at [471, 145] on input "Location" at bounding box center [566, 145] width 232 height 17
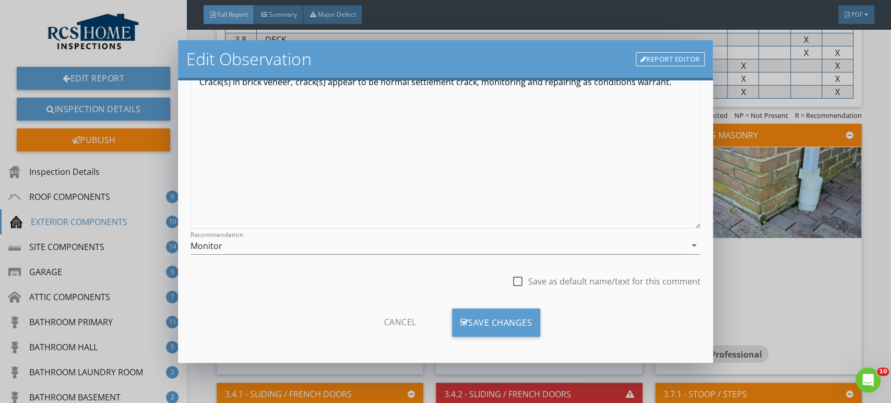
scroll to position [128, 0]
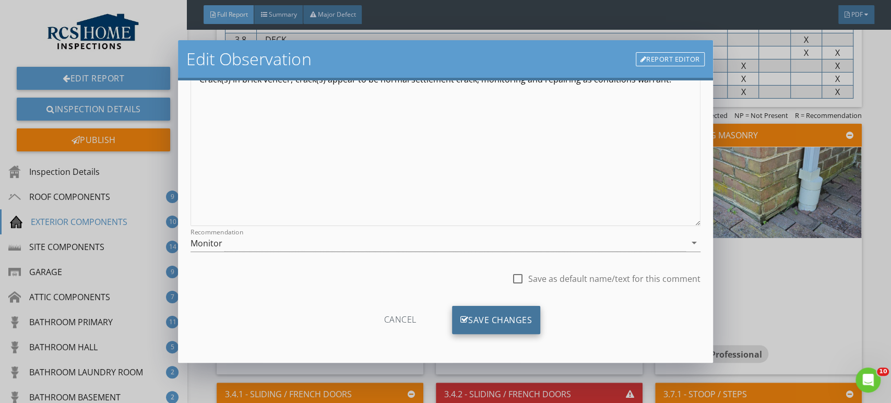
type input "Front Left Bump Out"
click at [504, 316] on div "Save Changes" at bounding box center [496, 320] width 89 height 28
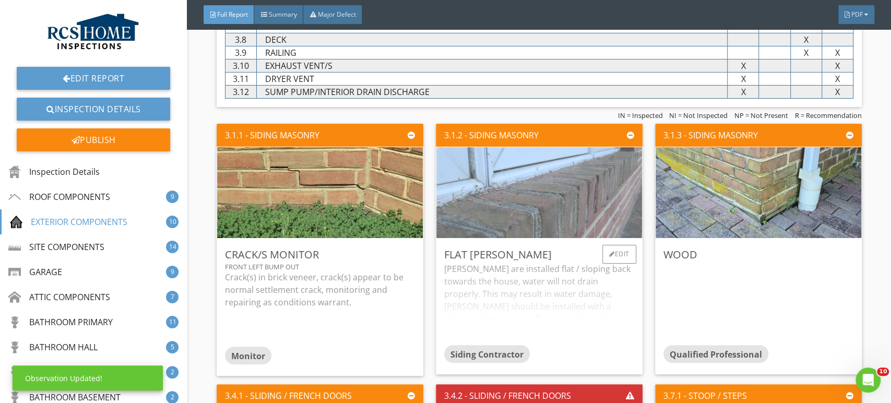
click at [510, 195] on img at bounding box center [539, 192] width 303 height 227
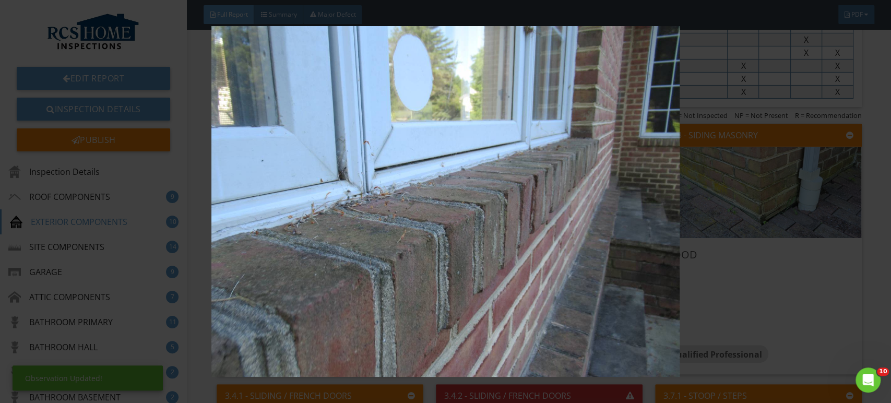
click at [490, 187] on img at bounding box center [445, 201] width 815 height 351
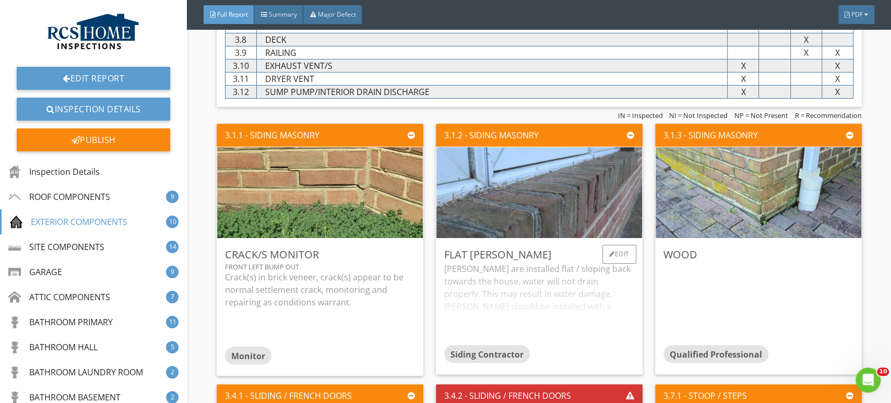
click at [568, 287] on div "Sills are installed flat / sloping back towards the house, water will not drain…" at bounding box center [539, 304] width 190 height 83
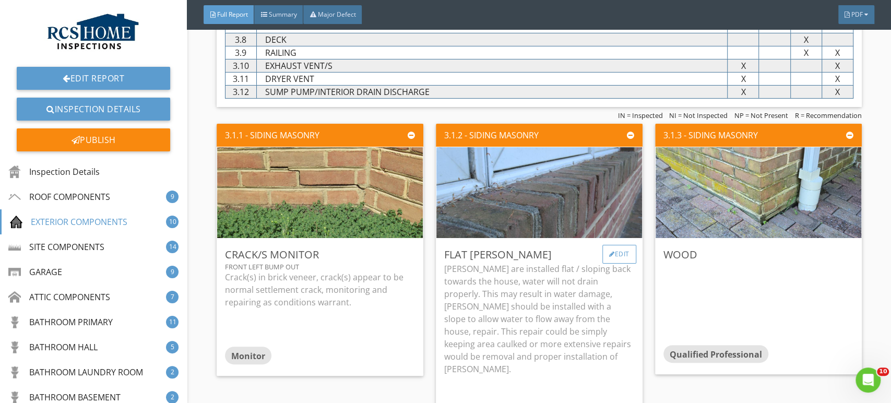
click at [622, 255] on div "Edit" at bounding box center [620, 254] width 34 height 19
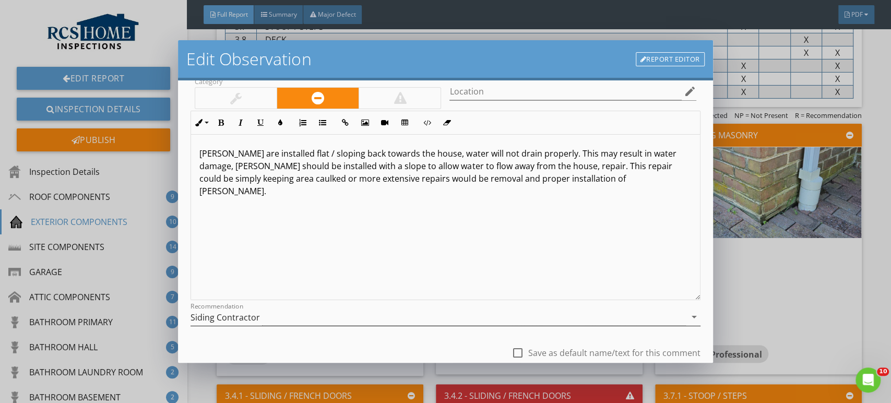
scroll to position [116, 0]
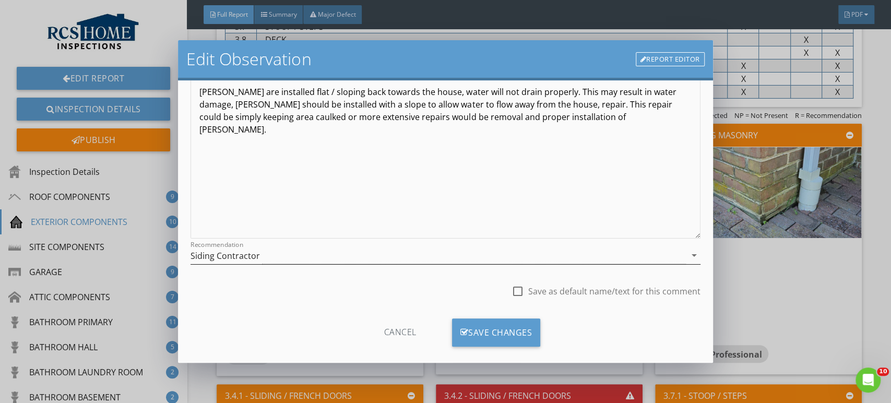
click at [238, 258] on div "Siding Contractor" at bounding box center [225, 255] width 69 height 9
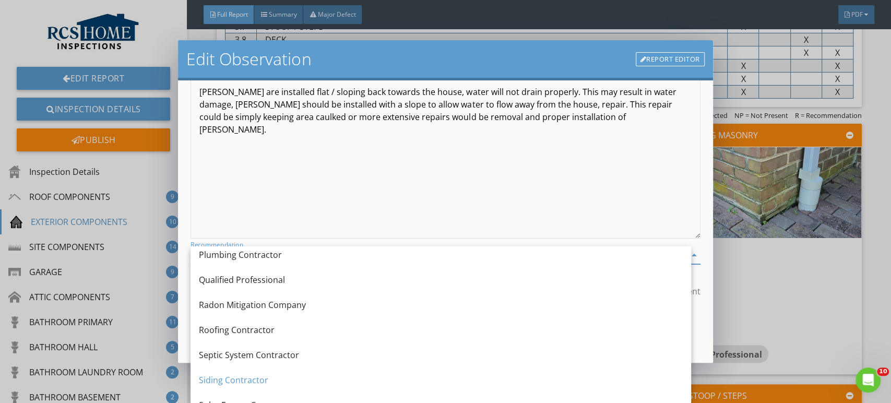
scroll to position [1028, 0]
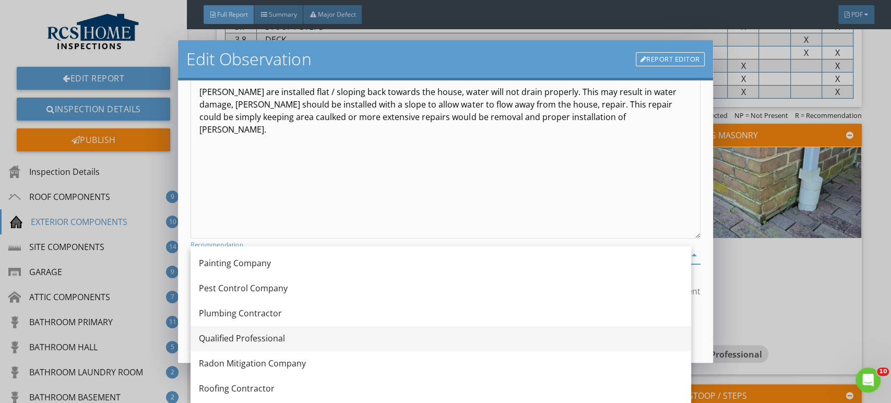
click at [243, 338] on div "Qualified Professional" at bounding box center [441, 338] width 484 height 13
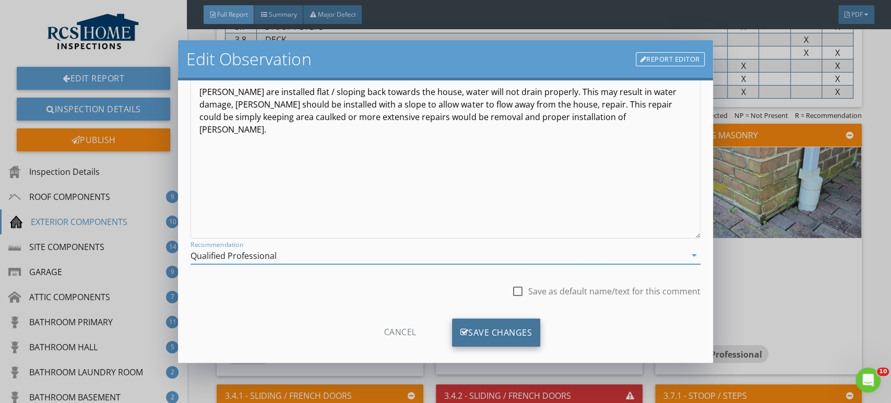
click at [489, 334] on div "Save Changes" at bounding box center [496, 333] width 89 height 28
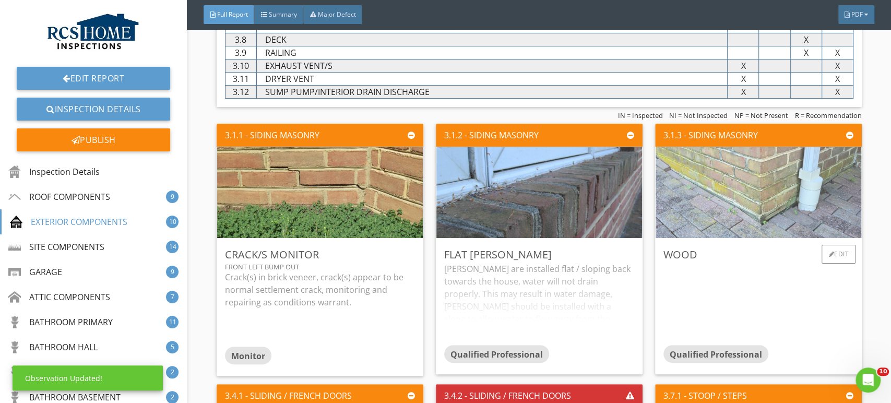
click at [688, 209] on img at bounding box center [758, 192] width 303 height 227
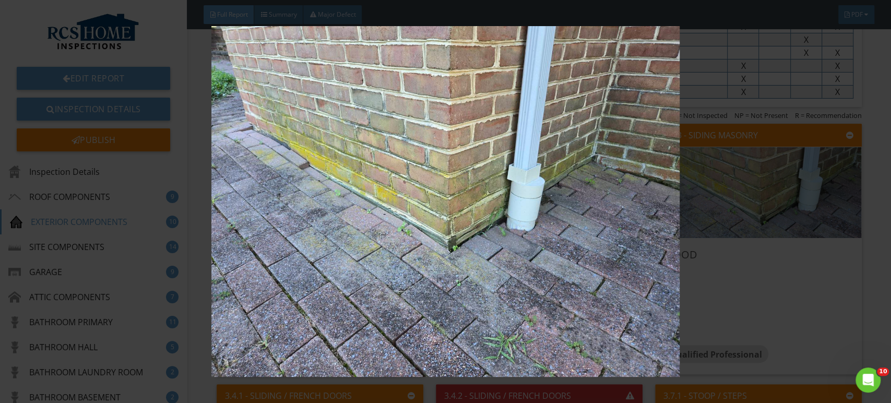
click at [868, 290] on div at bounding box center [445, 201] width 891 height 403
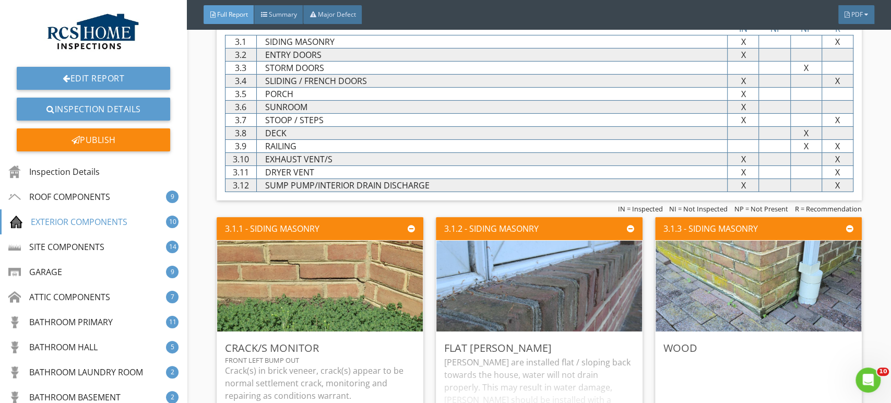
scroll to position [2129, 0]
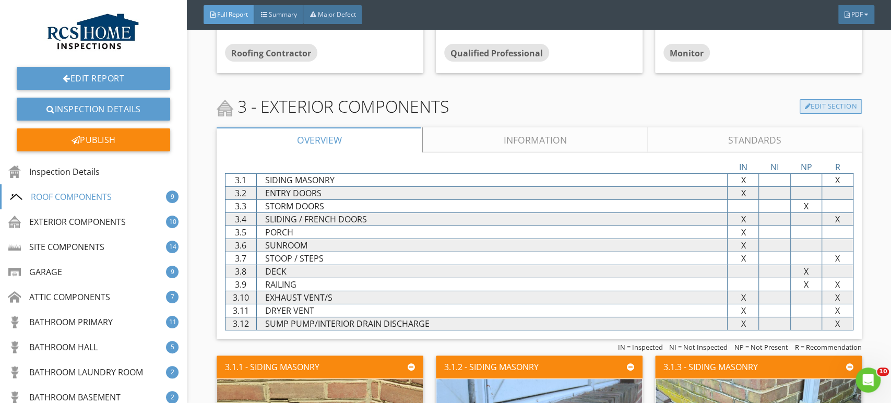
click at [812, 108] on link "Edit Section" at bounding box center [831, 106] width 62 height 15
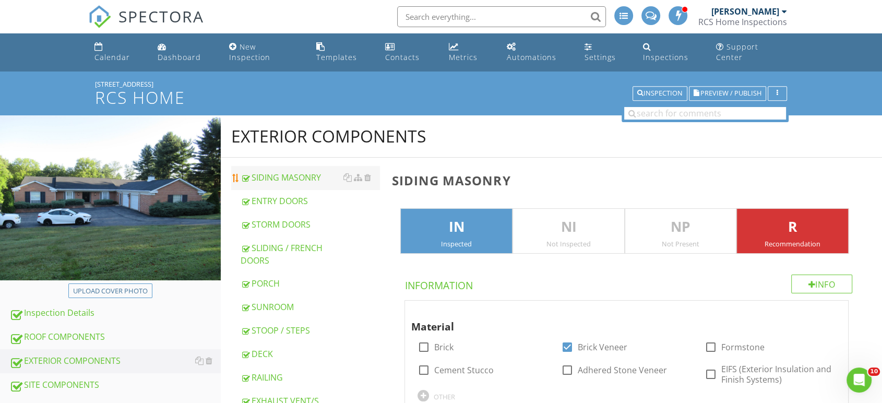
click at [287, 171] on div "SIDING MASONRY" at bounding box center [310, 177] width 139 height 13
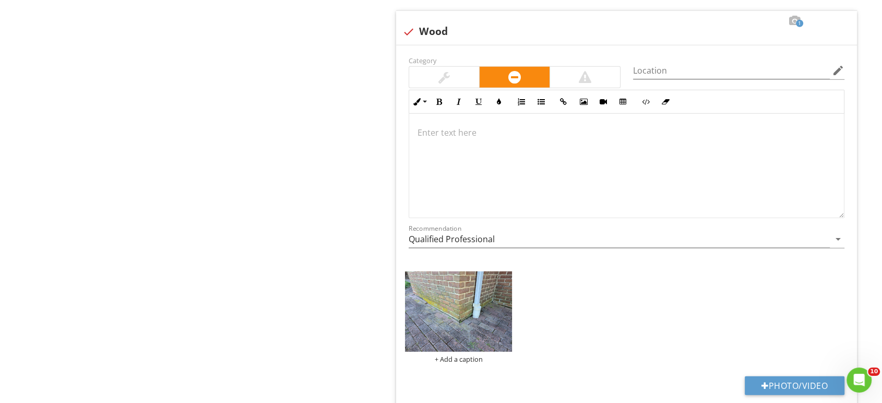
scroll to position [2721, 0]
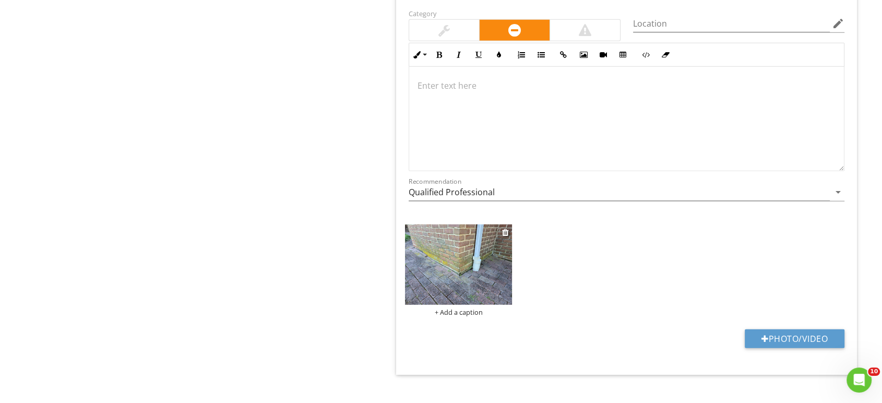
click at [468, 263] on img at bounding box center [458, 265] width 107 height 80
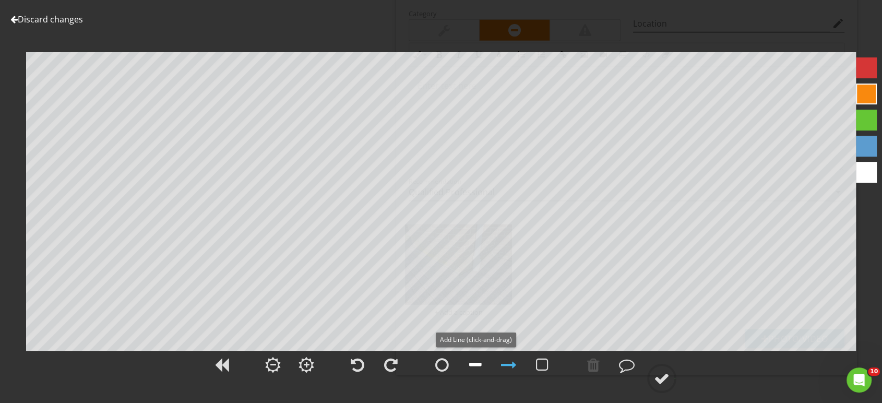
click at [470, 358] on div at bounding box center [475, 365] width 13 height 16
click at [669, 375] on div at bounding box center [662, 379] width 16 height 16
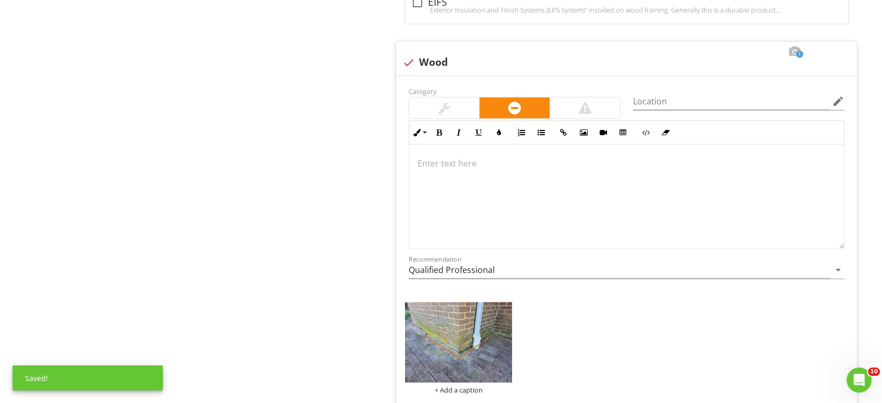
scroll to position [2547, 0]
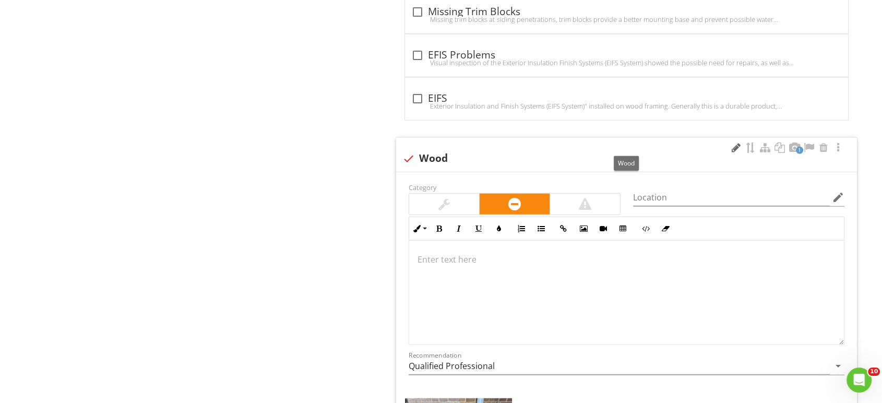
click at [734, 143] on div at bounding box center [736, 148] width 13 height 10
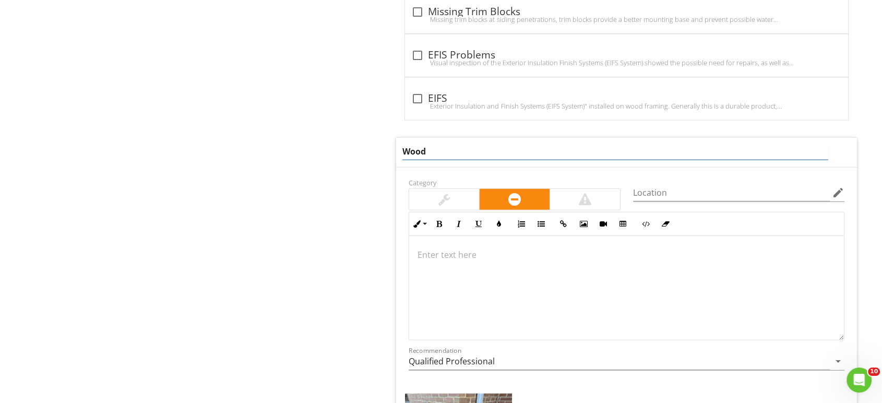
click at [514, 143] on input "Wood" at bounding box center [616, 151] width 426 height 17
type input "Wood Left In Place"
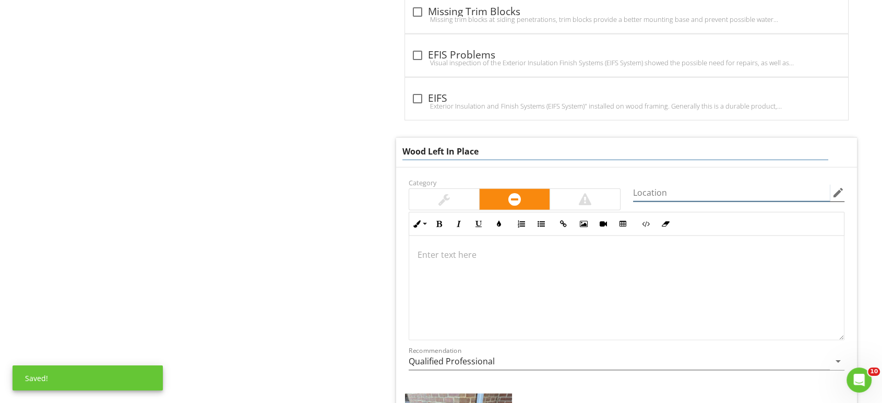
click at [662, 184] on input "Location" at bounding box center [731, 192] width 197 height 17
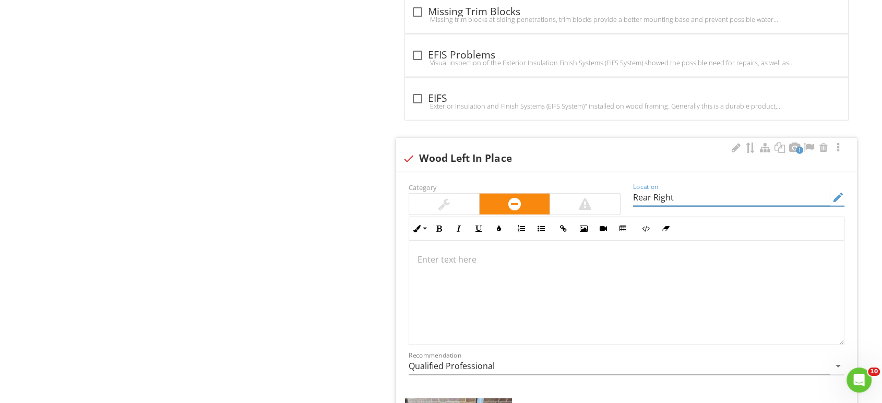
type input "Rear Right"
click at [468, 241] on div at bounding box center [626, 293] width 435 height 104
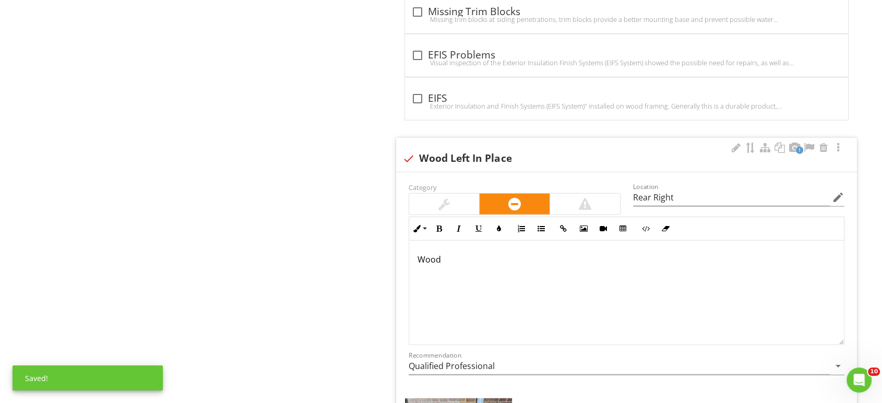
scroll to position [2555, 0]
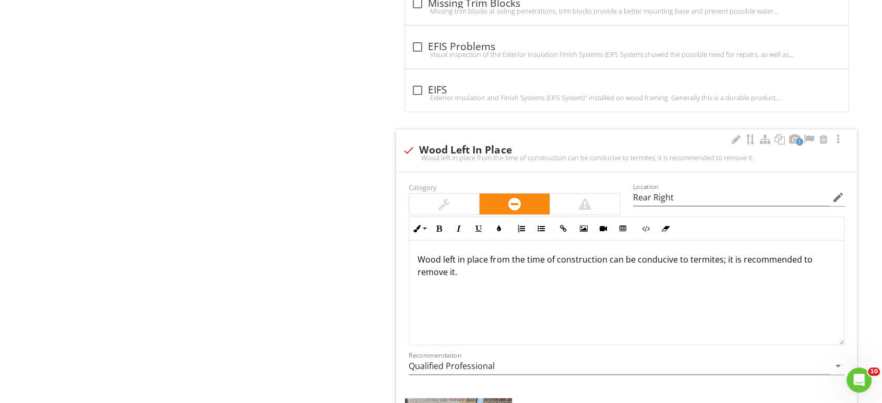
click at [738, 253] on p "Wood left in place from the time of construction can be conducive to termites; …" at bounding box center [627, 265] width 418 height 25
click at [790, 253] on p "Wood left in place from the time of construction can be conducive to termites, …" at bounding box center [627, 265] width 418 height 25
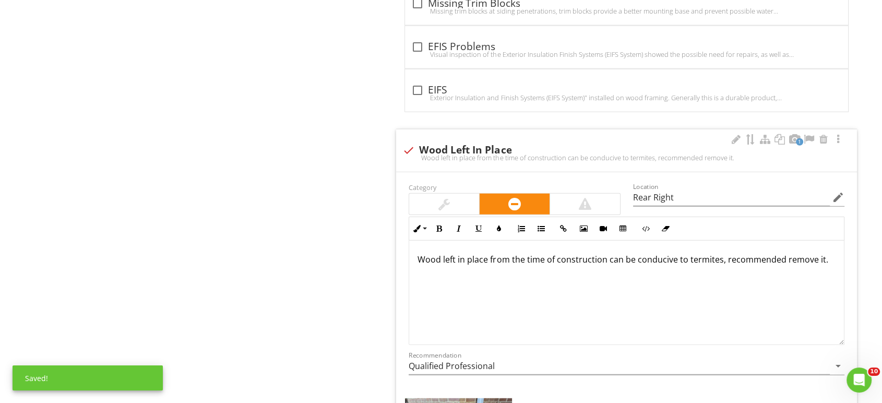
click at [825, 253] on p "Wood left in place from the time of construction can be conducive to termites, …" at bounding box center [627, 259] width 418 height 13
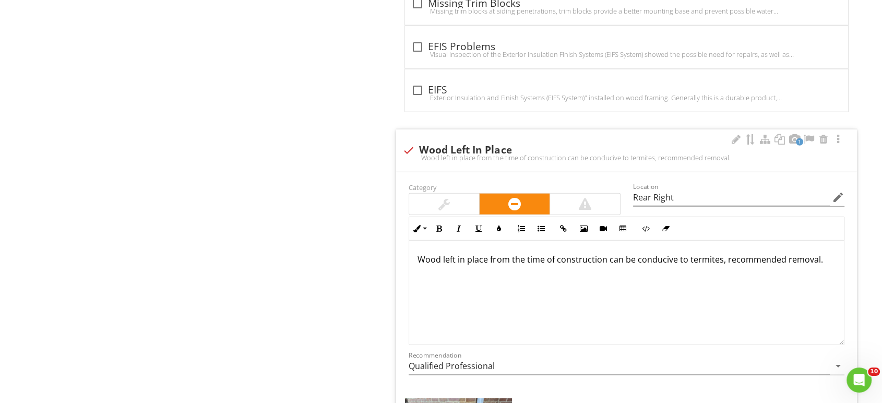
click at [754, 290] on div "Wood left in place from the time of construction can be conducive to termites, …" at bounding box center [626, 293] width 435 height 104
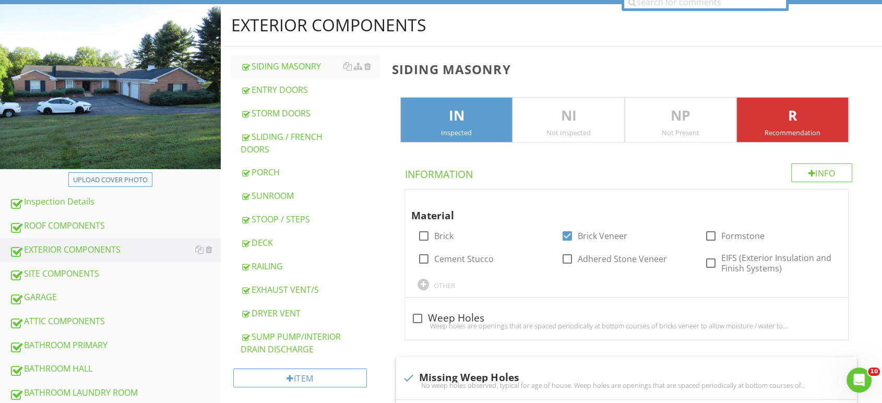
scroll to position [0, 0]
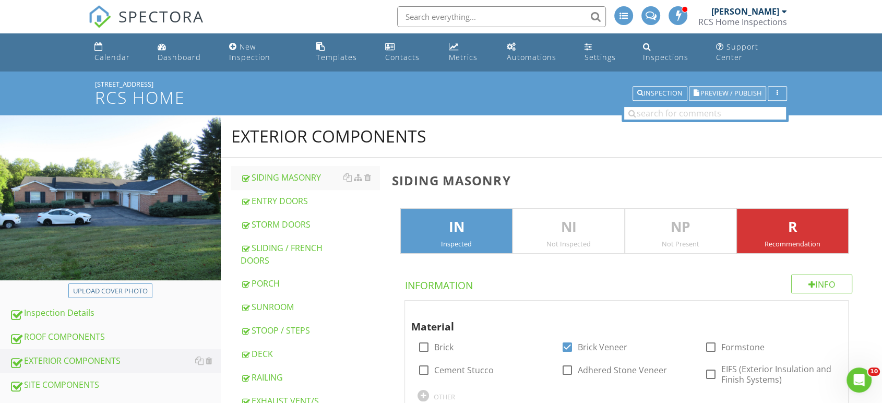
click at [749, 86] on button "Preview / Publish" at bounding box center [727, 93] width 77 height 15
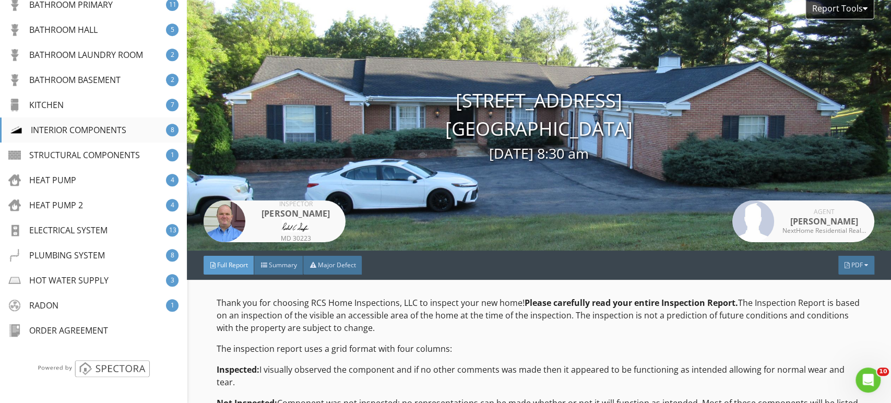
scroll to position [318, 0]
click at [50, 304] on div "RADON" at bounding box center [35, 305] width 50 height 13
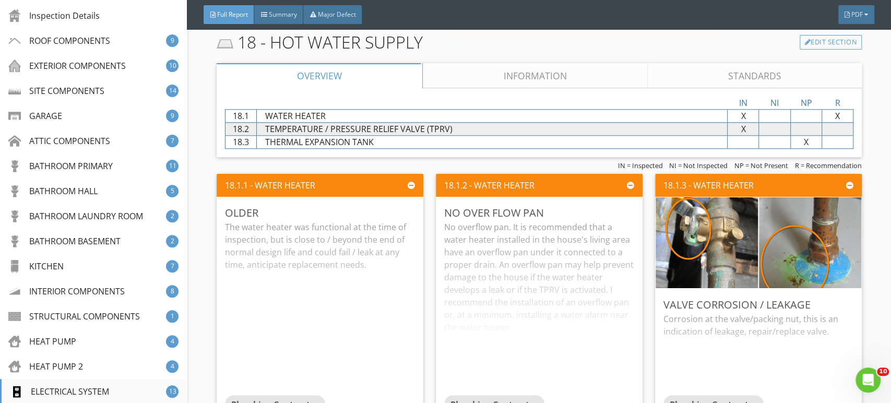
scroll to position [144, 0]
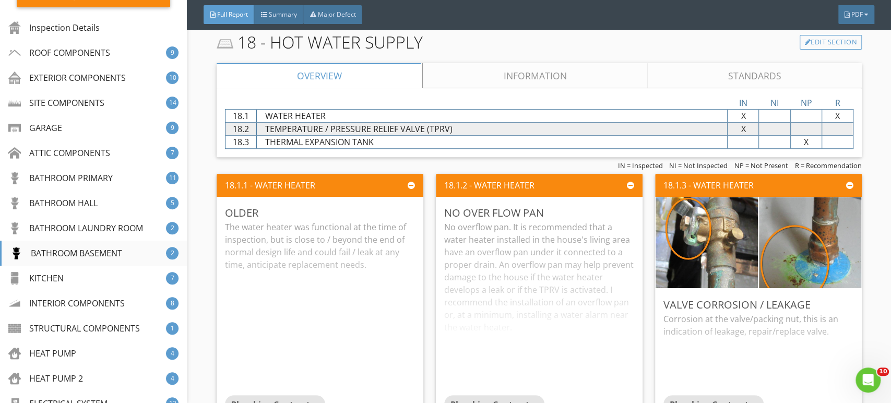
click at [72, 254] on div "BATHROOM BASEMENT" at bounding box center [66, 253] width 112 height 13
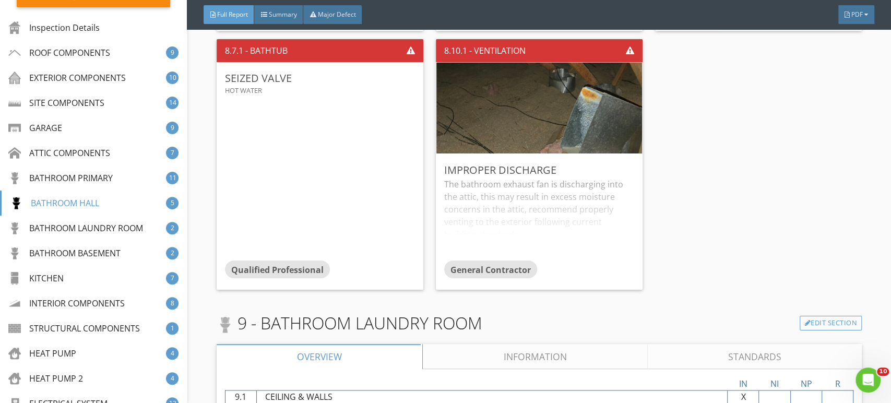
scroll to position [8730, 0]
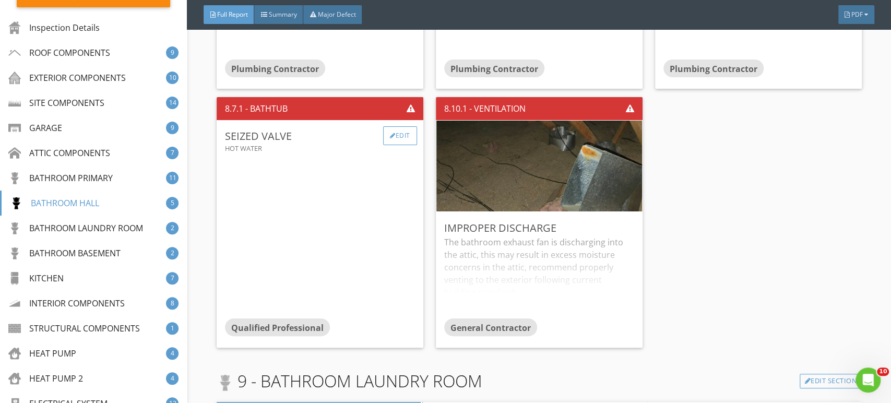
click at [397, 135] on div "Edit" at bounding box center [400, 135] width 34 height 19
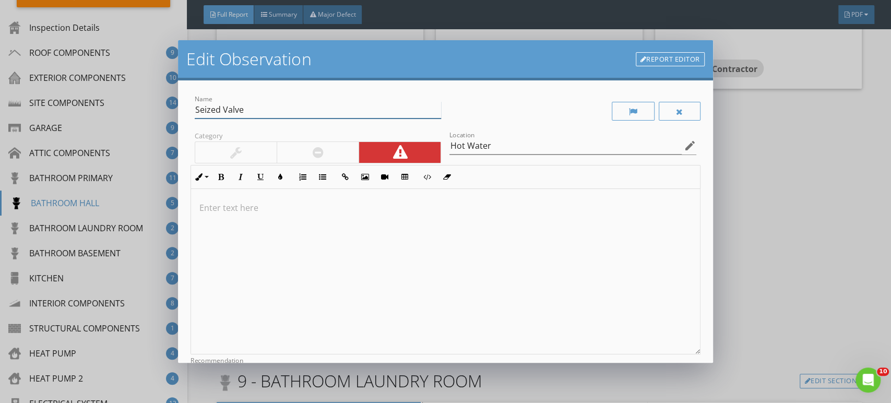
click at [252, 112] on input "Seized Valve" at bounding box center [318, 109] width 246 height 17
type input "Seized Valve Handle"
click at [224, 206] on p at bounding box center [445, 208] width 492 height 13
click at [391, 208] on p "The valve handle is seized (can not move), repair. repalce." at bounding box center [445, 208] width 492 height 13
click at [437, 215] on div "The valve handle is seized (can not move), repair/repalce." at bounding box center [445, 272] width 509 height 166
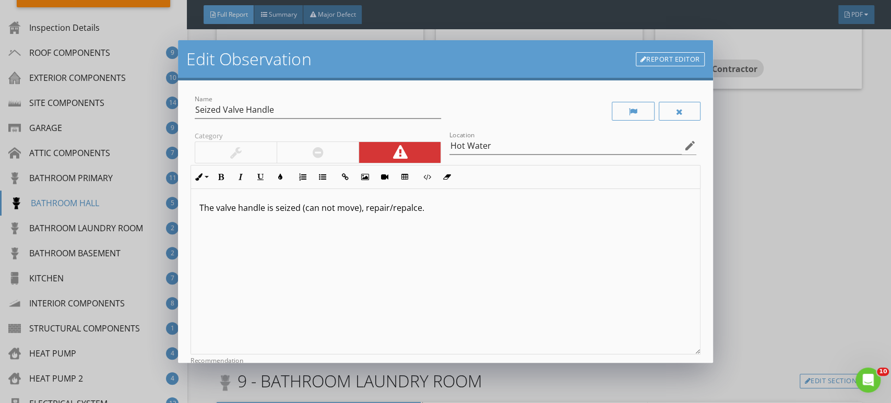
click at [420, 210] on p "The valve handle is seized (can not move), repair/repalce." at bounding box center [445, 208] width 492 height 13
click at [428, 208] on p "The valve handle is seized (can not move), repair/repalce." at bounding box center [445, 208] width 492 height 13
click at [439, 211] on p "The valve handle is seized (can not move), repair/replace." at bounding box center [445, 208] width 492 height 13
click at [430, 208] on p "The valve handle is seized (can not move), repair/replace." at bounding box center [445, 208] width 492 height 13
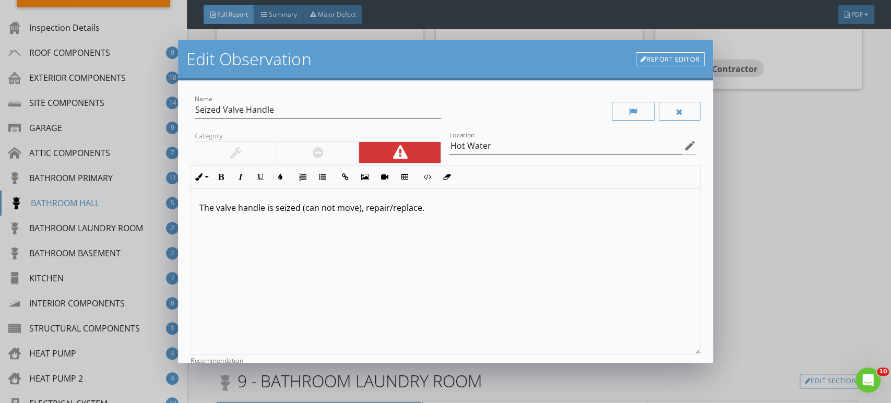
click at [426, 207] on p "The valve handle is seized (can not move), repair/replace." at bounding box center [445, 208] width 492 height 13
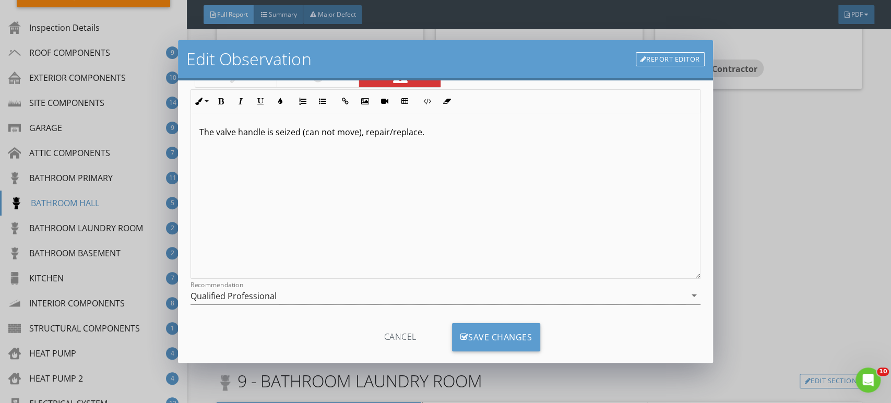
scroll to position [92, 0]
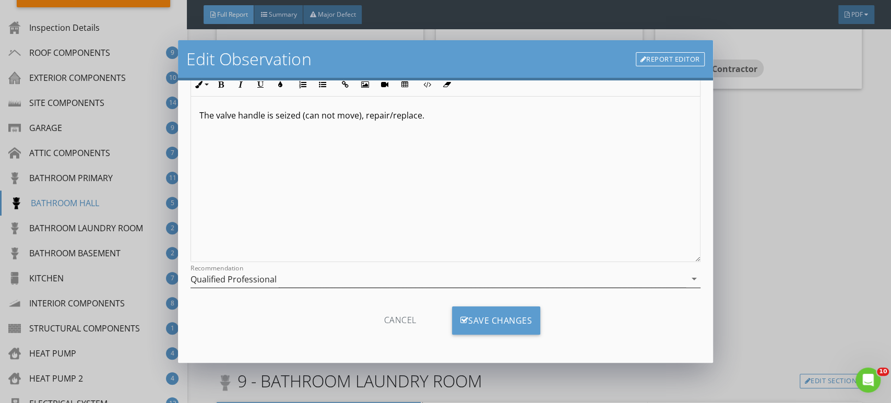
click at [238, 277] on div "Qualified Professional" at bounding box center [234, 279] width 86 height 9
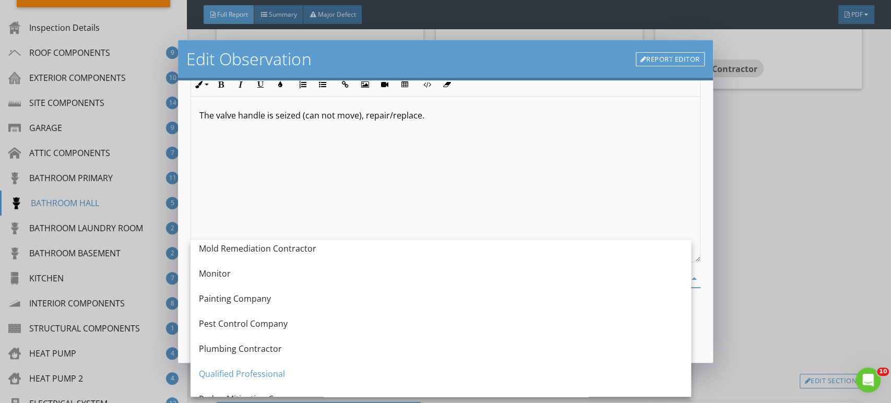
scroll to position [1044, 0]
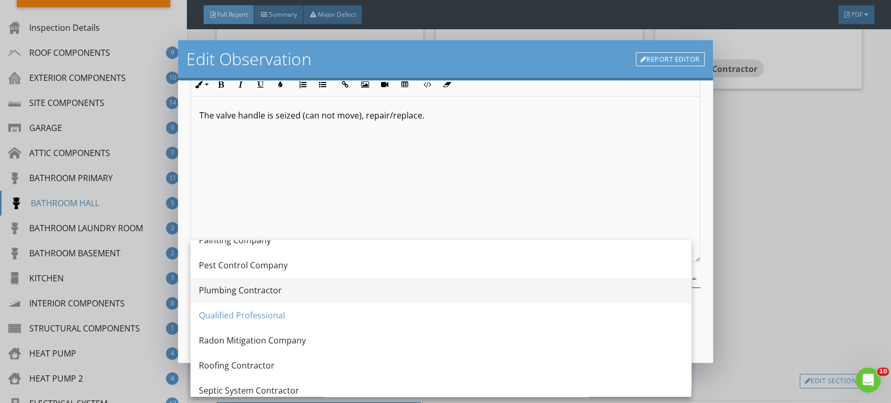
click at [255, 286] on div "Plumbing Contractor" at bounding box center [441, 290] width 484 height 13
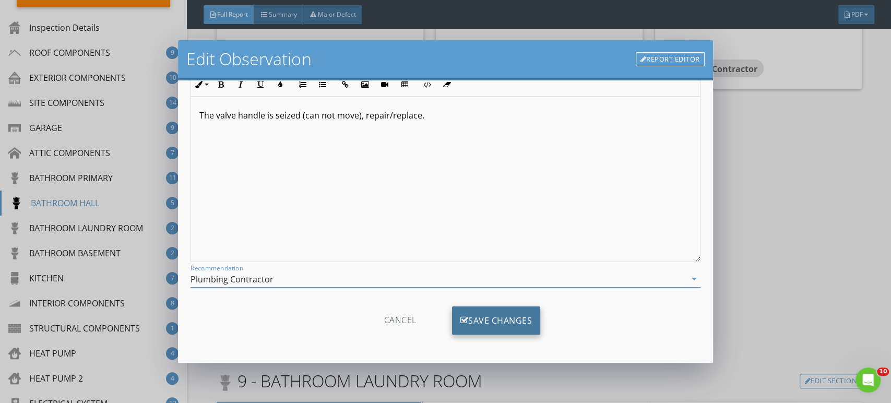
click at [477, 319] on div "Save Changes" at bounding box center [496, 321] width 89 height 28
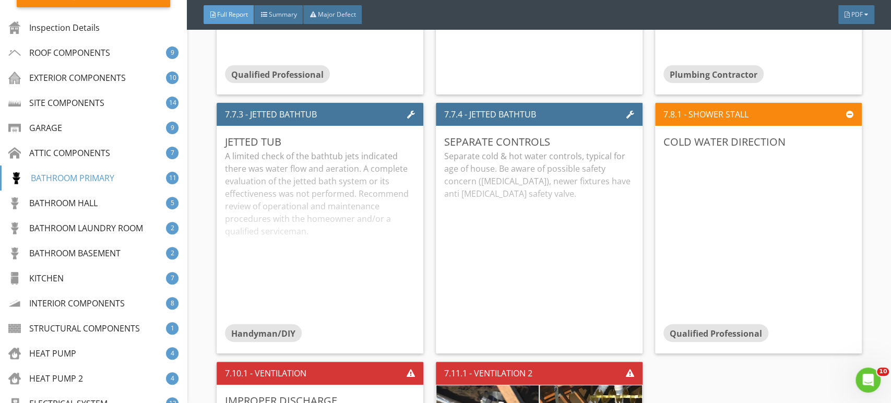
scroll to position [7686, 0]
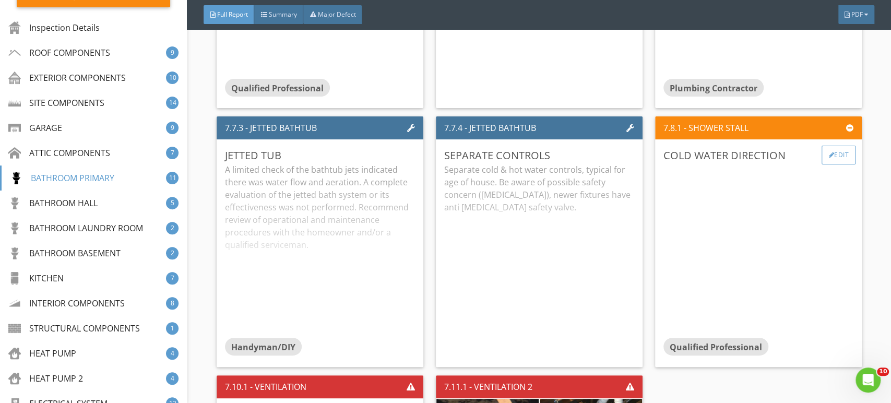
click at [830, 149] on div "Edit" at bounding box center [839, 155] width 34 height 19
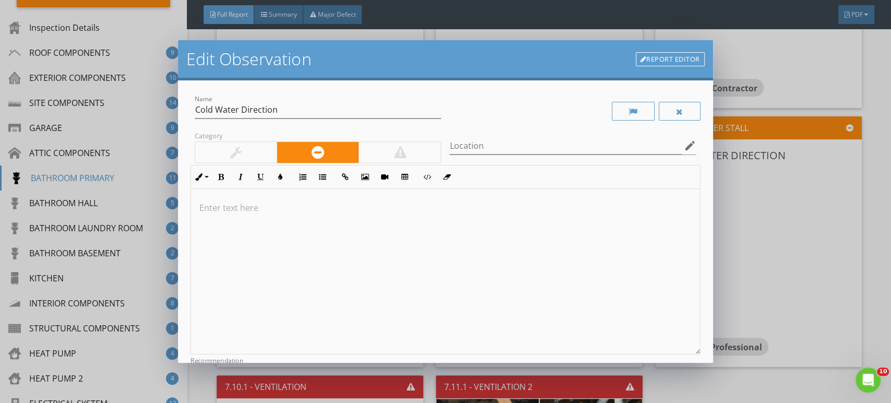
click at [230, 210] on p at bounding box center [445, 208] width 492 height 13
click at [485, 210] on p "The cold water valve is installed backwards, turns opisite direction, repair.re…" at bounding box center [445, 208] width 492 height 13
click at [539, 215] on div "The cold water valve is installed backwards, turns opposite direction, repair/r…" at bounding box center [445, 272] width 509 height 166
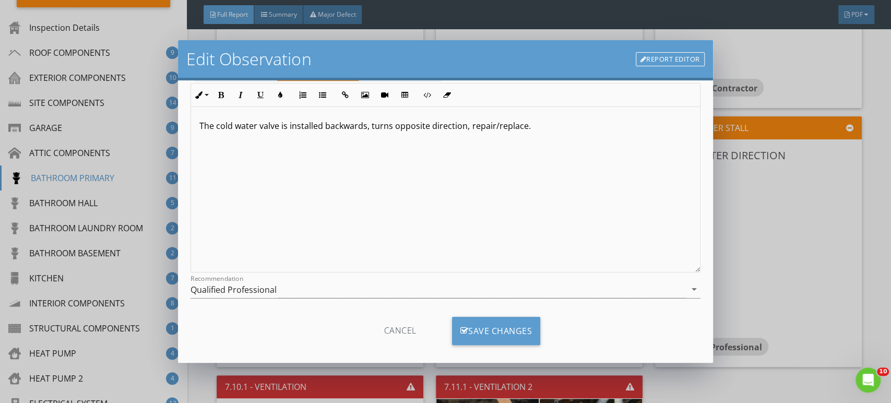
scroll to position [92, 0]
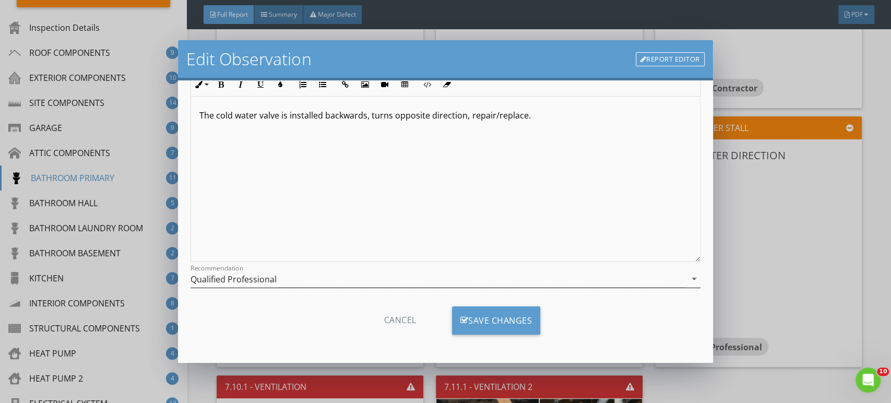
click at [240, 275] on div "Qualified Professional" at bounding box center [234, 279] width 86 height 9
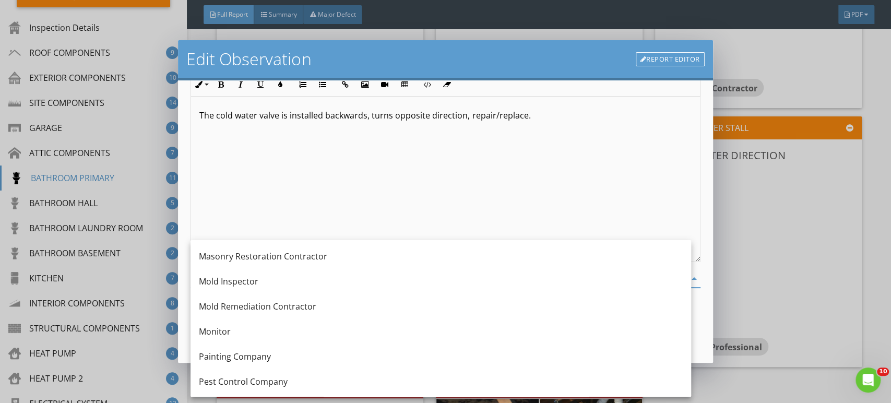
scroll to position [986, 0]
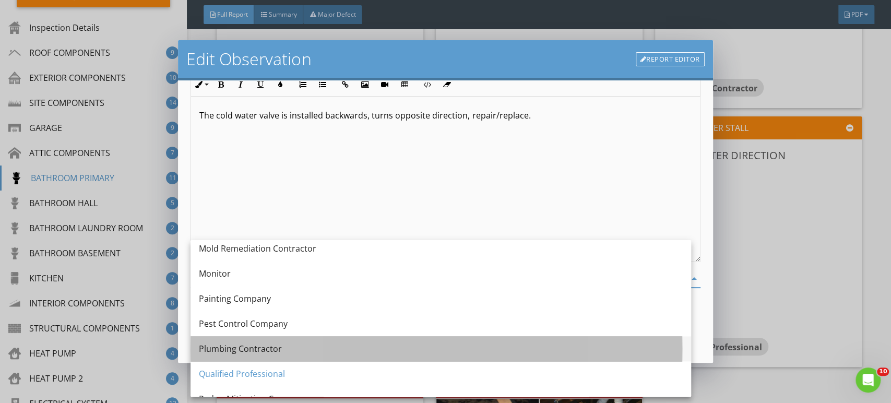
click at [257, 350] on div "Plumbing Contractor" at bounding box center [441, 349] width 484 height 13
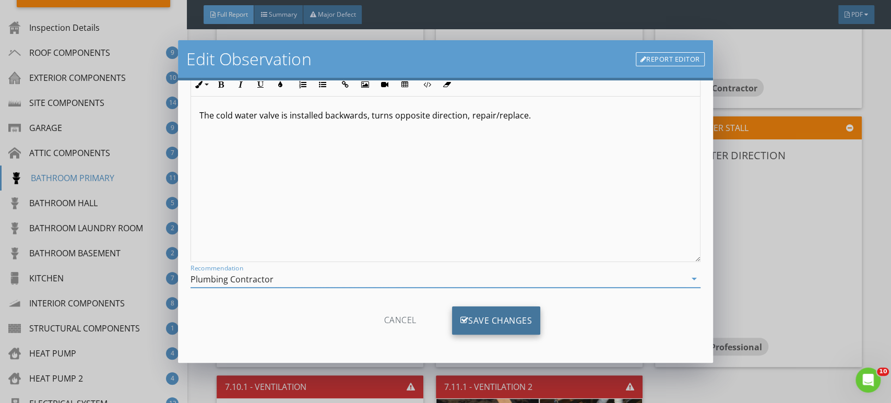
click at [525, 321] on div "Save Changes" at bounding box center [496, 321] width 89 height 28
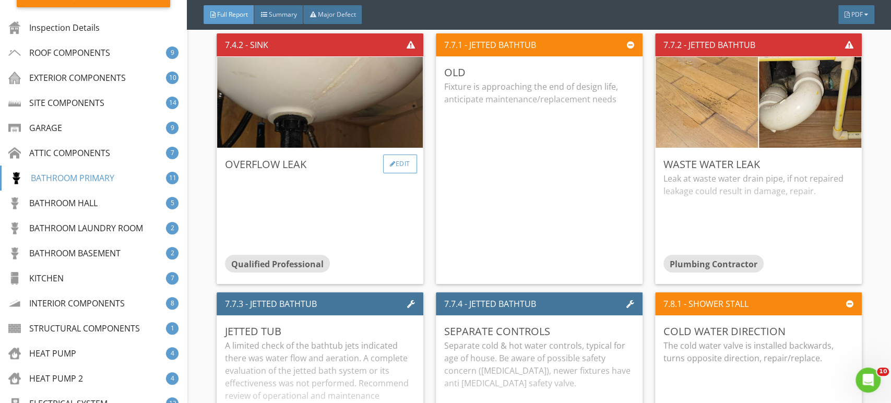
scroll to position [7511, 0]
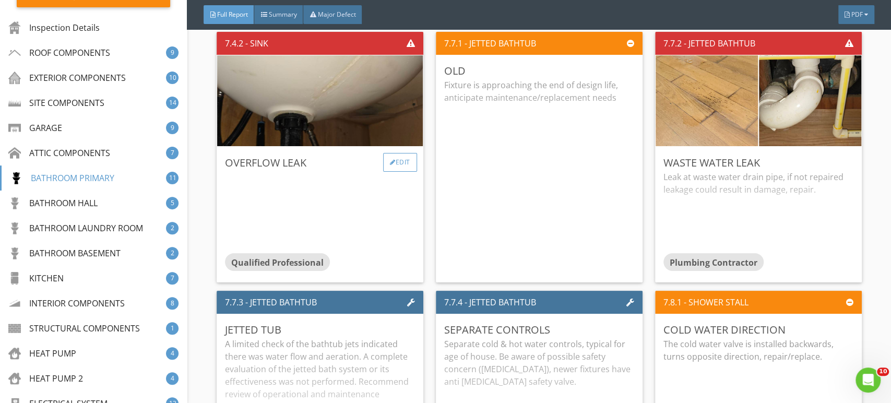
click at [397, 155] on div "Edit" at bounding box center [400, 162] width 34 height 19
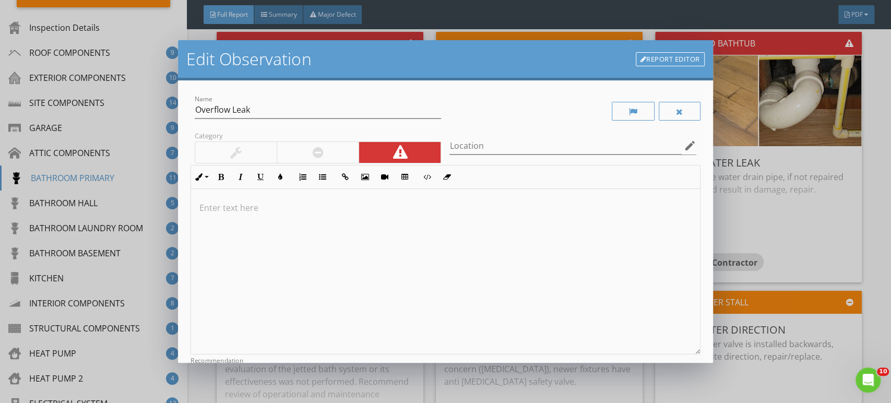
click at [236, 208] on p at bounding box center [445, 208] width 492 height 13
click at [524, 209] on p "Water leaks from the sink overflow, which will lead to water damage. Repalce." at bounding box center [445, 208] width 492 height 13
click at [535, 215] on div "Water leaks from the sink overflow, potentially leading to water damage. Repalc…" at bounding box center [445, 272] width 509 height 166
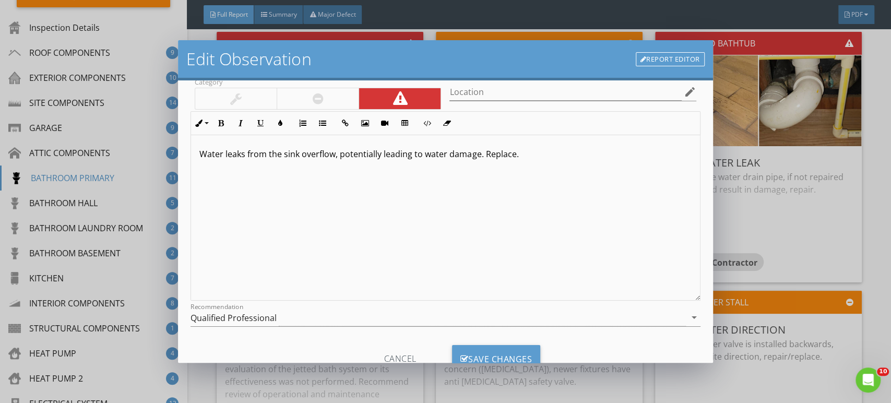
scroll to position [92, 0]
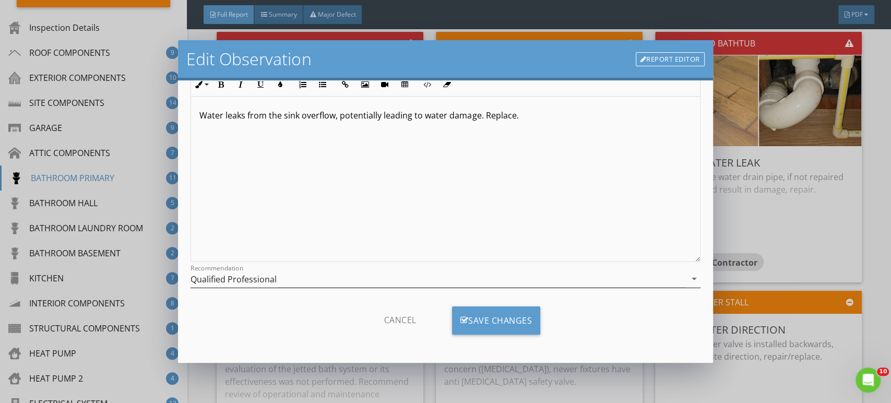
click at [223, 276] on div "Qualified Professional" at bounding box center [234, 279] width 86 height 9
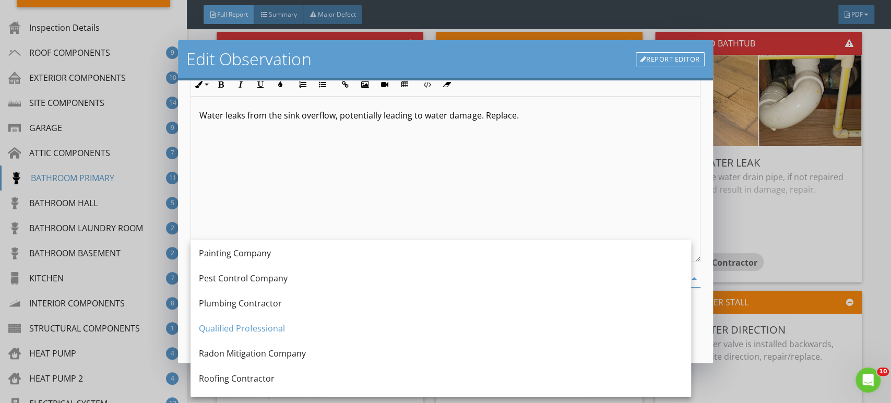
scroll to position [1049, 0]
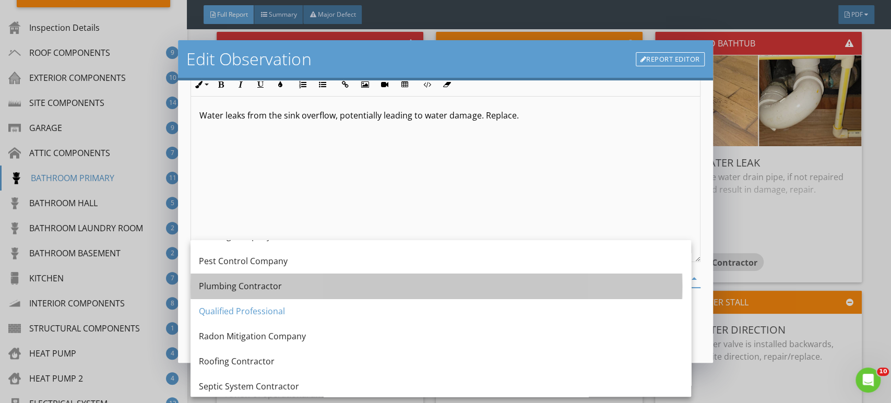
click at [242, 283] on div "Plumbing Contractor" at bounding box center [441, 286] width 484 height 13
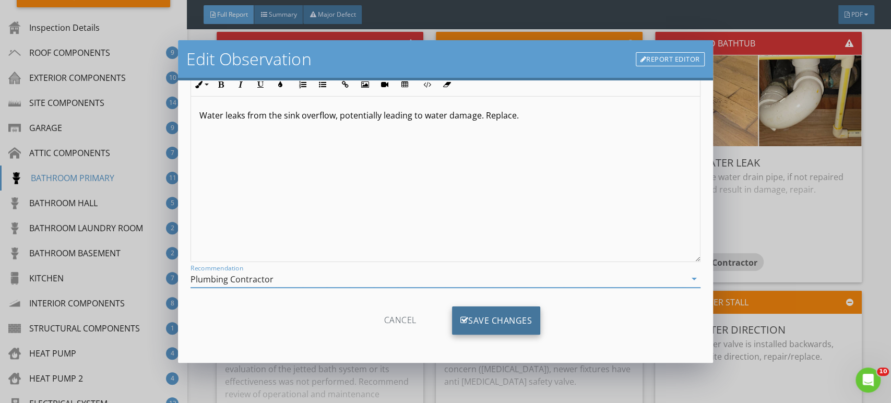
click at [490, 323] on div "Save Changes" at bounding box center [496, 321] width 89 height 28
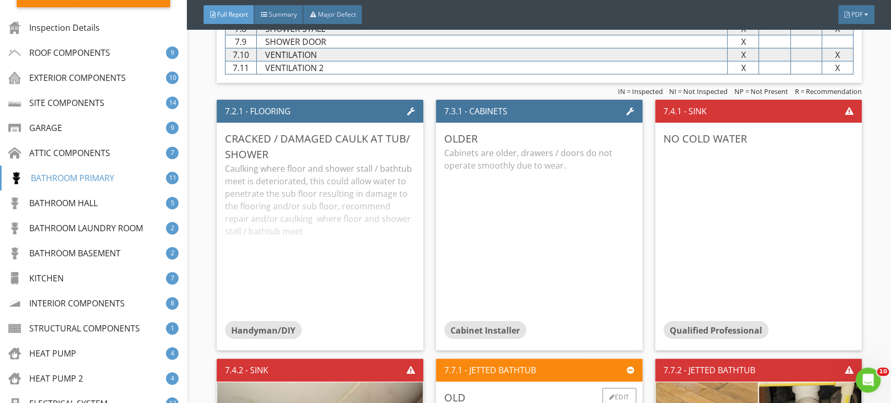
scroll to position [7163, 0]
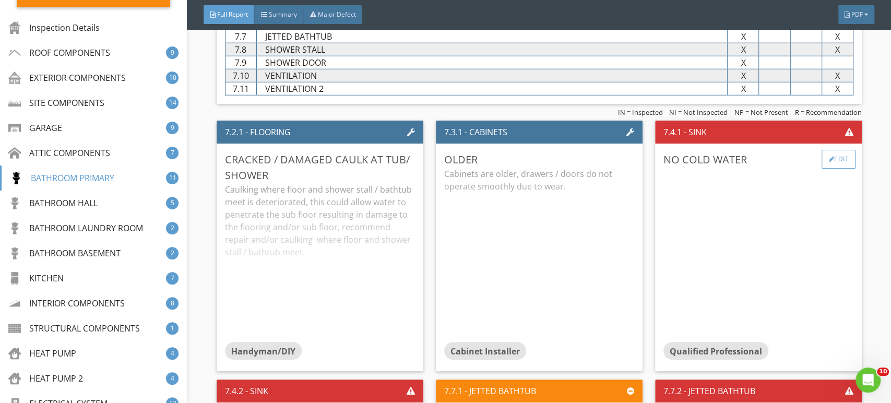
click at [824, 155] on div "Edit" at bounding box center [839, 159] width 34 height 19
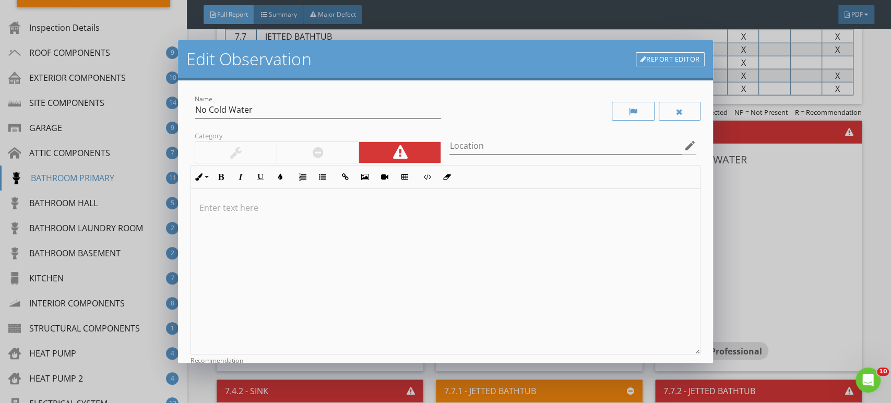
click at [238, 213] on p at bounding box center [445, 208] width 492 height 13
click at [301, 209] on p "No cold water came fromt the faucet, could not determine cause, repair." at bounding box center [445, 208] width 492 height 13
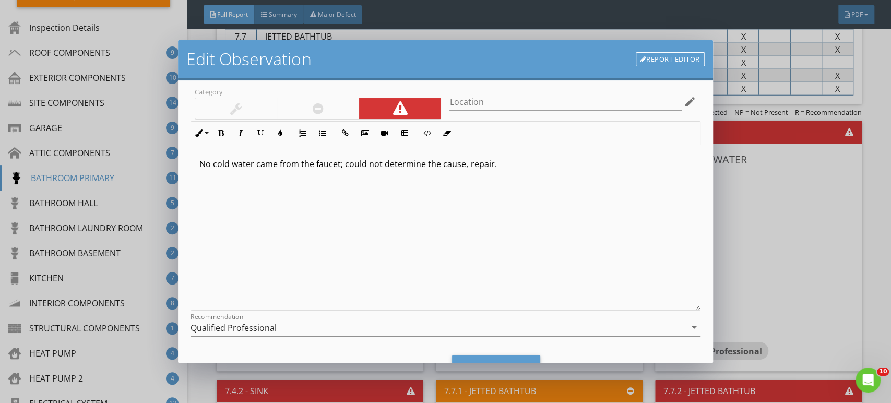
scroll to position [92, 0]
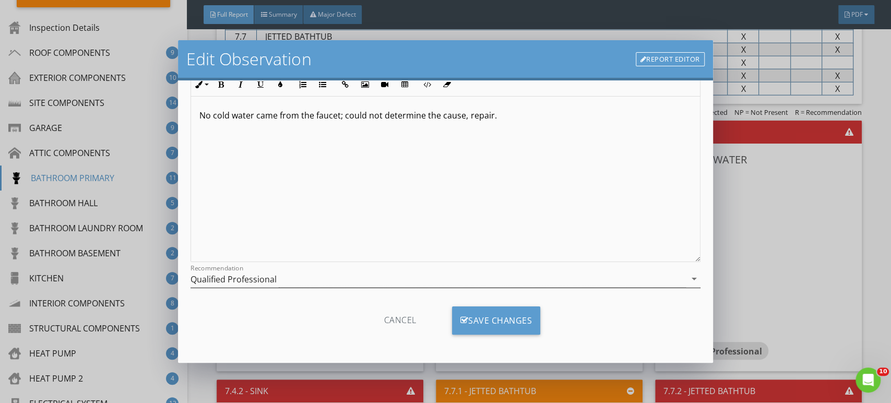
click at [270, 280] on div "Qualified Professional" at bounding box center [234, 279] width 86 height 9
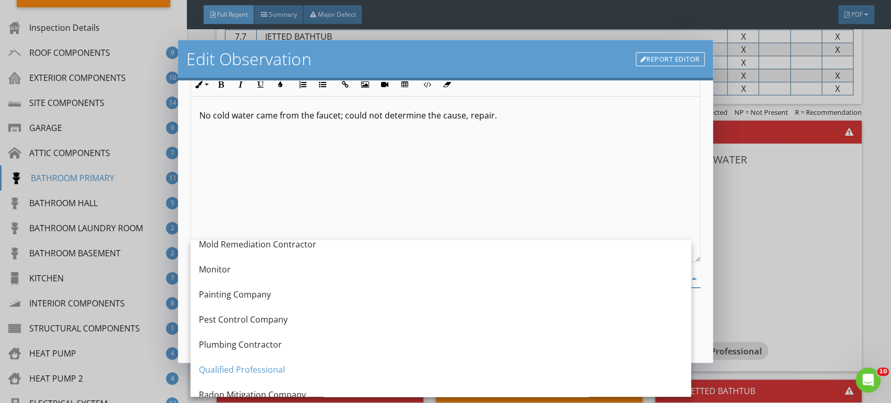
scroll to position [1044, 0]
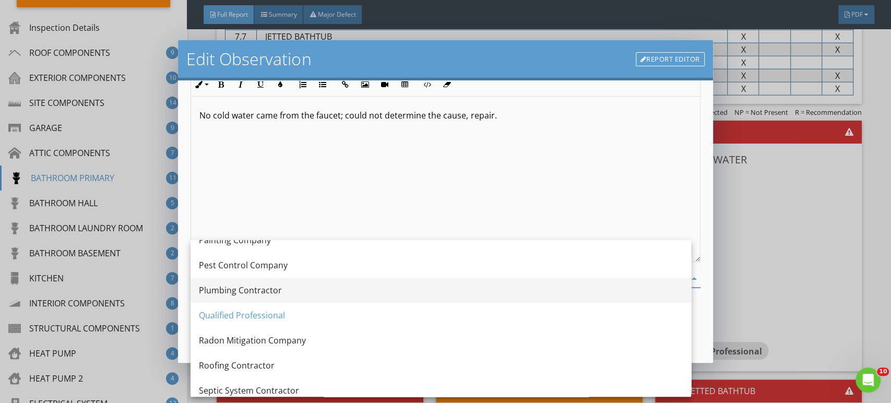
click at [253, 294] on div "Plumbing Contractor" at bounding box center [441, 290] width 484 height 13
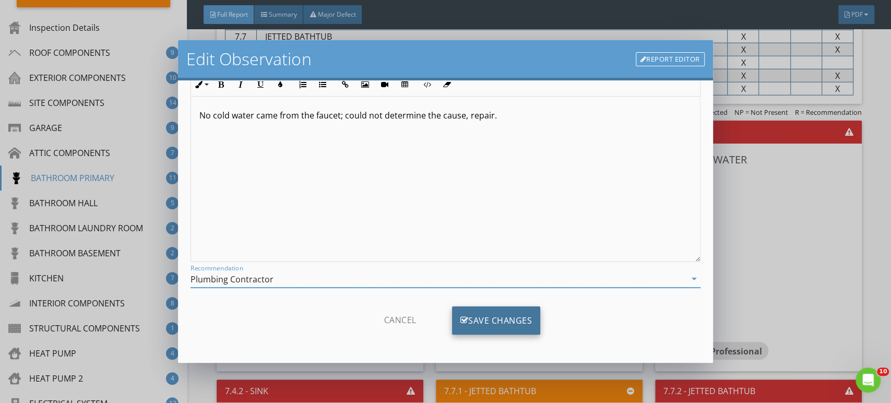
click at [505, 320] on div "Save Changes" at bounding box center [496, 321] width 89 height 28
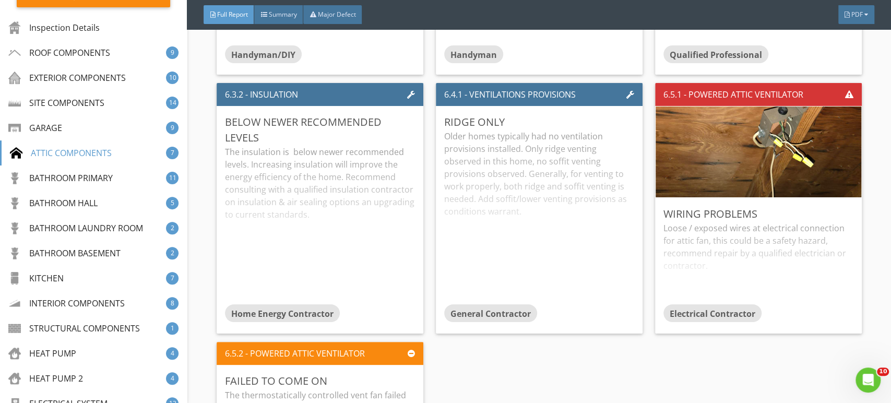
scroll to position [6409, 0]
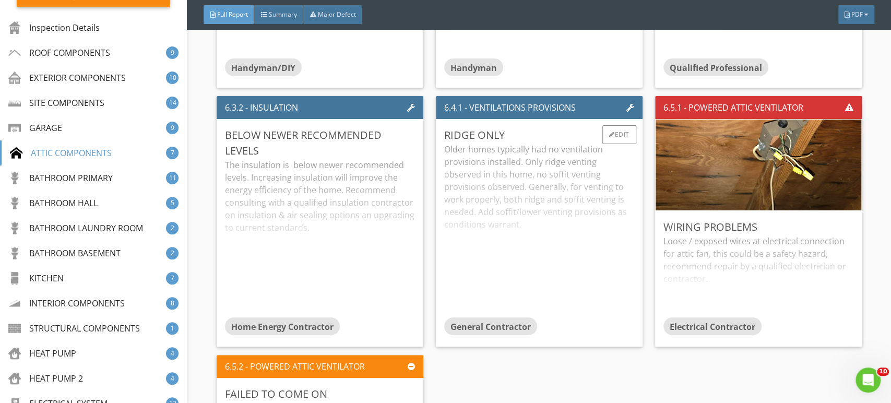
drag, startPoint x: 516, startPoint y: 171, endPoint x: 578, endPoint y: 264, distance: 111.5
click at [516, 171] on div "Older homes typically had no ventilation provisions installed. Only ridge venti…" at bounding box center [539, 230] width 190 height 174
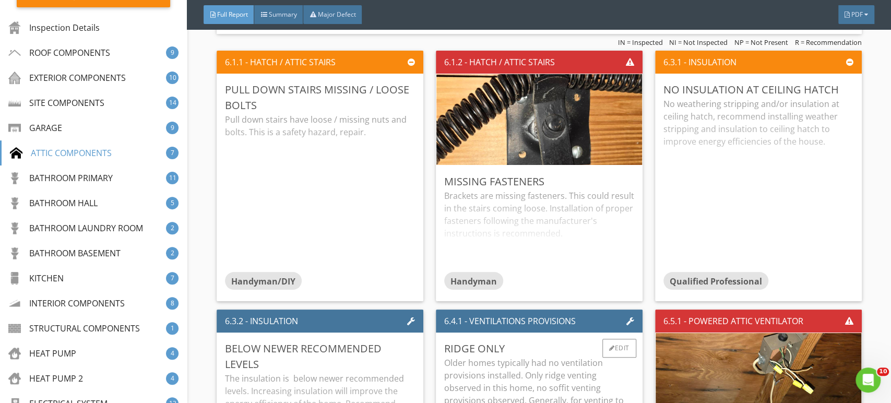
scroll to position [6177, 0]
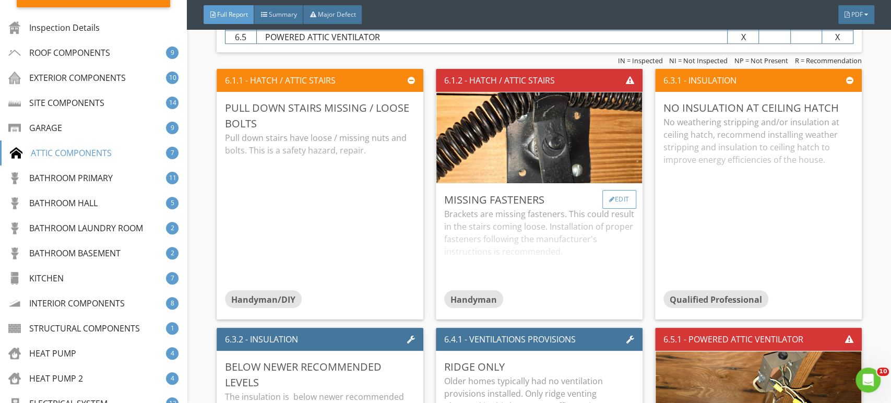
click at [611, 192] on div "Edit" at bounding box center [620, 199] width 34 height 19
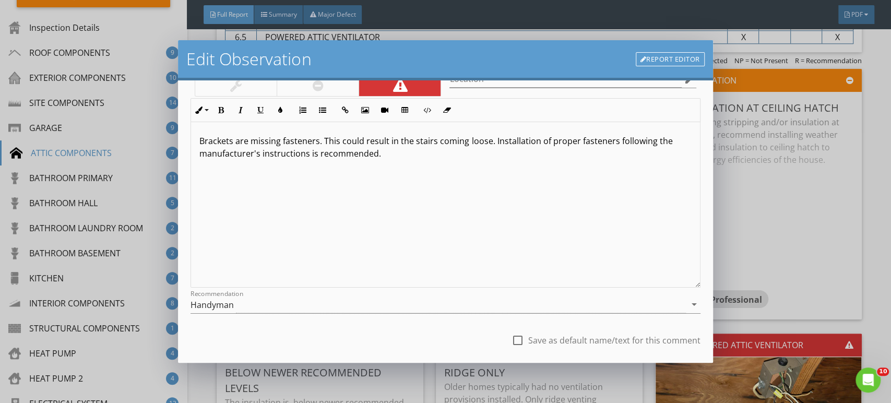
scroll to position [116, 0]
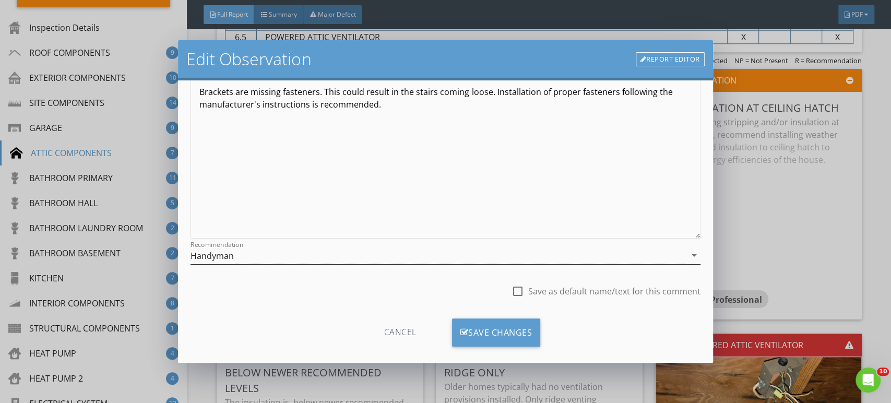
click at [222, 248] on div "Handyman" at bounding box center [438, 255] width 495 height 17
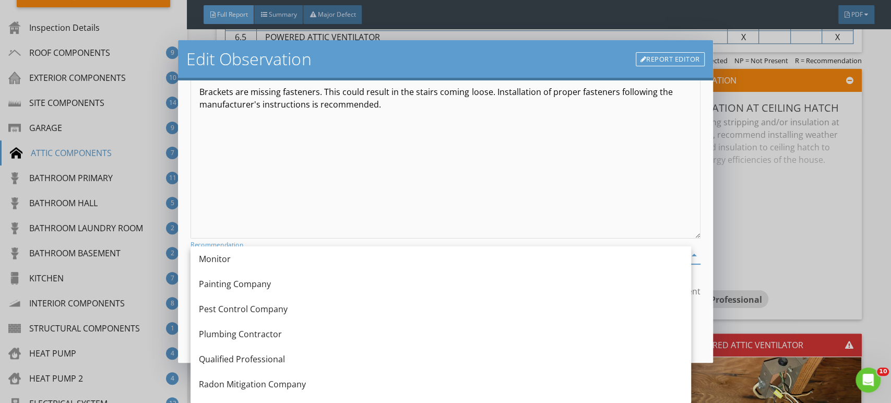
scroll to position [1028, 0]
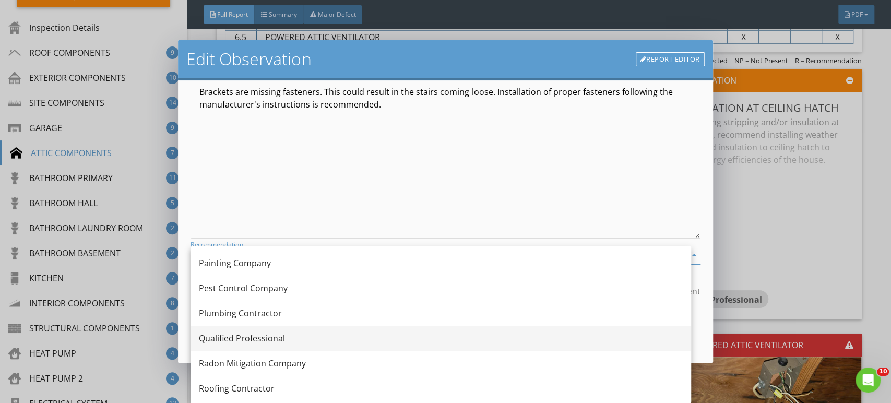
click at [235, 337] on div "Qualified Professional" at bounding box center [441, 338] width 484 height 13
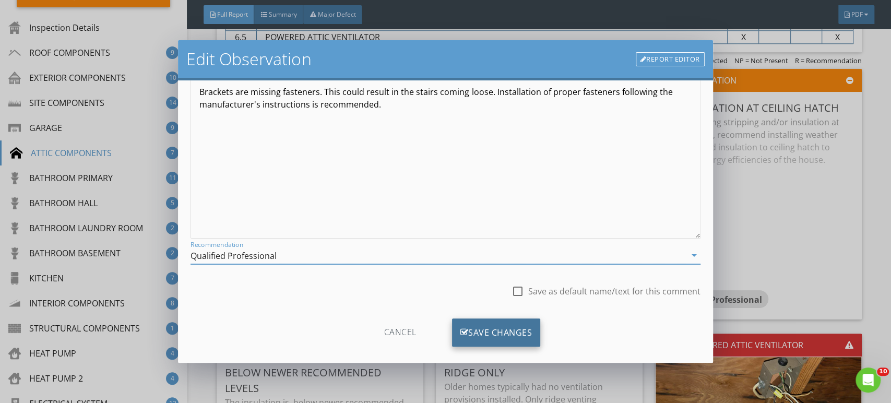
click at [489, 329] on div "Save Changes" at bounding box center [496, 333] width 89 height 28
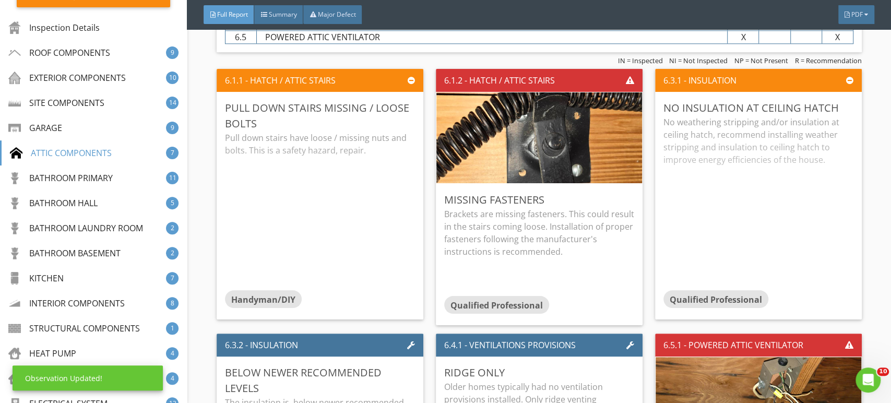
scroll to position [5, 0]
click at [401, 112] on div "Edit" at bounding box center [400, 107] width 34 height 19
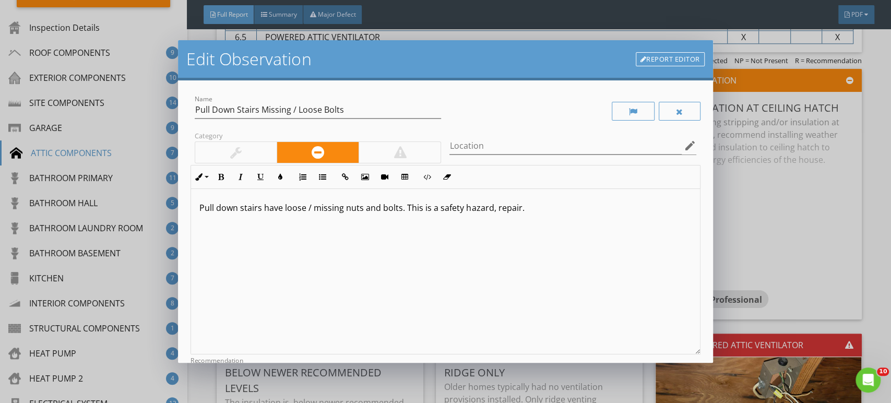
scroll to position [128, 0]
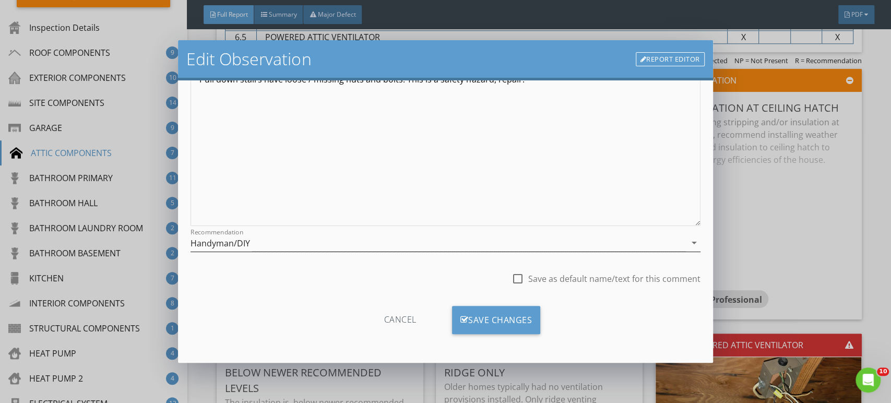
click at [206, 241] on div "Handyman/DIY" at bounding box center [221, 243] width 60 height 9
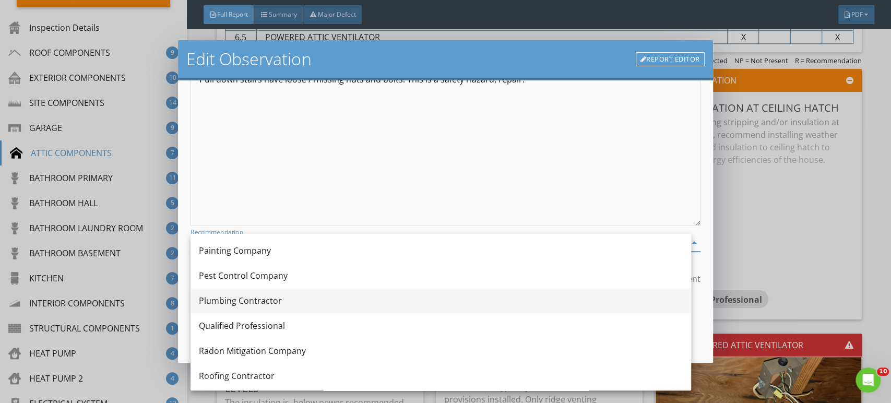
scroll to position [1086, 0]
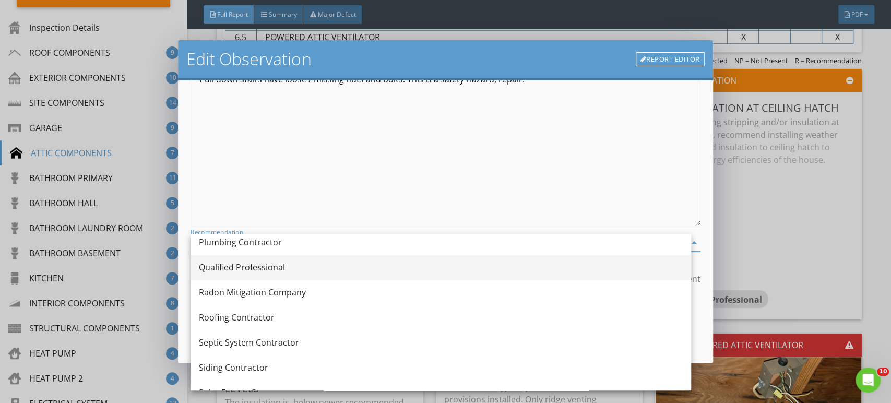
click at [238, 268] on div "Qualified Professional" at bounding box center [441, 267] width 484 height 13
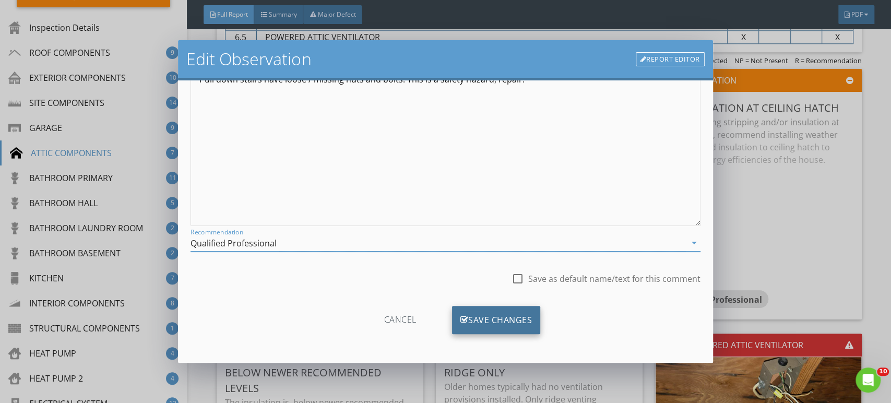
click at [517, 321] on div "Save Changes" at bounding box center [496, 320] width 89 height 28
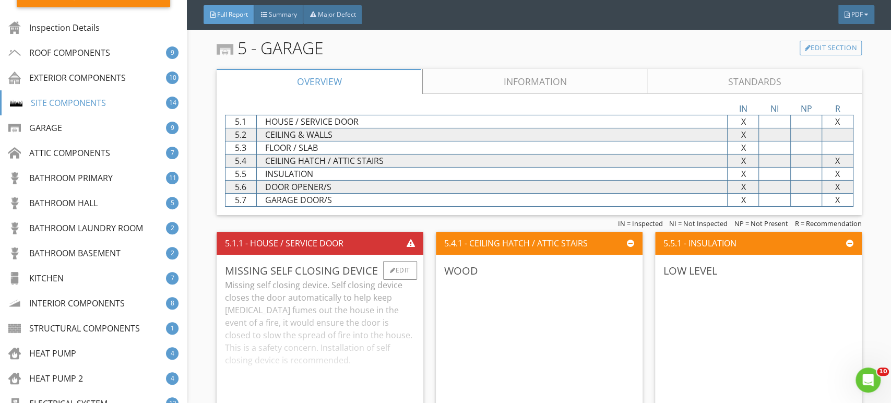
scroll to position [4959, 0]
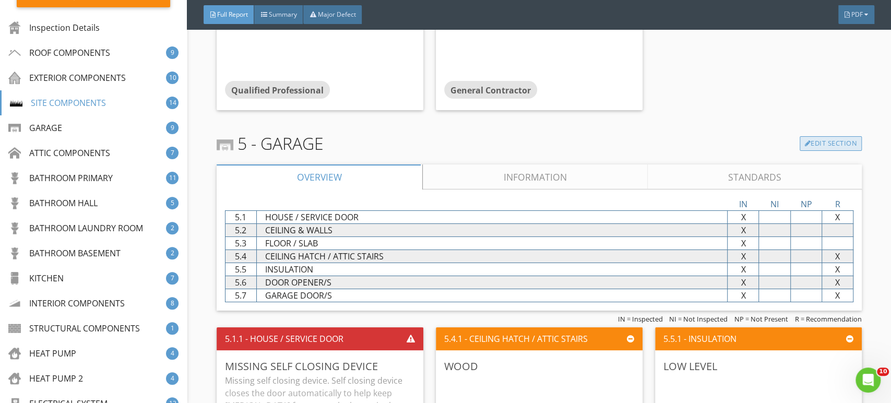
click at [827, 145] on link "Edit Section" at bounding box center [831, 143] width 62 height 15
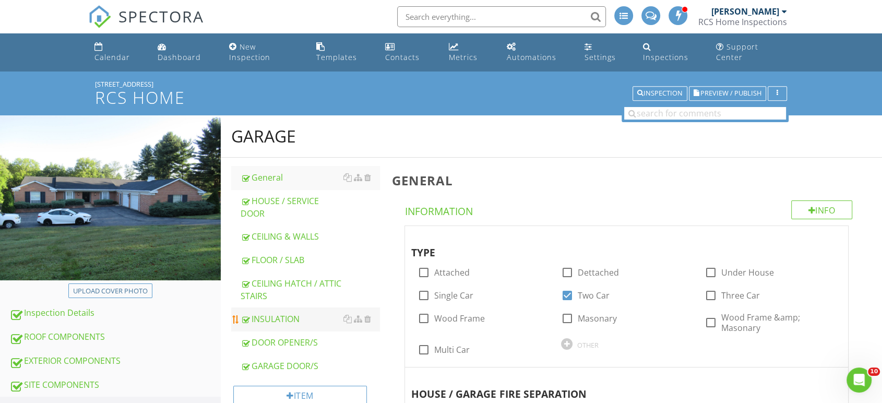
click at [283, 313] on div "INSULATION" at bounding box center [310, 319] width 139 height 13
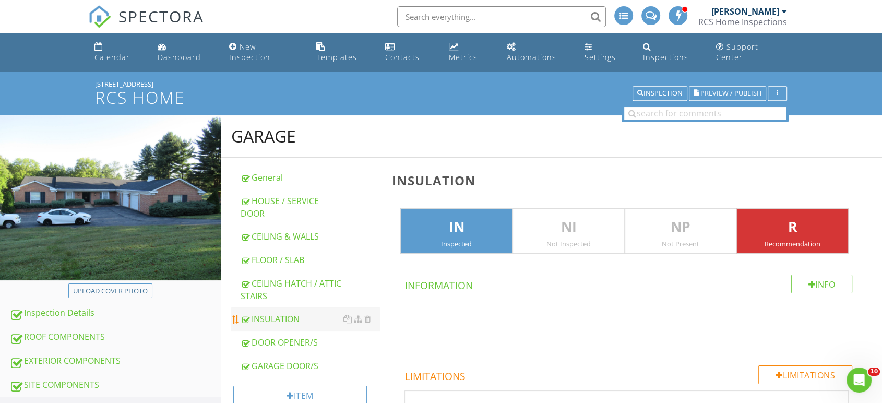
click at [277, 313] on div "INSULATION" at bounding box center [310, 319] width 139 height 13
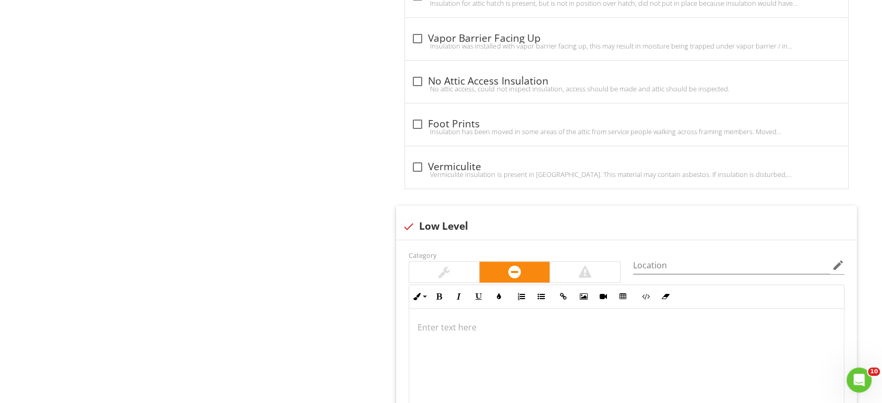
scroll to position [1160, 0]
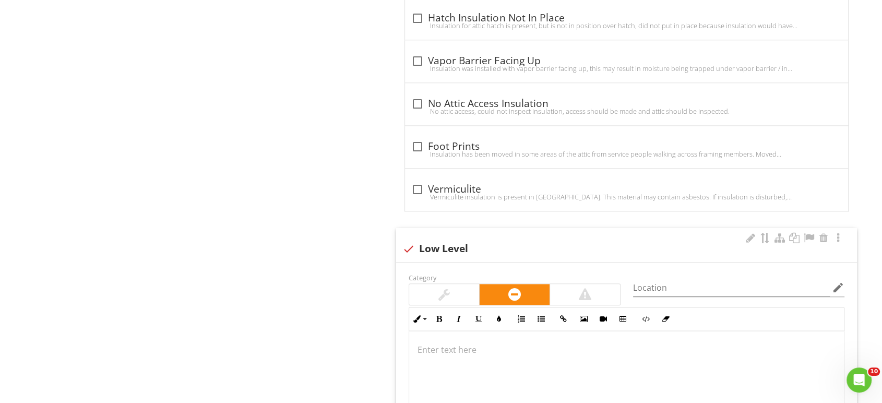
click at [407, 240] on div at bounding box center [409, 249] width 18 height 18
checkbox input "true"
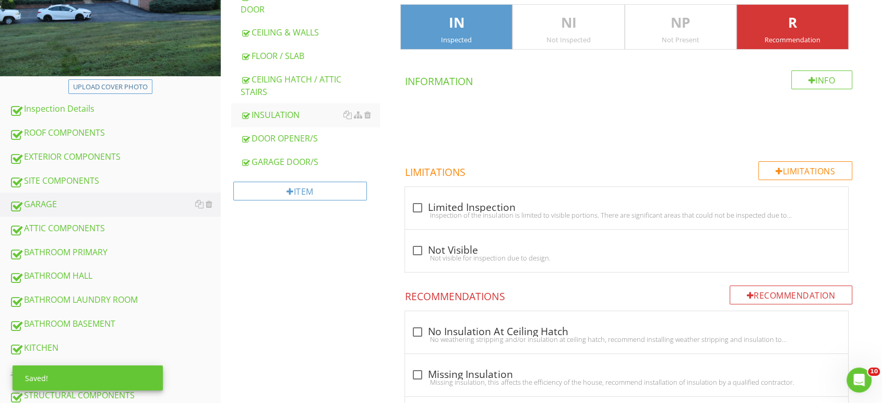
scroll to position [88, 0]
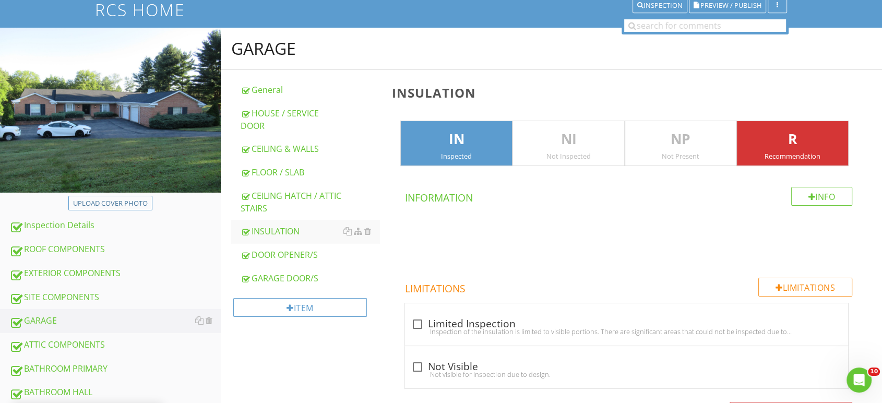
click at [802, 130] on p "R" at bounding box center [792, 139] width 111 height 21
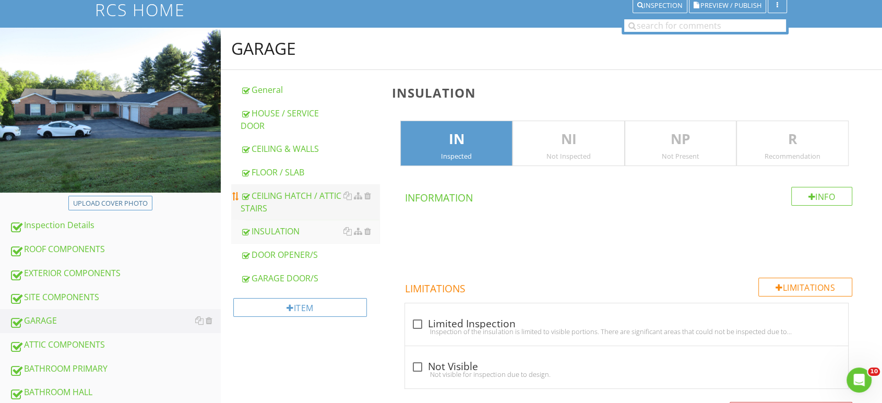
click at [266, 190] on div "CEILING HATCH / ATTIC STAIRS" at bounding box center [310, 202] width 139 height 25
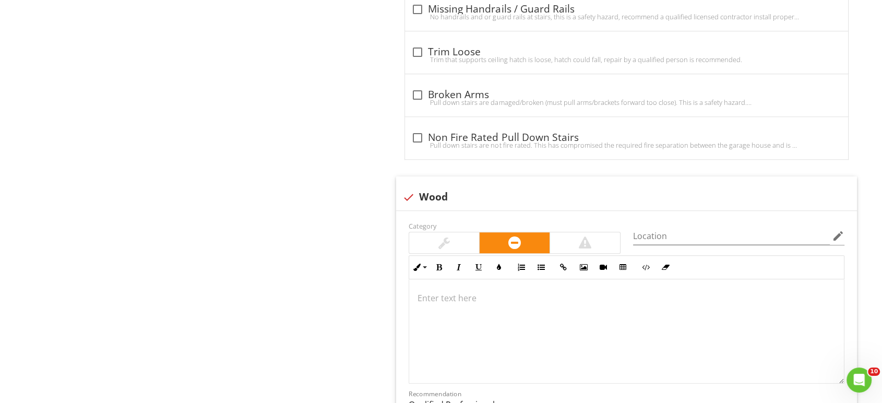
scroll to position [900, 0]
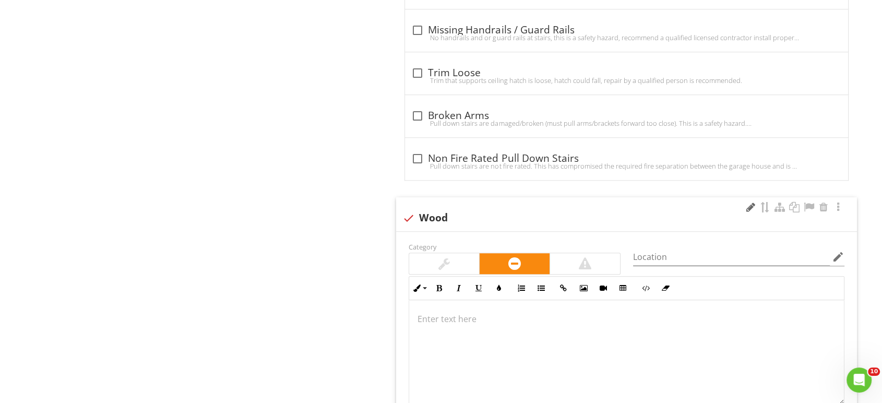
click at [748, 202] on div at bounding box center [751, 207] width 13 height 10
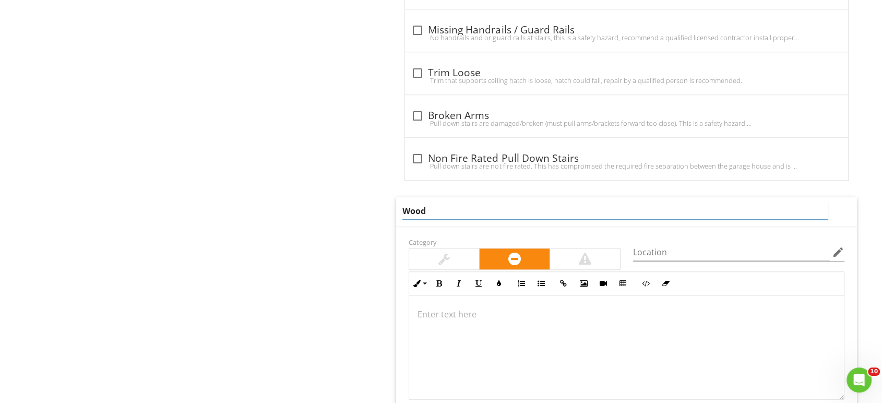
click at [547, 203] on input "Wood" at bounding box center [616, 211] width 426 height 17
type input "Wood Hatch"
click at [443, 309] on div at bounding box center [626, 348] width 435 height 104
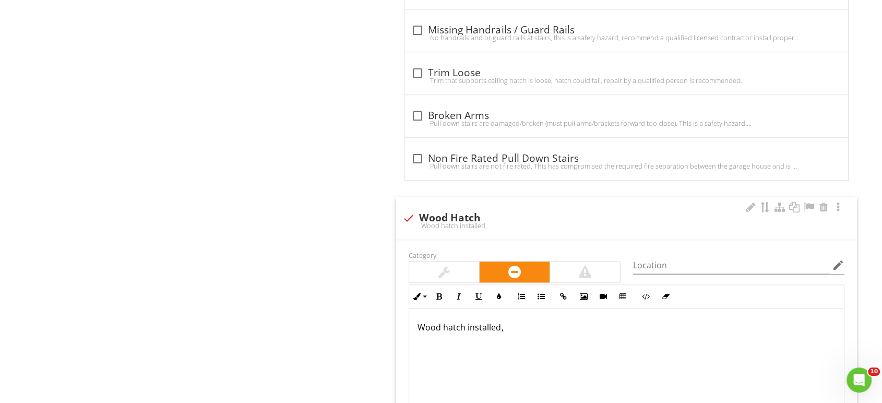
scroll to position [909, 0]
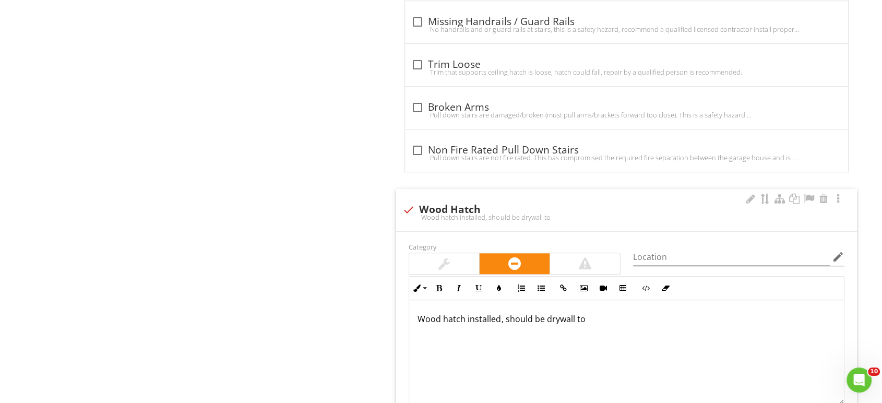
click at [501, 313] on p "Wood hatch installed, should be drywall to" at bounding box center [627, 319] width 418 height 13
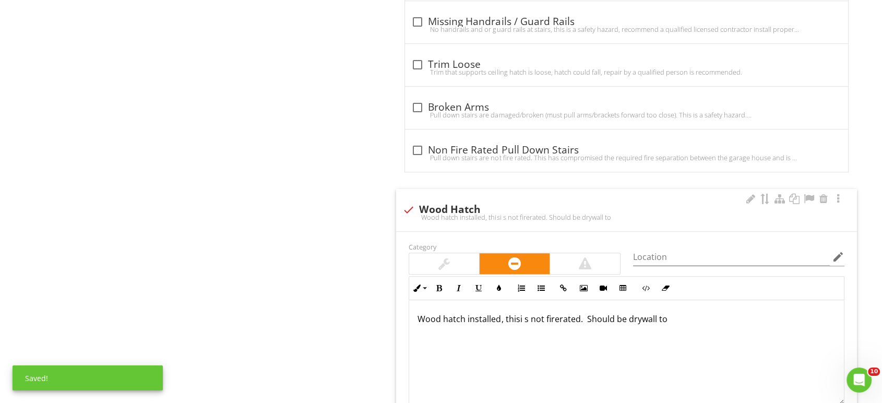
click at [520, 313] on p "Wood hatch installed, thisi s not firerated. Should be drywall to" at bounding box center [627, 319] width 418 height 13
click at [683, 313] on div "Wood hatch installed, this is not firerated. Should be drywall to" at bounding box center [626, 352] width 435 height 104
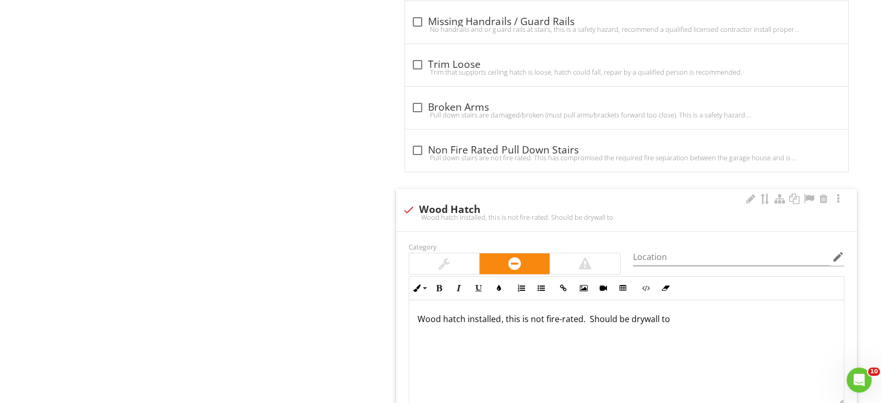
click at [679, 313] on p "Wood hatch installed, this is not fire-rated. Should be drywall to" at bounding box center [627, 319] width 418 height 13
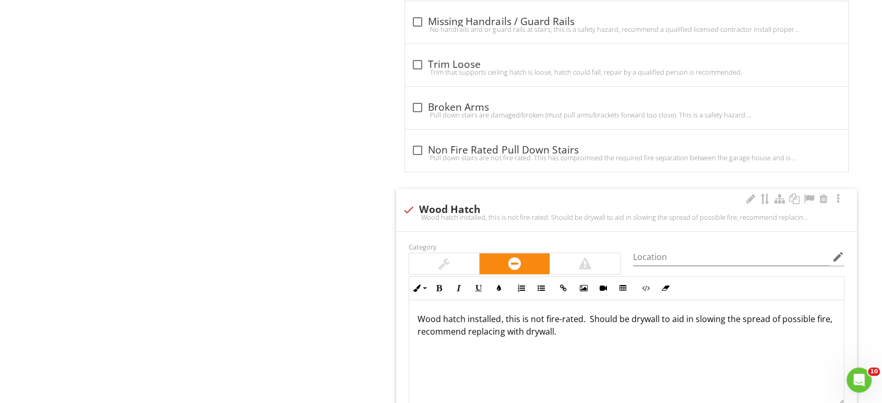
click at [690, 339] on div "Wood hatch installed, this is not fire-rated. Should be drywall to aid in slowi…" at bounding box center [626, 352] width 435 height 104
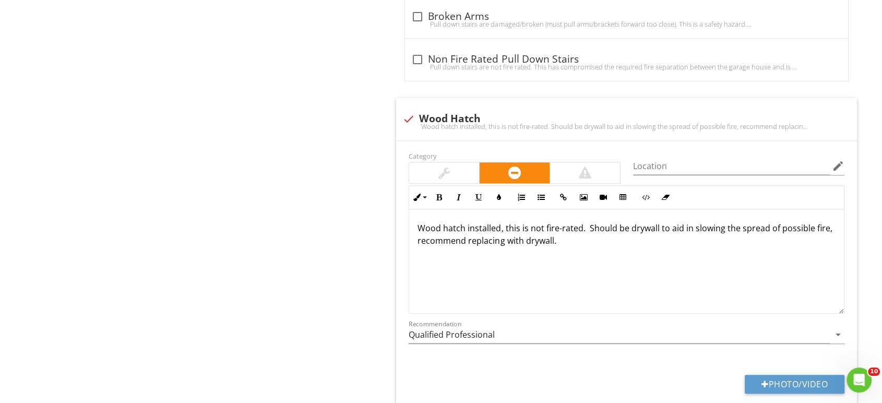
scroll to position [1047, 0]
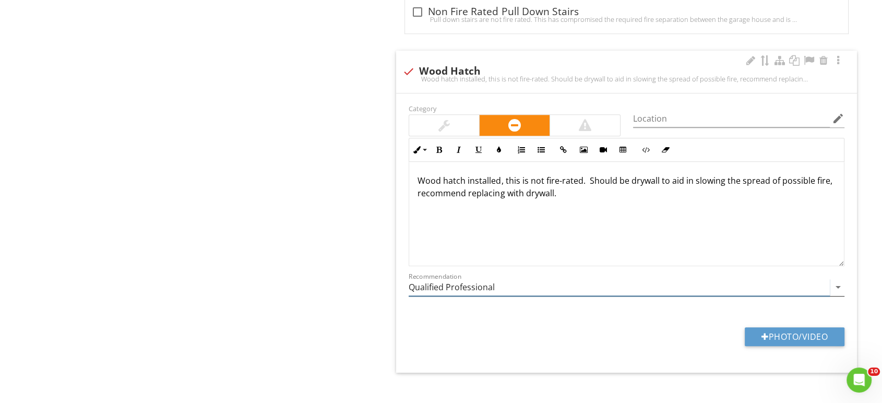
click at [513, 279] on input "Qualified Professional" at bounding box center [619, 287] width 421 height 17
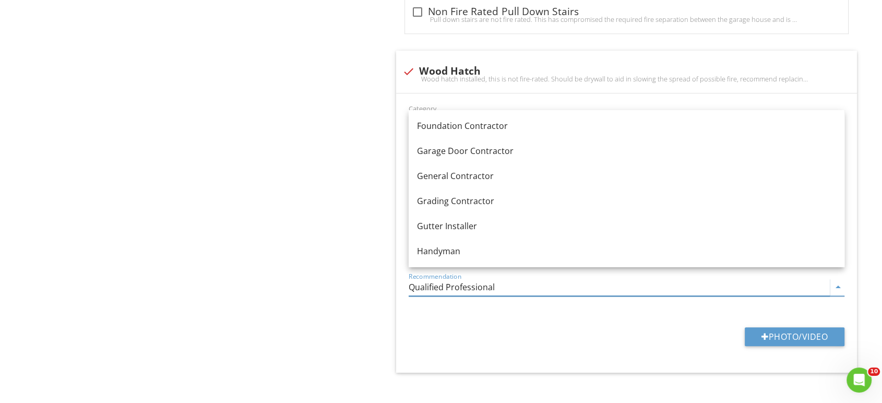
scroll to position [580, 0]
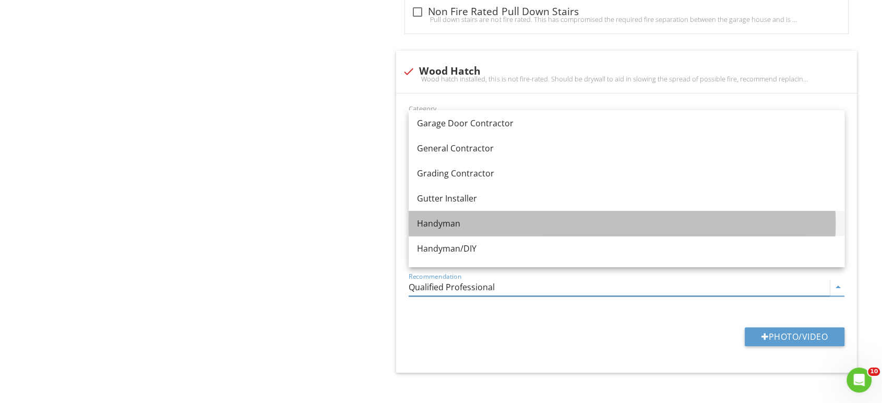
click at [457, 228] on div "Handyman" at bounding box center [626, 223] width 419 height 13
type input "Handyman"
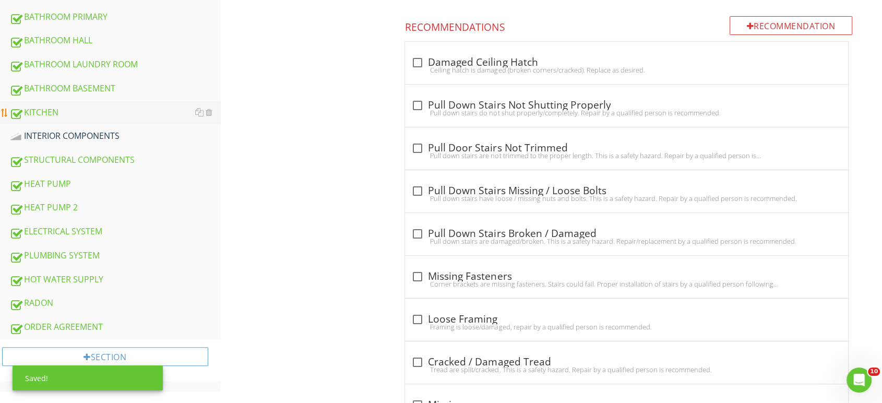
scroll to position [464, 0]
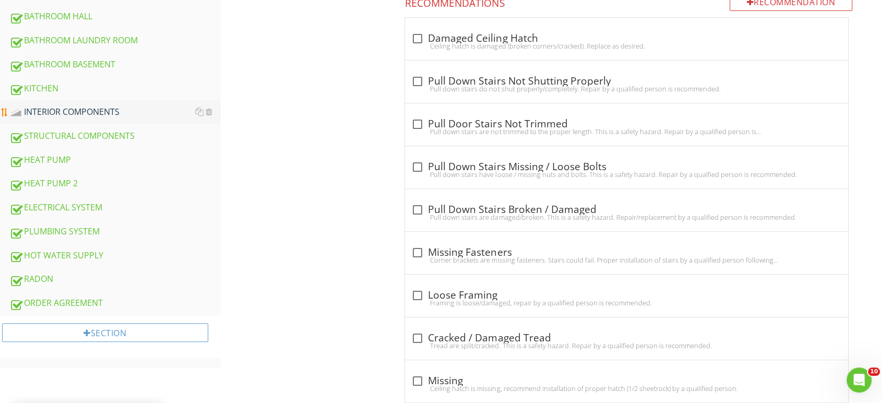
drag, startPoint x: 72, startPoint y: 105, endPoint x: 104, endPoint y: 105, distance: 32.9
click at [72, 105] on div "INTERIOR COMPONENTS" at bounding box center [114, 112] width 211 height 14
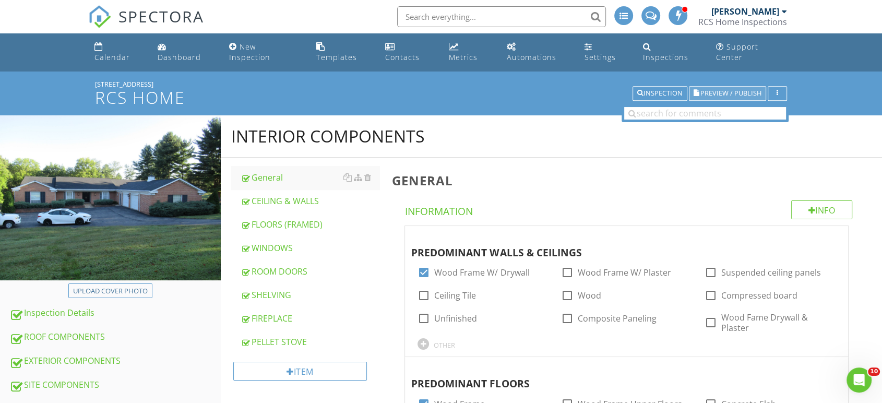
click at [743, 86] on button "Preview / Publish" at bounding box center [727, 93] width 77 height 15
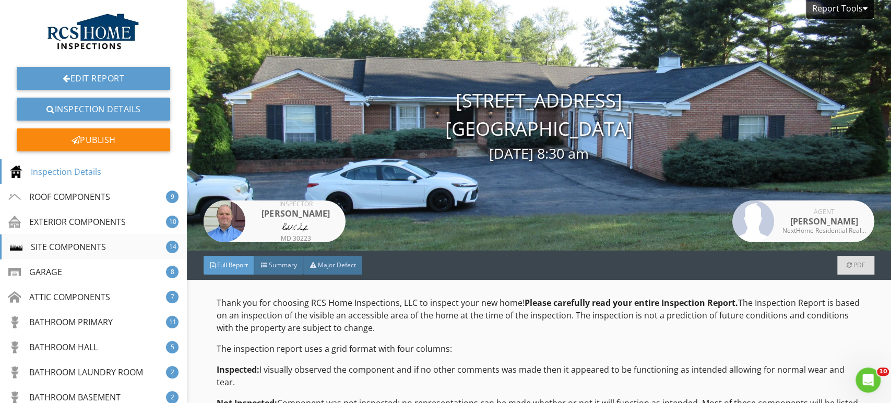
click at [59, 248] on div "SITE COMPONENTS" at bounding box center [58, 247] width 96 height 13
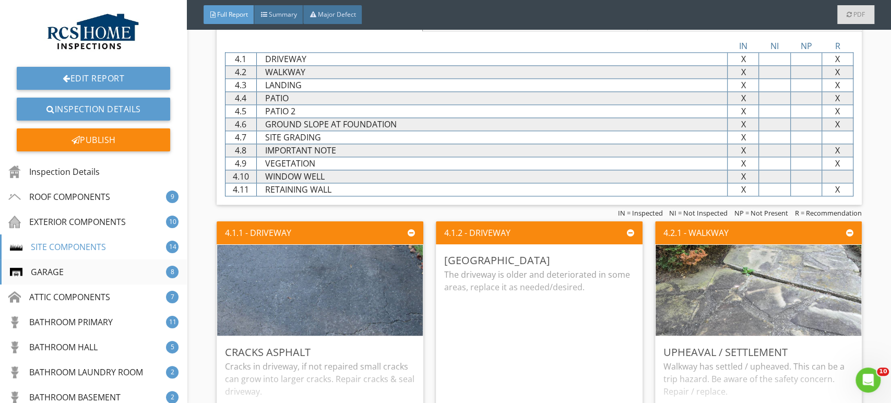
click at [53, 270] on div "GARAGE" at bounding box center [37, 272] width 54 height 13
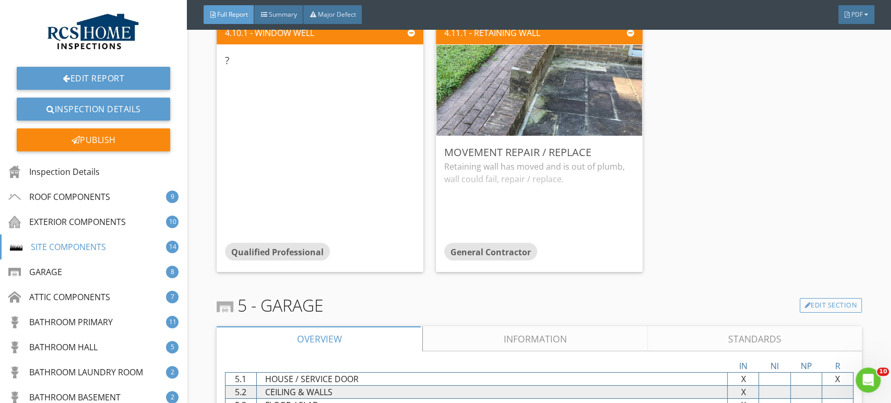
scroll to position [4739, 0]
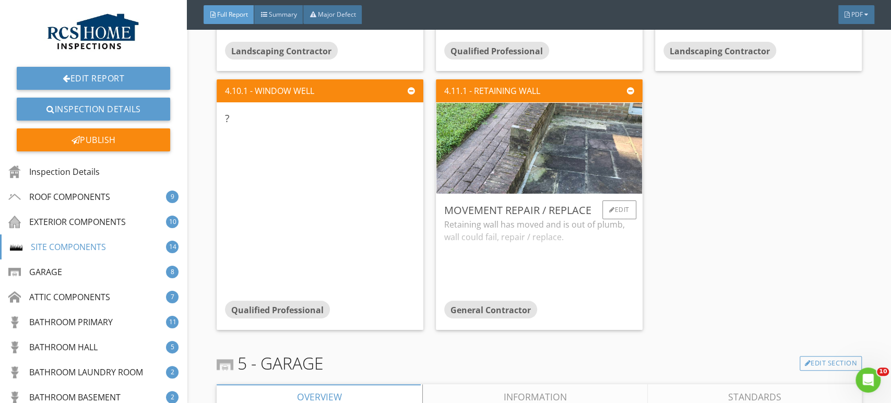
click at [544, 242] on div "Retaining wall has moved and is out of plumb, wall could fail, repair / replace." at bounding box center [539, 259] width 190 height 83
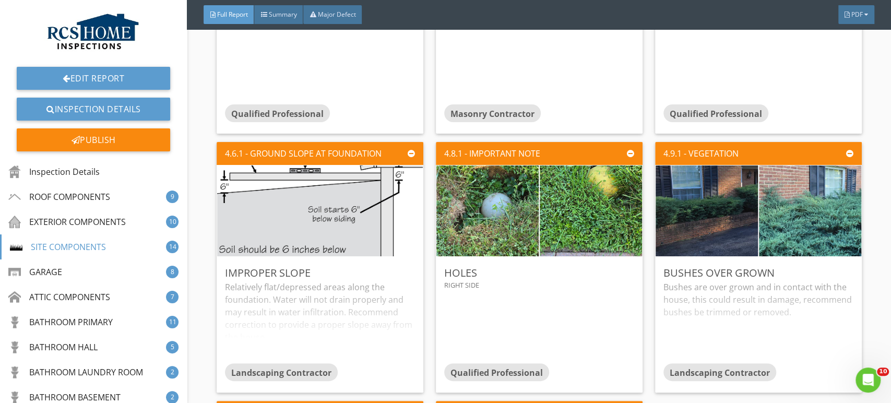
scroll to position [4391, 0]
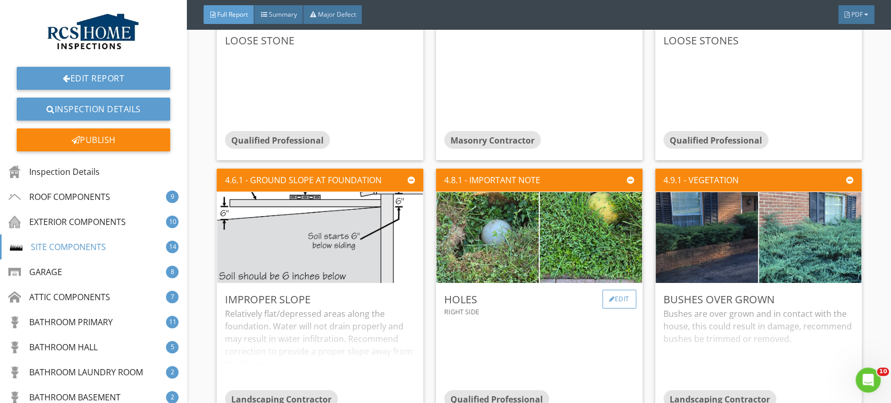
click at [614, 295] on div "Edit" at bounding box center [620, 299] width 34 height 19
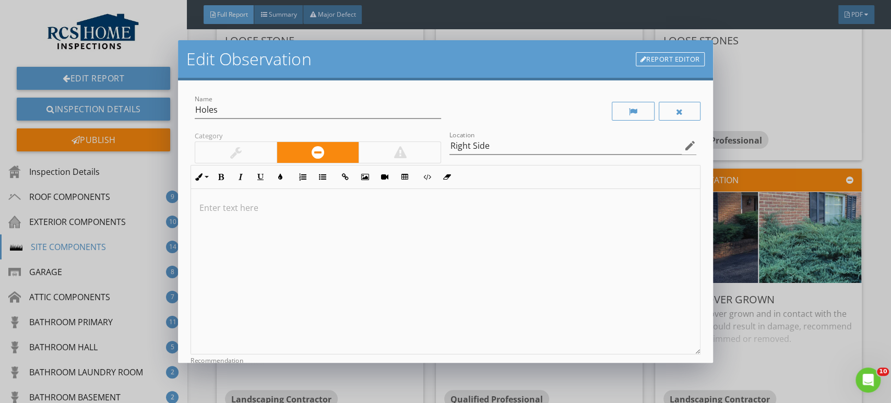
click at [279, 216] on div at bounding box center [445, 272] width 509 height 166
click at [279, 214] on div at bounding box center [445, 272] width 509 height 166
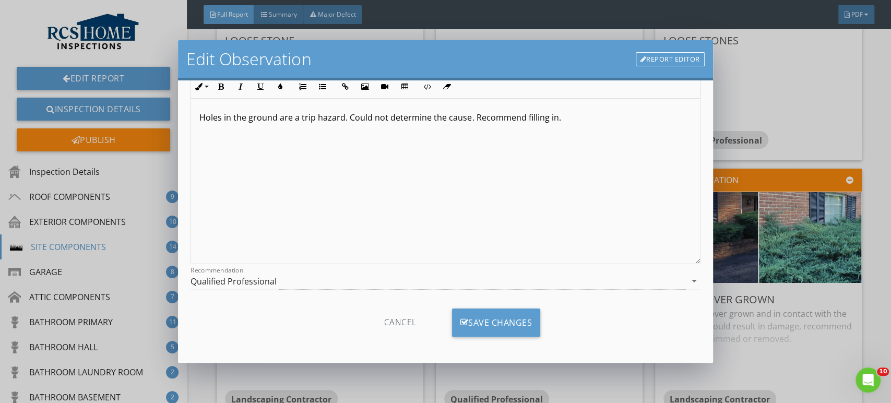
scroll to position [92, 0]
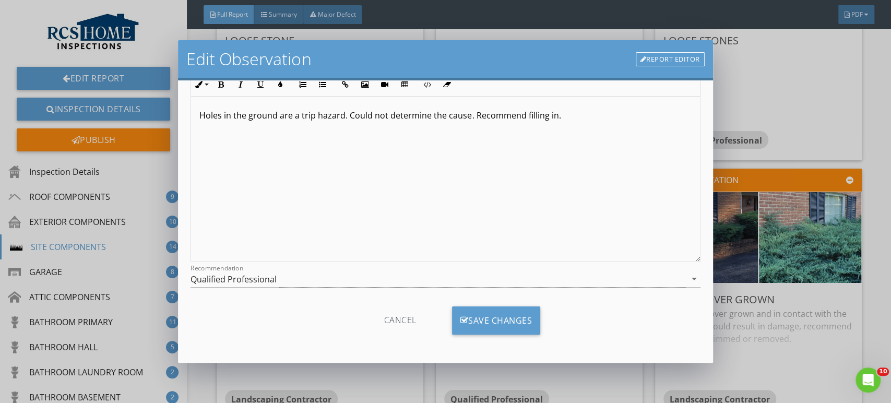
click at [258, 278] on div "Qualified Professional" at bounding box center [234, 279] width 86 height 9
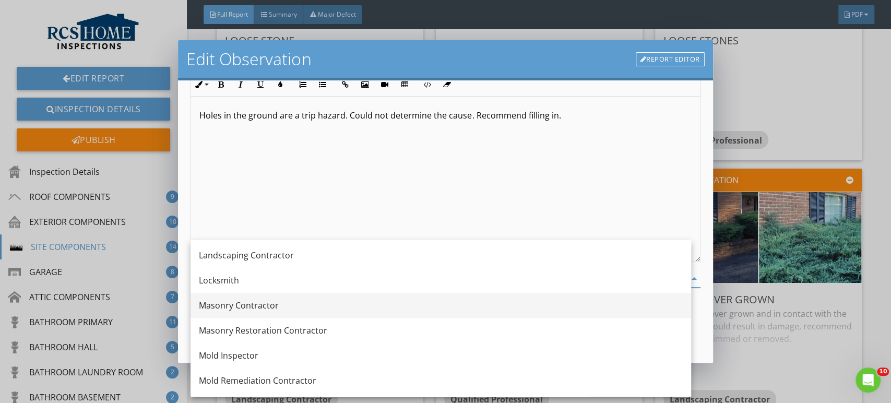
scroll to position [796, 0]
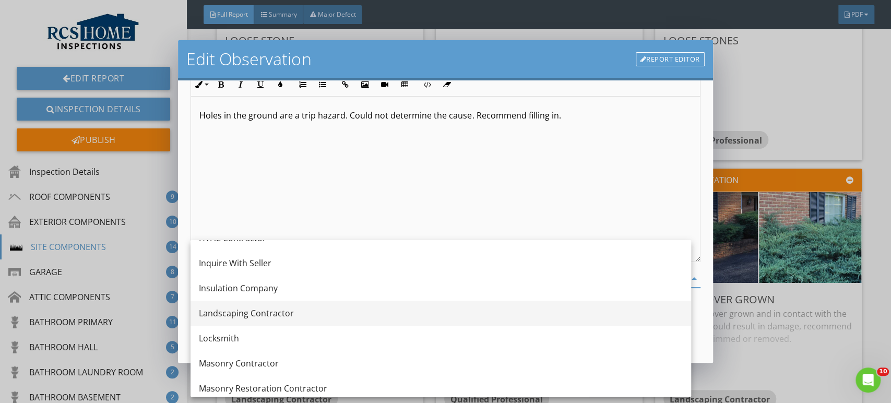
click at [257, 313] on div "Landscaping Contractor" at bounding box center [441, 313] width 484 height 13
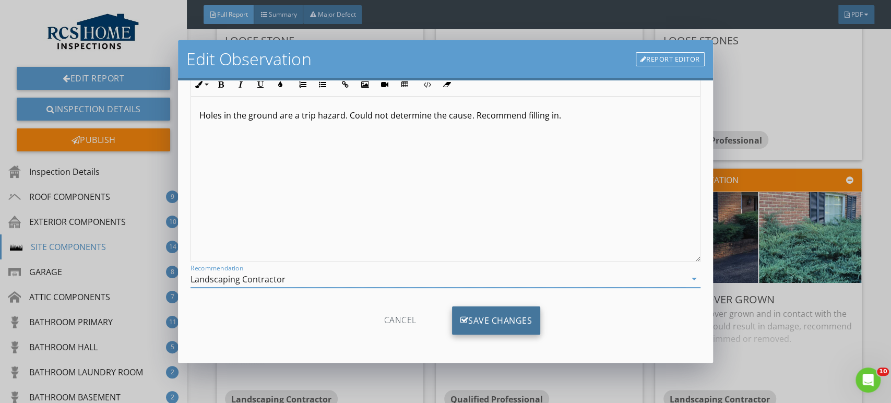
click at [507, 323] on div "Save Changes" at bounding box center [496, 321] width 89 height 28
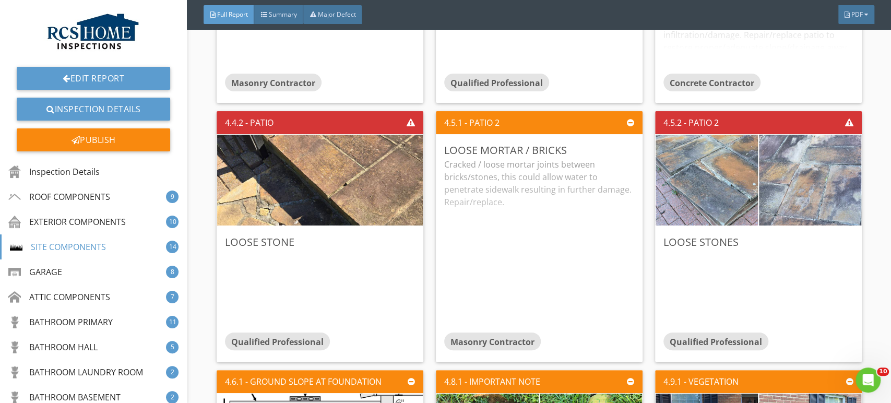
scroll to position [4159, 0]
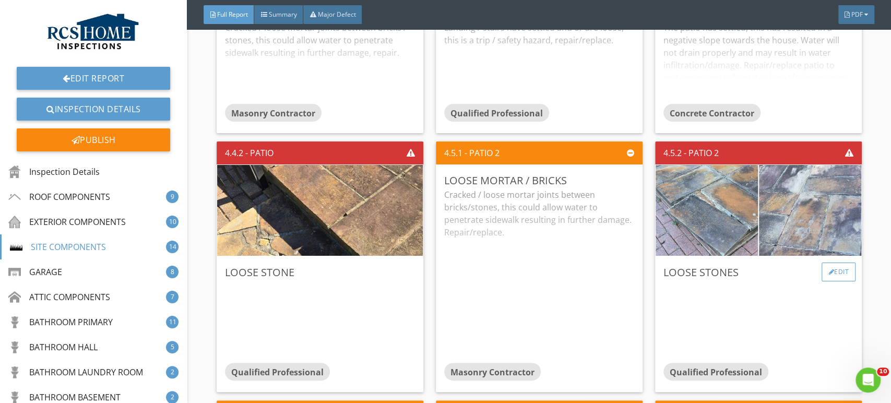
click at [836, 269] on div "Edit" at bounding box center [839, 272] width 34 height 19
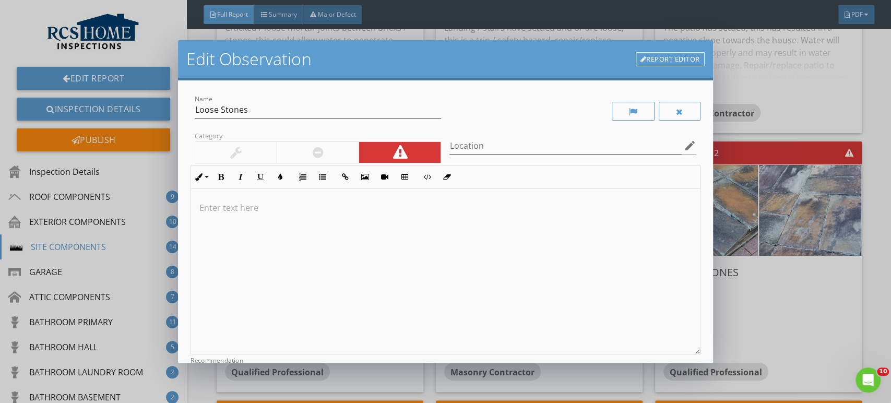
click at [237, 216] on div at bounding box center [445, 272] width 509 height 166
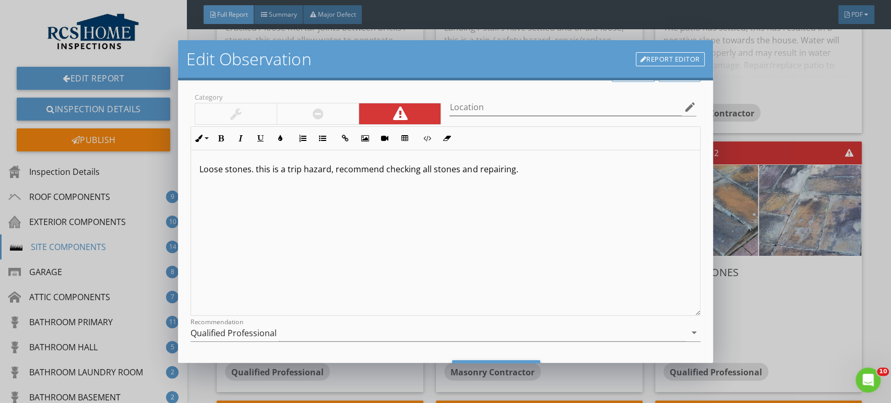
scroll to position [58, 0]
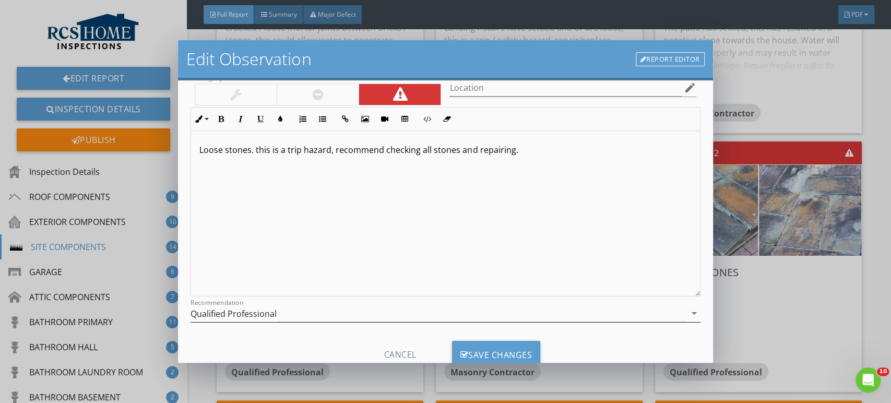
click at [216, 314] on div "Qualified Professional" at bounding box center [234, 313] width 86 height 9
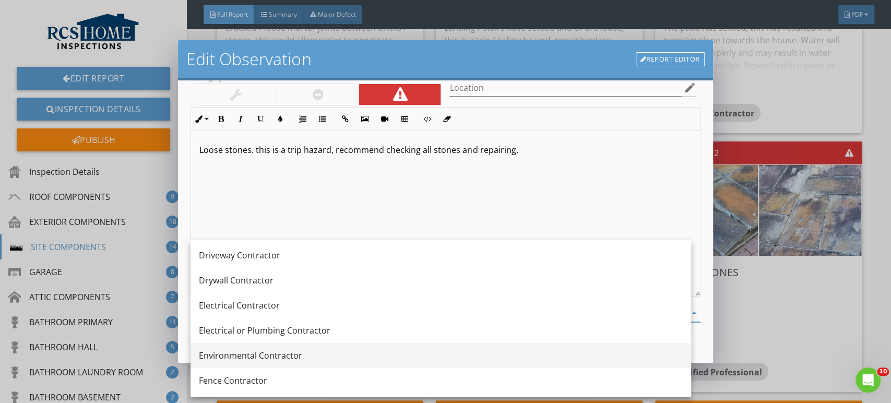
scroll to position [854, 0]
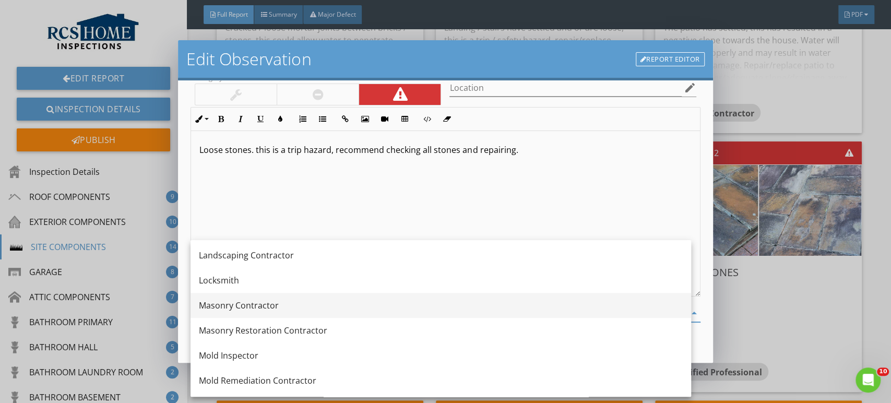
click at [238, 299] on div "Masonry Contractor" at bounding box center [441, 305] width 484 height 13
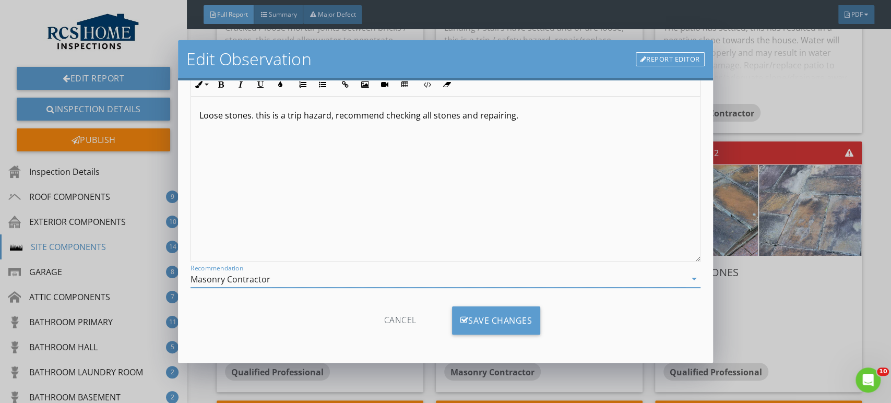
scroll to position [34, 0]
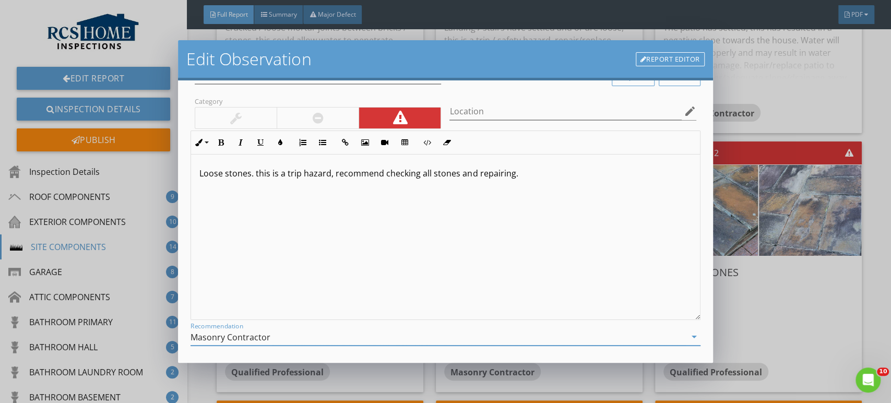
drag, startPoint x: 538, startPoint y: 188, endPoint x: 197, endPoint y: 171, distance: 341.9
click at [197, 171] on div "Loose stones. this is a trip hazard, recommend checking all stones and repairin…" at bounding box center [445, 238] width 509 height 166
copy p "Loose stones. this is a trip hazard, recommend checking all stones and repairin…"
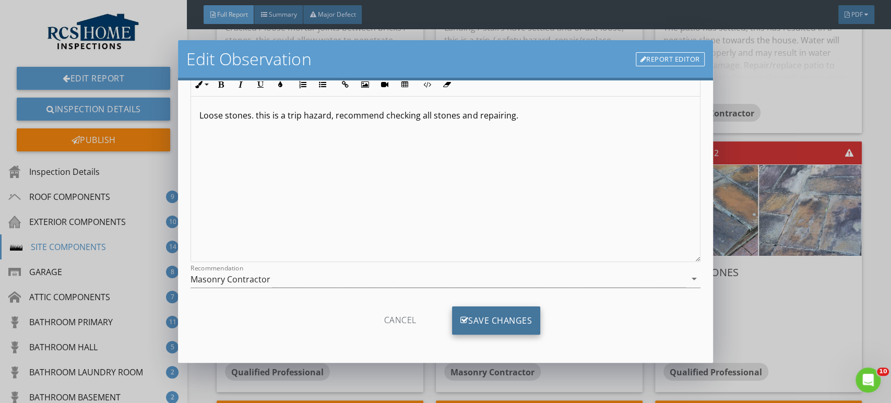
click at [493, 324] on div "Save Changes" at bounding box center [496, 321] width 89 height 28
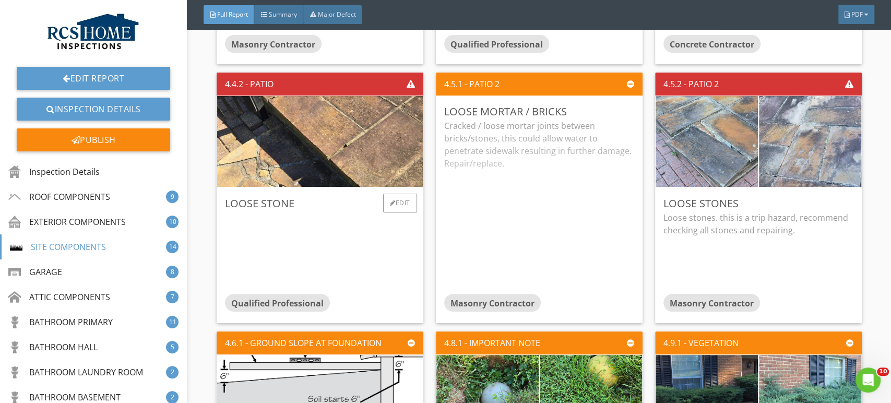
scroll to position [4333, 0]
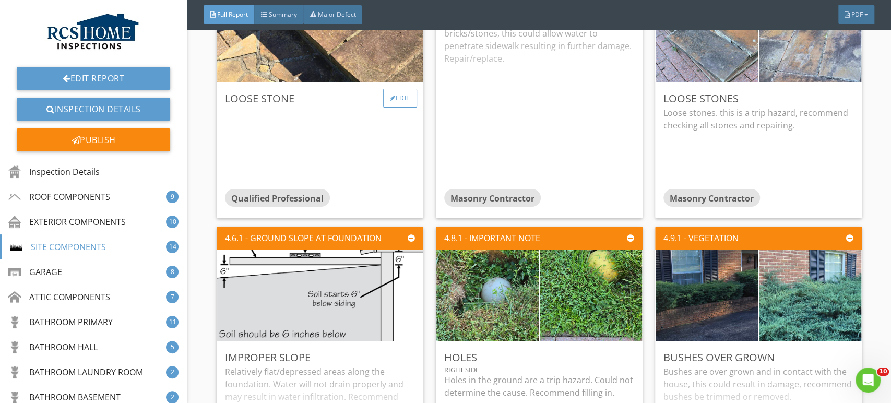
click at [396, 92] on div "Edit" at bounding box center [400, 98] width 34 height 19
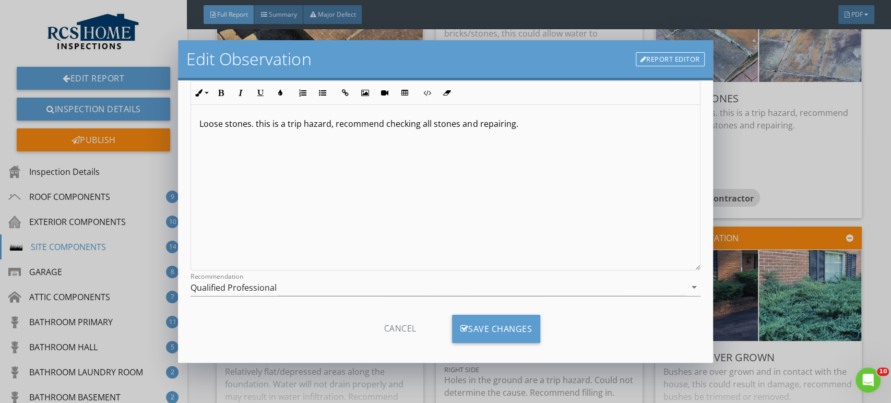
scroll to position [92, 0]
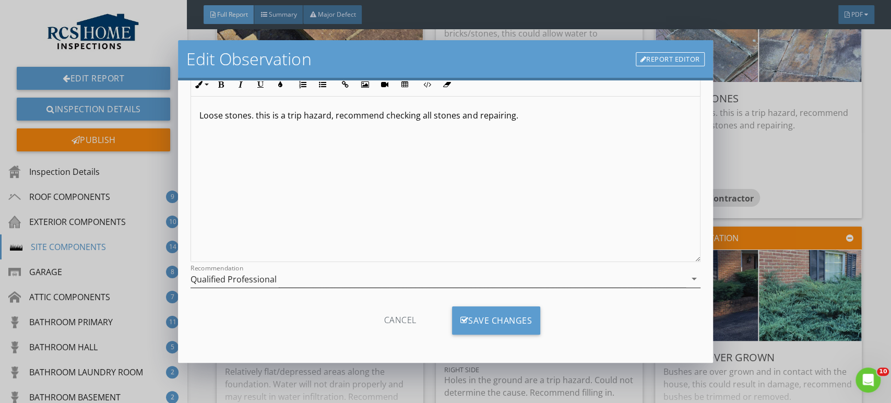
click at [232, 283] on div "Qualified Professional" at bounding box center [234, 279] width 86 height 9
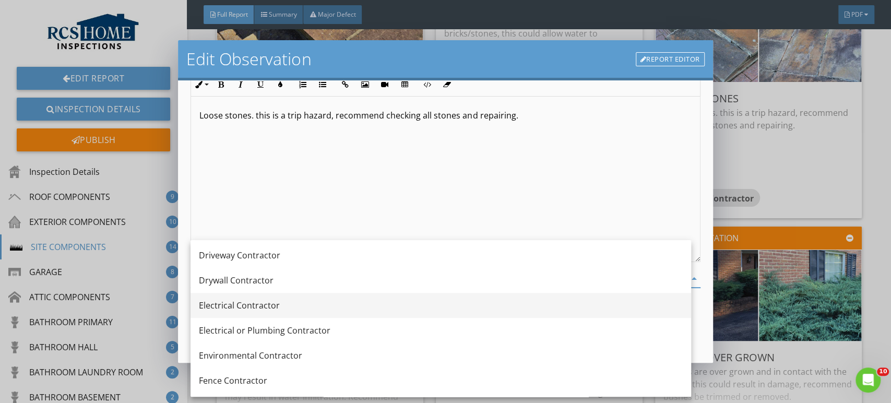
scroll to position [854, 0]
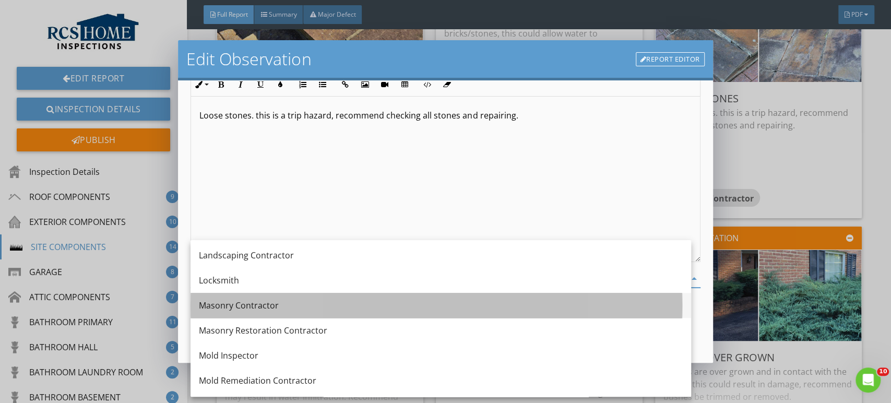
click at [244, 304] on div "Masonry Contractor" at bounding box center [441, 305] width 484 height 13
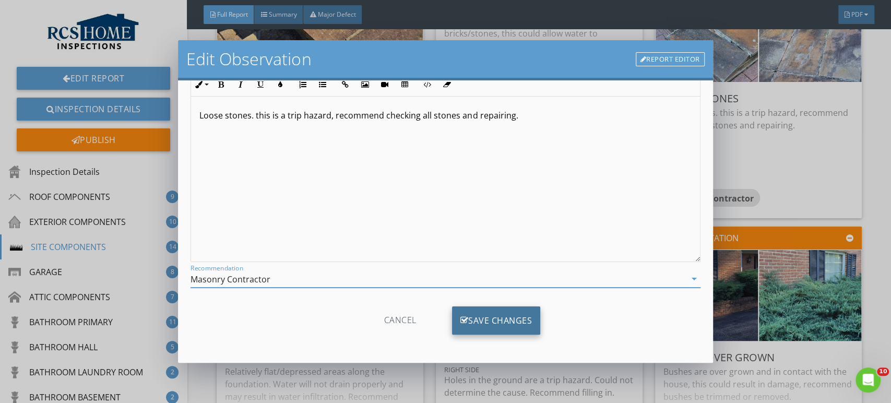
click at [492, 325] on div "Save Changes" at bounding box center [496, 321] width 89 height 28
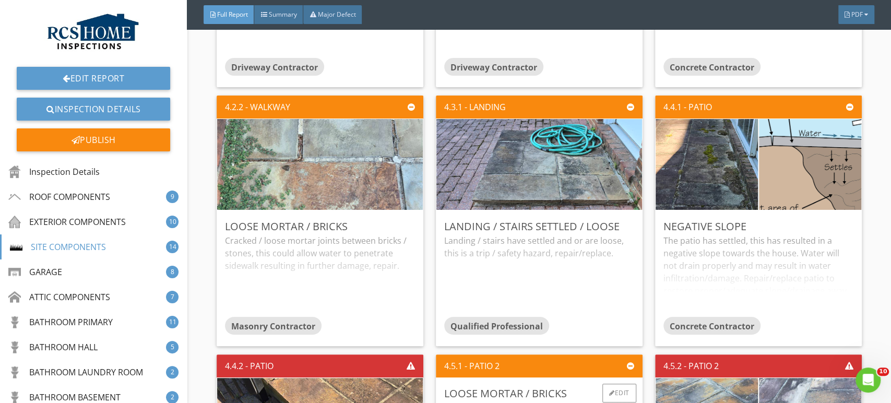
scroll to position [3927, 0]
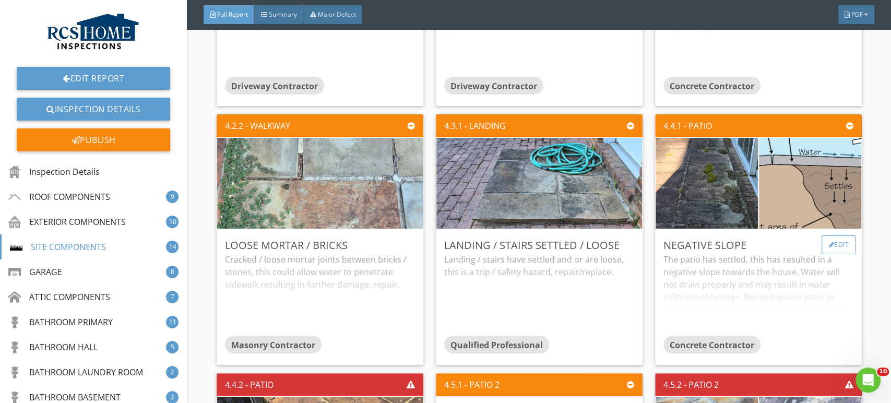
click at [828, 238] on div "Edit" at bounding box center [839, 245] width 34 height 19
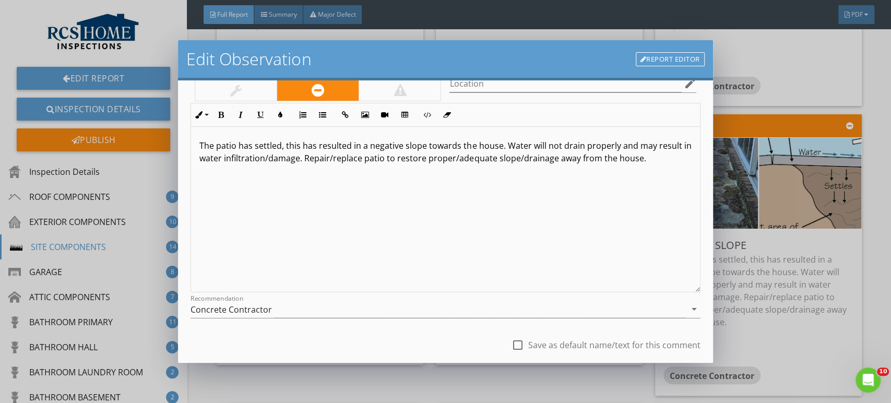
scroll to position [128, 0]
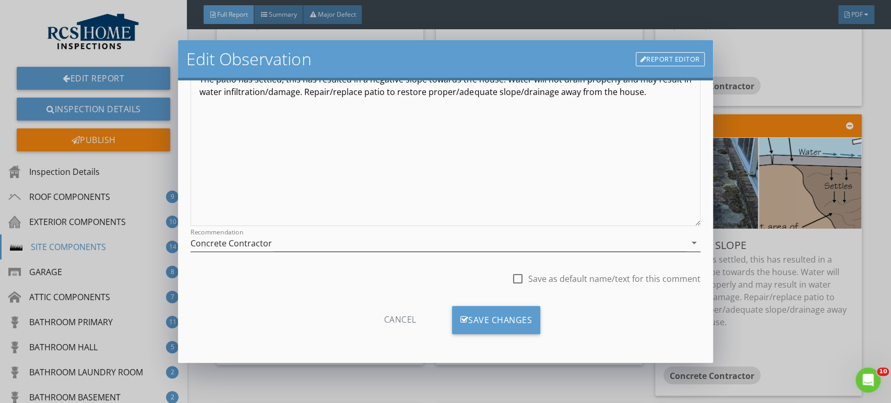
click at [229, 241] on div "Concrete Contractor" at bounding box center [231, 243] width 81 height 9
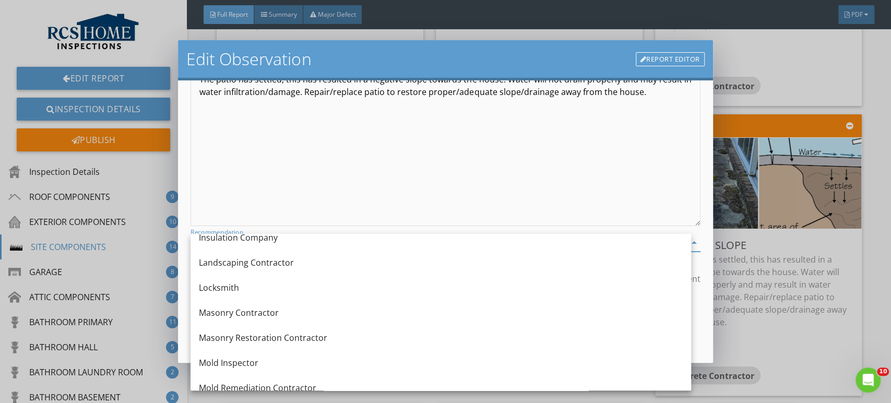
scroll to position [875, 0]
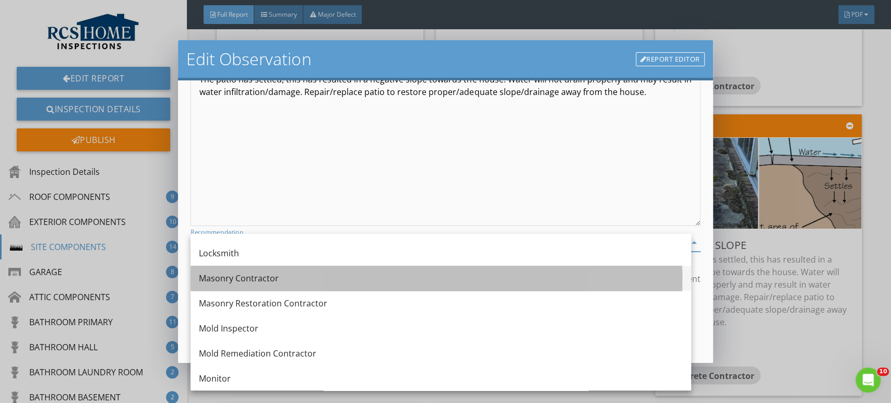
click at [238, 279] on div "Masonry Contractor" at bounding box center [441, 278] width 484 height 13
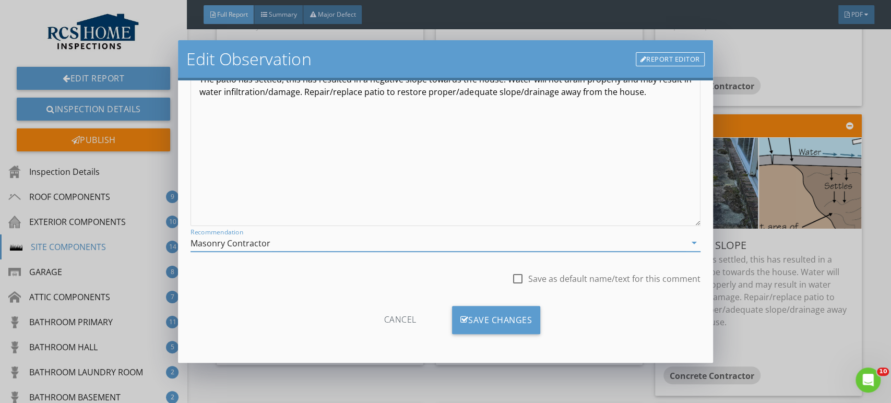
scroll to position [70, 0]
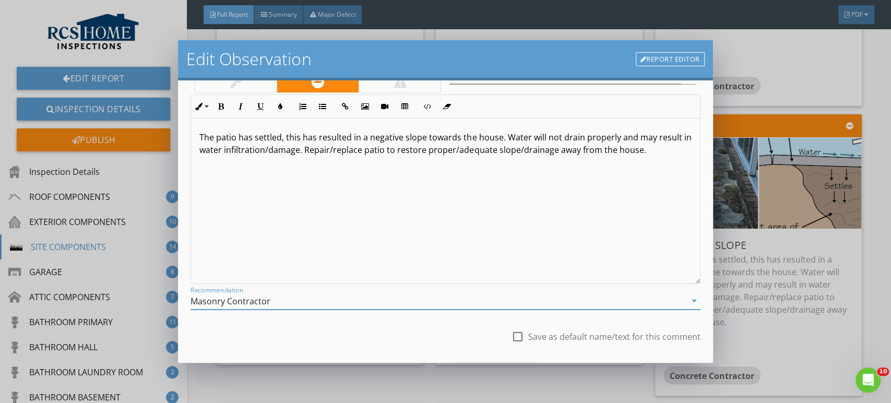
click at [334, 152] on p "The patio has settled, this has resulted in a negative slope towards the house.…" at bounding box center [445, 143] width 492 height 25
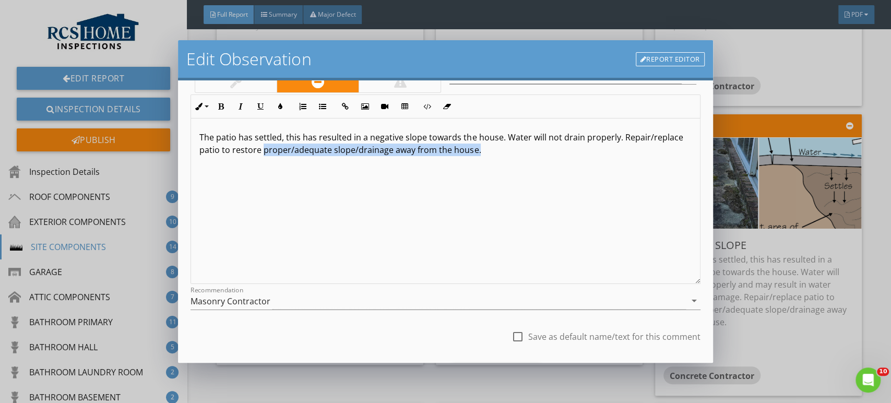
drag, startPoint x: 457, startPoint y: 156, endPoint x: 293, endPoint y: 157, distance: 164.0
click at [293, 157] on div "The patio has settled, this has resulted in a negative slope towards the house.…" at bounding box center [445, 202] width 509 height 166
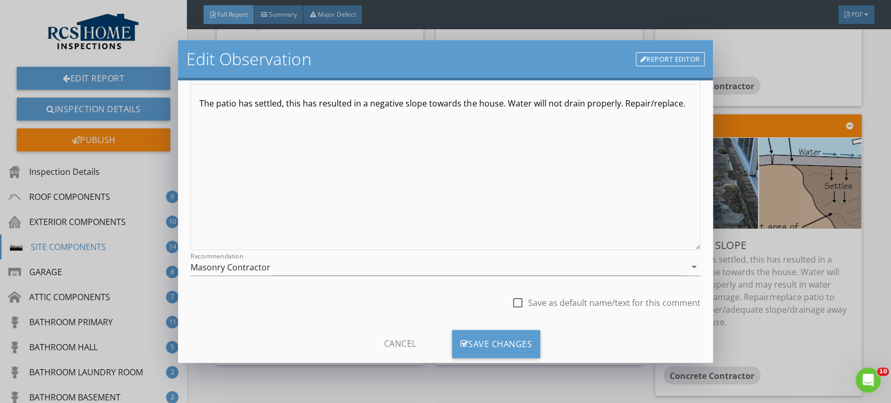
scroll to position [128, 0]
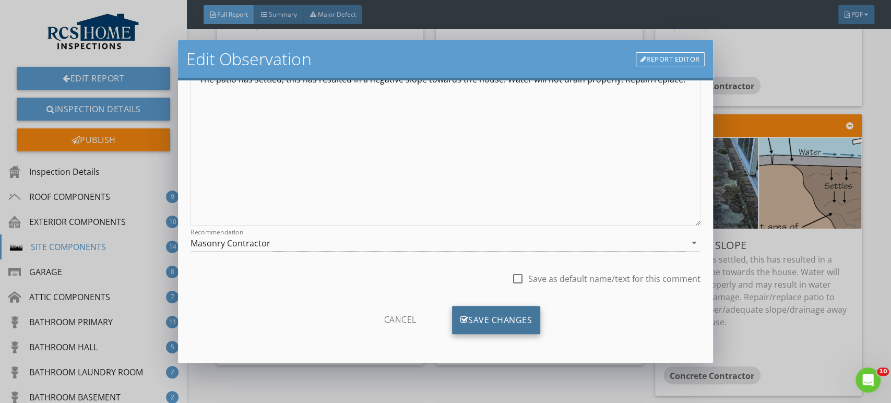
click at [485, 320] on div "Save Changes" at bounding box center [496, 320] width 89 height 28
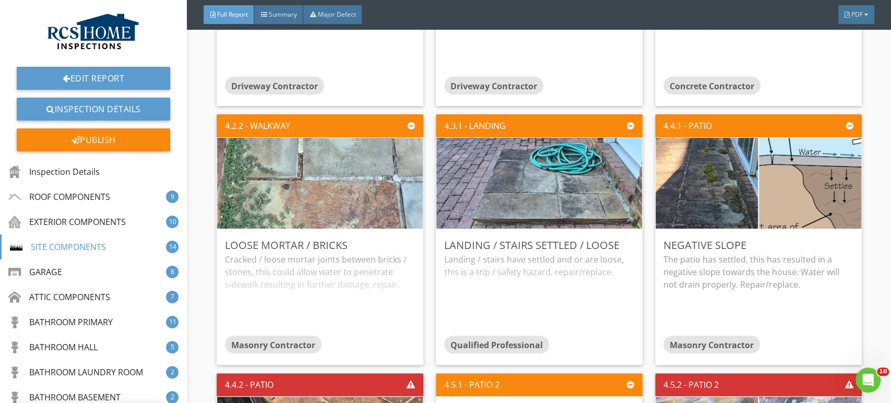
scroll to position [5, 0]
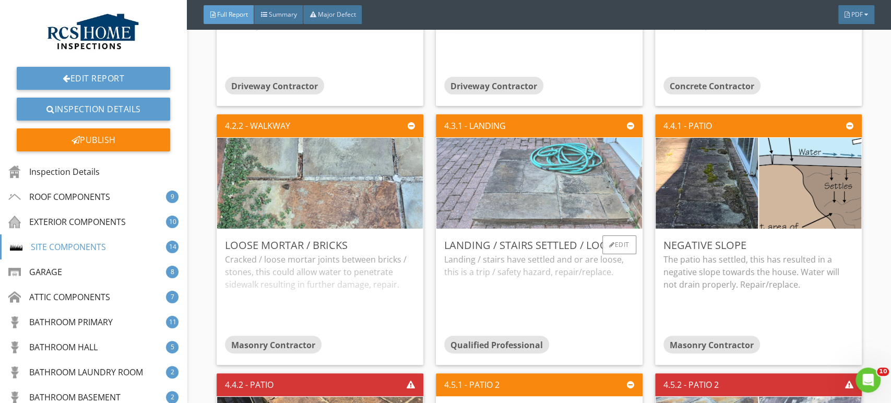
click at [547, 183] on img at bounding box center [539, 182] width 303 height 227
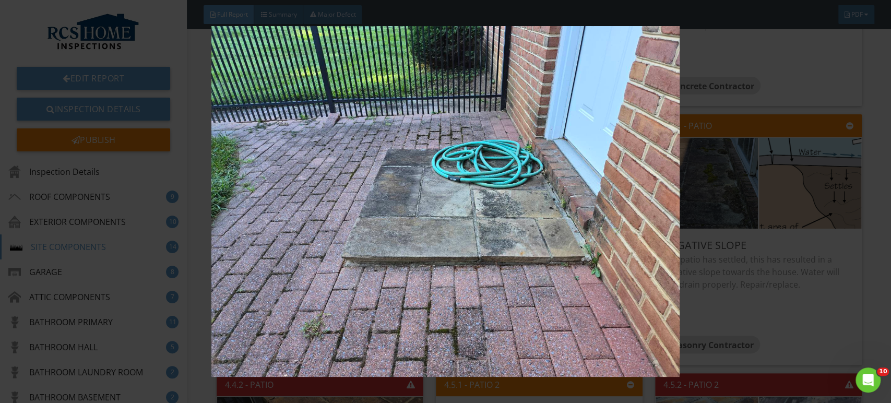
click at [477, 211] on img at bounding box center [445, 201] width 815 height 351
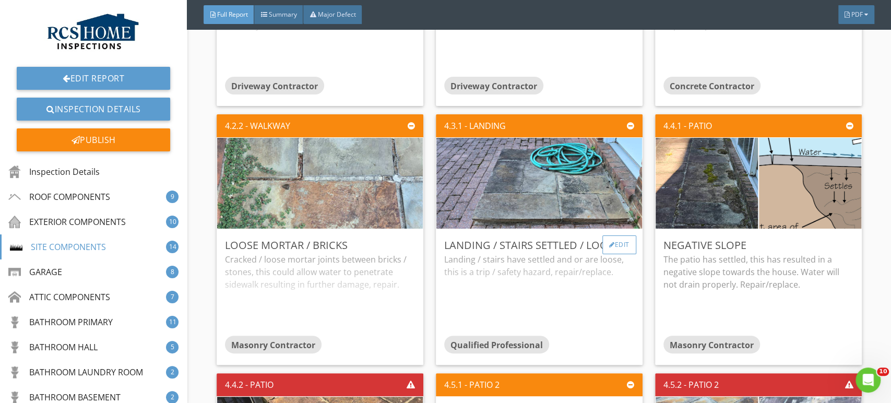
click at [618, 245] on div "Edit" at bounding box center [620, 245] width 34 height 19
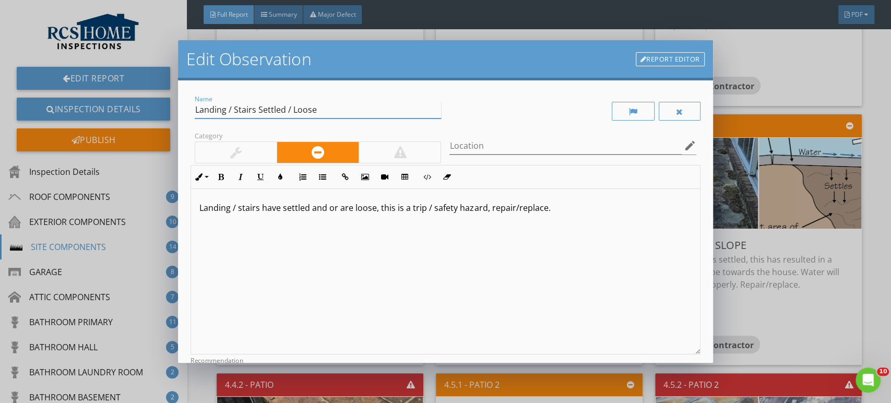
click at [254, 111] on input "Landing / Stairs Settled / Loose" at bounding box center [318, 109] width 246 height 17
click at [317, 106] on input "Landing Has Settled / Loose" at bounding box center [318, 109] width 246 height 17
type input "Landing Has Settled"
click at [277, 207] on p "Landing / stairs have settled and or are loose, this is a trip / safety hazard,…" at bounding box center [445, 208] width 492 height 13
click at [278, 208] on p "Landing / stairs have settled and or are loose, this is a trip / safety hazard,…" at bounding box center [445, 208] width 492 height 13
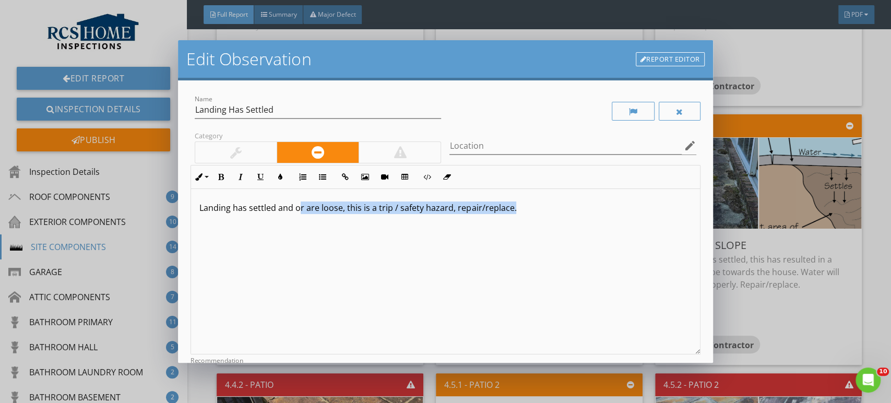
drag, startPoint x: 516, startPoint y: 216, endPoint x: 299, endPoint y: 213, distance: 217.8
click at [299, 213] on div "Landing has settled and or are loose, this is a trip / safety hazard, repair/re…" at bounding box center [445, 272] width 509 height 166
type textarea "<p>Landing has settled, replace/repair as desired.</p>"
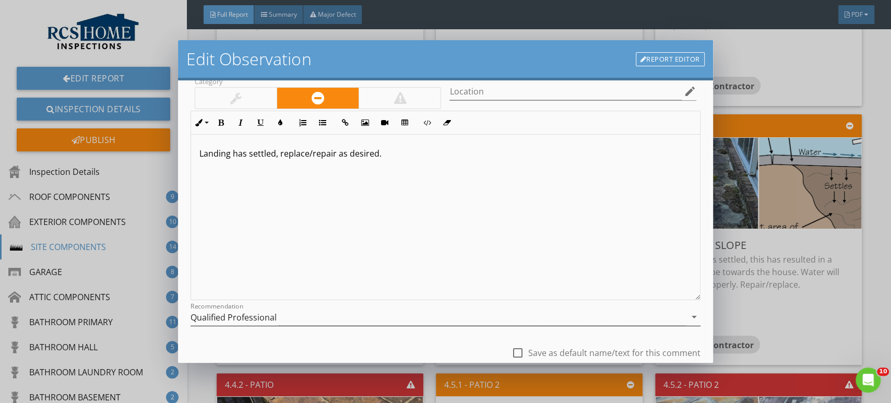
scroll to position [116, 0]
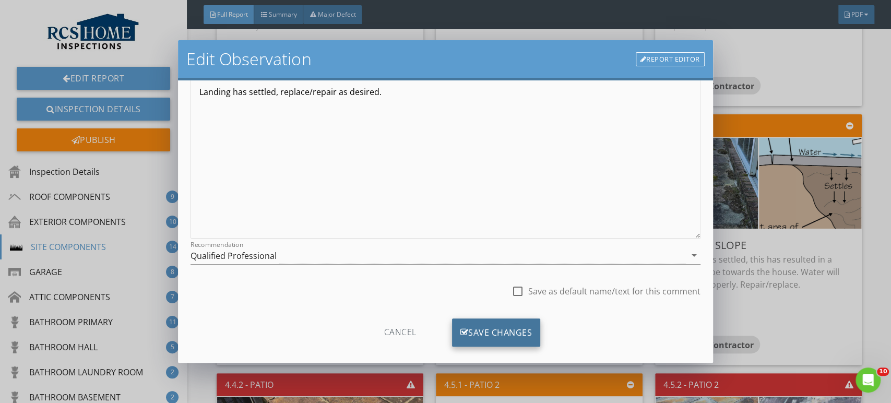
click at [487, 330] on div "Save Changes" at bounding box center [496, 333] width 89 height 28
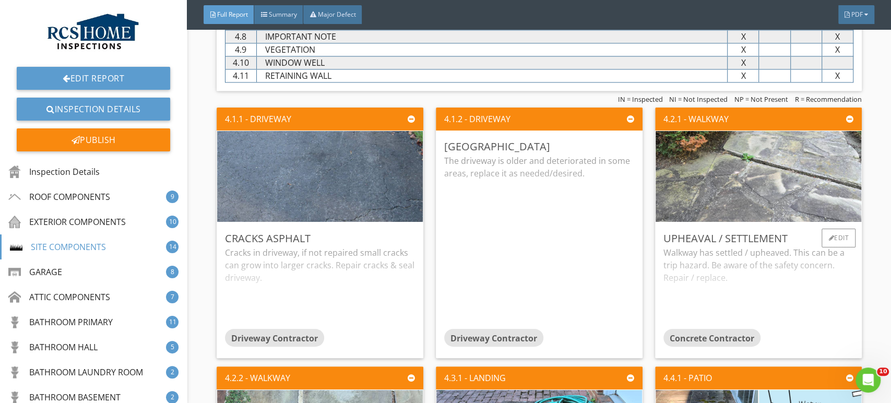
scroll to position [3694, 0]
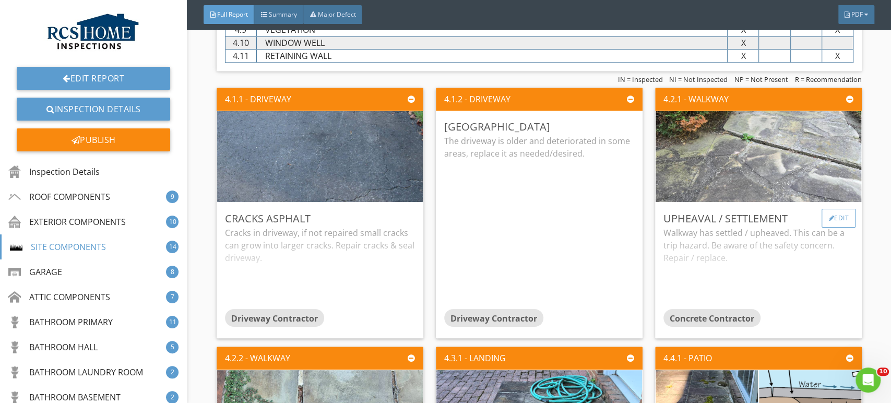
click at [826, 216] on div "Edit" at bounding box center [839, 218] width 34 height 19
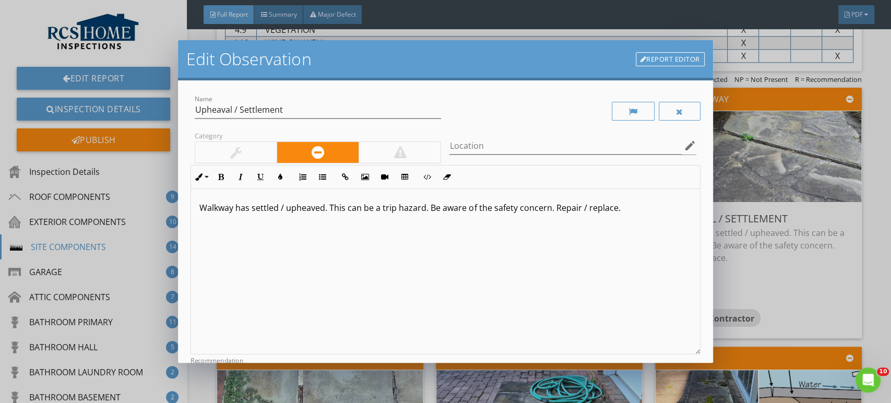
scroll to position [58, 0]
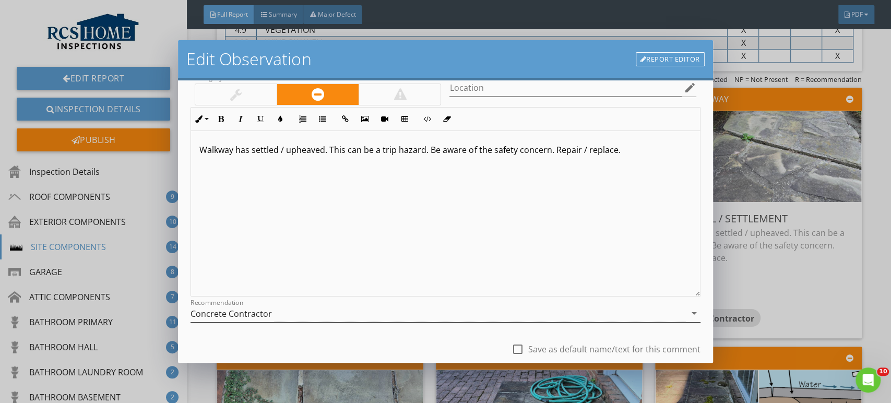
click at [230, 313] on div "Concrete Contractor" at bounding box center [231, 313] width 81 height 9
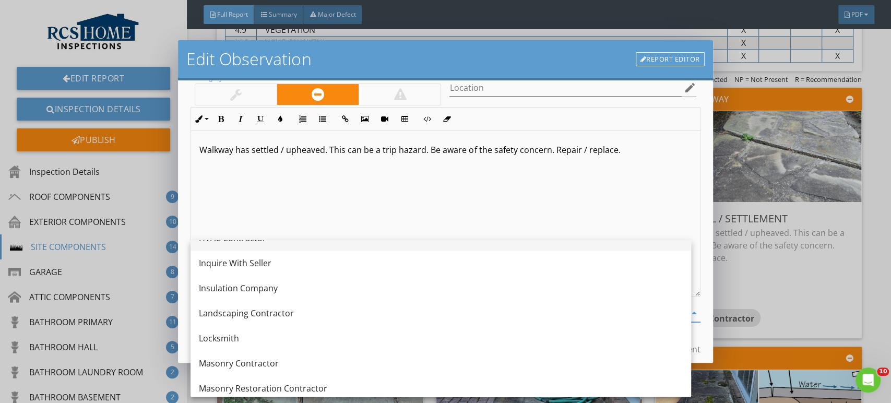
scroll to position [854, 0]
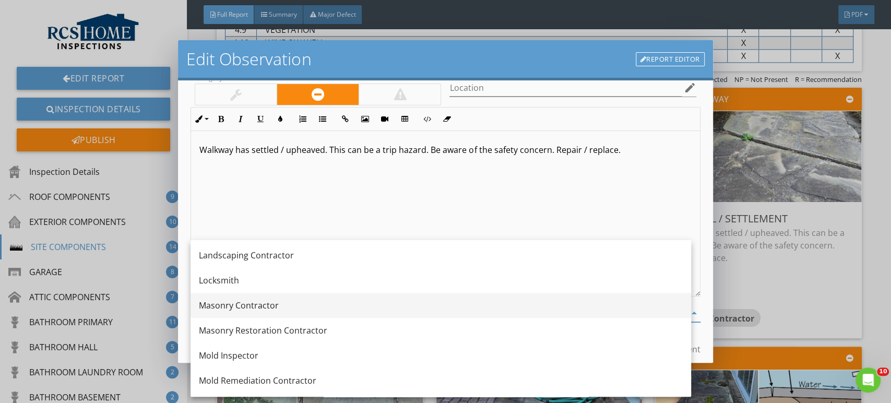
click at [248, 304] on div "Masonry Contractor" at bounding box center [441, 305] width 484 height 13
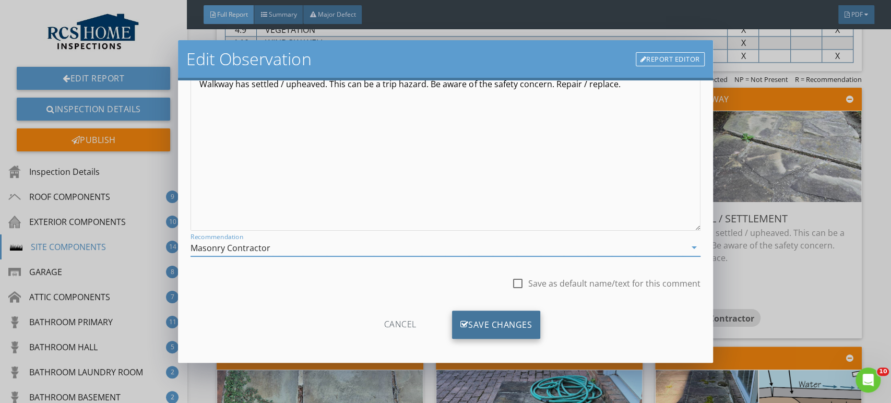
scroll to position [128, 0]
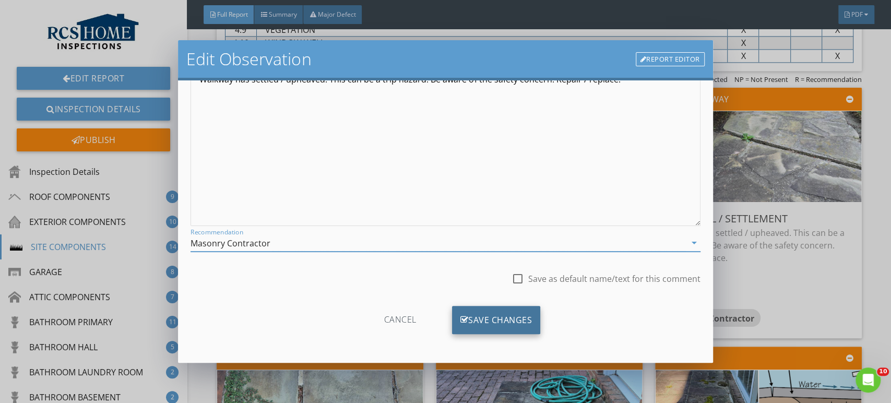
click at [517, 323] on div "Save Changes" at bounding box center [496, 320] width 89 height 28
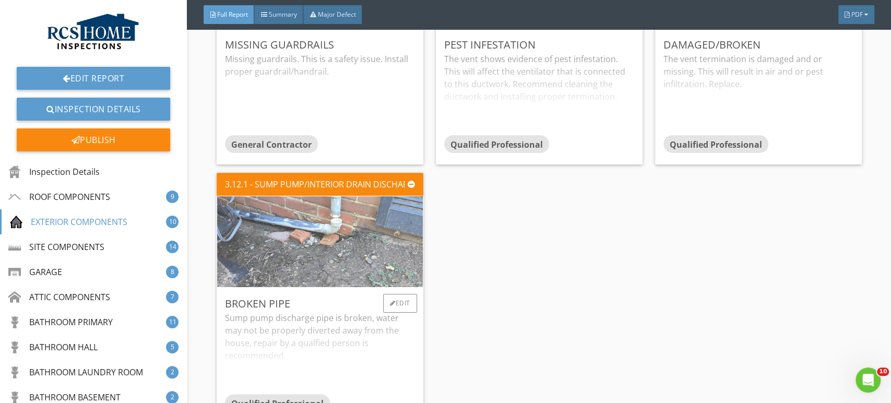
scroll to position [3114, 0]
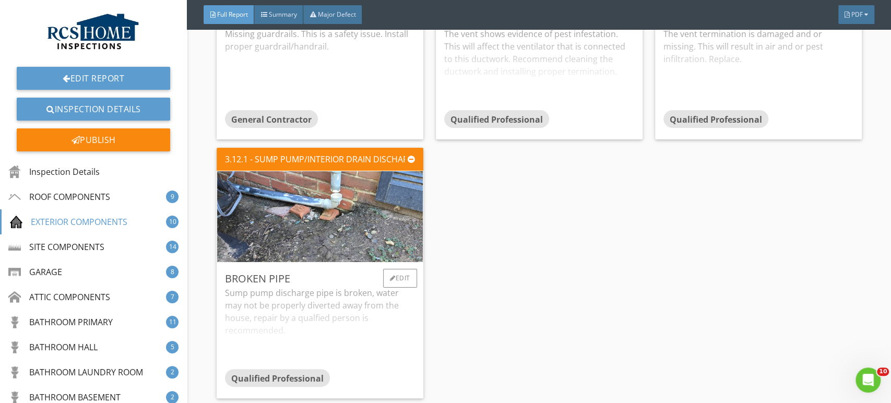
click at [330, 309] on div "Sump pump discharge pipe is broken, water may not be properly diverted away fro…" at bounding box center [320, 328] width 190 height 83
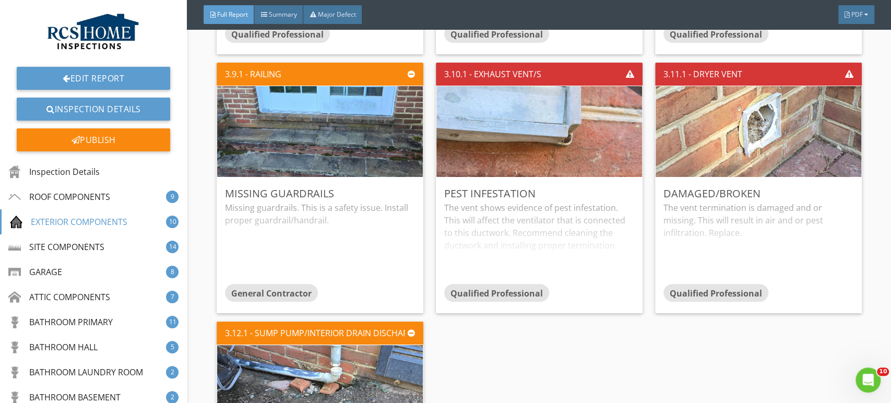
scroll to position [2882, 0]
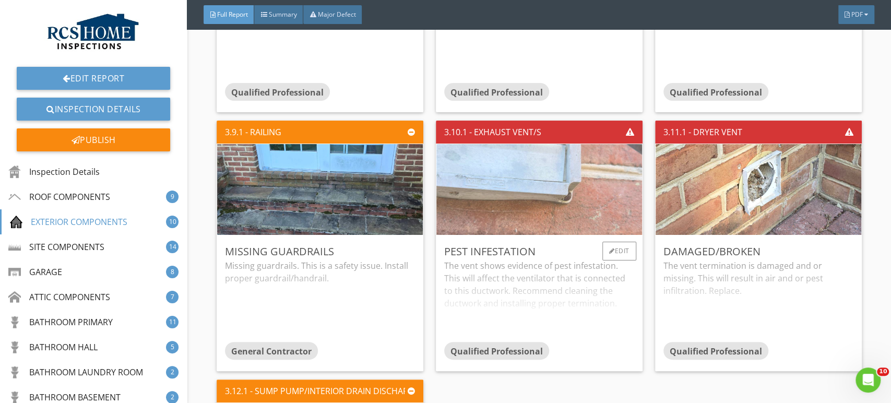
click at [474, 206] on img at bounding box center [539, 189] width 303 height 227
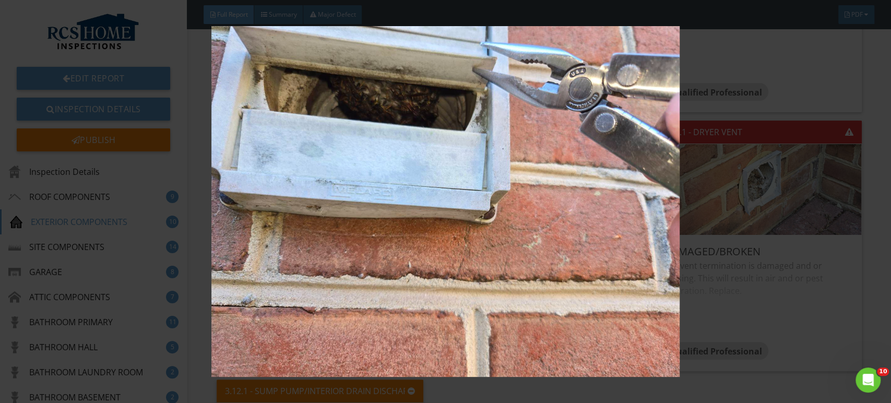
click at [458, 228] on img at bounding box center [445, 201] width 815 height 351
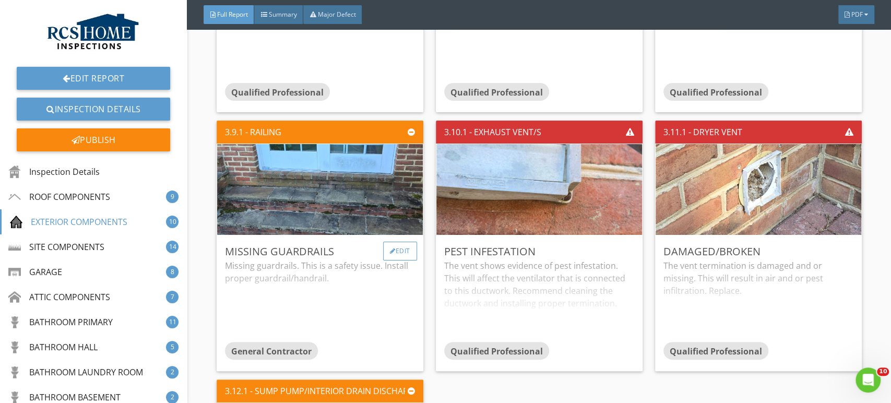
click at [390, 248] on div at bounding box center [393, 251] width 6 height 6
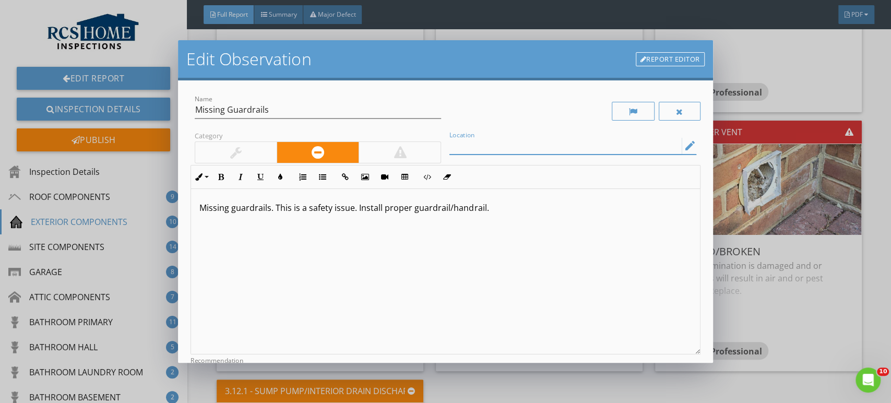
click at [484, 145] on input "Location" at bounding box center [566, 145] width 232 height 17
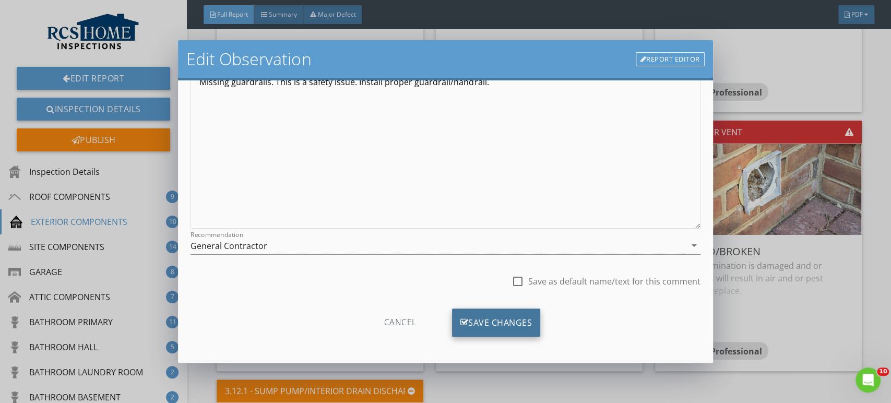
scroll to position [128, 0]
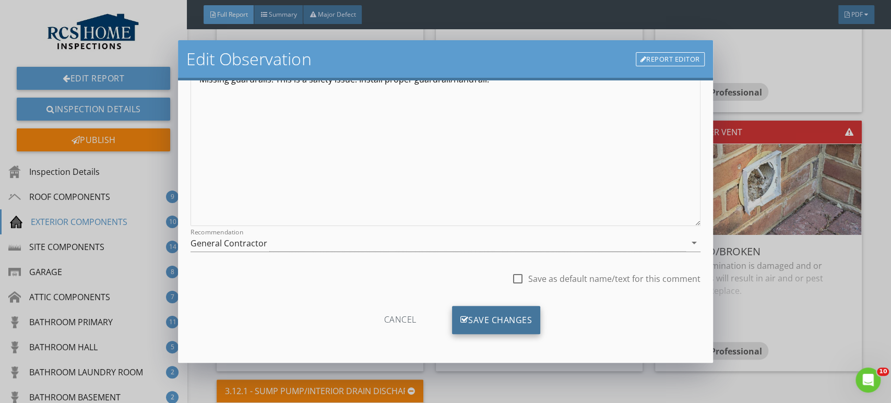
type input "Rear Steps"
click at [505, 321] on div "Save Changes" at bounding box center [496, 320] width 89 height 28
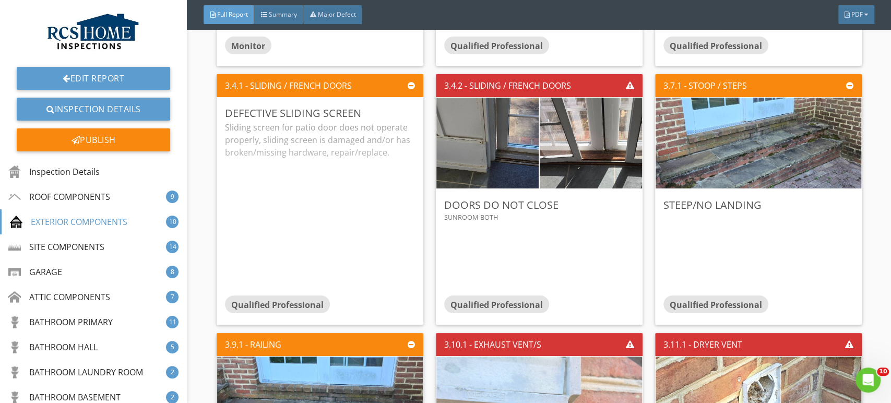
scroll to position [2650, 0]
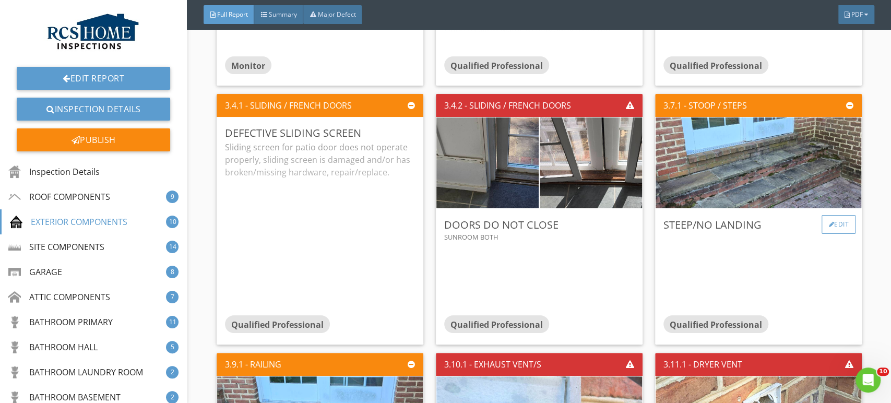
click at [833, 221] on div "Edit" at bounding box center [839, 224] width 34 height 19
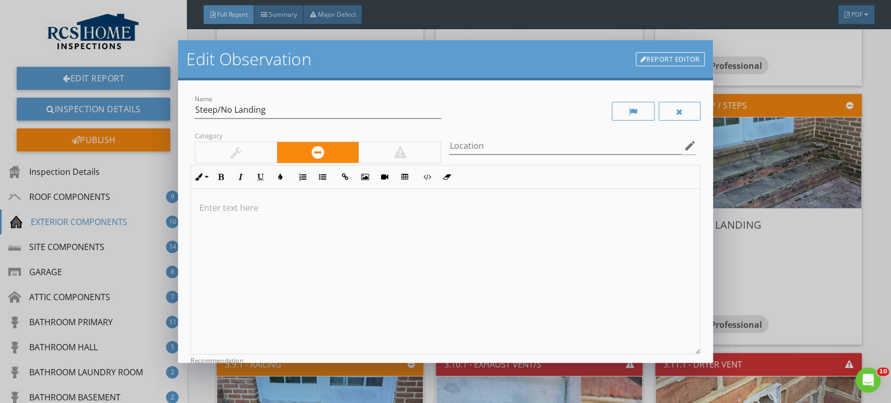
click at [236, 204] on p at bounding box center [445, 208] width 492 height 13
click at [291, 208] on p "The steps are steep and no landing. Be aware this is a safety hazard," at bounding box center [445, 208] width 492 height 13
click at [457, 207] on p "The steps are steep and there is no landing. Be aware that this is a safety haz…" at bounding box center [445, 208] width 492 height 13
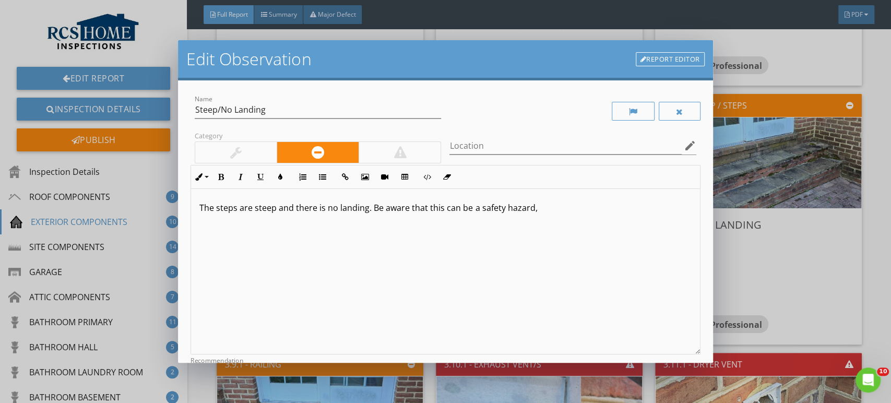
click at [528, 210] on p "The steps are steep and there is no landing. Be aware that this can be a safety…" at bounding box center [445, 208] width 492 height 13
click at [534, 208] on p "The steps are steep and there is no landing. Be aware that this can be a safety…" at bounding box center [445, 208] width 492 height 13
click at [478, 208] on p "The steps are steep and there is no landing. Be aware that this can be a safety…" at bounding box center [445, 208] width 492 height 13
click at [522, 208] on p "The steps are steep and there is no landing. Be aware of the safety hazard or r…" at bounding box center [445, 208] width 492 height 13
click at [551, 210] on p "The steps are steep and there is no landing. Be aware of the safety hazard or r…" at bounding box center [445, 208] width 492 height 13
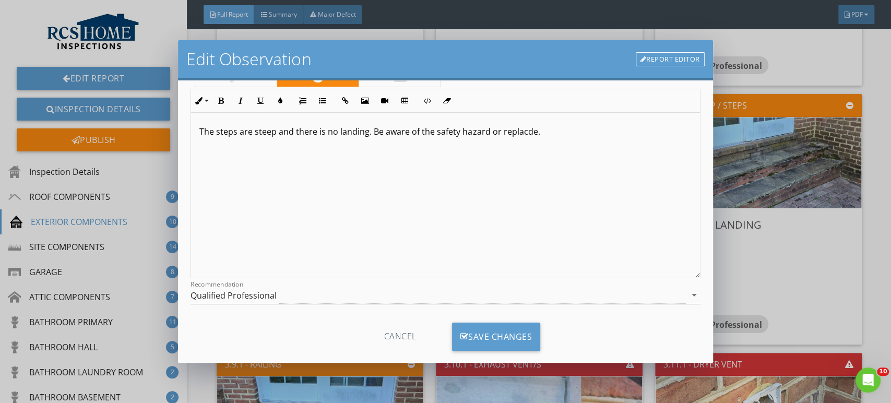
scroll to position [92, 0]
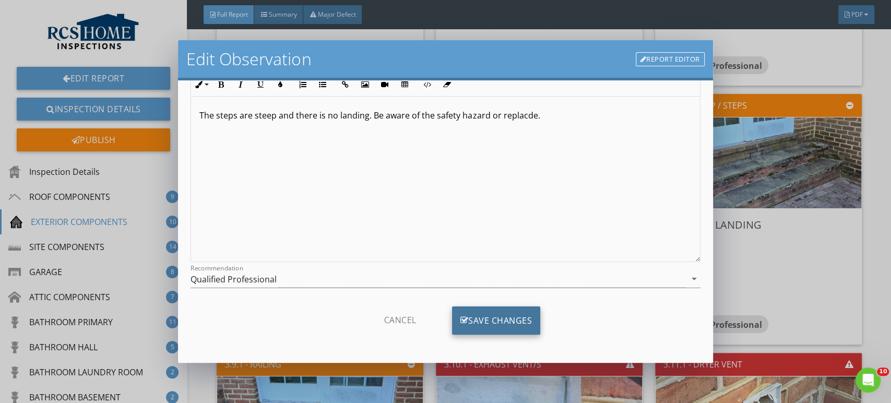
click at [497, 308] on div "Save Changes" at bounding box center [496, 321] width 89 height 28
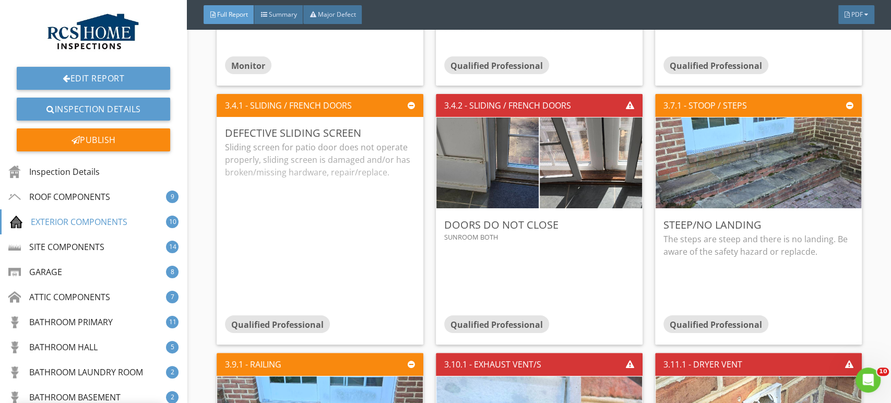
scroll to position [0, 0]
click at [829, 223] on div at bounding box center [832, 224] width 6 height 6
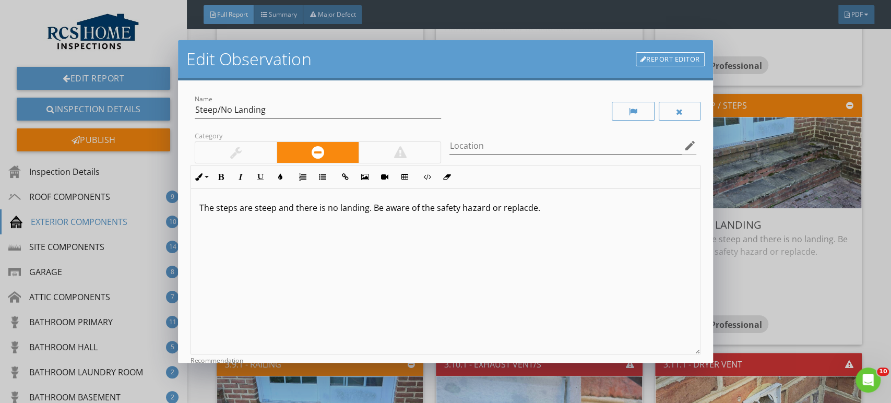
click at [527, 208] on p "The steps are steep and there is no landing. Be aware of the safety hazard or r…" at bounding box center [445, 208] width 492 height 13
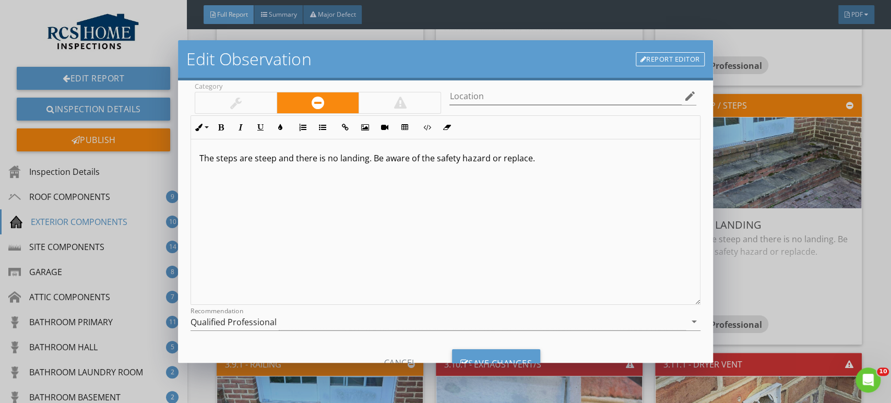
scroll to position [92, 0]
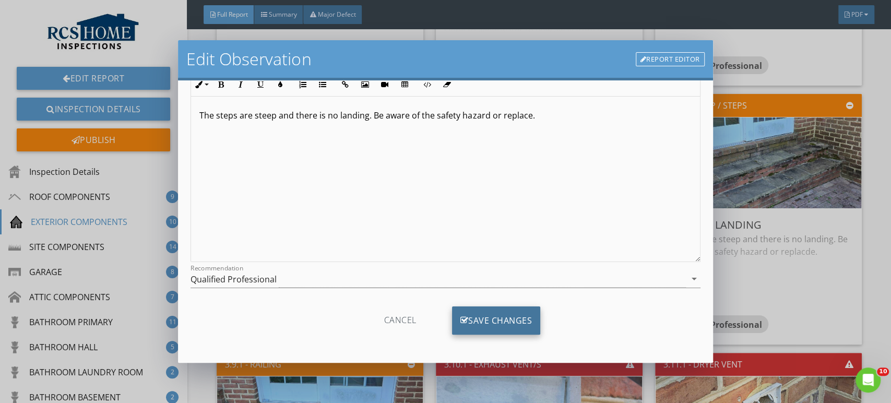
click at [473, 315] on div "Save Changes" at bounding box center [496, 321] width 89 height 28
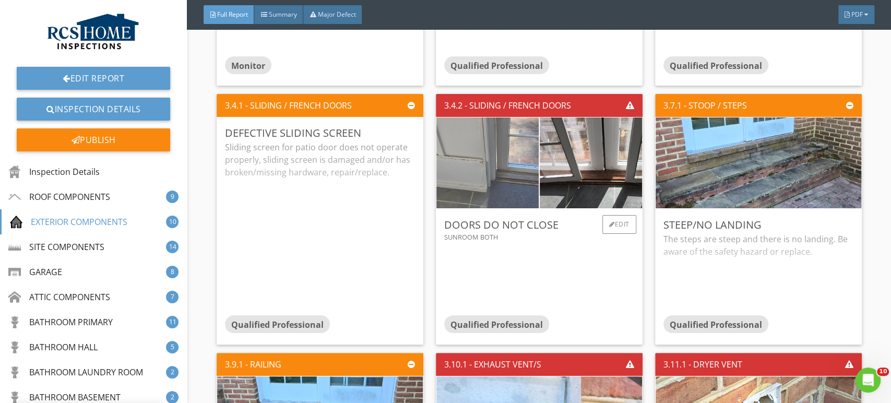
click at [489, 178] on img at bounding box center [488, 163] width 256 height 192
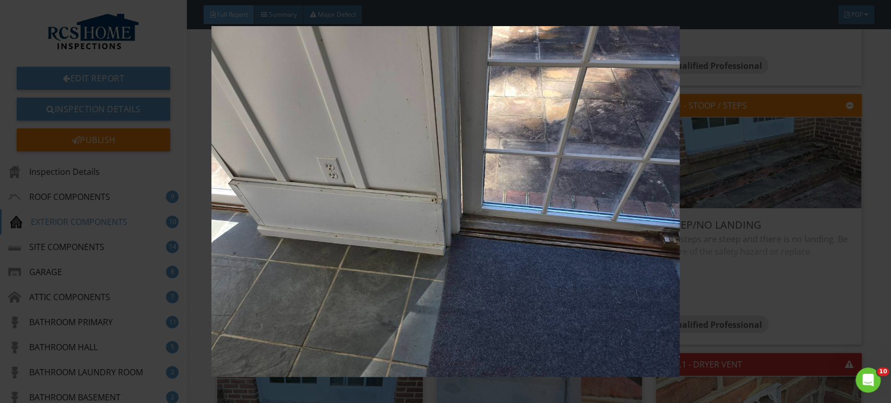
click at [464, 210] on img at bounding box center [445, 201] width 815 height 351
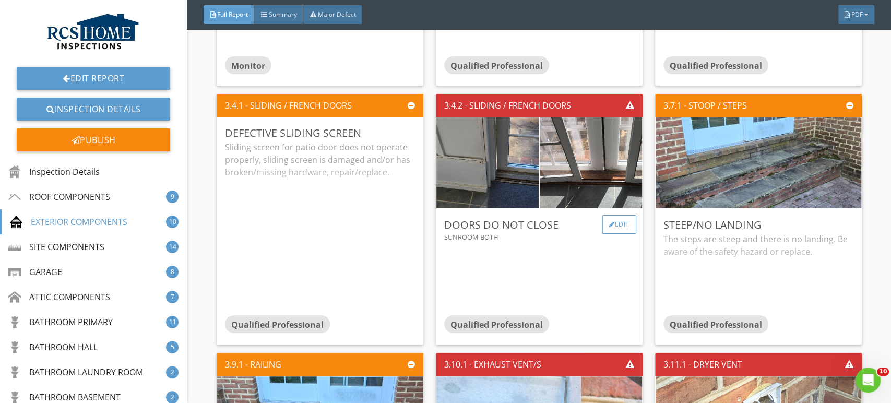
click at [609, 221] on div at bounding box center [612, 224] width 6 height 6
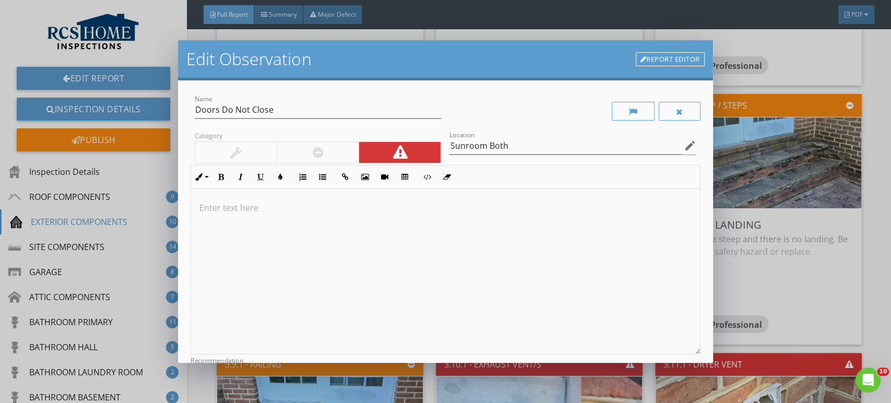
click at [230, 223] on div at bounding box center [445, 272] width 509 height 166
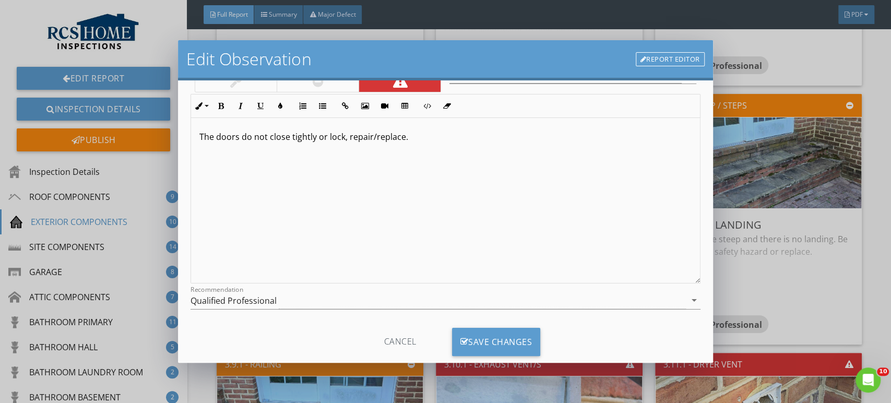
scroll to position [92, 0]
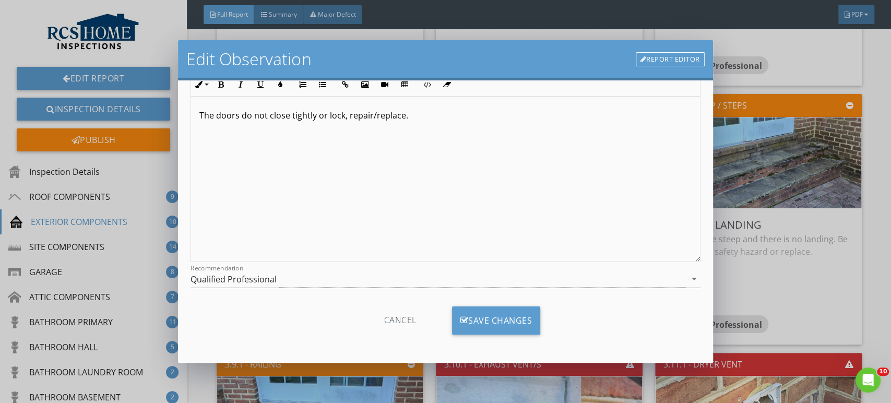
click at [461, 317] on icon at bounding box center [465, 320] width 8 height 11
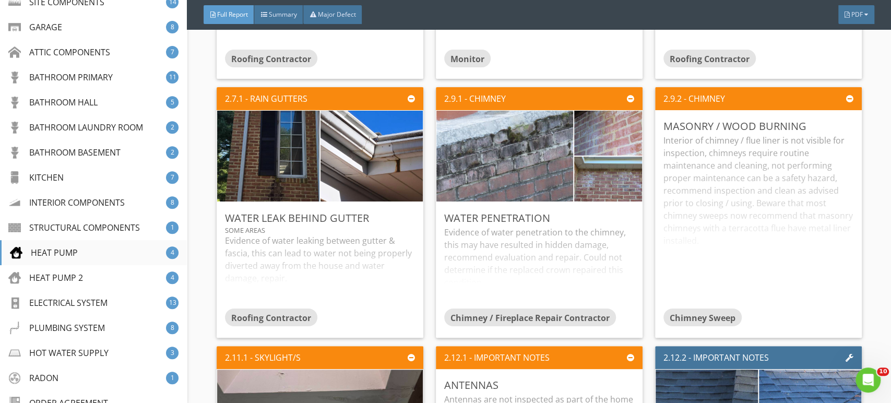
scroll to position [290, 0]
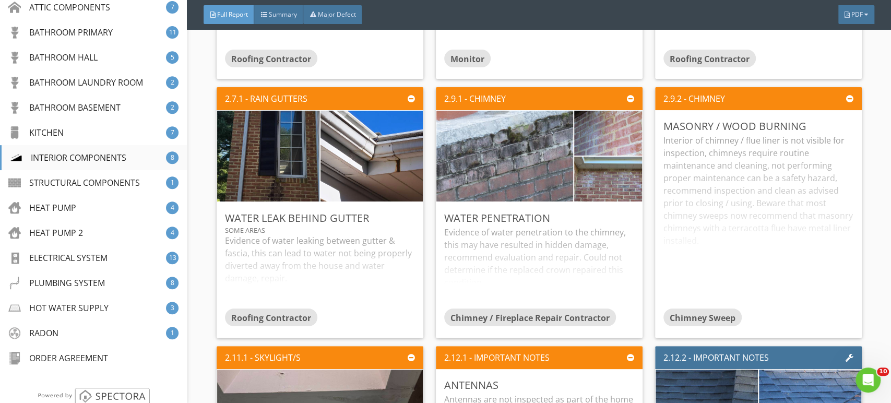
click at [60, 152] on div "INTERIOR COMPONENTS" at bounding box center [68, 157] width 116 height 13
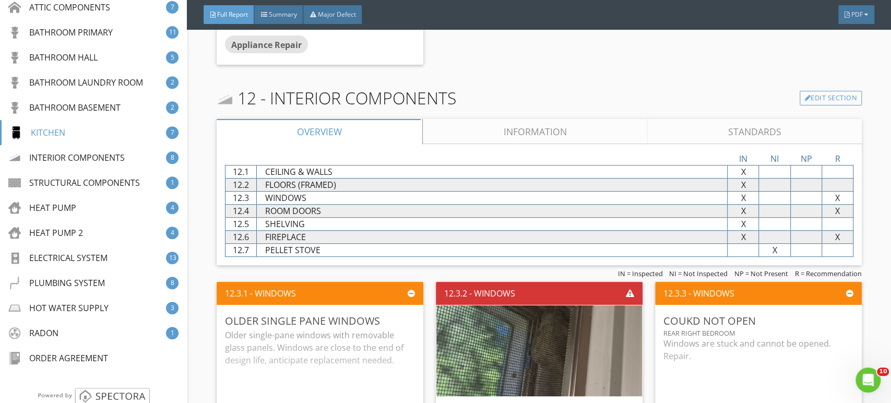
scroll to position [10970, 0]
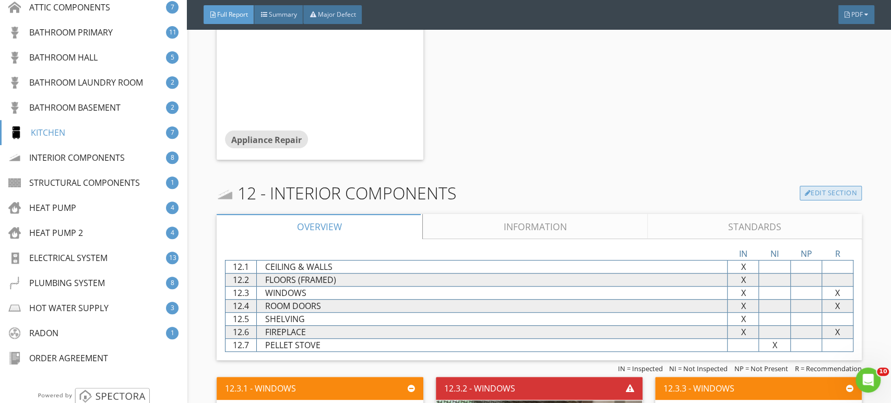
click at [809, 190] on link "Edit Section" at bounding box center [831, 193] width 62 height 15
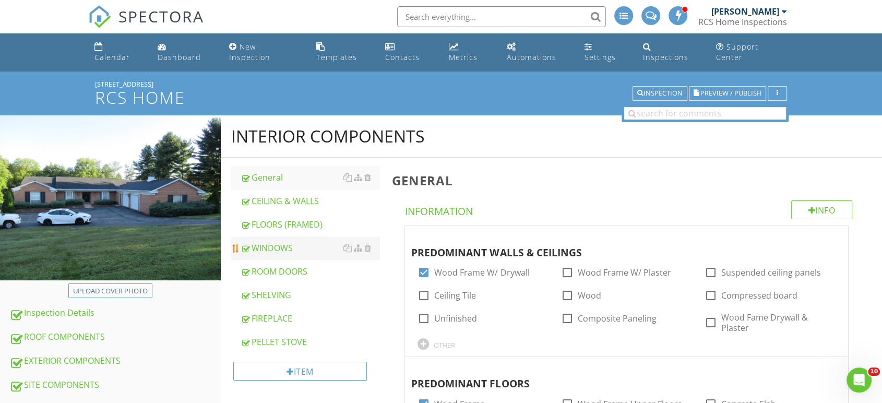
click at [268, 242] on div "WINDOWS" at bounding box center [310, 248] width 139 height 13
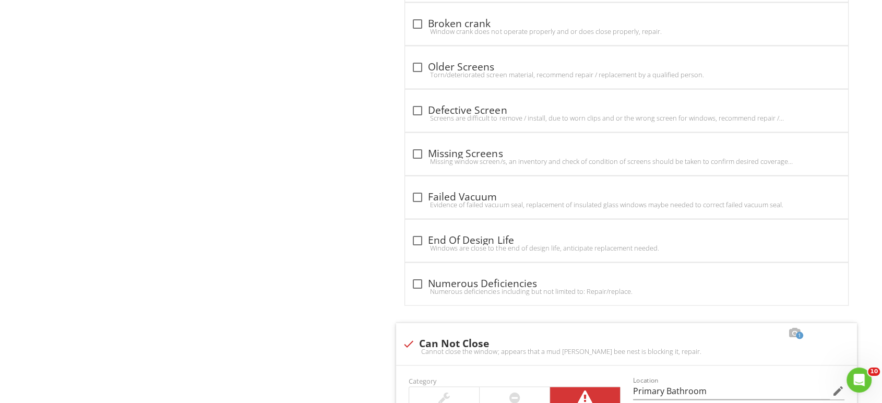
scroll to position [2089, 0]
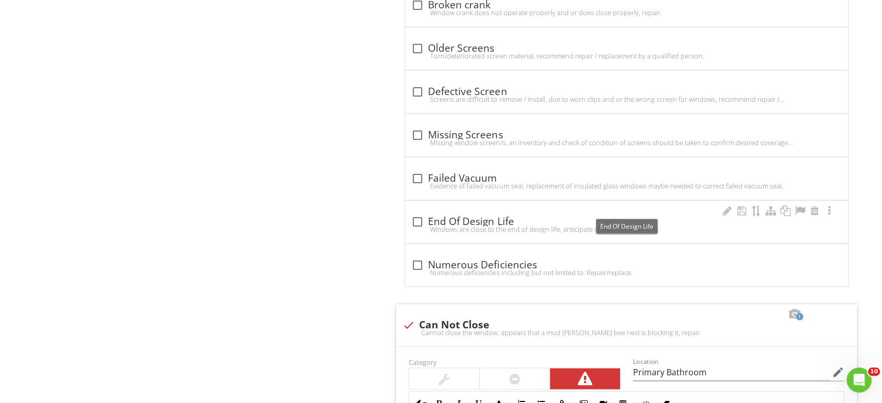
click at [502, 216] on div "check_box_outline_blank End Of Design Life" at bounding box center [626, 222] width 431 height 13
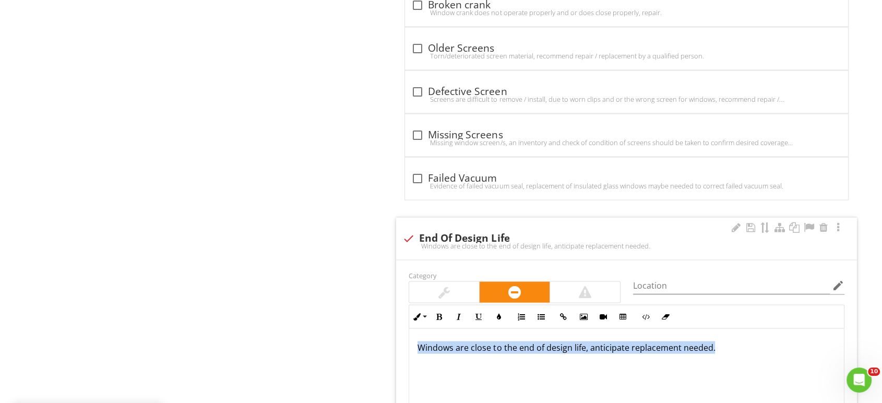
drag, startPoint x: 730, startPoint y: 342, endPoint x: 415, endPoint y: 331, distance: 315.1
click at [415, 331] on div "Windows are close to the end of design life, anticipate replacement needed." at bounding box center [626, 381] width 435 height 104
copy p "Windows are close to the end of design life, anticipate replacement needed."
click at [407, 230] on div at bounding box center [409, 239] width 18 height 18
checkbox input "true"
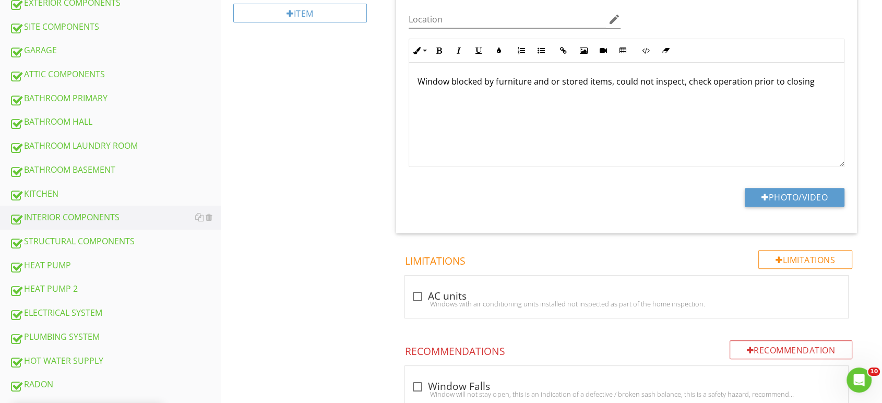
scroll to position [290, 0]
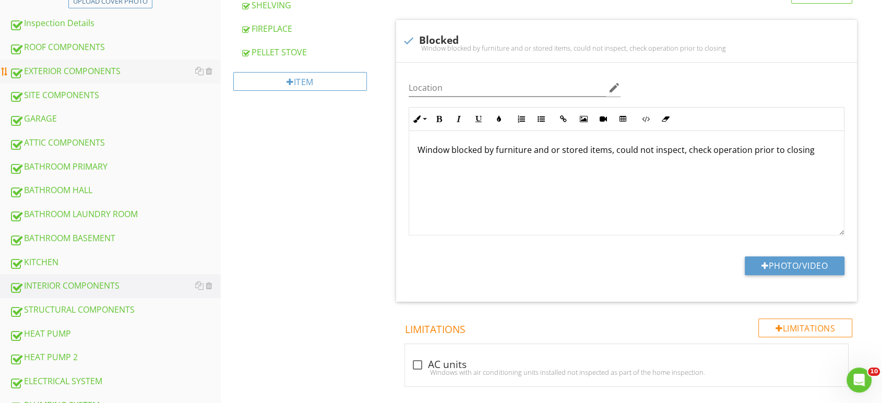
click at [62, 65] on div "EXTERIOR COMPONENTS" at bounding box center [114, 72] width 211 height 14
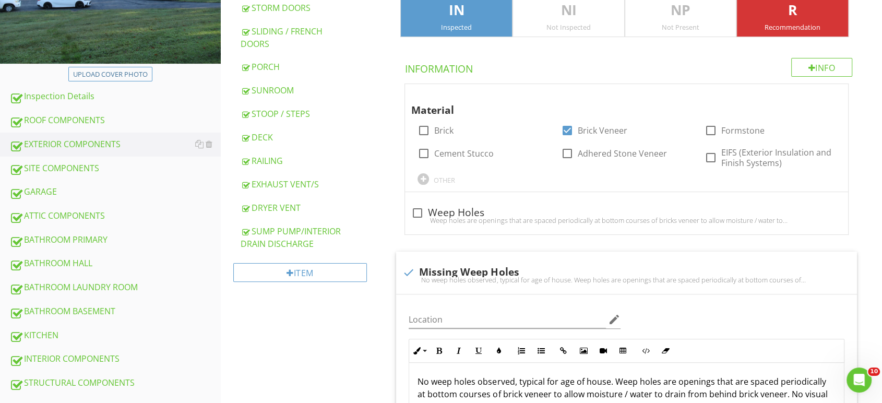
scroll to position [116, 0]
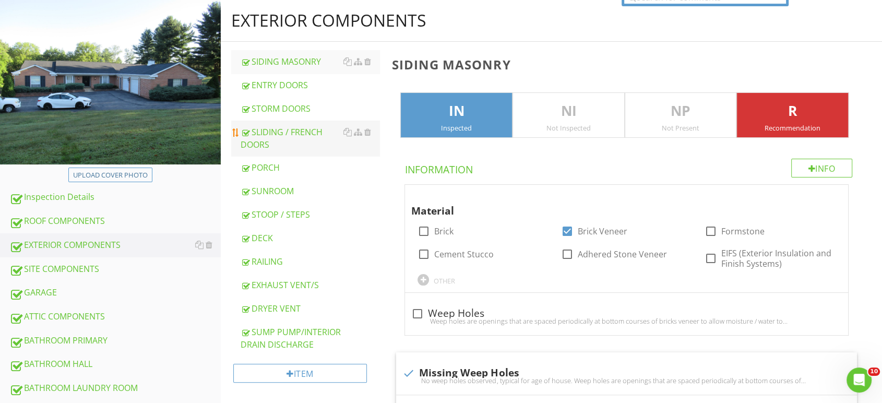
click at [275, 126] on div "SLIDING / FRENCH DOORS" at bounding box center [310, 138] width 139 height 25
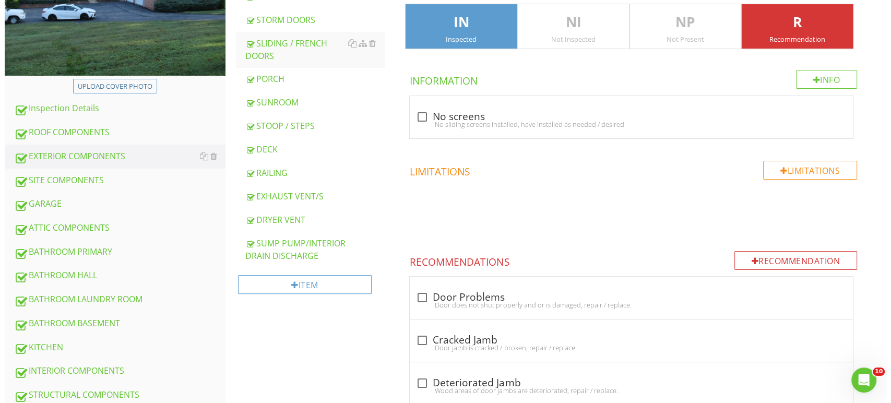
scroll to position [321, 0]
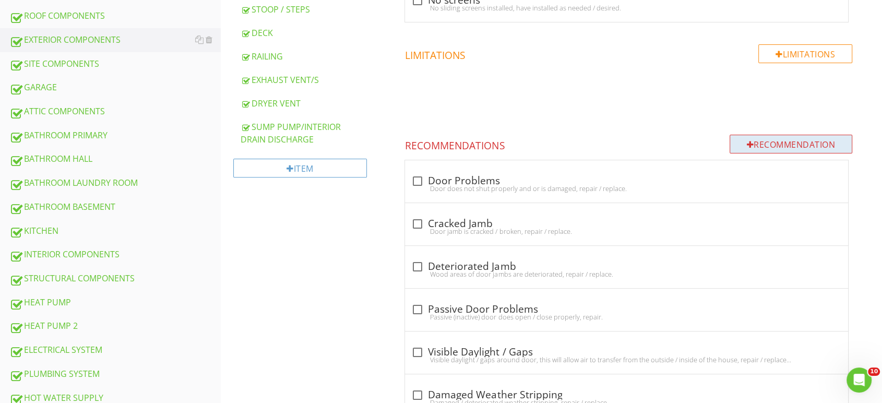
click at [766, 135] on div "Recommendation" at bounding box center [791, 144] width 123 height 19
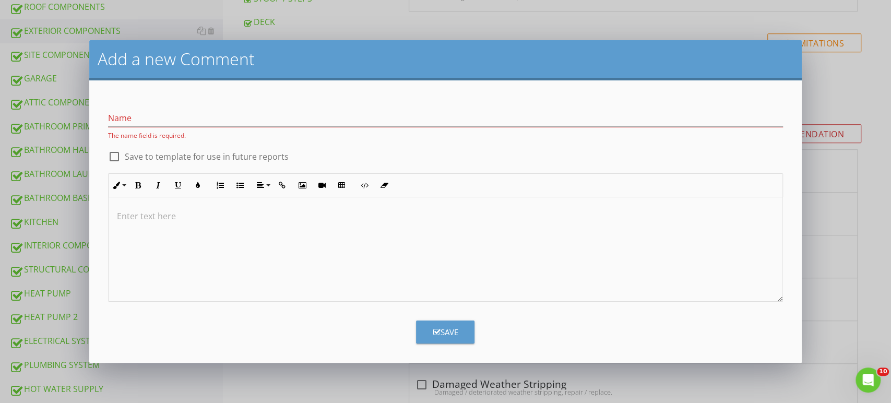
click at [189, 230] on div at bounding box center [446, 249] width 675 height 104
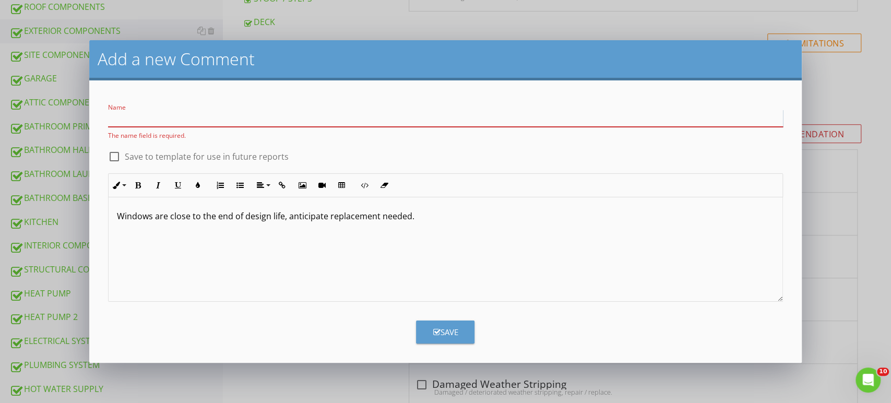
click at [147, 116] on input "Name" at bounding box center [446, 118] width 676 height 17
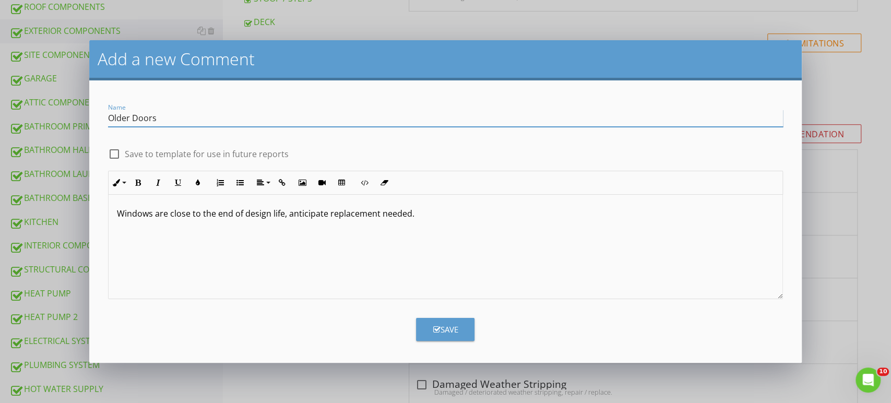
type input "Older Doors"
drag, startPoint x: 153, startPoint y: 213, endPoint x: 67, endPoint y: 207, distance: 86.4
click at [67, 207] on div "Add a new Comment Name Older Doors check_box_outline_blank Save to template for…" at bounding box center [445, 201] width 891 height 403
click at [393, 216] on p "Doors are close to the end of design life, anticipate replacement needed." at bounding box center [446, 213] width 658 height 13
click at [397, 215] on p "Doors are close to the end of design life, anticipate replacement needed." at bounding box center [446, 213] width 658 height 13
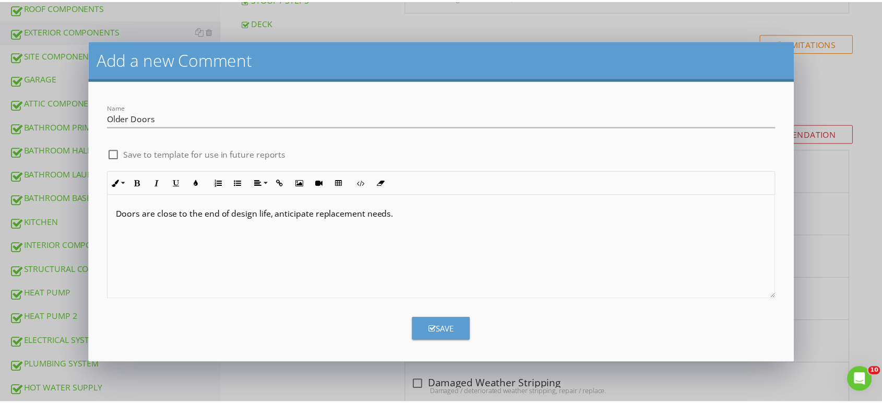
scroll to position [0, 0]
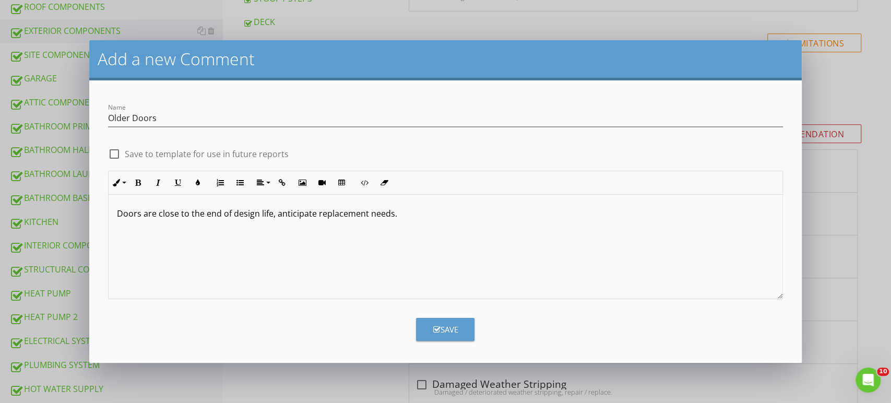
click at [438, 326] on div "Save" at bounding box center [445, 330] width 25 height 12
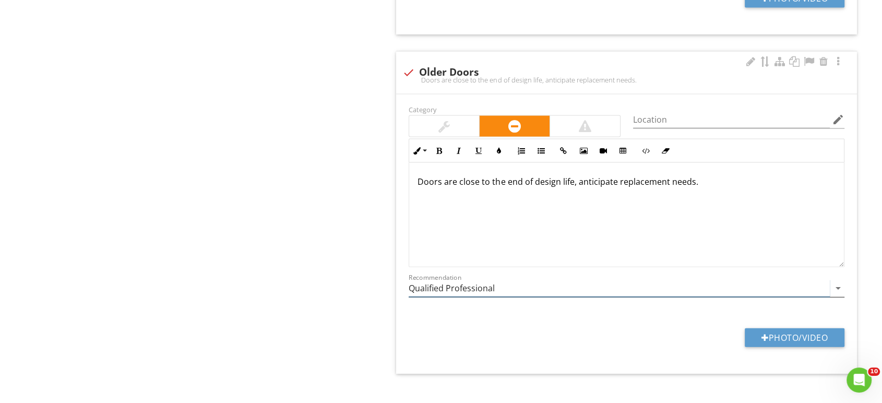
click at [460, 280] on input "Qualified Professional" at bounding box center [619, 288] width 421 height 17
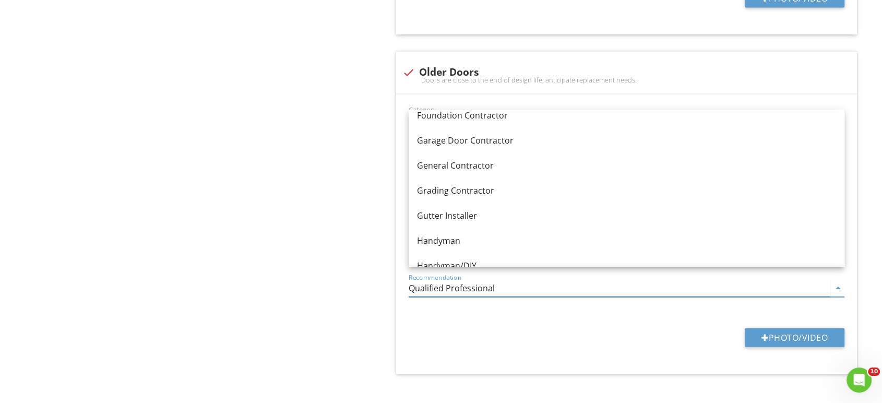
scroll to position [580, 0]
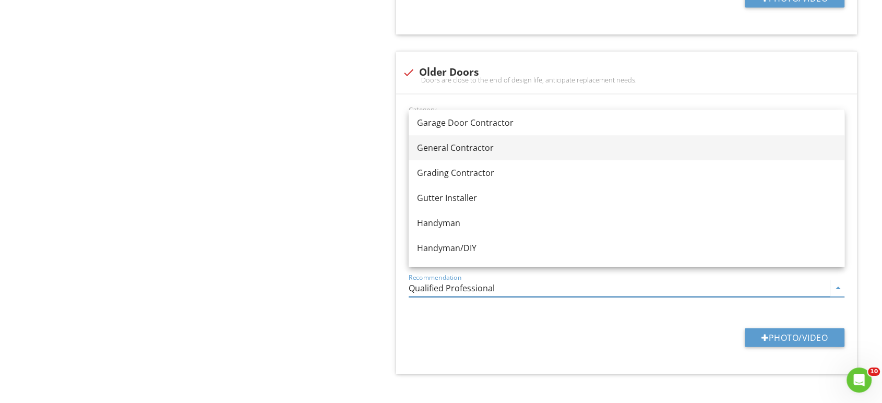
click at [450, 147] on div "General Contractor" at bounding box center [626, 148] width 419 height 13
type input "General Contractor"
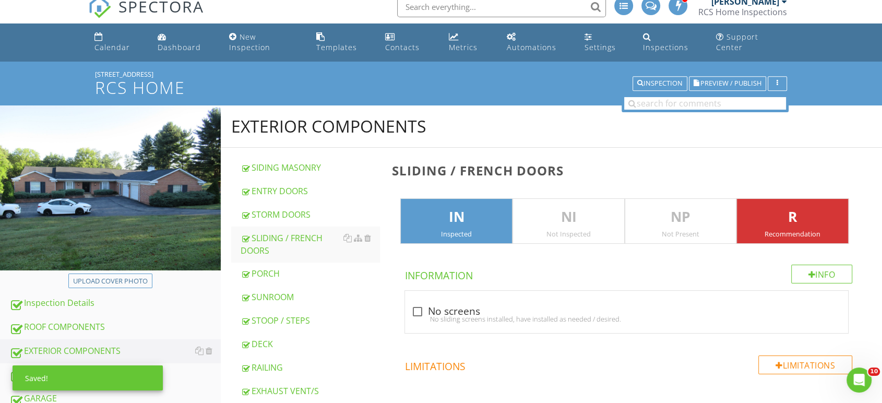
scroll to position [0, 0]
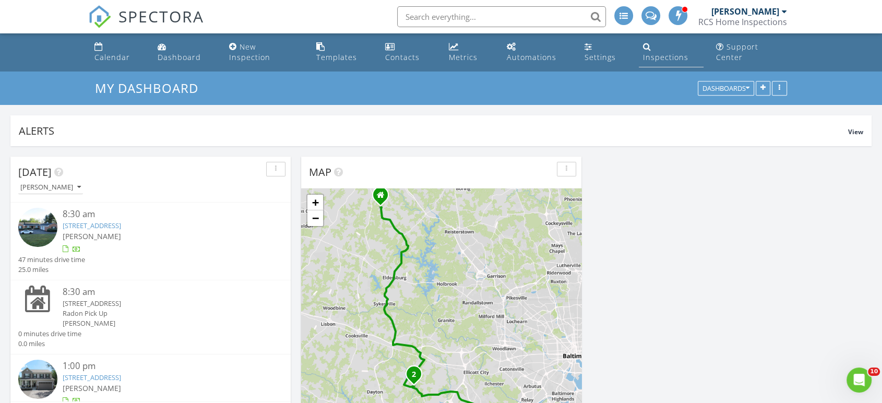
click at [665, 52] on div "Inspections" at bounding box center [665, 57] width 45 height 10
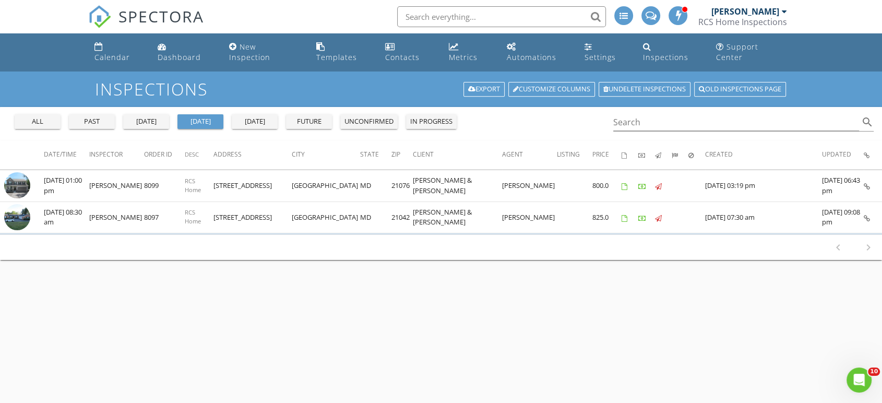
click at [104, 116] on div "past" at bounding box center [92, 121] width 38 height 10
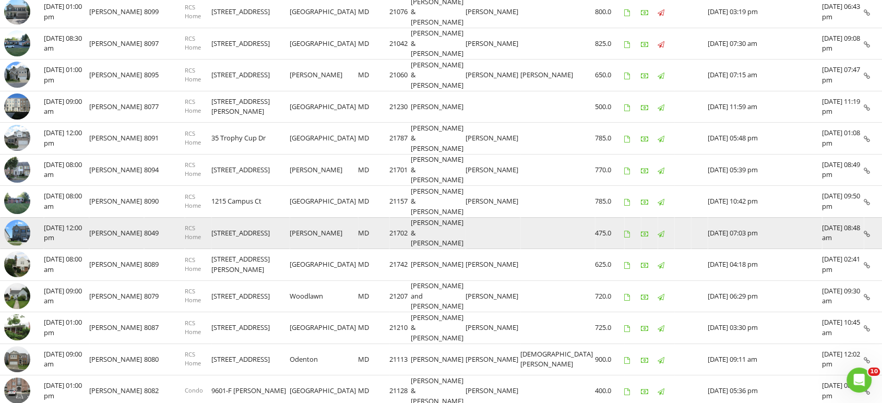
scroll to position [232, 0]
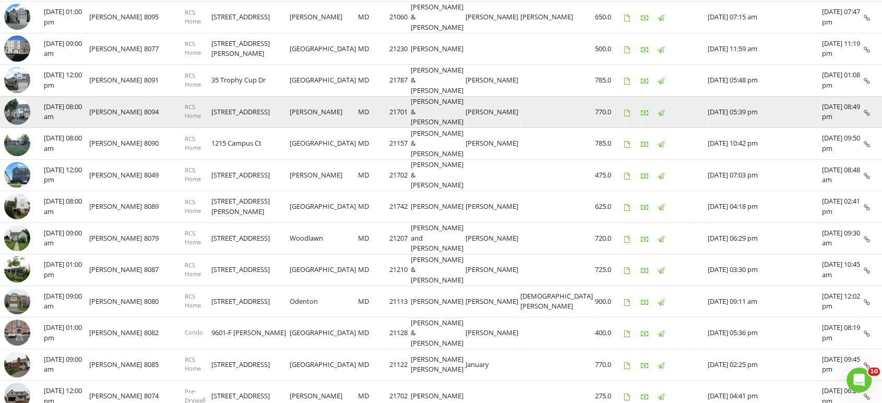
click at [18, 99] on img at bounding box center [17, 112] width 26 height 26
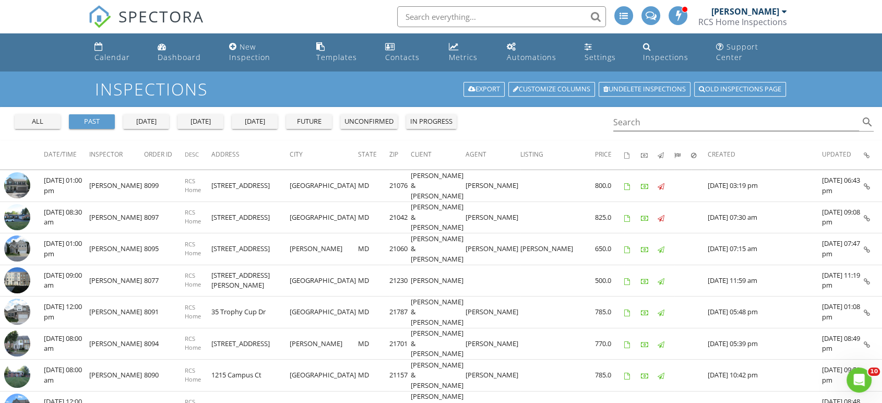
scroll to position [0, 0]
click at [191, 53] on link "Dashboard" at bounding box center [185, 53] width 63 height 30
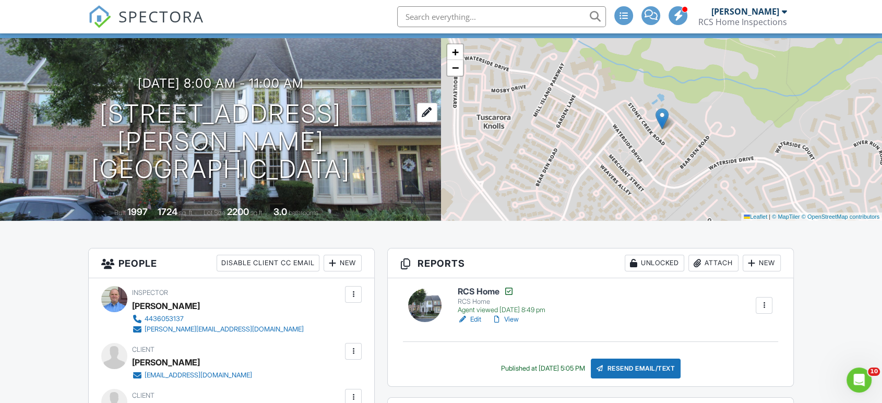
click at [188, 131] on h1 "2229 Village Square Rd Frederick, MD 21701" at bounding box center [221, 141] width 408 height 83
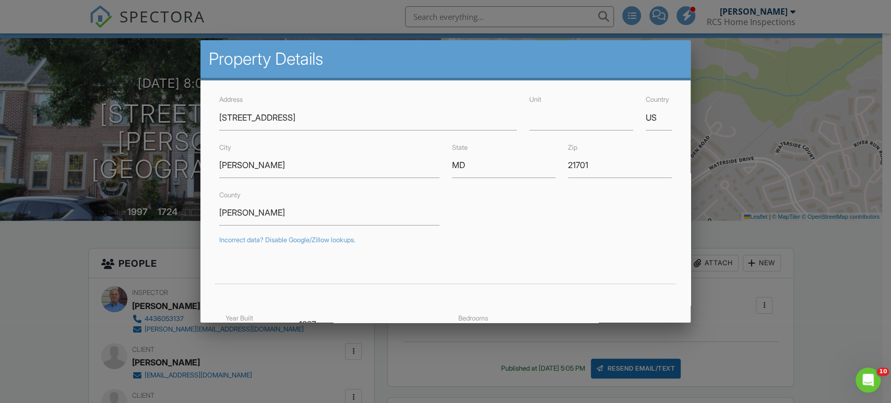
click at [832, 255] on div at bounding box center [445, 200] width 891 height 504
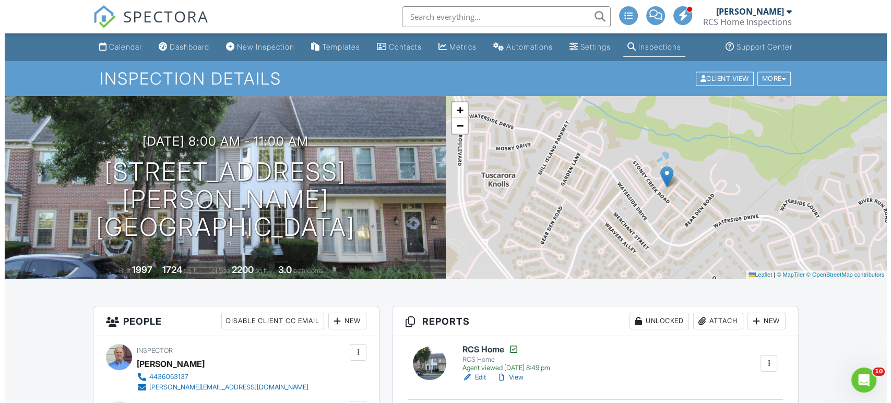
scroll to position [232, 0]
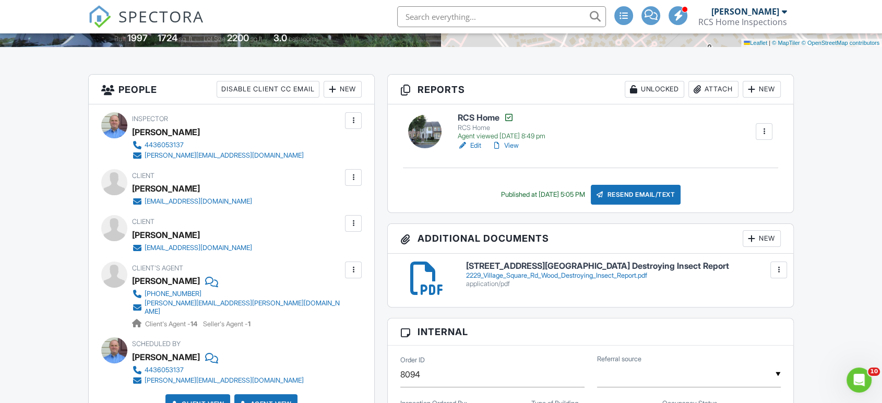
click at [766, 238] on div "New" at bounding box center [762, 238] width 38 height 17
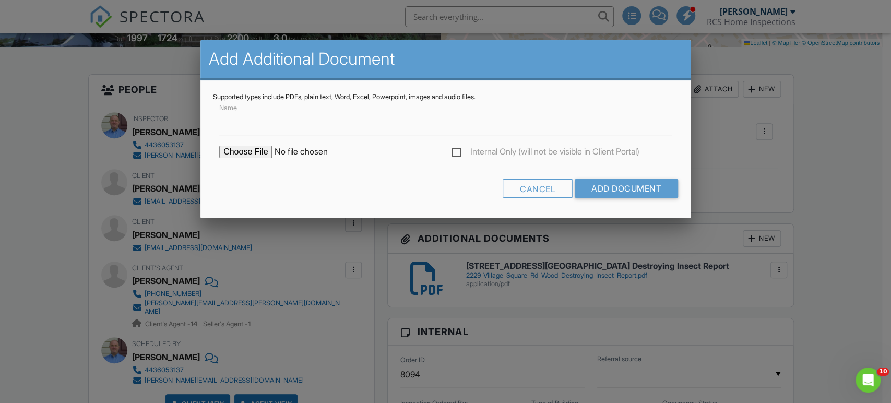
click at [240, 152] on input "file" at bounding box center [308, 152] width 178 height 13
type input "C:\fakepath\2229 Village Square Rd Radon Report.pdf"
click at [649, 189] on input "Add Document" at bounding box center [626, 188] width 103 height 19
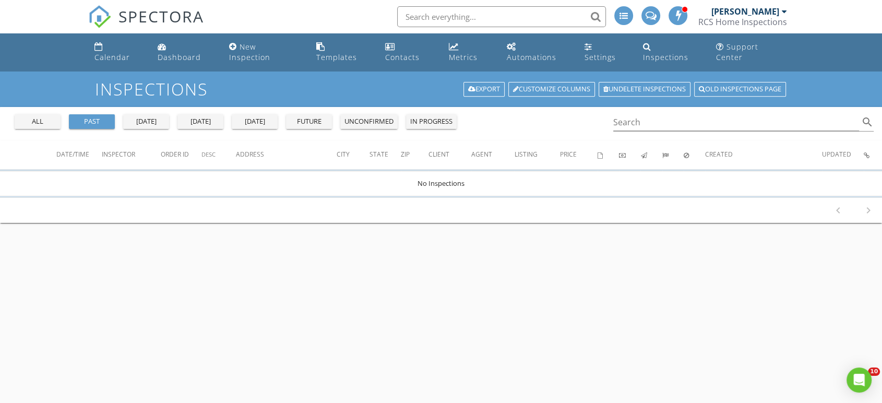
click at [79, 116] on div "past" at bounding box center [92, 121] width 38 height 10
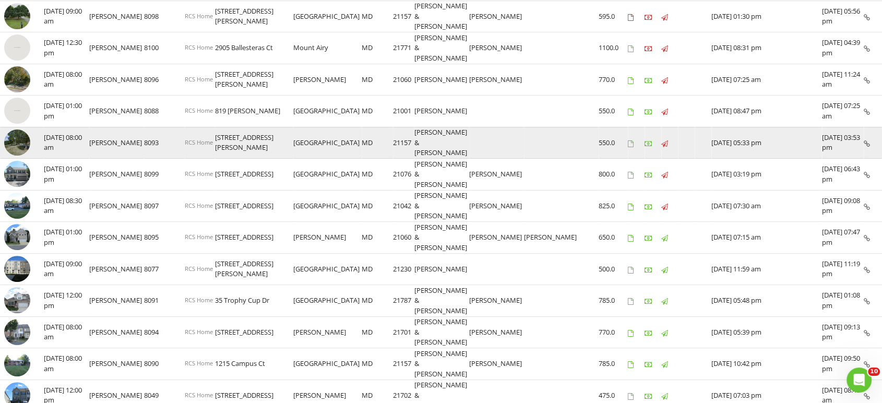
scroll to position [348, 0]
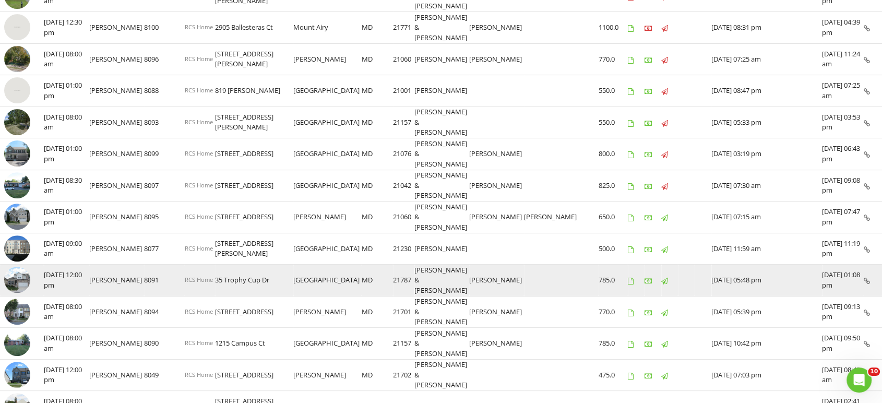
click at [13, 267] on img at bounding box center [17, 280] width 26 height 26
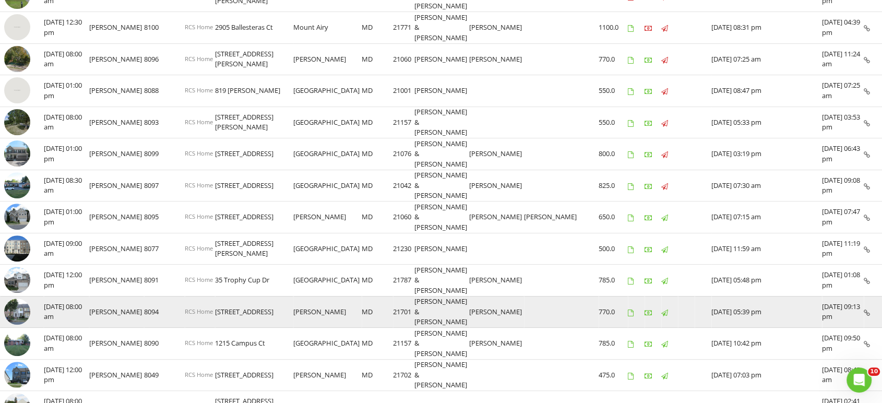
click at [21, 299] on img at bounding box center [17, 312] width 26 height 26
click at [17, 299] on img at bounding box center [17, 312] width 26 height 26
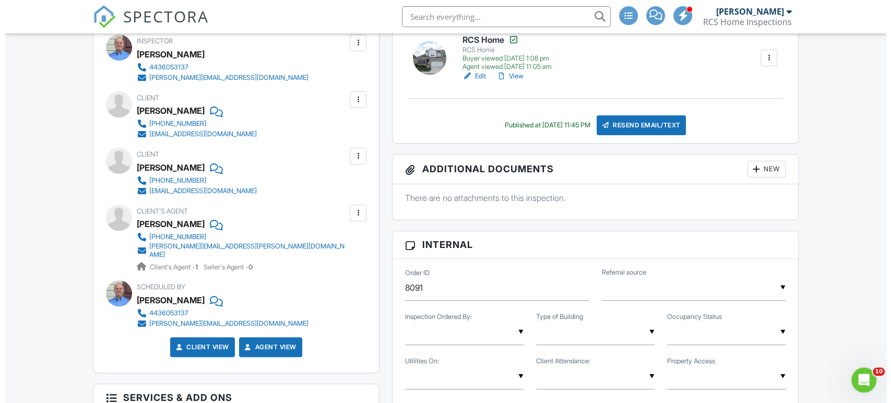
scroll to position [290, 0]
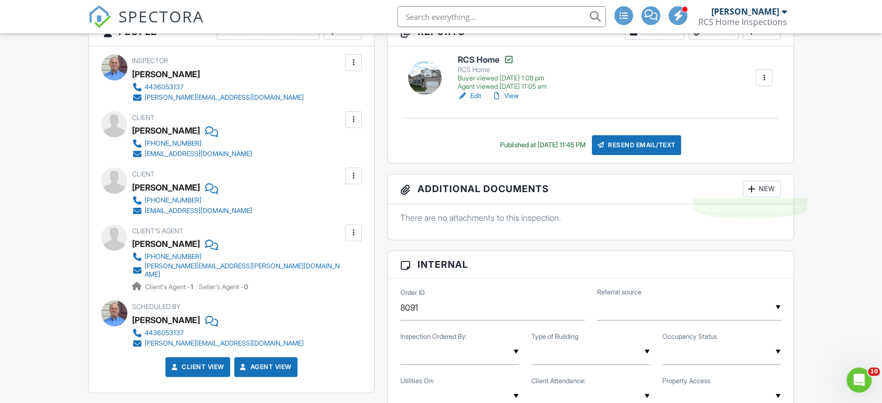
click at [755, 187] on div at bounding box center [752, 189] width 10 height 10
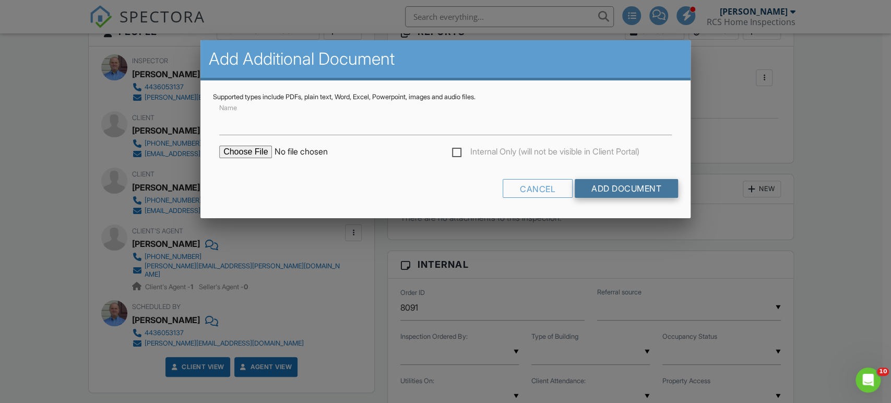
click at [622, 188] on input "Add Document" at bounding box center [626, 188] width 103 height 19
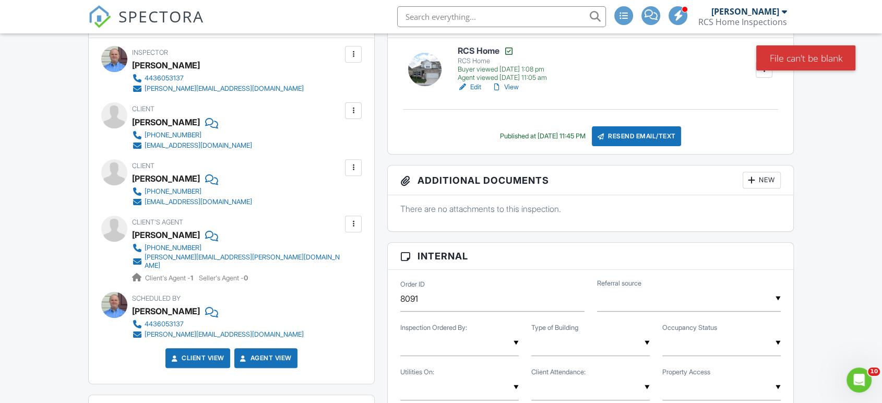
click at [764, 181] on div "New" at bounding box center [762, 180] width 38 height 17
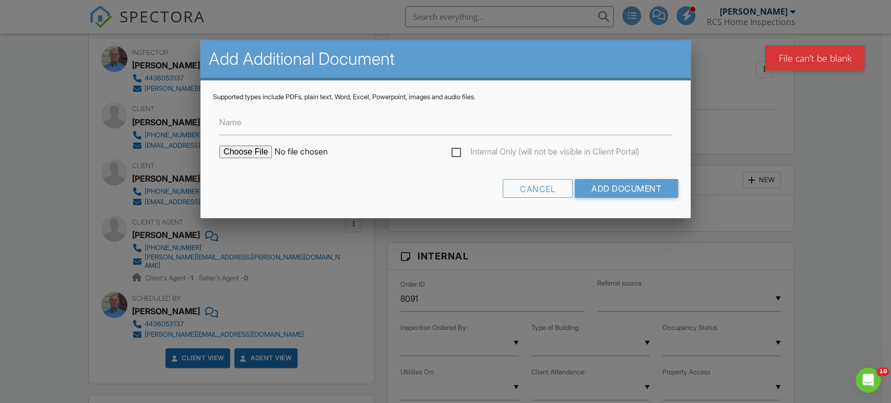
click at [242, 150] on input "file" at bounding box center [308, 152] width 178 height 13
type input "C:\fakepath\35 Trophy Cup Dr [PERSON_NAME] Report.pdf"
click at [604, 184] on input "Add Document" at bounding box center [626, 188] width 103 height 19
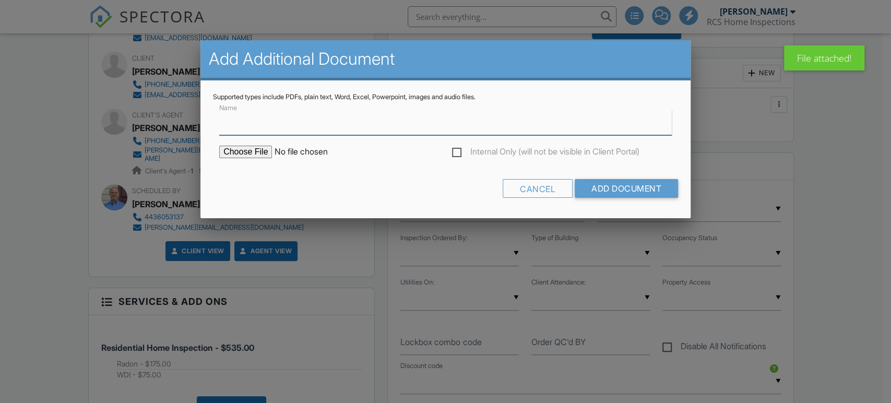
scroll to position [406, 0]
click at [236, 149] on input "file" at bounding box center [308, 152] width 178 height 13
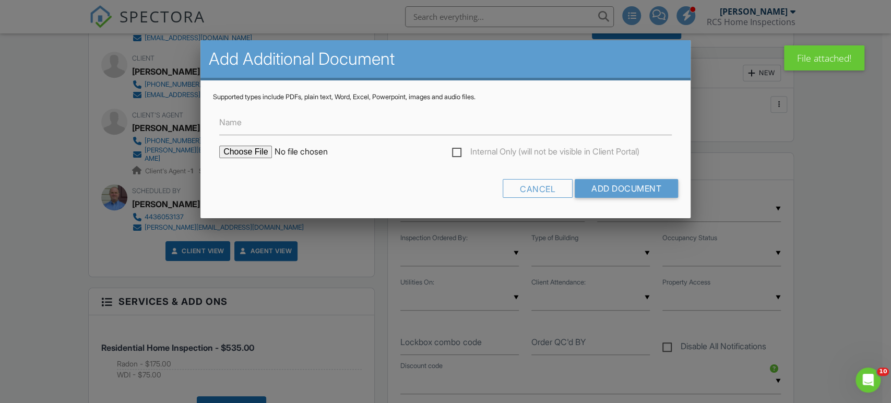
scroll to position [0, 0]
type input "C:\fakepath\35 Trophy Ct Wood Destroying Insect Report.pdf"
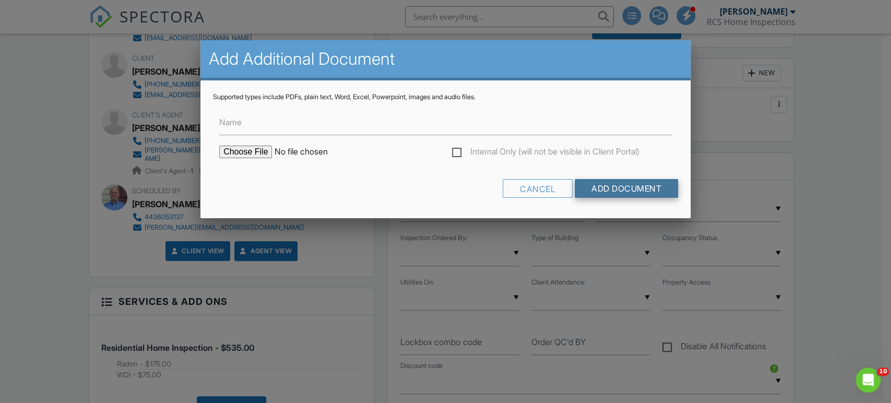
click at [622, 186] on input "Add Document" at bounding box center [626, 188] width 103 height 19
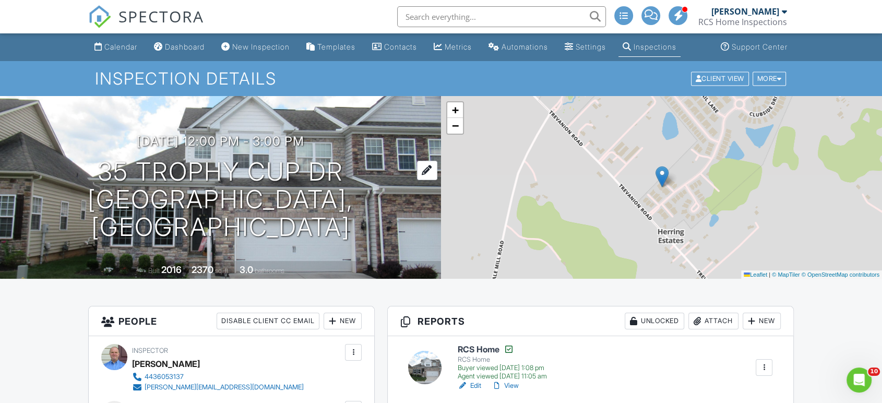
click at [230, 186] on h1 "35 Trophy Cup Dr Taneytown, MD 21787" at bounding box center [221, 199] width 408 height 83
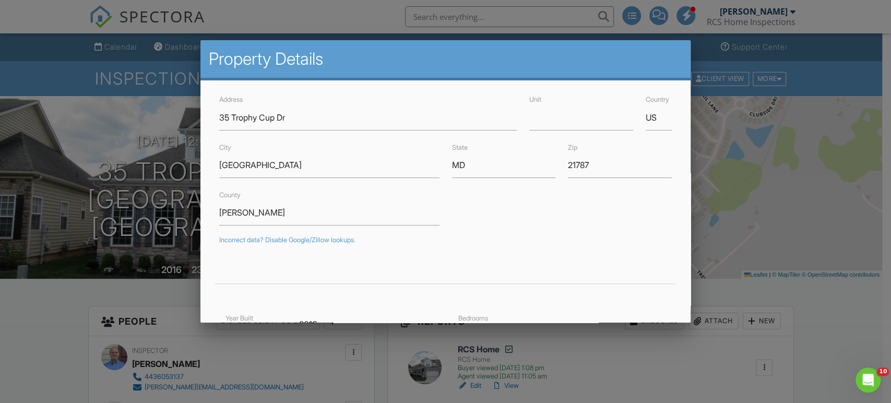
click at [6, 354] on div at bounding box center [445, 200] width 891 height 504
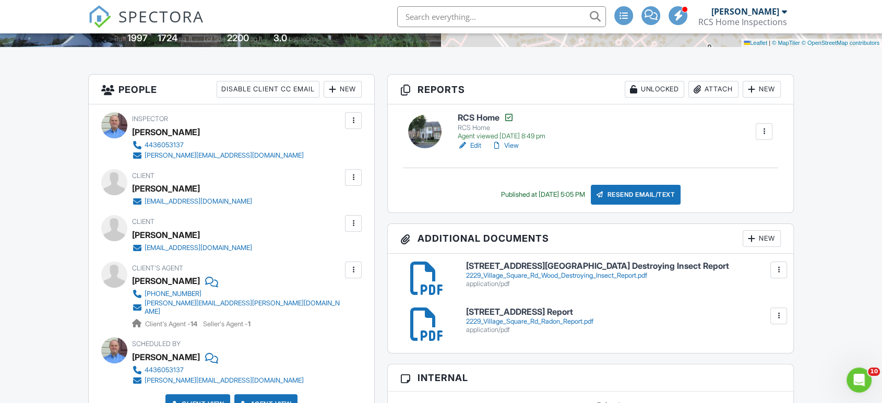
click at [215, 303] on div "janice@brook-owen.com" at bounding box center [244, 307] width 198 height 17
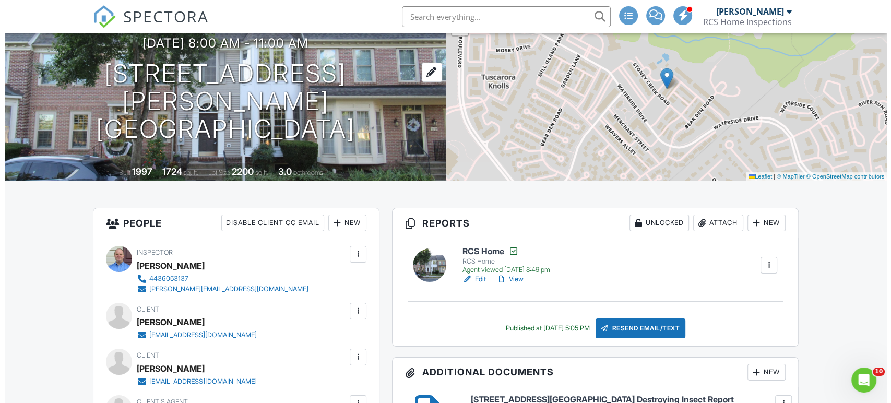
scroll to position [58, 0]
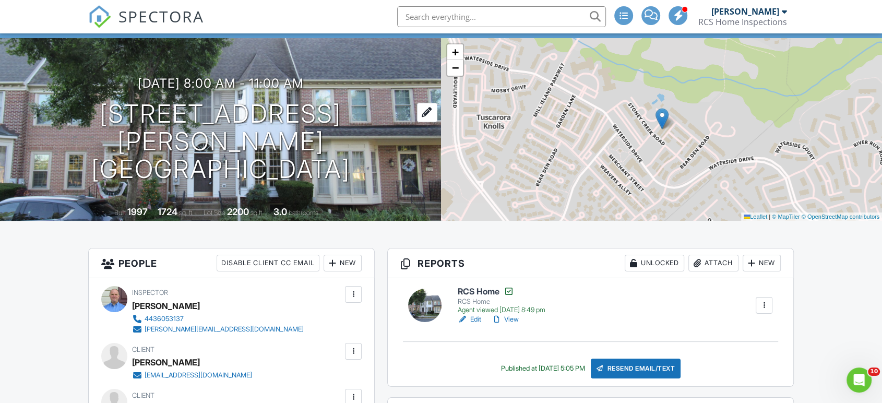
click at [234, 128] on h1 "2229 Village Square Rd Frederick, MD 21701" at bounding box center [221, 141] width 408 height 83
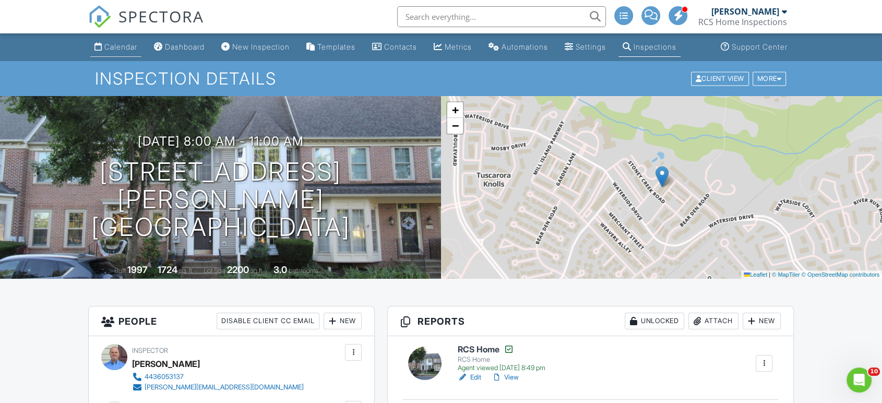
click at [119, 45] on div "Calendar" at bounding box center [120, 46] width 33 height 9
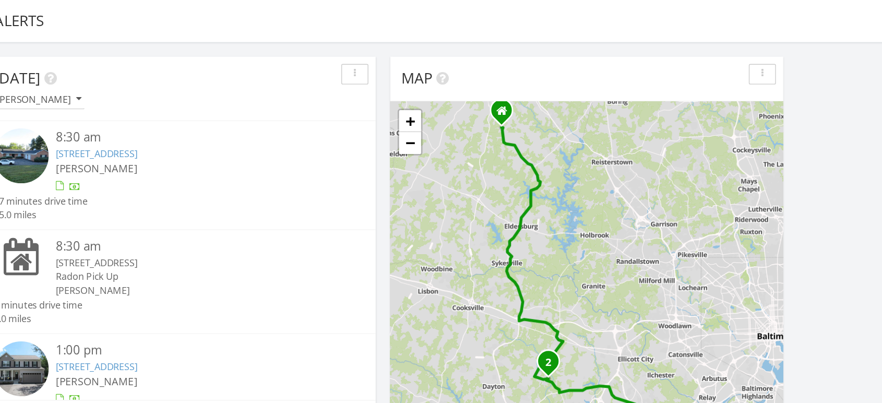
scroll to position [16, 0]
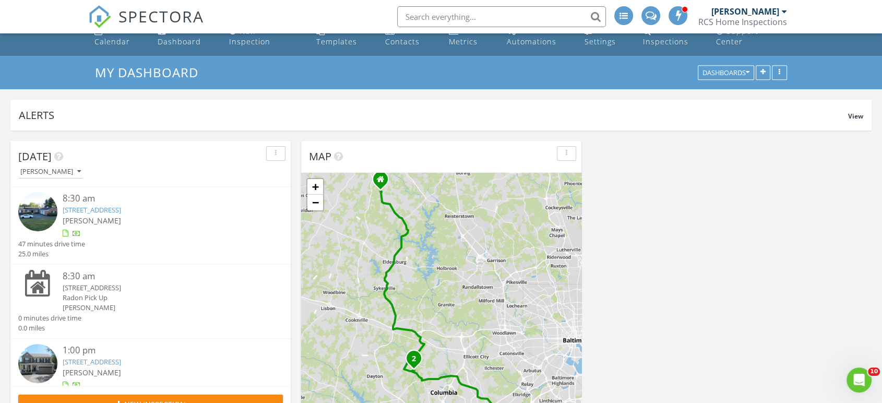
click at [38, 203] on img at bounding box center [37, 211] width 39 height 39
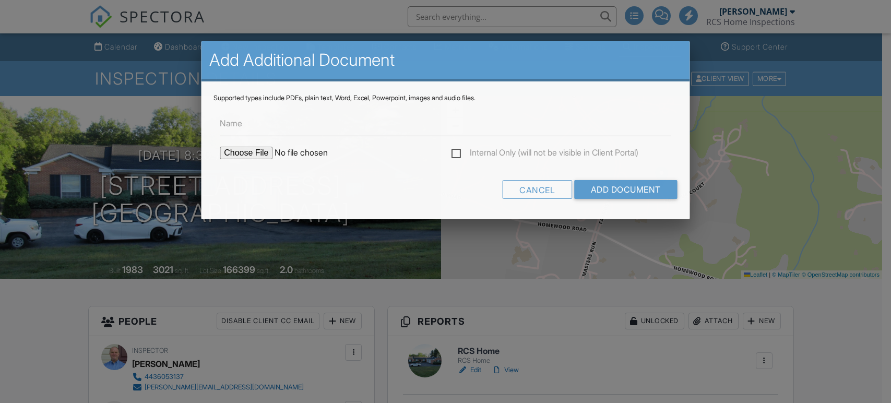
click at [261, 152] on input "file" at bounding box center [308, 153] width 177 height 13
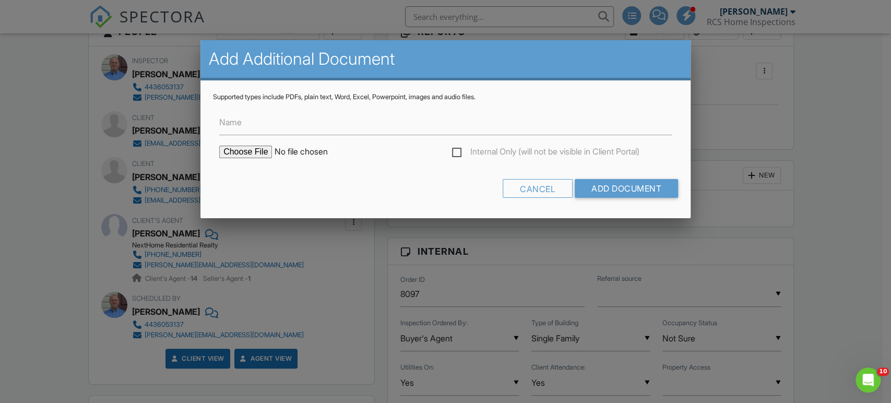
type input "C:\fakepath\11675 Foxspur Ct Wood Destroying Insect Report.pdf"
click at [620, 187] on input "Add Document" at bounding box center [626, 188] width 103 height 19
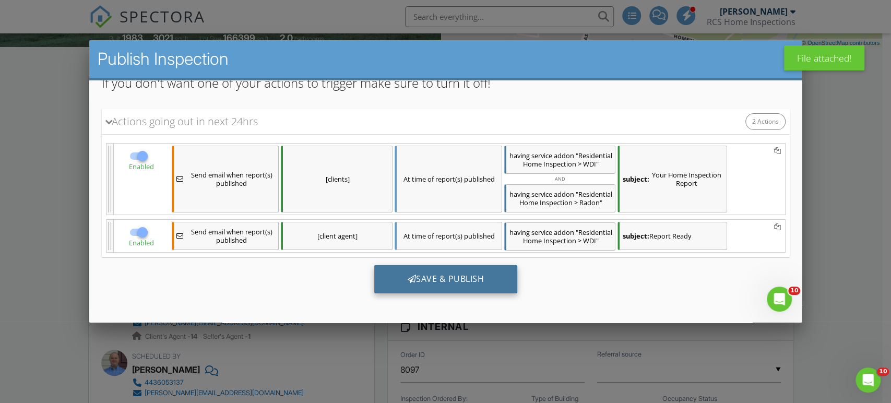
click at [464, 273] on div "Save & Publish" at bounding box center [446, 279] width 144 height 28
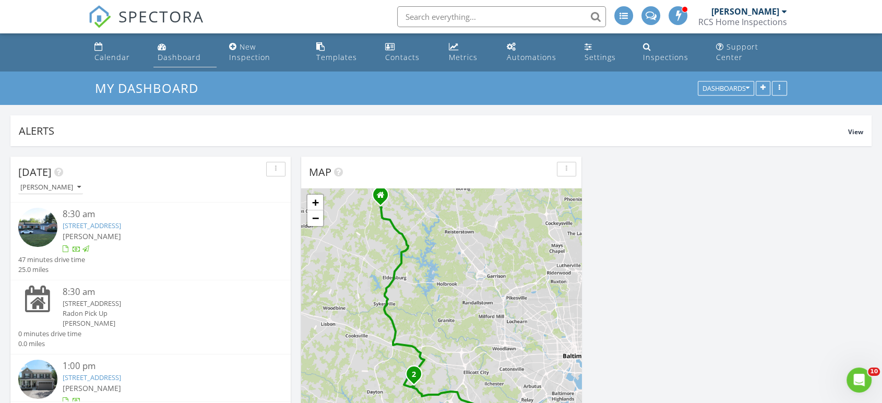
click at [187, 40] on link "Dashboard" at bounding box center [185, 53] width 63 height 30
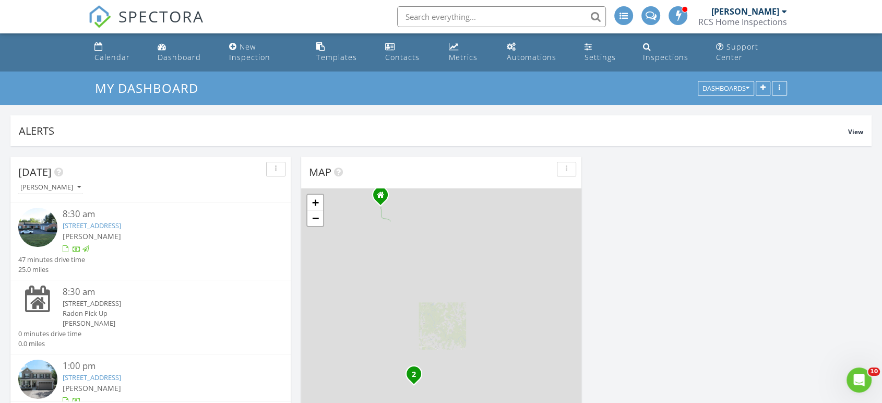
scroll to position [116, 0]
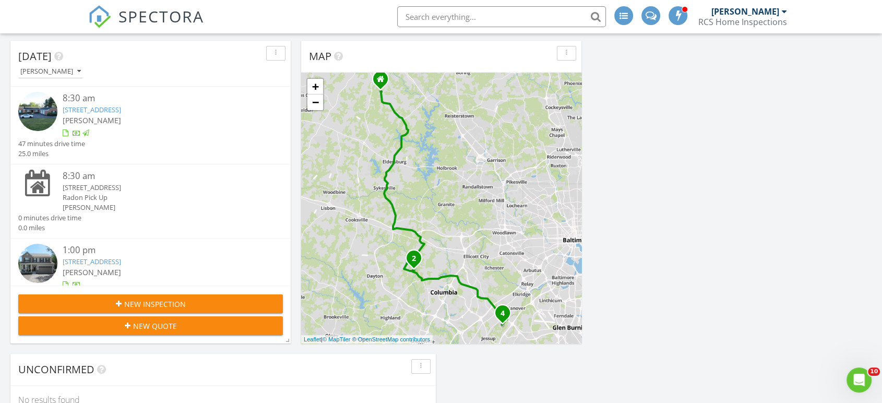
click at [44, 254] on img at bounding box center [37, 263] width 39 height 39
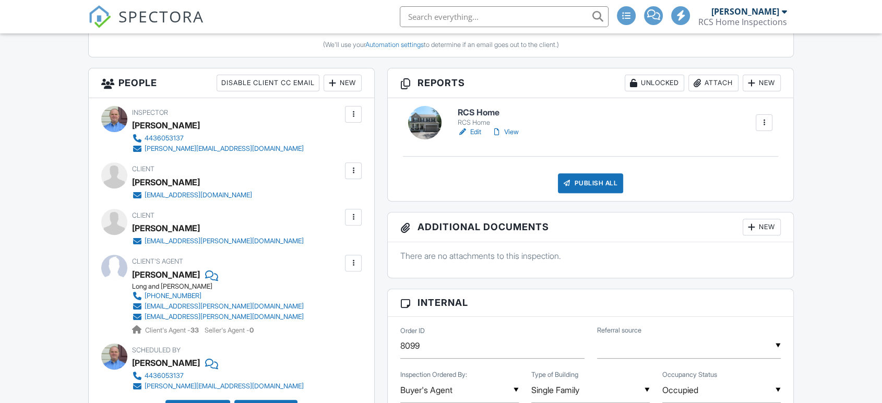
click at [773, 225] on div "New" at bounding box center [762, 227] width 38 height 17
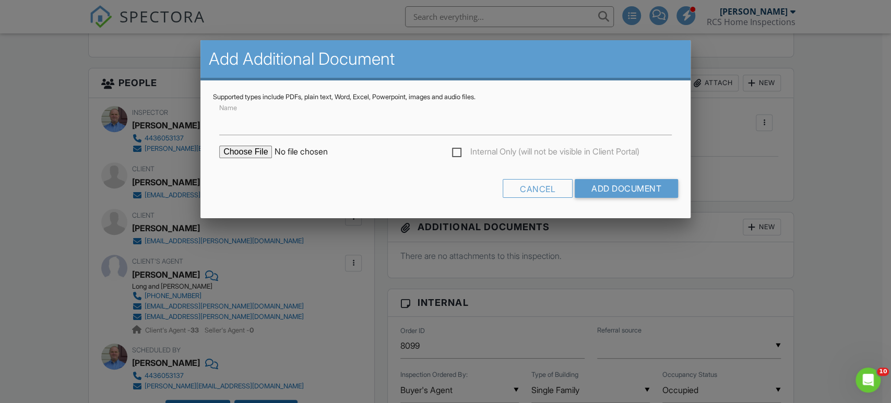
click at [243, 151] on input "file" at bounding box center [308, 152] width 178 height 13
type input "C:\fakepath\7205 Forest Ave. Wood Destoying Insect Report.pdf"
click at [622, 189] on input "Add Document" at bounding box center [626, 188] width 103 height 19
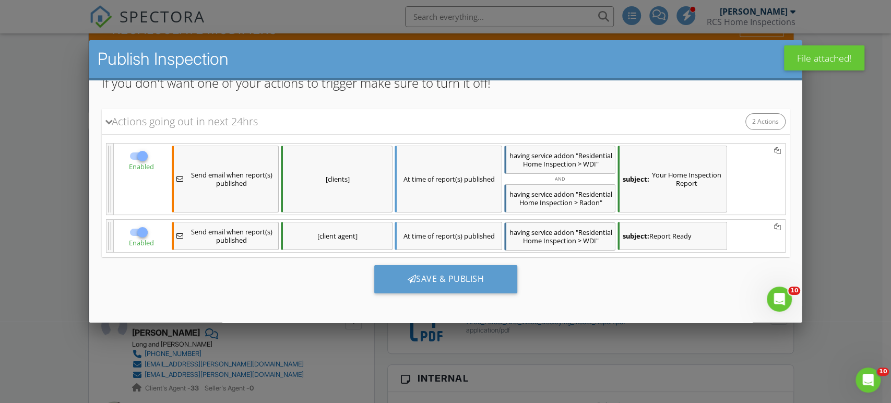
scroll to position [2, 0]
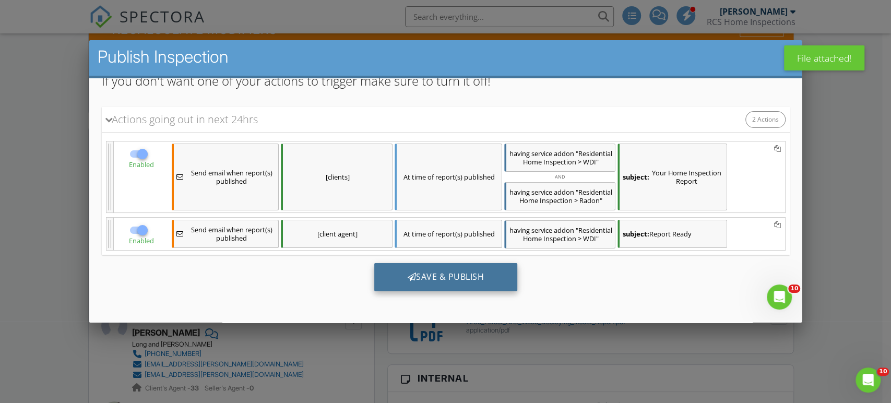
click at [461, 269] on div "Save & Publish" at bounding box center [446, 277] width 144 height 28
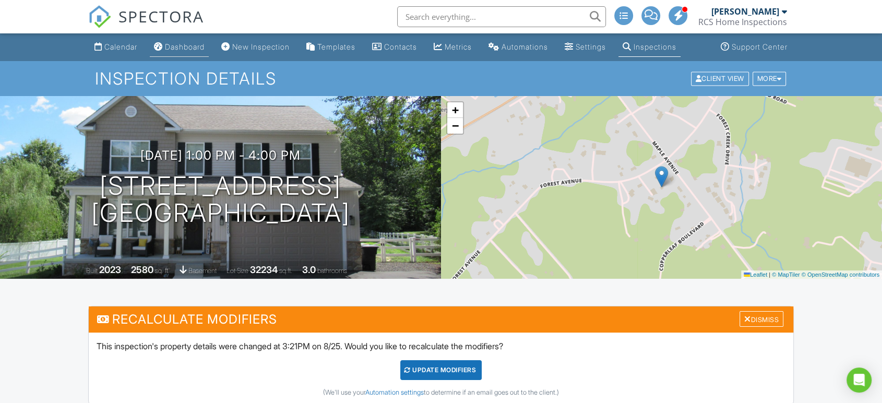
click at [183, 45] on div "Dashboard" at bounding box center [185, 46] width 40 height 9
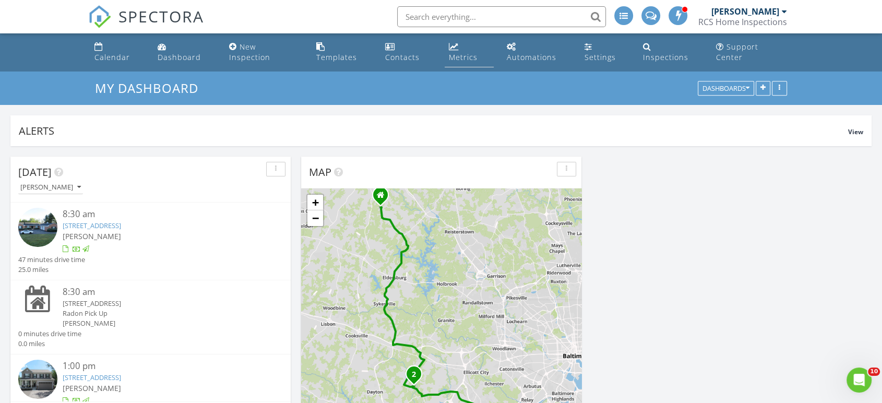
click at [468, 52] on div "Metrics" at bounding box center [463, 57] width 29 height 10
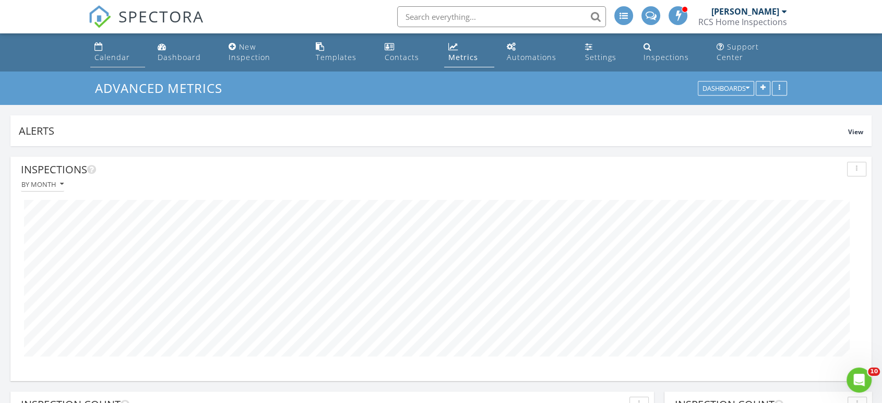
click at [118, 52] on div "Calendar" at bounding box center [113, 57] width 36 height 10
